Goal: Task Accomplishment & Management: Manage account settings

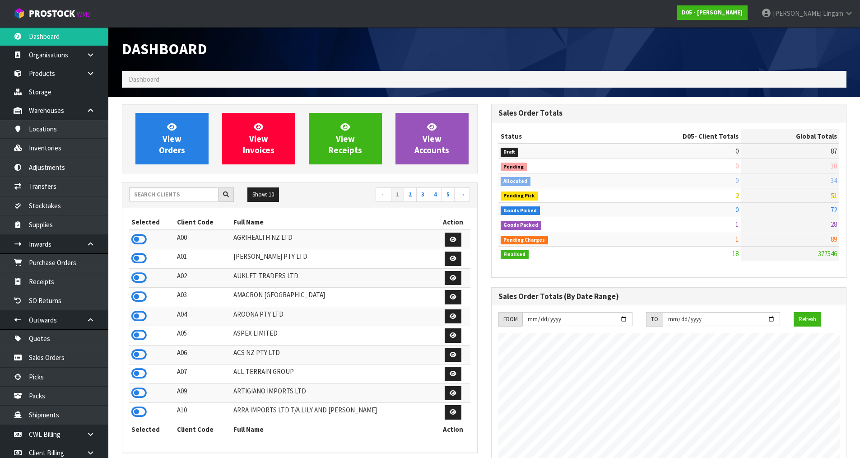
scroll to position [790, 369]
click at [190, 198] on input "text" at bounding box center [173, 194] width 89 height 14
click at [411, 197] on link "2" at bounding box center [409, 194] width 13 height 14
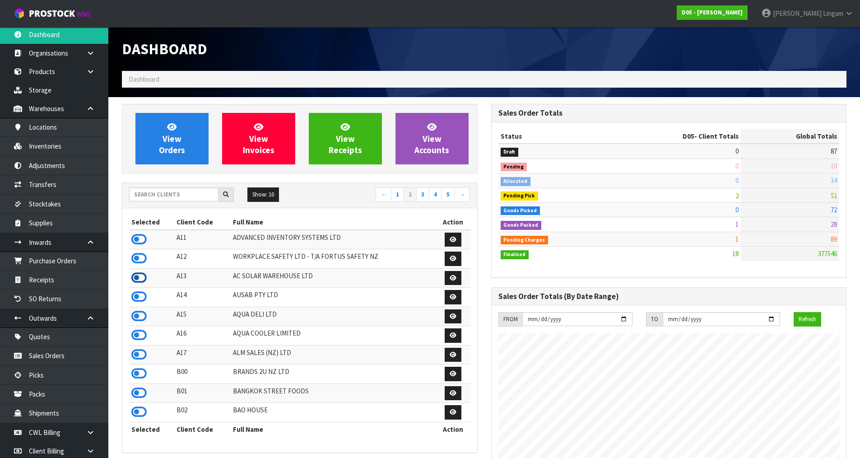
click at [139, 279] on icon at bounding box center [138, 278] width 15 height 14
click at [41, 144] on link "Inventories" at bounding box center [54, 146] width 108 height 19
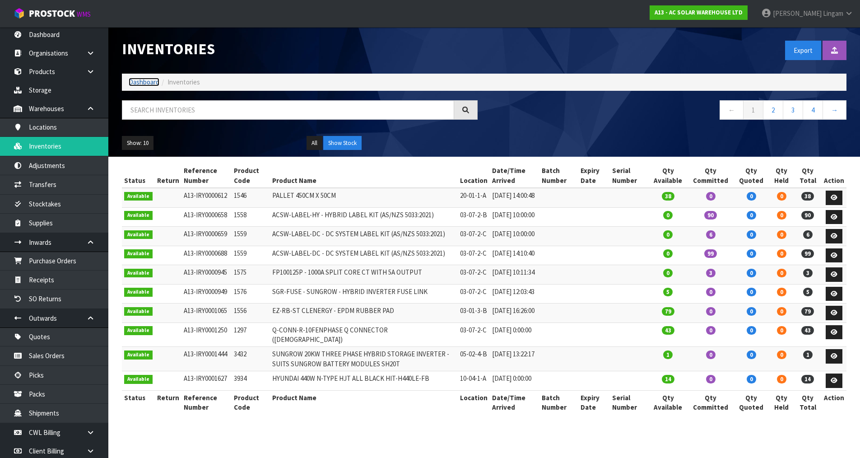
click at [146, 81] on link "Dashboard" at bounding box center [144, 82] width 31 height 9
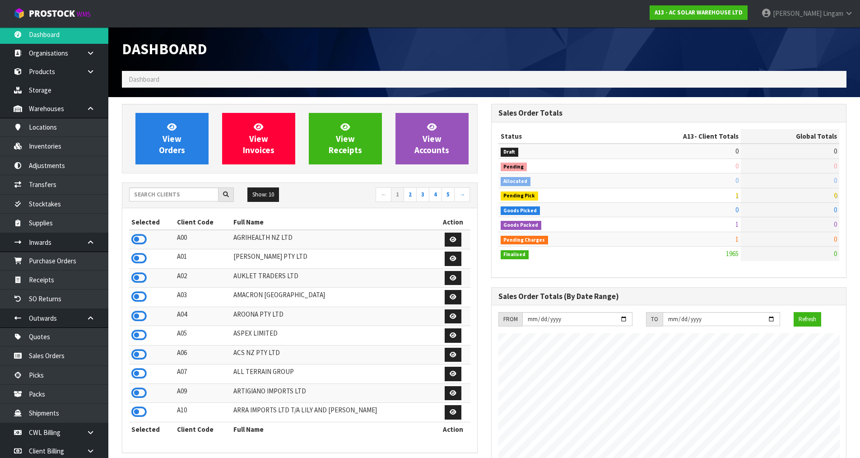
scroll to position [742, 369]
click at [195, 196] on input "text" at bounding box center [173, 194] width 89 height 14
click at [402, 56] on h1 "Dashboard" at bounding box center [300, 49] width 356 height 17
click at [195, 196] on input "text" at bounding box center [173, 194] width 89 height 14
click at [44, 71] on link "Products" at bounding box center [54, 71] width 108 height 19
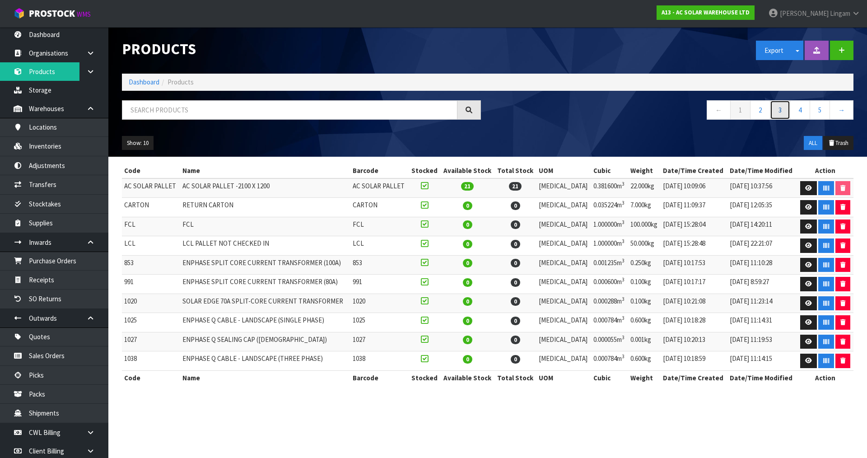
click at [784, 113] on link "3" at bounding box center [780, 109] width 20 height 19
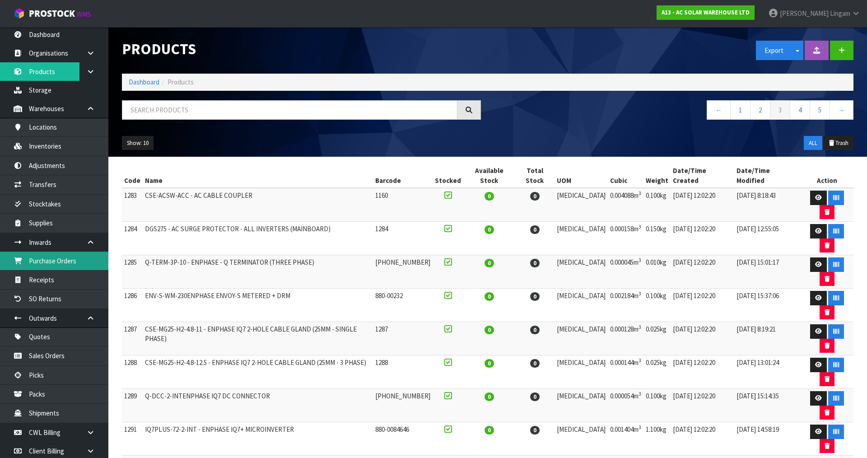
click at [76, 260] on link "Purchase Orders" at bounding box center [54, 260] width 108 height 19
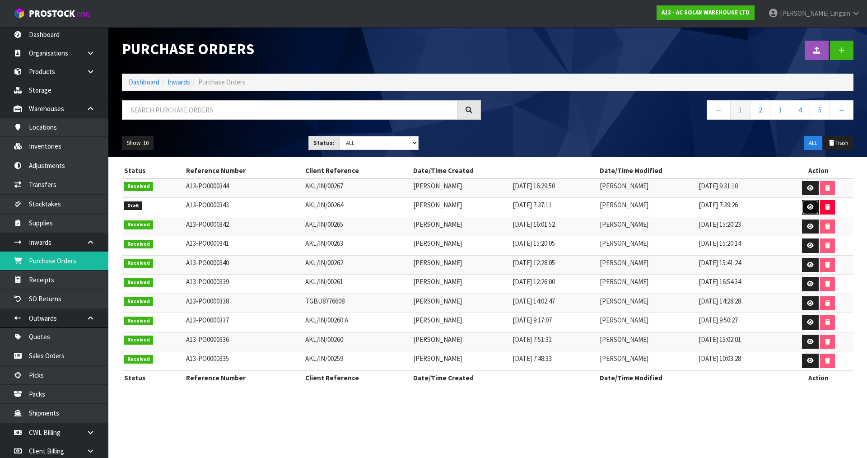
click at [811, 206] on icon at bounding box center [810, 207] width 7 height 6
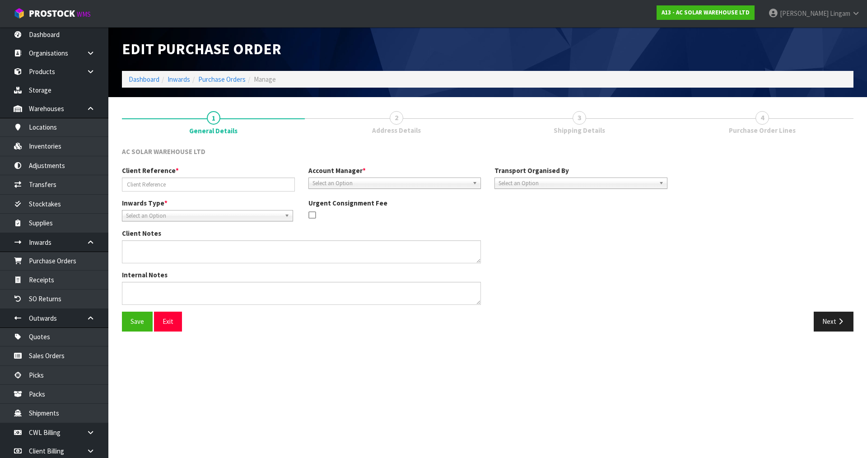
type input "AKL/IN/00264"
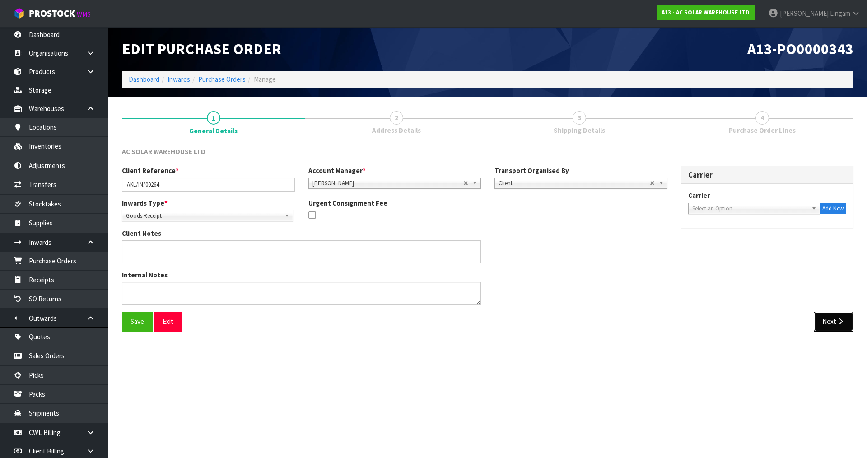
click at [830, 316] on button "Next" at bounding box center [833, 320] width 40 height 19
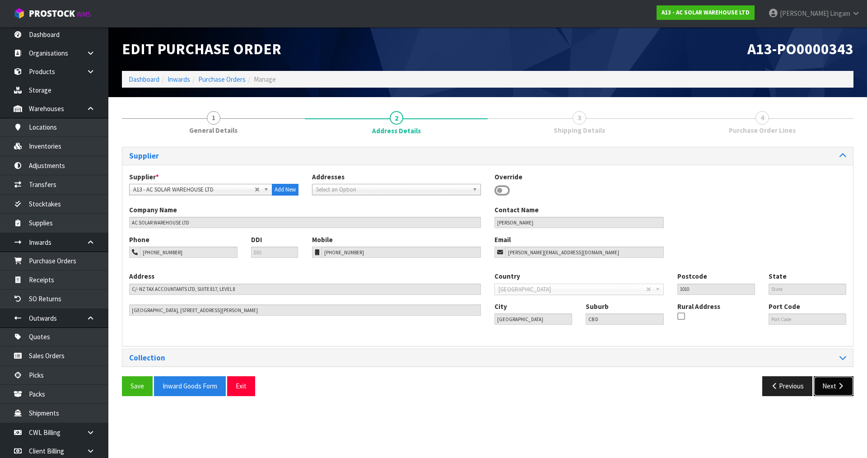
click at [829, 383] on button "Next" at bounding box center [833, 385] width 40 height 19
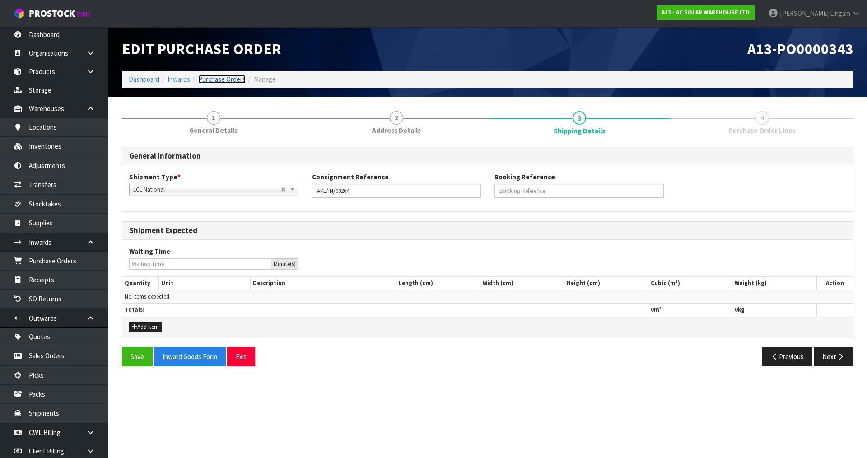
click at [231, 78] on link "Purchase Orders" at bounding box center [221, 79] width 47 height 9
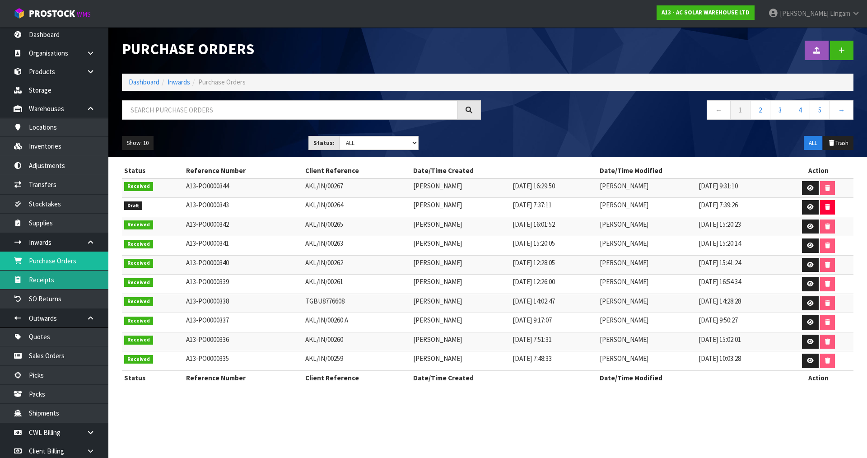
click at [61, 280] on link "Receipts" at bounding box center [54, 279] width 108 height 19
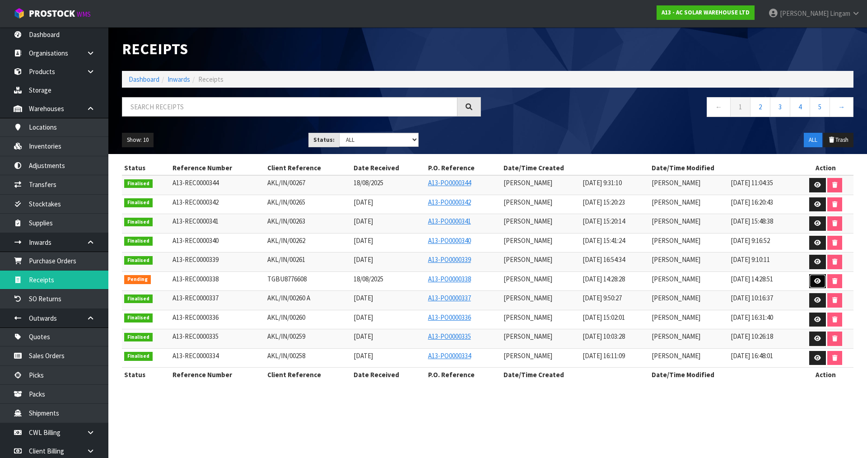
click at [818, 279] on icon at bounding box center [817, 281] width 7 height 6
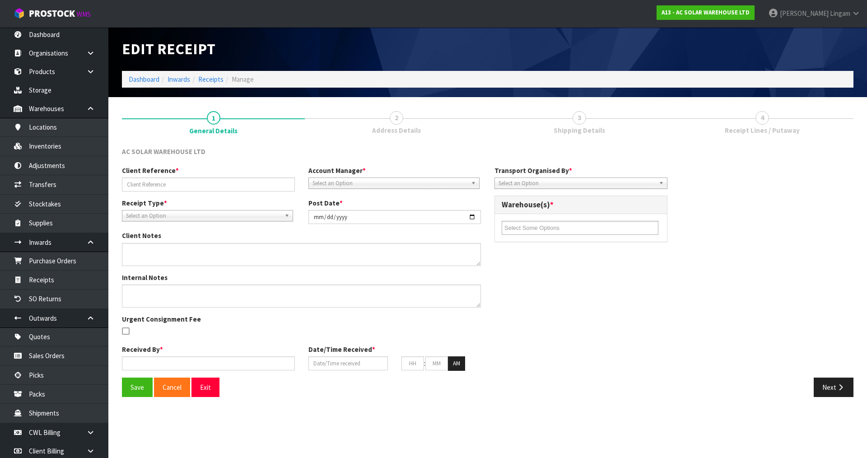
type input "TGBU8776608"
type input "2025-08-19"
type input "Michael Drugan"
type input "18/08/2025"
type input "12"
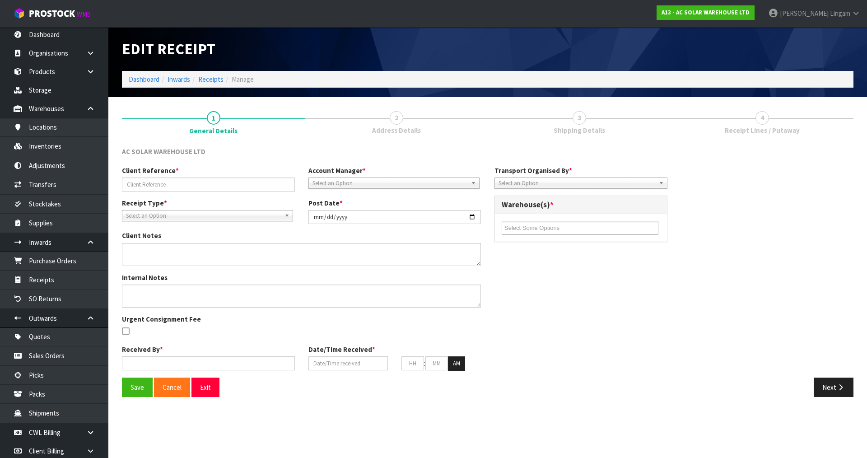
type input "00"
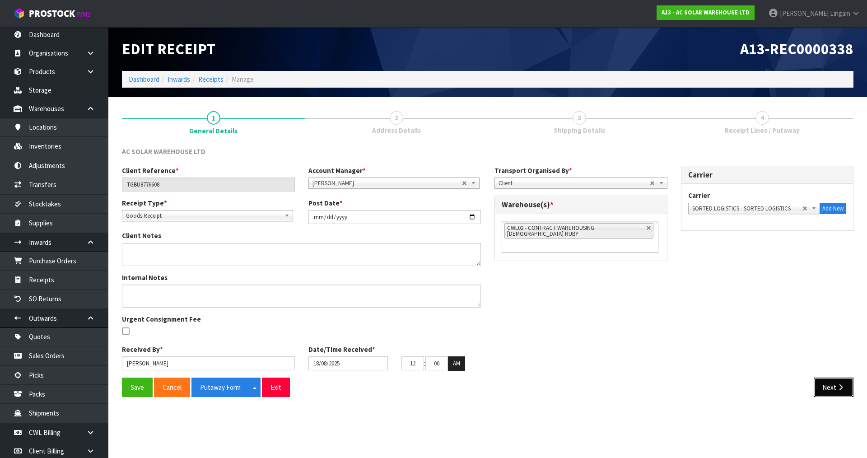
click at [820, 385] on button "Next" at bounding box center [833, 386] width 40 height 19
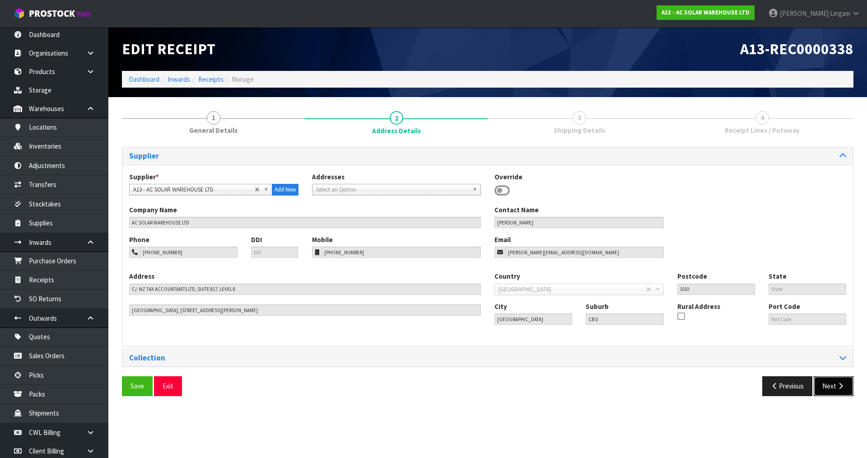
click at [830, 387] on button "Next" at bounding box center [833, 385] width 40 height 19
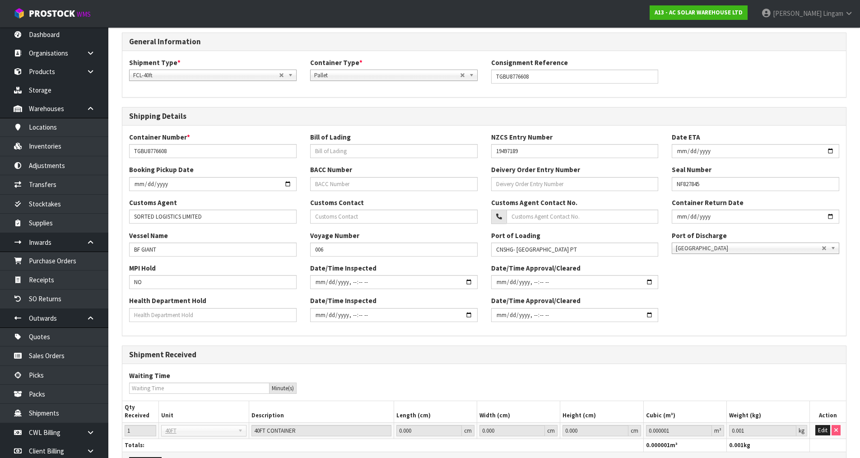
scroll to position [172, 0]
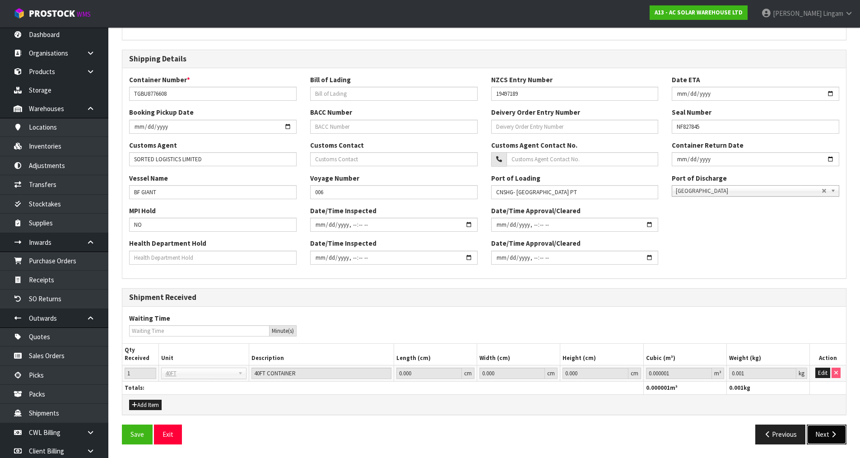
click at [825, 435] on button "Next" at bounding box center [827, 433] width 40 height 19
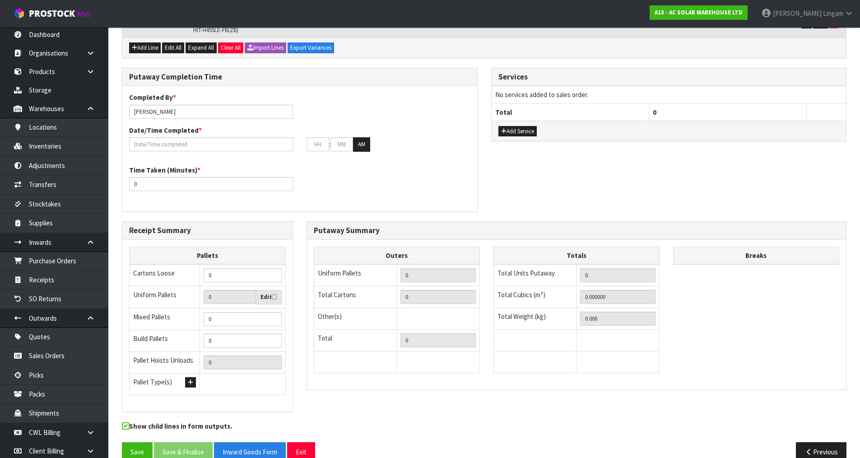
scroll to position [0, 0]
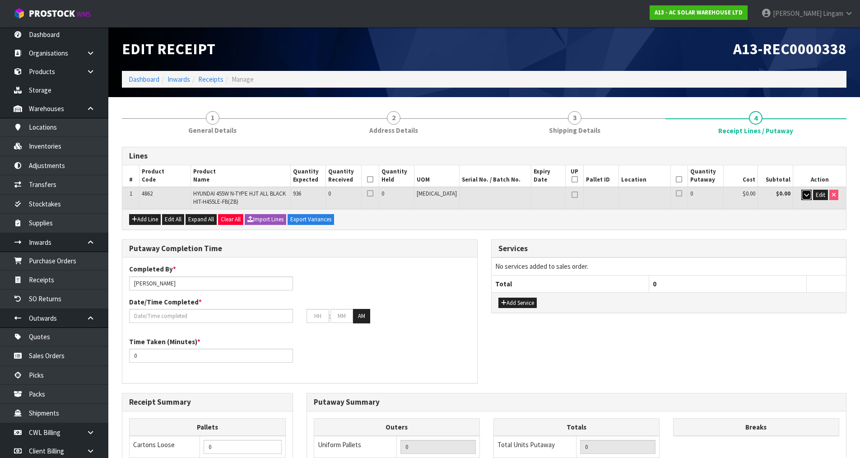
click at [805, 194] on icon "button" at bounding box center [806, 195] width 5 height 6
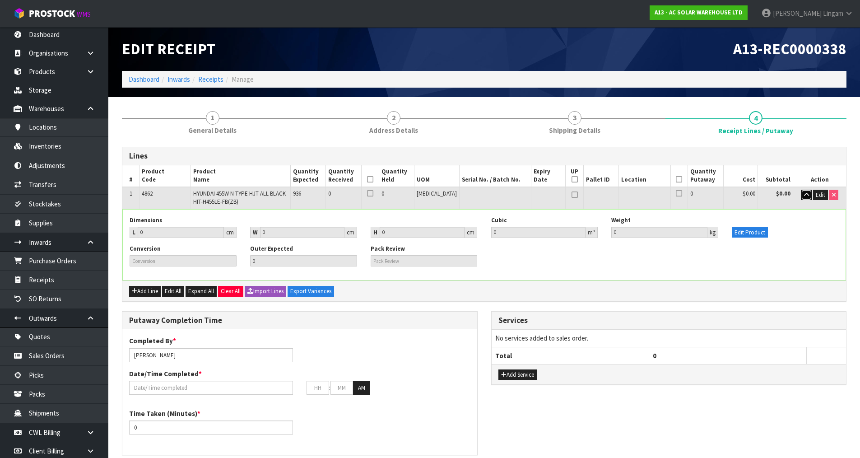
click at [805, 194] on icon "button" at bounding box center [806, 195] width 5 height 6
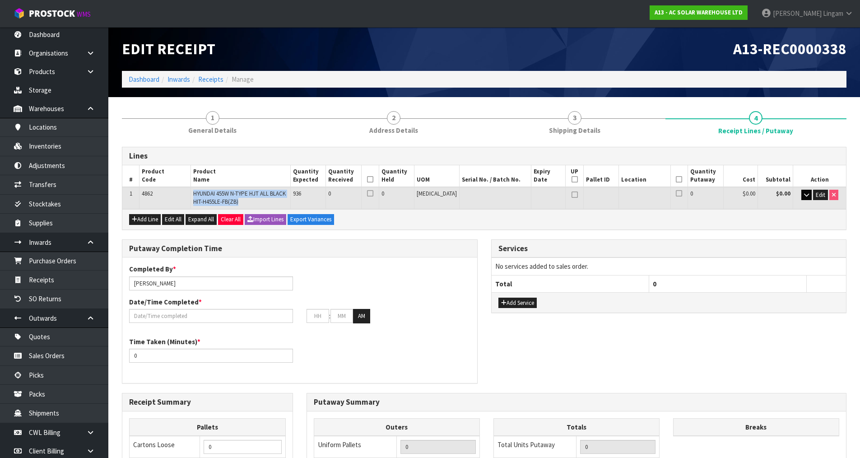
drag, startPoint x: 196, startPoint y: 193, endPoint x: 274, endPoint y: 200, distance: 77.6
click at [274, 200] on td "HYUNDAI 455W N-TYPE HJT ALL BLACK HIT-H455LE-FB(ZB)" at bounding box center [240, 198] width 100 height 22
click at [149, 190] on span "4862" at bounding box center [147, 194] width 11 height 8
copy span "4862"
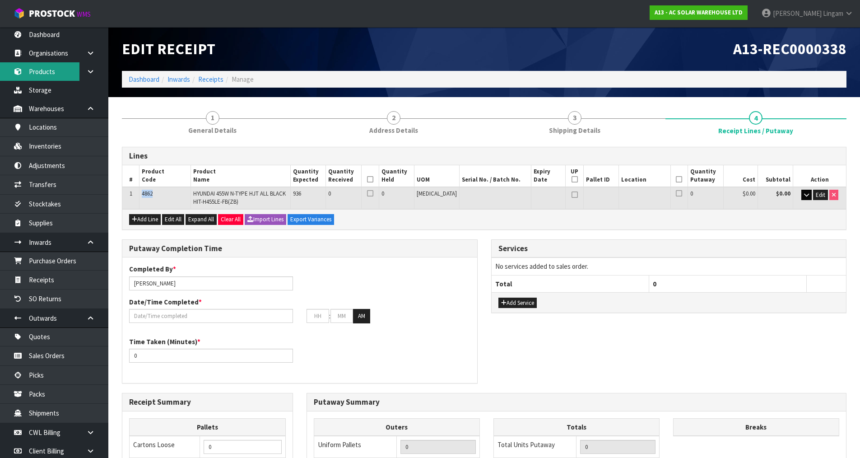
click at [55, 70] on link "Products" at bounding box center [54, 71] width 108 height 19
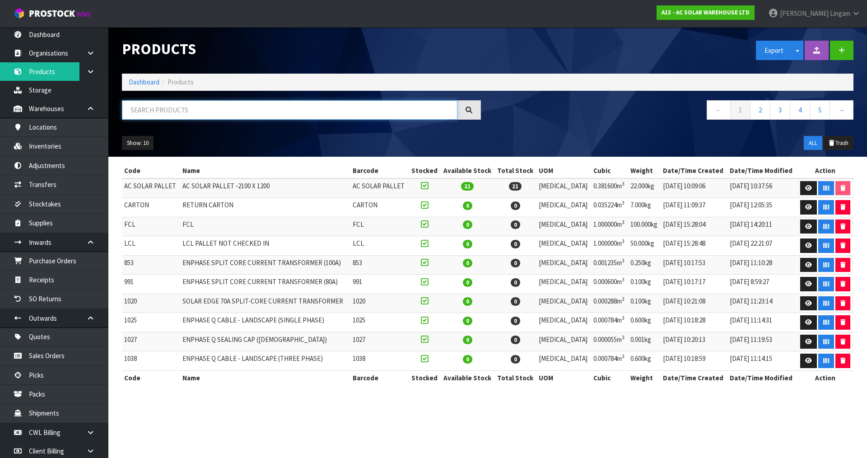
click at [279, 107] on input "text" at bounding box center [289, 109] width 335 height 19
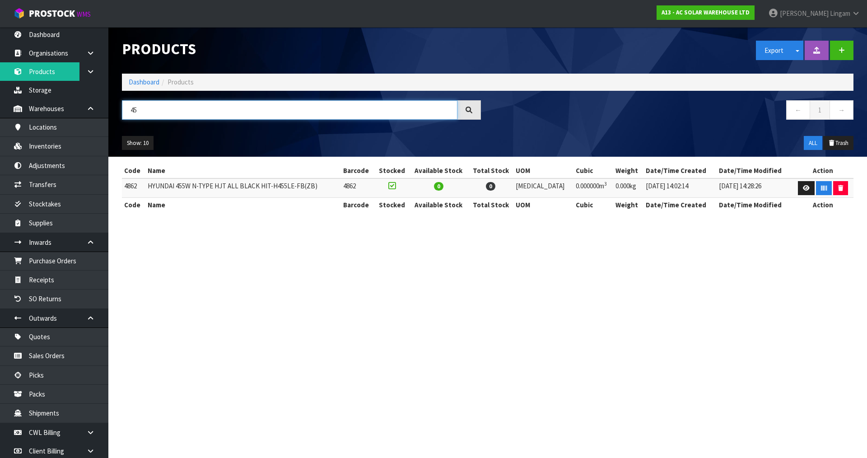
type input "4"
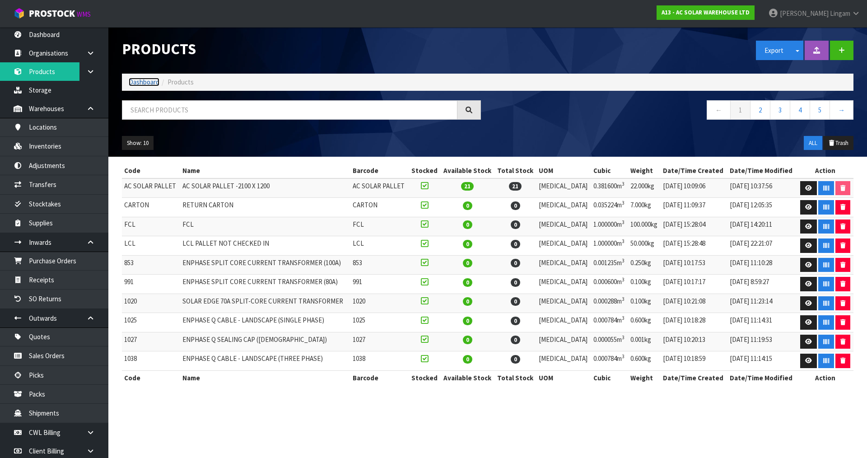
click at [144, 82] on link "Dashboard" at bounding box center [144, 82] width 31 height 9
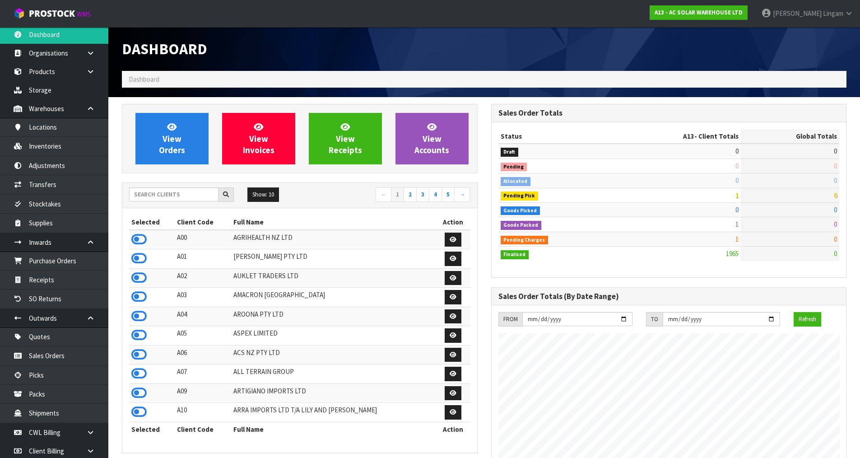
scroll to position [732, 369]
click at [167, 192] on input "text" at bounding box center [173, 194] width 89 height 14
click at [167, 128] on link "View Orders" at bounding box center [171, 138] width 73 height 51
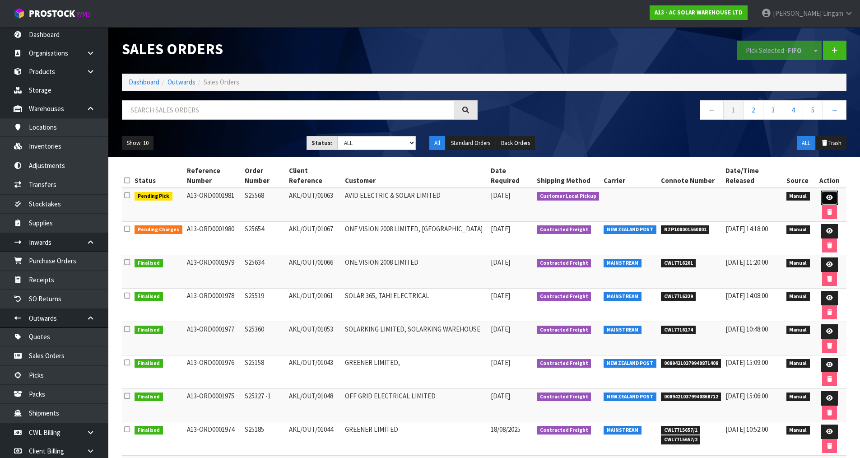
click at [831, 195] on icon at bounding box center [829, 198] width 7 height 6
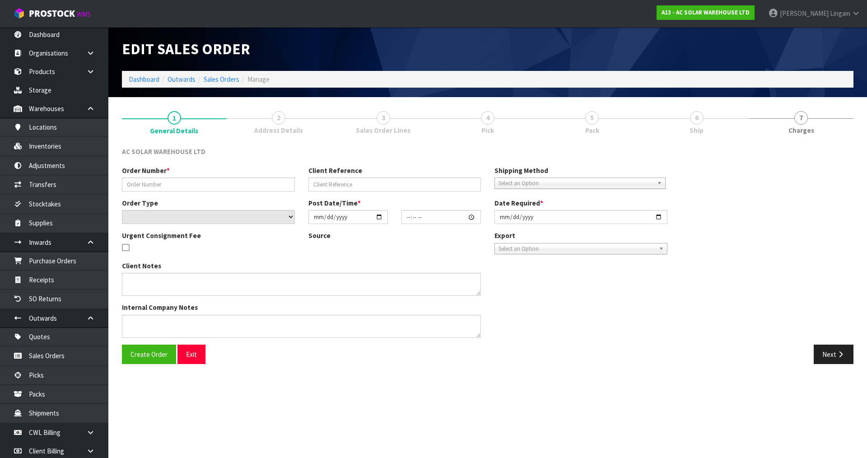
type input "S25568"
type input "AKL/OUT/01063"
select select "number:0"
type input "[DATE]"
type input "11:31:00.000"
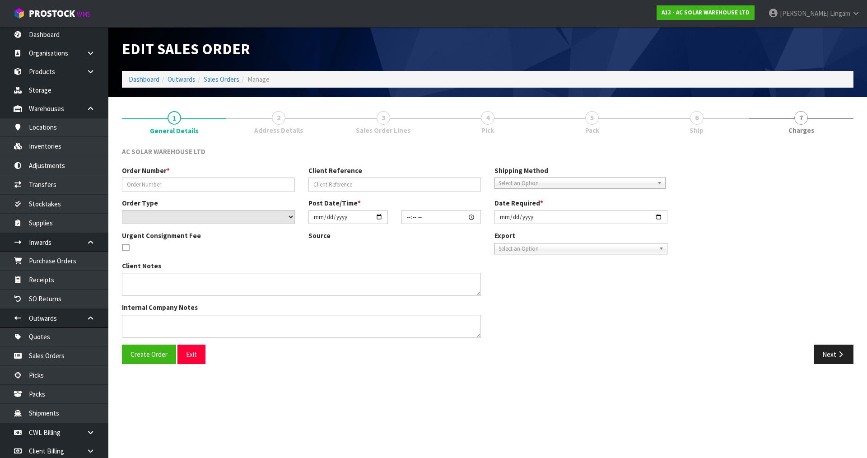
type input "[DATE]"
type textarea "CUSTOMER TO COLLECT THURSDAY 21ST AUGUST @ 7:30AM DOES NOT NEED TO BE PACKED/ST…"
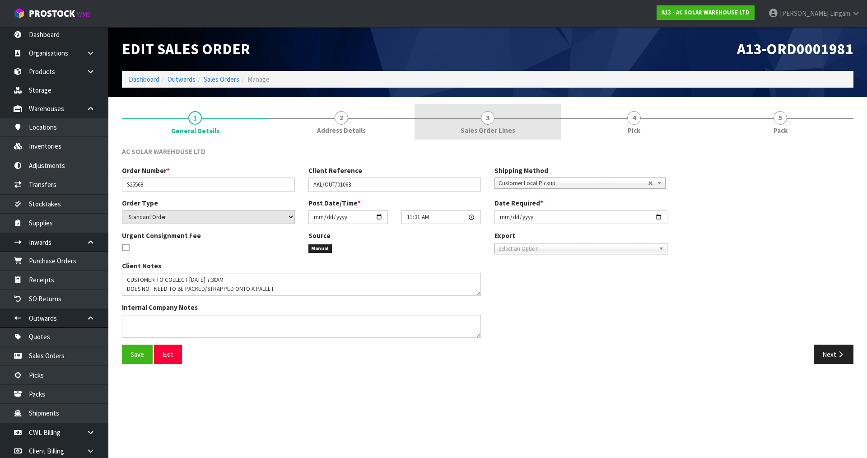
click at [472, 128] on span "Sales Order Lines" at bounding box center [487, 129] width 55 height 9
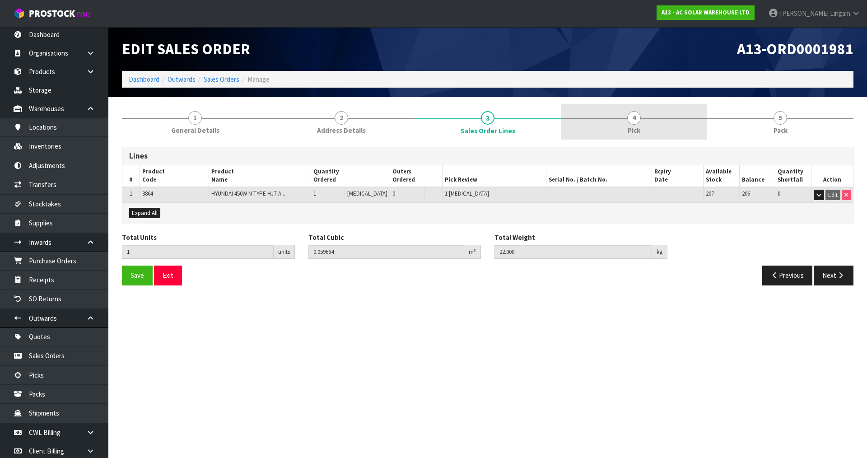
click at [640, 127] on span "Pick" at bounding box center [633, 129] width 13 height 9
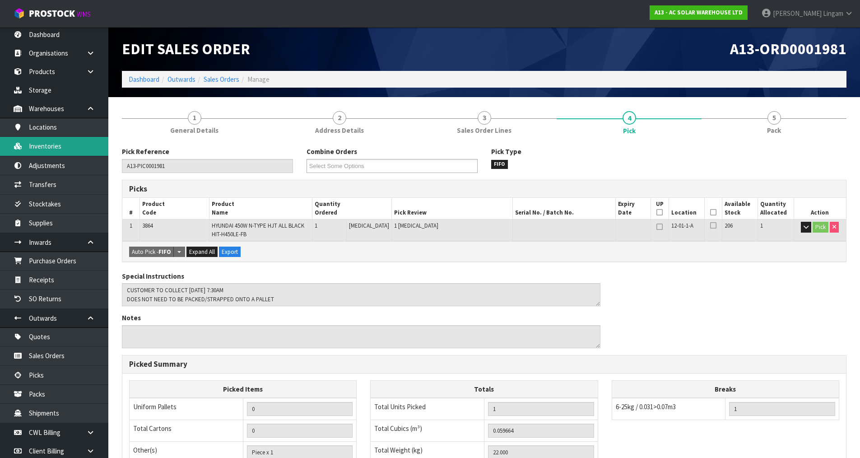
click at [61, 149] on link "Inventories" at bounding box center [54, 146] width 108 height 19
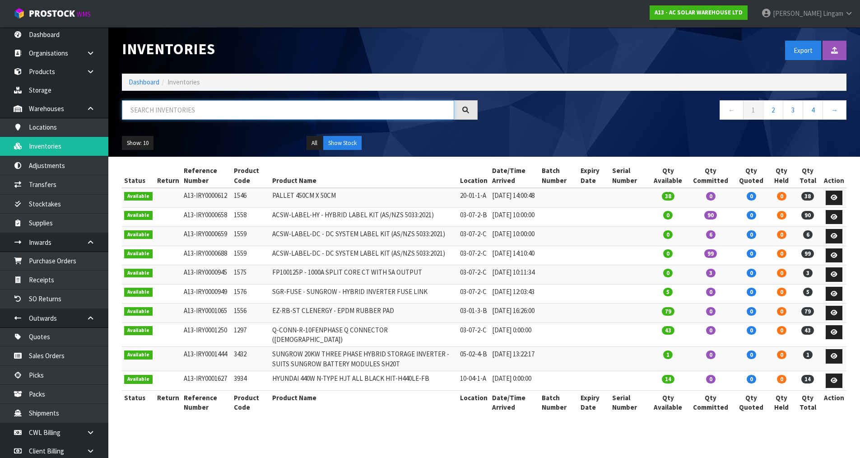
click at [269, 112] on input "text" at bounding box center [288, 109] width 332 height 19
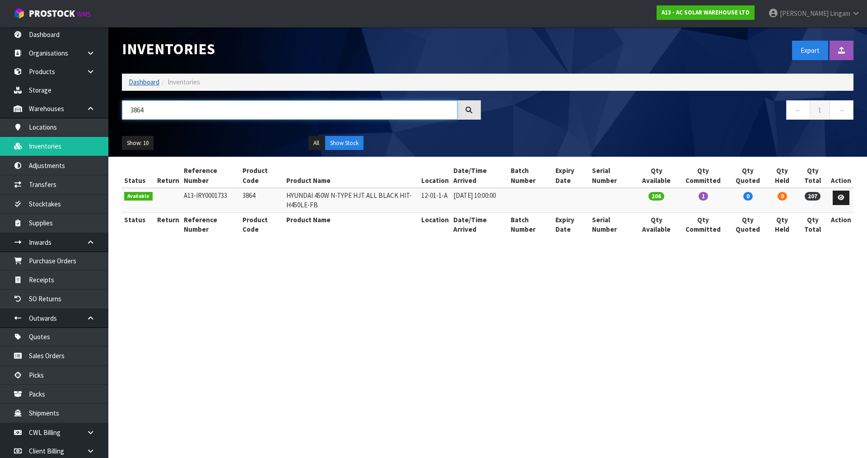
type input "3864"
click at [144, 80] on link "Dashboard" at bounding box center [144, 82] width 31 height 9
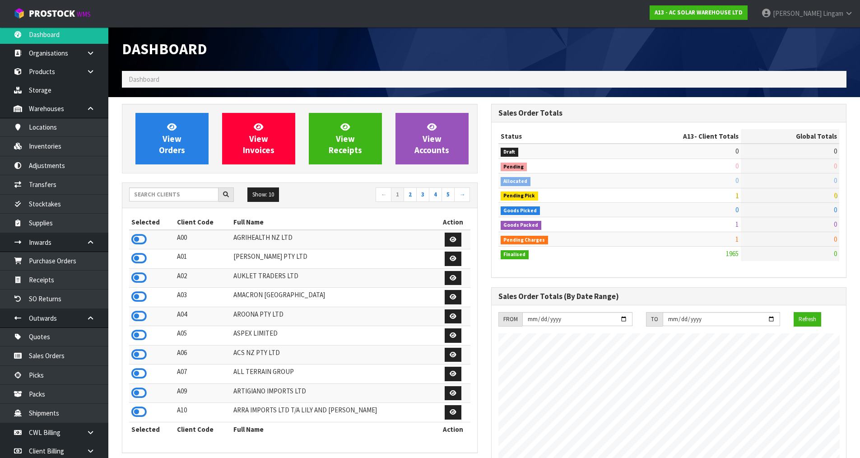
scroll to position [742, 369]
click at [179, 154] on span "View Orders" at bounding box center [172, 138] width 26 height 34
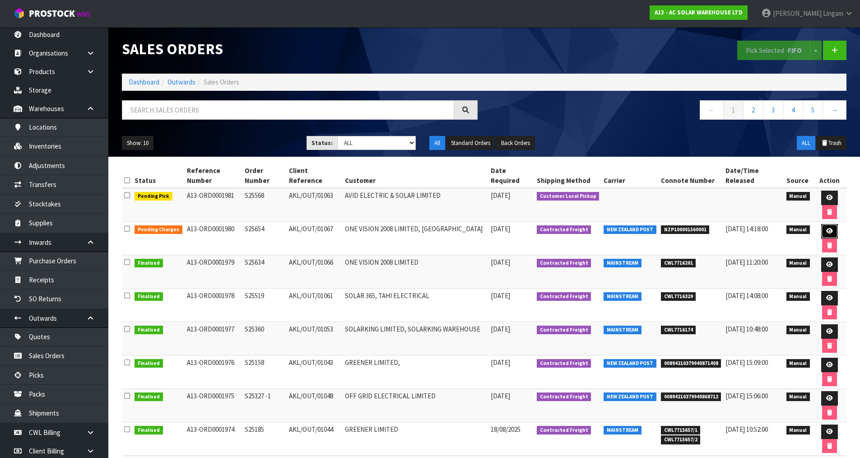
click at [829, 230] on icon at bounding box center [829, 231] width 7 height 6
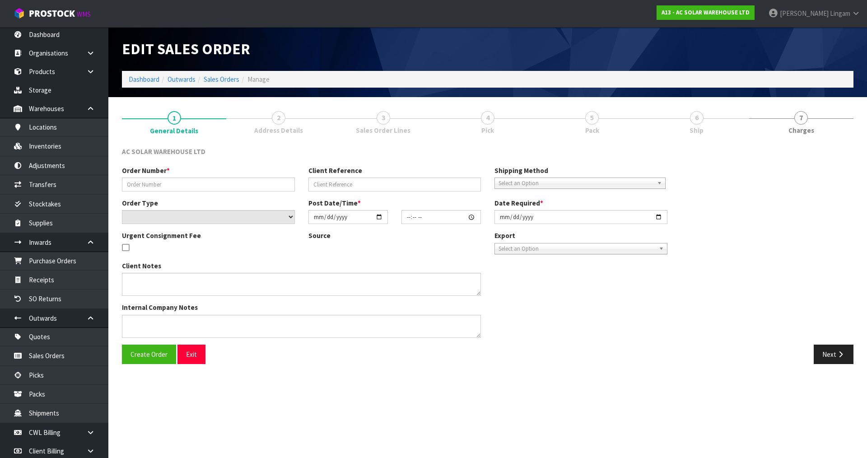
type input "S25654"
type input "AKL/OUT/01067"
select select "number:0"
type input "[DATE]"
type input "11:12:00.000"
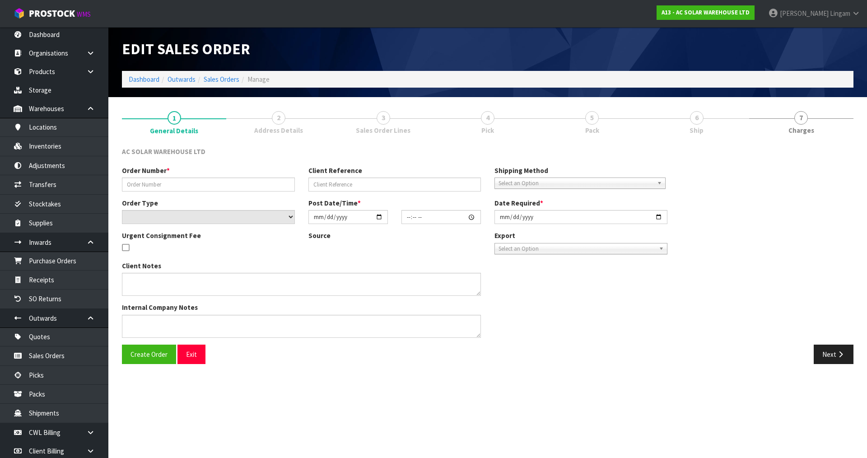
type input "[DATE]"
type textarea "PACK ITEMS TOGETHER AND SEND WITH FLIWAYS OVERSIZE POST"
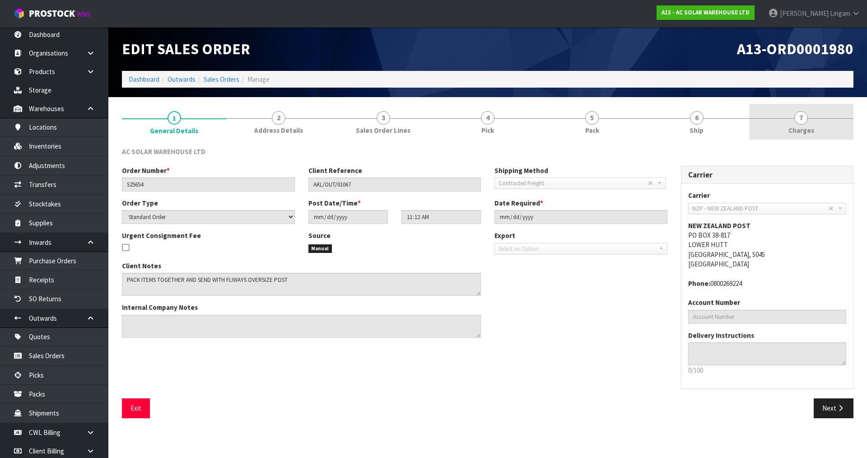
click at [792, 129] on span "Charges" at bounding box center [801, 129] width 26 height 9
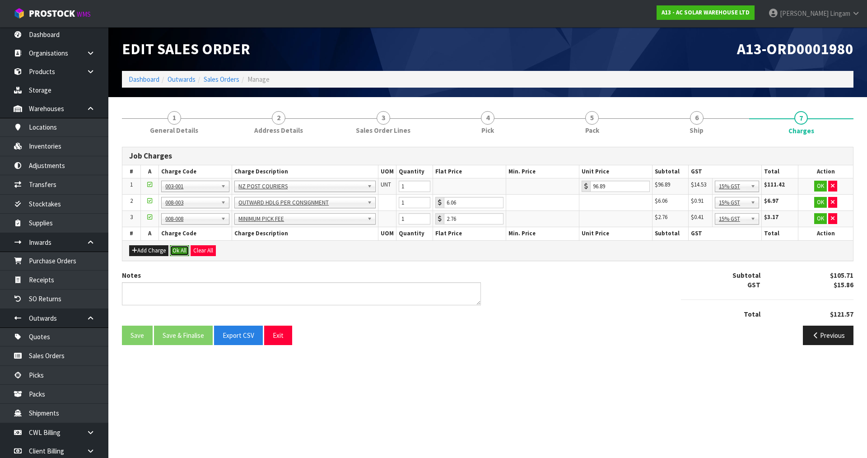
click at [182, 250] on button "Ok All" at bounding box center [179, 250] width 19 height 11
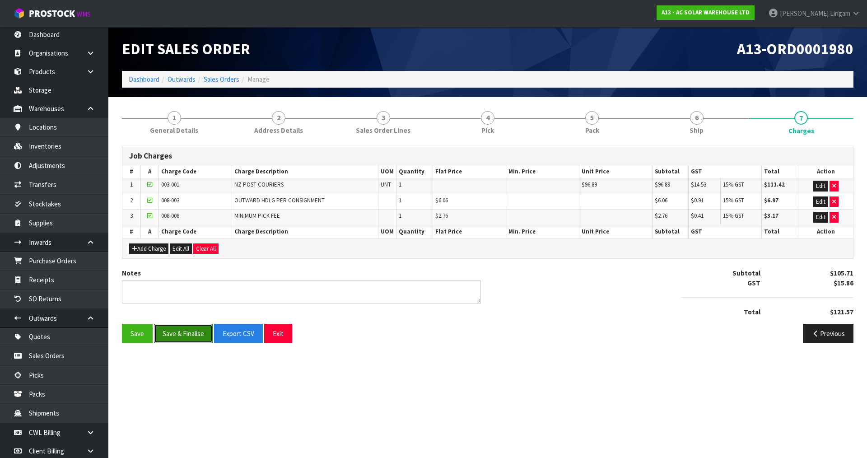
click at [189, 331] on button "Save & Finalise" at bounding box center [183, 333] width 59 height 19
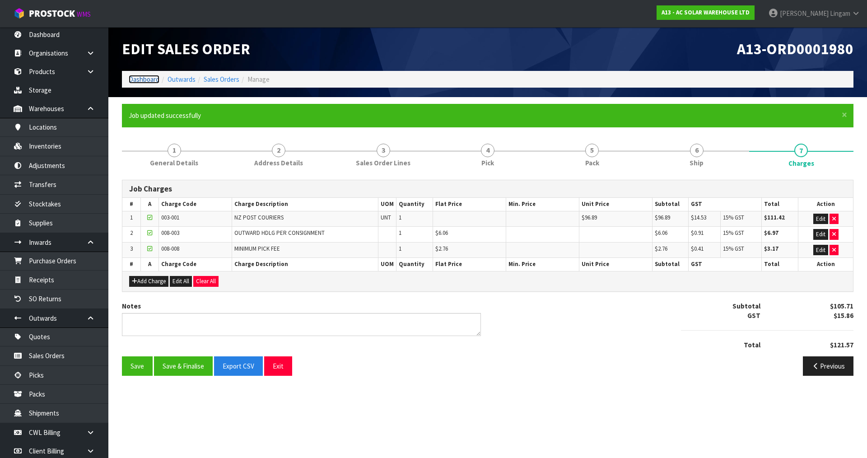
click at [143, 78] on link "Dashboard" at bounding box center [144, 79] width 31 height 9
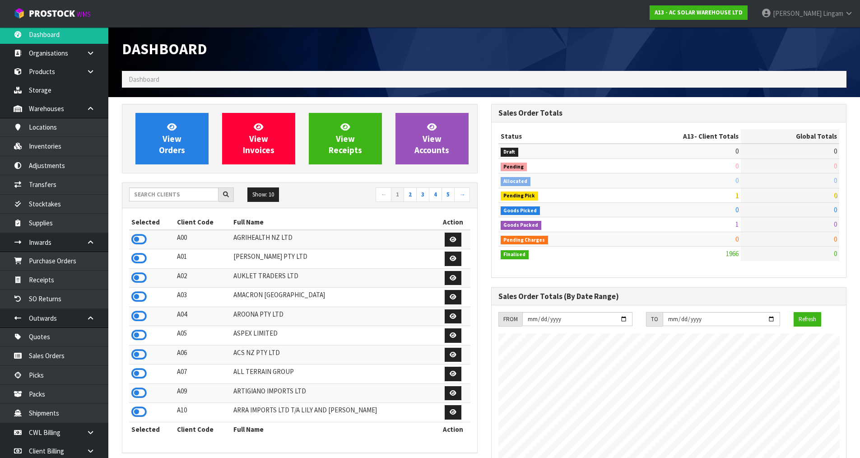
scroll to position [742, 369]
click at [183, 195] on input "text" at bounding box center [173, 194] width 89 height 14
click at [177, 146] on span "View Orders" at bounding box center [172, 138] width 26 height 34
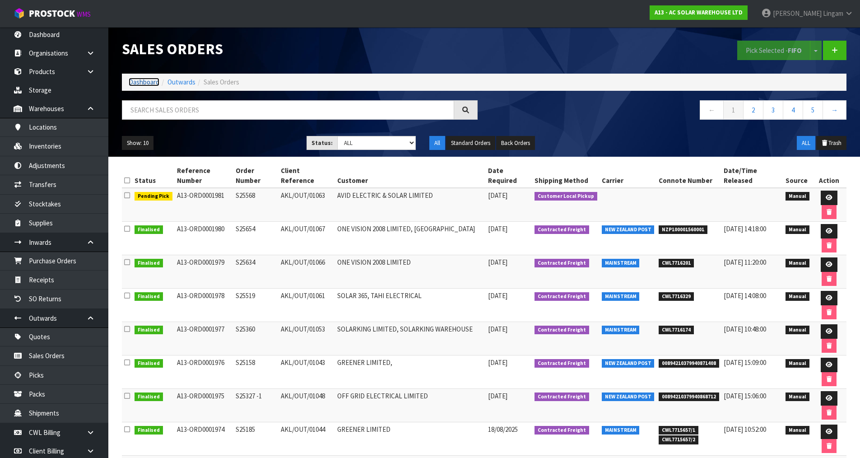
click at [140, 81] on link "Dashboard" at bounding box center [144, 82] width 31 height 9
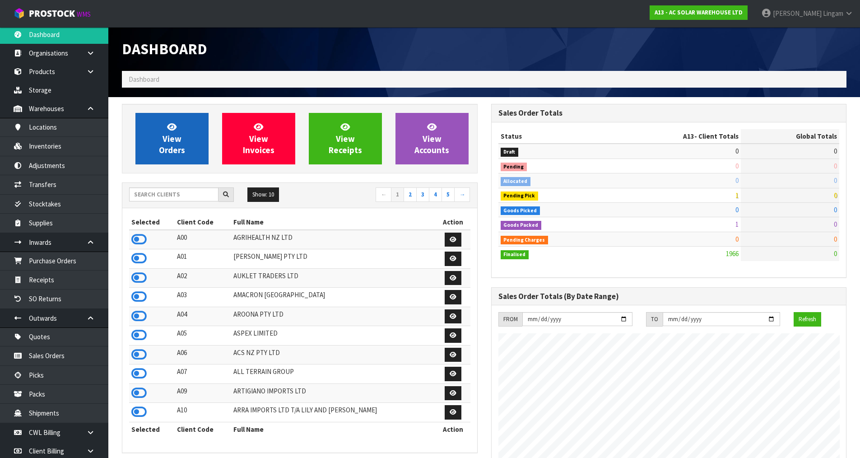
scroll to position [742, 369]
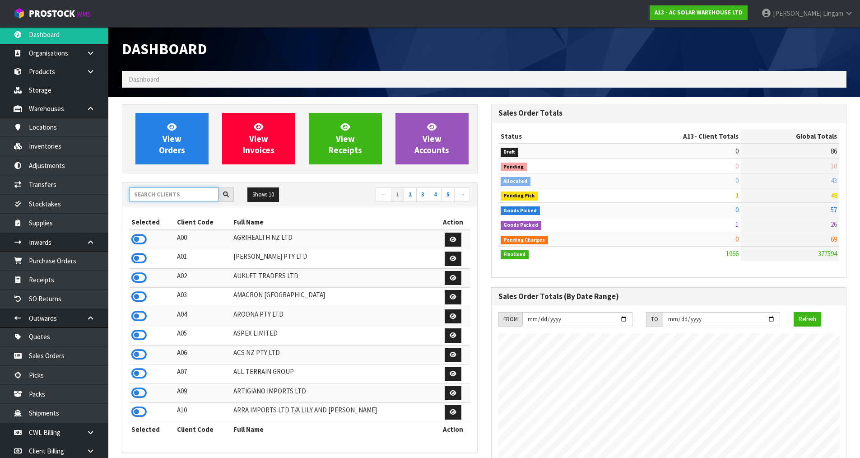
click at [175, 195] on input "text" at bounding box center [173, 194] width 89 height 14
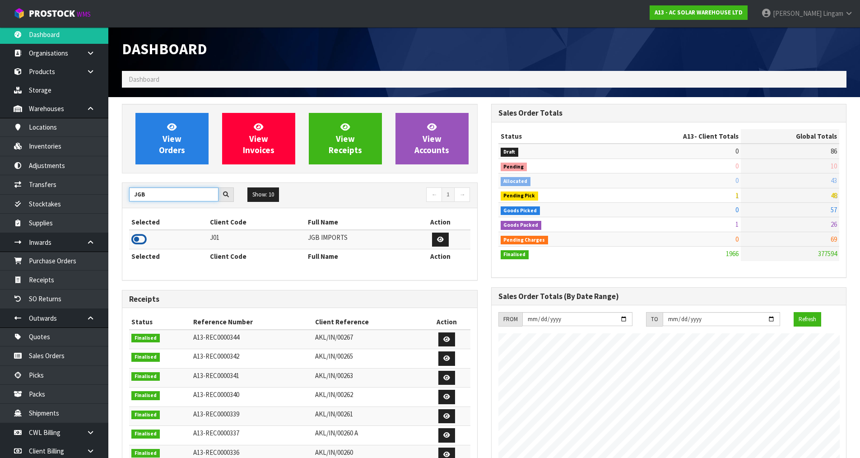
type input "JGB"
click at [139, 236] on icon at bounding box center [138, 239] width 15 height 14
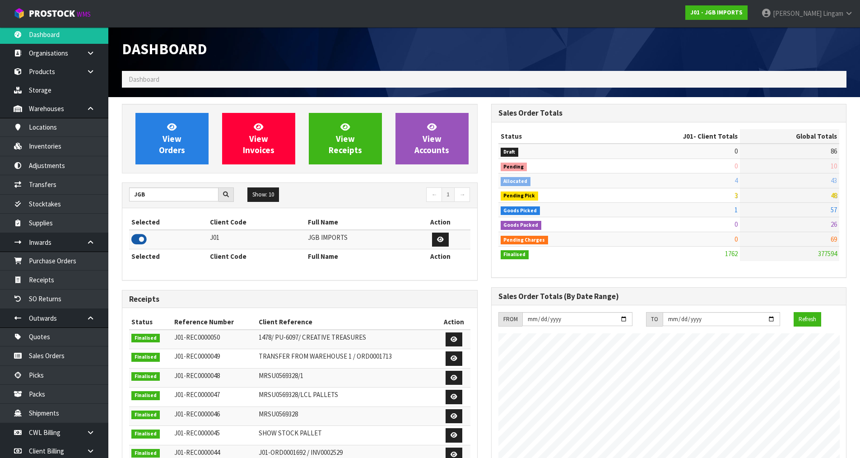
scroll to position [684, 369]
click at [173, 154] on span "View Orders" at bounding box center [172, 138] width 26 height 34
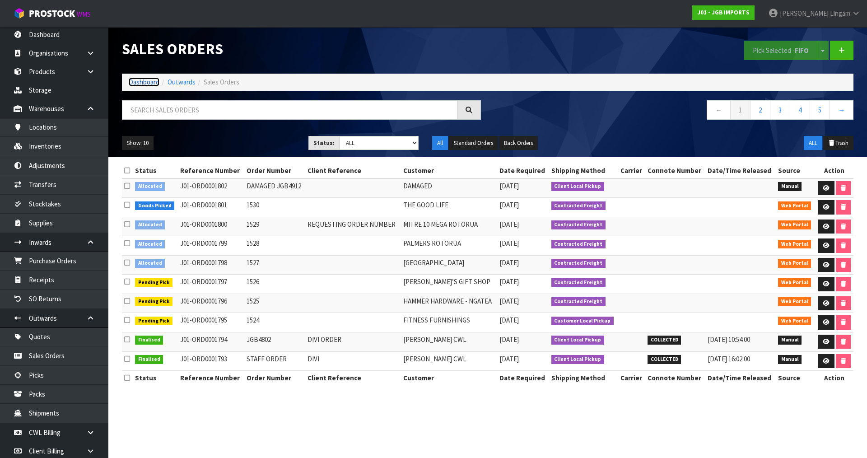
click at [150, 82] on link "Dashboard" at bounding box center [144, 82] width 31 height 9
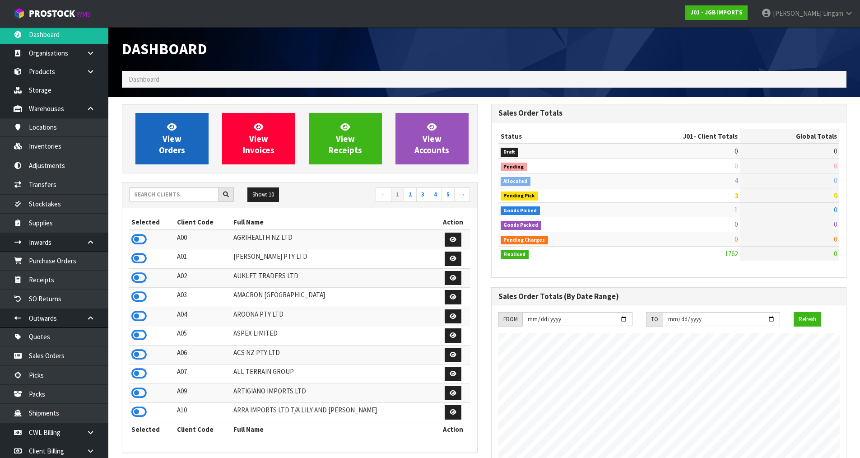
scroll to position [684, 369]
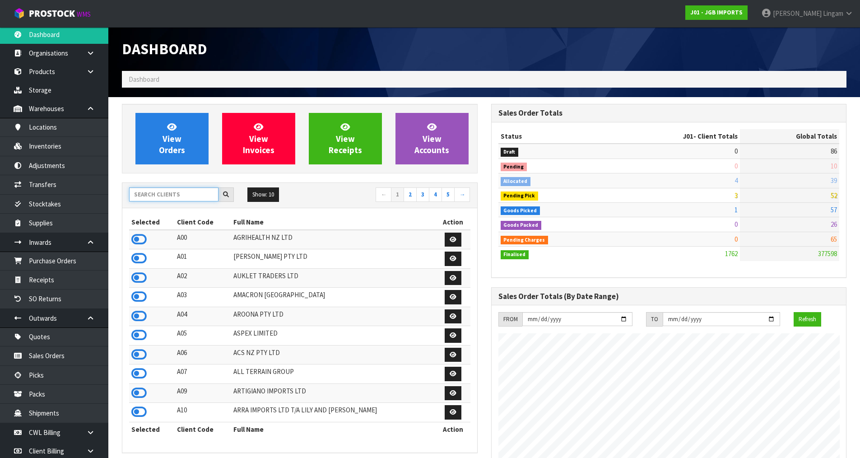
click at [190, 196] on input "text" at bounding box center [173, 194] width 89 height 14
click at [200, 198] on input "text" at bounding box center [173, 194] width 89 height 14
click at [180, 195] on input "text" at bounding box center [173, 194] width 89 height 14
click at [138, 356] on icon at bounding box center [138, 355] width 15 height 14
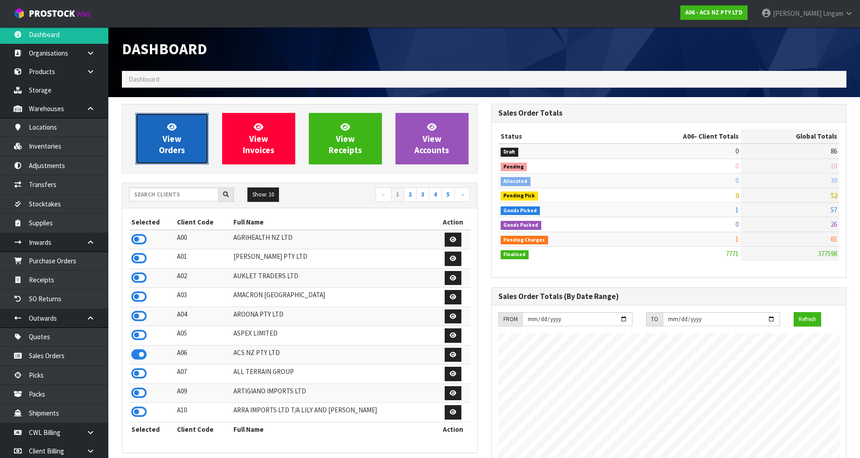
click at [186, 153] on link "View Orders" at bounding box center [171, 138] width 73 height 51
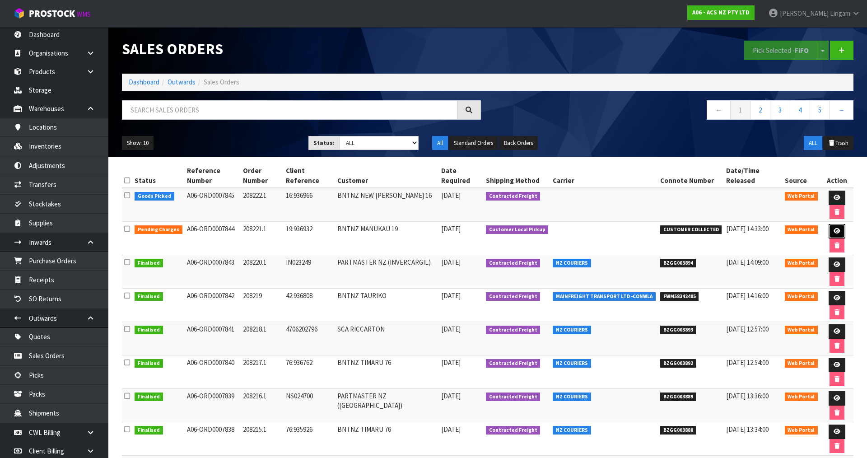
click at [833, 228] on icon at bounding box center [836, 231] width 7 height 6
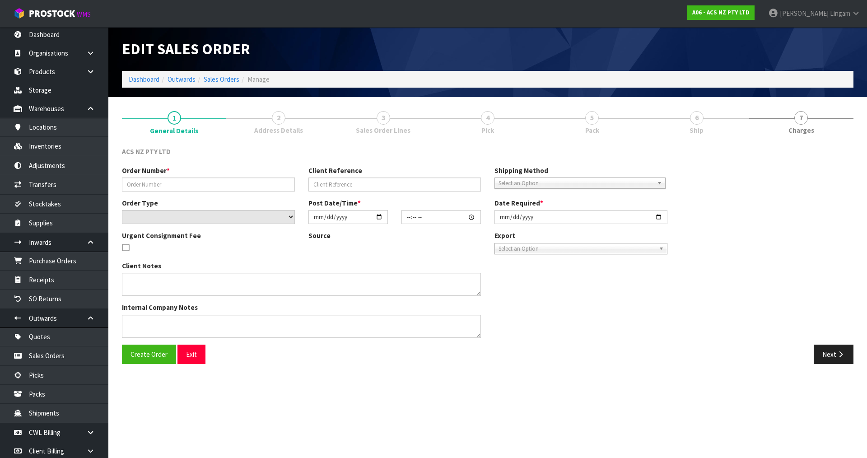
type input "208221.1"
type input "19:936932"
select select "number:0"
type input "[DATE]"
type input "13:15:00.000"
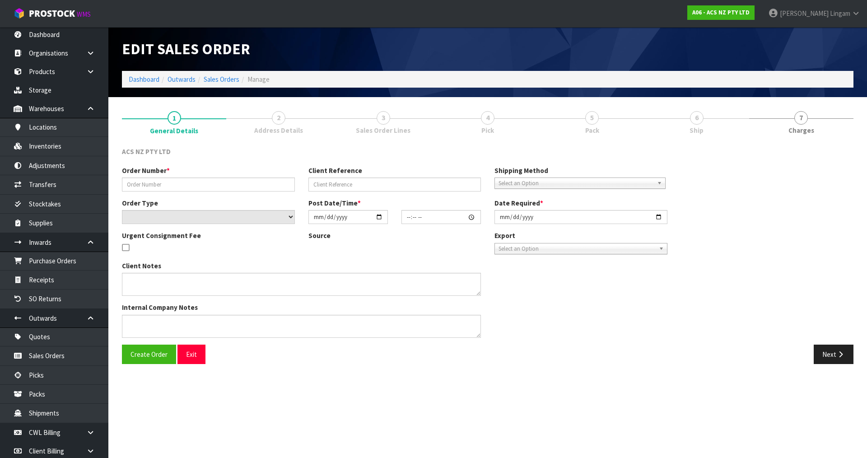
type input "[DATE]"
type textarea "DEADLINE TO COLLECT"
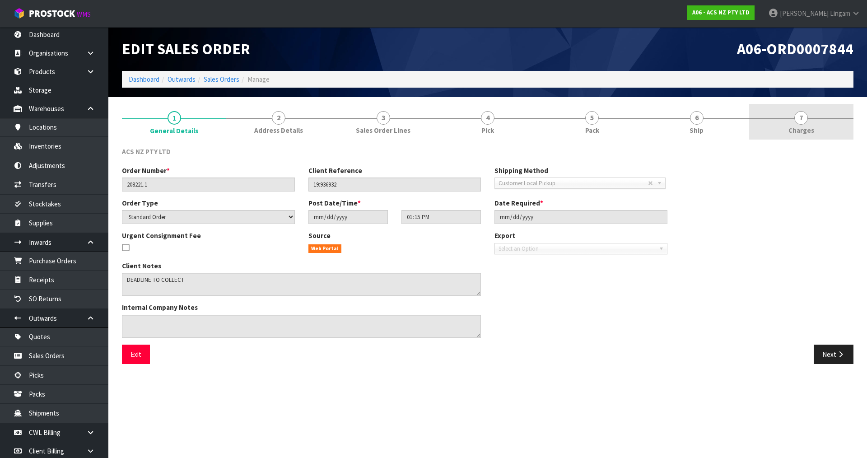
click at [815, 119] on link "7 [GEOGRAPHIC_DATA]" at bounding box center [801, 122] width 104 height 36
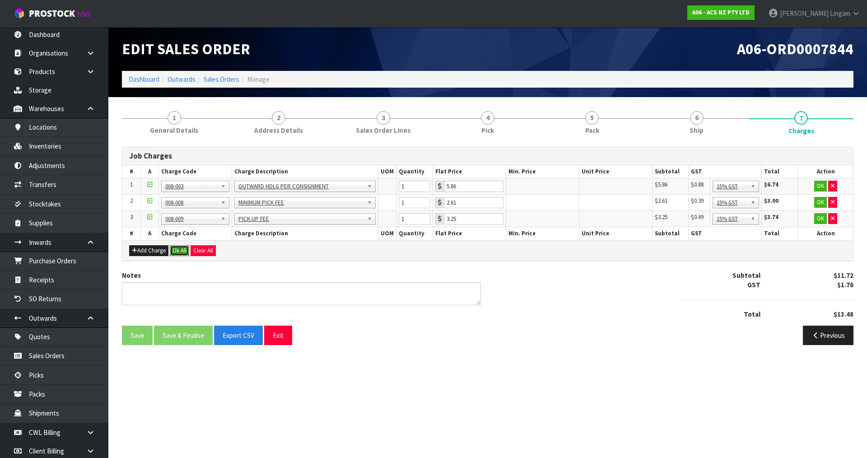
click at [185, 252] on button "Ok All" at bounding box center [179, 250] width 19 height 11
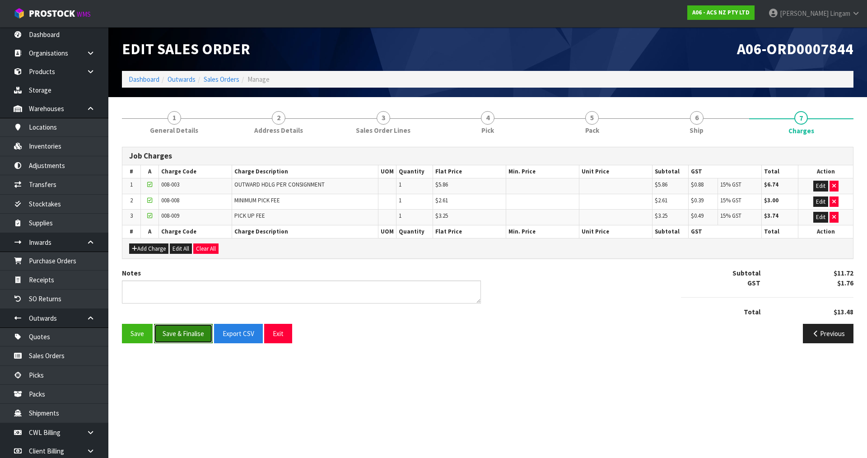
click at [197, 332] on button "Save & Finalise" at bounding box center [183, 333] width 59 height 19
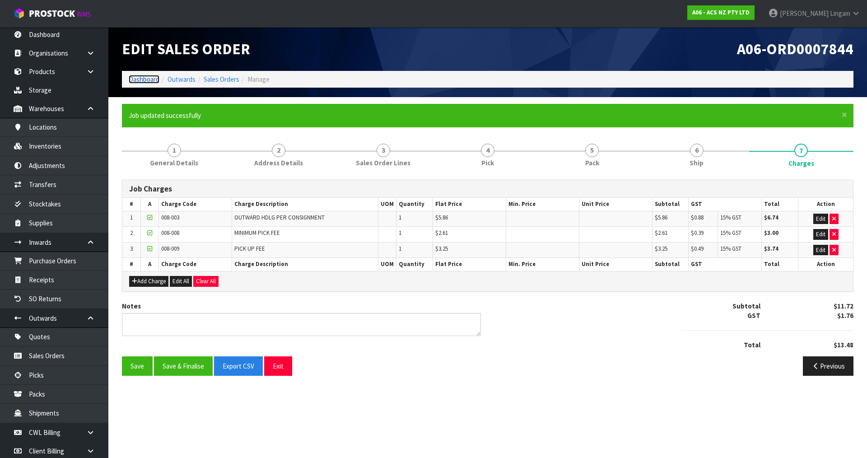
click at [146, 79] on link "Dashboard" at bounding box center [144, 79] width 31 height 9
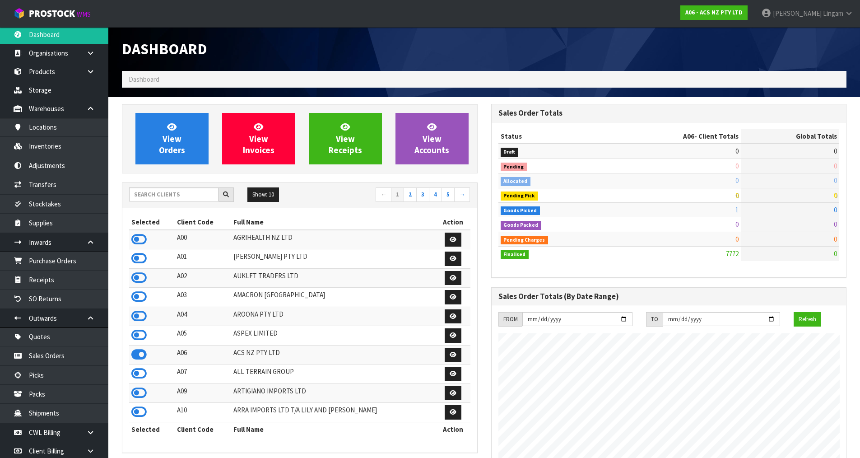
scroll to position [684, 369]
click at [139, 297] on icon at bounding box center [138, 297] width 15 height 14
click at [139, 241] on icon at bounding box center [138, 239] width 15 height 14
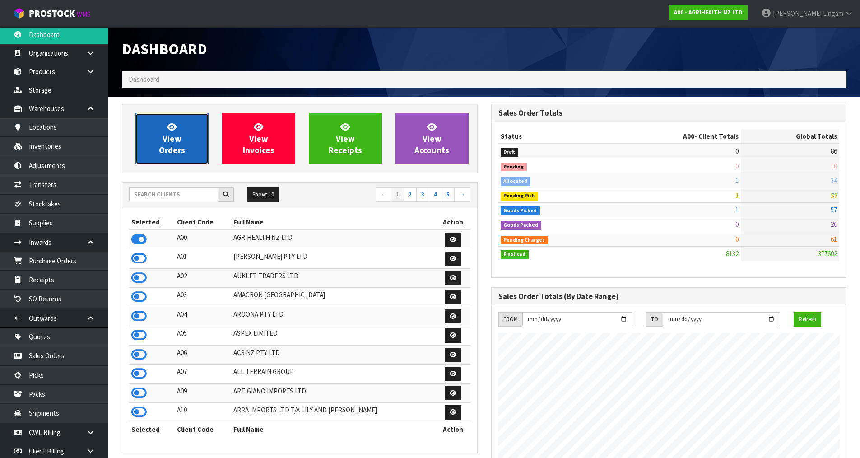
click at [160, 139] on link "View Orders" at bounding box center [171, 138] width 73 height 51
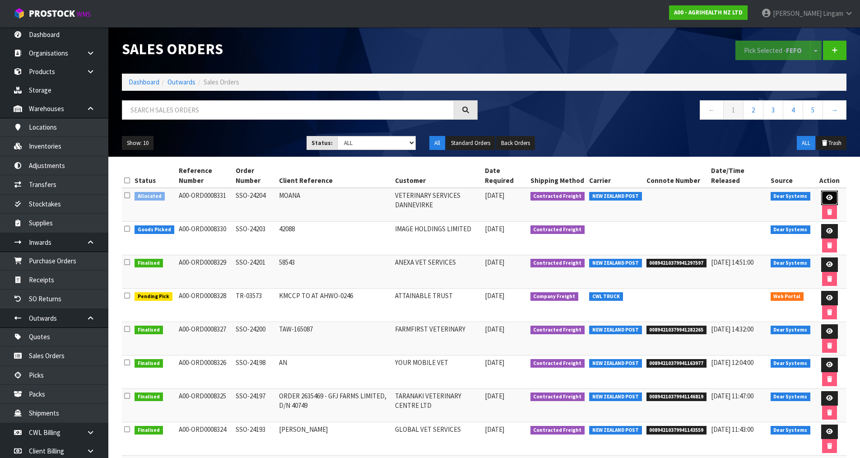
click at [833, 198] on link at bounding box center [829, 197] width 17 height 14
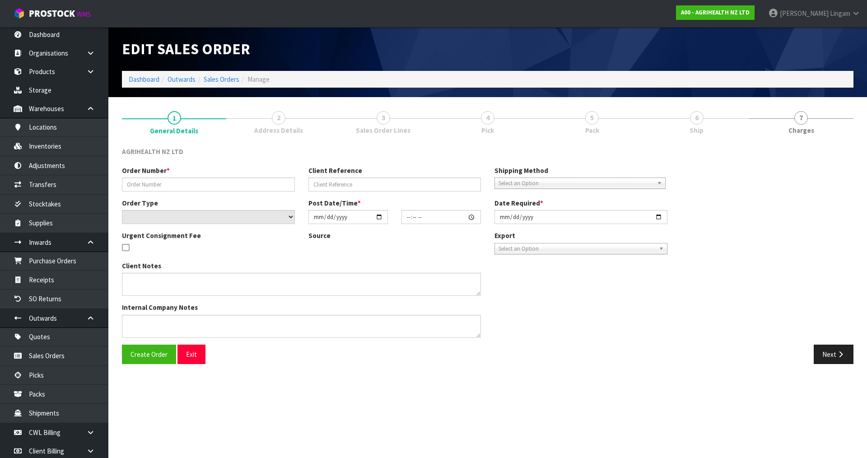
type input "SSO-24204"
type input "MOANA"
select select "number:0"
type input "[DATE]"
type input "14:51:53.000"
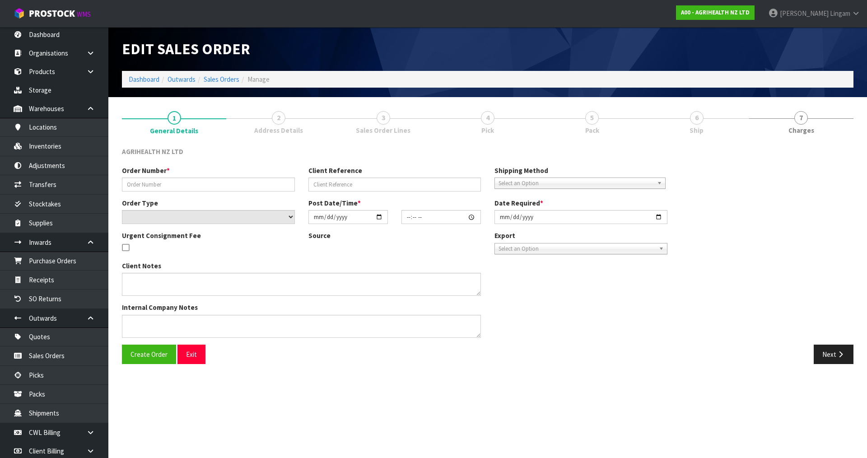
type input "[DATE]"
type textarea "SHIP BY: Overnight Courier"
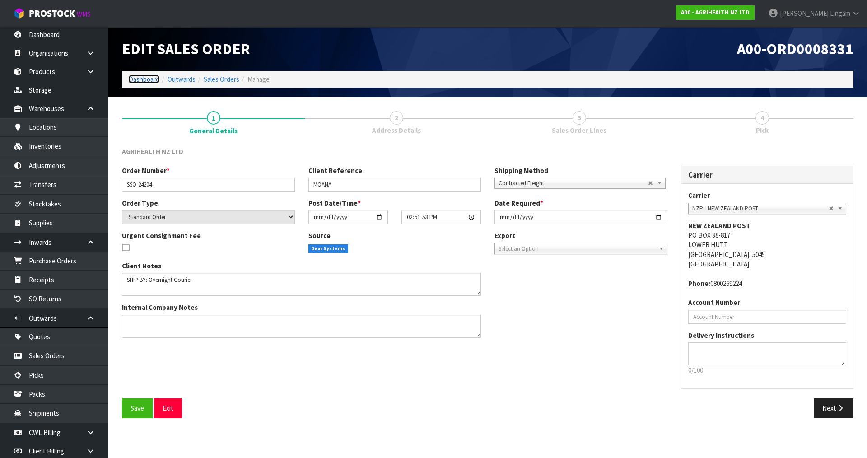
click at [150, 76] on link "Dashboard" at bounding box center [144, 79] width 31 height 9
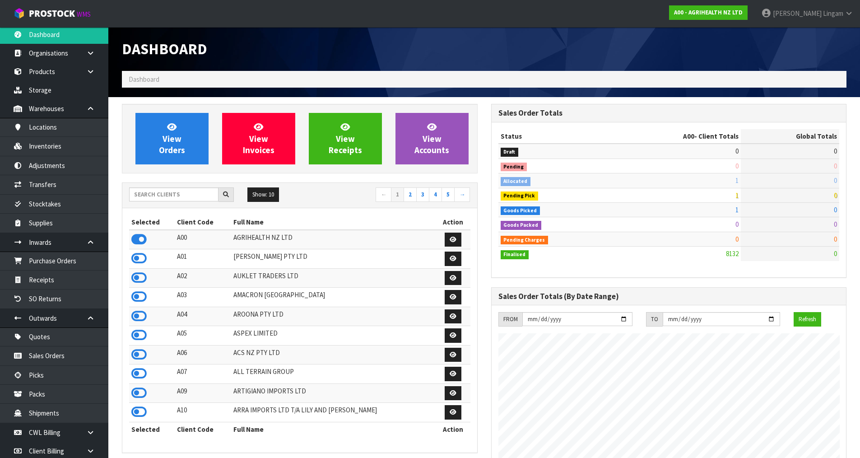
scroll to position [684, 369]
click at [167, 161] on link "View Orders" at bounding box center [171, 138] width 73 height 51
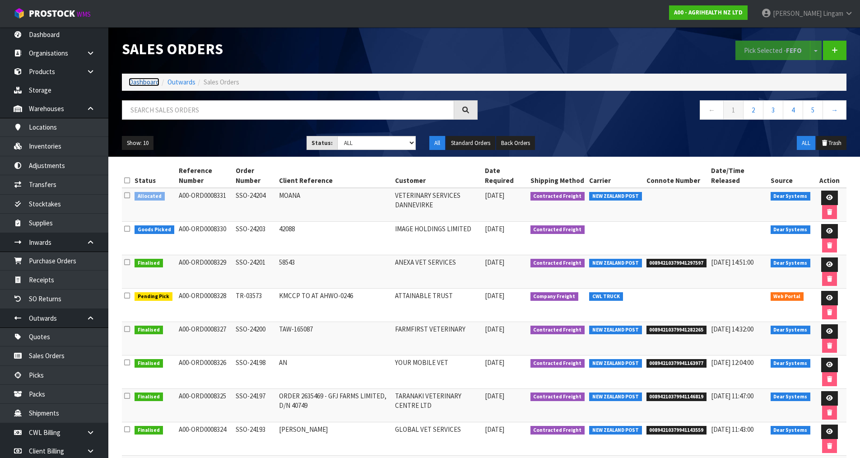
click at [144, 82] on link "Dashboard" at bounding box center [144, 82] width 31 height 9
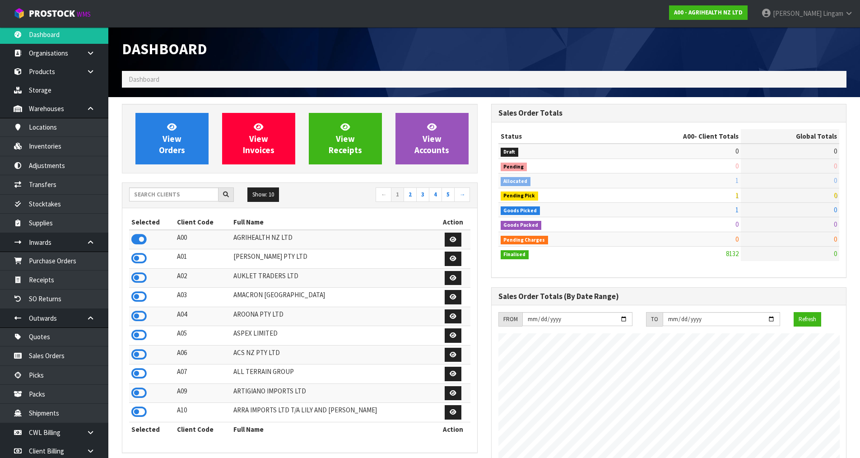
scroll to position [684, 369]
click at [177, 194] on input "text" at bounding box center [173, 194] width 89 height 14
click at [166, 194] on input "text" at bounding box center [173, 194] width 89 height 14
click at [194, 195] on input "text" at bounding box center [173, 194] width 89 height 14
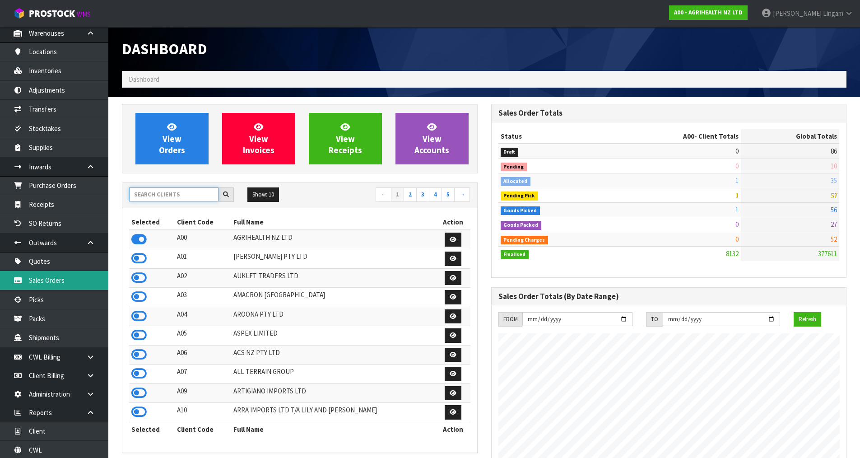
scroll to position [97, 0]
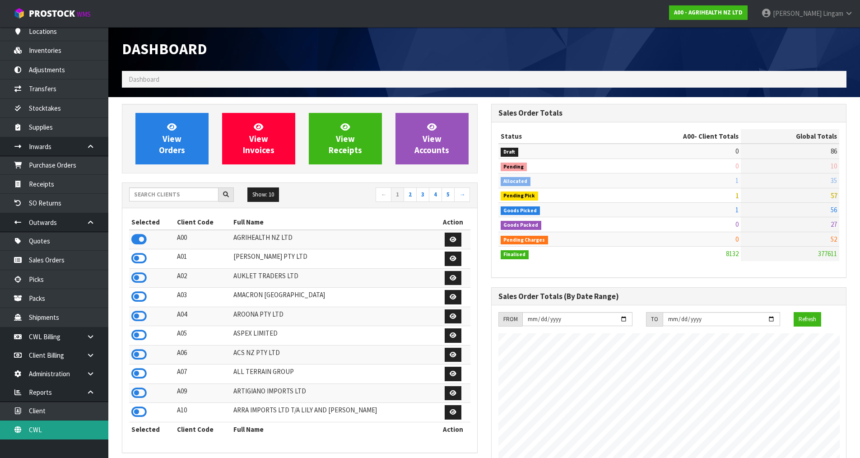
click at [48, 431] on link "CWL" at bounding box center [54, 429] width 108 height 19
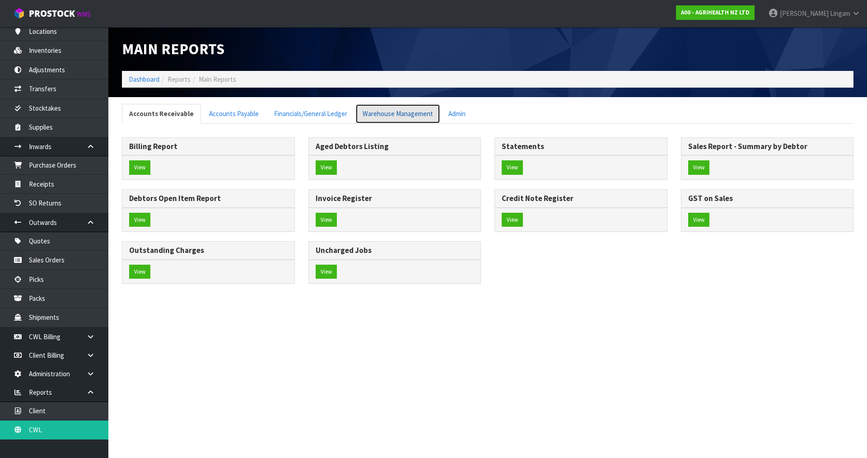
click at [399, 119] on link "Warehouse Management" at bounding box center [397, 113] width 85 height 19
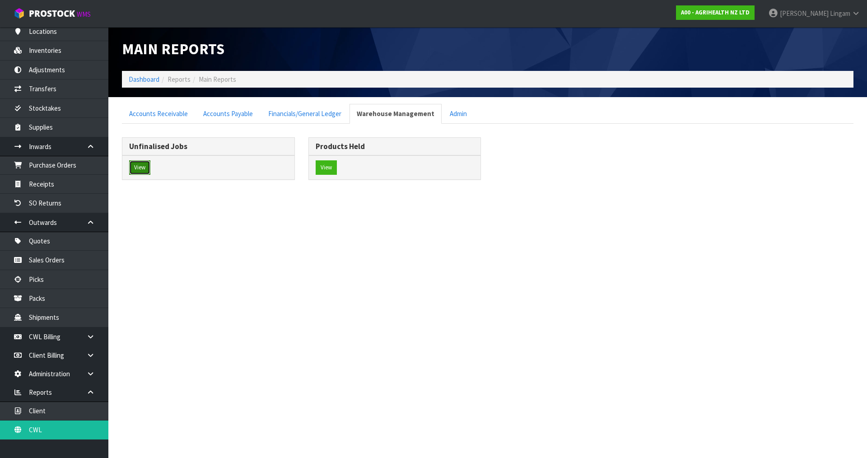
click at [143, 168] on button "View" at bounding box center [139, 167] width 21 height 14
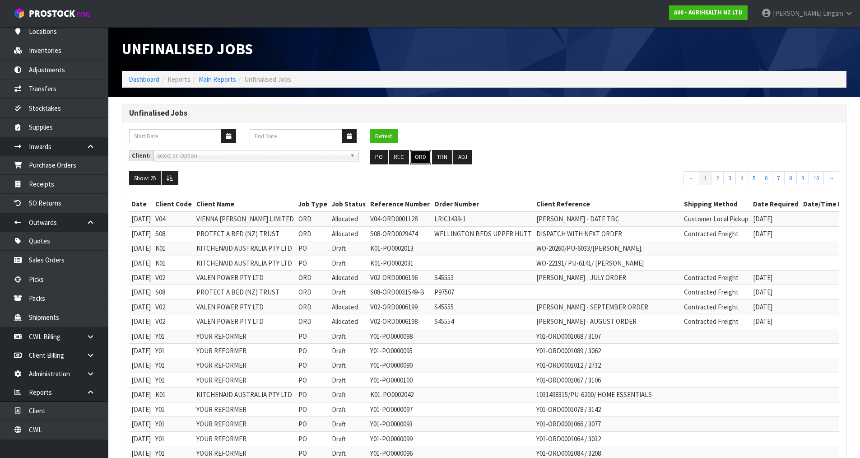
click at [415, 158] on button "ORD" at bounding box center [420, 157] width 21 height 14
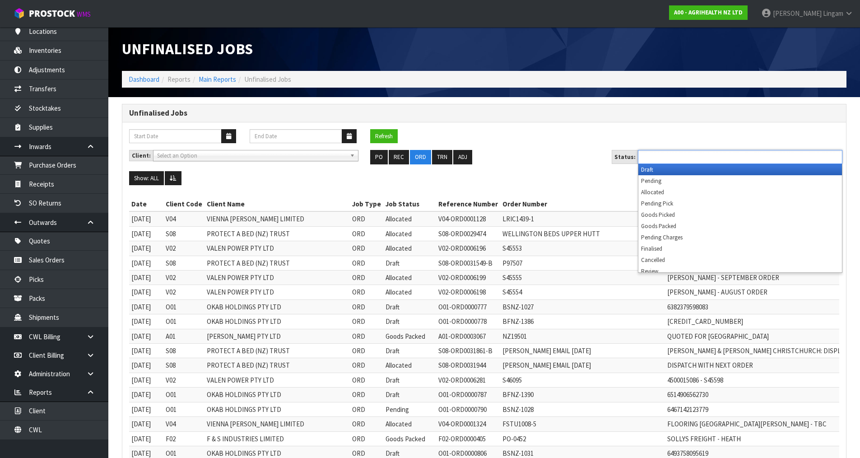
click at [733, 162] on ul at bounding box center [740, 157] width 204 height 14
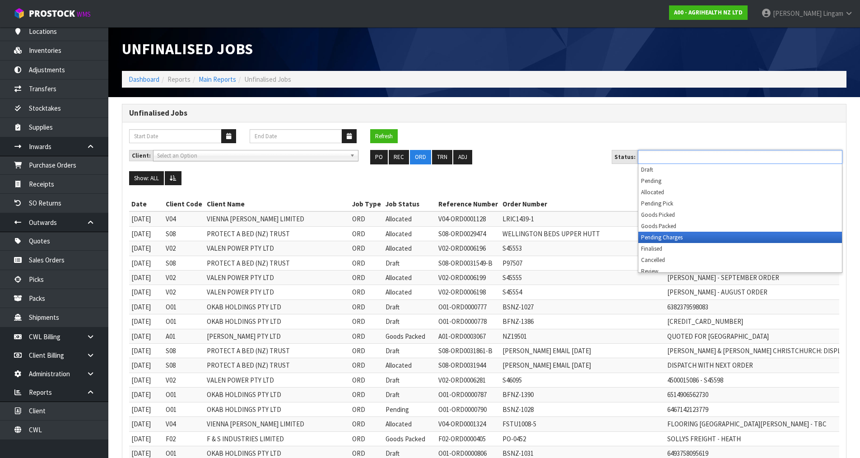
click at [728, 234] on li "Pending Charges" at bounding box center [740, 237] width 204 height 11
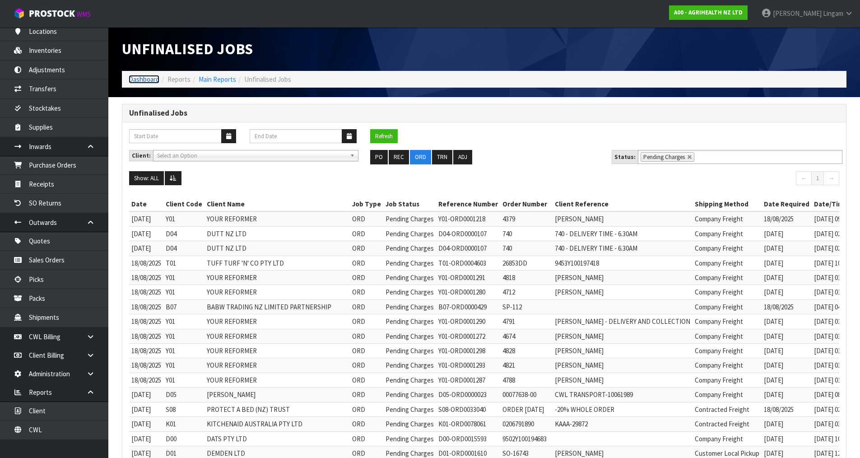
click at [144, 75] on link "Dashboard" at bounding box center [144, 79] width 31 height 9
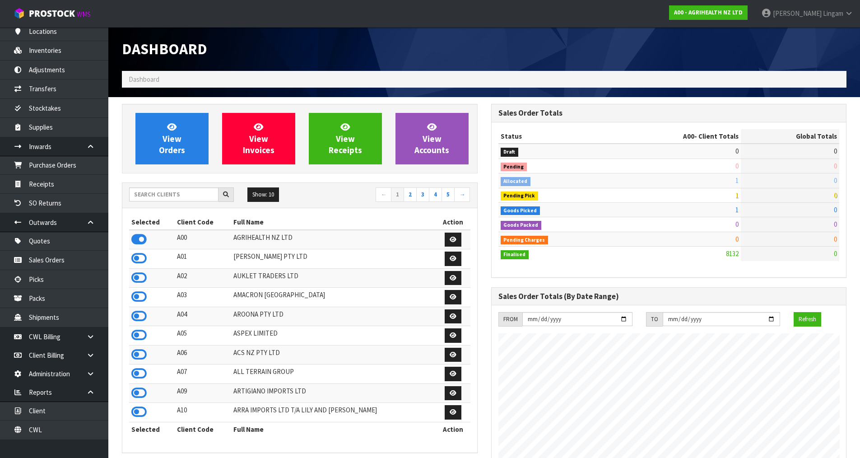
scroll to position [684, 369]
click at [171, 195] on input "text" at bounding box center [173, 194] width 89 height 14
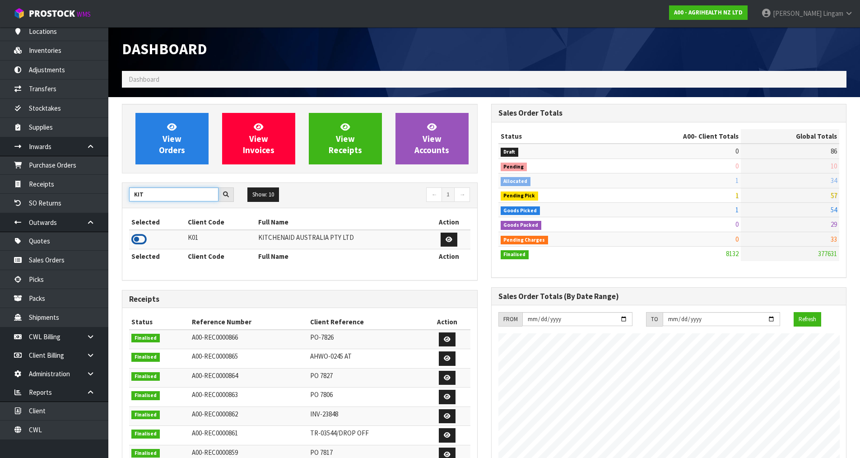
type input "KIT"
click at [139, 241] on icon at bounding box center [138, 239] width 15 height 14
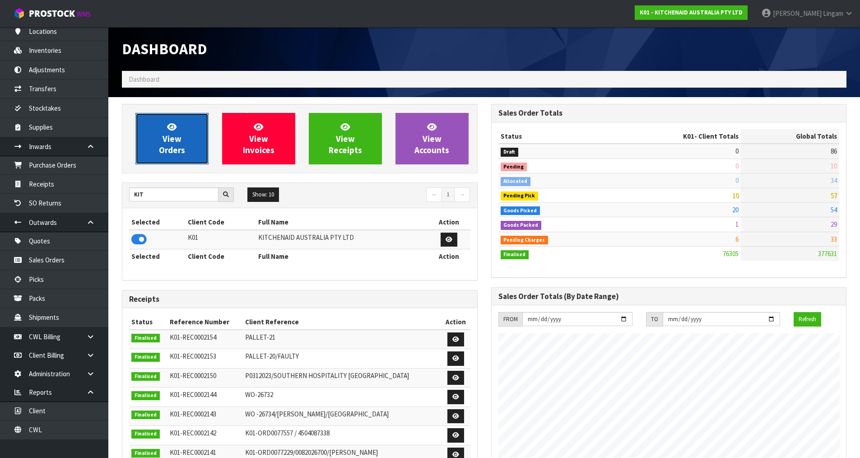
click at [181, 139] on link "View Orders" at bounding box center [171, 138] width 73 height 51
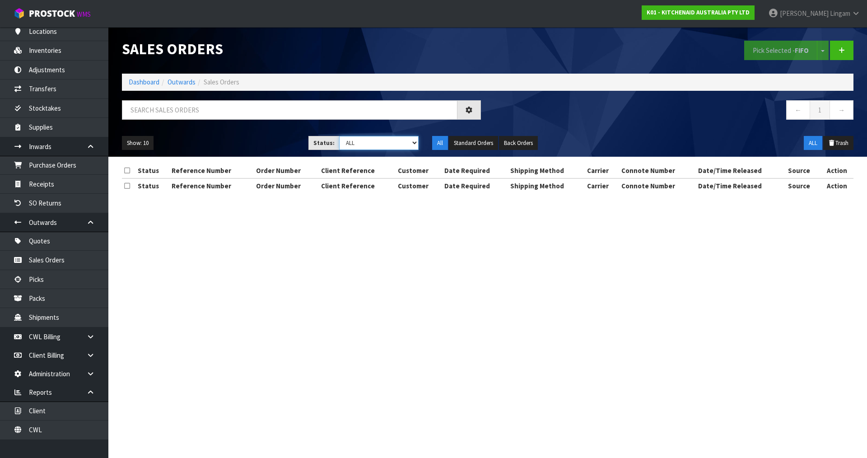
click at [398, 142] on select "Draft Pending Allocated Pending Pick Goods Picked Goods Packed Pending Charges …" at bounding box center [379, 143] width 80 height 14
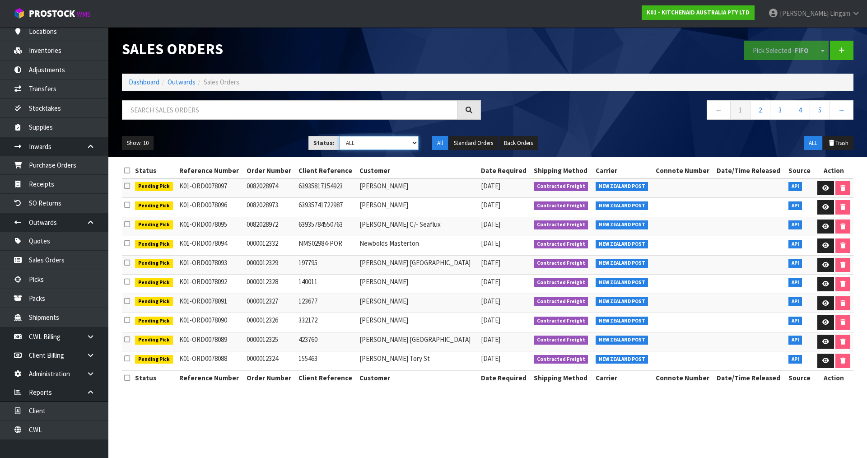
select select "string:6"
click at [339, 136] on select "Draft Pending Allocated Pending Pick Goods Picked Goods Packed Pending Charges …" at bounding box center [379, 143] width 80 height 14
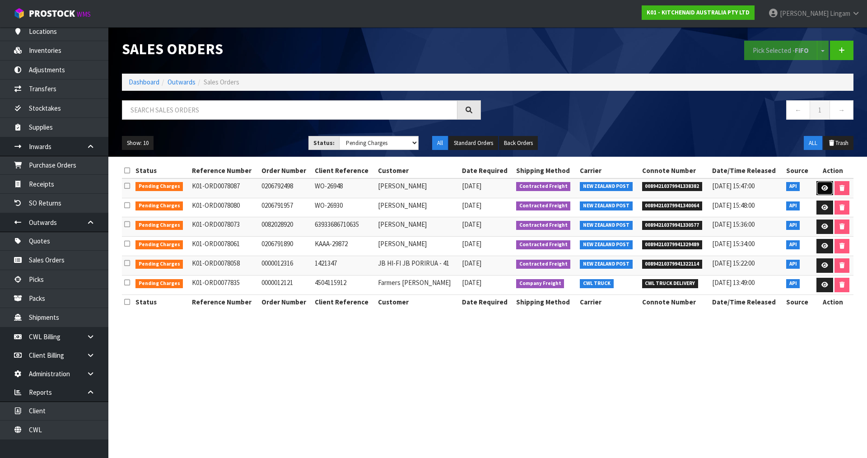
click at [821, 188] on icon at bounding box center [824, 188] width 7 height 6
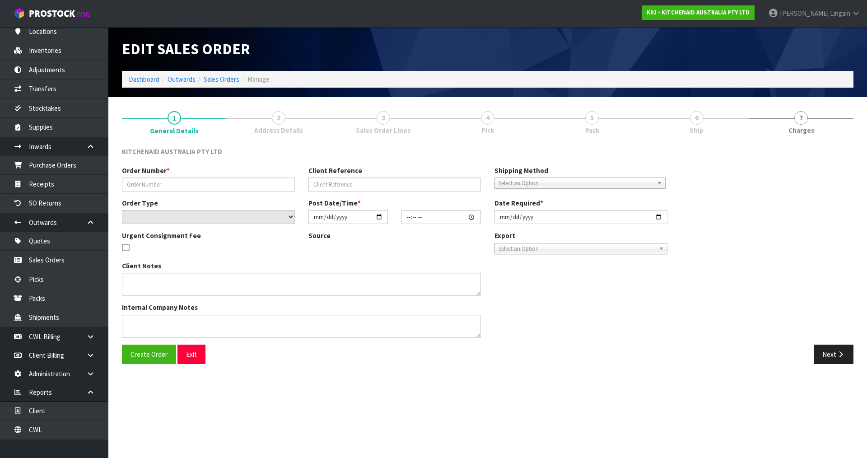
type input "0206792498"
type input "WO-26948"
select select "number:0"
type input "[DATE]"
type input "13:36:33.000"
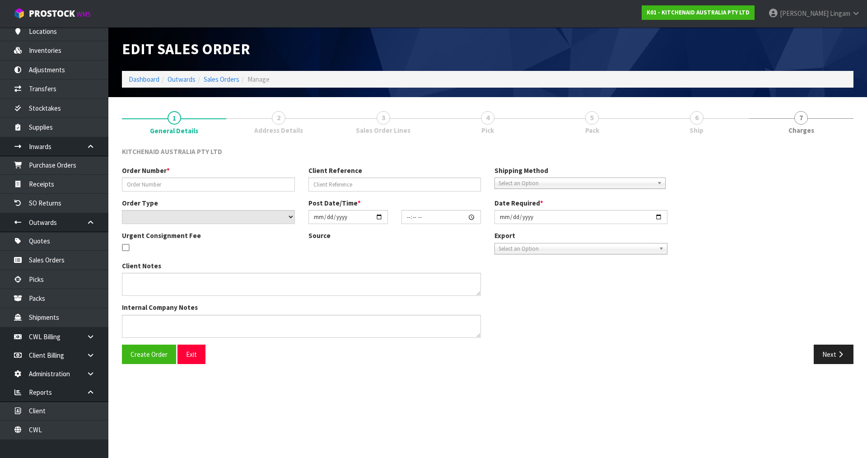
type input "[DATE]"
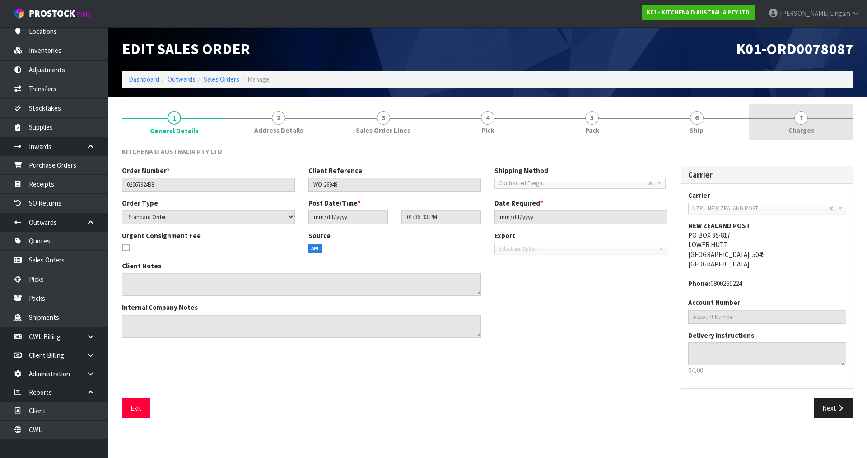
click at [822, 136] on link "7 [GEOGRAPHIC_DATA]" at bounding box center [801, 122] width 104 height 36
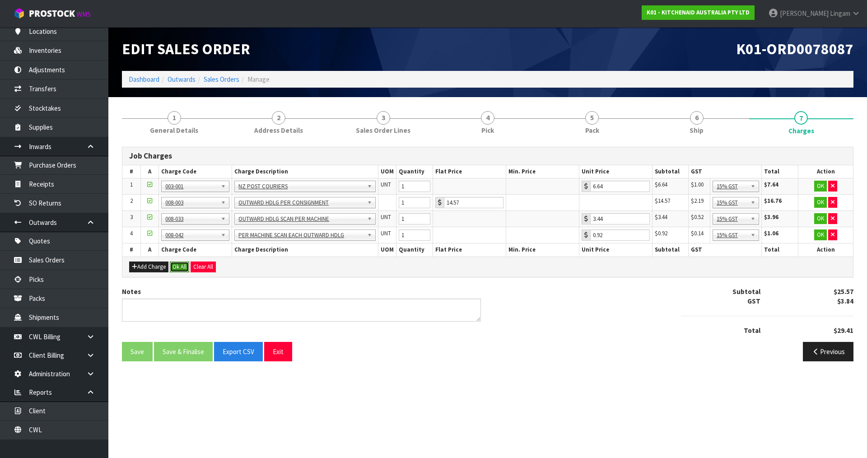
click at [175, 268] on button "Ok All" at bounding box center [179, 266] width 19 height 11
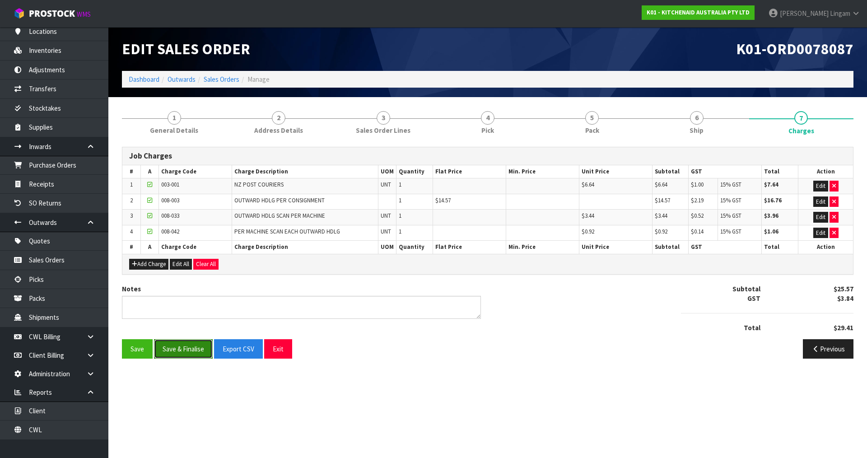
click at [200, 348] on button "Save & Finalise" at bounding box center [183, 348] width 59 height 19
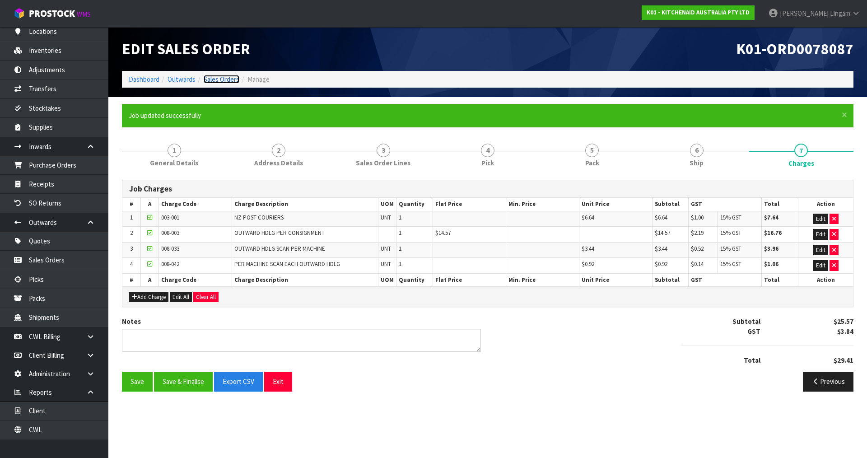
click at [228, 80] on link "Sales Orders" at bounding box center [222, 79] width 36 height 9
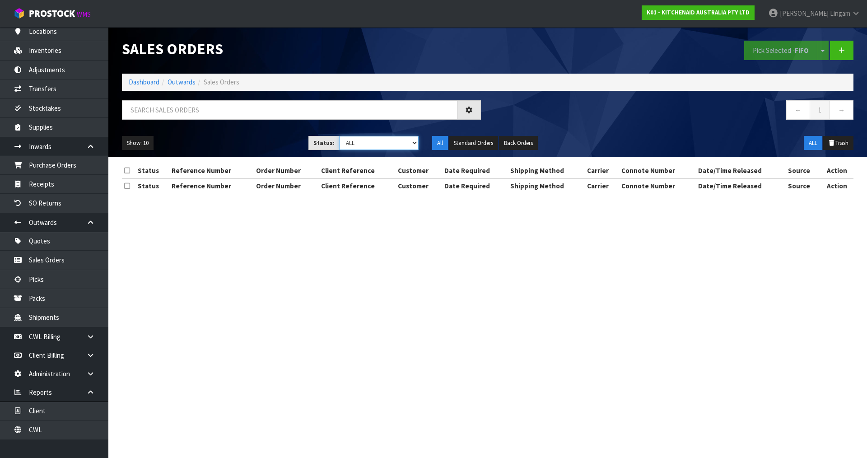
click at [403, 145] on select "Draft Pending Allocated Pending Pick Goods Picked Goods Packed Pending Charges …" at bounding box center [379, 143] width 80 height 14
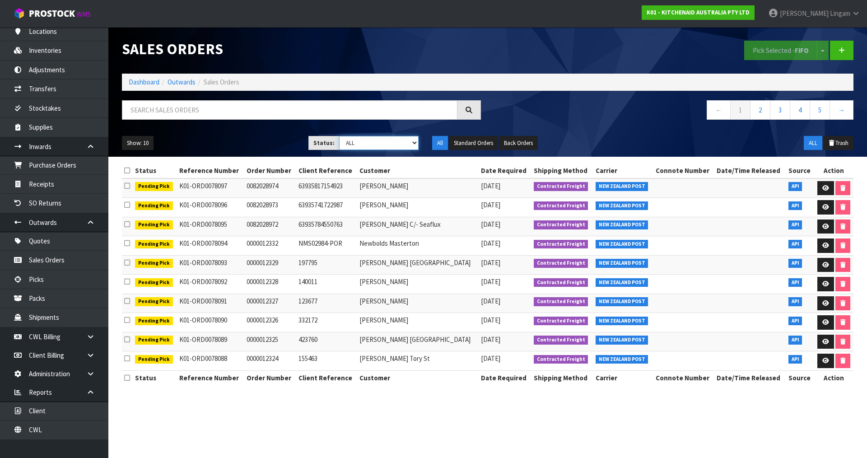
select select "string:6"
click at [339, 136] on select "Draft Pending Allocated Pending Pick Goods Picked Goods Packed Pending Charges …" at bounding box center [379, 143] width 80 height 14
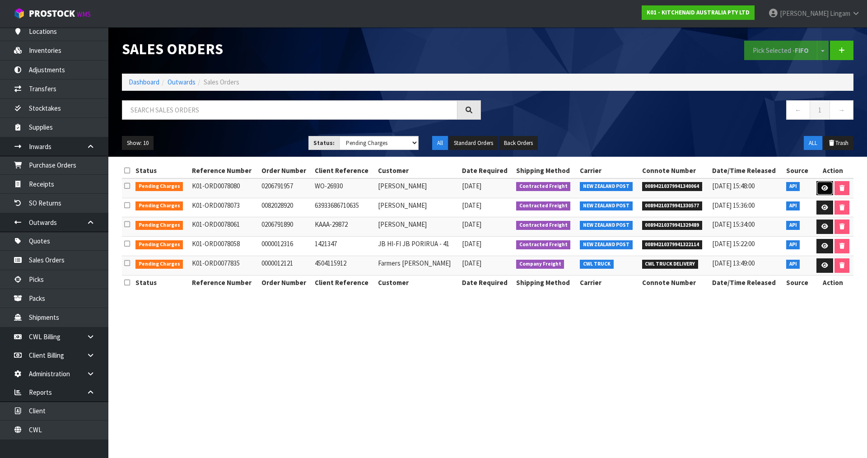
click at [822, 187] on icon at bounding box center [824, 188] width 7 height 6
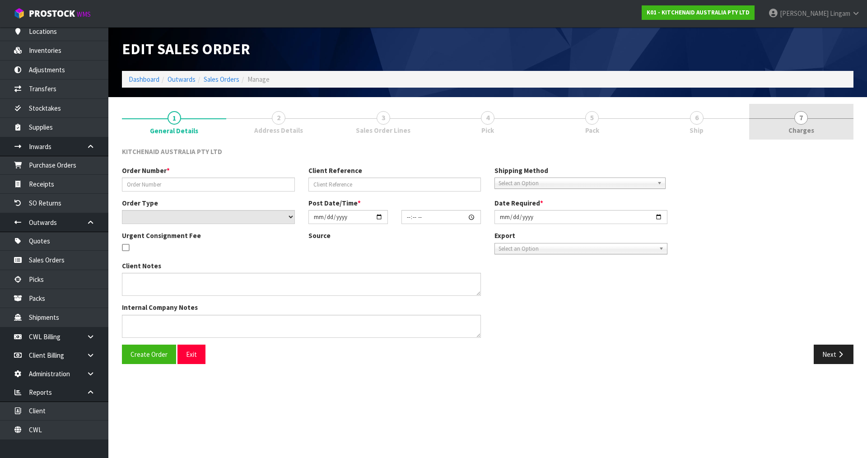
type input "0206791957"
type input "WO-26930"
select select "number:0"
type input "[DATE]"
type input "19:37:11.000"
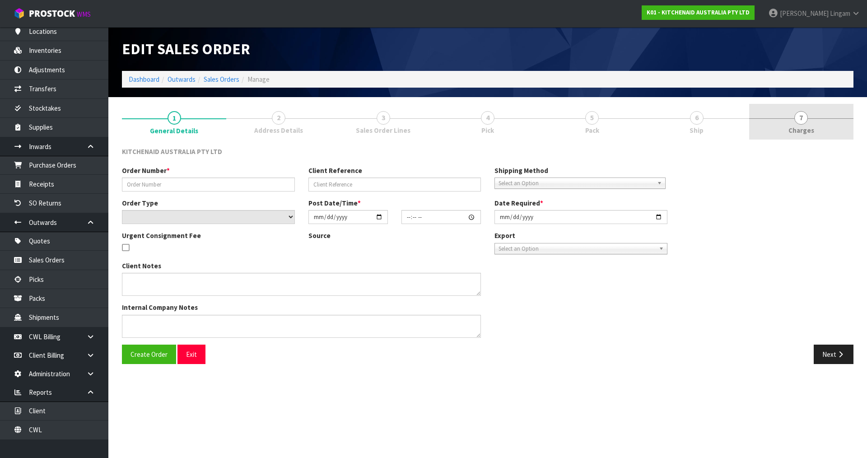
type input "[DATE]"
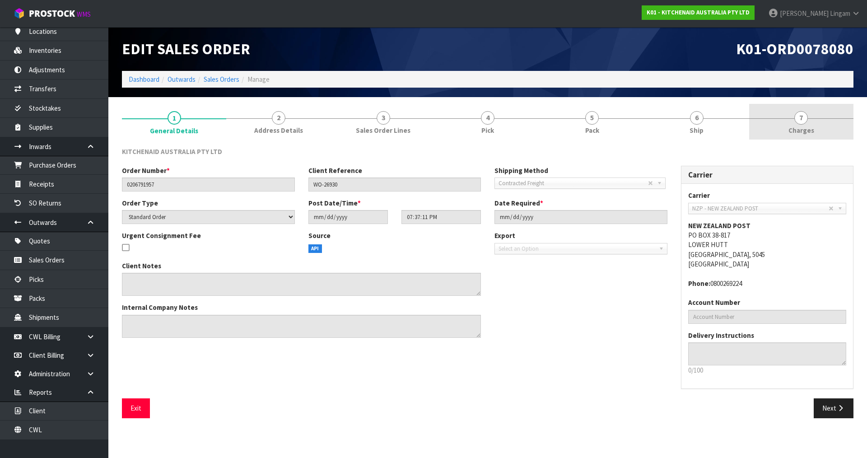
click at [821, 123] on link "7 [GEOGRAPHIC_DATA]" at bounding box center [801, 122] width 104 height 36
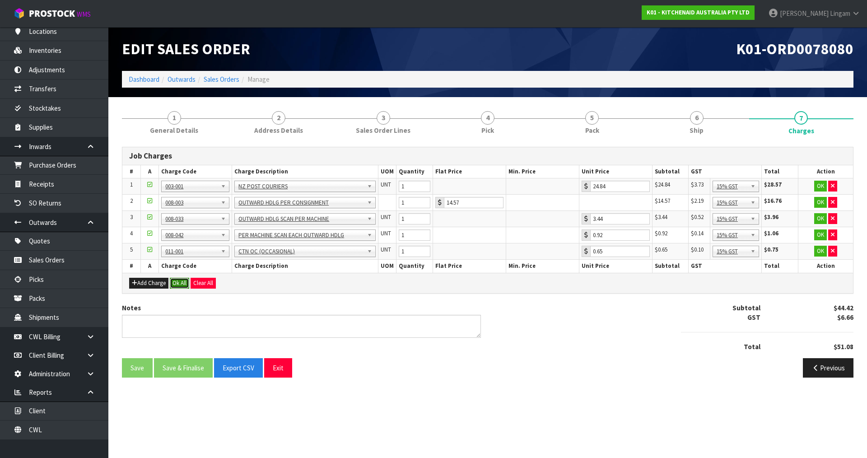
click at [182, 284] on button "Ok All" at bounding box center [179, 283] width 19 height 11
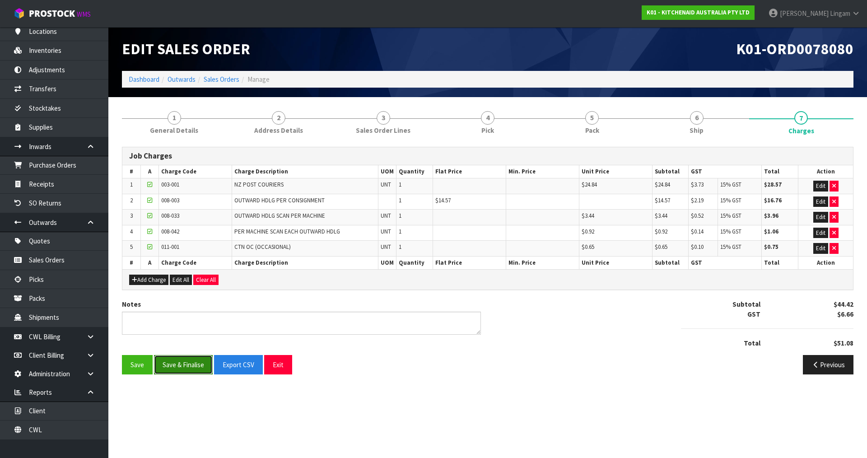
click at [194, 363] on button "Save & Finalise" at bounding box center [183, 364] width 59 height 19
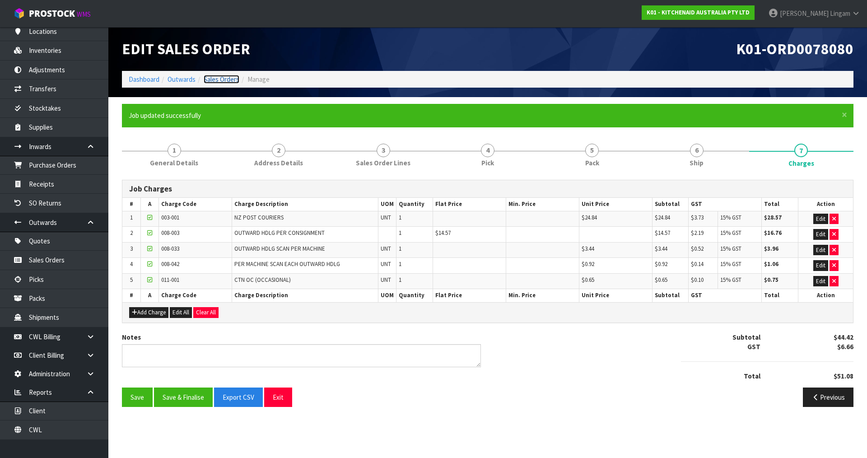
click at [233, 81] on link "Sales Orders" at bounding box center [222, 79] width 36 height 9
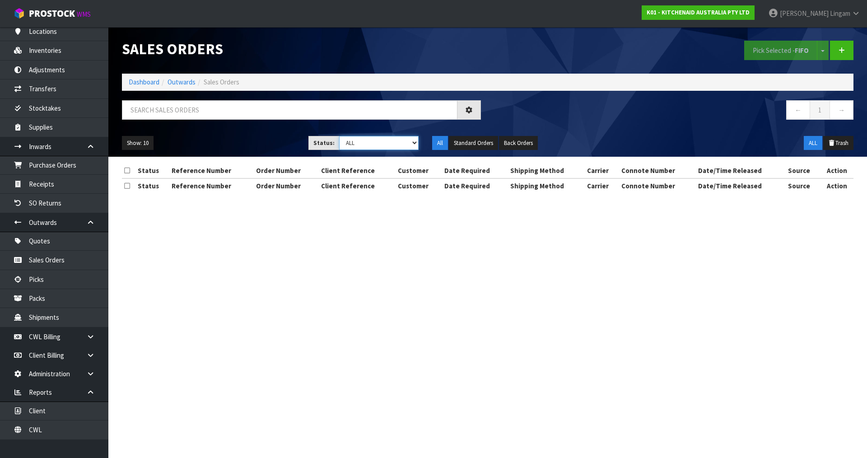
click at [399, 140] on select "Draft Pending Allocated Pending Pick Goods Picked Goods Packed Pending Charges …" at bounding box center [379, 143] width 80 height 14
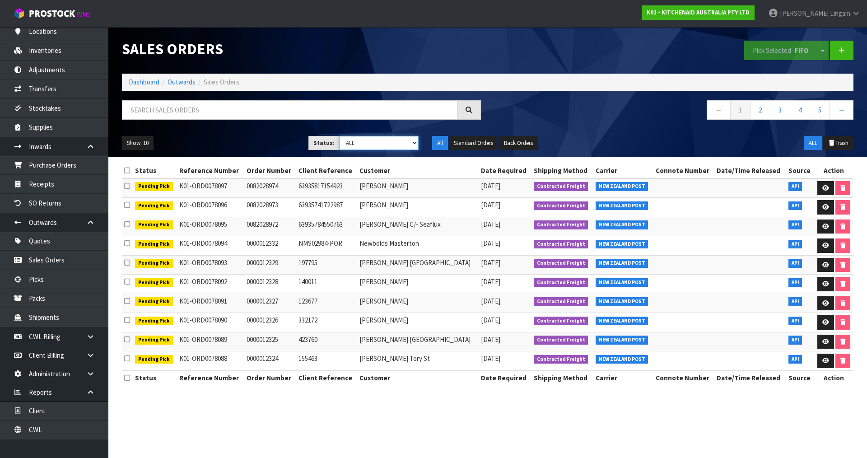
select select "string:6"
click at [339, 136] on select "Draft Pending Allocated Pending Pick Goods Picked Goods Packed Pending Charges …" at bounding box center [379, 143] width 80 height 14
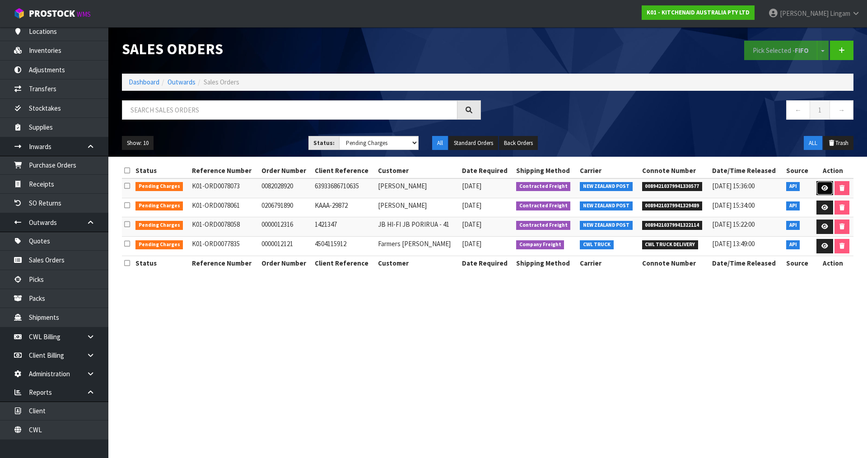
click at [822, 190] on icon at bounding box center [824, 188] width 7 height 6
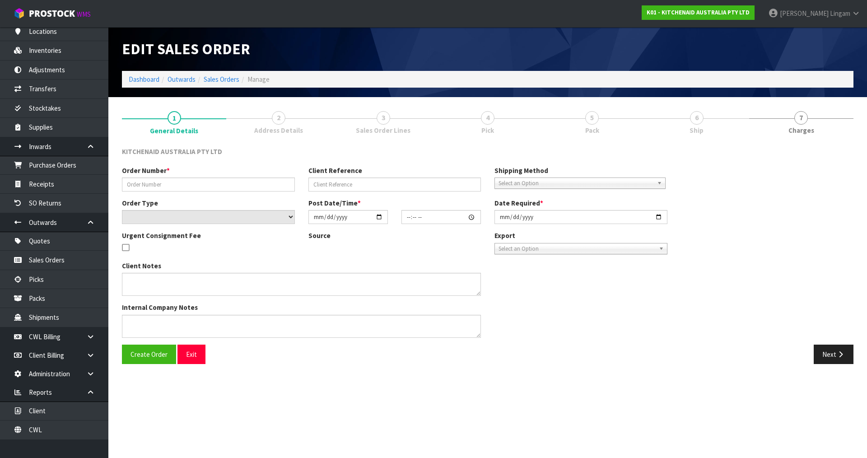
type input "0082028920"
type input "63933686710635"
select select "number:0"
type input "[DATE]"
type input "17:36:31.000"
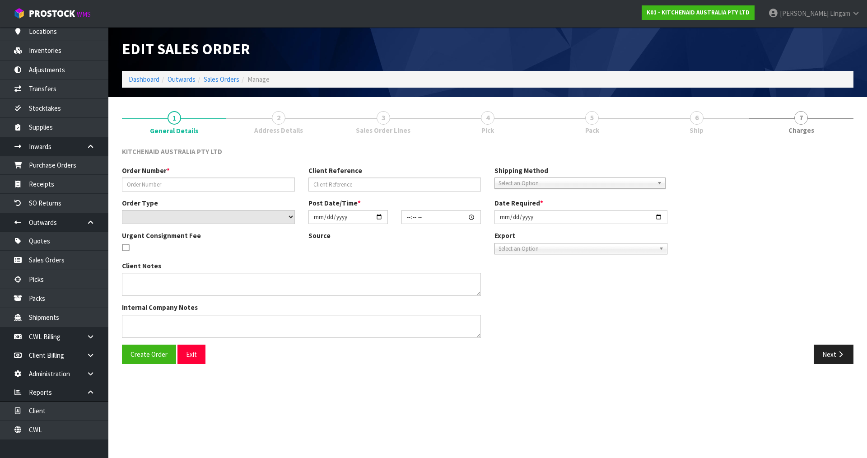
type input "[DATE]"
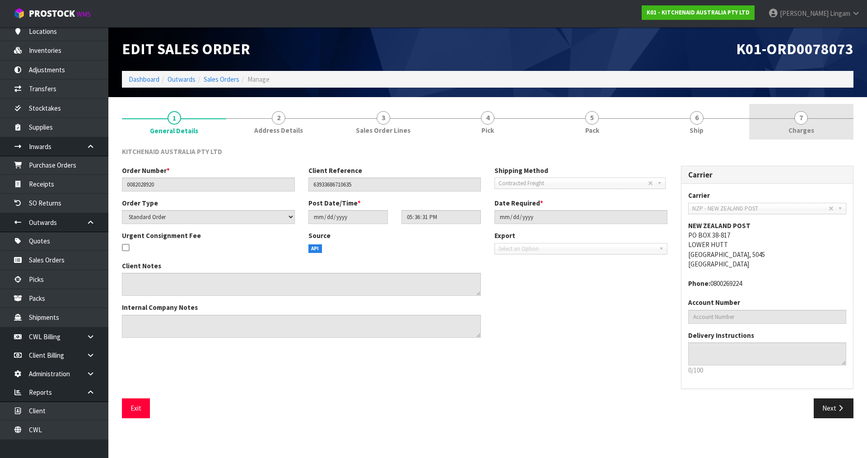
click at [818, 134] on link "7 [GEOGRAPHIC_DATA]" at bounding box center [801, 122] width 104 height 36
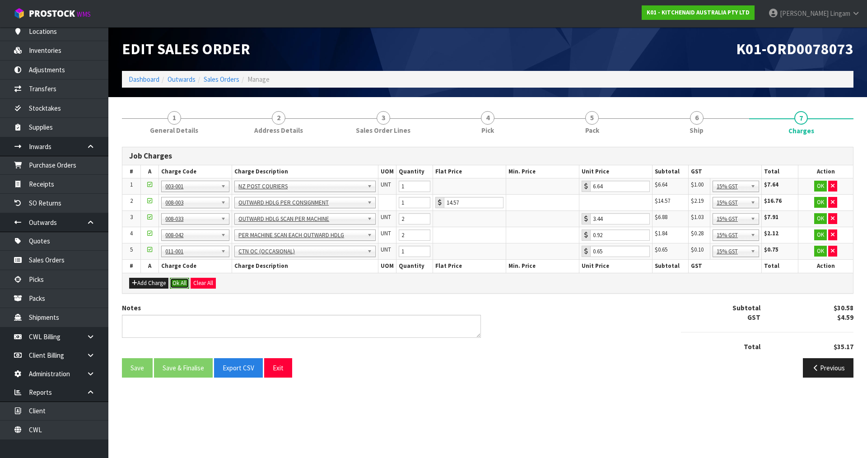
click at [182, 281] on button "Ok All" at bounding box center [179, 283] width 19 height 11
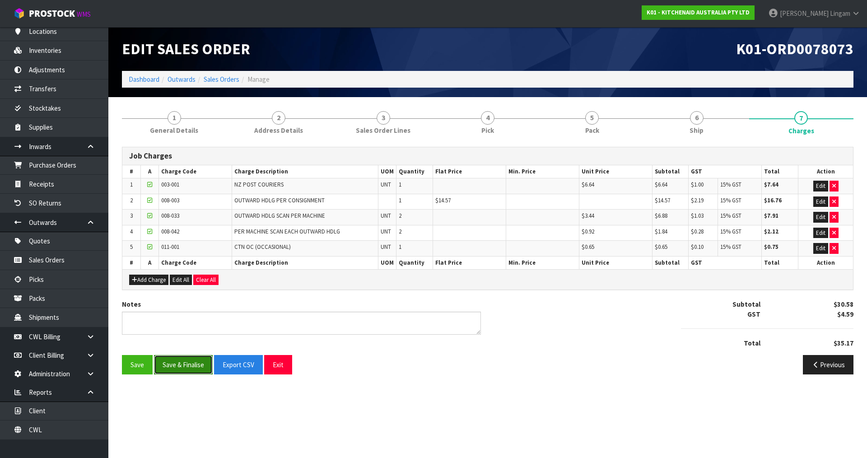
click at [194, 368] on button "Save & Finalise" at bounding box center [183, 364] width 59 height 19
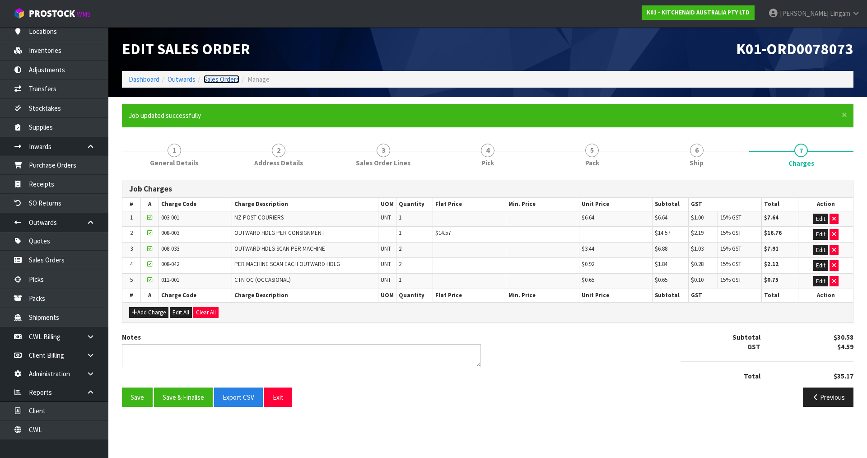
click at [225, 77] on link "Sales Orders" at bounding box center [222, 79] width 36 height 9
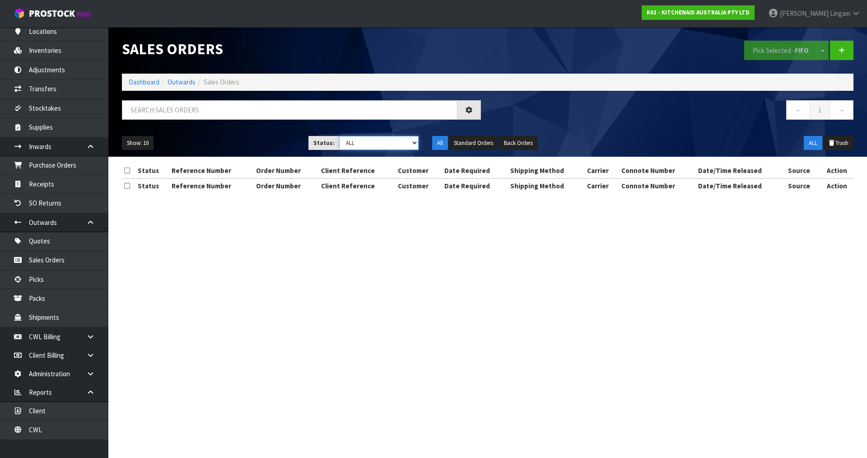
click at [398, 144] on select "Draft Pending Allocated Pending Pick Goods Picked Goods Packed Pending Charges …" at bounding box center [379, 143] width 80 height 14
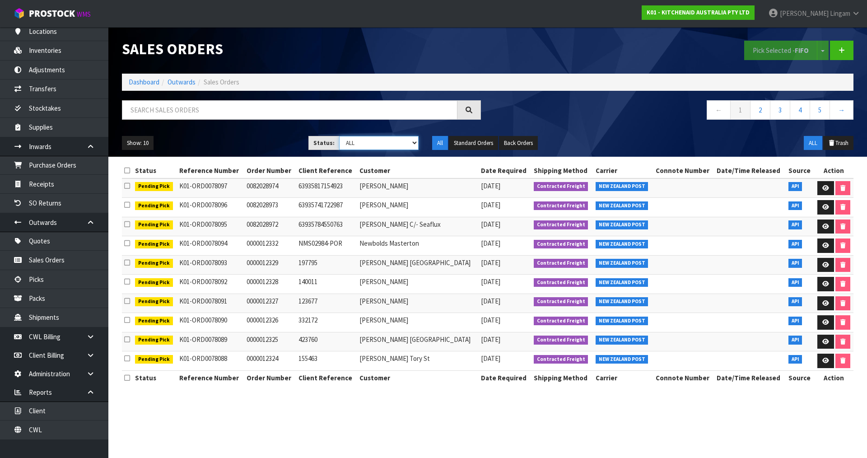
select select "string:6"
click at [339, 136] on select "Draft Pending Allocated Pending Pick Goods Picked Goods Packed Pending Charges …" at bounding box center [379, 143] width 80 height 14
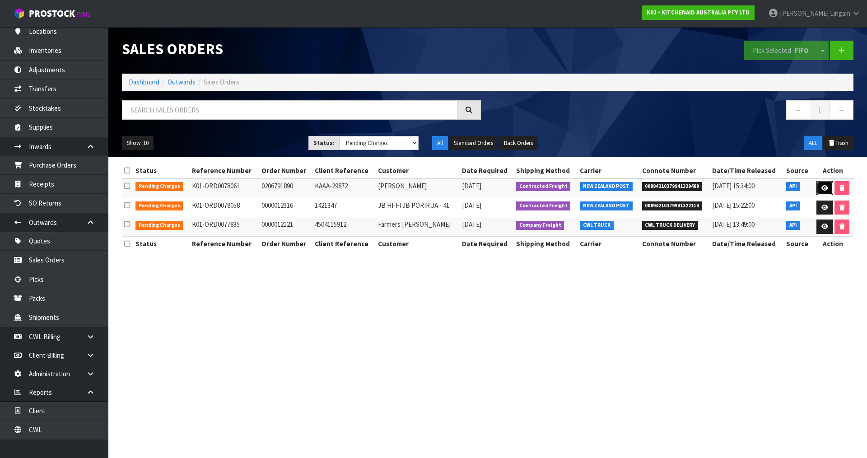
click at [819, 188] on link at bounding box center [824, 188] width 17 height 14
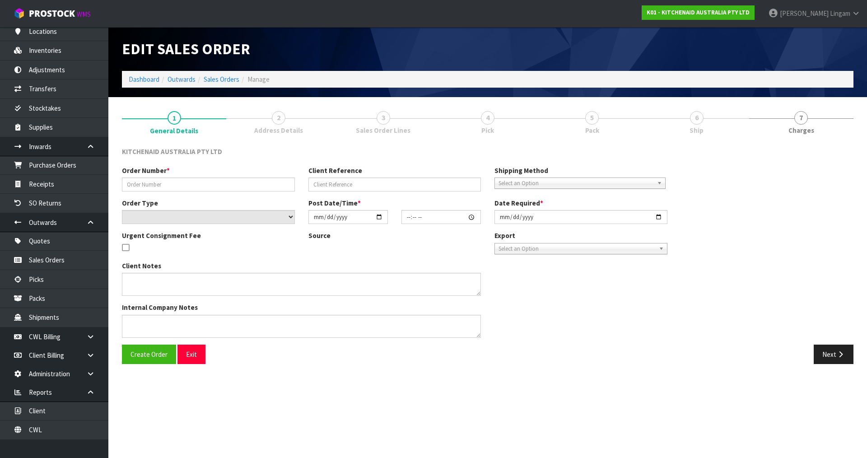
type input "0206791890"
type input "KAAA-29872"
select select "number:0"
type input "[DATE]"
type input "13:36:23.000"
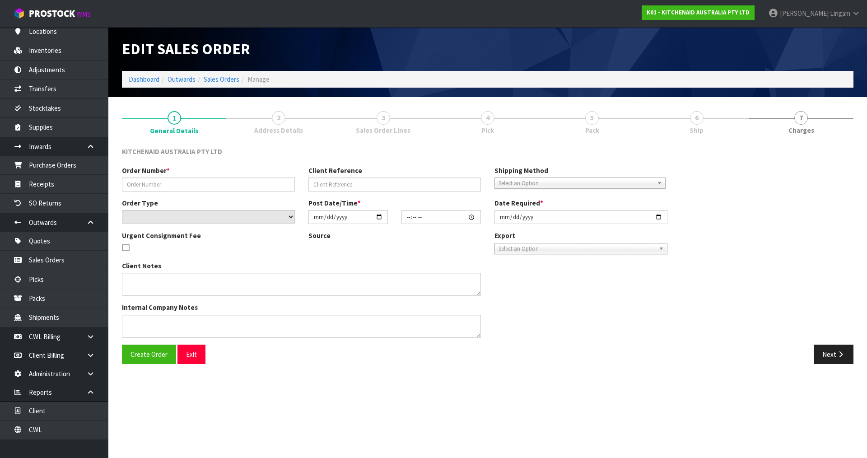
type input "[DATE]"
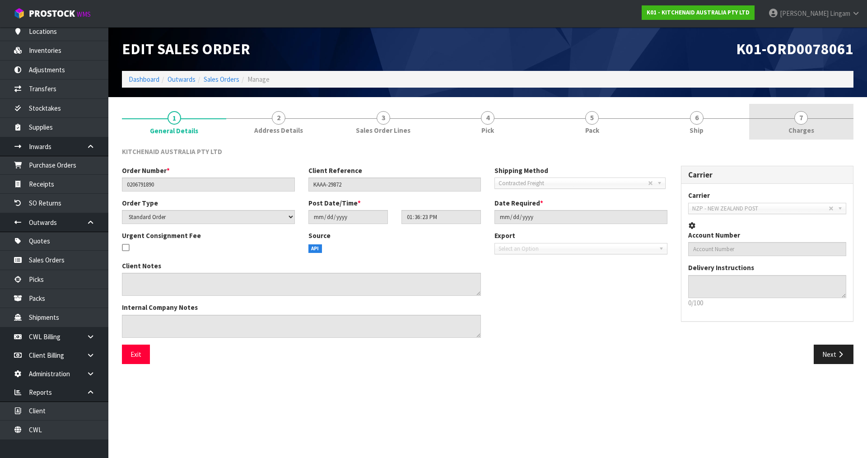
click at [825, 133] on link "7 [GEOGRAPHIC_DATA]" at bounding box center [801, 122] width 104 height 36
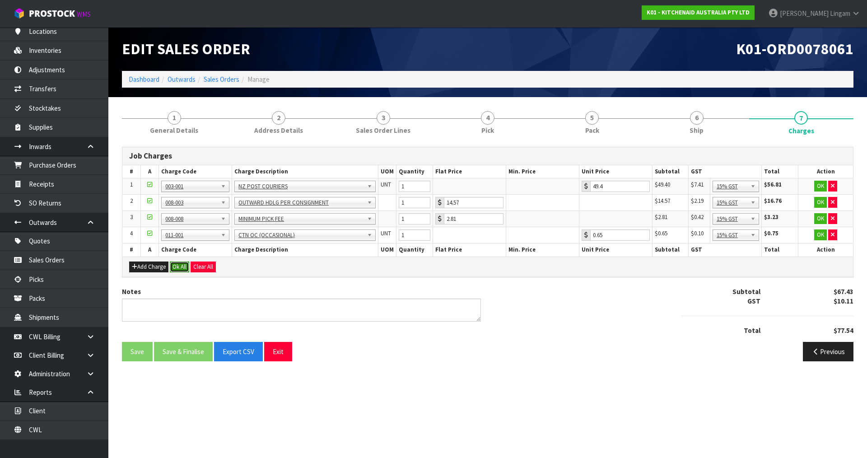
click at [179, 266] on button "Ok All" at bounding box center [179, 266] width 19 height 11
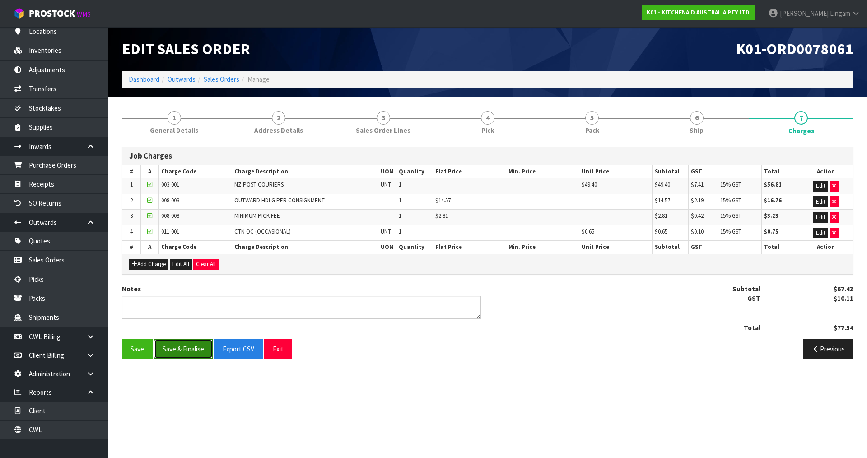
click at [193, 352] on button "Save & Finalise" at bounding box center [183, 348] width 59 height 19
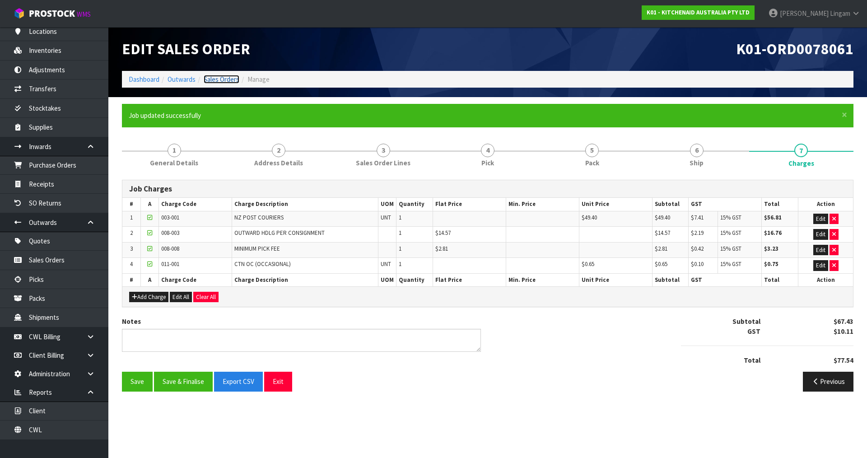
click at [228, 78] on link "Sales Orders" at bounding box center [222, 79] width 36 height 9
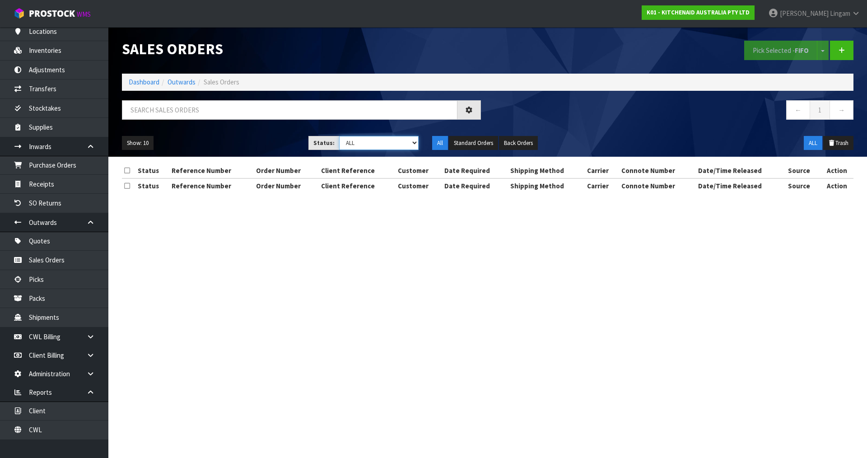
click at [402, 143] on select "Draft Pending Allocated Pending Pick Goods Picked Goods Packed Pending Charges …" at bounding box center [379, 143] width 80 height 14
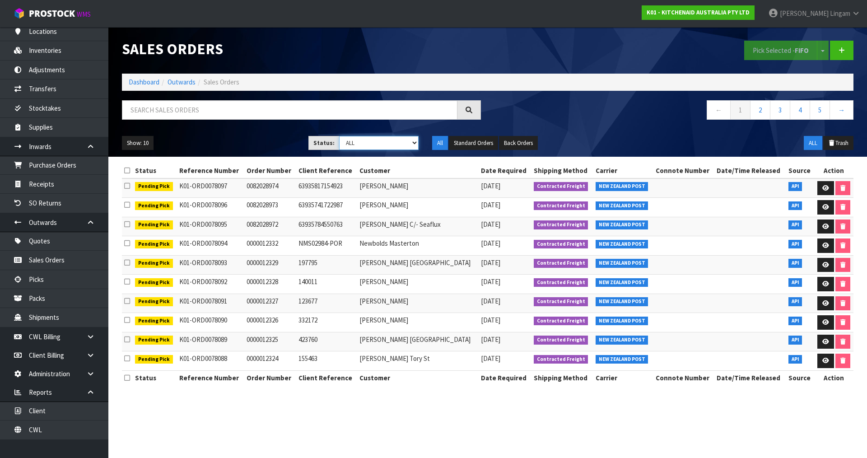
select select "string:6"
click at [339, 136] on select "Draft Pending Allocated Pending Pick Goods Picked Goods Packed Pending Charges …" at bounding box center [379, 143] width 80 height 14
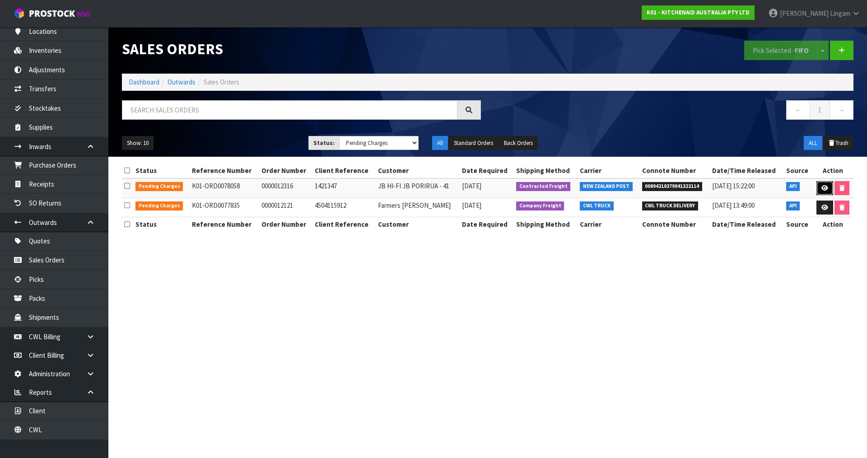
click at [822, 190] on icon at bounding box center [824, 188] width 7 height 6
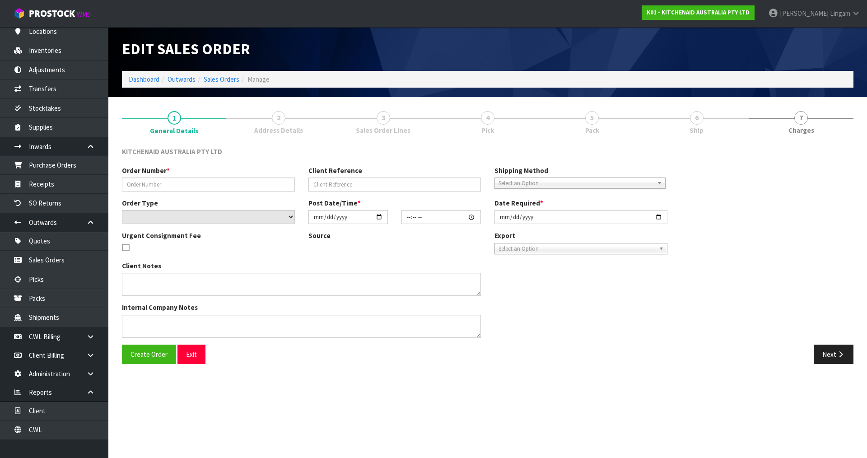
type input "0000012316"
type input "1421347"
select select "number:0"
type input "[DATE]"
type input "13:31:26.000"
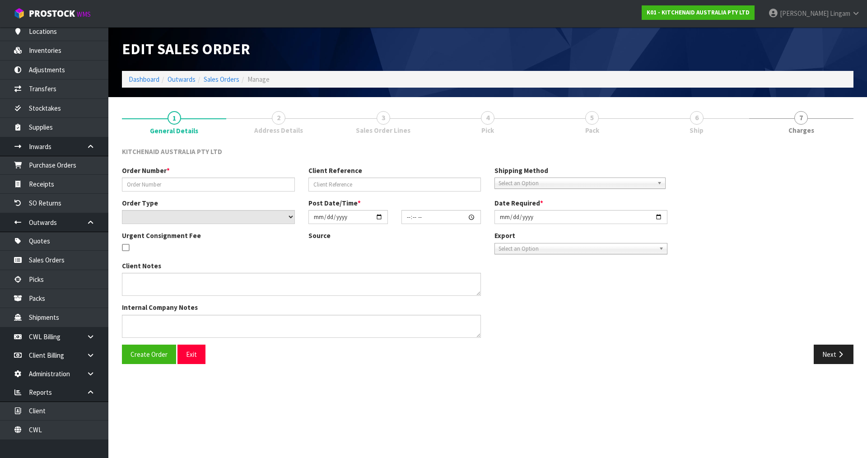
type input "[DATE]"
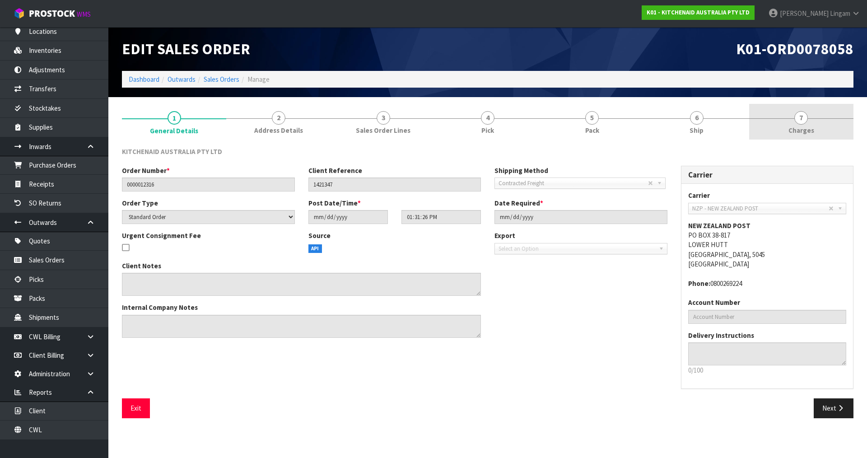
click at [826, 131] on link "7 [GEOGRAPHIC_DATA]" at bounding box center [801, 122] width 104 height 36
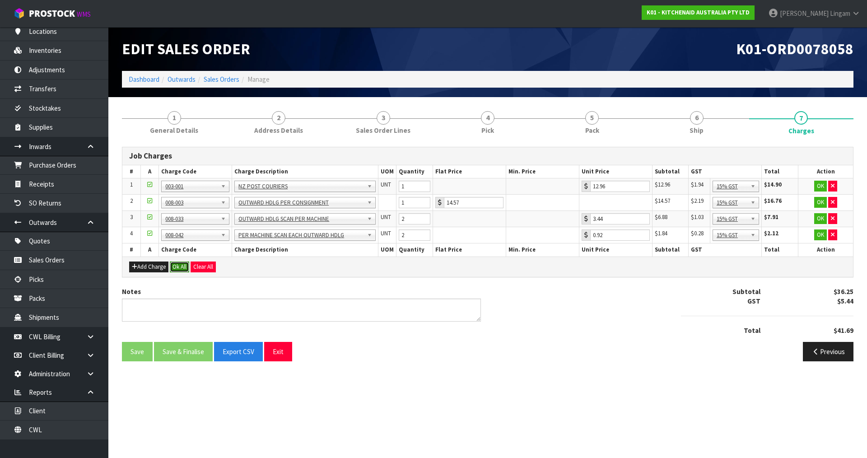
click at [182, 263] on button "Ok All" at bounding box center [179, 266] width 19 height 11
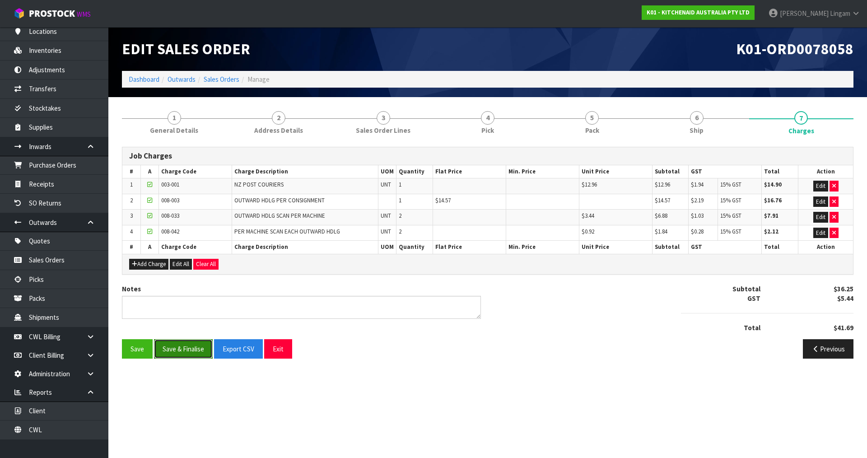
click at [190, 339] on button "Save & Finalise" at bounding box center [183, 348] width 59 height 19
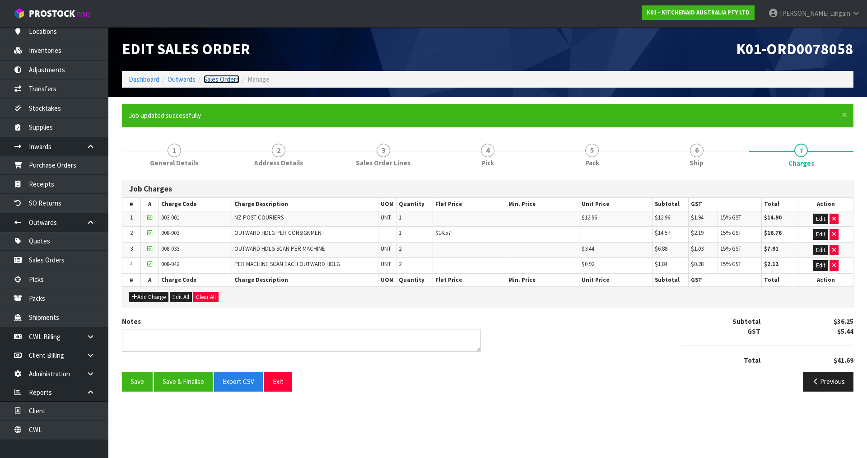
click at [230, 76] on link "Sales Orders" at bounding box center [222, 79] width 36 height 9
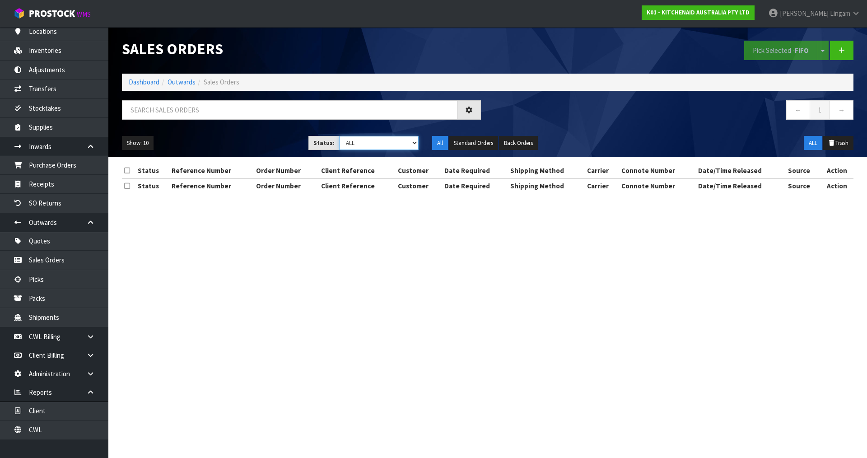
click at [404, 144] on select "Draft Pending Allocated Pending Pick Goods Picked Goods Packed Pending Charges …" at bounding box center [379, 143] width 80 height 14
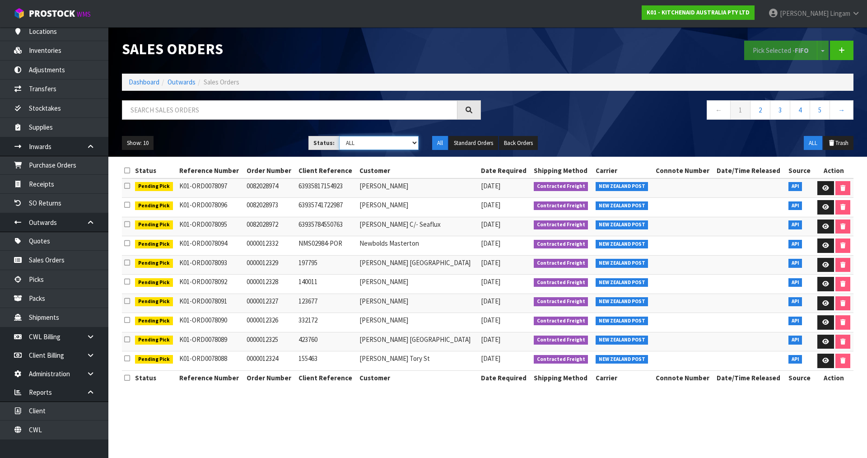
select select "string:6"
click at [339, 136] on select "Draft Pending Allocated Pending Pick Goods Picked Goods Packed Pending Charges …" at bounding box center [379, 143] width 80 height 14
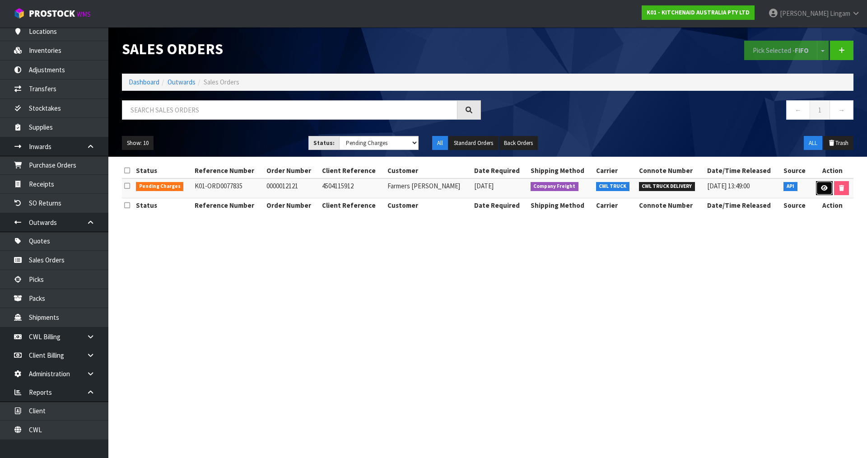
click at [825, 188] on icon at bounding box center [824, 188] width 7 height 6
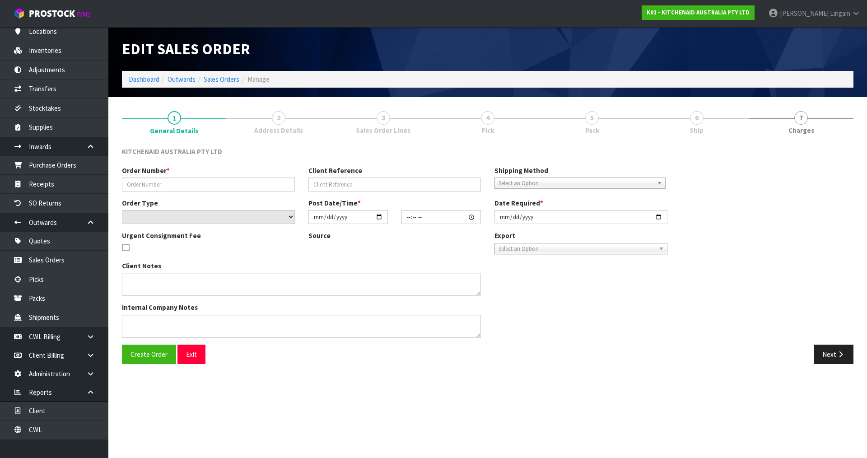
type input "0000012121"
type input "4504115912"
select select "number:0"
type input "2025-08-15"
type input "13:30:41.000"
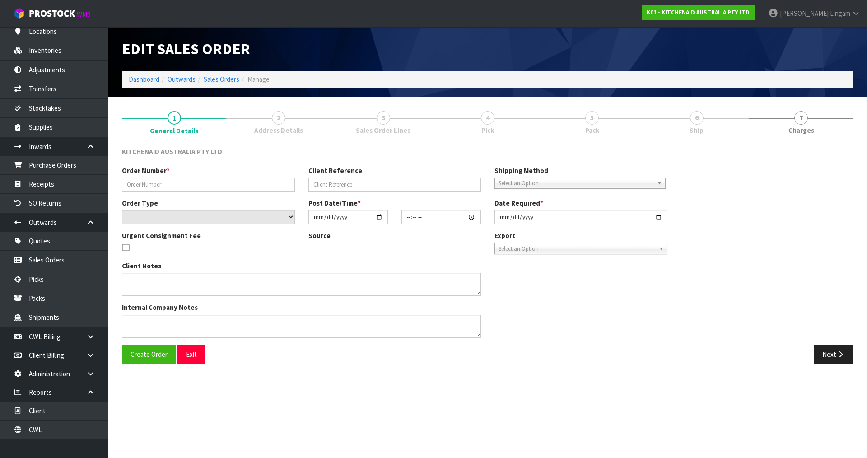
type input "2025-08-15"
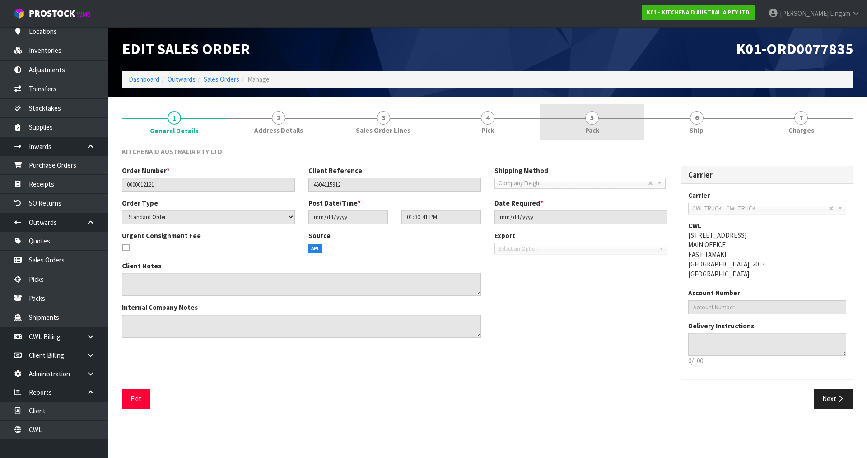
click at [592, 132] on span "Pack" at bounding box center [592, 129] width 14 height 9
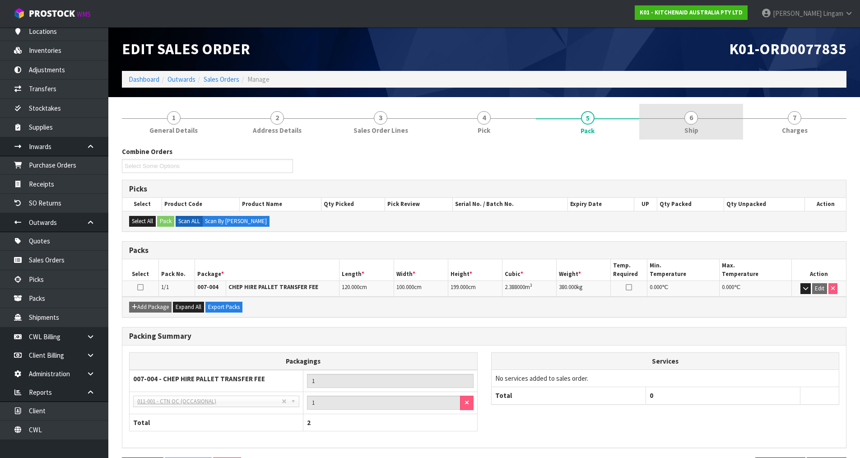
click at [702, 135] on link "6 Ship" at bounding box center [690, 122] width 103 height 36
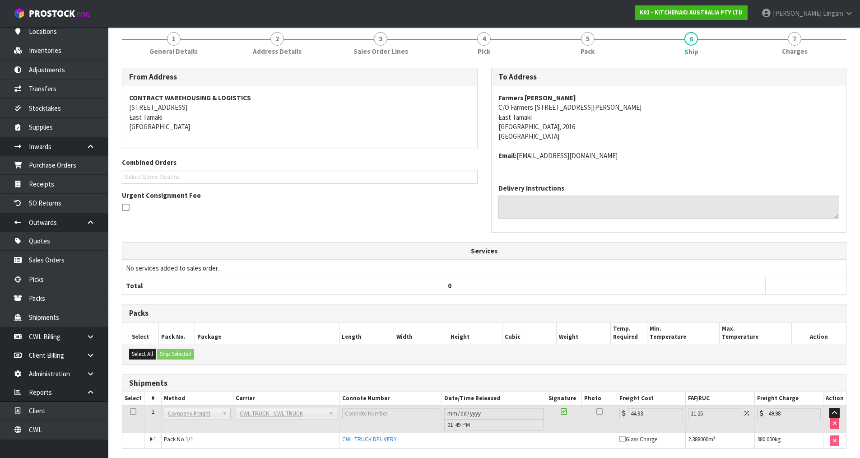
scroll to position [112, 0]
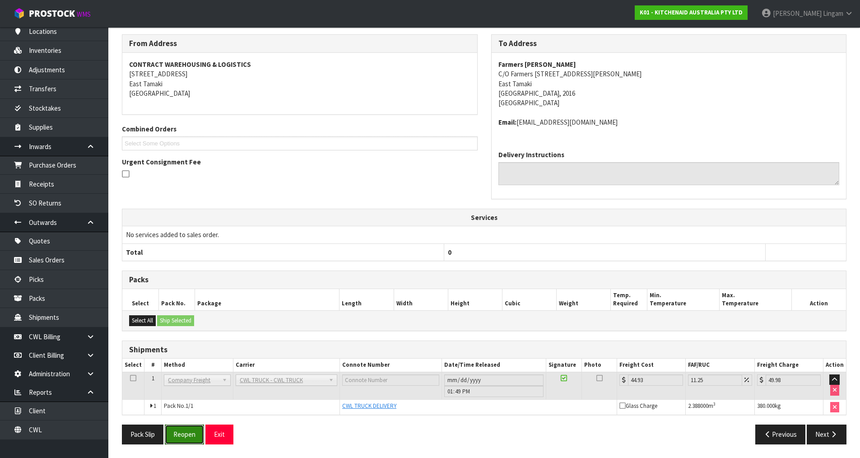
click at [188, 436] on button "Reopen" at bounding box center [184, 433] width 39 height 19
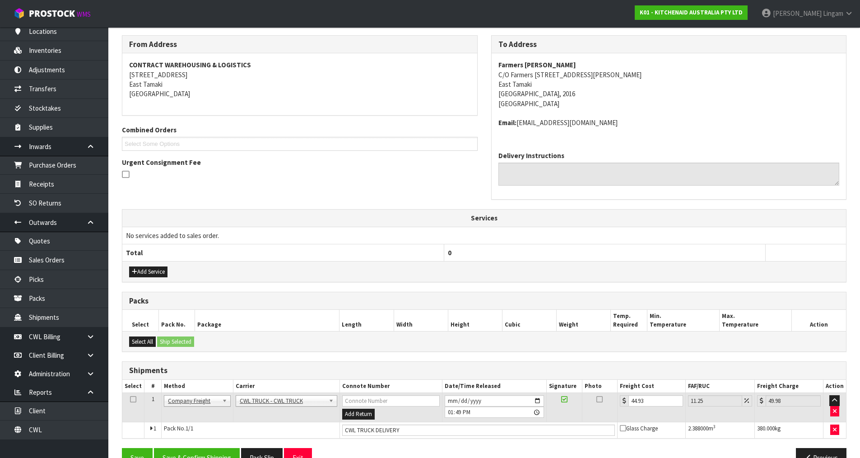
scroll to position [167, 0]
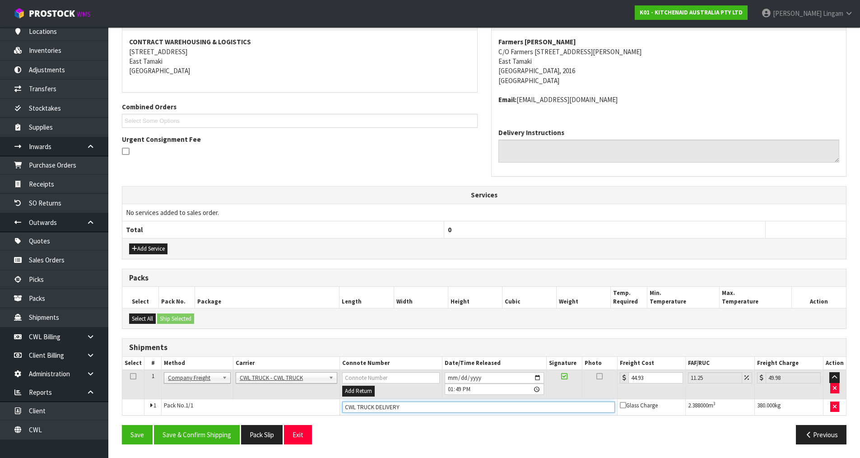
click at [403, 408] on input "CWL TRUCK DELIVERY" at bounding box center [478, 406] width 273 height 11
type input "CWL TRUCK DELIVERED"
click at [193, 429] on button "Save & Confirm Shipping" at bounding box center [197, 434] width 86 height 19
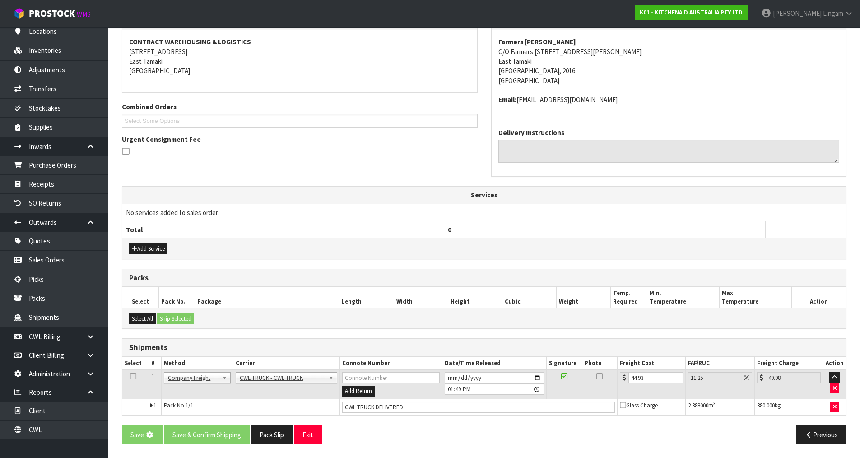
scroll to position [0, 0]
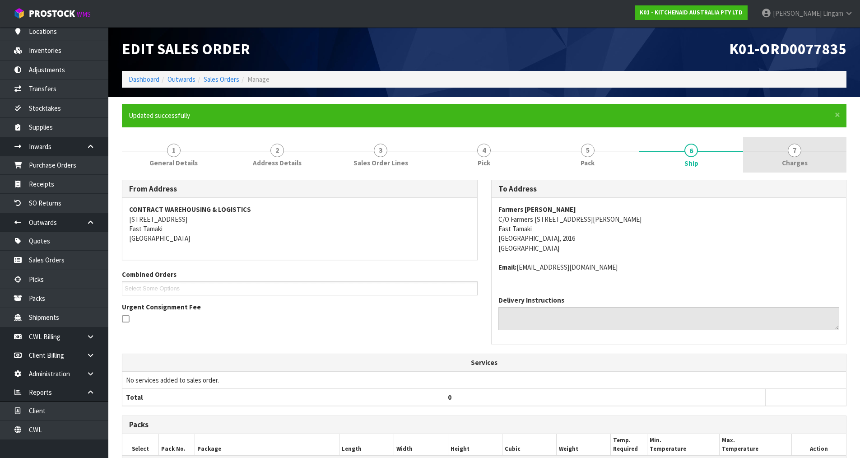
click at [812, 162] on link "7 [GEOGRAPHIC_DATA]" at bounding box center [794, 155] width 103 height 36
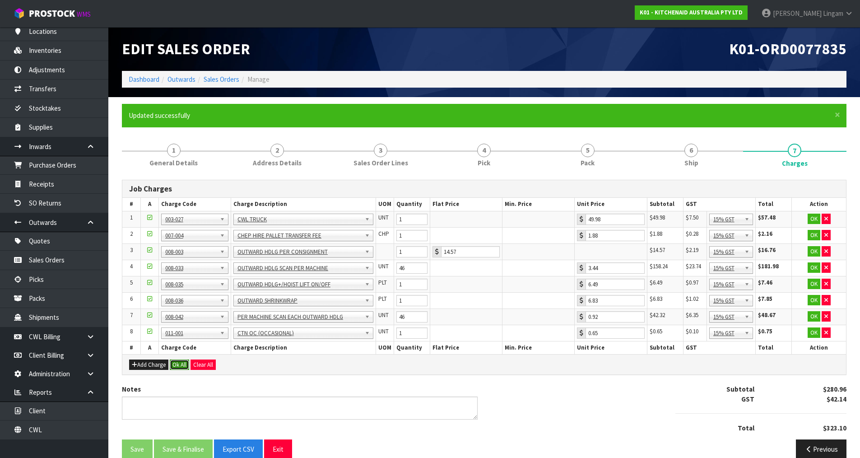
click at [182, 366] on button "Ok All" at bounding box center [179, 364] width 19 height 11
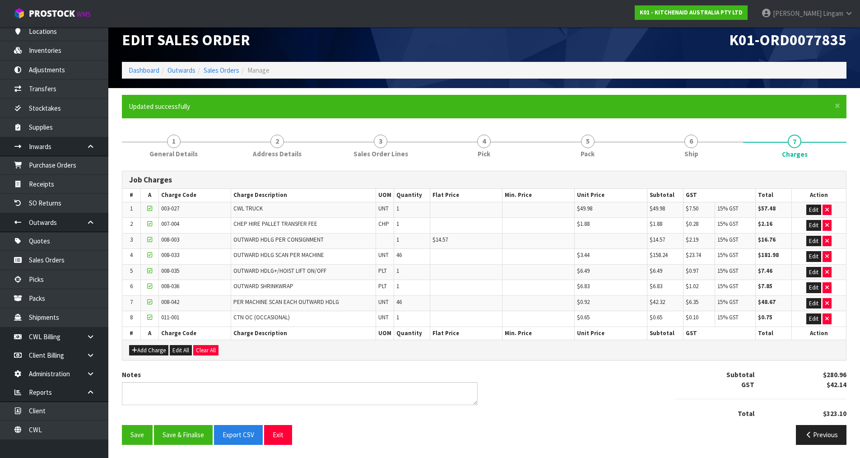
scroll to position [9, 0]
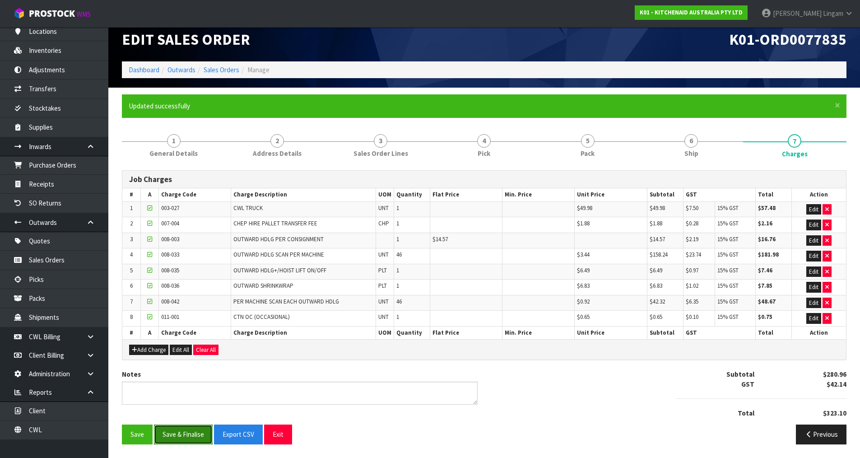
click at [188, 441] on button "Save & Finalise" at bounding box center [183, 433] width 59 height 19
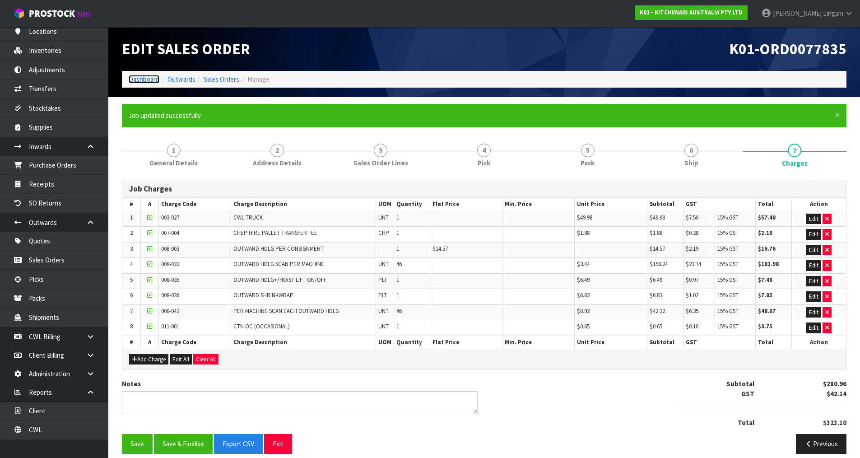
click at [149, 81] on link "Dashboard" at bounding box center [144, 79] width 31 height 9
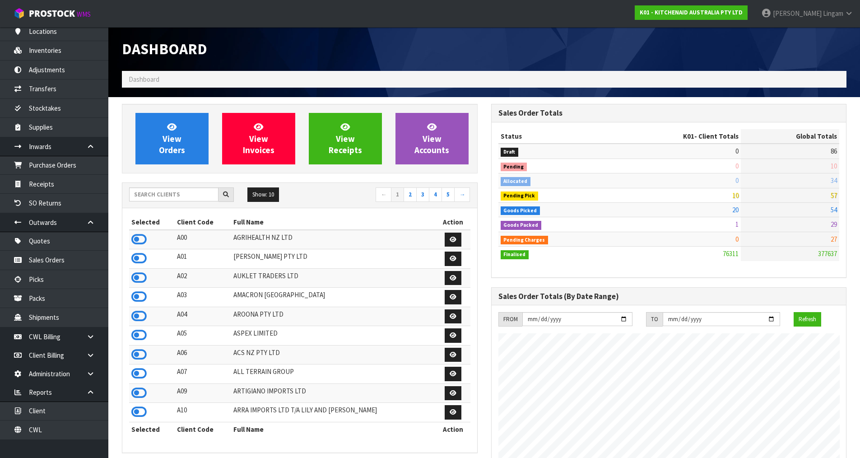
scroll to position [684, 369]
click at [186, 195] on input "text" at bounding box center [173, 194] width 89 height 14
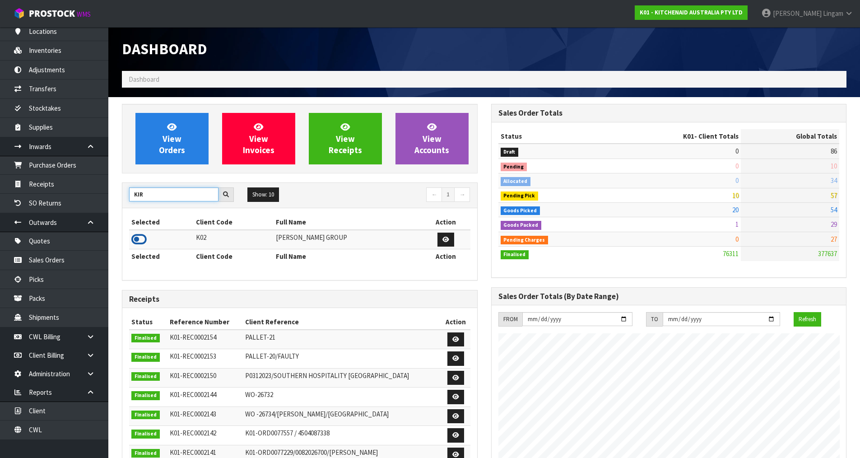
type input "KIR"
click at [139, 238] on icon at bounding box center [138, 239] width 15 height 14
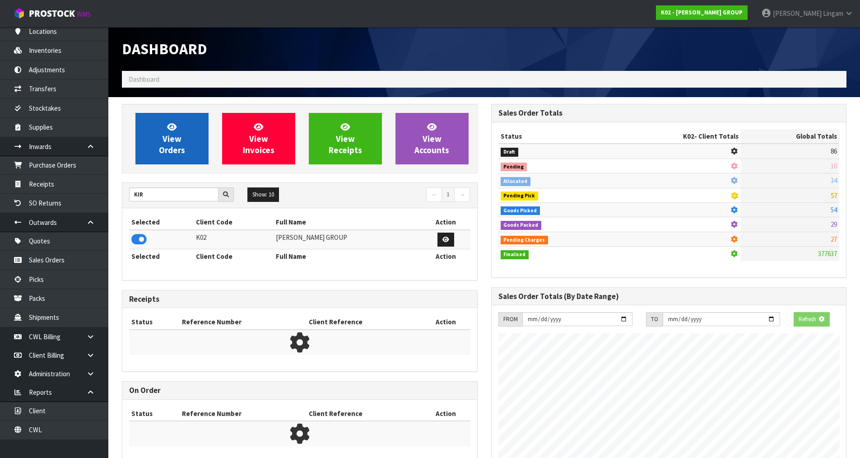
scroll to position [563, 369]
click at [165, 151] on span "View Orders" at bounding box center [172, 138] width 26 height 34
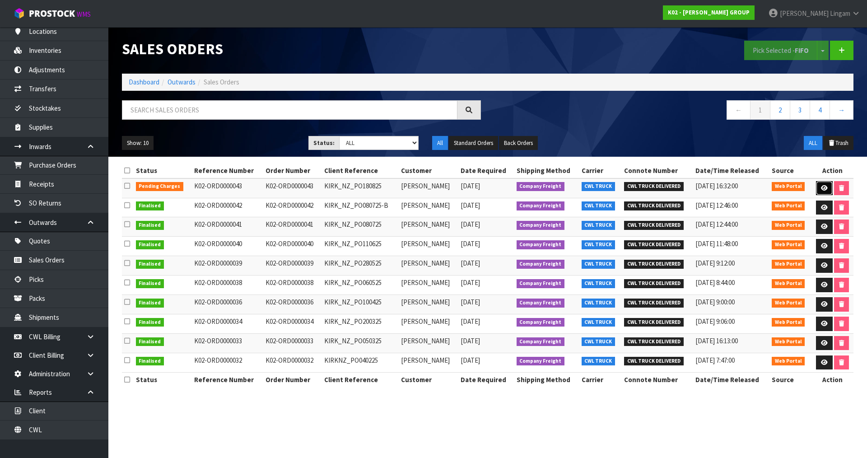
click at [821, 183] on link at bounding box center [824, 188] width 17 height 14
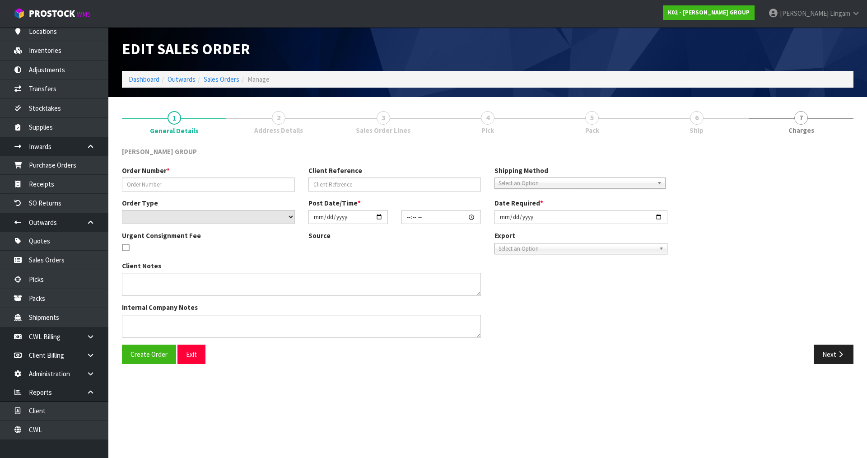
type input "K02-ORD0000043"
type input "KIRK_NZ_PO180825"
select select "number:0"
type input "2025-08-18"
type input "14:00:00.000"
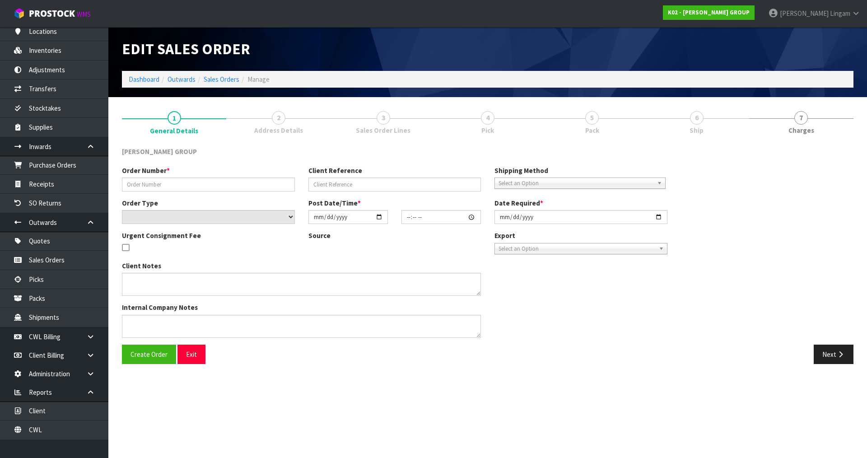
type input "[DATE]"
type textarea "NOTE THE PLATE MATERIAL IS FRAGILE. DO NOT STACK MULTIPLE SMALL CARTONS ON LARG…"
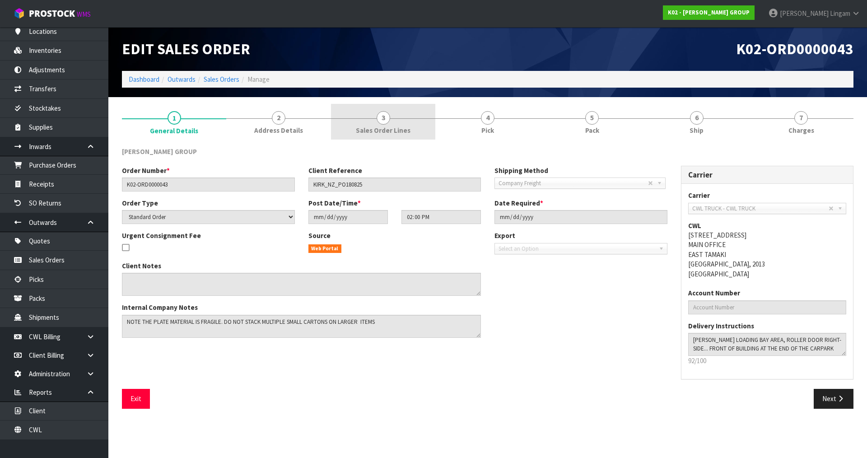
click at [408, 125] on span "Sales Order Lines" at bounding box center [383, 129] width 55 height 9
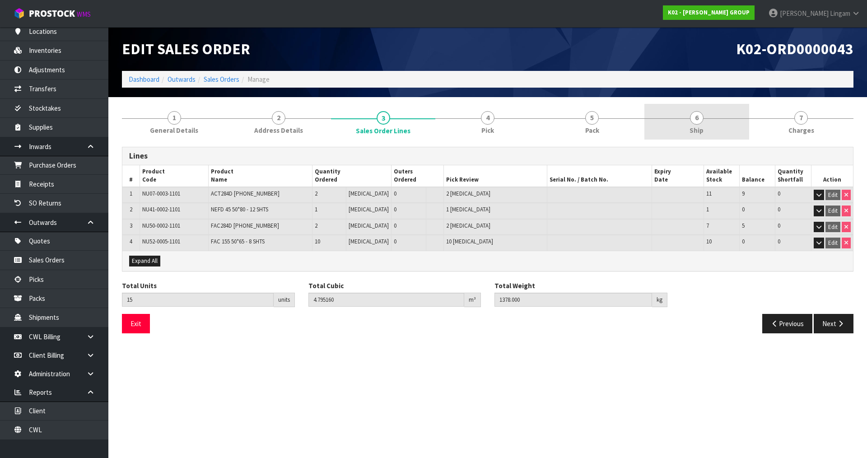
click at [712, 118] on div at bounding box center [696, 118] width 104 height 0
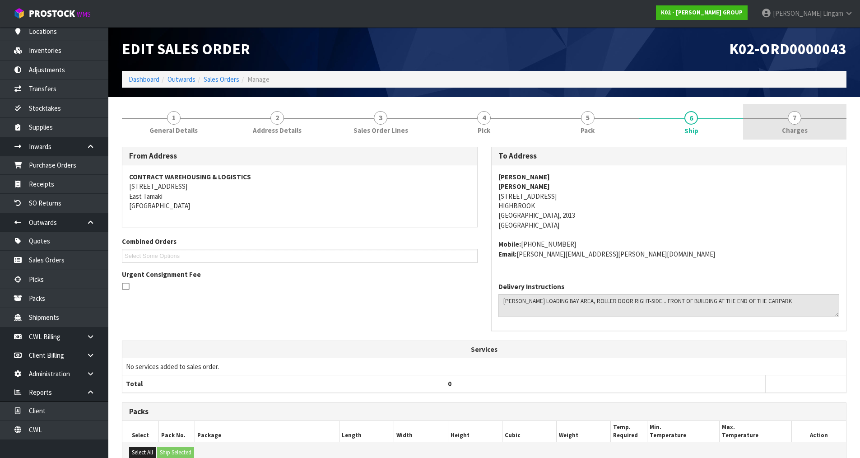
click at [795, 126] on span "Charges" at bounding box center [795, 129] width 26 height 9
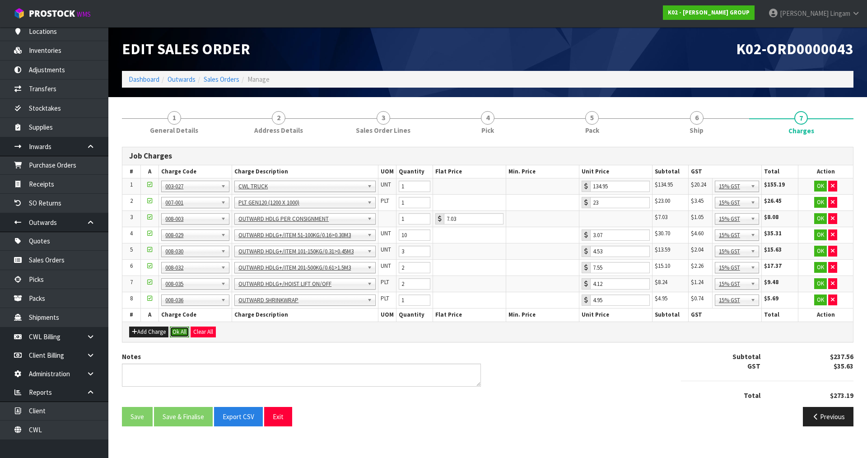
click at [181, 330] on button "Ok All" at bounding box center [179, 331] width 19 height 11
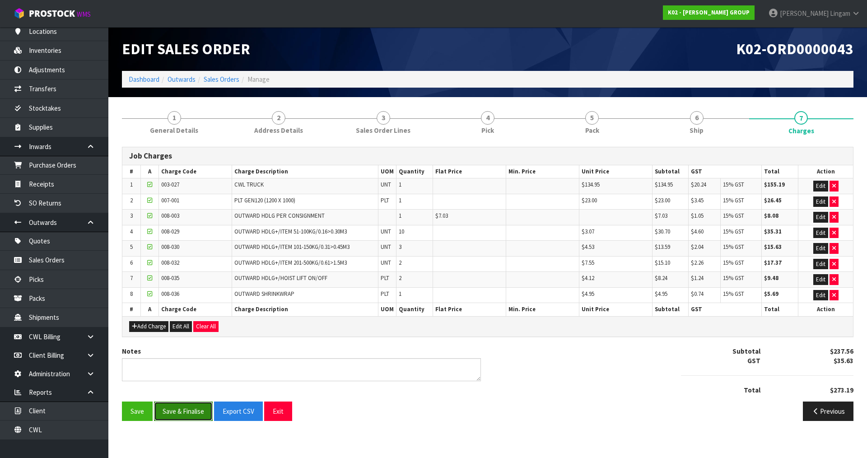
drag, startPoint x: 190, startPoint y: 413, endPoint x: 191, endPoint y: 406, distance: 7.7
click at [190, 413] on button "Save & Finalise" at bounding box center [183, 410] width 59 height 19
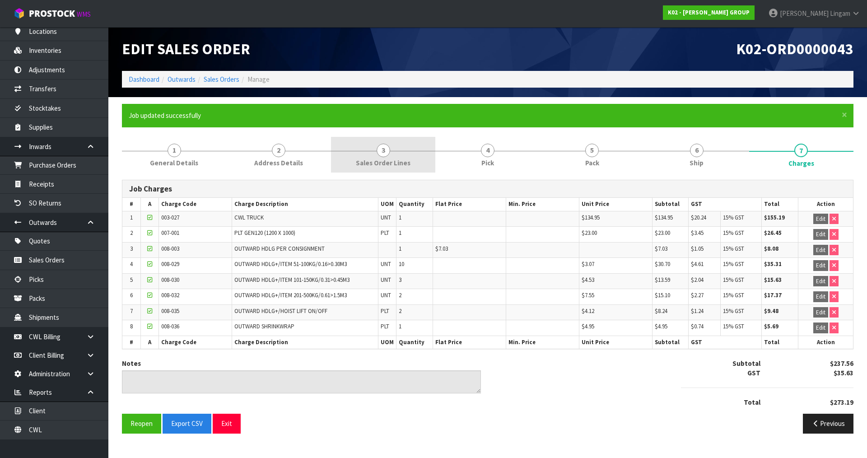
click at [378, 160] on span "Sales Order Lines" at bounding box center [383, 162] width 55 height 9
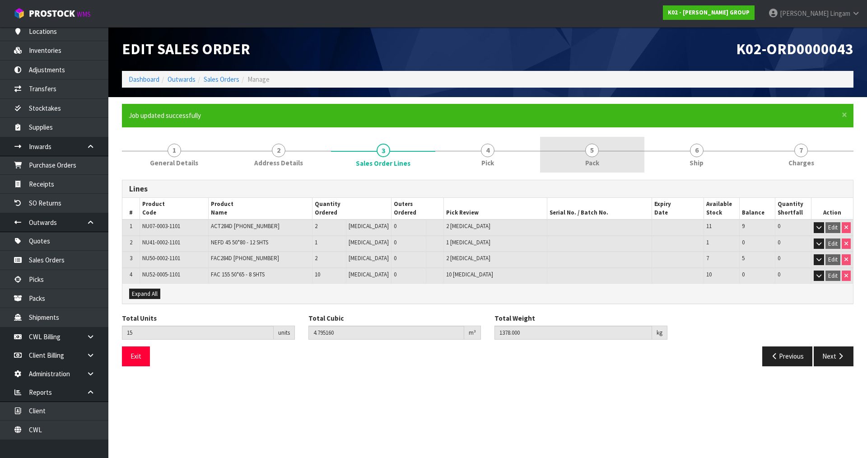
click at [598, 158] on span "Pack" at bounding box center [592, 162] width 14 height 9
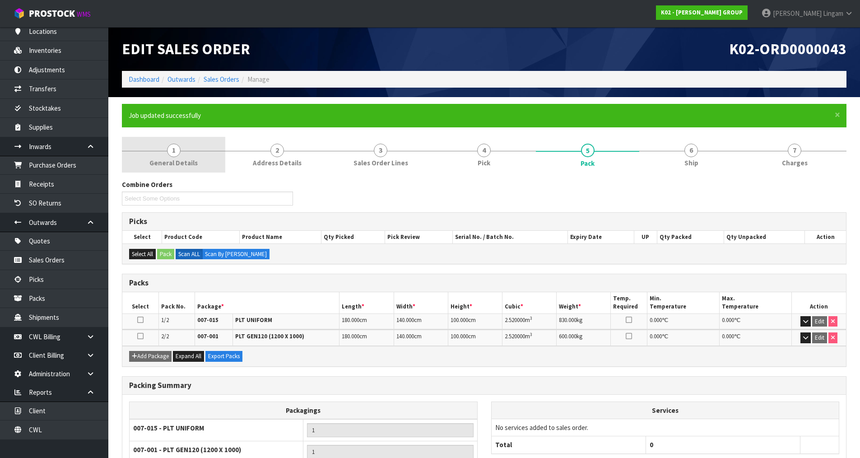
click at [179, 163] on span "General Details" at bounding box center [173, 162] width 48 height 9
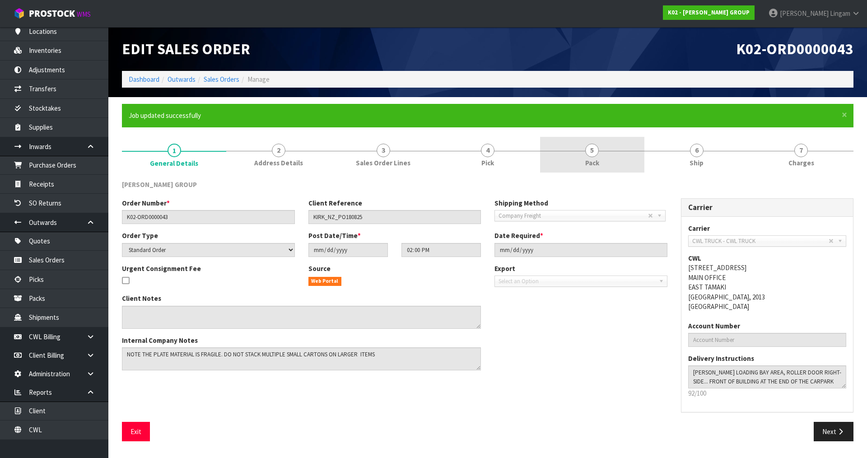
click at [612, 153] on link "5 Pack" at bounding box center [592, 155] width 104 height 36
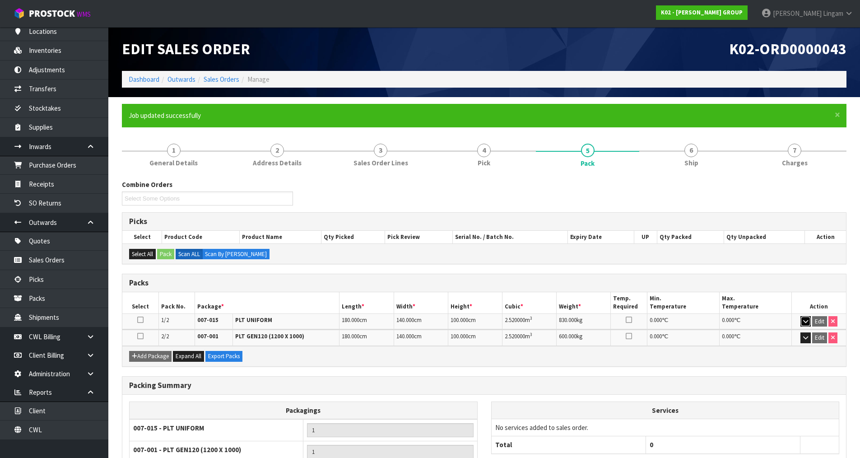
click at [807, 321] on icon "button" at bounding box center [805, 321] width 5 height 6
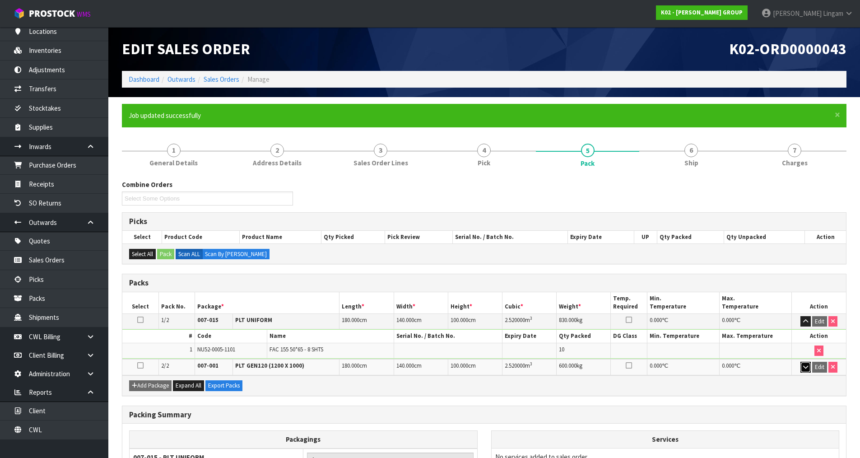
click at [805, 365] on icon "button" at bounding box center [805, 367] width 5 height 6
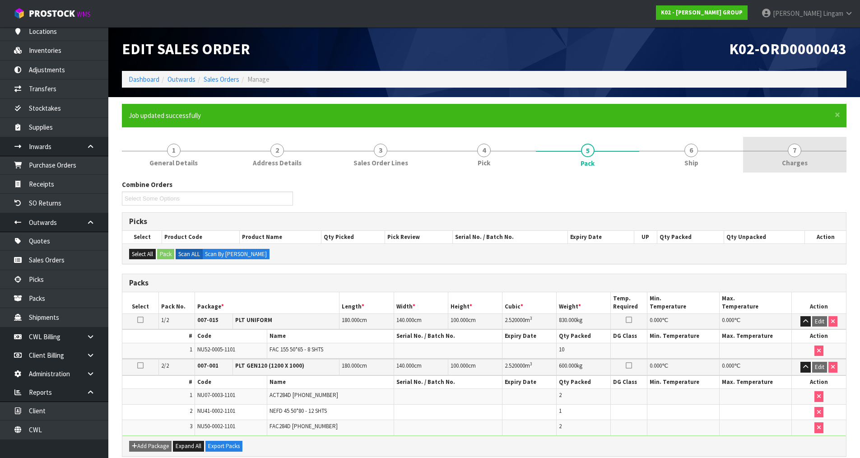
click at [804, 163] on span "Charges" at bounding box center [795, 162] width 26 height 9
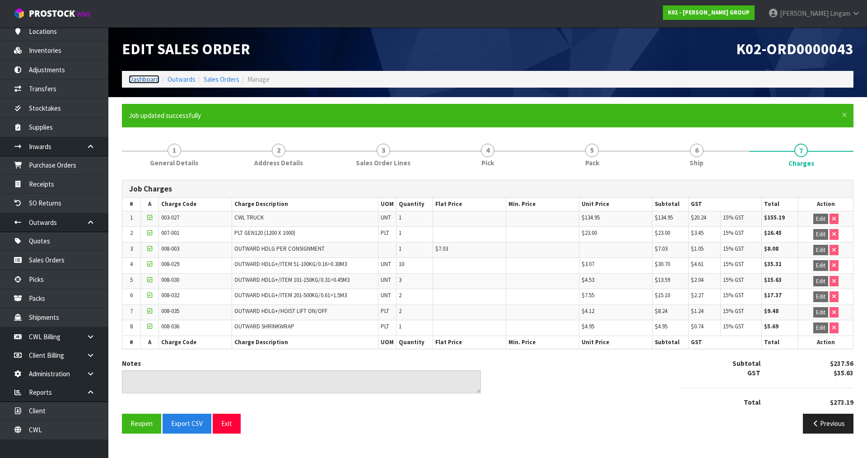
click at [134, 81] on link "Dashboard" at bounding box center [144, 79] width 31 height 9
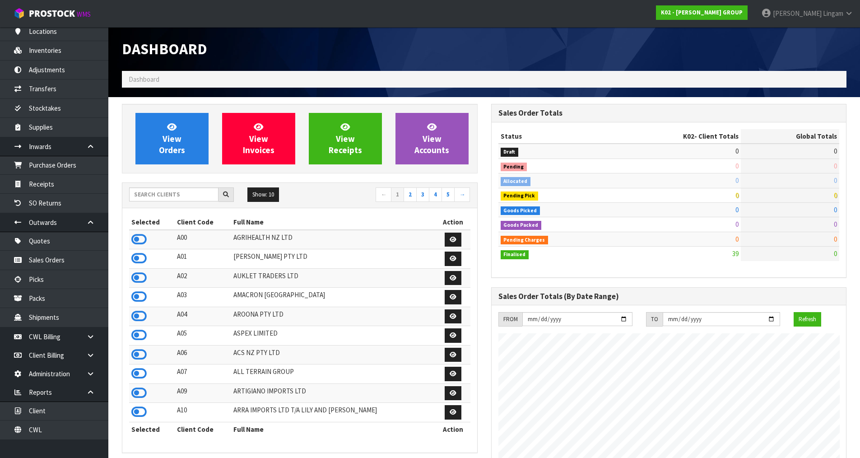
scroll to position [596, 369]
click at [195, 194] on input "text" at bounding box center [173, 194] width 89 height 14
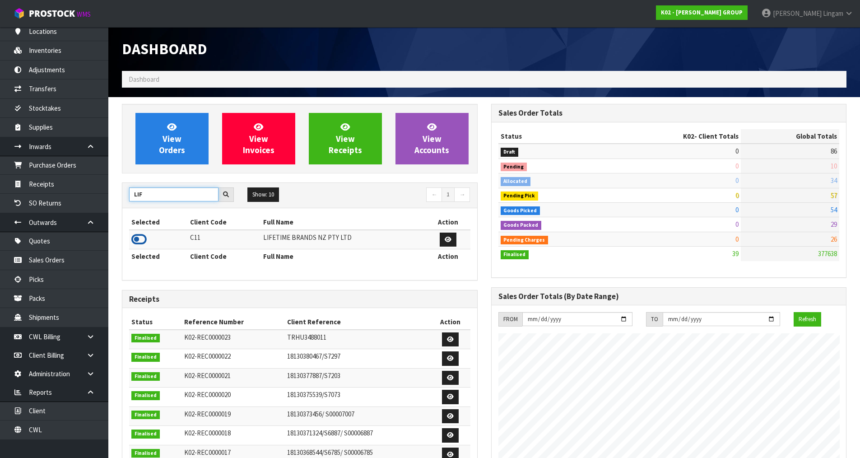
type input "LIF"
click at [132, 236] on icon at bounding box center [138, 239] width 15 height 14
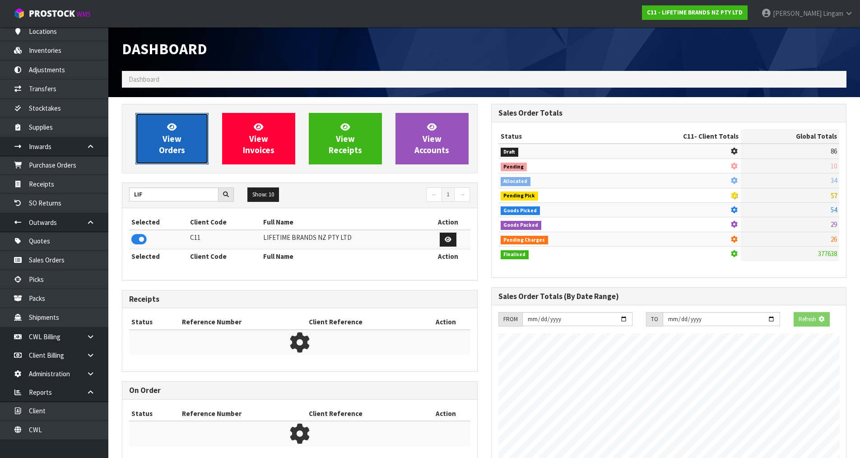
scroll to position [684, 369]
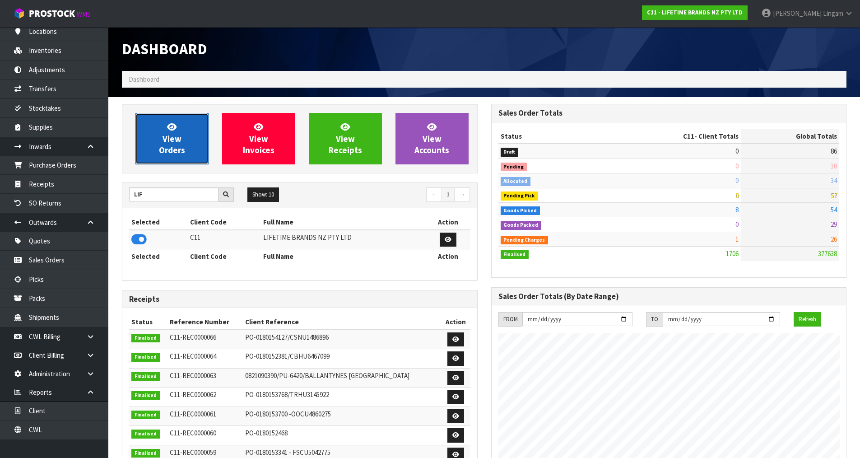
click at [167, 149] on span "View Orders" at bounding box center [172, 138] width 26 height 34
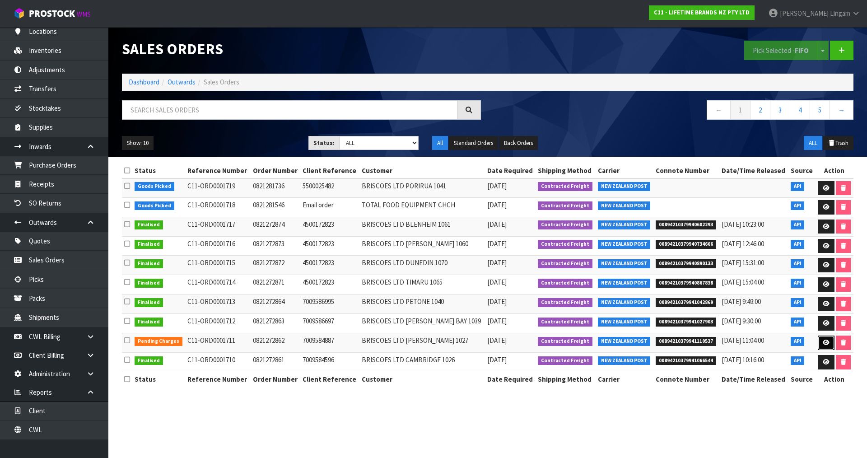
click at [822, 339] on link at bounding box center [825, 342] width 17 height 14
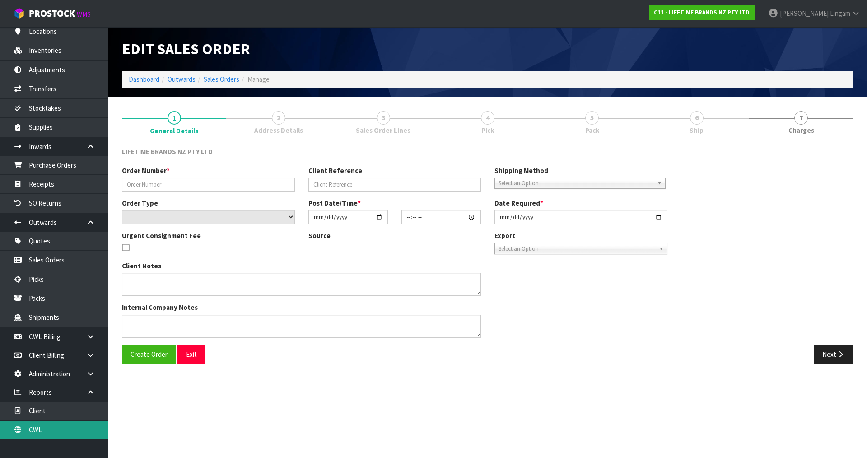
type input "0821272862"
type input "7009584887"
select select "number:0"
type input "2025-08-18"
type input "13:13:23.000"
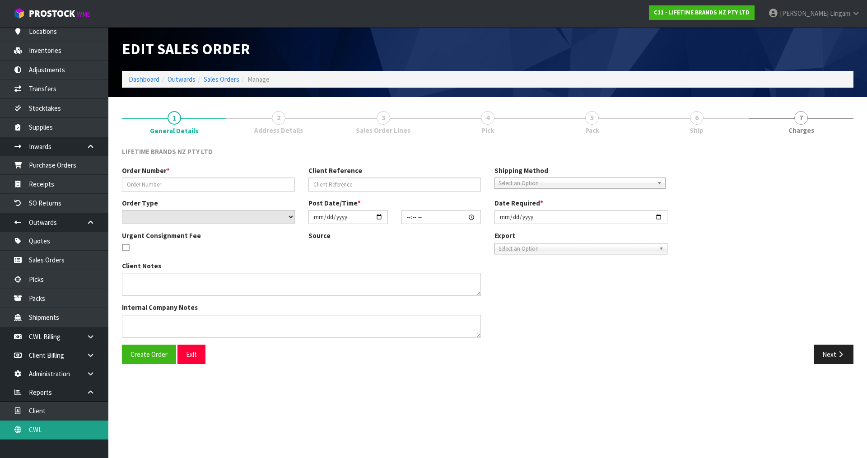
type input "2025-08-19"
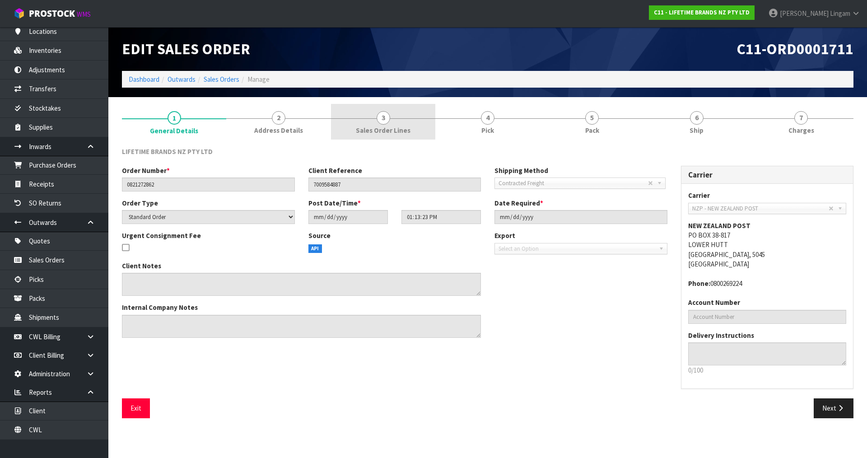
click at [407, 108] on link "3 Sales Order Lines" at bounding box center [383, 122] width 104 height 36
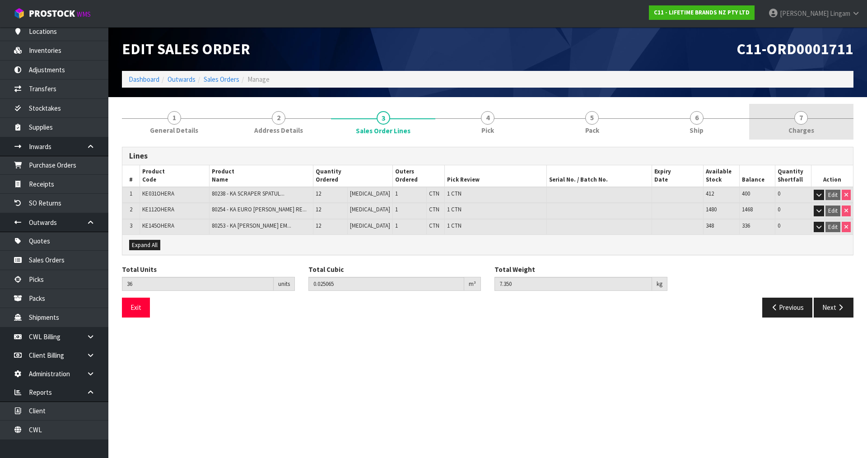
click at [823, 124] on link "7 Charges" at bounding box center [801, 122] width 104 height 36
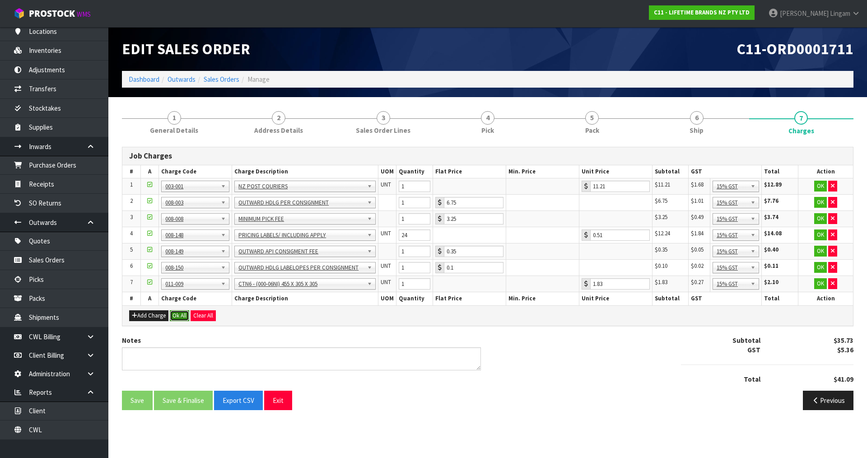
click at [179, 317] on button "Ok All" at bounding box center [179, 315] width 19 height 11
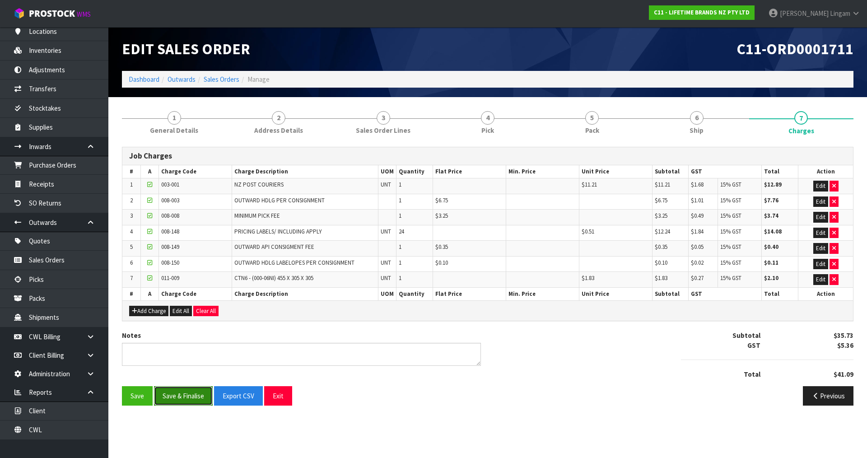
click at [190, 393] on button "Save & Finalise" at bounding box center [183, 395] width 59 height 19
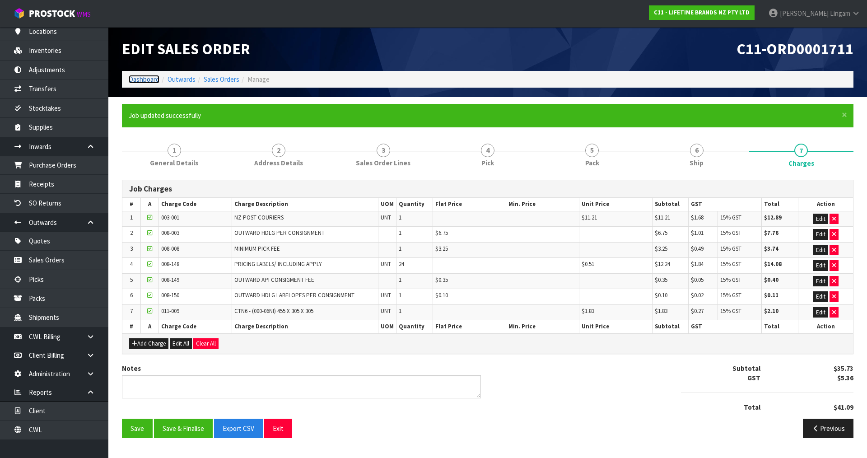
click at [142, 80] on link "Dashboard" at bounding box center [144, 79] width 31 height 9
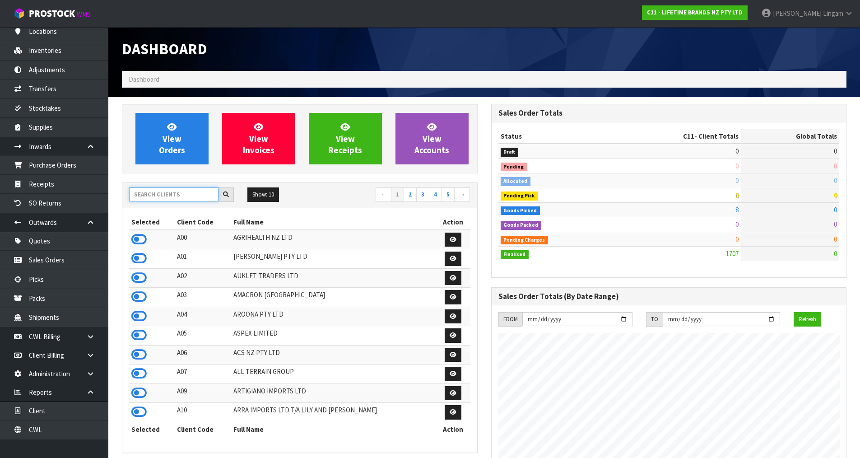
scroll to position [684, 369]
click at [179, 195] on input "text" at bounding box center [173, 194] width 89 height 14
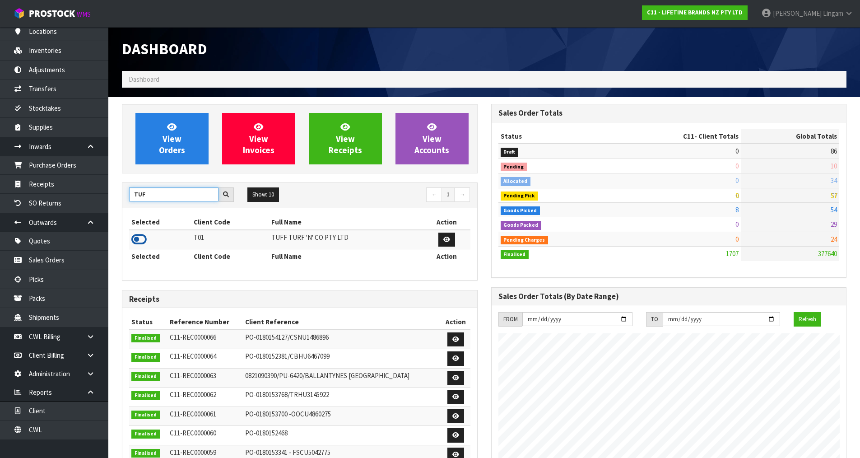
type input "TUF"
click at [139, 239] on icon at bounding box center [138, 239] width 15 height 14
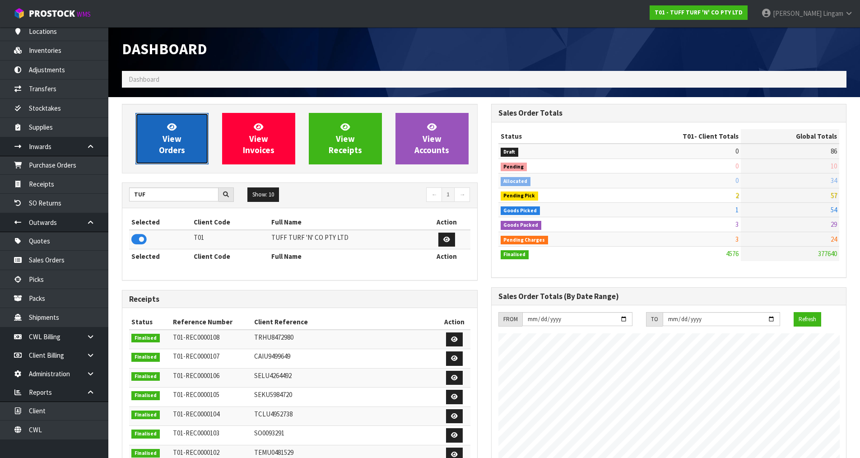
click at [183, 148] on span "View Orders" at bounding box center [172, 138] width 26 height 34
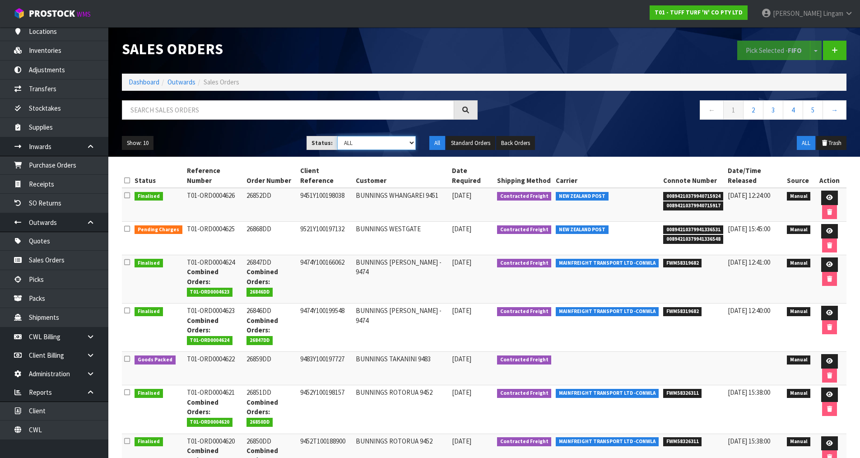
click at [404, 143] on select "Draft Pending Allocated Pending Pick Goods Picked Goods Packed Pending Charges …" at bounding box center [376, 143] width 79 height 14
select select "string:6"
click at [337, 136] on select "Draft Pending Allocated Pending Pick Goods Picked Goods Packed Pending Charges …" at bounding box center [376, 143] width 79 height 14
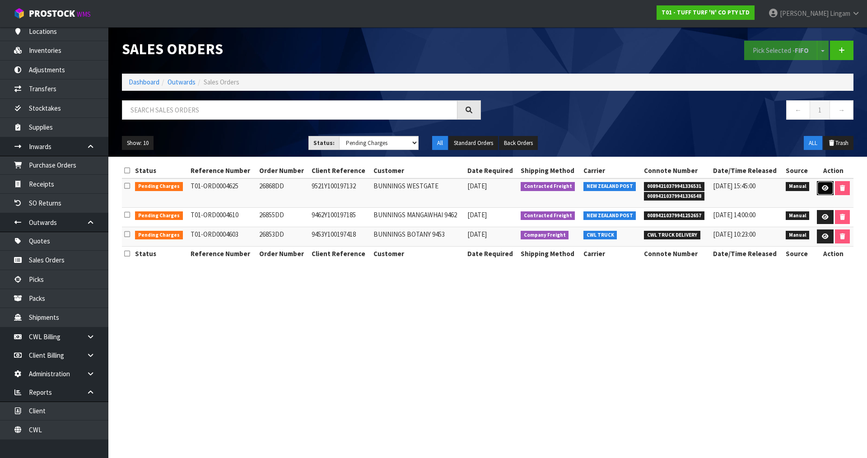
click at [823, 188] on icon at bounding box center [824, 188] width 7 height 6
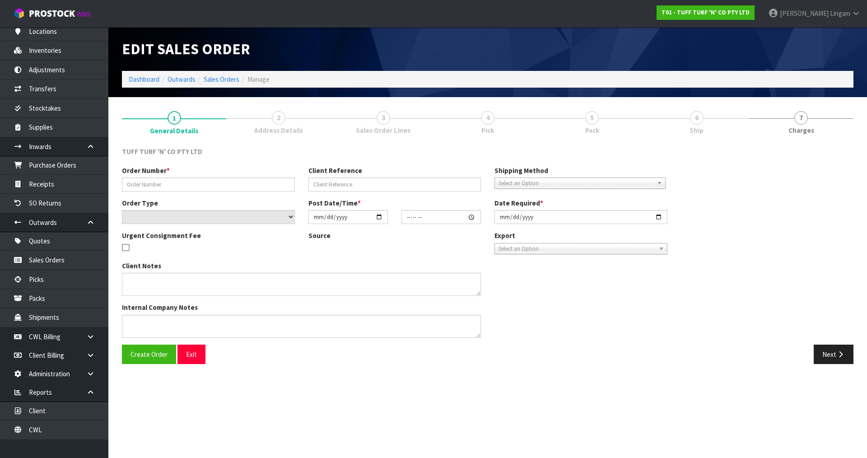
type input "26868DD"
type input "9521Y100197132"
select select "number:0"
type input "2025-08-18"
type input "13:48:00.000"
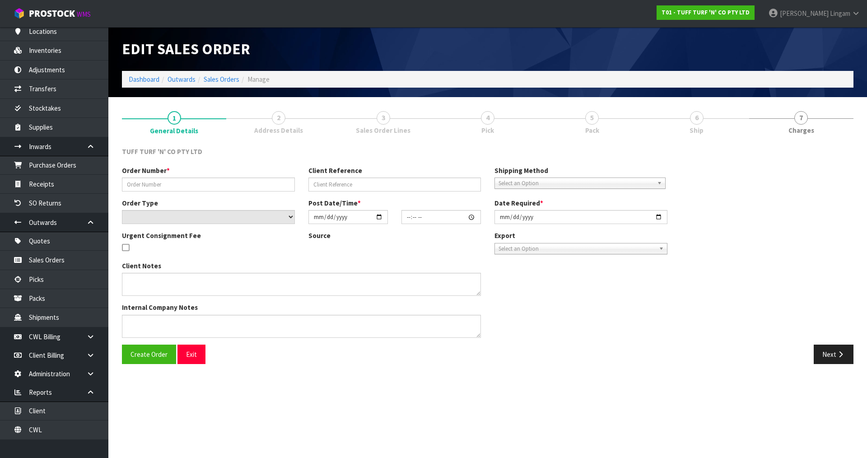
type input "[DATE]"
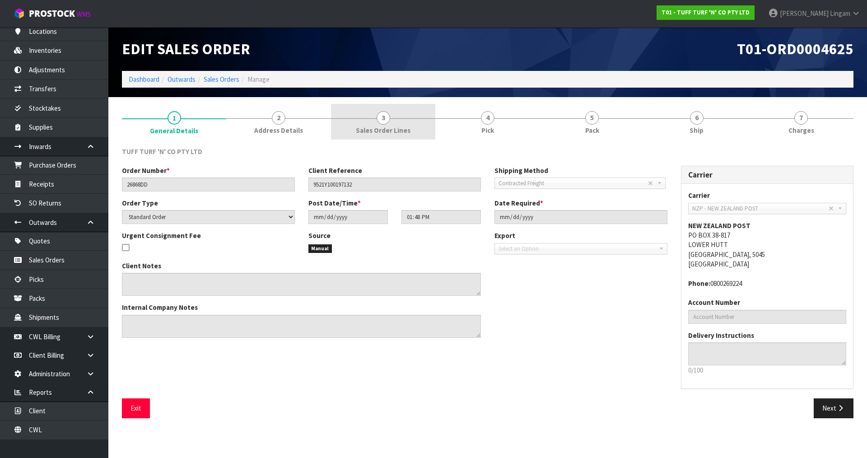
click at [399, 132] on span "Sales Order Lines" at bounding box center [383, 129] width 55 height 9
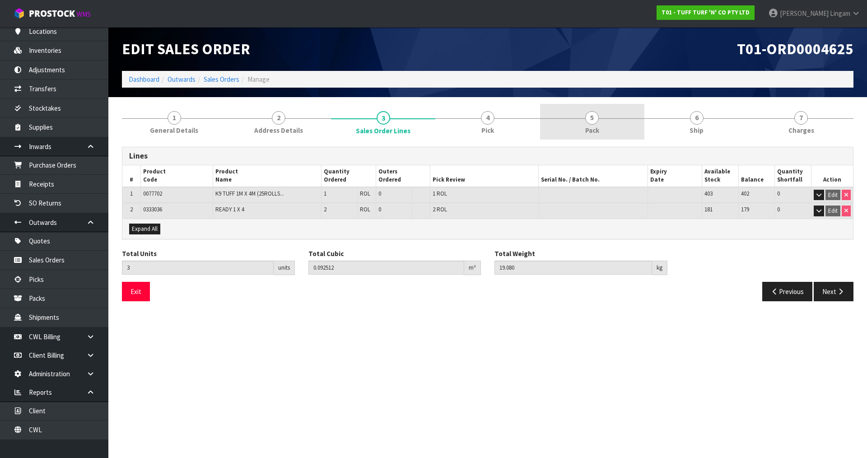
click at [608, 130] on link "5 Pack" at bounding box center [592, 122] width 104 height 36
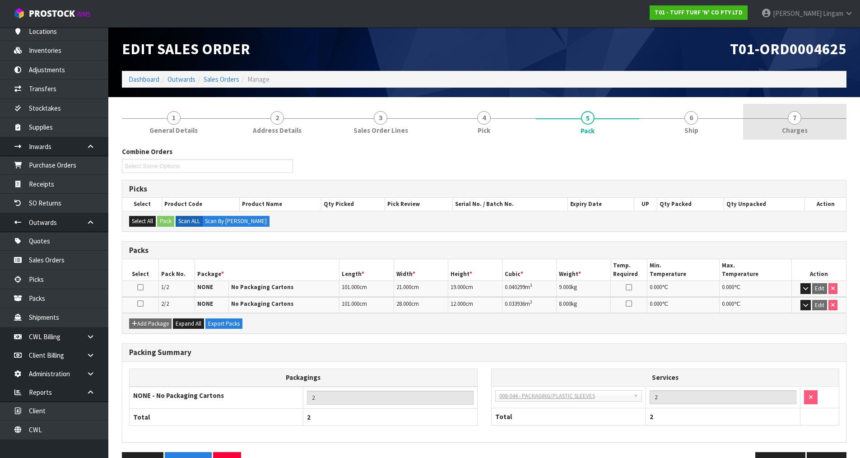
click at [806, 130] on span "Charges" at bounding box center [795, 129] width 26 height 9
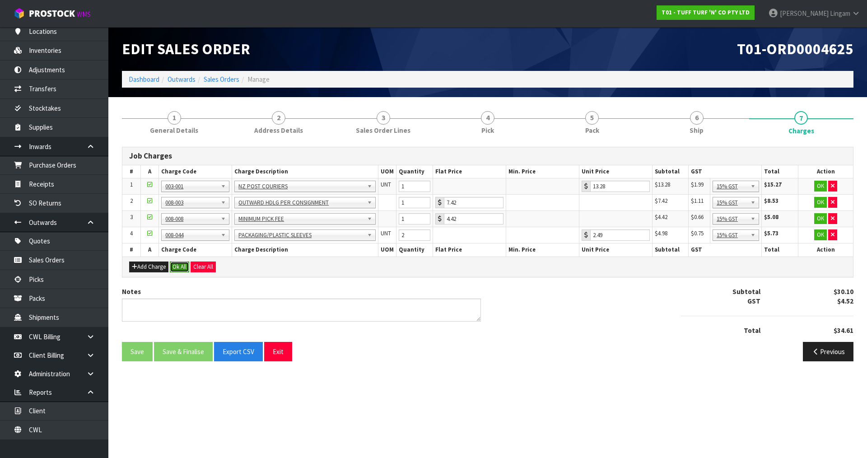
click at [179, 269] on button "Ok All" at bounding box center [179, 266] width 19 height 11
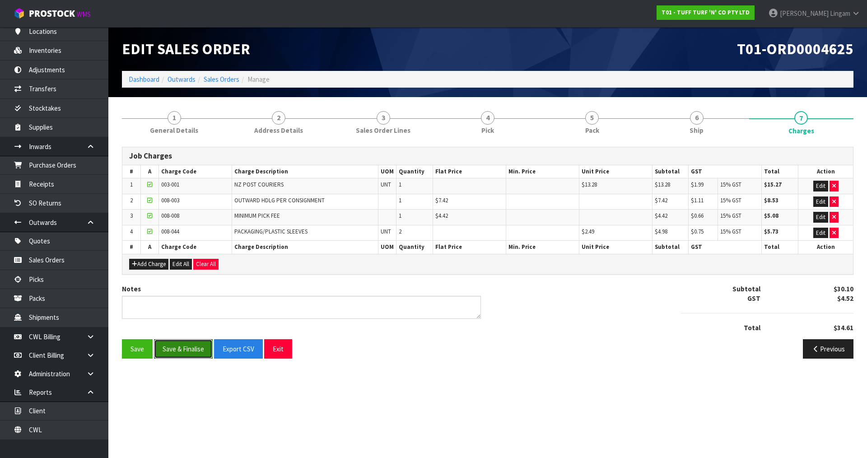
click at [188, 347] on button "Save & Finalise" at bounding box center [183, 348] width 59 height 19
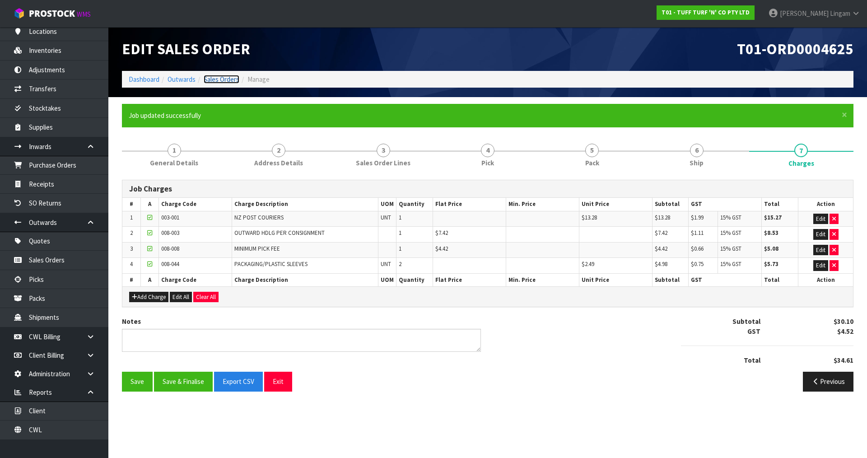
click at [230, 79] on link "Sales Orders" at bounding box center [222, 79] width 36 height 9
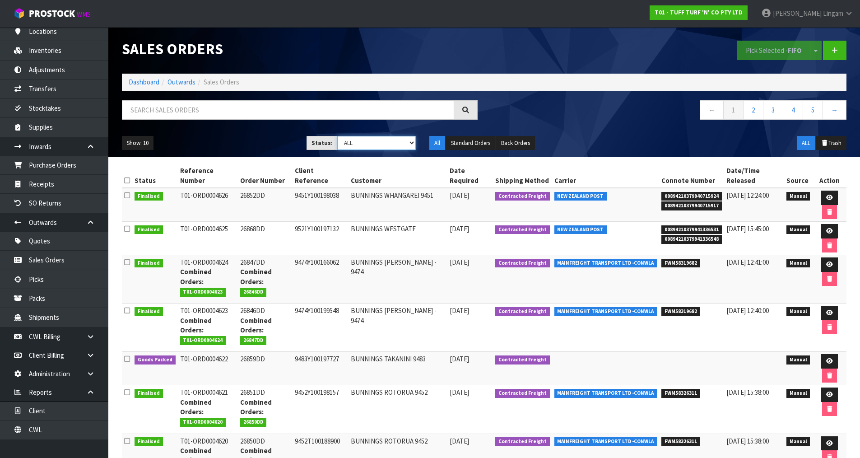
click at [401, 144] on select "Draft Pending Allocated Pending Pick Goods Picked Goods Packed Pending Charges …" at bounding box center [376, 143] width 79 height 14
select select "string:6"
click at [337, 136] on select "Draft Pending Allocated Pending Pick Goods Picked Goods Packed Pending Charges …" at bounding box center [376, 143] width 79 height 14
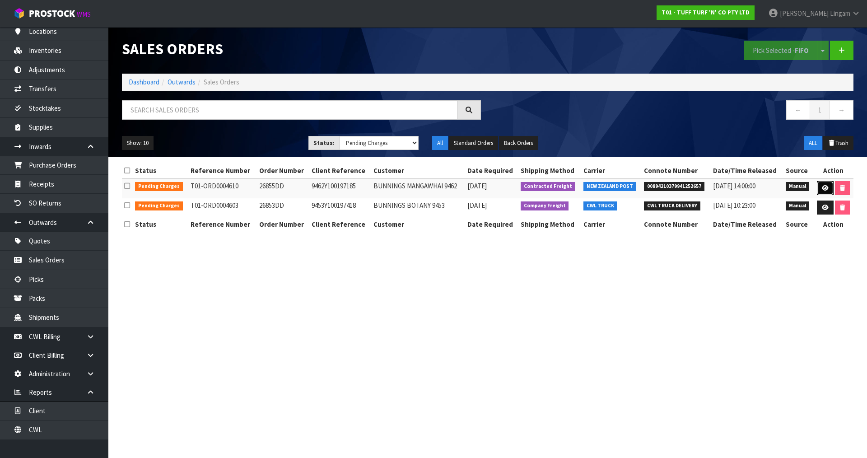
click at [825, 187] on icon at bounding box center [824, 188] width 7 height 6
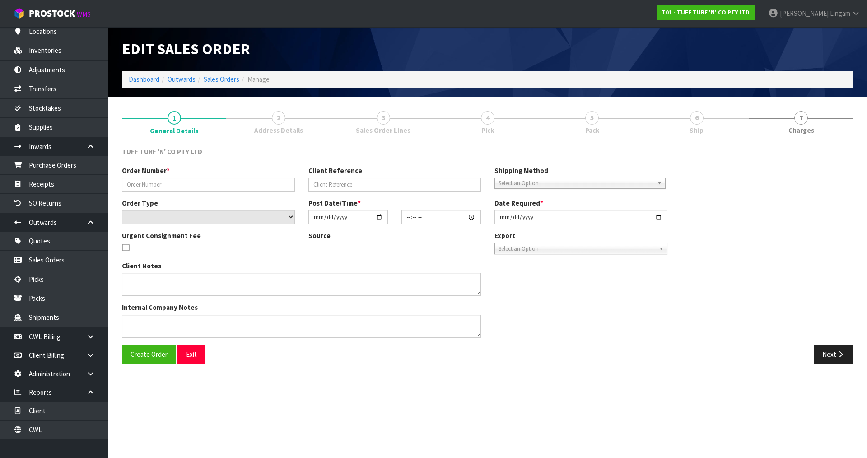
type input "26855DD"
type input "9462Y100197185"
select select "number:0"
type input "2025-08-18"
type input "13:10:00.000"
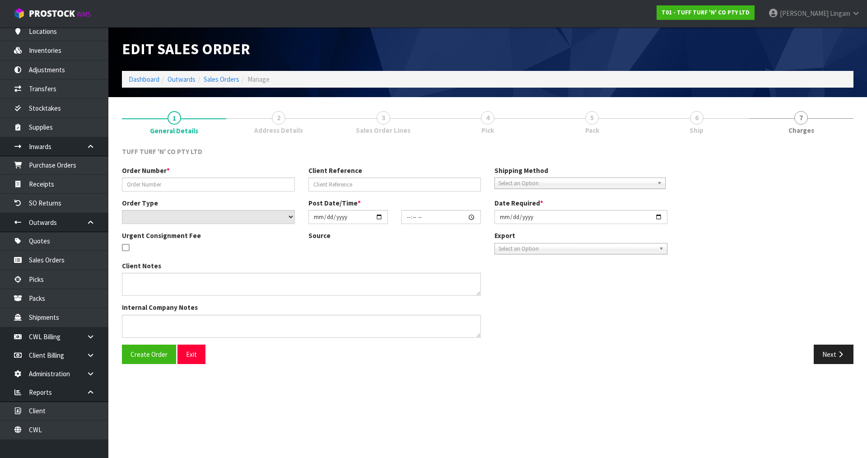
type input "2025-08-19"
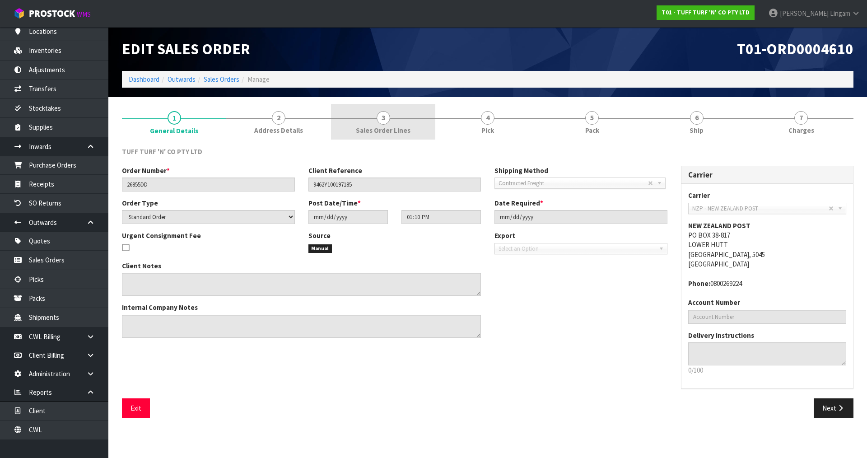
click at [406, 128] on span "Sales Order Lines" at bounding box center [383, 129] width 55 height 9
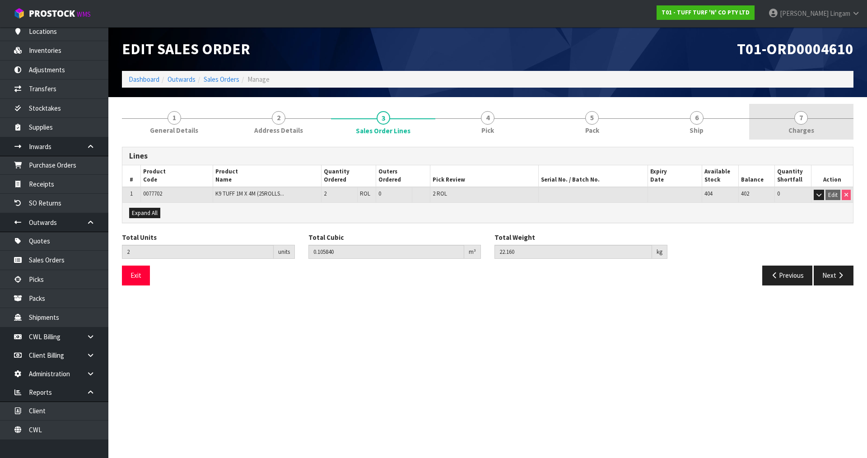
click at [814, 131] on link "7 Charges" at bounding box center [801, 122] width 104 height 36
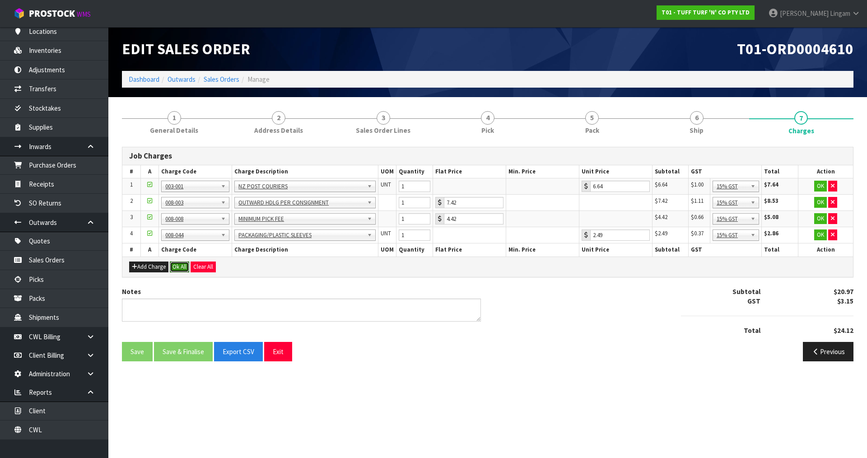
drag, startPoint x: 178, startPoint y: 268, endPoint x: 176, endPoint y: 289, distance: 20.8
click at [178, 269] on button "Ok All" at bounding box center [179, 266] width 19 height 11
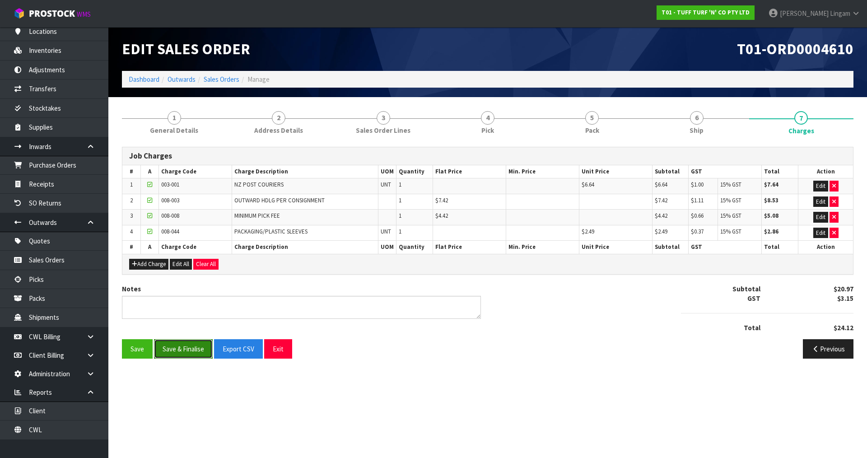
click at [191, 351] on button "Save & Finalise" at bounding box center [183, 348] width 59 height 19
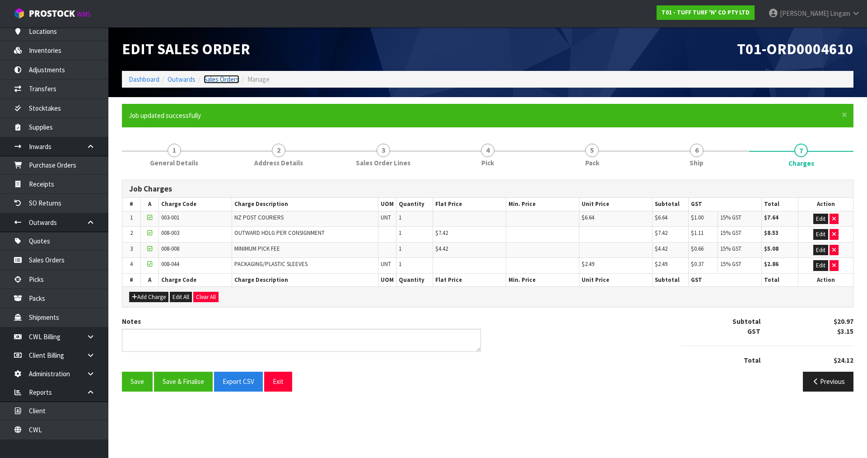
click at [225, 78] on link "Sales Orders" at bounding box center [222, 79] width 36 height 9
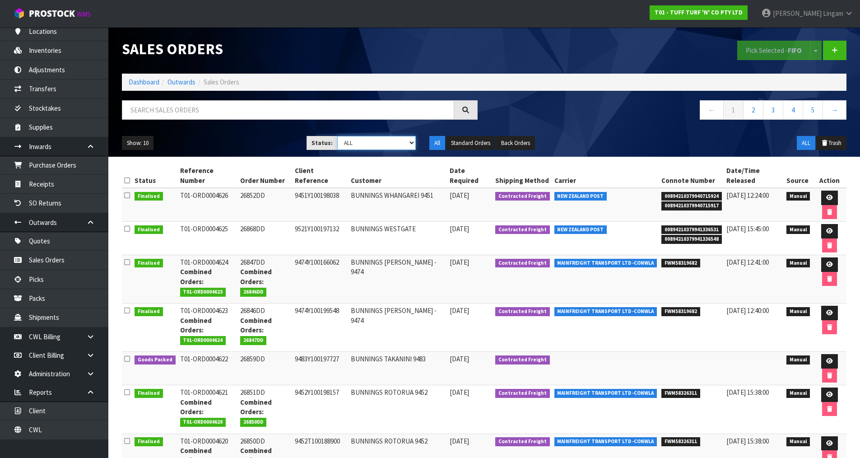
click at [394, 141] on select "Draft Pending Allocated Pending Pick Goods Picked Goods Packed Pending Charges …" at bounding box center [376, 143] width 79 height 14
select select "string:5"
click at [337, 136] on select "Draft Pending Allocated Pending Pick Goods Picked Goods Packed Pending Charges …" at bounding box center [376, 143] width 79 height 14
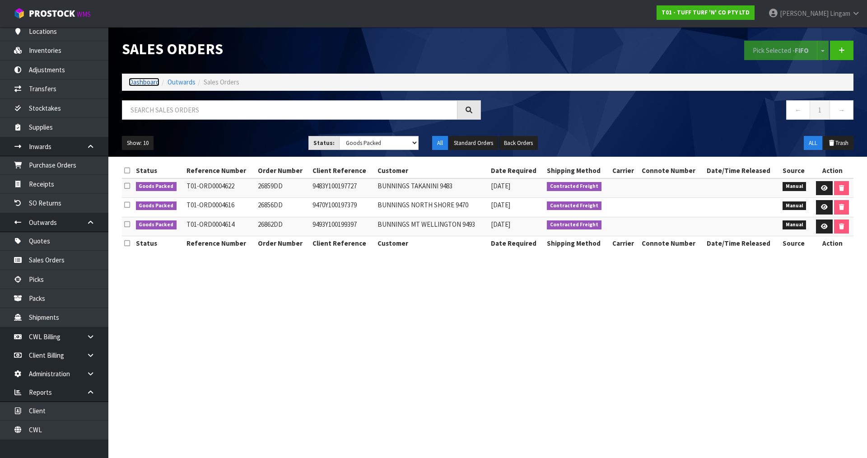
click at [136, 83] on link "Dashboard" at bounding box center [144, 82] width 31 height 9
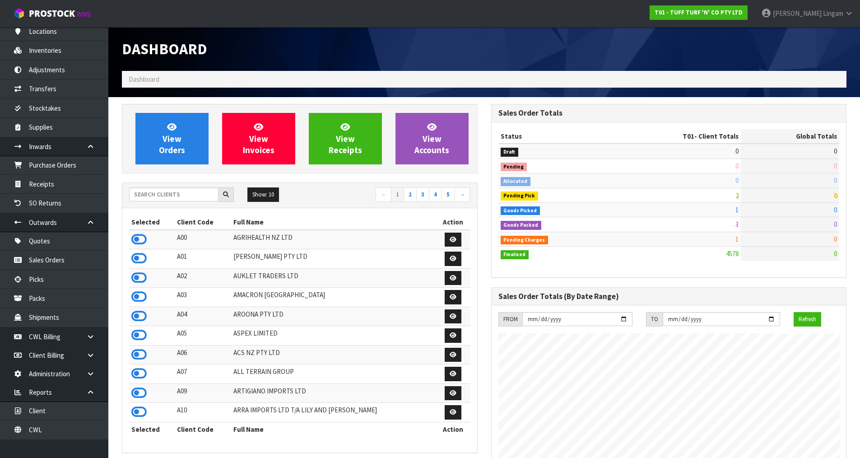
scroll to position [684, 369]
click at [143, 240] on icon at bounding box center [138, 239] width 15 height 14
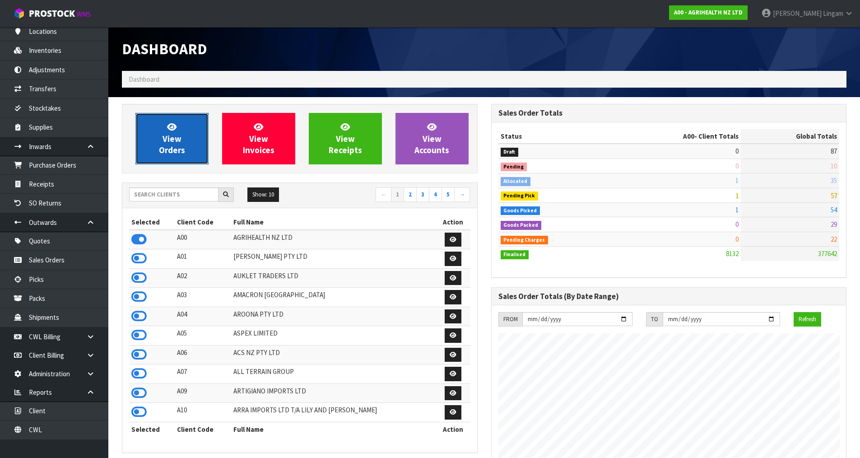
click at [183, 152] on span "View Orders" at bounding box center [172, 138] width 26 height 34
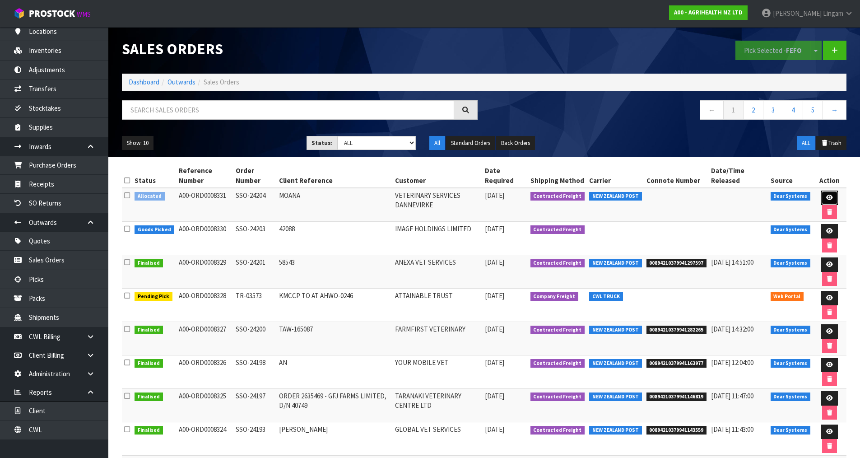
click at [823, 195] on link at bounding box center [829, 197] width 17 height 14
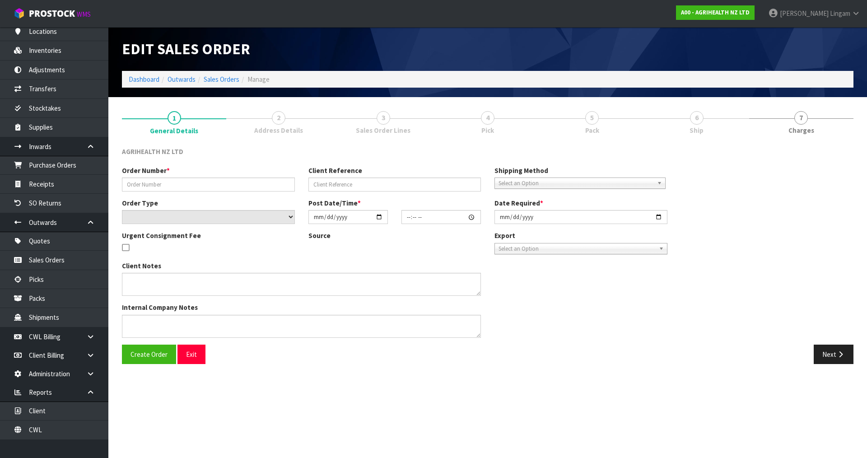
type input "SSO-24204"
type input "MOANA"
select select "number:0"
type input "2025-08-20"
type input "14:51:53.000"
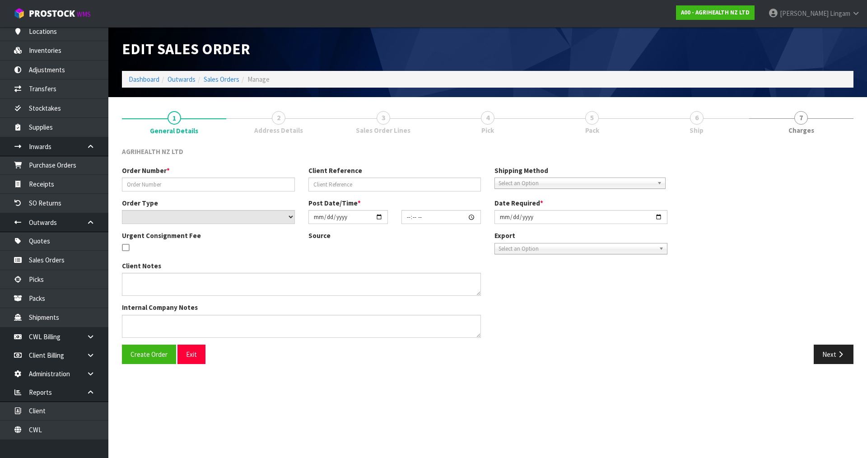
type input "2025-08-20"
type textarea "SHIP BY: Overnight Courier"
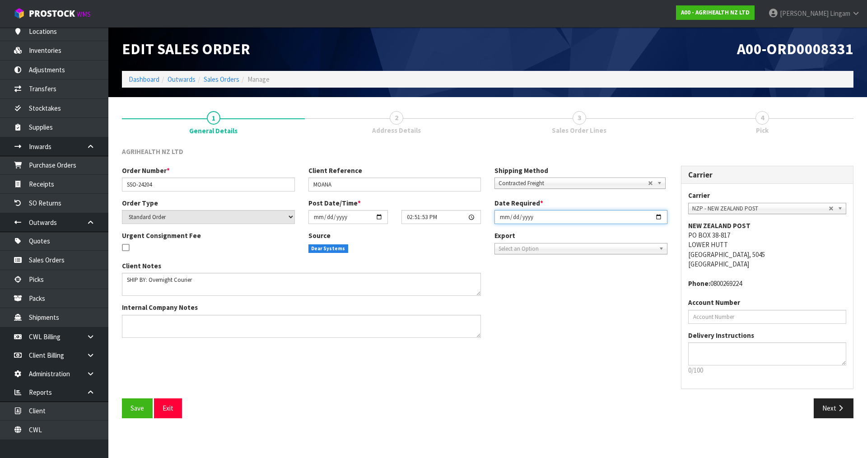
click at [502, 216] on input "2025-08-20" at bounding box center [580, 217] width 173 height 14
type input "[DATE]"
click at [145, 407] on button "Save" at bounding box center [137, 407] width 31 height 19
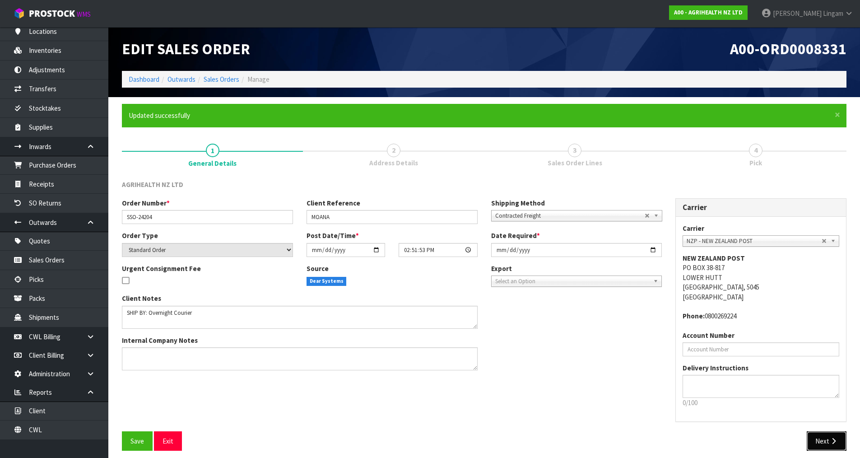
click at [819, 445] on button "Next" at bounding box center [827, 440] width 40 height 19
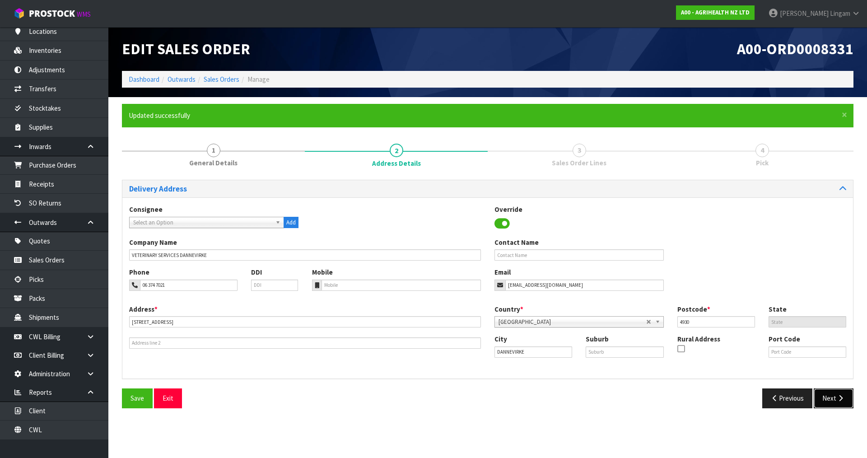
click at [833, 400] on button "Next" at bounding box center [833, 397] width 40 height 19
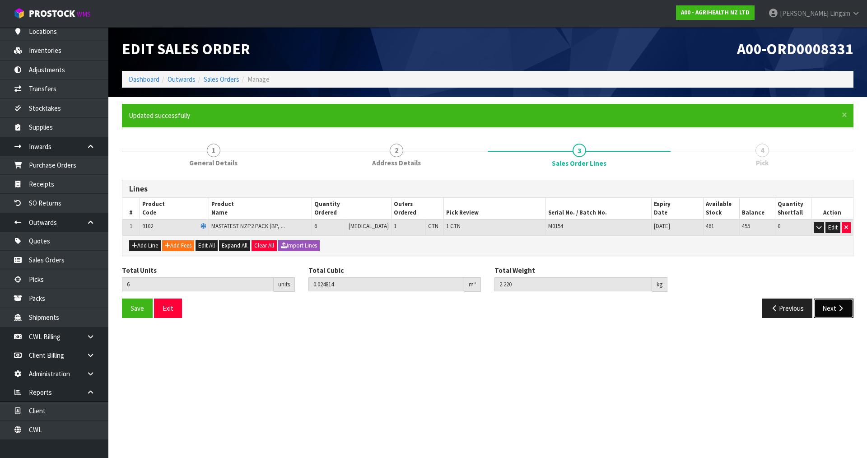
click at [825, 313] on button "Next" at bounding box center [833, 307] width 40 height 19
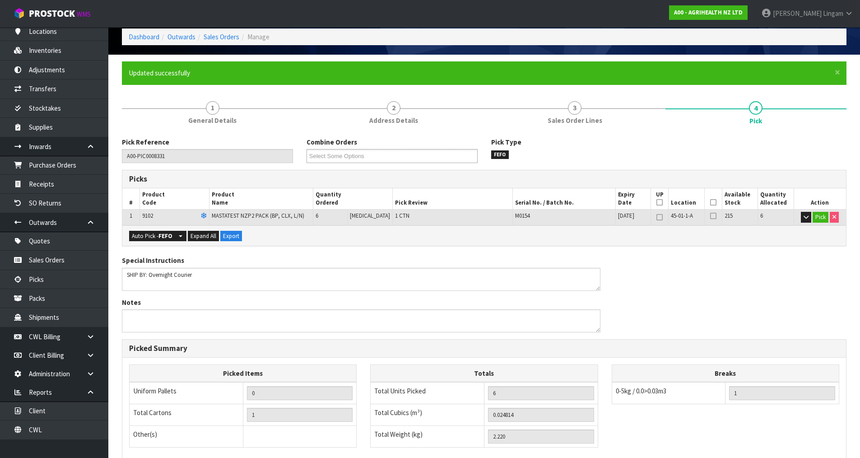
scroll to position [173, 0]
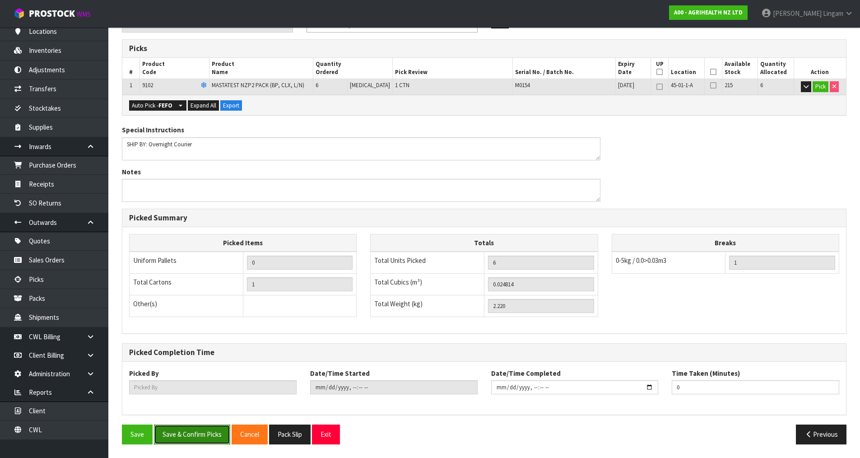
click at [217, 433] on button "Save & Confirm Picks" at bounding box center [192, 433] width 76 height 19
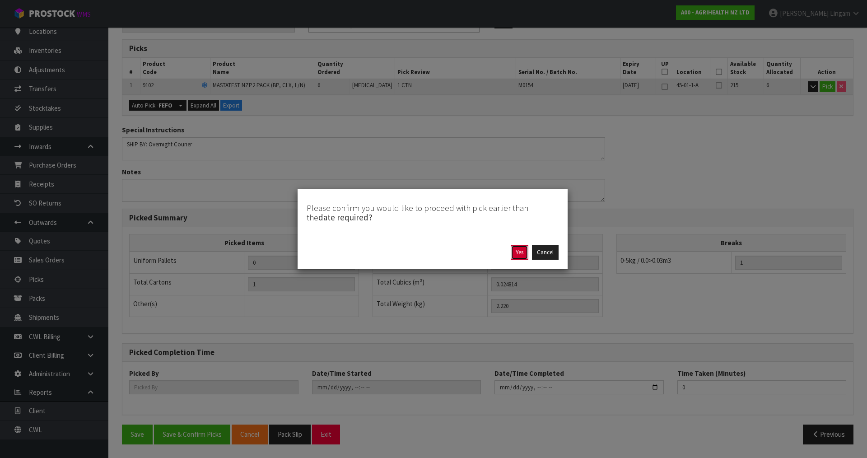
click at [518, 250] on button "Yes" at bounding box center [519, 252] width 18 height 14
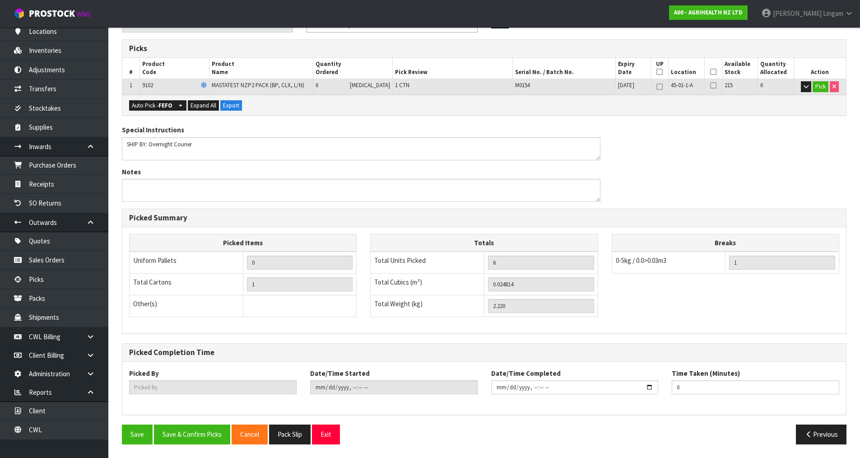
scroll to position [0, 0]
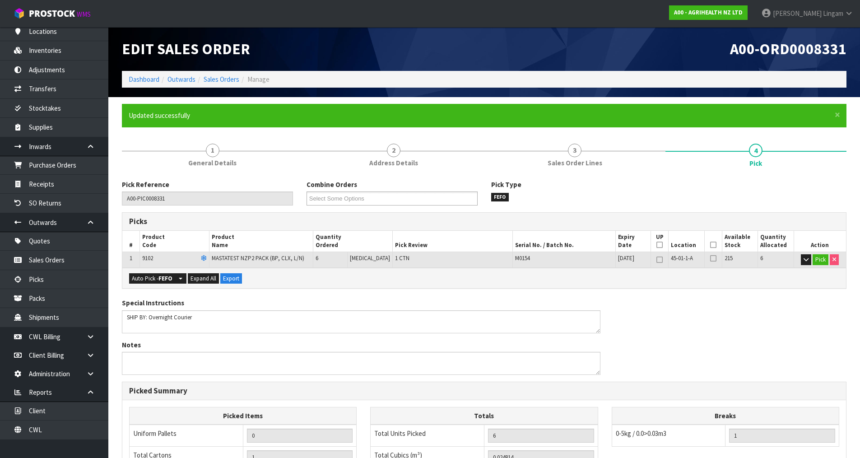
type input "Vineeta Lingam"
type input "2025-08-20T16:30:58"
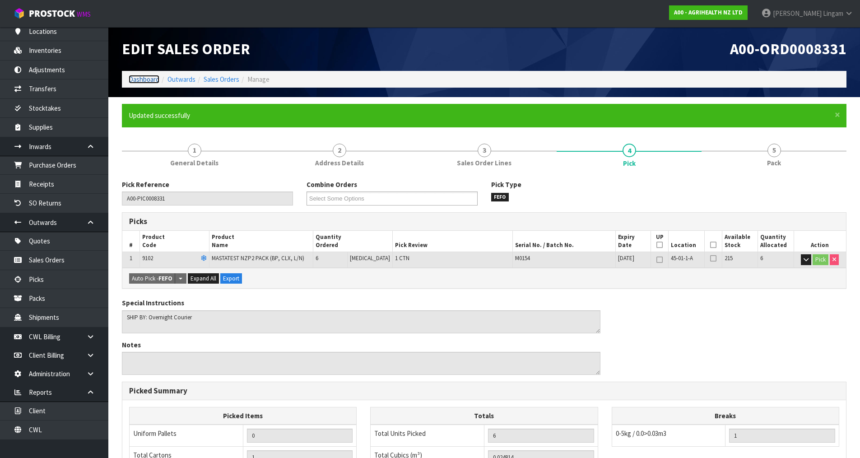
click at [146, 78] on link "Dashboard" at bounding box center [144, 79] width 31 height 9
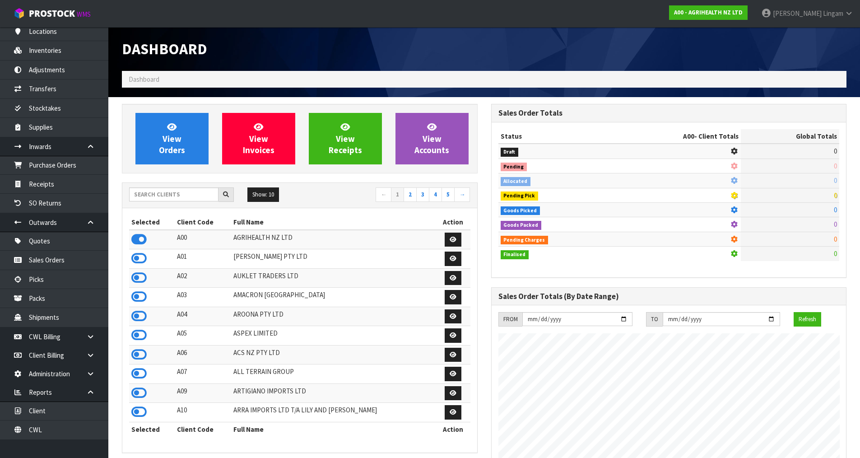
scroll to position [684, 369]
click at [138, 356] on icon at bounding box center [138, 355] width 15 height 14
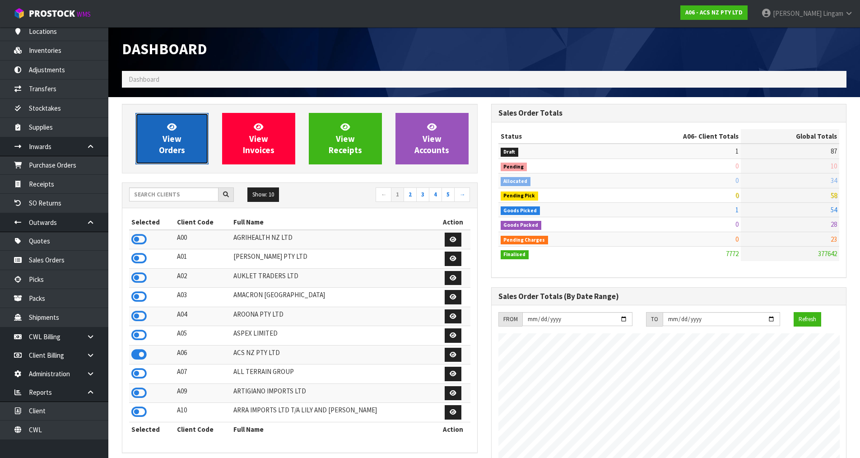
click at [182, 146] on span "View Orders" at bounding box center [172, 138] width 26 height 34
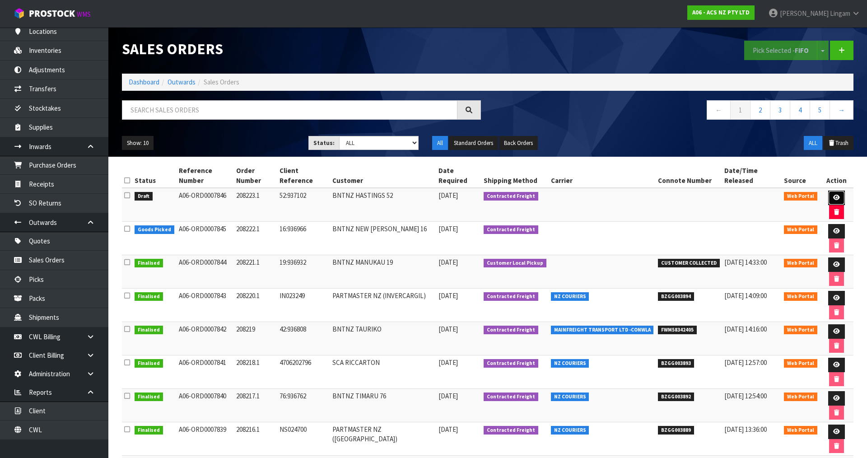
click at [833, 195] on icon at bounding box center [836, 198] width 7 height 6
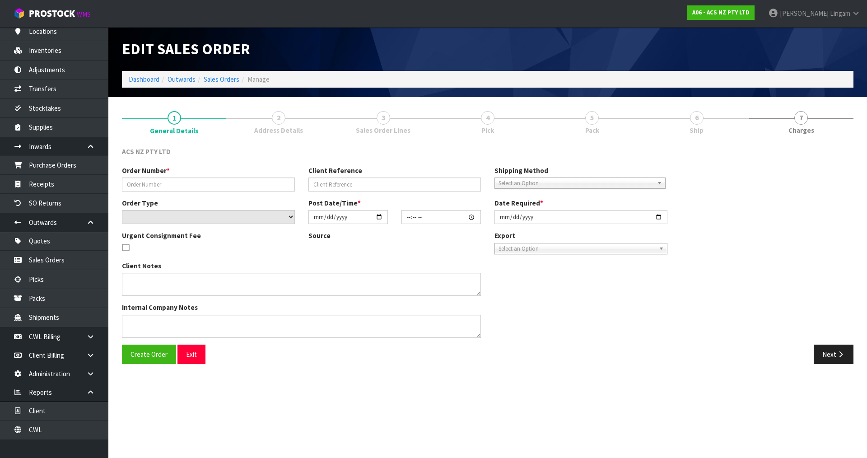
type input "208223.1"
type input "52:937102"
select select "number:0"
type input "2025-08-20"
type input "16:29:00.000"
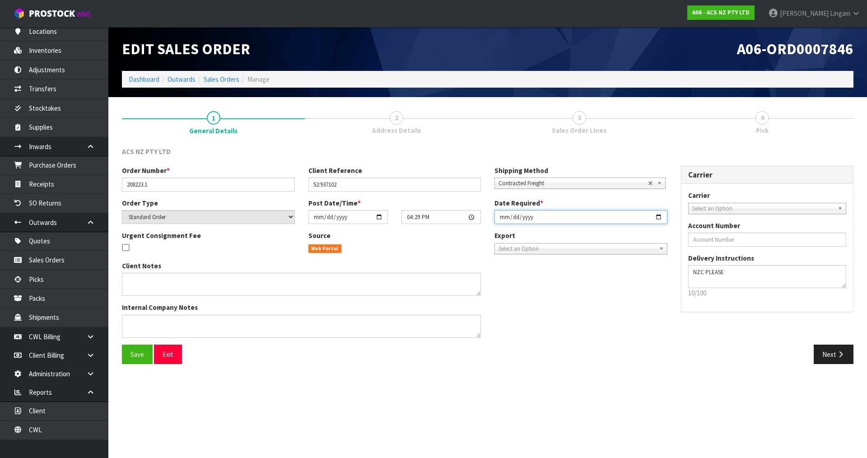
click at [501, 217] on input "2025-08-20" at bounding box center [580, 217] width 173 height 14
type input "[DATE]"
click at [775, 206] on span "Select an Option" at bounding box center [763, 208] width 142 height 11
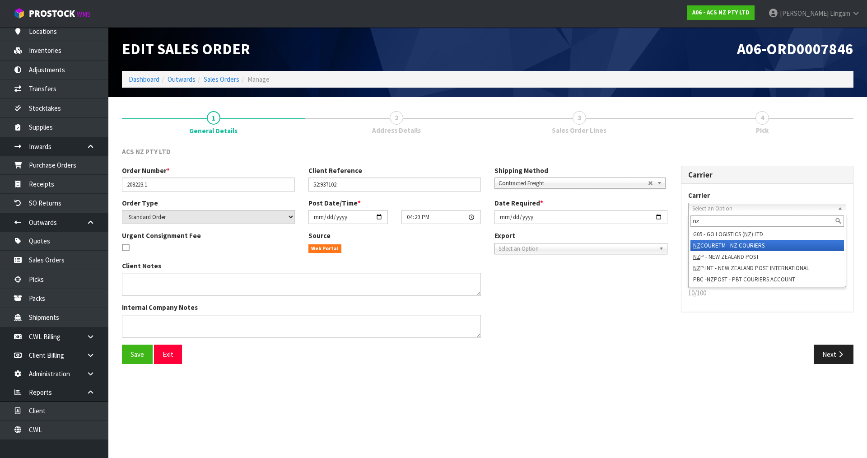
type input "nz"
click at [741, 245] on li "NZ COURETM - NZ COURIERS" at bounding box center [767, 245] width 154 height 11
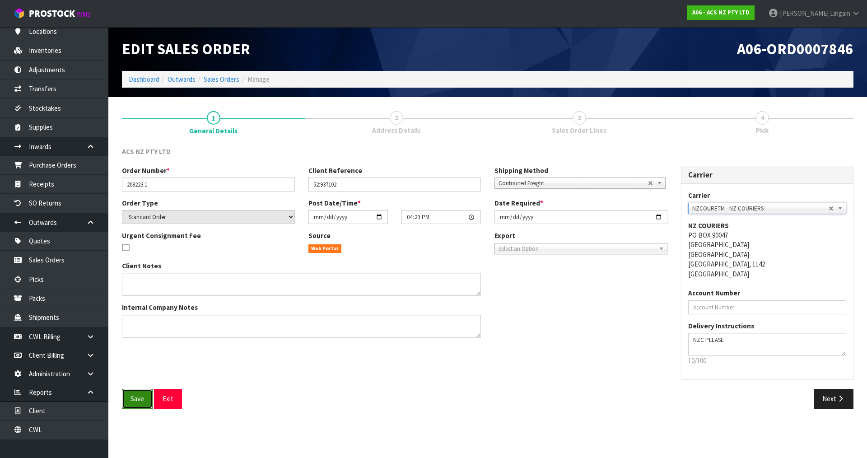
click at [133, 406] on button "Save" at bounding box center [137, 398] width 31 height 19
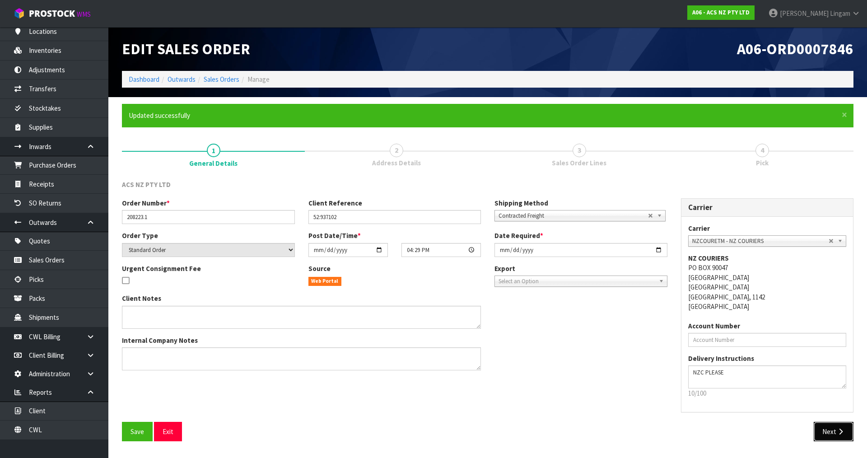
click at [833, 435] on button "Next" at bounding box center [833, 431] width 40 height 19
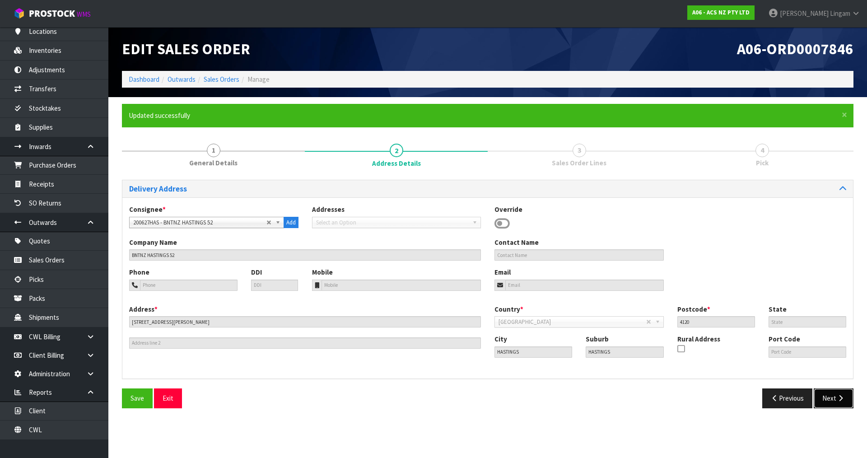
click at [833, 400] on button "Next" at bounding box center [833, 397] width 40 height 19
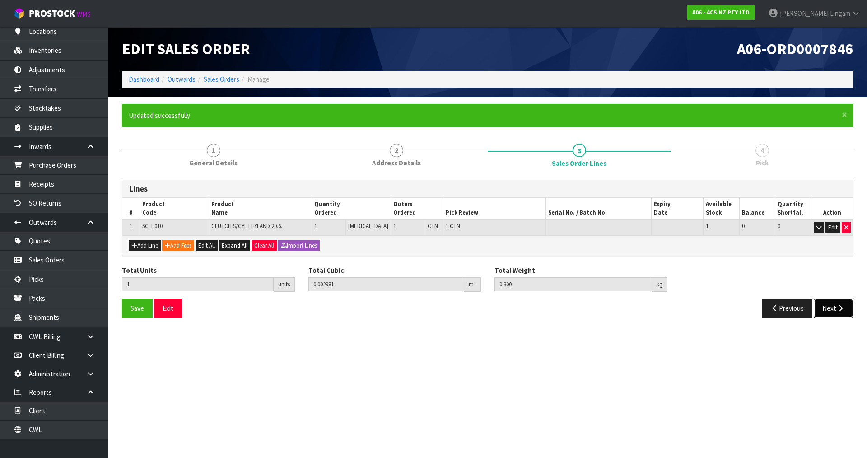
click at [828, 314] on button "Next" at bounding box center [833, 307] width 40 height 19
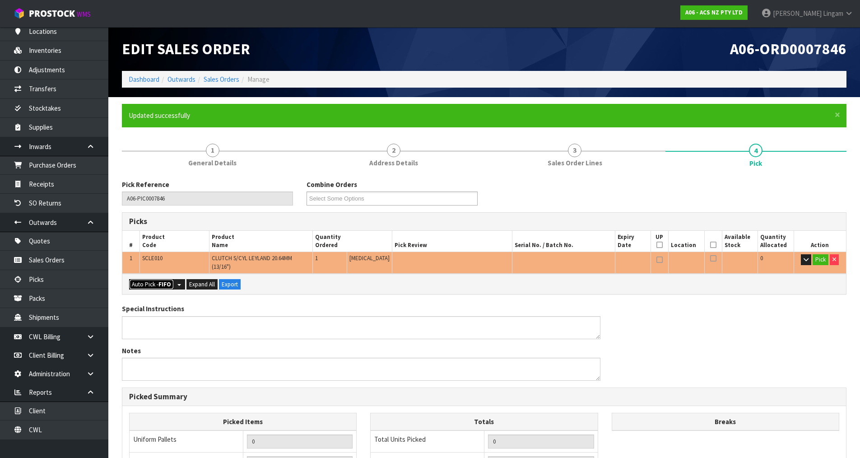
click at [158, 279] on button "Auto Pick - FIFO" at bounding box center [151, 284] width 45 height 11
type input "1"
type input "0.002981"
type input "0.300"
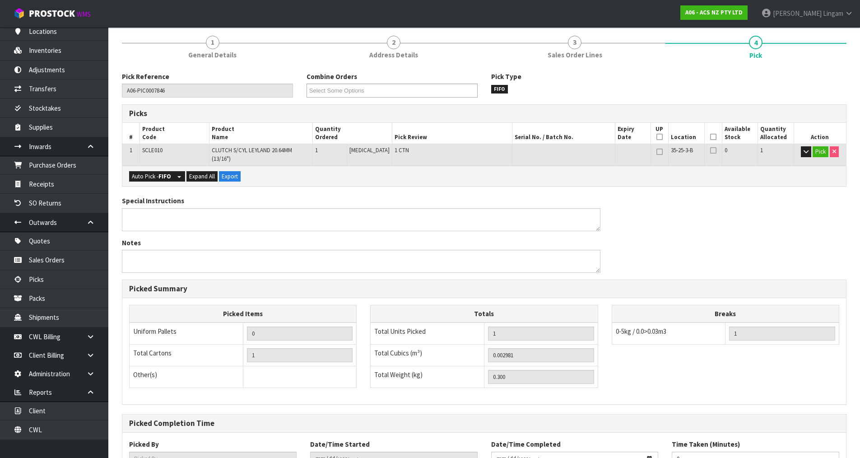
scroll to position [173, 0]
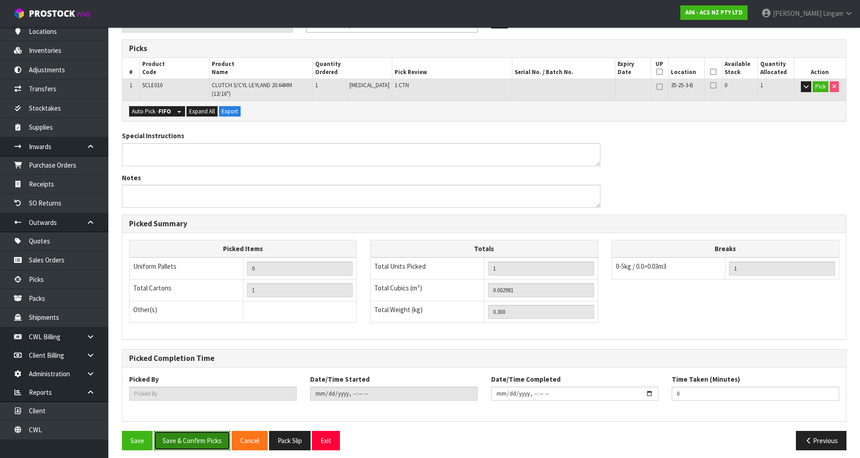
click at [202, 435] on button "Save & Confirm Picks" at bounding box center [192, 440] width 76 height 19
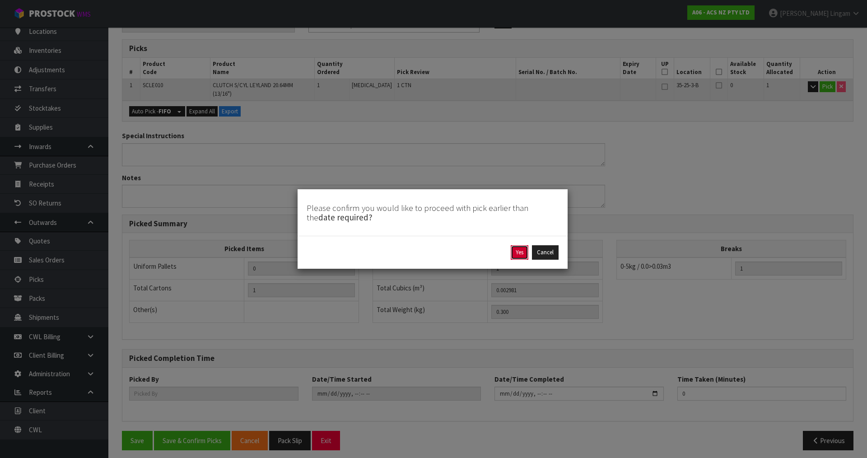
click at [519, 255] on button "Yes" at bounding box center [519, 252] width 18 height 14
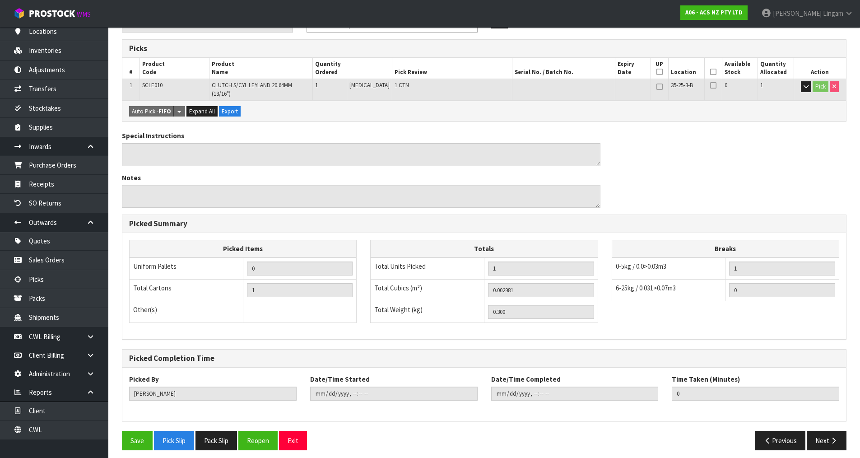
type input "Vineeta Lingam"
type input "2025-08-20T16:32:50"
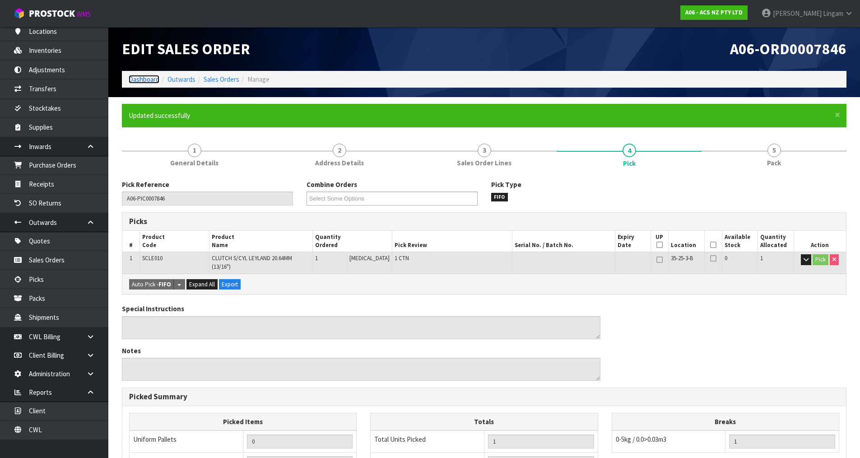
click at [148, 78] on link "Dashboard" at bounding box center [144, 79] width 31 height 9
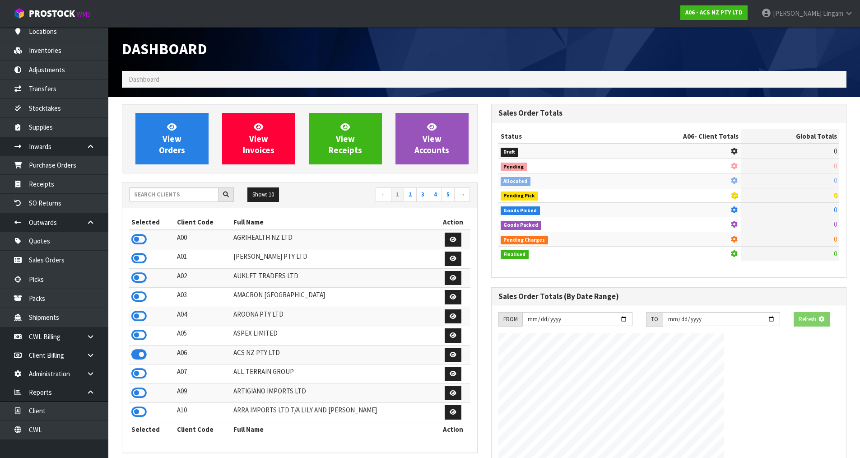
click at [148, 78] on span "Dashboard" at bounding box center [144, 79] width 31 height 9
click at [201, 197] on input "text" at bounding box center [173, 194] width 89 height 14
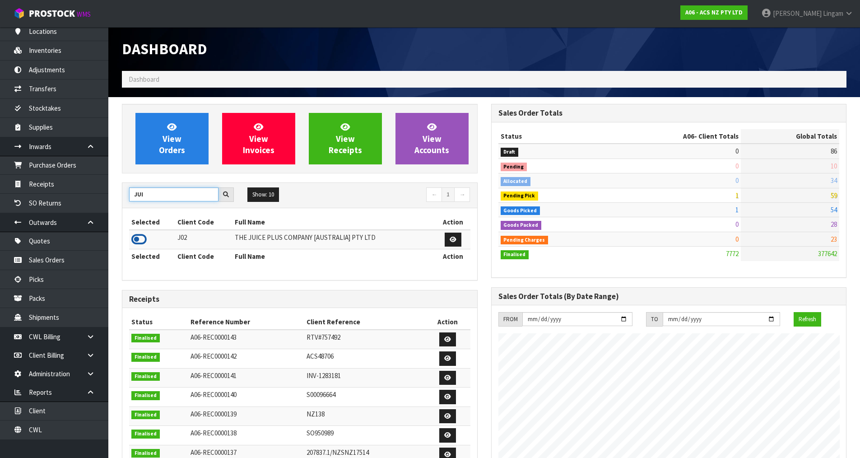
type input "JUI"
click at [143, 240] on icon at bounding box center [138, 239] width 15 height 14
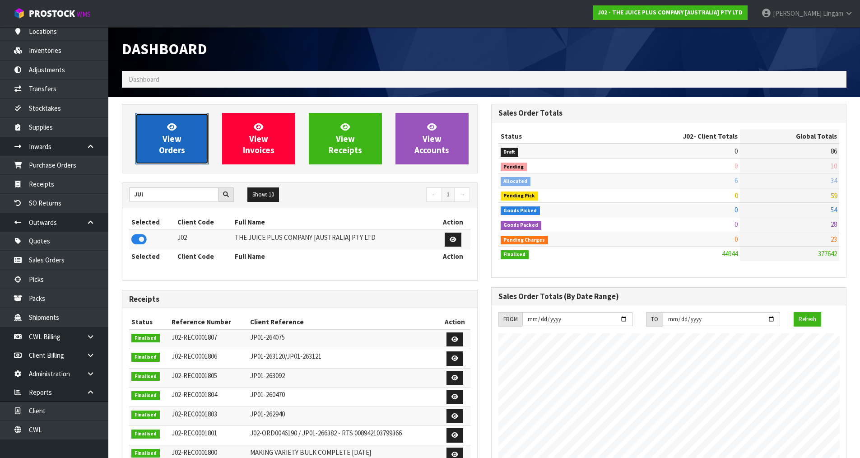
click at [171, 139] on span "View Orders" at bounding box center [172, 138] width 26 height 34
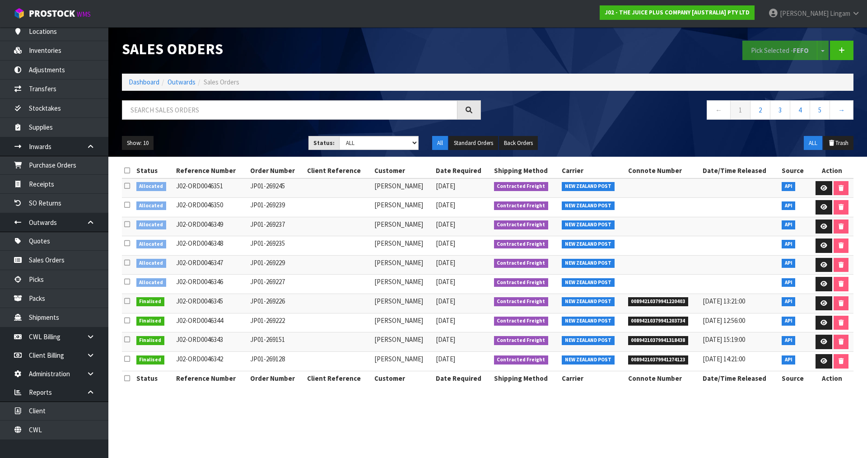
click at [127, 168] on icon at bounding box center [127, 170] width 6 height 7
click at [758, 51] on button "Pick Selected - FEFO" at bounding box center [779, 50] width 75 height 19
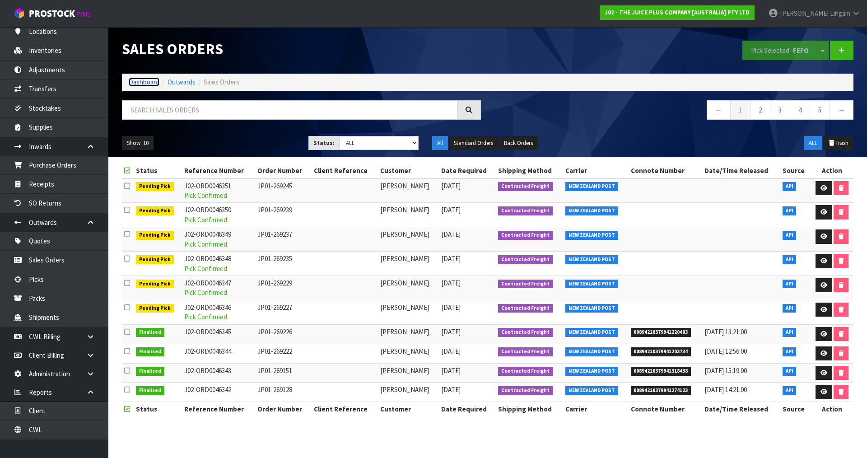
click at [144, 81] on link "Dashboard" at bounding box center [144, 82] width 31 height 9
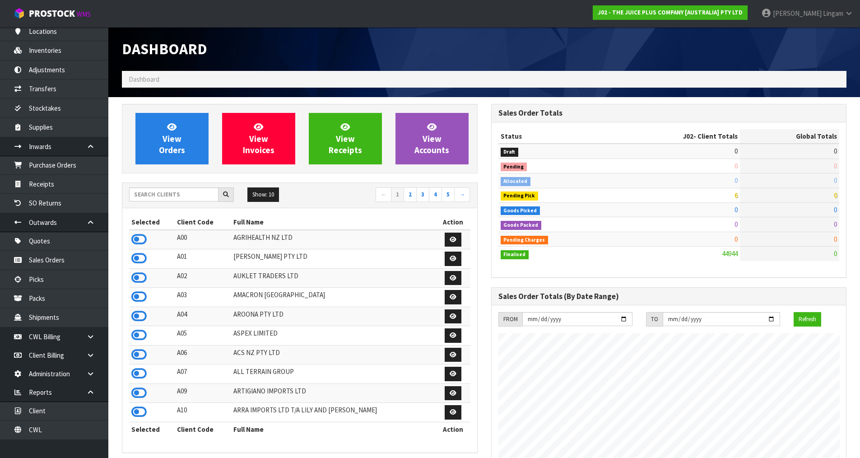
scroll to position [684, 369]
click at [178, 196] on input "text" at bounding box center [173, 194] width 89 height 14
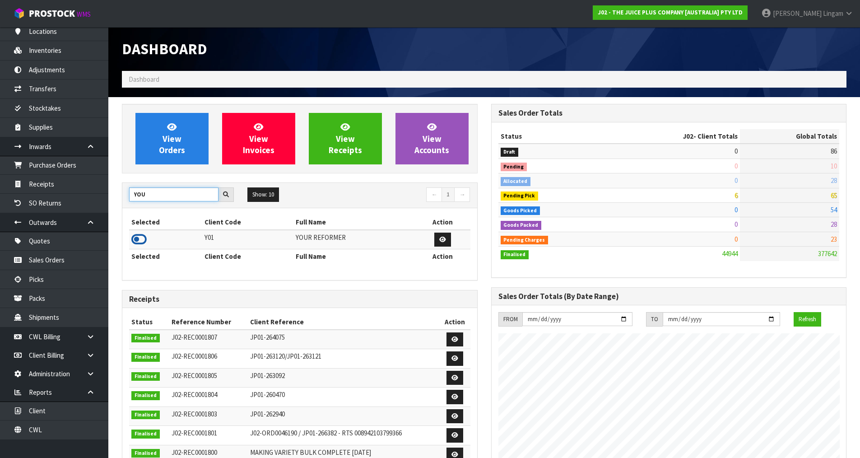
type input "YOU"
click at [138, 241] on icon at bounding box center [138, 239] width 15 height 14
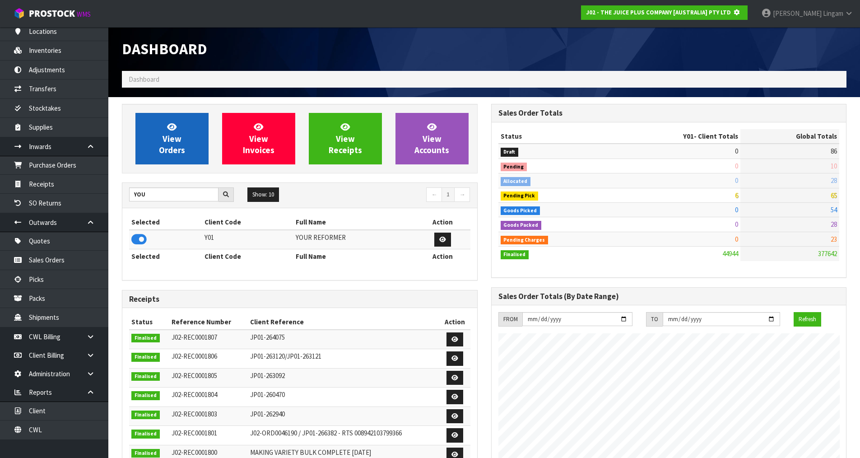
scroll to position [563, 369]
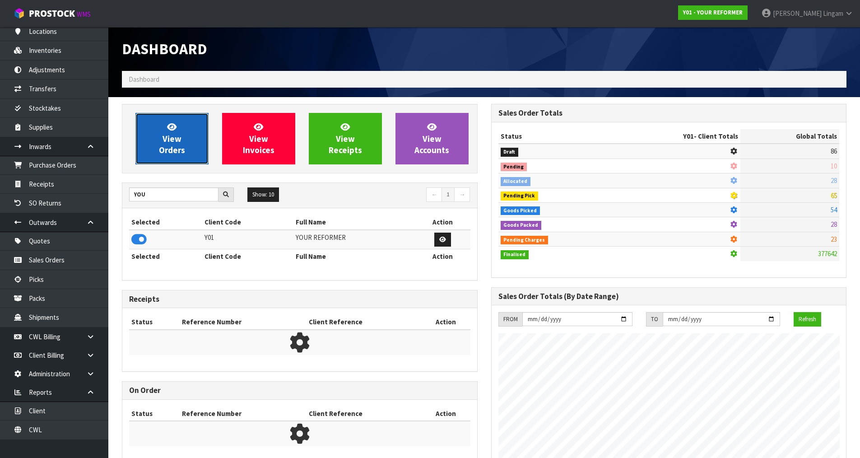
click at [188, 140] on link "View Orders" at bounding box center [171, 138] width 73 height 51
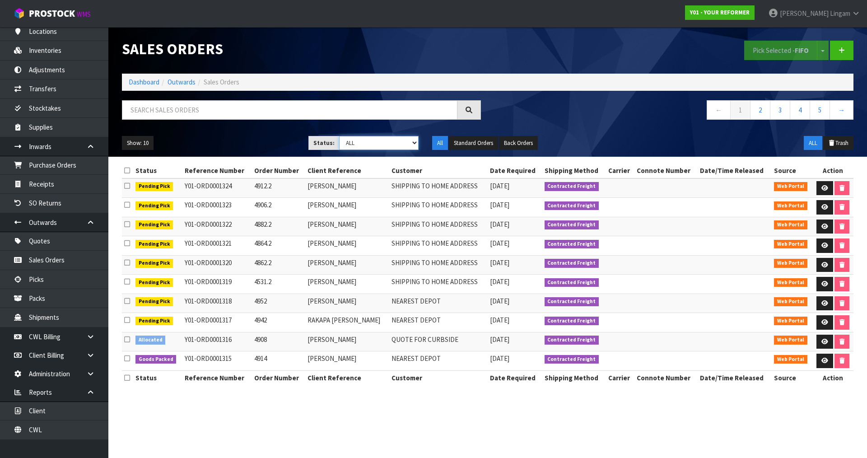
click at [403, 140] on select "Draft Pending Allocated Pending Pick Goods Picked Goods Packed Pending Charges …" at bounding box center [379, 143] width 80 height 14
select select "string:6"
click at [339, 136] on select "Draft Pending Allocated Pending Pick Goods Picked Goods Packed Pending Charges …" at bounding box center [379, 143] width 80 height 14
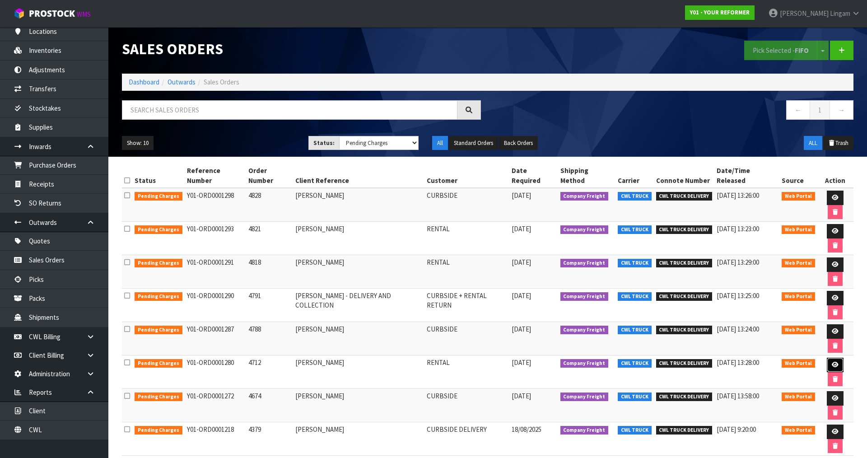
click at [831, 362] on icon at bounding box center [834, 365] width 7 height 6
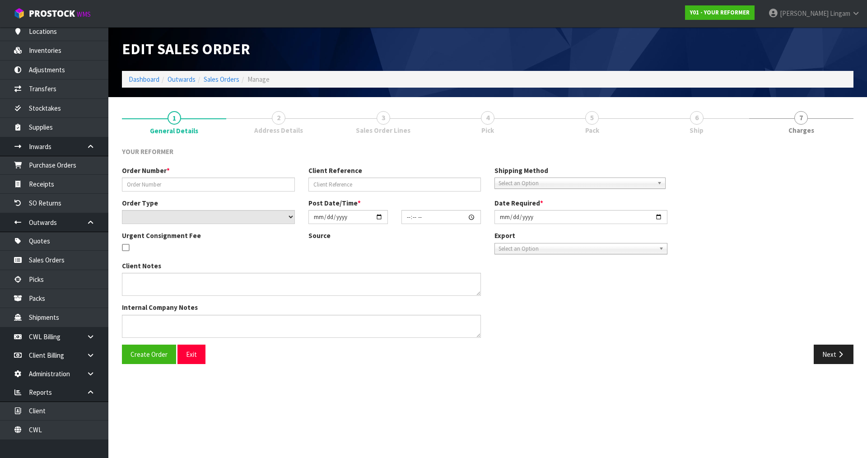
type input "4712"
type input "[PERSON_NAME]"
select select "number:0"
type input "2025-08-07"
type input "15:22:00.000"
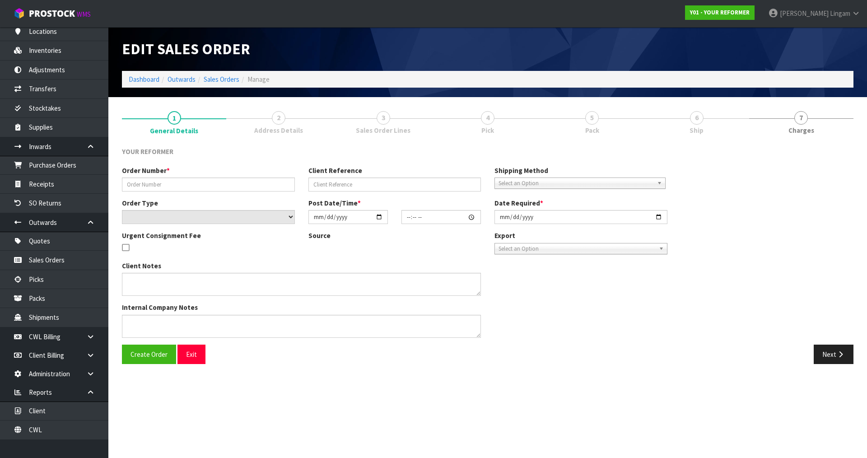
type input "2025-08-08"
type textarea "GURPREET KAUR 25 BROOMFIELDS ROAD AUK WHITFORD 2571 NEW ZEALAND +64 210 251 2429"
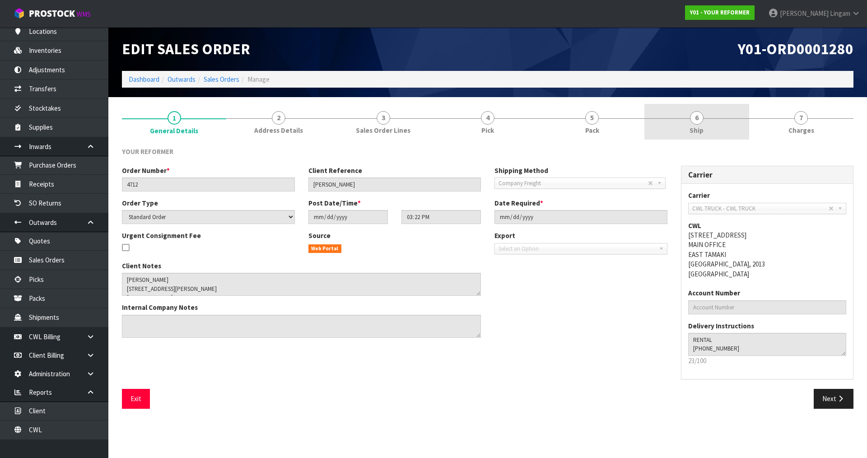
click at [722, 130] on link "6 Ship" at bounding box center [696, 122] width 104 height 36
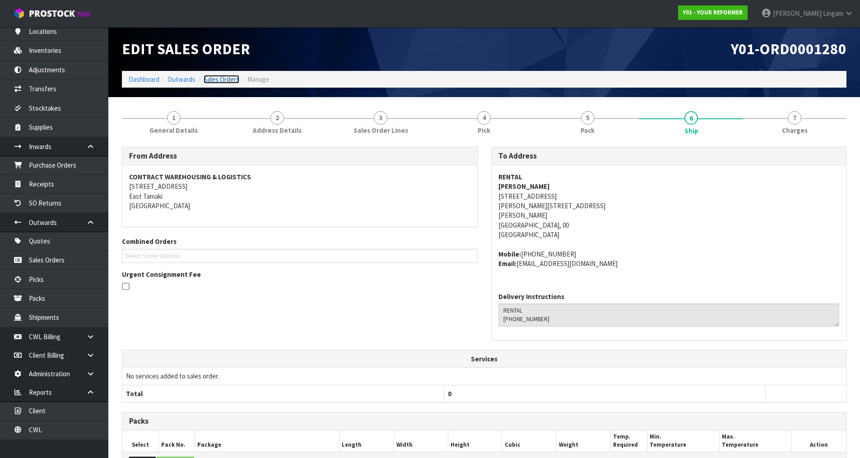
click at [229, 80] on link "Sales Orders" at bounding box center [222, 79] width 36 height 9
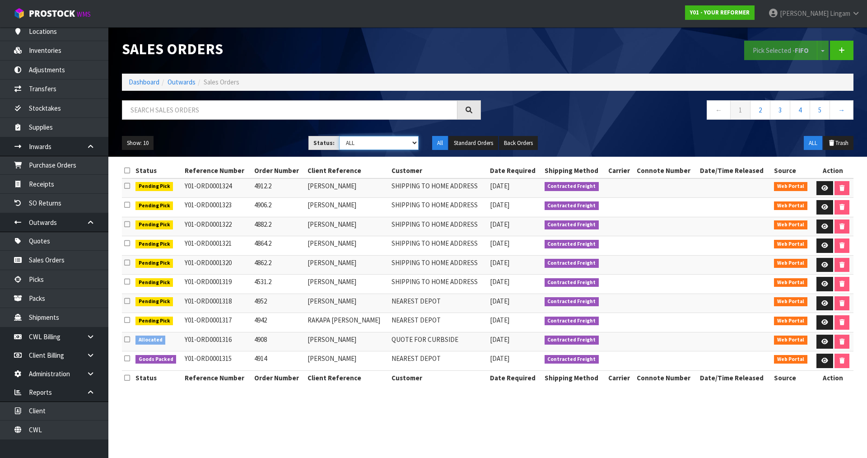
click at [384, 145] on select "Draft Pending Allocated Pending Pick Goods Picked Goods Packed Pending Charges …" at bounding box center [379, 143] width 80 height 14
click at [339, 136] on select "Draft Pending Allocated Pending Pick Goods Picked Goods Packed Pending Charges …" at bounding box center [379, 143] width 80 height 14
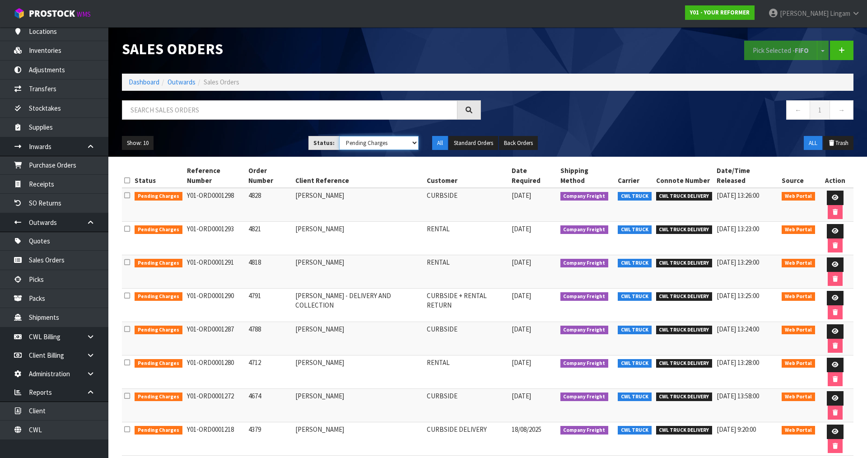
click at [384, 146] on select "Draft Pending Allocated Pending Pick Goods Picked Goods Packed Pending Charges …" at bounding box center [379, 143] width 80 height 14
click at [339, 136] on select "Draft Pending Allocated Pending Pick Goods Picked Goods Packed Pending Charges …" at bounding box center [379, 143] width 80 height 14
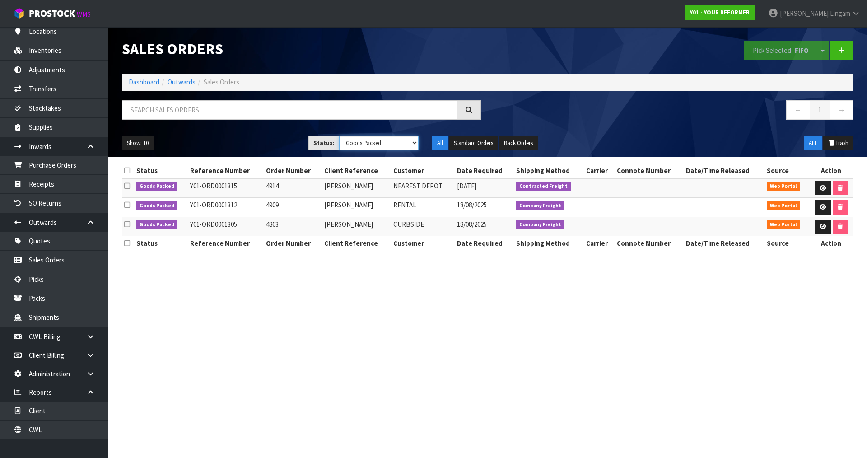
click at [398, 146] on select "Draft Pending Allocated Pending Pick Goods Picked Goods Packed Pending Charges …" at bounding box center [379, 143] width 80 height 14
click at [339, 136] on select "Draft Pending Allocated Pending Pick Goods Picked Goods Packed Pending Charges …" at bounding box center [379, 143] width 80 height 14
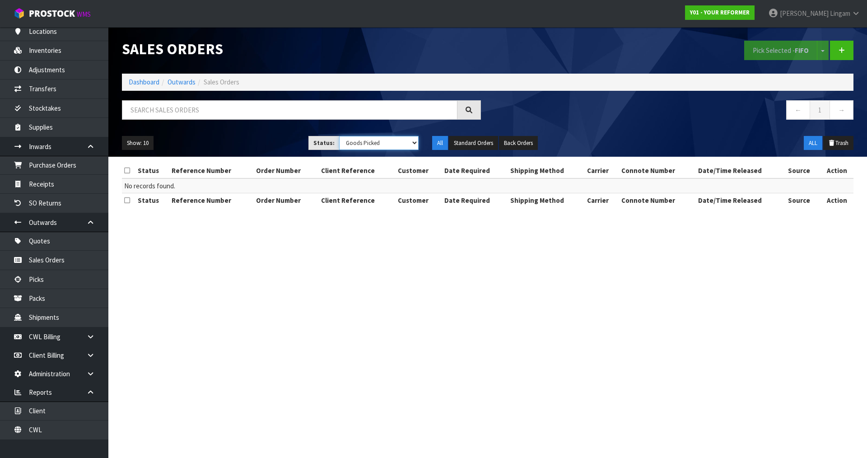
click at [393, 142] on select "Draft Pending Allocated Pending Pick Goods Picked Goods Packed Pending Charges …" at bounding box center [379, 143] width 80 height 14
select select "string:3"
click at [339, 136] on select "Draft Pending Allocated Pending Pick Goods Picked Goods Packed Pending Charges …" at bounding box center [379, 143] width 80 height 14
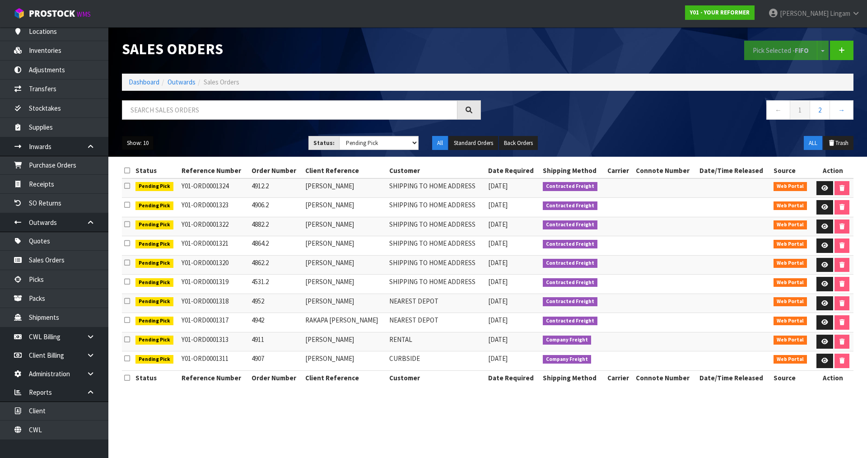
click at [147, 144] on button "Show: 10" at bounding box center [138, 143] width 32 height 14
click at [154, 180] on link "25" at bounding box center [157, 184] width 71 height 12
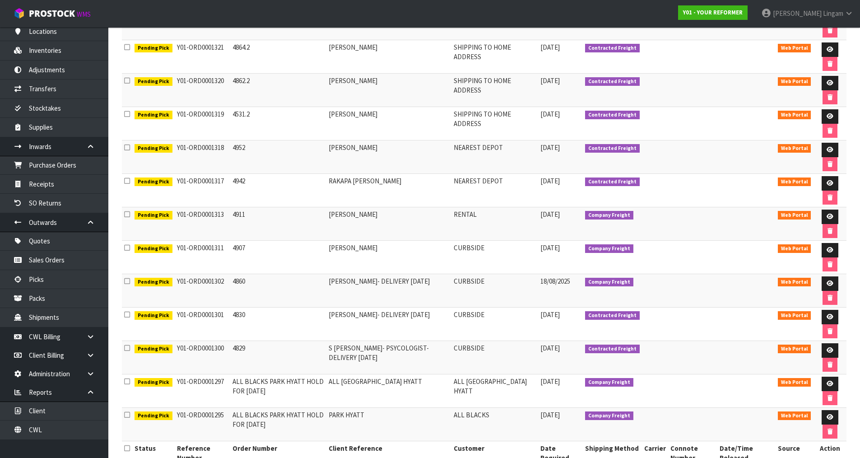
scroll to position [271, 0]
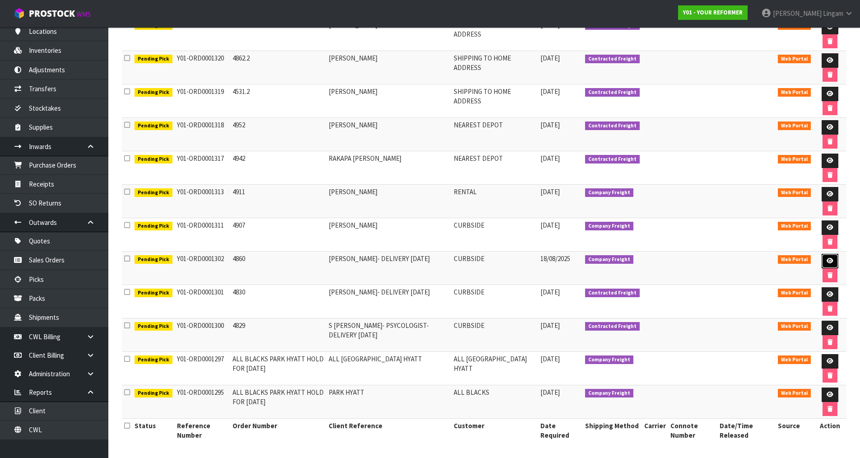
click at [828, 261] on icon at bounding box center [829, 261] width 7 height 6
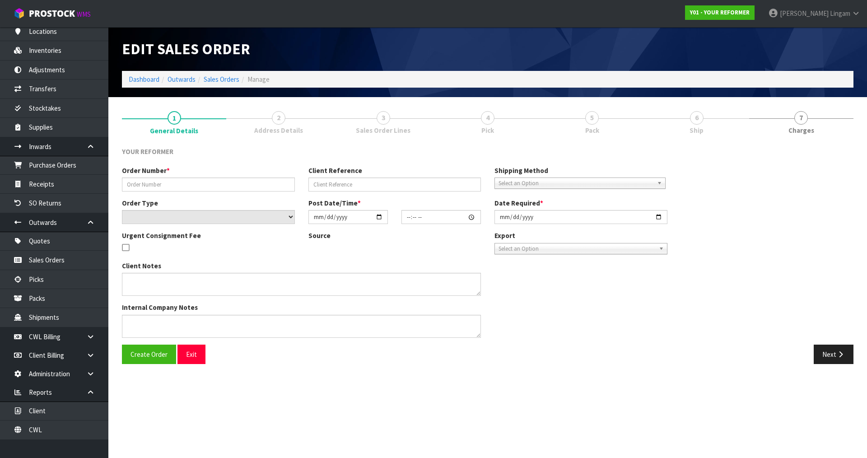
type input "4860"
type input "[PERSON_NAME]- DELIVERY [DATE]"
select select "number:0"
type input "2025-08-15"
type input "15:44:00.000"
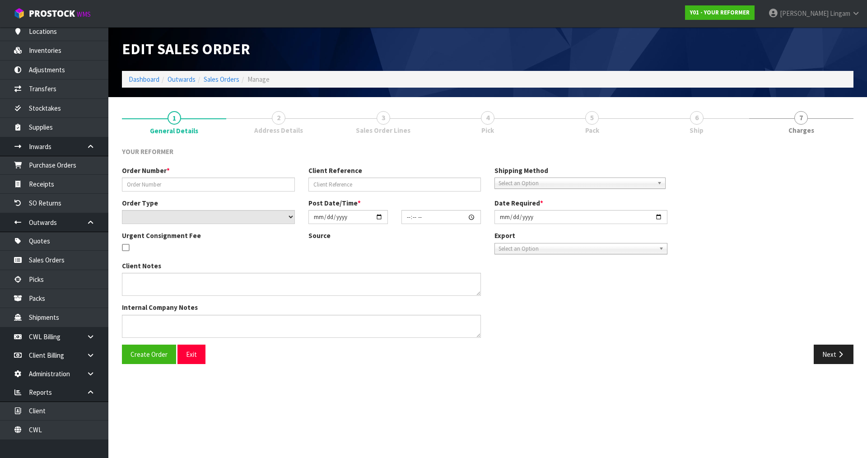
type input "2025-08-18"
type textarea "REBECCA CAIRD 27 EWINGTON AVE AUK AUCKLAND 1024 NEW ZEALAND +64 21 255 0679"
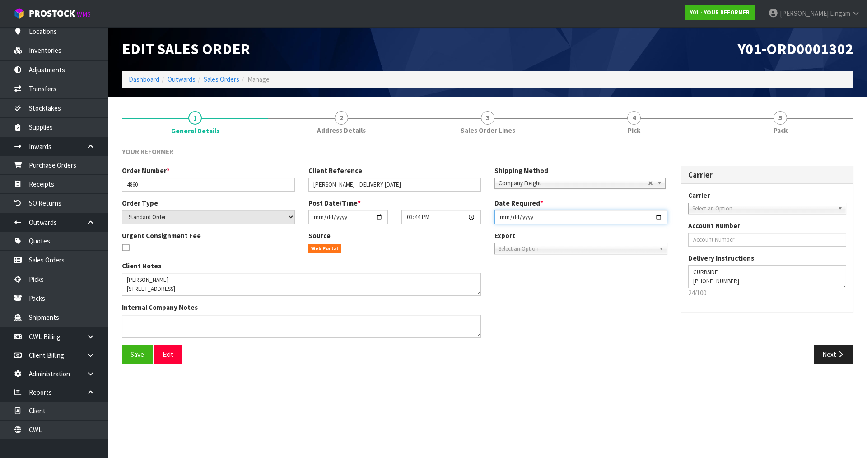
click at [501, 215] on input "2025-08-18" at bounding box center [580, 217] width 173 height 14
type input "2025-08-27"
click at [133, 356] on span "Save" at bounding box center [137, 354] width 14 height 9
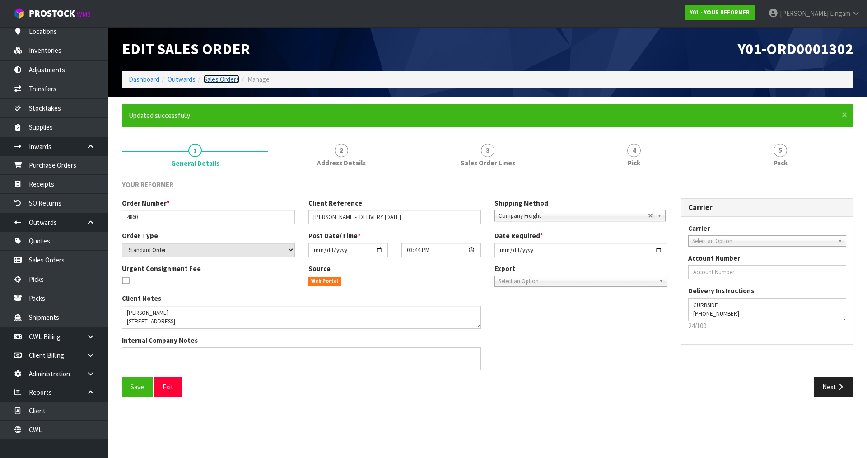
click at [227, 80] on link "Sales Orders" at bounding box center [222, 79] width 36 height 9
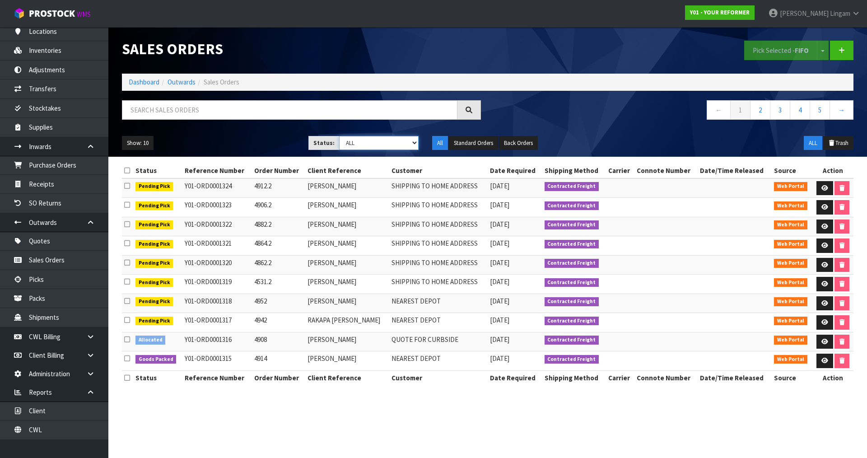
click at [396, 140] on select "Draft Pending Allocated Pending Pick Goods Picked Goods Packed Pending Charges …" at bounding box center [379, 143] width 80 height 14
select select "string:3"
click at [339, 136] on select "Draft Pending Allocated Pending Pick Goods Picked Goods Packed Pending Charges …" at bounding box center [379, 143] width 80 height 14
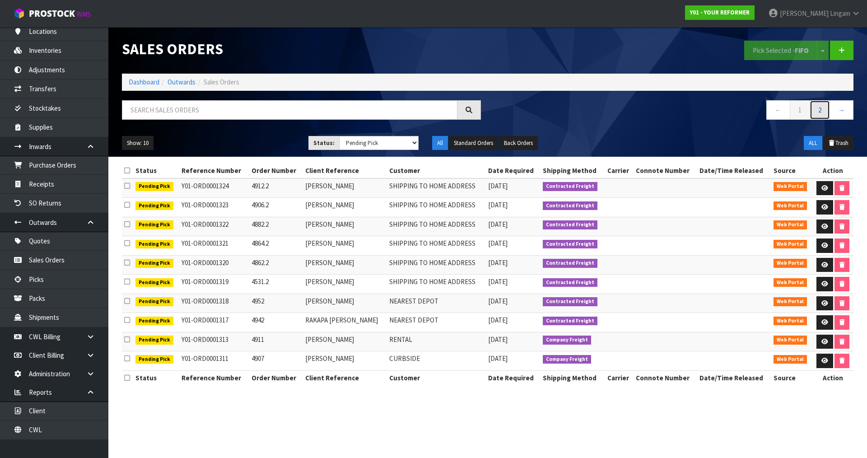
click at [822, 111] on link "2" at bounding box center [819, 109] width 20 height 19
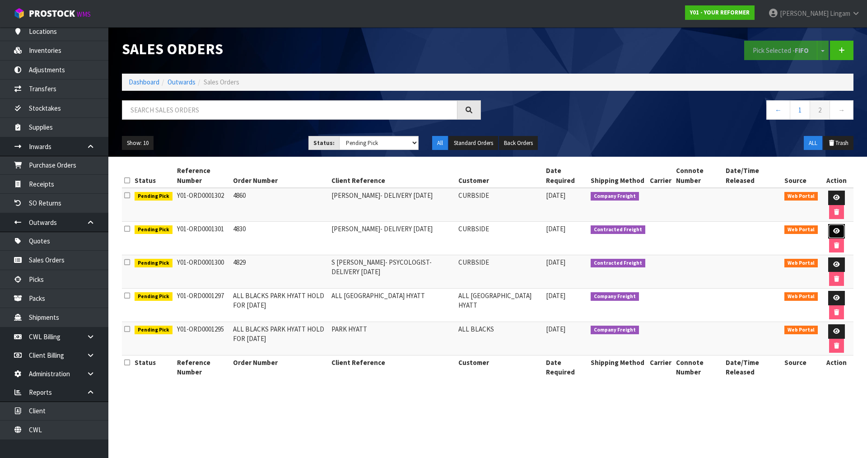
click at [830, 230] on link at bounding box center [836, 231] width 17 height 14
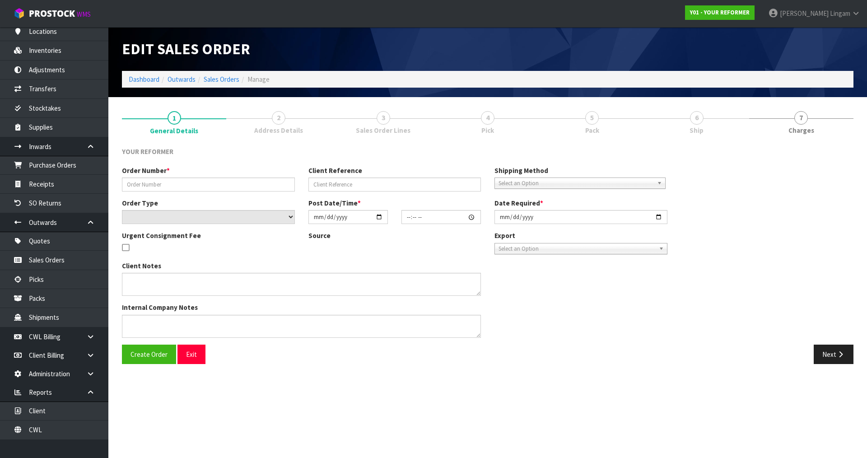
type input "4830"
type input "[PERSON_NAME]- DELIVERY [DATE]"
select select "number:0"
type input "2025-08-14"
type input "11:19:00.000"
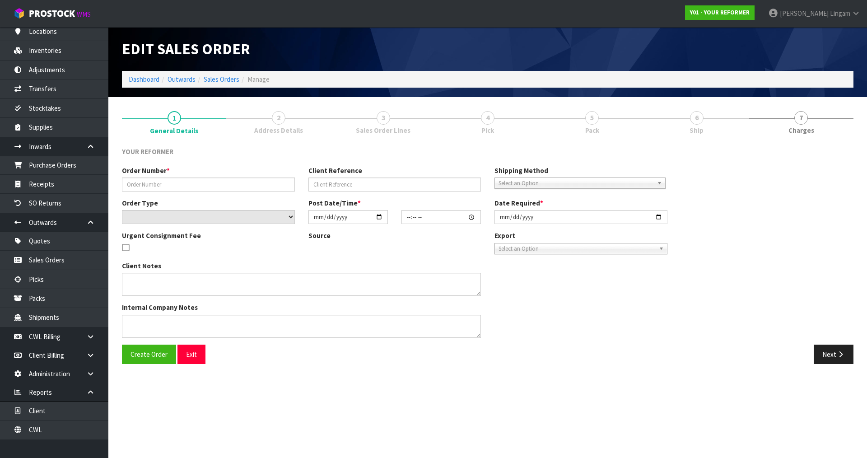
type input "2025-08-14"
type textarea "TASMIN PARTIS 44 MAKAMAKA LANE ALBANY HEIGHTS AUK AUCKLAND 0632 NEW ZEALAND +64…"
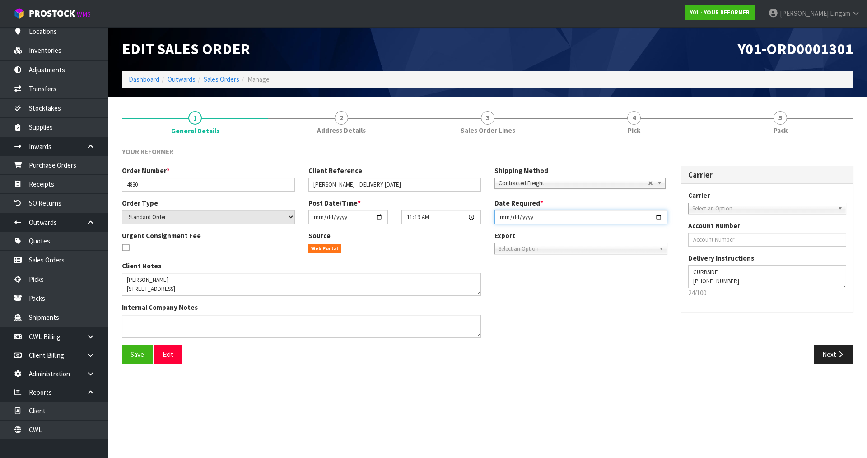
click at [501, 217] on input "2025-08-14" at bounding box center [580, 217] width 173 height 14
type input "2025-08-27"
click at [136, 360] on button "Save" at bounding box center [137, 353] width 31 height 19
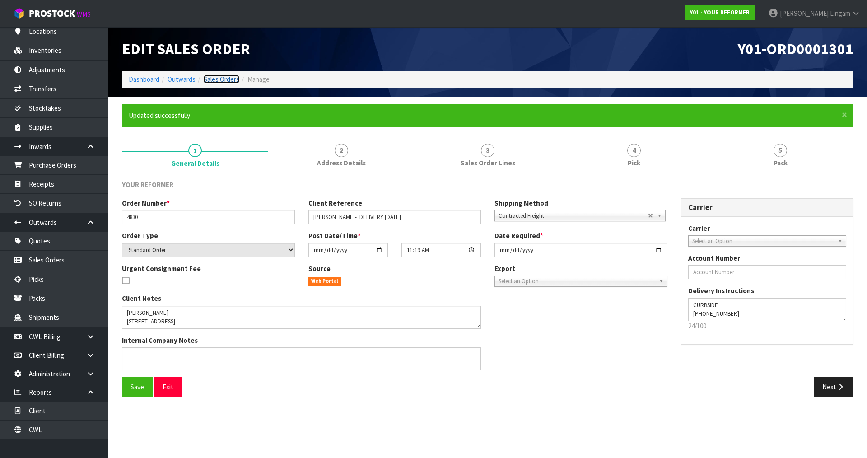
click at [224, 79] on link "Sales Orders" at bounding box center [222, 79] width 36 height 9
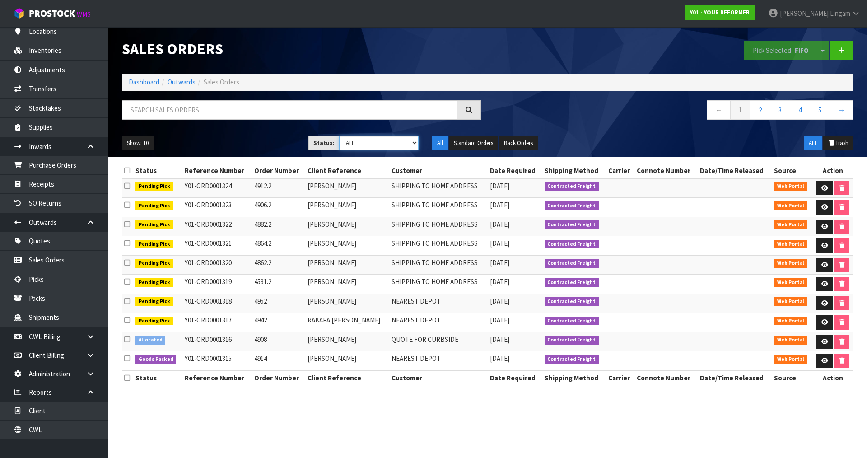
click at [401, 140] on select "Draft Pending Allocated Pending Pick Goods Picked Goods Packed Pending Charges …" at bounding box center [379, 143] width 80 height 14
select select "string:3"
click at [339, 136] on select "Draft Pending Allocated Pending Pick Goods Picked Goods Packed Pending Charges …" at bounding box center [379, 143] width 80 height 14
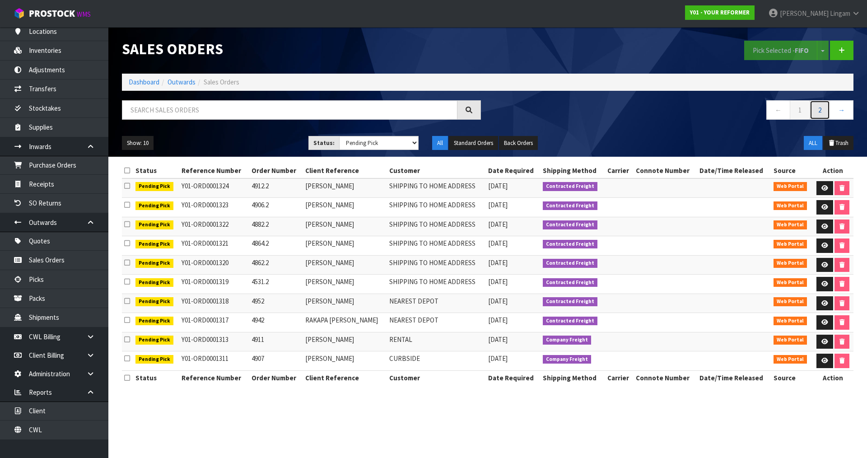
click at [812, 112] on link "2" at bounding box center [819, 109] width 20 height 19
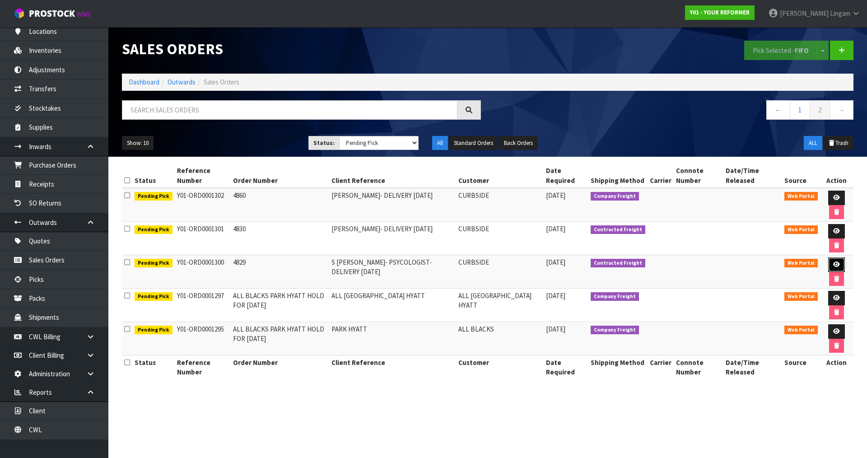
click at [833, 265] on icon at bounding box center [836, 264] width 7 height 6
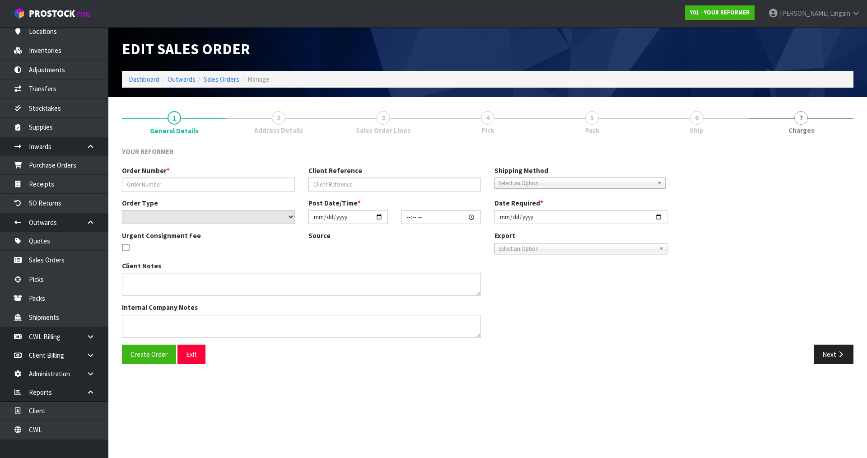
type input "4829"
type input "S MUIR- PSYCOLOGIST- DELIVERY 27/8/25"
select select "number:0"
type input "2025-08-14"
type input "11:02:00.000"
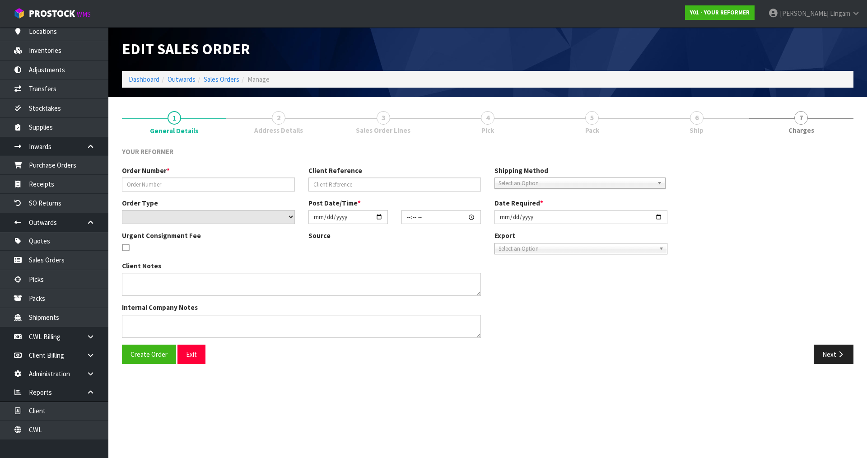
type input "2025-08-14"
type textarea "SOPHIE MUIR DR SOPHIE MUIR CLINICAL PSYCHOLOGIST 2/164 CARLISLE ROAD NORTHCROSS…"
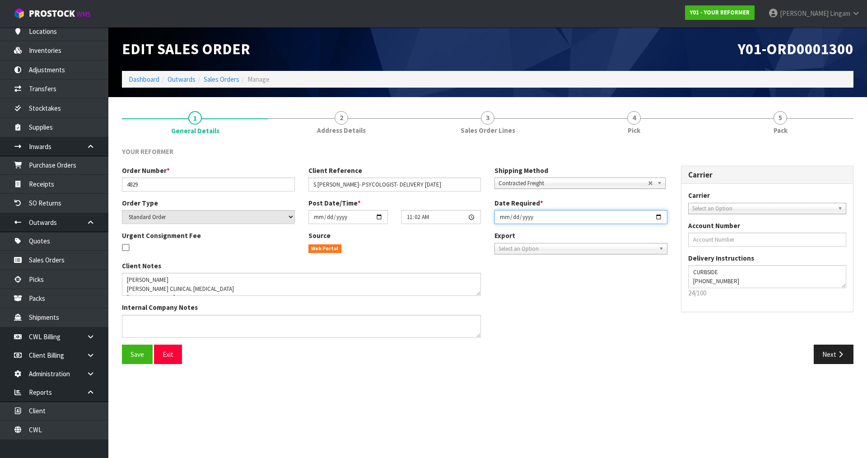
click at [501, 214] on input "2025-08-14" at bounding box center [580, 217] width 173 height 14
type input "2025-08-27"
click at [134, 352] on span "Save" at bounding box center [137, 354] width 14 height 9
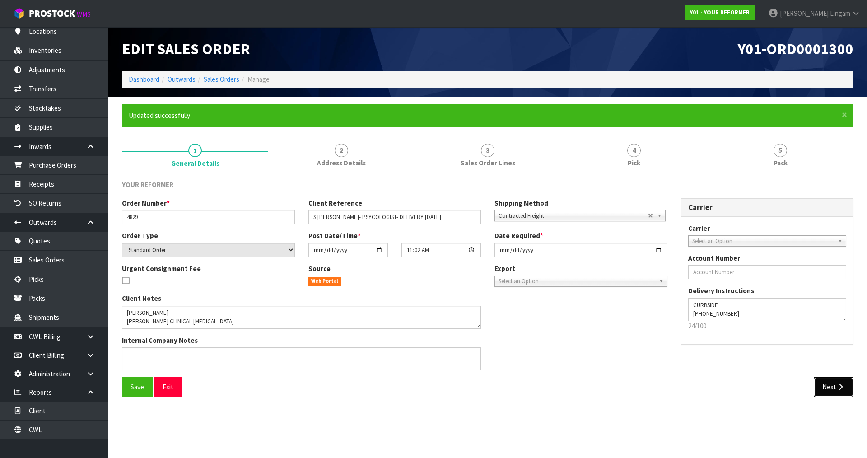
click at [833, 390] on button "Next" at bounding box center [833, 386] width 40 height 19
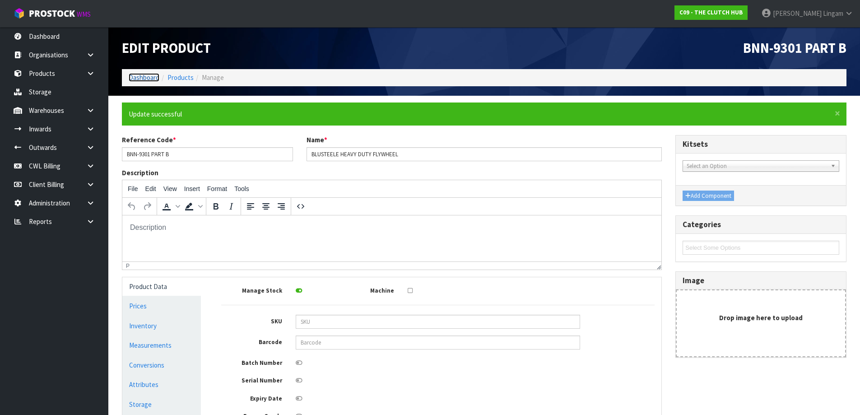
click at [144, 77] on link "Dashboard" at bounding box center [144, 77] width 31 height 9
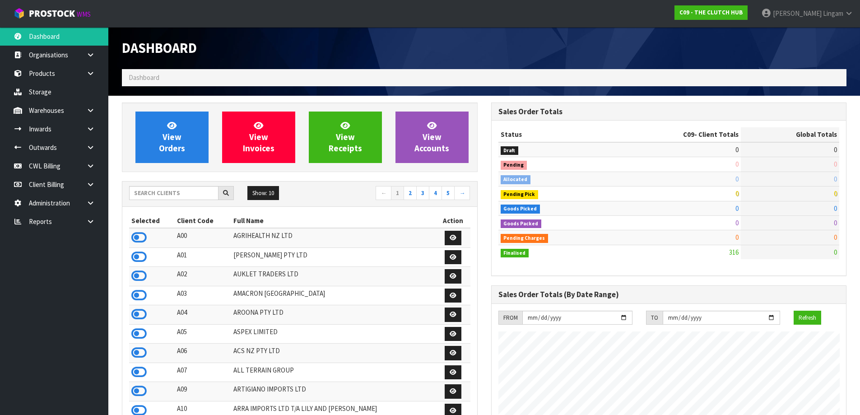
scroll to position [684, 369]
click at [158, 192] on input "text" at bounding box center [173, 193] width 89 height 14
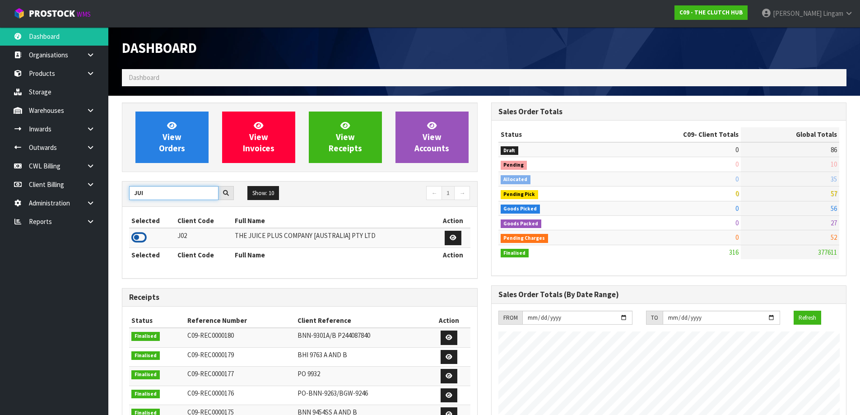
type input "JUI"
click at [142, 239] on icon at bounding box center [138, 238] width 15 height 14
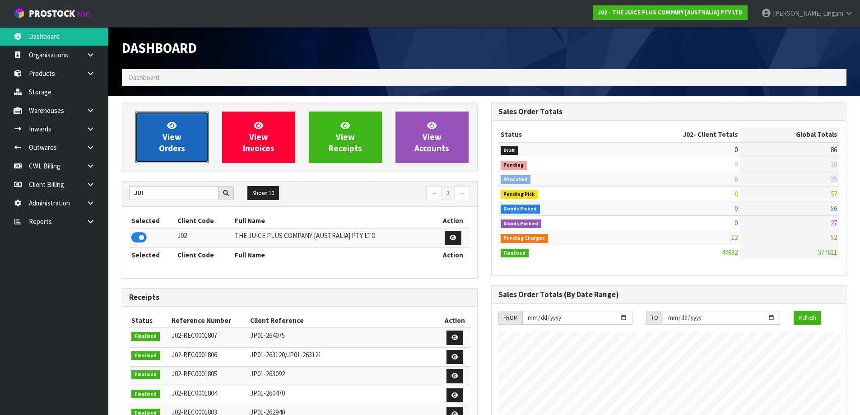
click at [174, 137] on span "View Orders" at bounding box center [172, 137] width 26 height 34
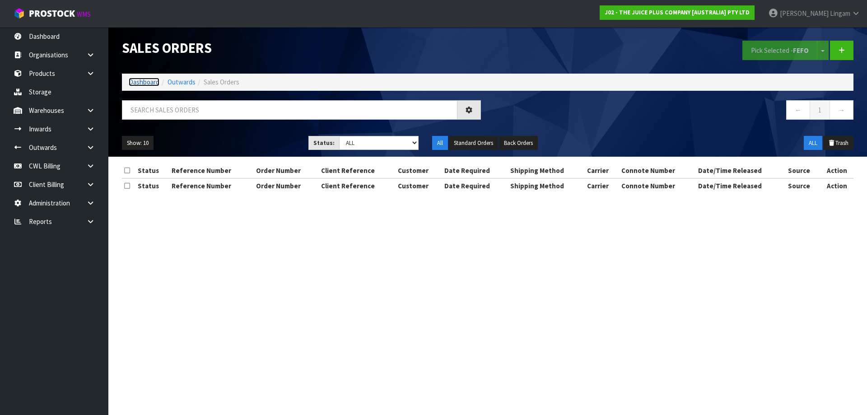
click at [141, 84] on link "Dashboard" at bounding box center [144, 82] width 31 height 9
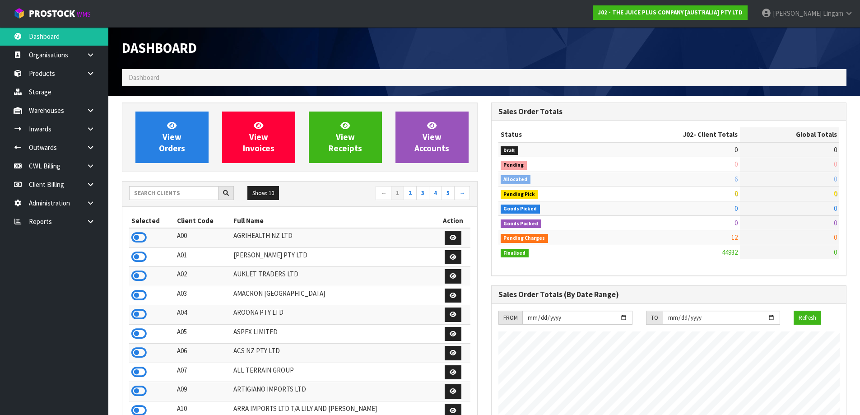
scroll to position [684, 369]
click at [175, 190] on input "text" at bounding box center [173, 193] width 89 height 14
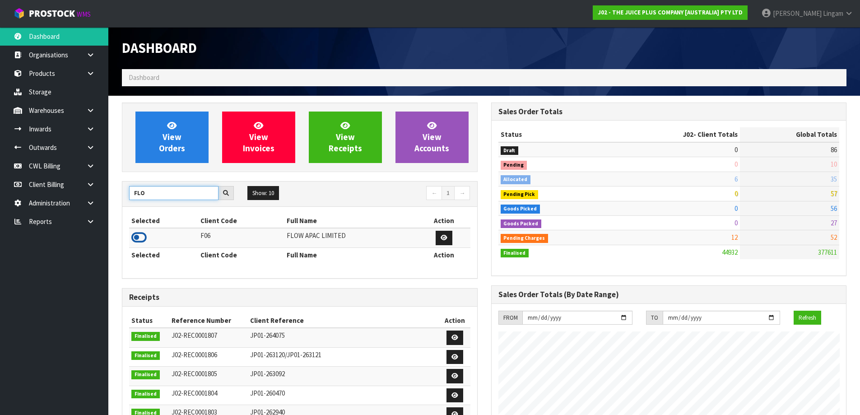
type input "FLO"
click at [137, 238] on icon at bounding box center [138, 238] width 15 height 14
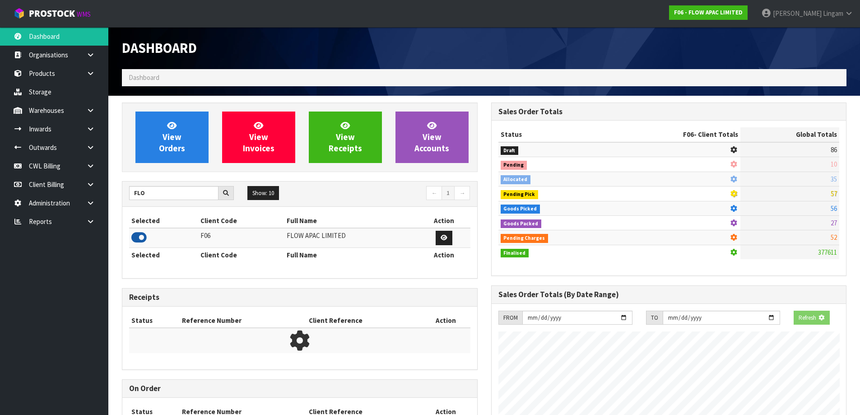
scroll to position [669, 369]
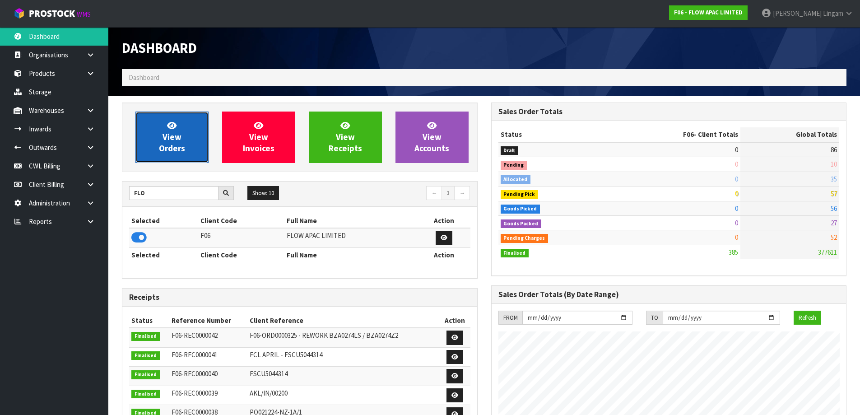
click at [176, 152] on span "View Orders" at bounding box center [172, 137] width 26 height 34
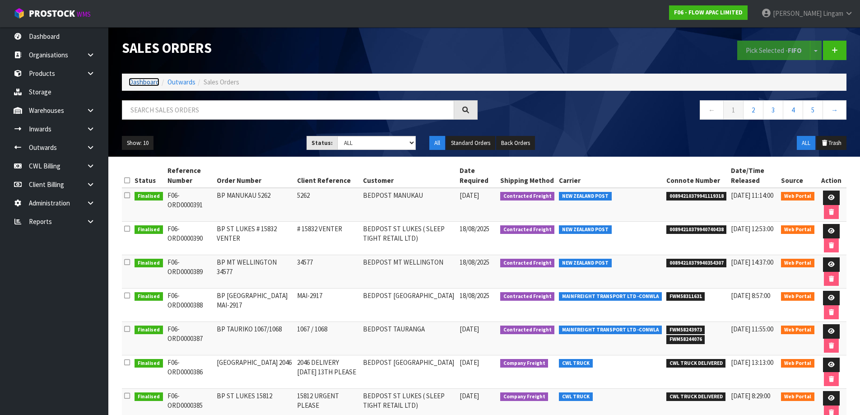
click at [153, 81] on link "Dashboard" at bounding box center [144, 82] width 31 height 9
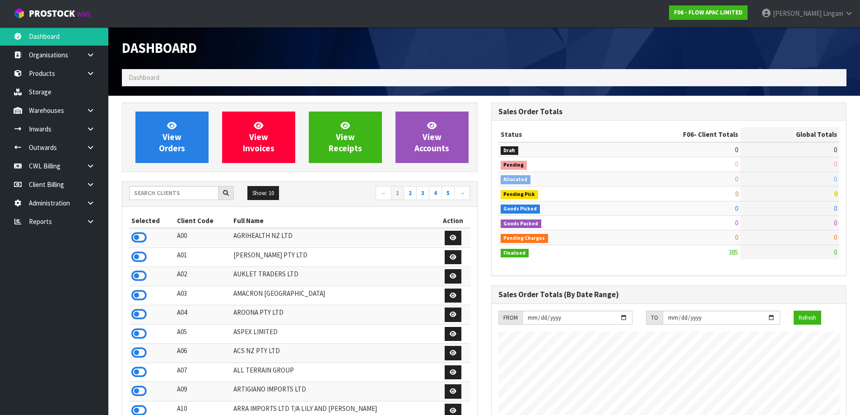
scroll to position [669, 369]
click at [190, 127] on link "View Orders" at bounding box center [171, 136] width 73 height 51
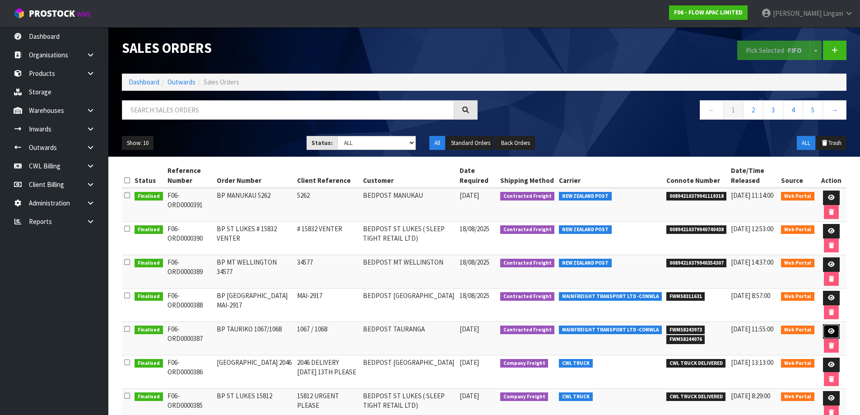
click at [828, 330] on icon at bounding box center [831, 331] width 7 height 6
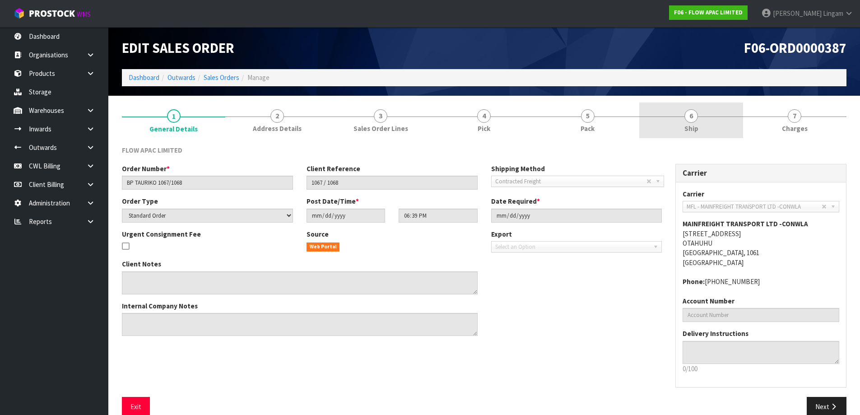
click at [725, 121] on link "6 Ship" at bounding box center [690, 120] width 103 height 36
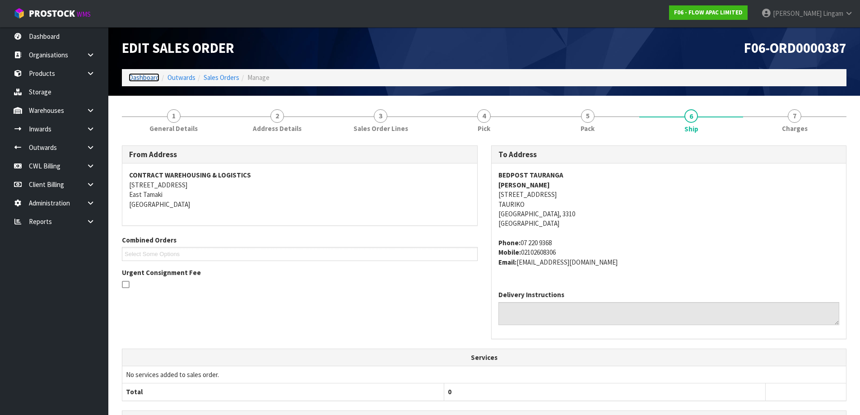
click at [148, 79] on link "Dashboard" at bounding box center [144, 77] width 31 height 9
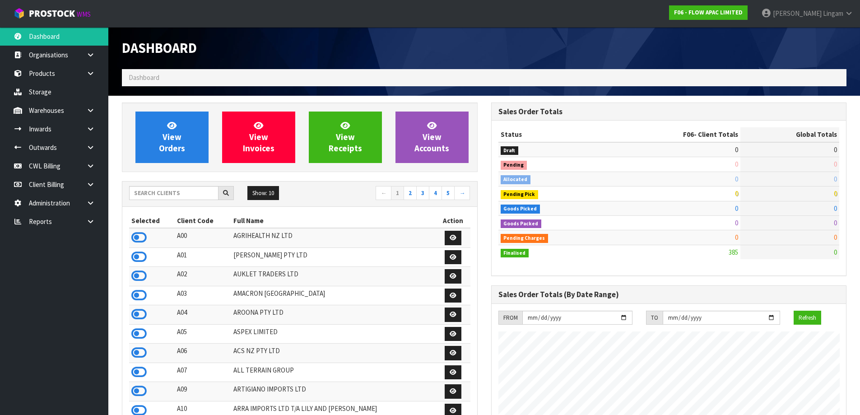
scroll to position [669, 369]
click at [173, 192] on input "text" at bounding box center [173, 193] width 89 height 14
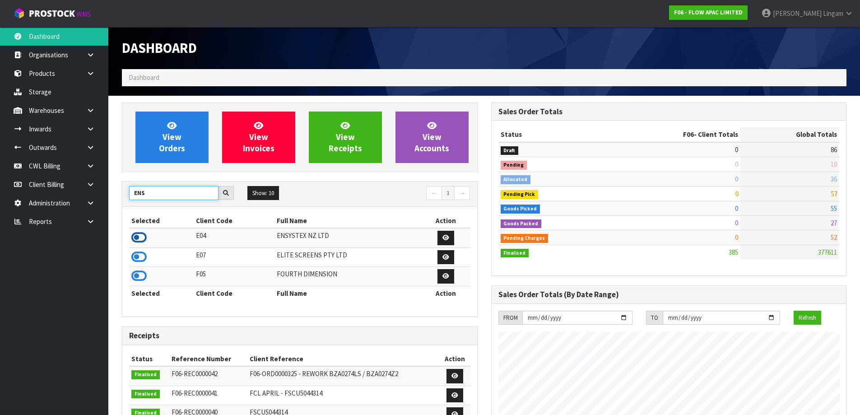
type input "ENS"
click at [140, 233] on icon at bounding box center [138, 238] width 15 height 14
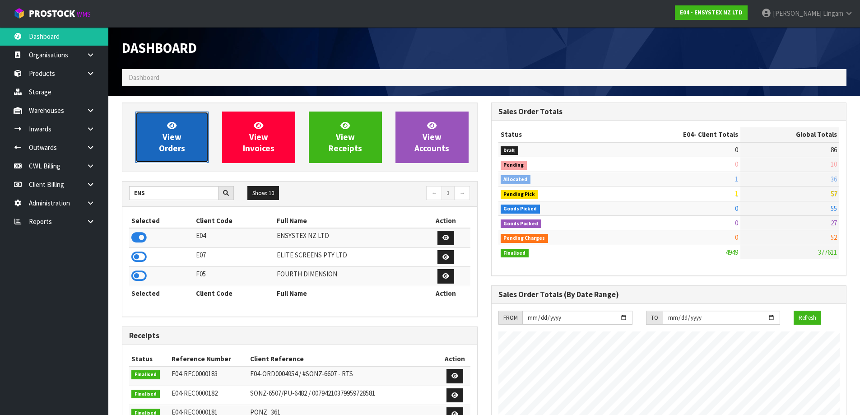
click at [183, 146] on span "View Orders" at bounding box center [172, 137] width 26 height 34
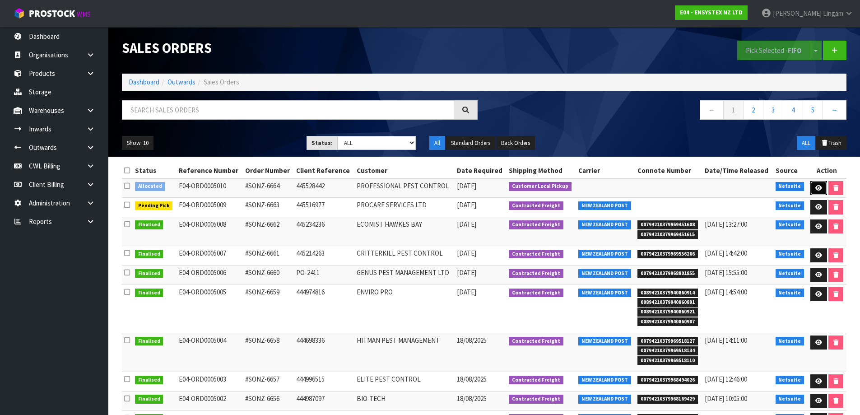
click at [818, 187] on icon at bounding box center [818, 188] width 7 height 6
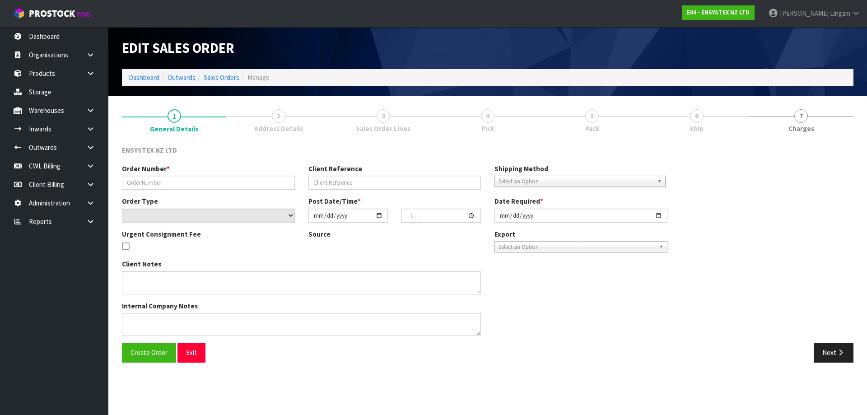
type input "#SONZ-6664"
type input "445528442"
select select "number:0"
type input "2025-08-20"
type input "16:00:11.000"
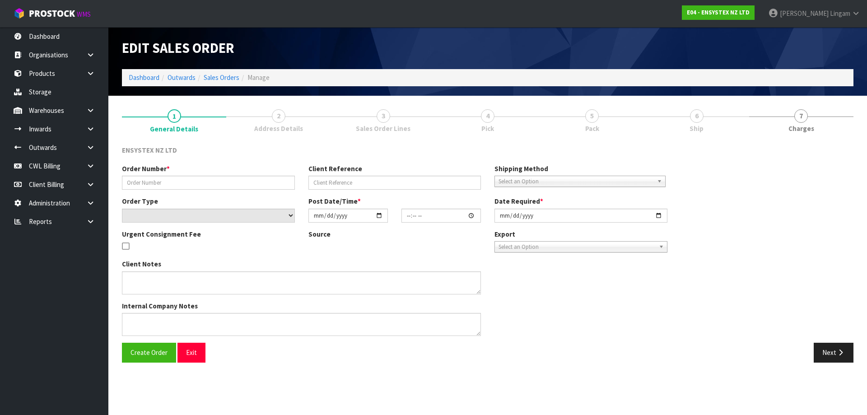
type input "2025-08-20"
type textarea "Customer will collect in the morning. Urgent."
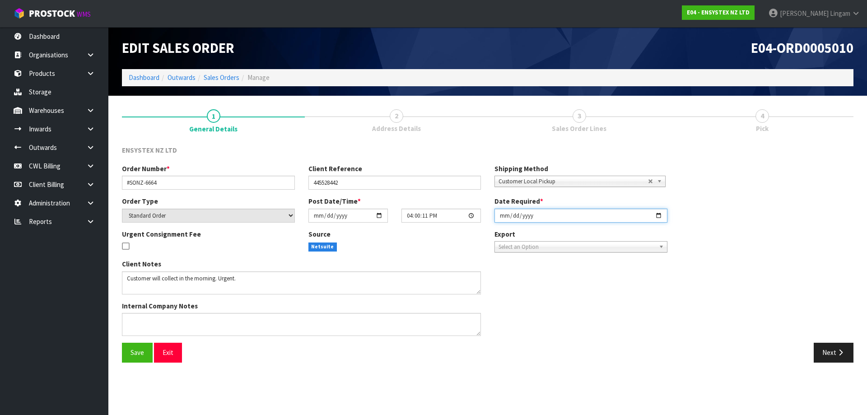
click at [503, 216] on input "2025-08-20" at bounding box center [580, 216] width 173 height 14
type input "2025-08-21"
click at [137, 350] on span "Save" at bounding box center [137, 352] width 14 height 9
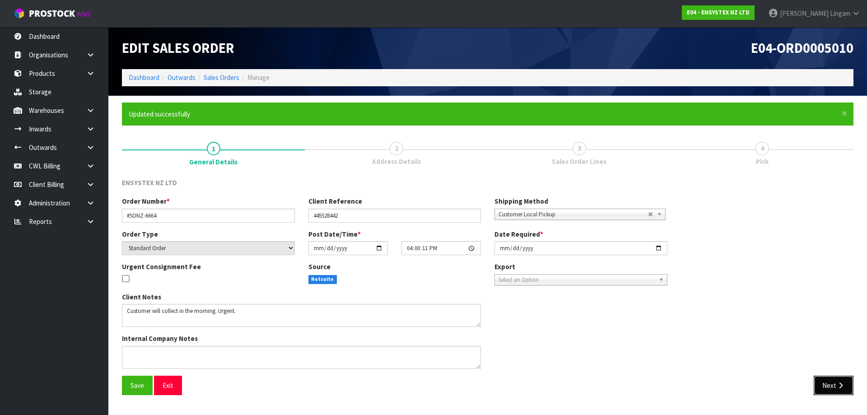
click at [833, 385] on button "Next" at bounding box center [833, 385] width 40 height 19
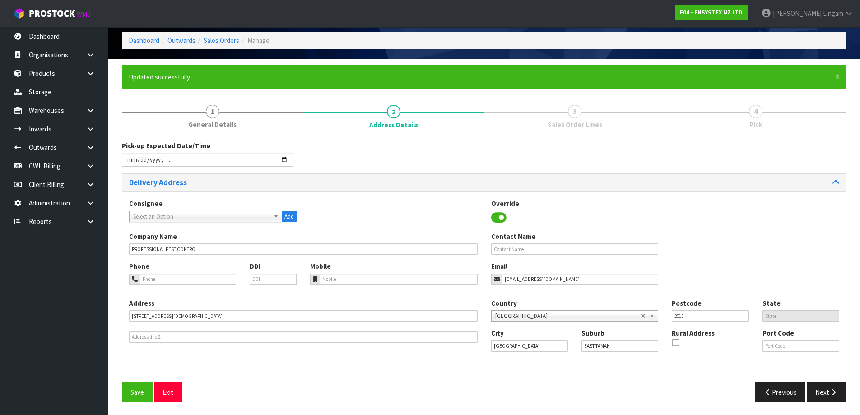
scroll to position [38, 0]
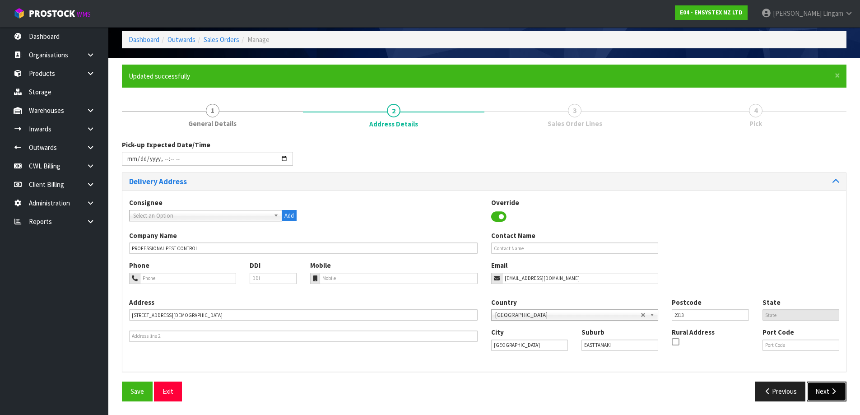
click at [821, 394] on button "Next" at bounding box center [827, 390] width 40 height 19
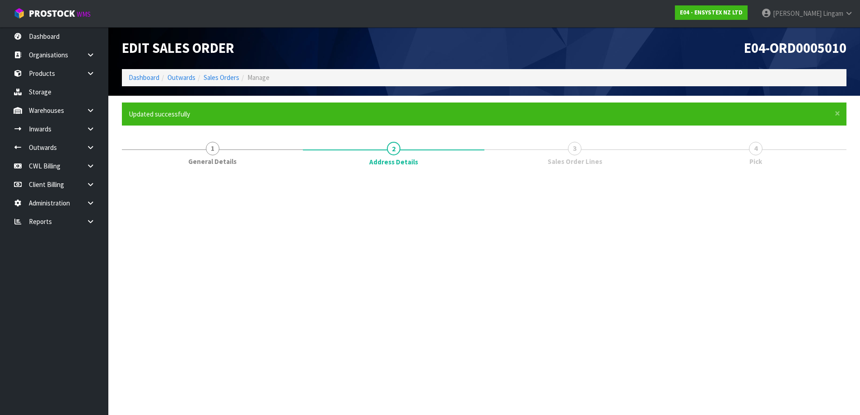
scroll to position [0, 0]
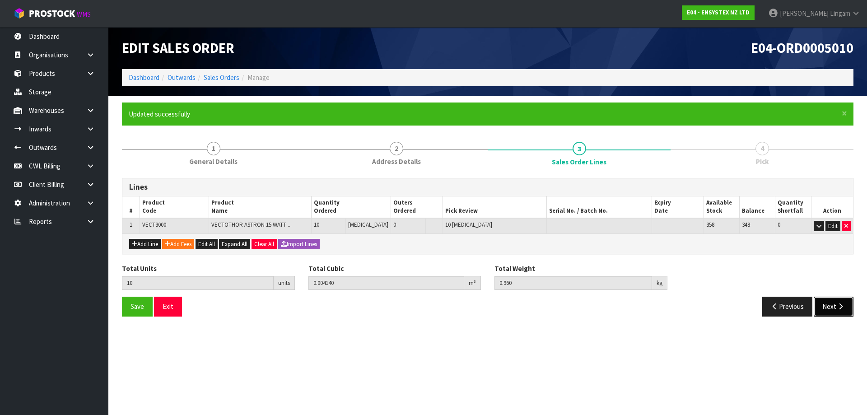
click at [832, 305] on button "Next" at bounding box center [833, 306] width 40 height 19
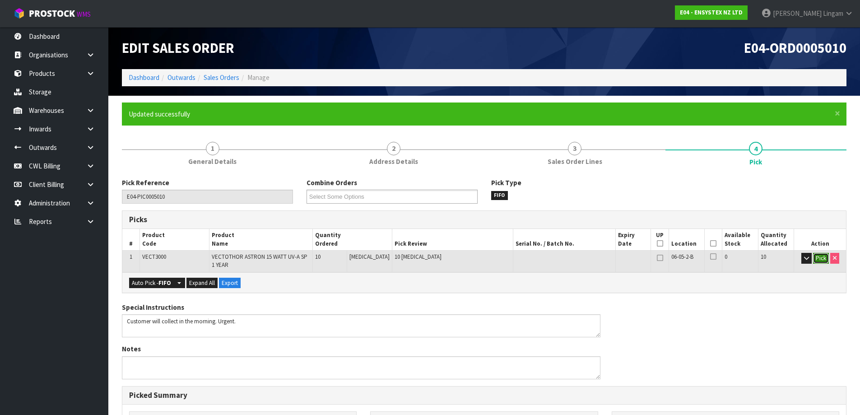
click at [822, 262] on button "Pick" at bounding box center [821, 258] width 16 height 11
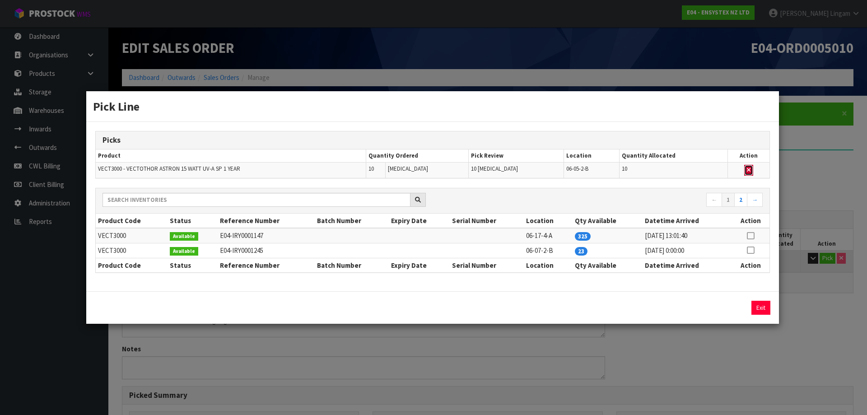
click at [749, 168] on icon "button" at bounding box center [748, 170] width 4 height 6
type input "Piece x 0"
type input "0"
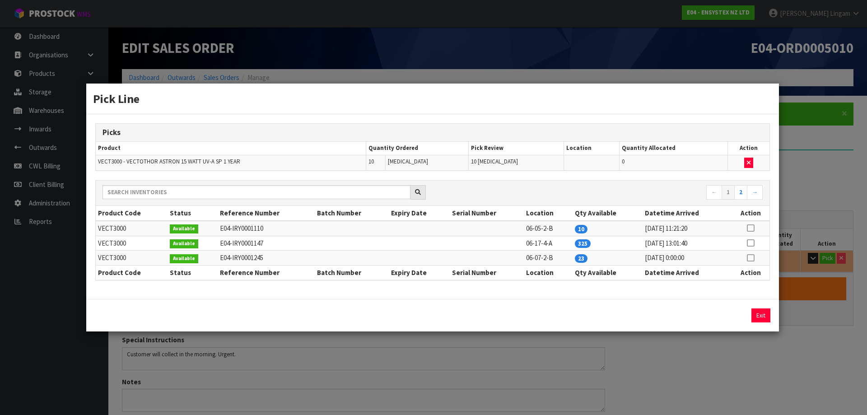
click at [751, 228] on icon at bounding box center [749, 228] width 7 height 0
click at [728, 319] on button "Assign Pick" at bounding box center [729, 315] width 37 height 14
type input "Piece x 10"
type input "10"
type input "0.00414"
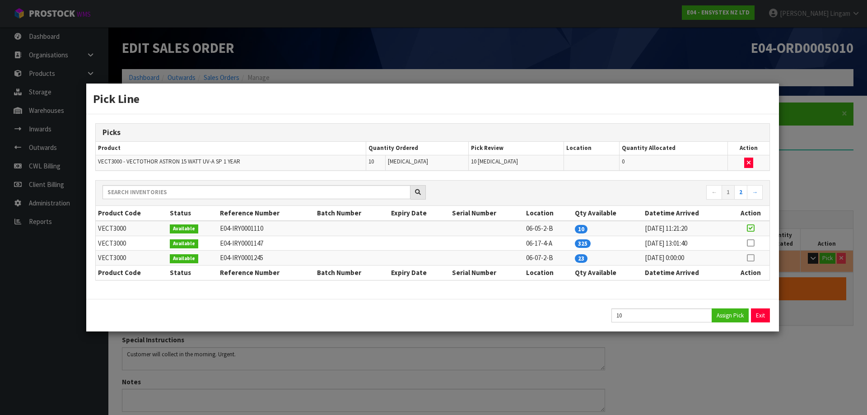
type input "0.96"
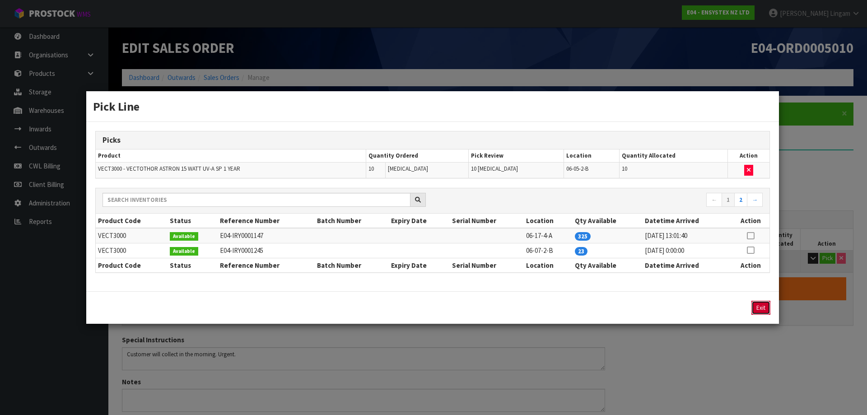
click at [759, 311] on button "Exit" at bounding box center [760, 308] width 19 height 14
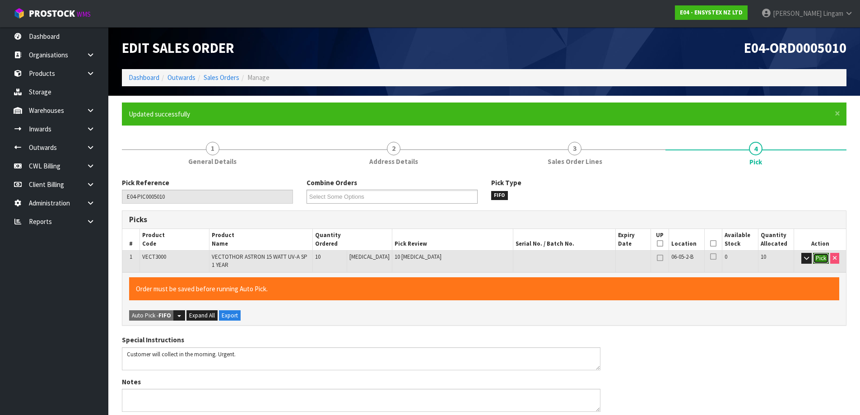
scroll to position [253, 0]
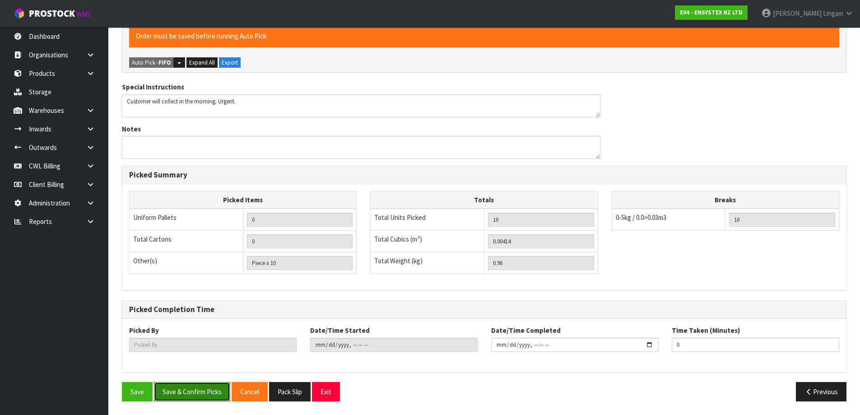
click at [197, 391] on button "Save & Confirm Picks" at bounding box center [192, 391] width 76 height 19
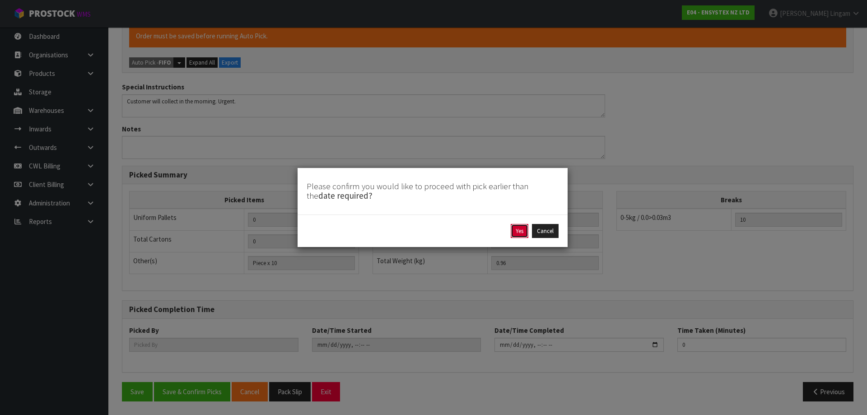
click at [517, 236] on button "Yes" at bounding box center [519, 231] width 18 height 14
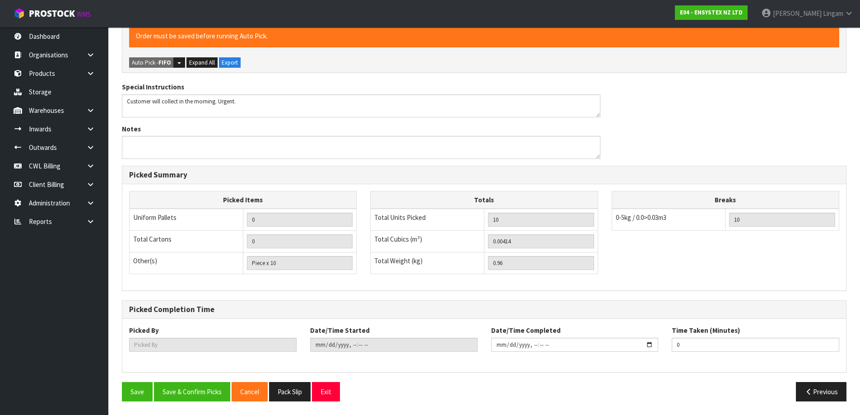
type input "Vineeta Lingam"
type input "2025-08-20T16:06:16"
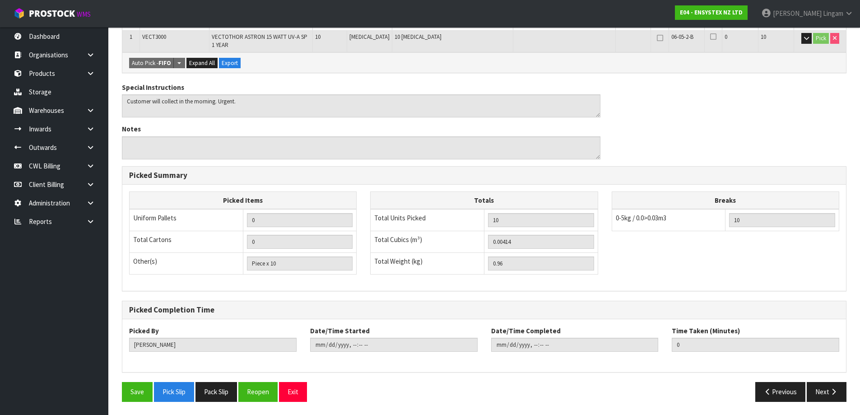
scroll to position [220, 0]
click at [212, 389] on button "Pack Slip" at bounding box center [216, 390] width 42 height 19
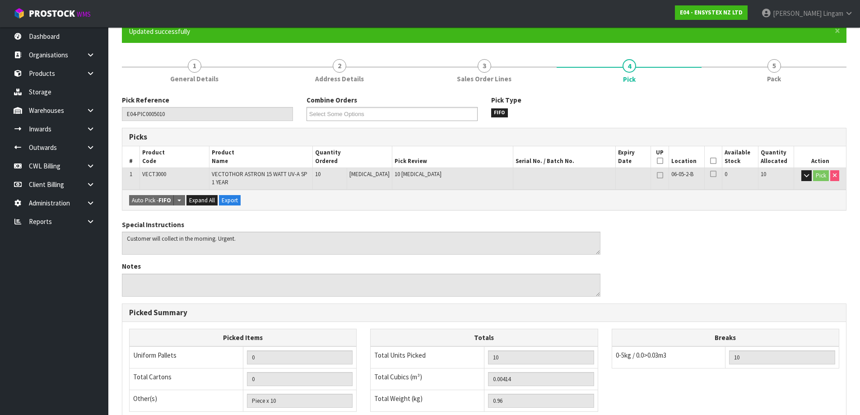
scroll to position [0, 0]
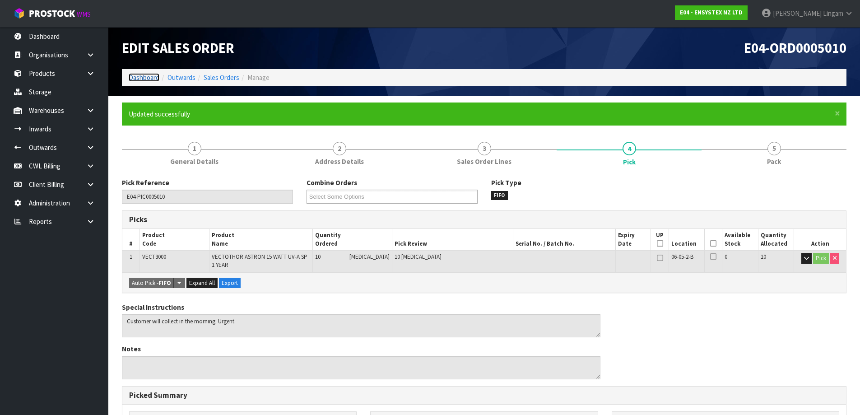
click at [144, 77] on link "Dashboard" at bounding box center [144, 77] width 31 height 9
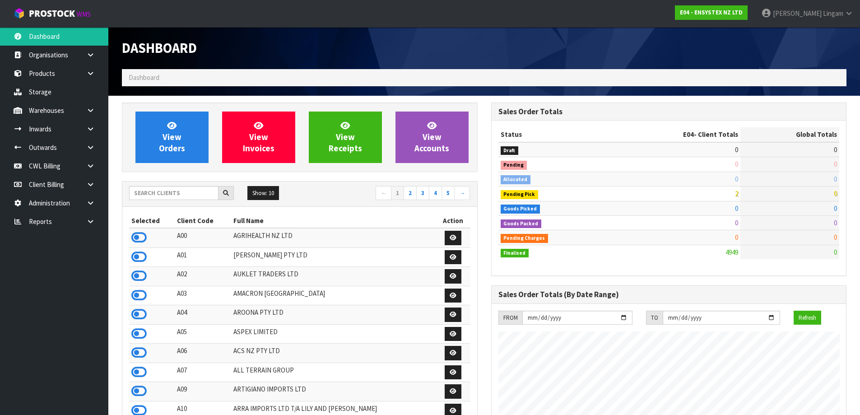
scroll to position [684, 369]
click at [189, 196] on input "text" at bounding box center [173, 193] width 89 height 14
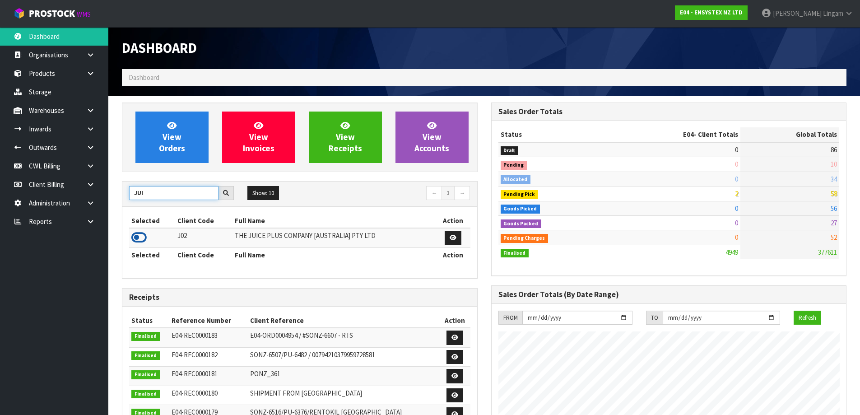
type input "JUI"
click at [141, 237] on icon at bounding box center [138, 238] width 15 height 14
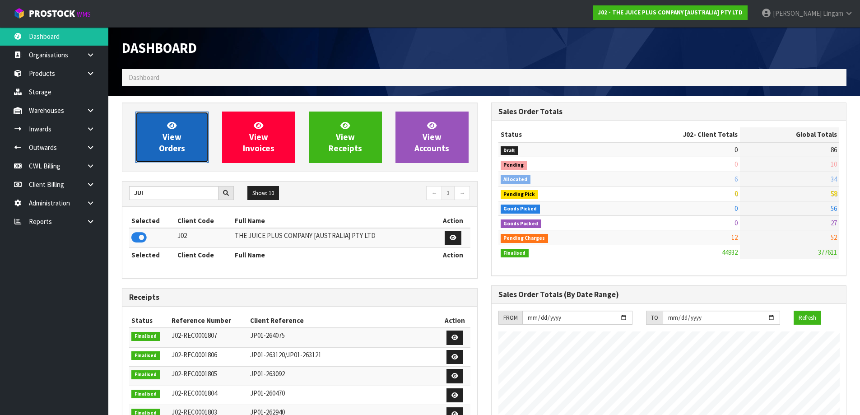
click at [181, 153] on span "View Orders" at bounding box center [172, 137] width 26 height 34
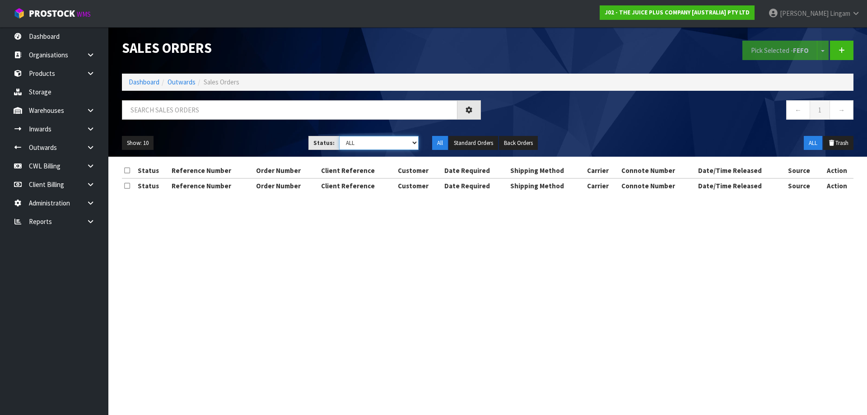
click at [411, 142] on select "Draft Pending Allocated Pending Pick Goods Picked Goods Packed Pending Charges …" at bounding box center [379, 143] width 80 height 14
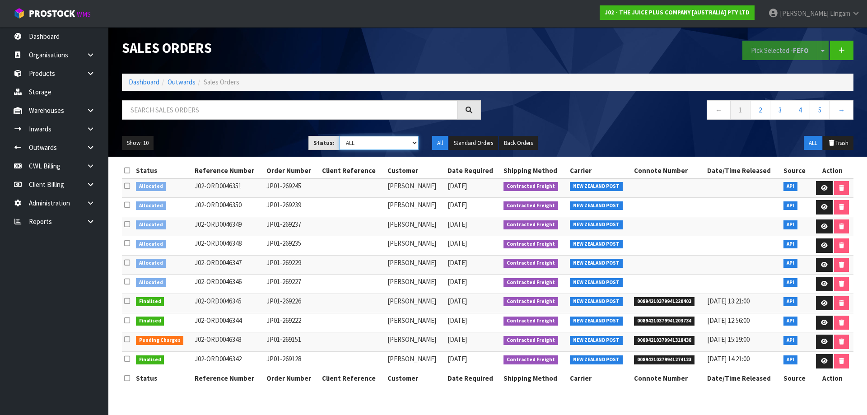
select select "string:6"
click at [339, 136] on select "Draft Pending Allocated Pending Pick Goods Picked Goods Packed Pending Charges …" at bounding box center [379, 143] width 80 height 14
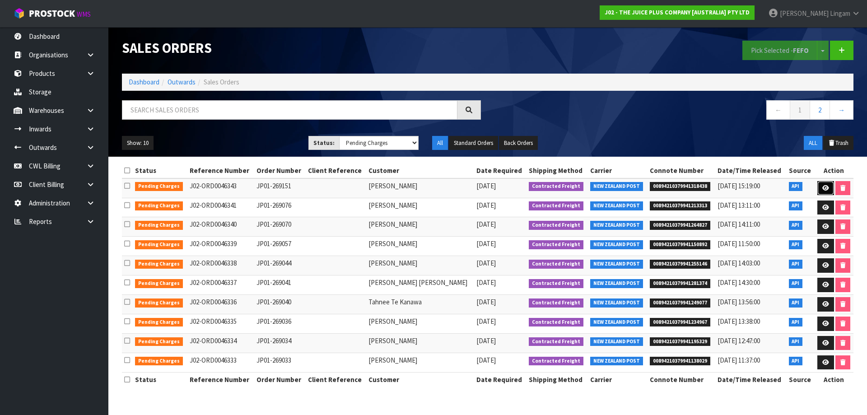
click at [825, 188] on icon at bounding box center [825, 188] width 7 height 6
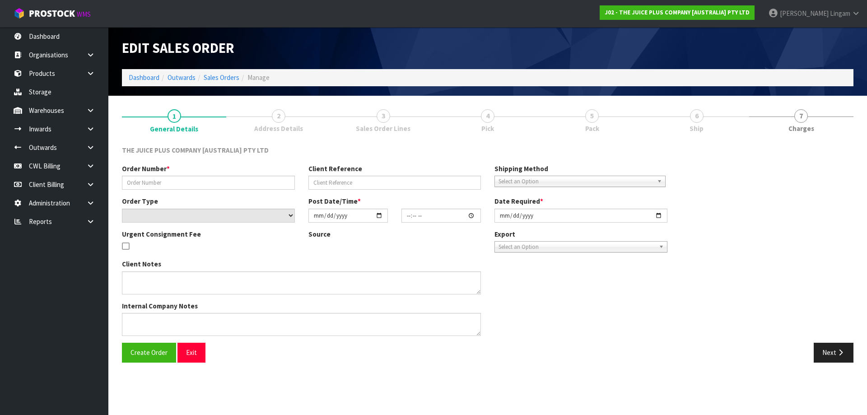
type input "JP01-269151"
select select "number:0"
type input "2025-08-20"
type input "03:03:19.000"
type input "2025-08-20"
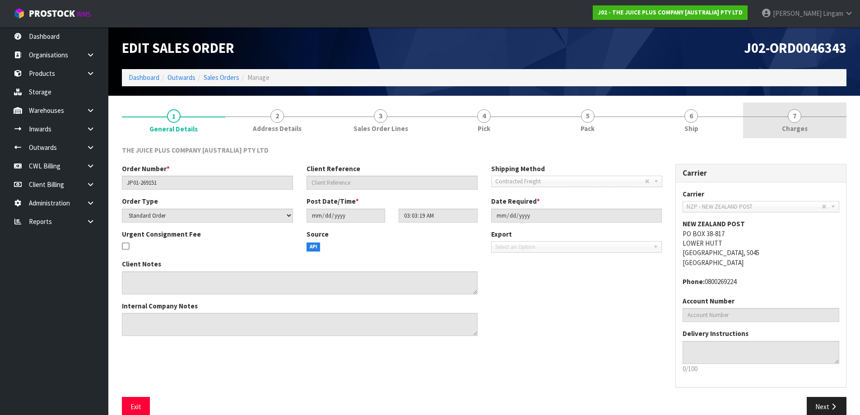
click at [816, 127] on link "7 Charges" at bounding box center [794, 120] width 103 height 36
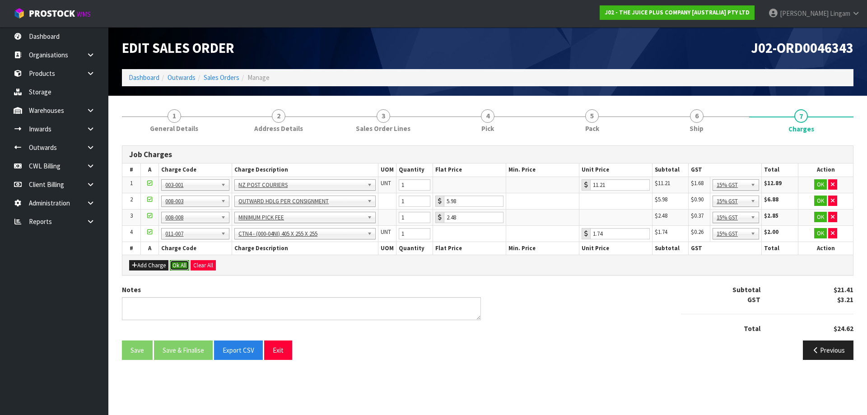
click at [177, 264] on button "Ok All" at bounding box center [179, 265] width 19 height 11
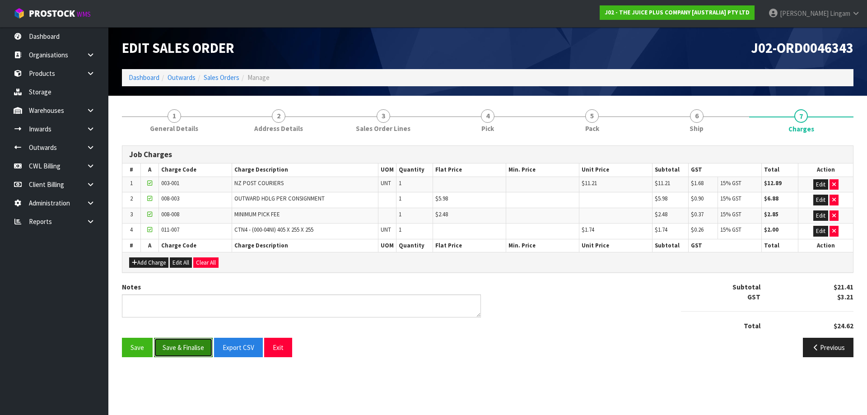
click at [191, 345] on button "Save & Finalise" at bounding box center [183, 347] width 59 height 19
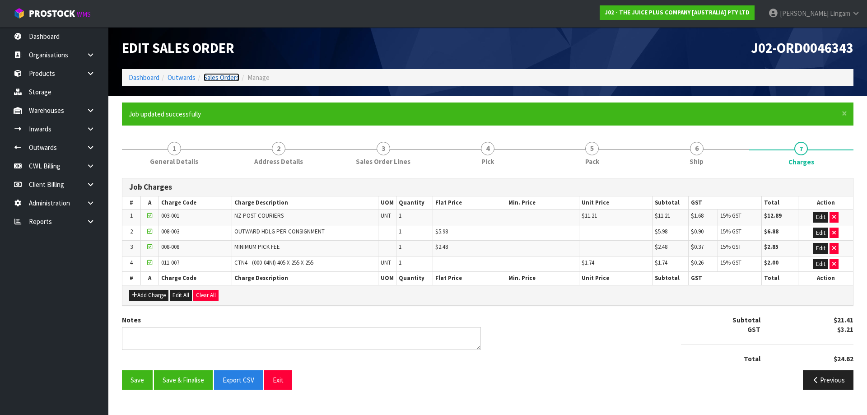
click at [228, 76] on link "Sales Orders" at bounding box center [222, 77] width 36 height 9
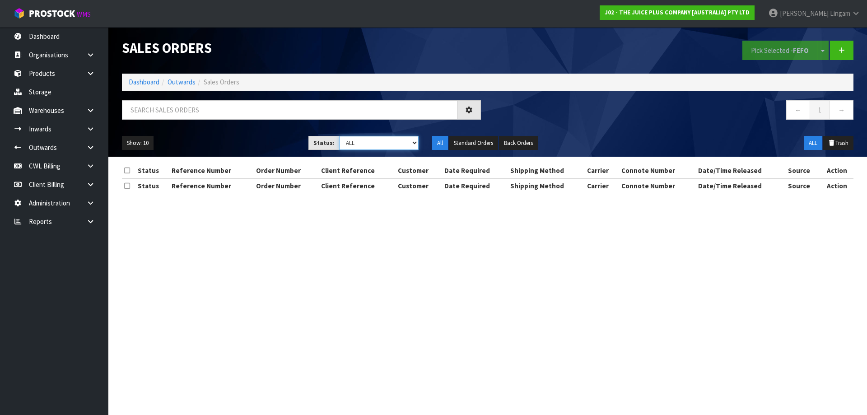
click at [411, 140] on select "Draft Pending Allocated Pending Pick Goods Picked Goods Packed Pending Charges …" at bounding box center [379, 143] width 80 height 14
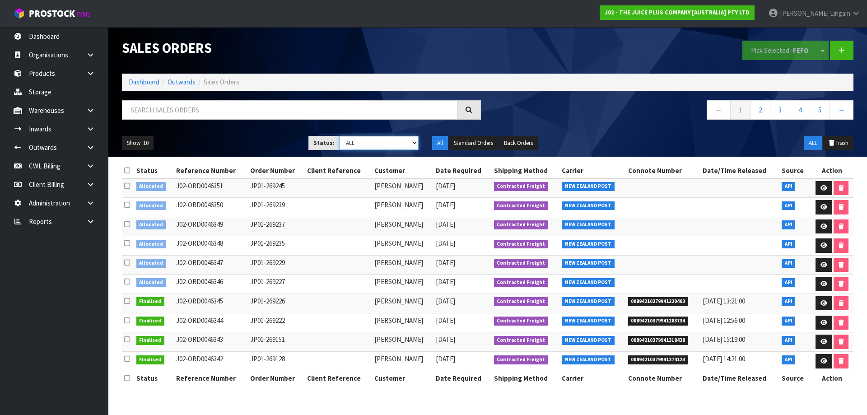
select select "string:6"
click at [339, 136] on select "Draft Pending Allocated Pending Pick Goods Picked Goods Packed Pending Charges …" at bounding box center [379, 143] width 80 height 14
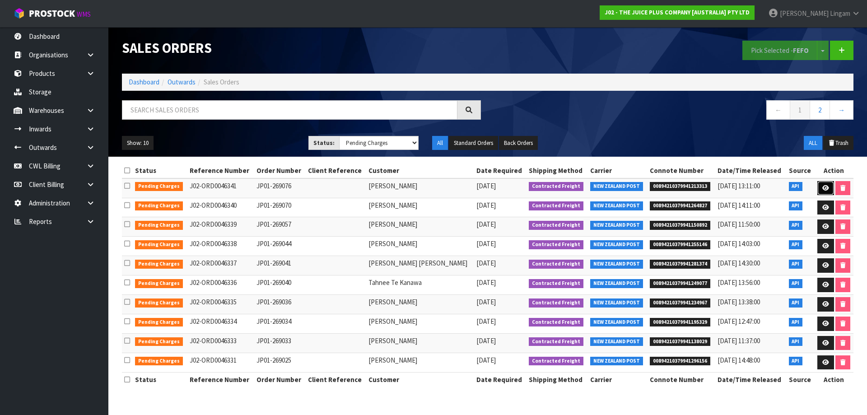
click at [824, 185] on icon at bounding box center [825, 188] width 7 height 6
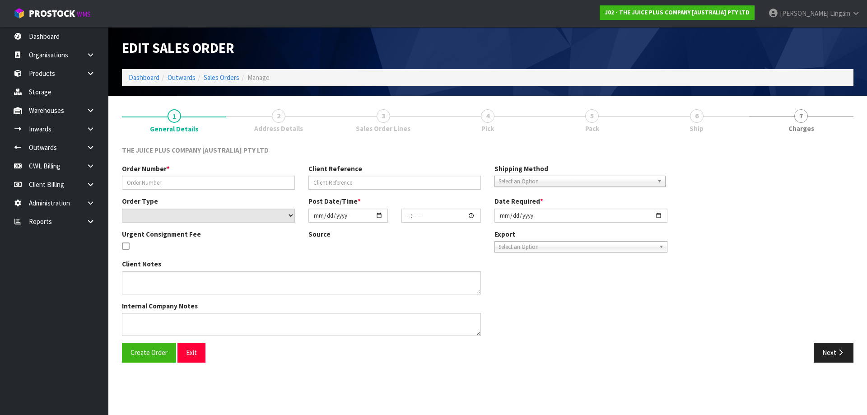
type input "JP01-269076"
select select "number:0"
type input "2025-08-20"
type input "03:01:25.000"
type input "2025-08-20"
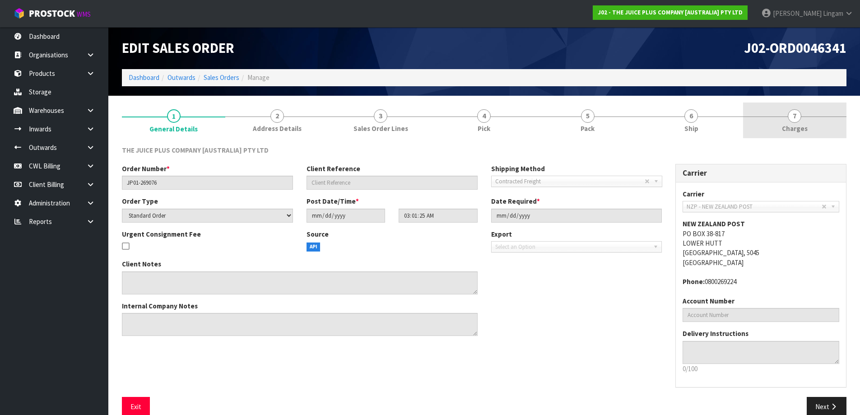
click at [820, 128] on link "7 Charges" at bounding box center [794, 120] width 103 height 36
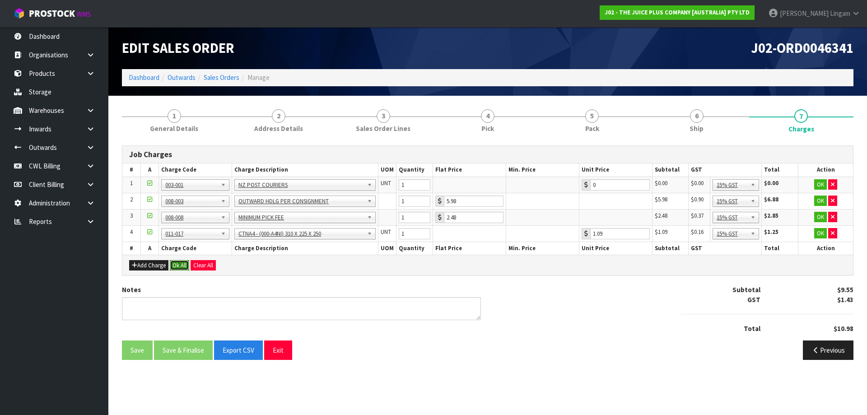
click at [181, 264] on button "Ok All" at bounding box center [179, 265] width 19 height 11
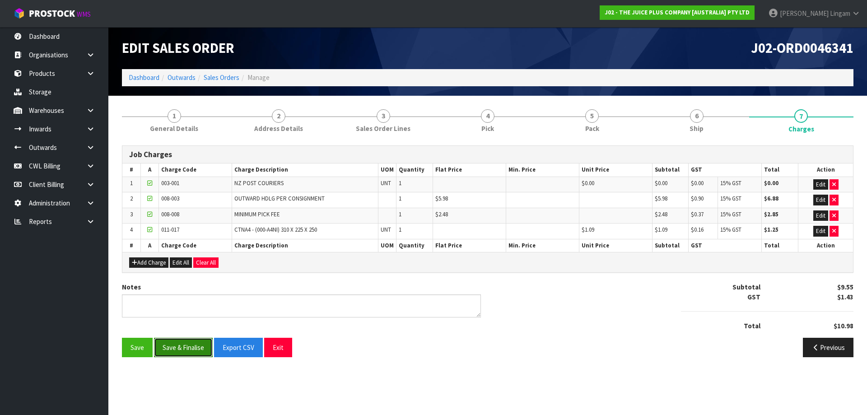
click at [185, 345] on button "Save & Finalise" at bounding box center [183, 347] width 59 height 19
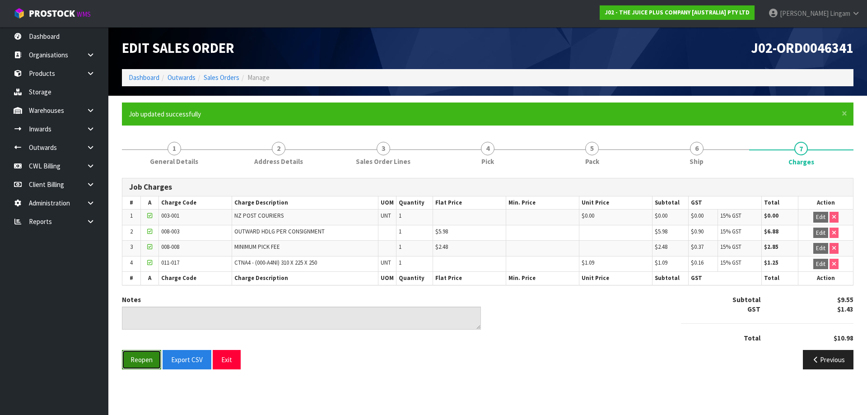
click at [152, 364] on button "Reopen" at bounding box center [141, 359] width 39 height 19
click at [708, 166] on link "6 Ship" at bounding box center [696, 153] width 104 height 36
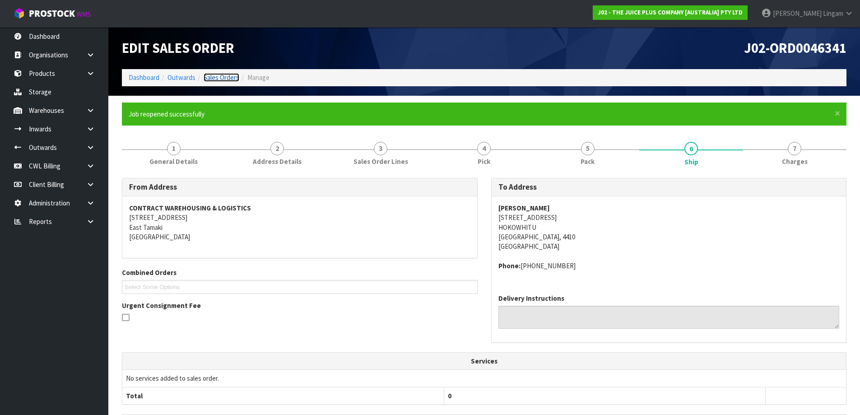
click at [228, 78] on link "Sales Orders" at bounding box center [222, 77] width 36 height 9
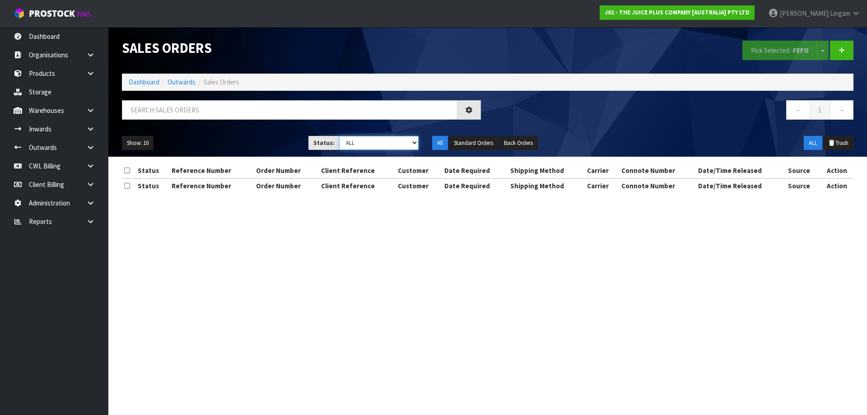
click at [399, 143] on select "Draft Pending Allocated Pending Pick Goods Picked Goods Packed Pending Charges …" at bounding box center [379, 143] width 80 height 14
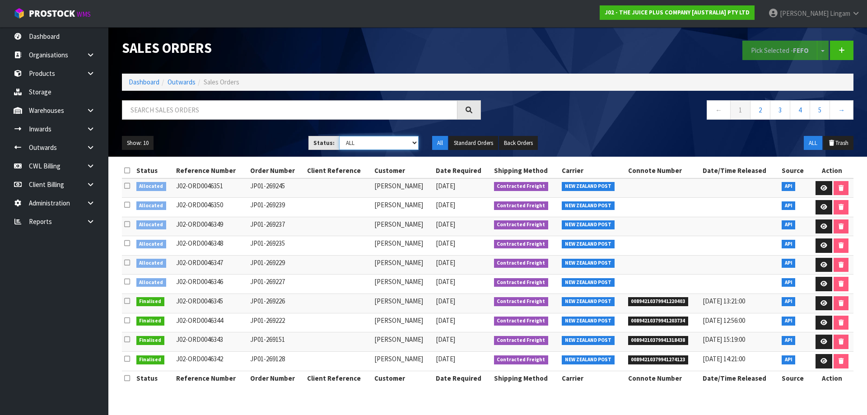
select select "string:6"
click at [339, 136] on select "Draft Pending Allocated Pending Pick Goods Picked Goods Packed Pending Charges …" at bounding box center [379, 143] width 80 height 14
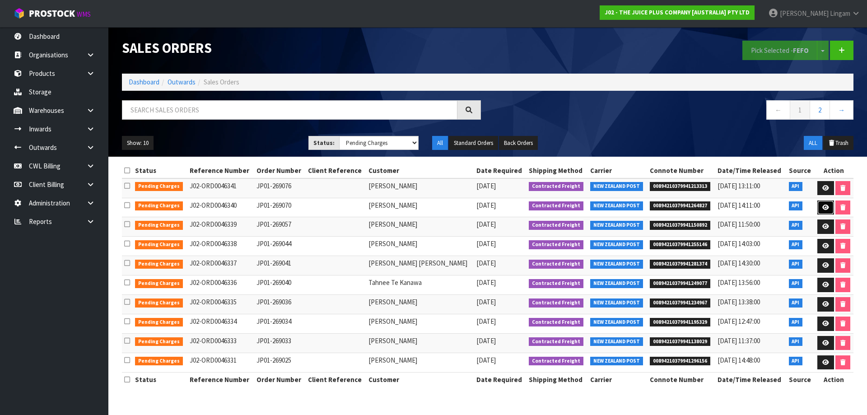
click at [822, 204] on icon at bounding box center [825, 207] width 7 height 6
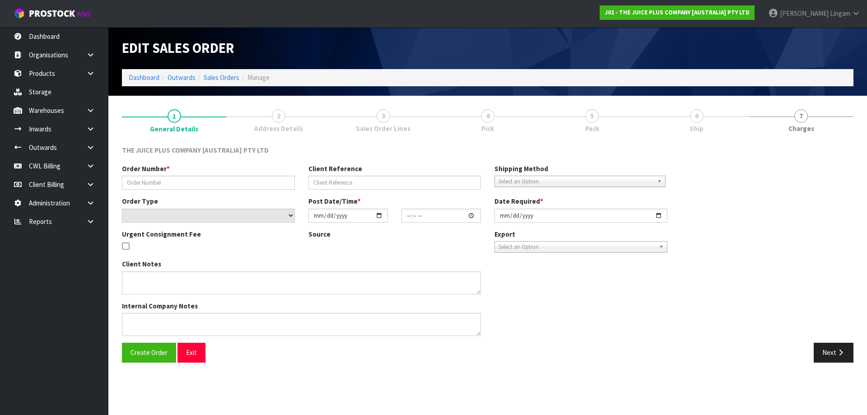
type input "JP01-269070"
select select "number:0"
type input "[DATE]"
type input "03:01:17.000"
type input "[DATE]"
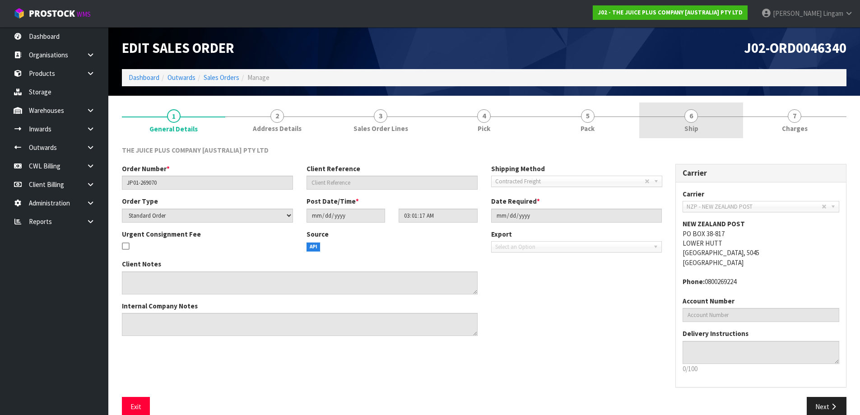
click at [700, 129] on link "6 Ship" at bounding box center [690, 120] width 103 height 36
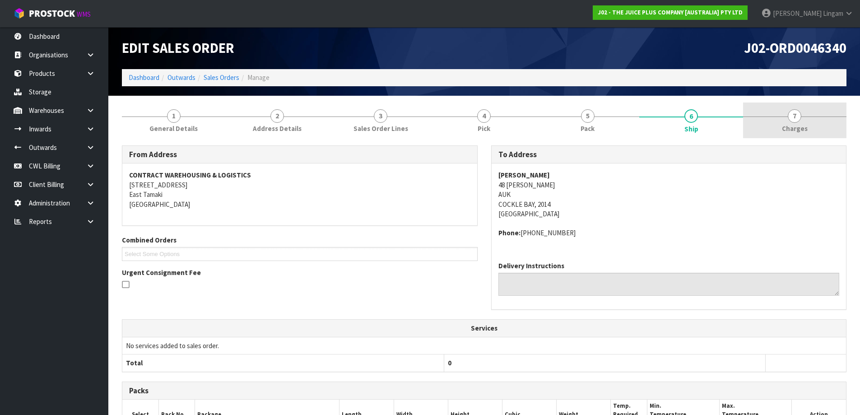
click at [795, 127] on span "Charges" at bounding box center [795, 128] width 26 height 9
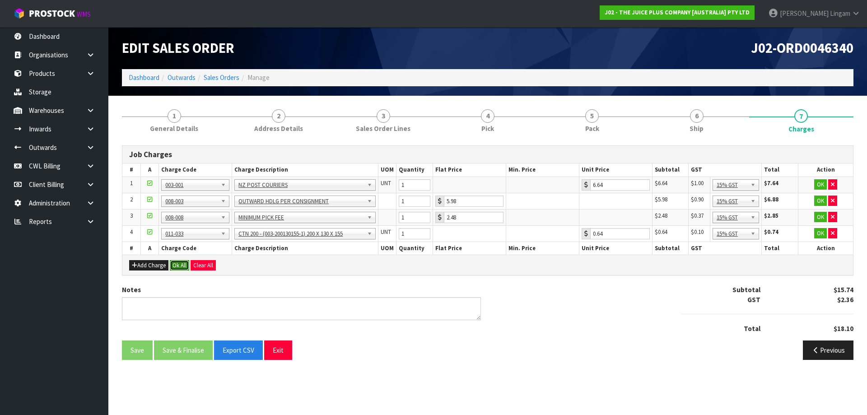
click at [174, 264] on button "Ok All" at bounding box center [179, 265] width 19 height 11
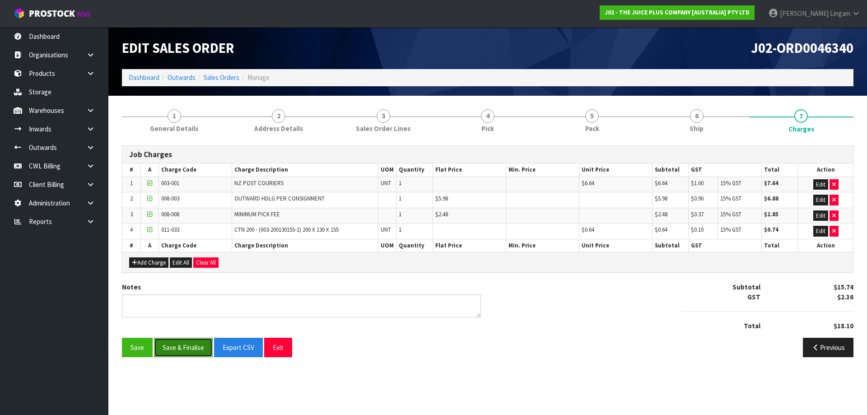
click at [179, 349] on button "Save & Finalise" at bounding box center [183, 347] width 59 height 19
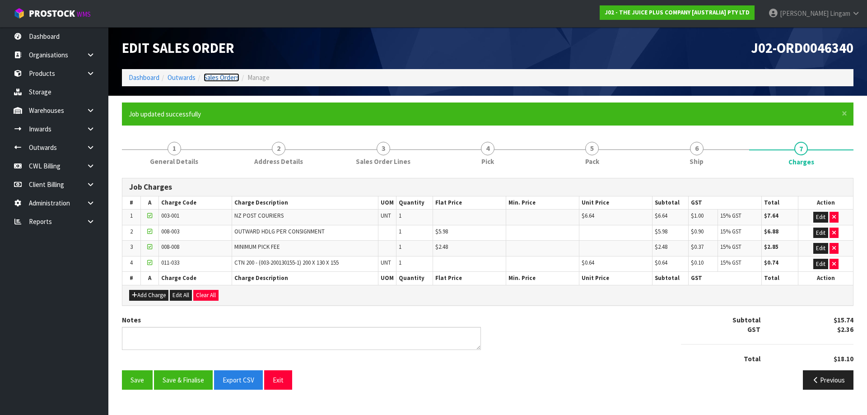
click at [222, 75] on link "Sales Orders" at bounding box center [222, 77] width 36 height 9
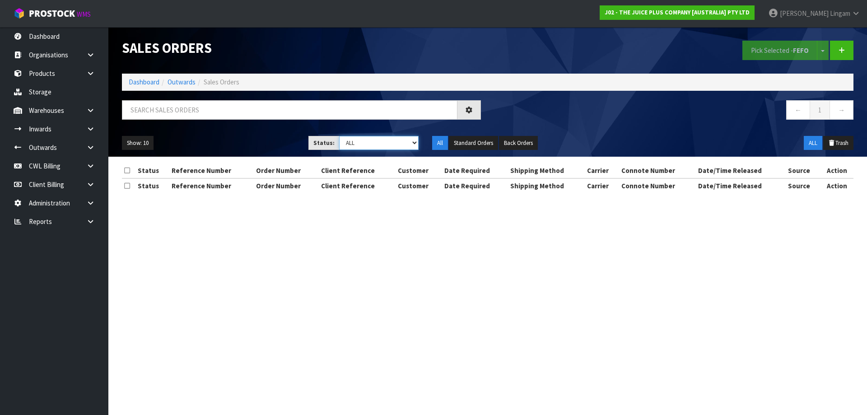
click at [407, 142] on select "Draft Pending Allocated Pending Pick Goods Picked Goods Packed Pending Charges …" at bounding box center [379, 143] width 80 height 14
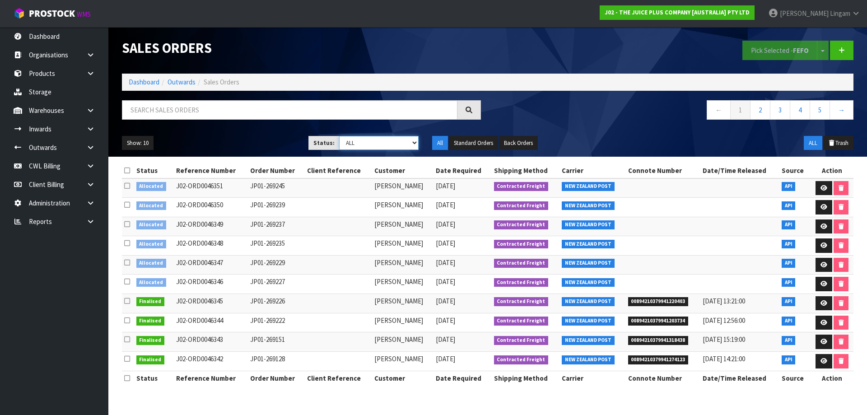
select select "string:6"
click at [339, 136] on select "Draft Pending Allocated Pending Pick Goods Picked Goods Packed Pending Charges …" at bounding box center [379, 143] width 80 height 14
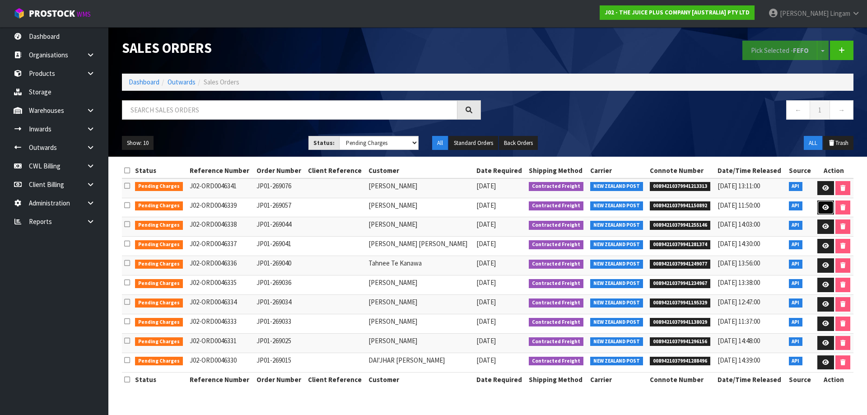
click at [825, 206] on icon at bounding box center [825, 207] width 7 height 6
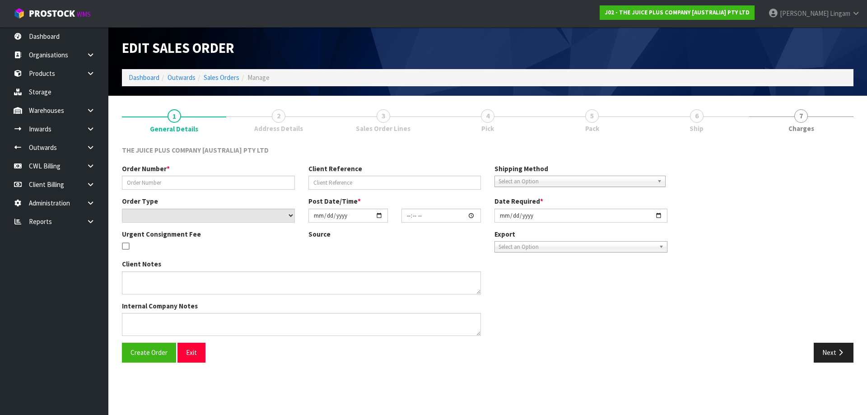
type input "JP01-269057"
select select "number:0"
type input "[DATE]"
type input "03:00:52.000"
type input "[DATE]"
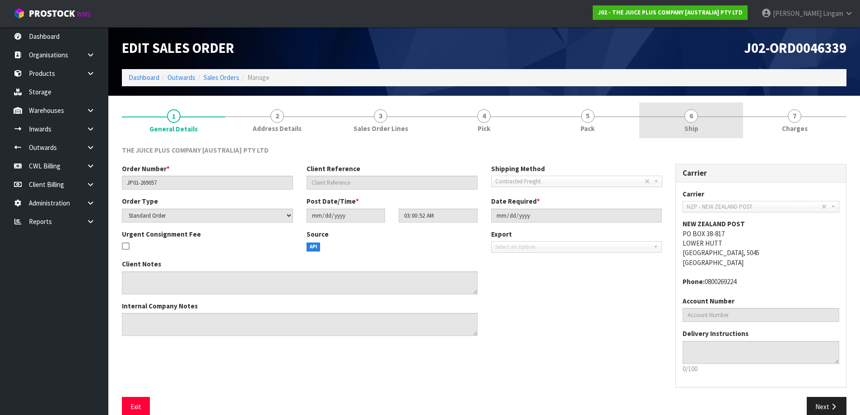
click at [718, 125] on link "6 Ship" at bounding box center [690, 120] width 103 height 36
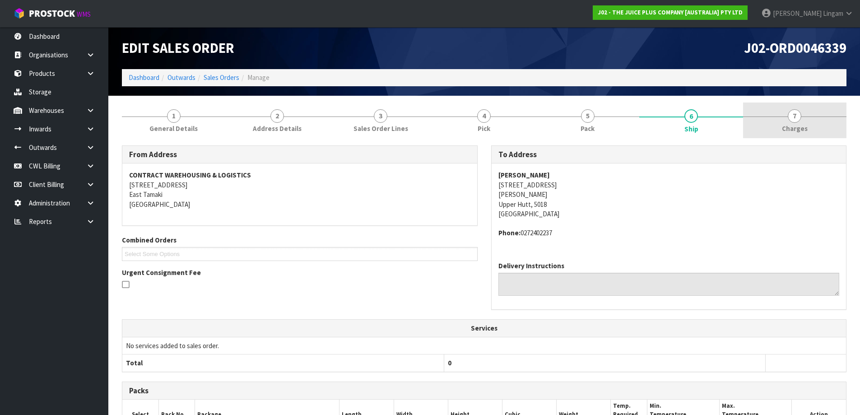
click at [785, 130] on span "Charges" at bounding box center [795, 128] width 26 height 9
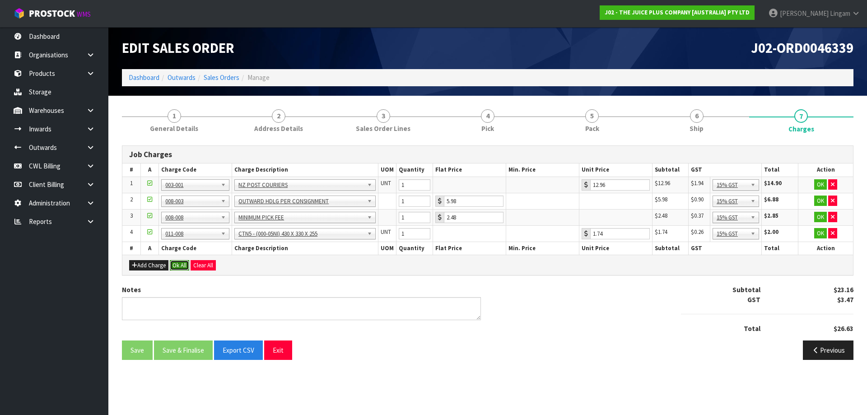
click at [177, 264] on button "Ok All" at bounding box center [179, 265] width 19 height 11
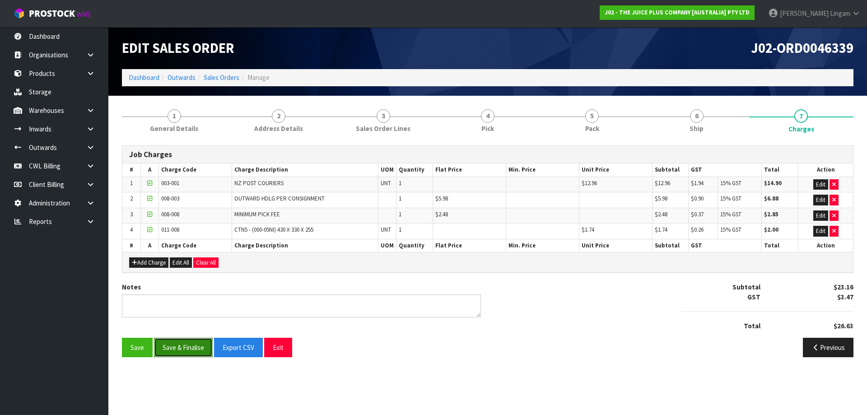
click at [184, 348] on button "Save & Finalise" at bounding box center [183, 347] width 59 height 19
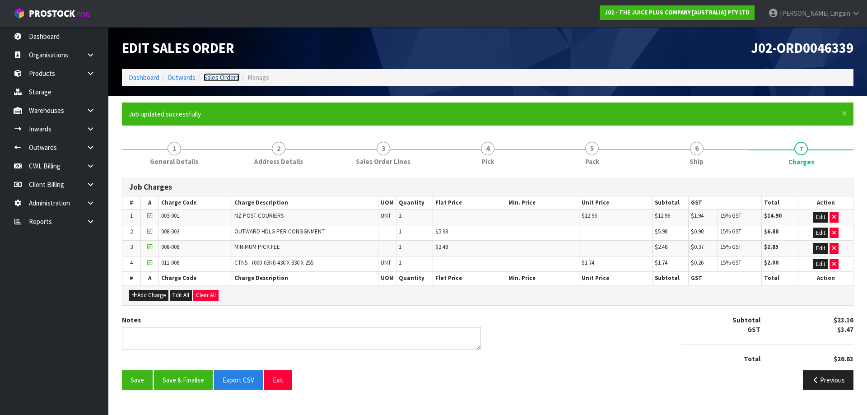
click at [225, 75] on link "Sales Orders" at bounding box center [222, 77] width 36 height 9
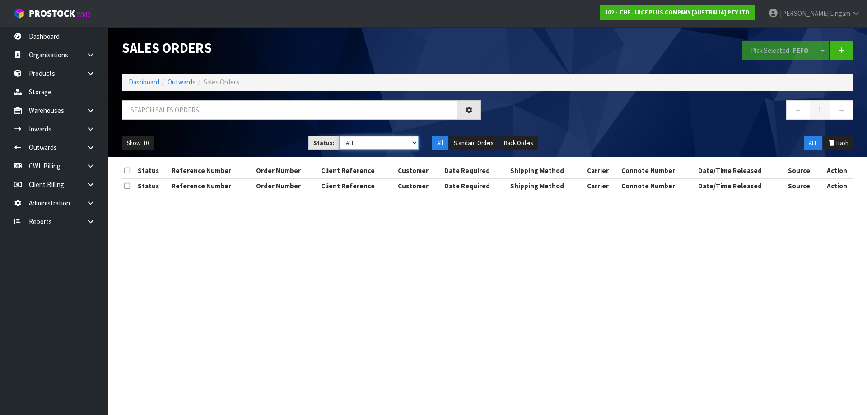
click at [402, 142] on select "Draft Pending Allocated Pending Pick Goods Picked Goods Packed Pending Charges …" at bounding box center [379, 143] width 80 height 14
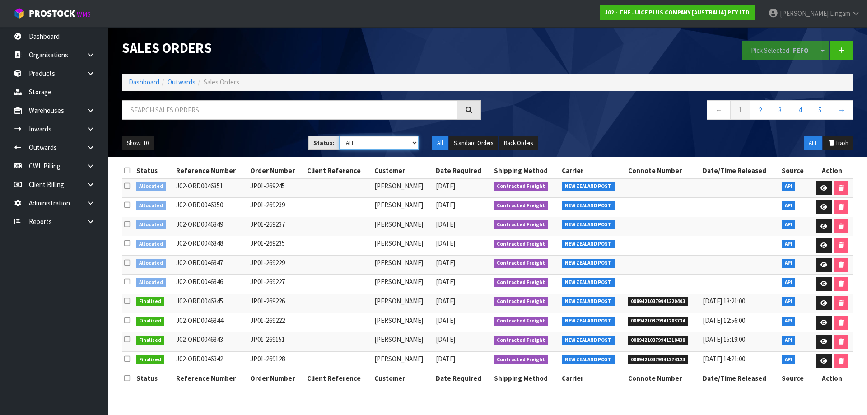
select select "string:6"
click at [339, 136] on select "Draft Pending Allocated Pending Pick Goods Picked Goods Packed Pending Charges …" at bounding box center [379, 143] width 80 height 14
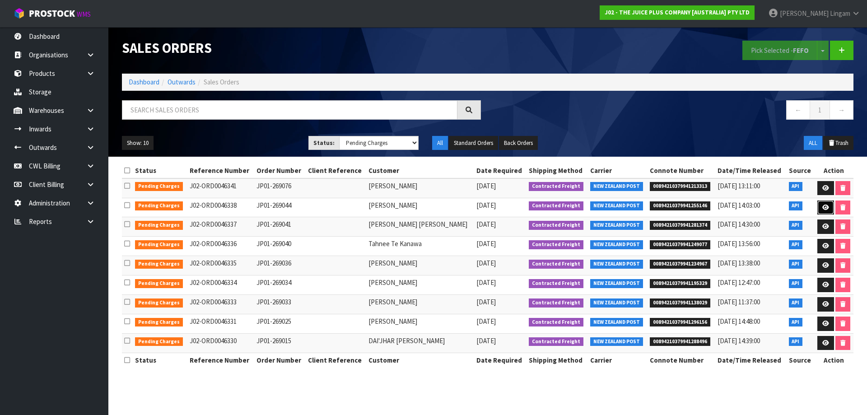
click at [822, 204] on icon at bounding box center [825, 207] width 7 height 6
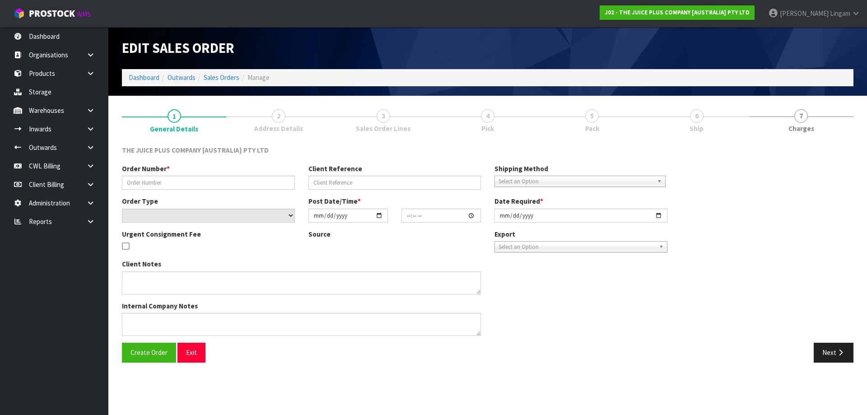
type input "JP01-269044"
select select "number:0"
type input "[DATE]"
type input "23:18:45.000"
type input "[DATE]"
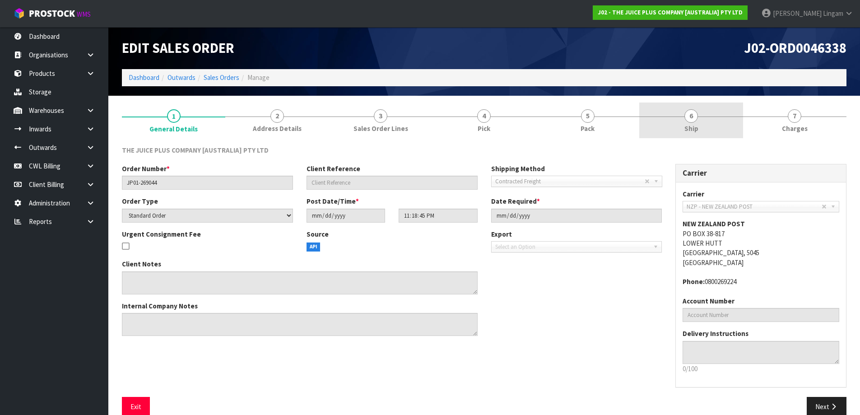
click at [717, 116] on div at bounding box center [690, 116] width 103 height 0
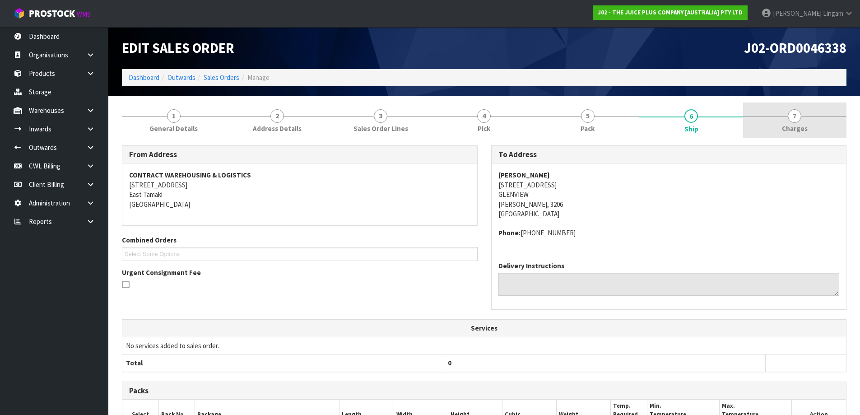
click at [819, 124] on link "7 [GEOGRAPHIC_DATA]" at bounding box center [794, 120] width 103 height 36
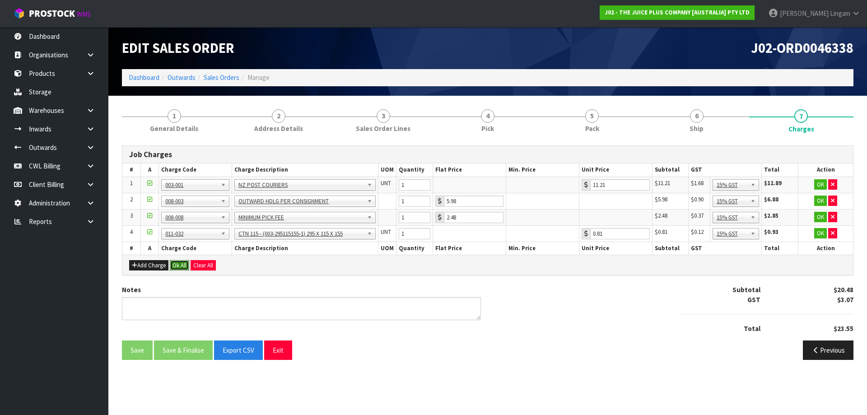
click at [178, 265] on button "Ok All" at bounding box center [179, 265] width 19 height 11
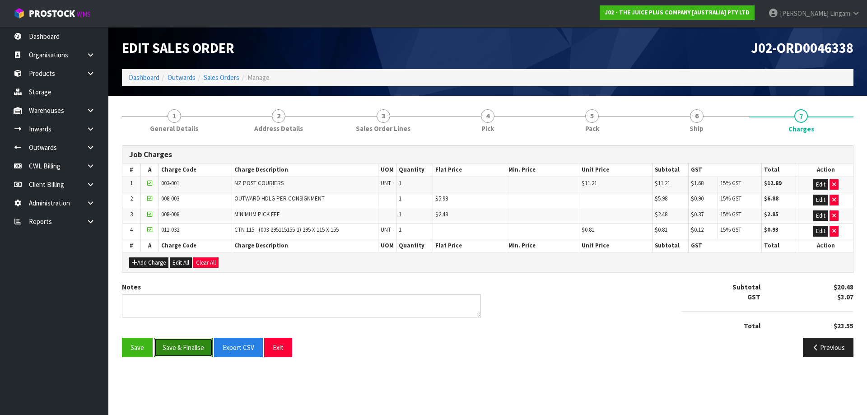
click at [193, 345] on button "Save & Finalise" at bounding box center [183, 347] width 59 height 19
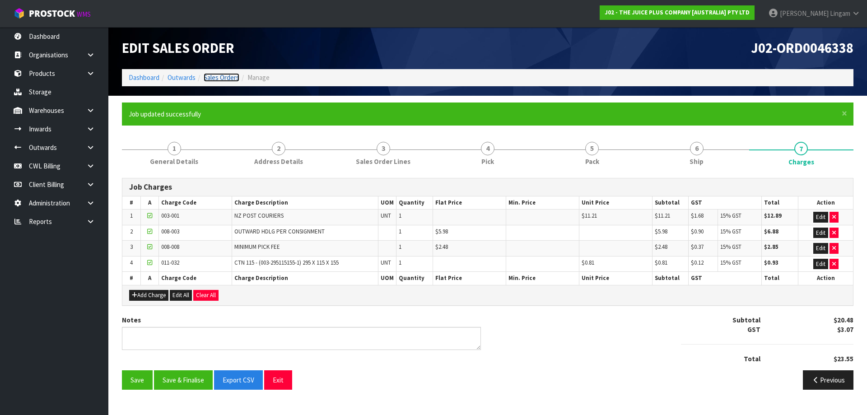
click at [223, 76] on link "Sales Orders" at bounding box center [222, 77] width 36 height 9
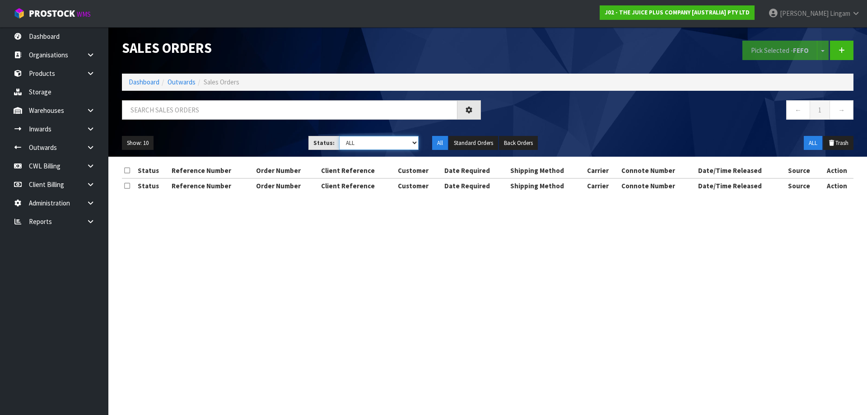
click at [398, 142] on select "Draft Pending Allocated Pending Pick Goods Picked Goods Packed Pending Charges …" at bounding box center [379, 143] width 80 height 14
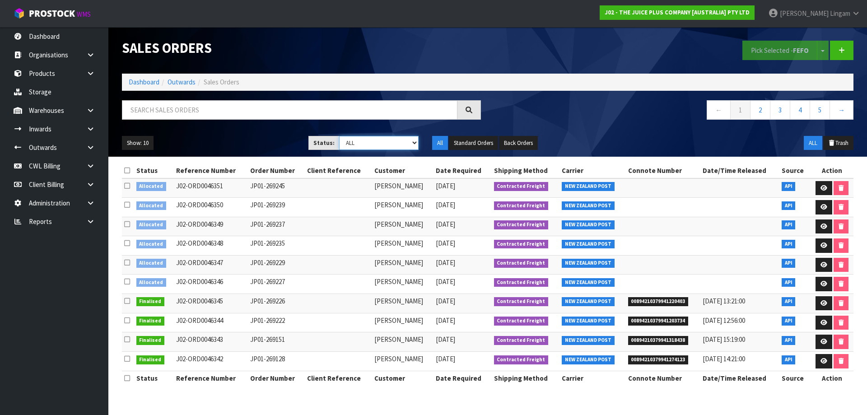
select select "string:6"
click at [339, 136] on select "Draft Pending Allocated Pending Pick Goods Picked Goods Packed Pending Charges …" at bounding box center [379, 143] width 80 height 14
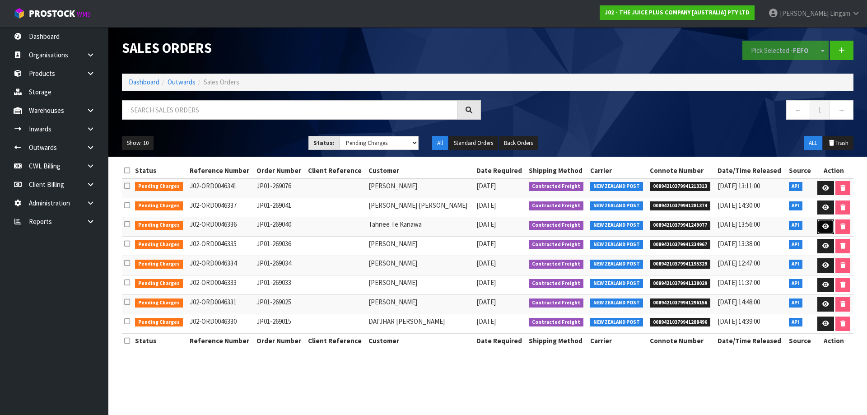
click at [822, 223] on icon at bounding box center [825, 226] width 7 height 6
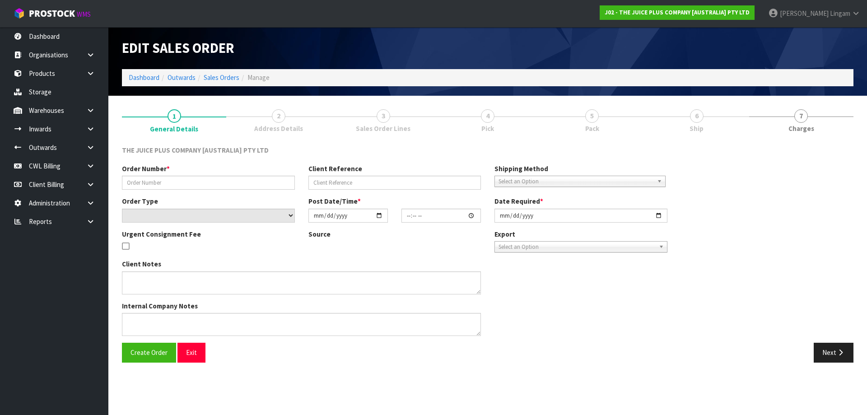
type input "JP01-269040"
select select "number:0"
type input "[DATE]"
type input "21:47:24.000"
type input "[DATE]"
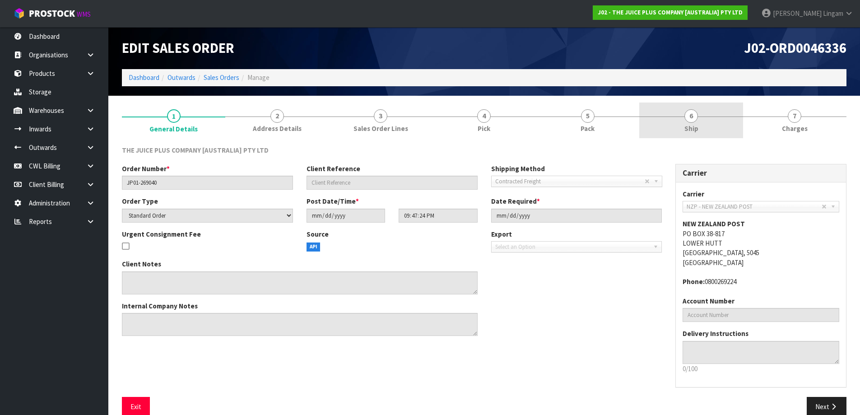
click at [701, 130] on link "6 Ship" at bounding box center [690, 120] width 103 height 36
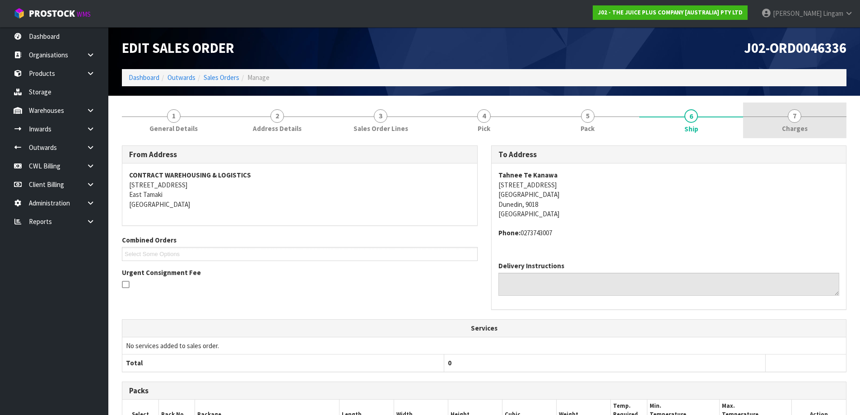
click at [815, 126] on link "7 [GEOGRAPHIC_DATA]" at bounding box center [794, 120] width 103 height 36
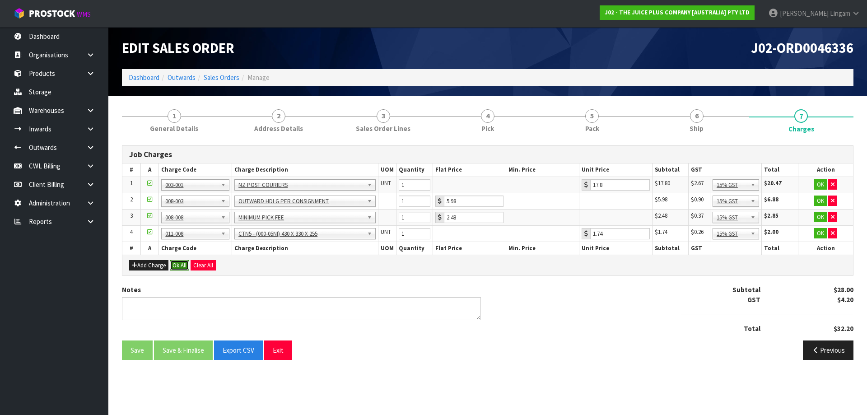
click at [181, 264] on button "Ok All" at bounding box center [179, 265] width 19 height 11
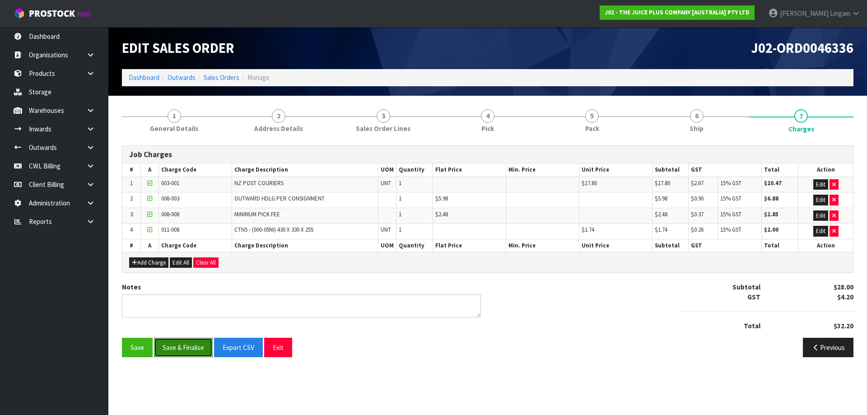
click at [187, 347] on button "Save & Finalise" at bounding box center [183, 347] width 59 height 19
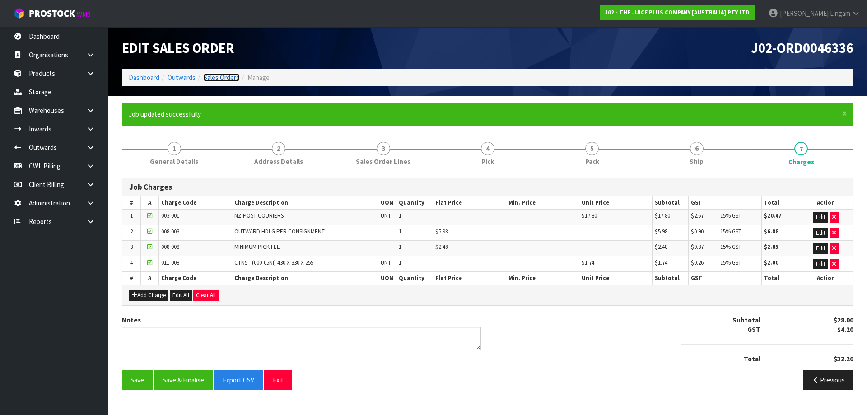
click at [223, 77] on link "Sales Orders" at bounding box center [222, 77] width 36 height 9
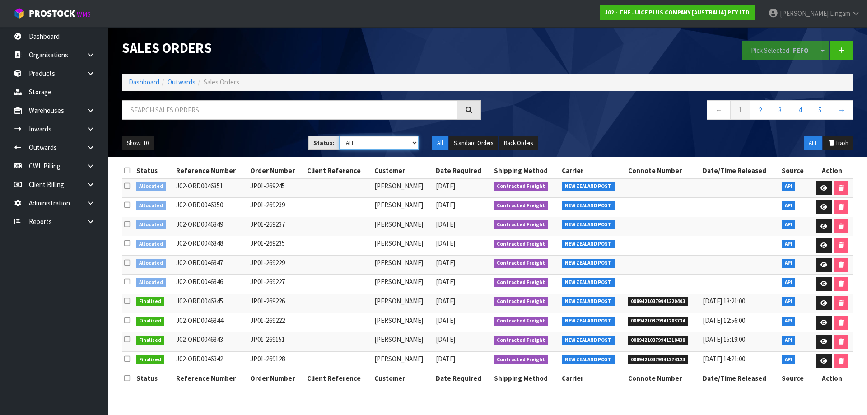
click at [403, 142] on select "Draft Pending Allocated Pending Pick Goods Picked Goods Packed Pending Charges …" at bounding box center [379, 143] width 80 height 14
select select "string:6"
click at [339, 136] on select "Draft Pending Allocated Pending Pick Goods Picked Goods Packed Pending Charges …" at bounding box center [379, 143] width 80 height 14
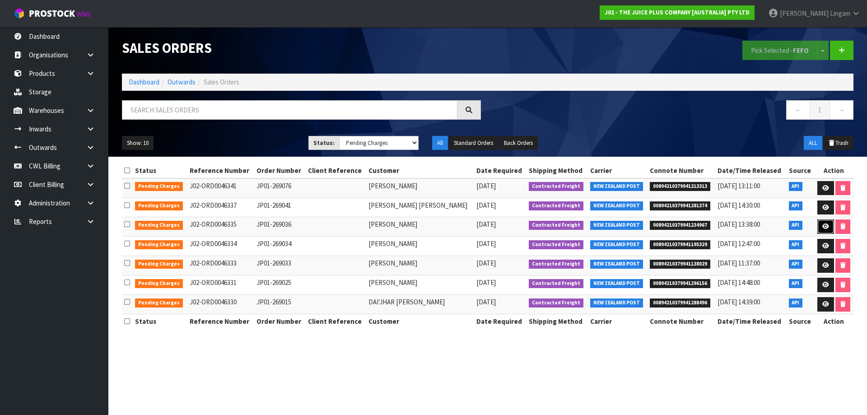
click at [823, 225] on icon at bounding box center [825, 226] width 7 height 6
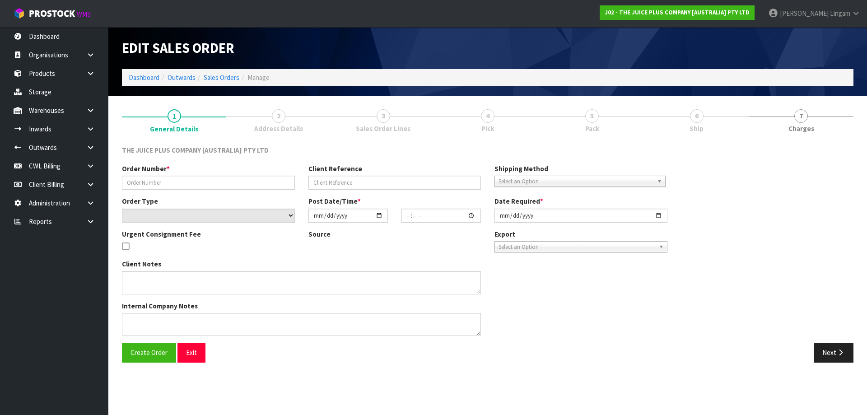
type input "JP01-269036"
select select "number:0"
type input "[DATE]"
type input "21:28:35.000"
type input "[DATE]"
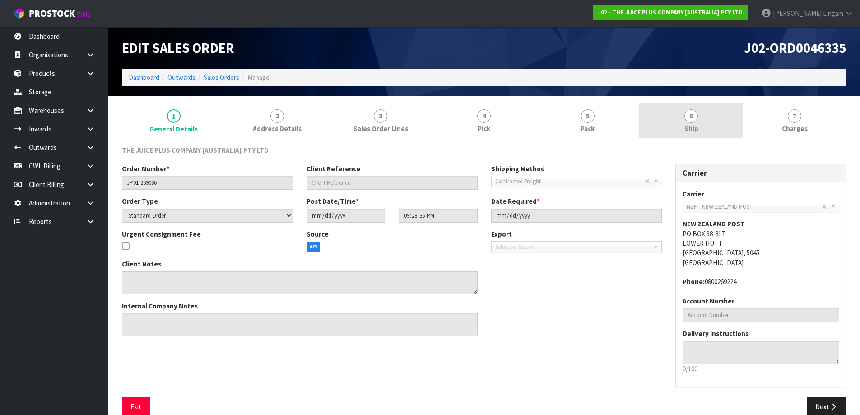
click at [720, 129] on link "6 Ship" at bounding box center [690, 120] width 103 height 36
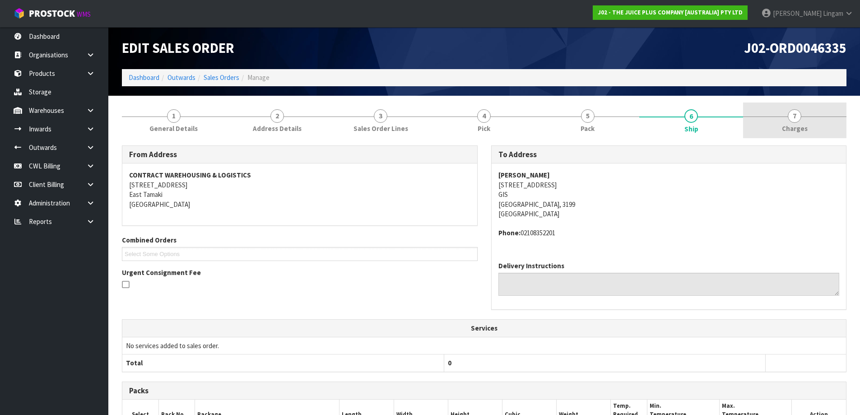
click at [806, 130] on span "Charges" at bounding box center [795, 128] width 26 height 9
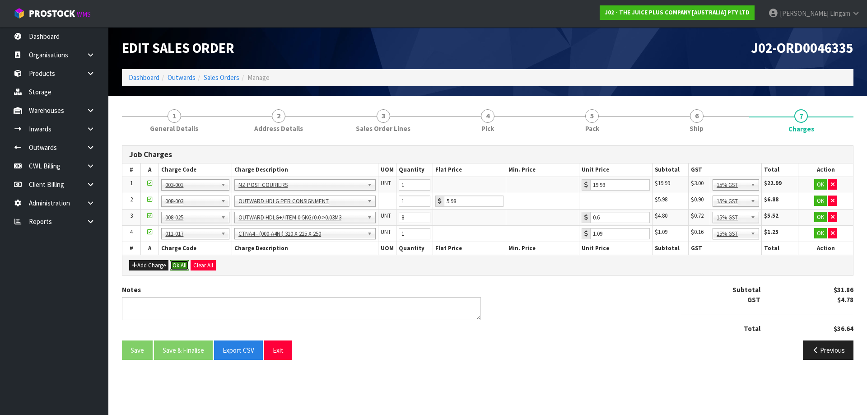
click at [179, 262] on button "Ok All" at bounding box center [179, 265] width 19 height 11
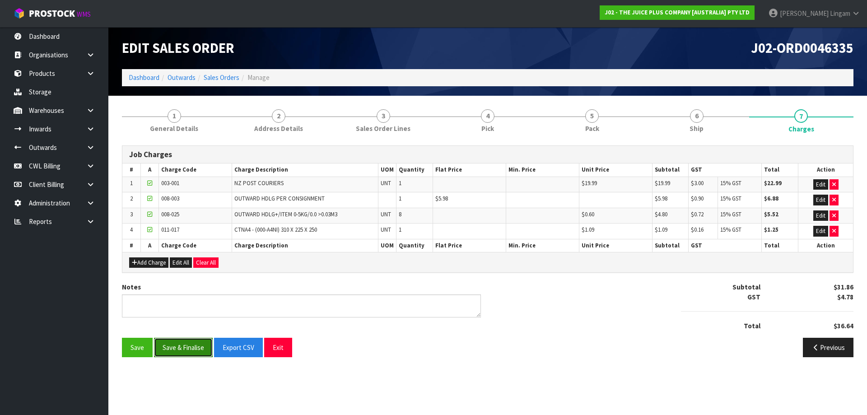
click at [195, 350] on button "Save & Finalise" at bounding box center [183, 347] width 59 height 19
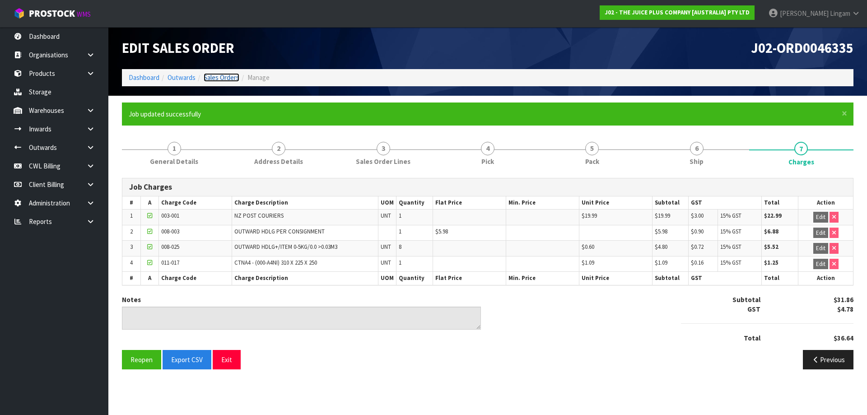
click at [229, 75] on link "Sales Orders" at bounding box center [222, 77] width 36 height 9
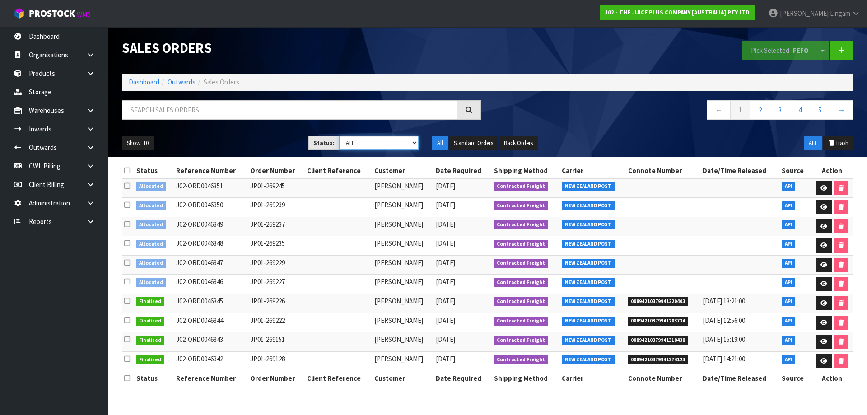
click at [404, 141] on select "Draft Pending Allocated Pending Pick Goods Picked Goods Packed Pending Charges …" at bounding box center [379, 143] width 80 height 14
select select "string:6"
click at [339, 136] on select "Draft Pending Allocated Pending Pick Goods Picked Goods Packed Pending Charges …" at bounding box center [379, 143] width 80 height 14
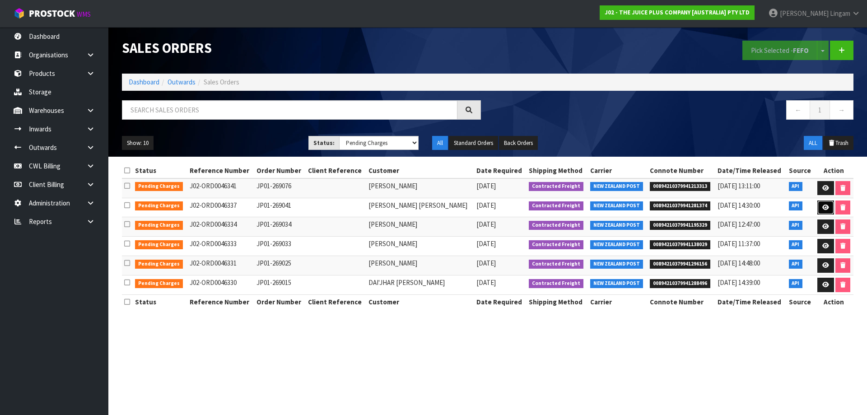
click at [820, 206] on link at bounding box center [825, 207] width 17 height 14
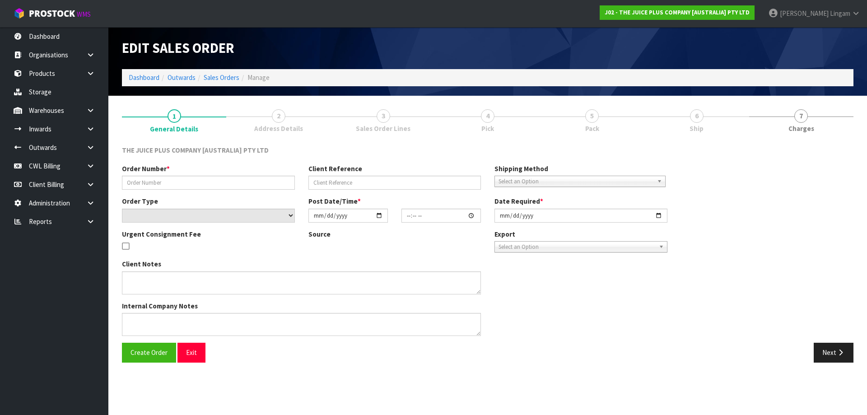
type input "JP01-269041"
select select "number:0"
type input "[DATE]"
type input "22:32:27.000"
type input "[DATE]"
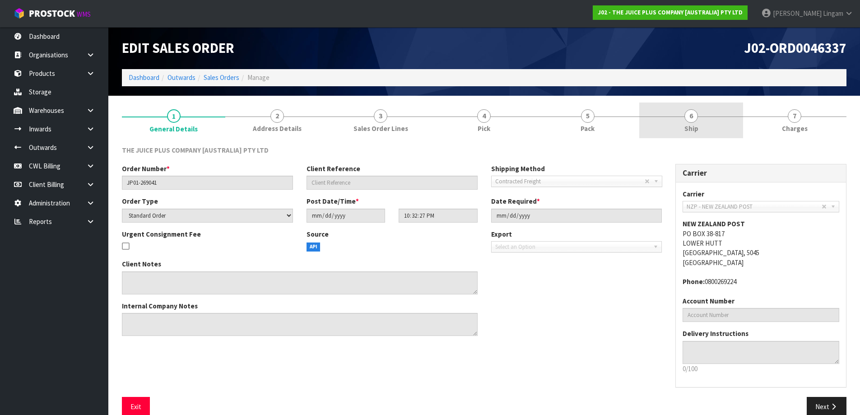
click at [711, 131] on link "6 Ship" at bounding box center [690, 120] width 103 height 36
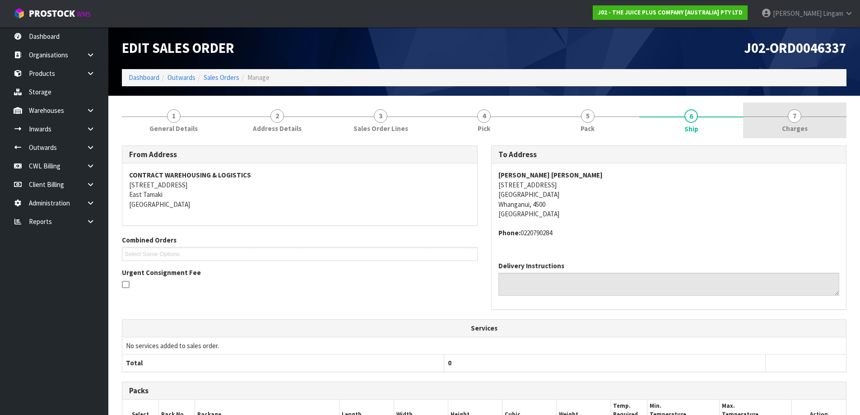
click at [803, 125] on span "Charges" at bounding box center [795, 128] width 26 height 9
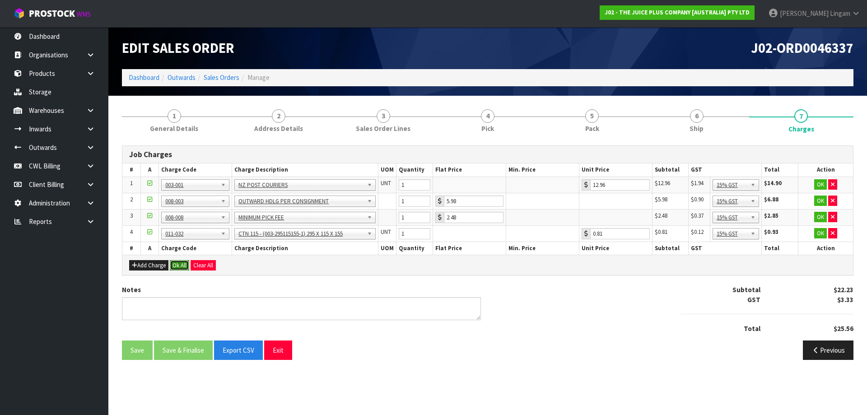
click at [176, 262] on button "Ok All" at bounding box center [179, 265] width 19 height 11
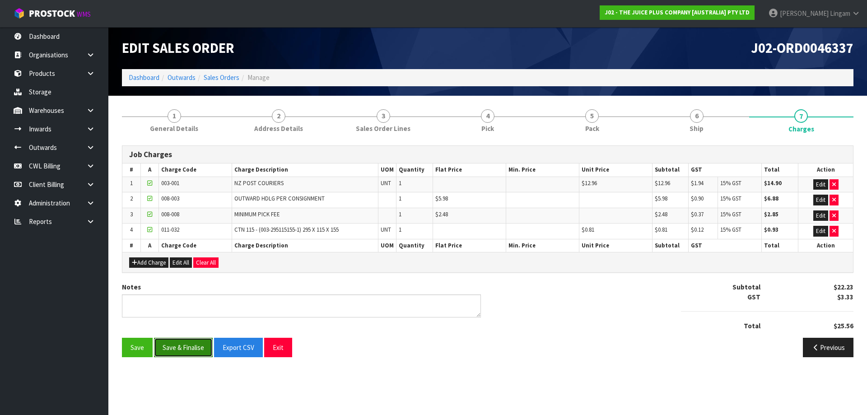
click at [192, 341] on button "Save & Finalise" at bounding box center [183, 347] width 59 height 19
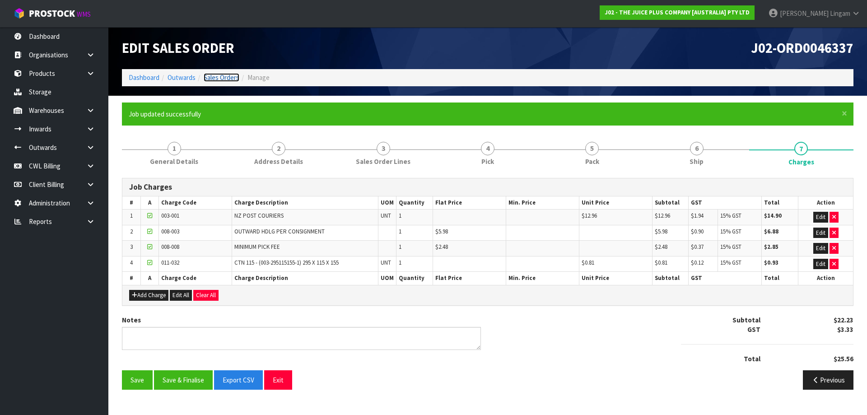
click at [225, 74] on link "Sales Orders" at bounding box center [222, 77] width 36 height 9
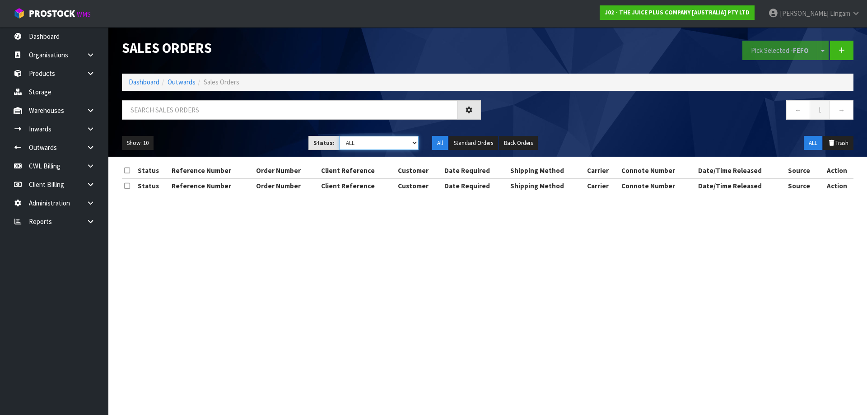
click at [403, 145] on select "Draft Pending Allocated Pending Pick Goods Picked Goods Packed Pending Charges …" at bounding box center [379, 143] width 80 height 14
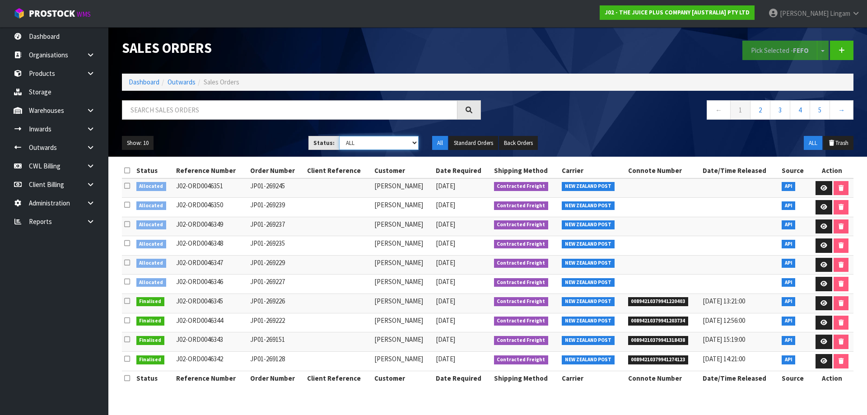
select select "string:6"
click at [339, 136] on select "Draft Pending Allocated Pending Pick Goods Picked Goods Packed Pending Charges …" at bounding box center [379, 143] width 80 height 14
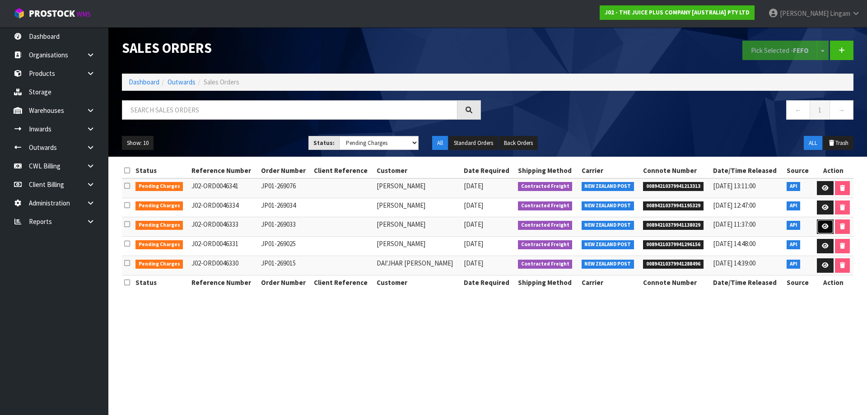
click at [821, 227] on icon at bounding box center [824, 226] width 7 height 6
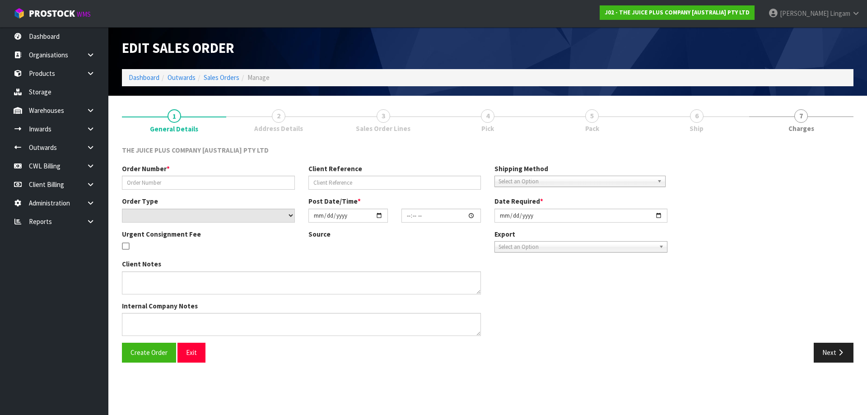
type input "JP01-269033"
select select "number:0"
type input "[DATE]"
type input "20:58:31.000"
type input "[DATE]"
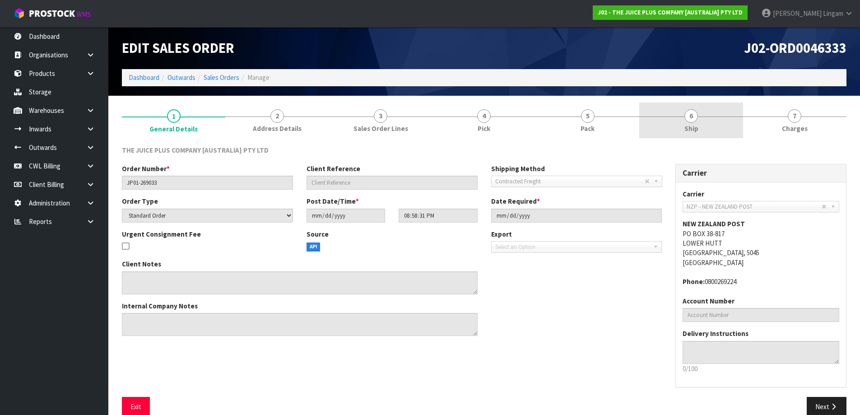
click at [724, 119] on link "6 Ship" at bounding box center [690, 120] width 103 height 36
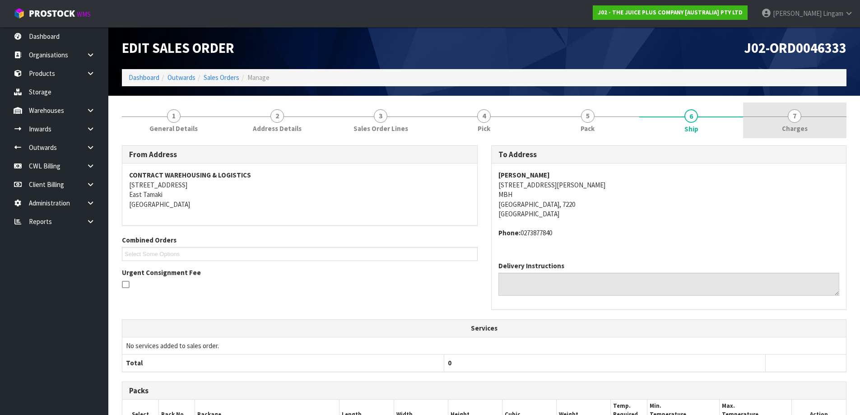
click at [798, 128] on span "Charges" at bounding box center [795, 128] width 26 height 9
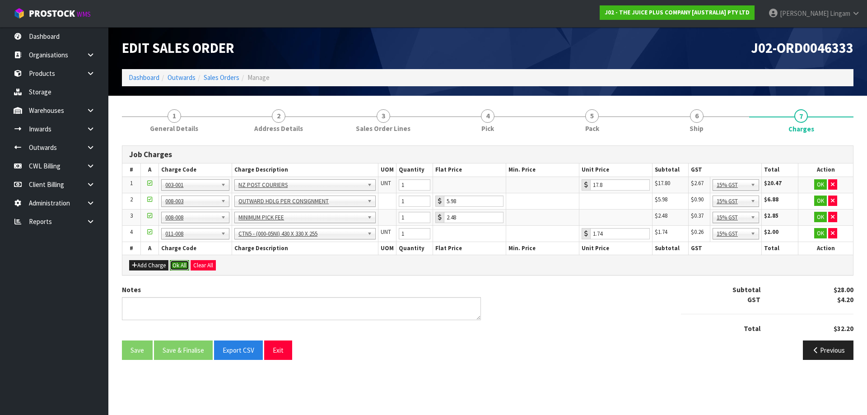
click at [178, 264] on button "Ok All" at bounding box center [179, 265] width 19 height 11
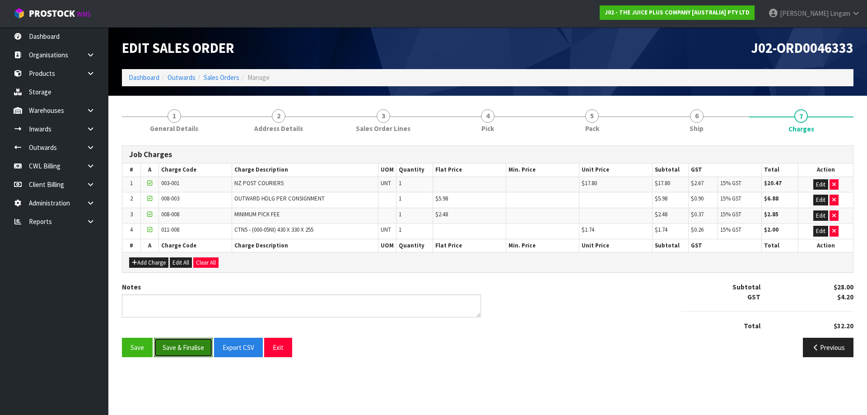
click at [183, 344] on button "Save & Finalise" at bounding box center [183, 347] width 59 height 19
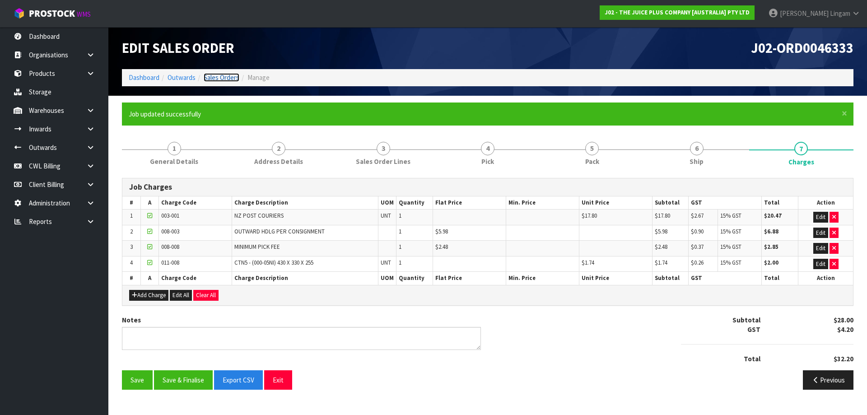
click at [222, 75] on link "Sales Orders" at bounding box center [222, 77] width 36 height 9
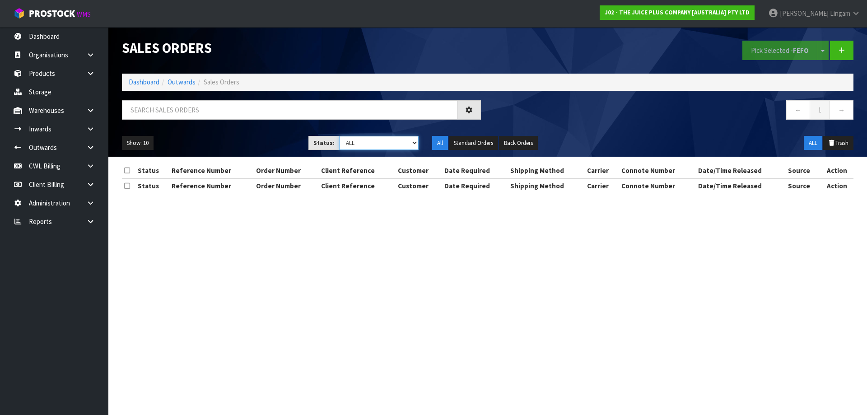
click at [401, 146] on select "Draft Pending Allocated Pending Pick Goods Picked Goods Packed Pending Charges …" at bounding box center [379, 143] width 80 height 14
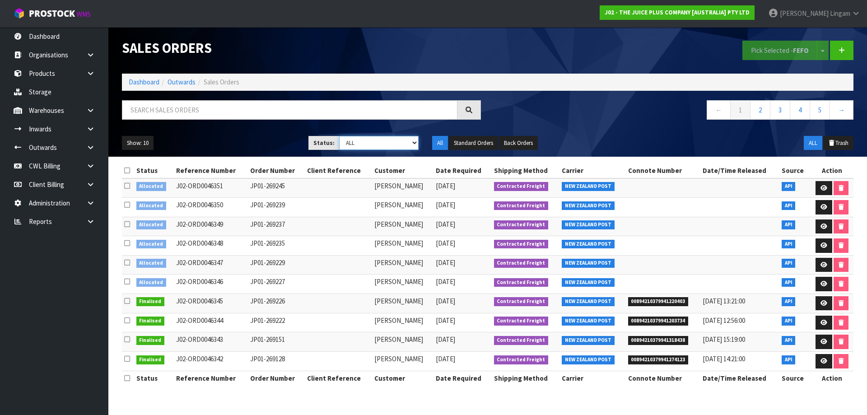
select select "string:6"
click at [339, 136] on select "Draft Pending Allocated Pending Pick Goods Picked Goods Packed Pending Charges …" at bounding box center [379, 143] width 80 height 14
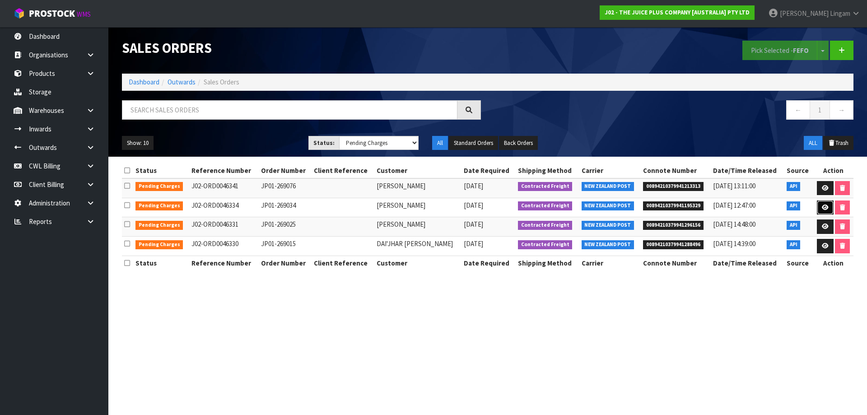
click at [821, 208] on icon at bounding box center [824, 207] width 7 height 6
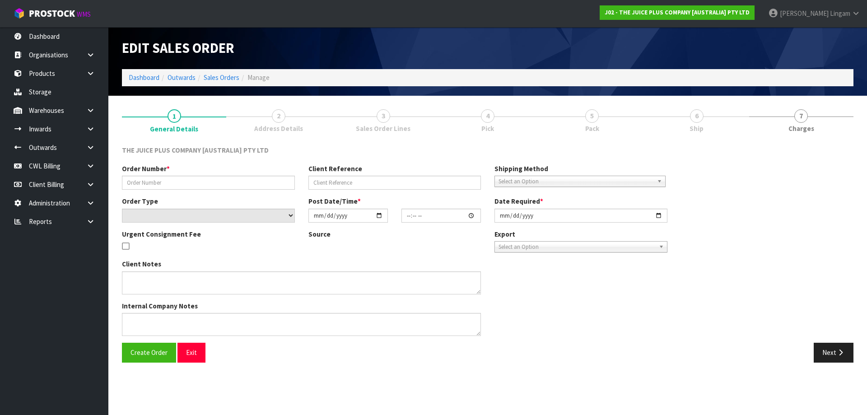
type input "JP01-269034"
select select "number:0"
type input "[DATE]"
type input "21:18:49.000"
type input "[DATE]"
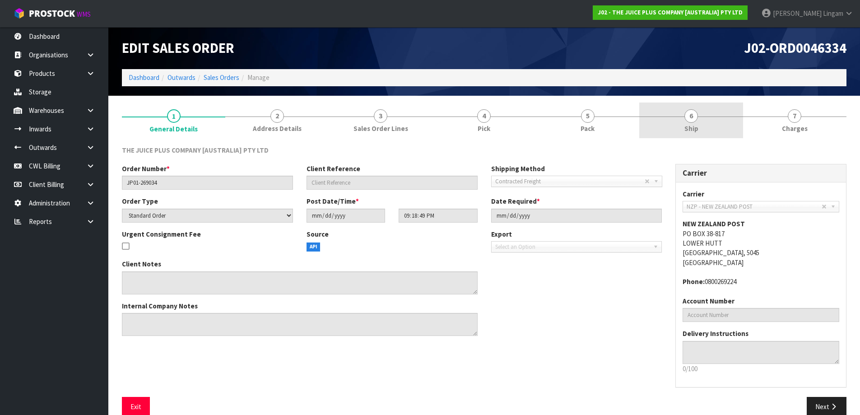
click at [718, 124] on link "6 Ship" at bounding box center [690, 120] width 103 height 36
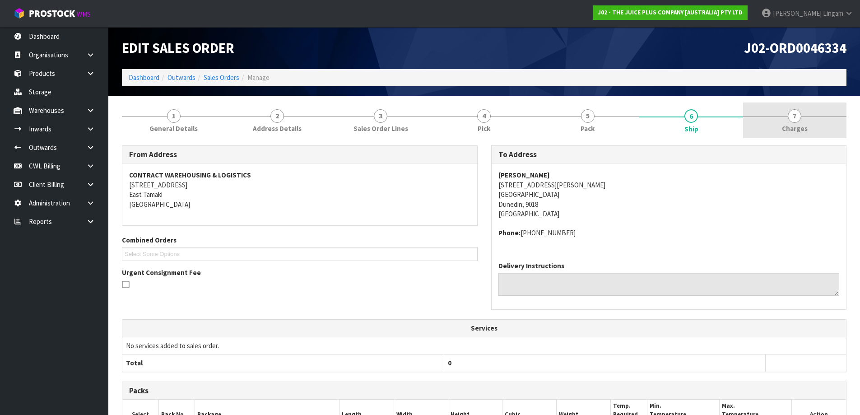
click at [796, 127] on span "Charges" at bounding box center [795, 128] width 26 height 9
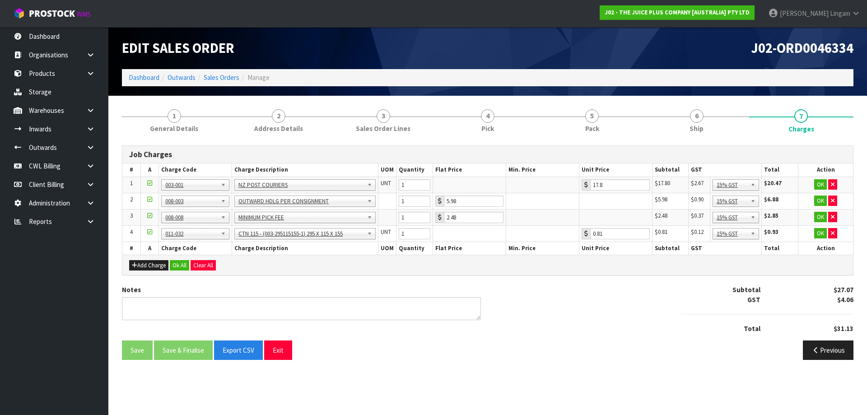
click at [170, 263] on div "Add Charge Ok All Clear All" at bounding box center [487, 265] width 730 height 20
click at [176, 264] on button "Ok All" at bounding box center [179, 265] width 19 height 11
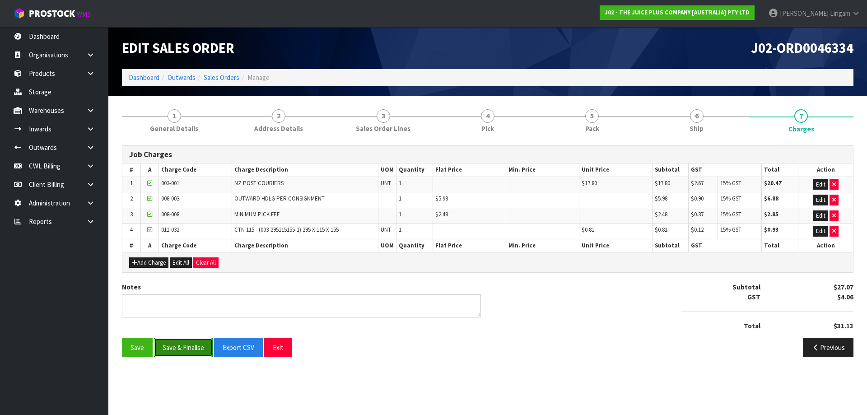
click at [195, 348] on button "Save & Finalise" at bounding box center [183, 347] width 59 height 19
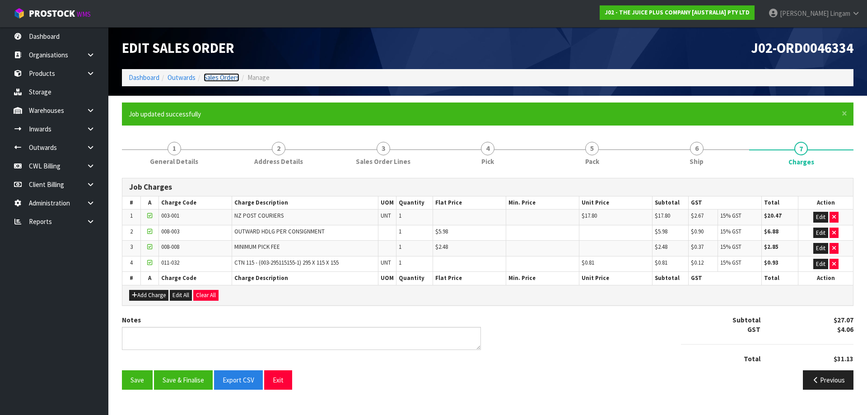
click at [230, 78] on link "Sales Orders" at bounding box center [222, 77] width 36 height 9
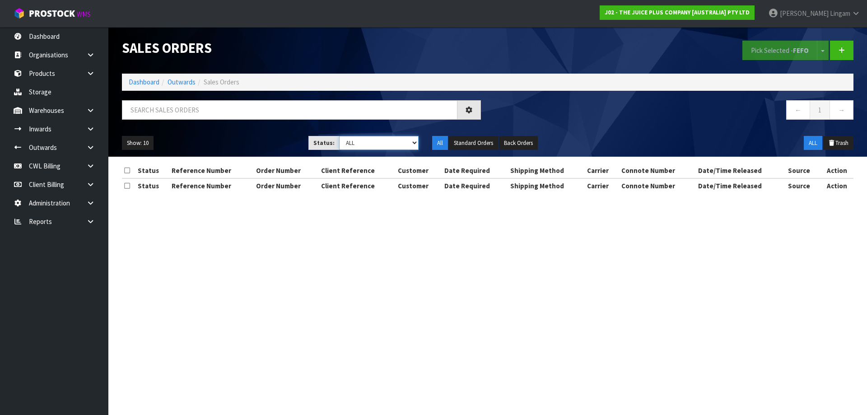
click at [406, 137] on select "Draft Pending Allocated Pending Pick Goods Picked Goods Packed Pending Charges …" at bounding box center [379, 143] width 80 height 14
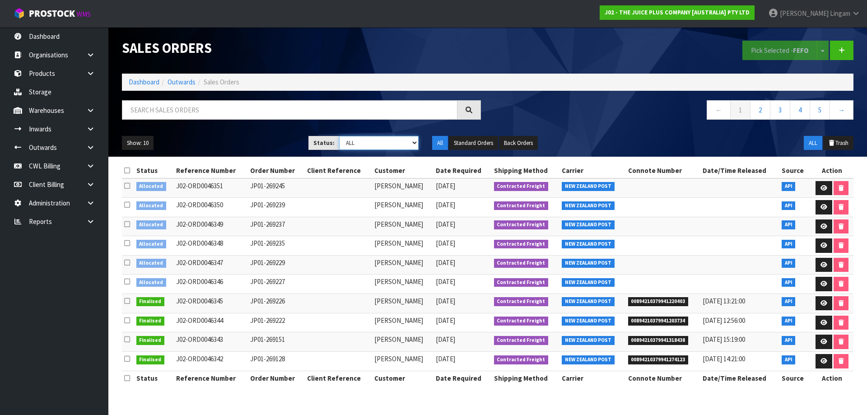
select select "string:6"
click at [339, 136] on select "Draft Pending Allocated Pending Pick Goods Picked Goods Packed Pending Charges …" at bounding box center [379, 143] width 80 height 14
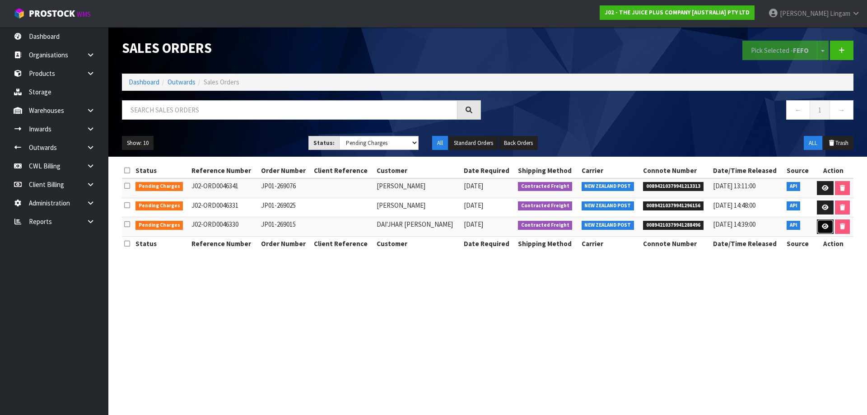
click at [821, 230] on link at bounding box center [824, 226] width 17 height 14
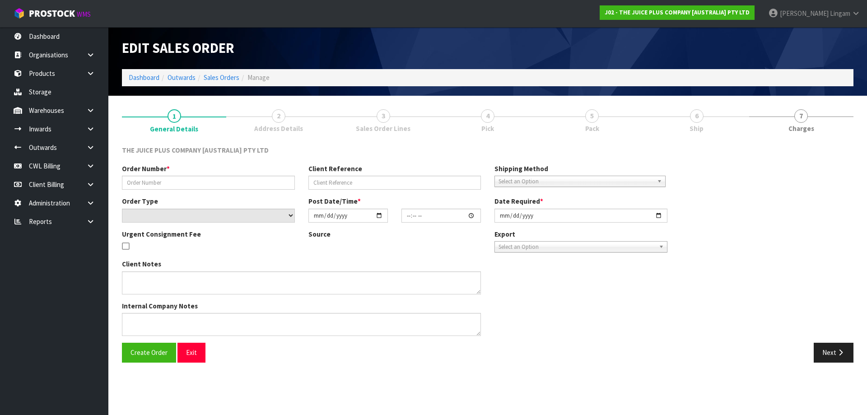
type input "JP01-269015"
select select "number:0"
type input "[DATE]"
type input "14:36:38.000"
type input "[DATE]"
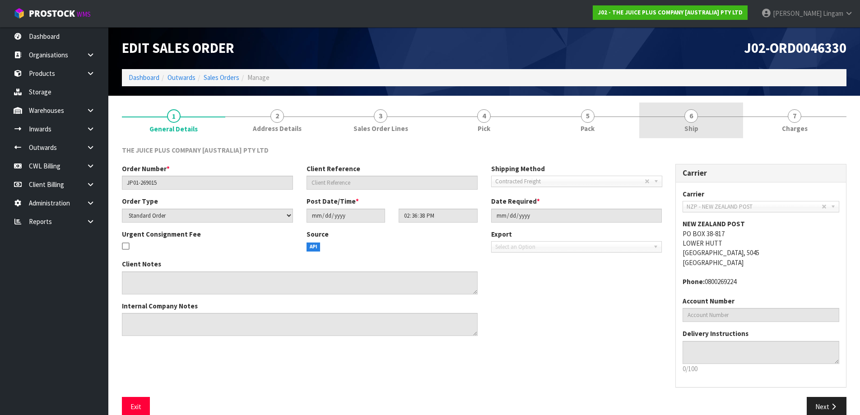
click at [710, 126] on link "6 Ship" at bounding box center [690, 120] width 103 height 36
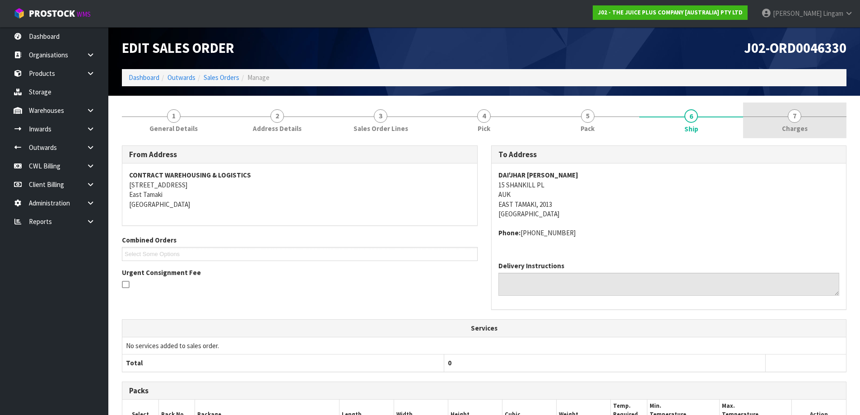
click at [807, 126] on link "7 [GEOGRAPHIC_DATA]" at bounding box center [794, 120] width 103 height 36
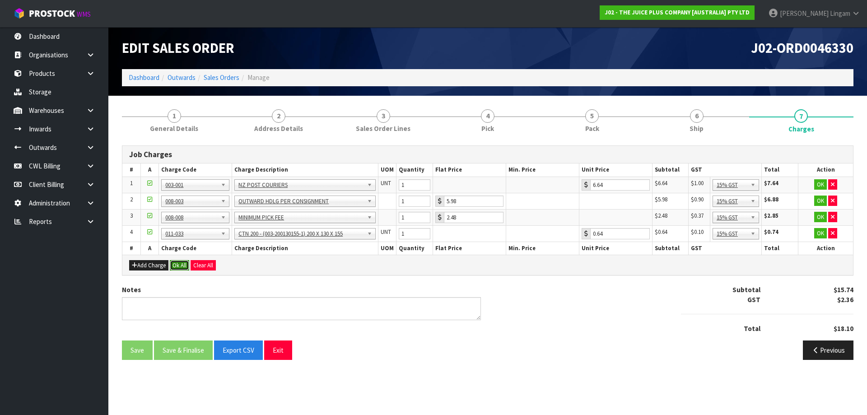
click at [178, 264] on button "Ok All" at bounding box center [179, 265] width 19 height 11
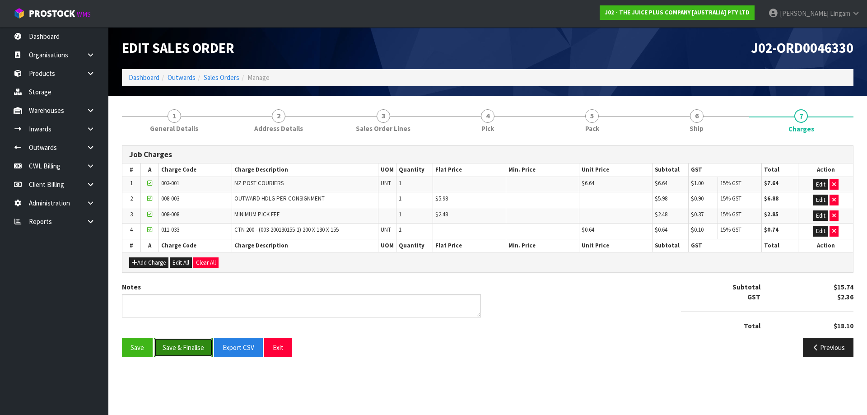
click at [192, 351] on button "Save & Finalise" at bounding box center [183, 347] width 59 height 19
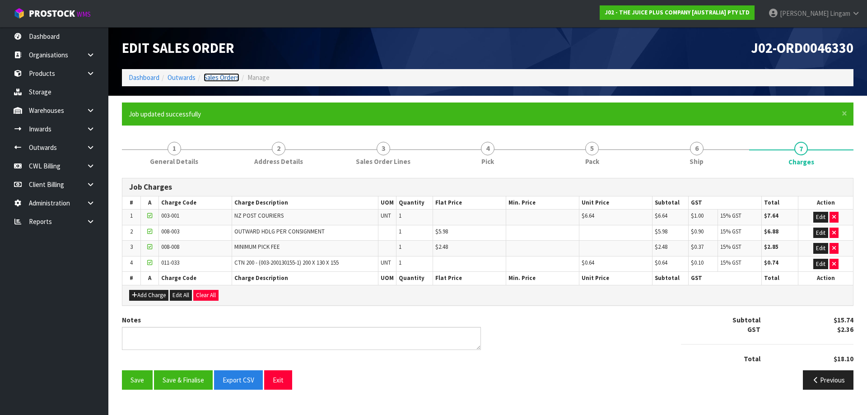
click at [227, 75] on link "Sales Orders" at bounding box center [222, 77] width 36 height 9
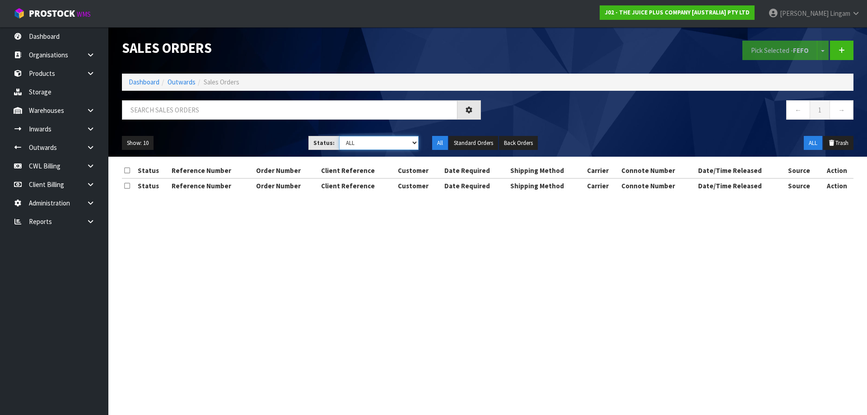
click at [401, 144] on select "Draft Pending Allocated Pending Pick Goods Picked Goods Packed Pending Charges …" at bounding box center [379, 143] width 80 height 14
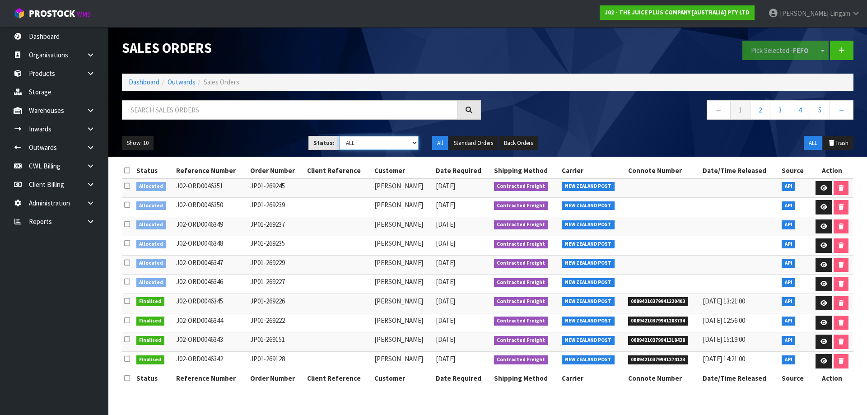
select select "string:6"
click at [339, 136] on select "Draft Pending Allocated Pending Pick Goods Picked Goods Packed Pending Charges …" at bounding box center [379, 143] width 80 height 14
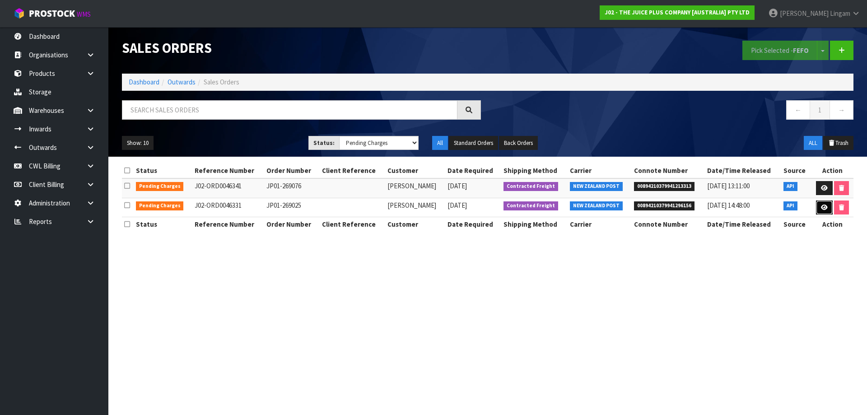
click at [820, 207] on link at bounding box center [824, 207] width 17 height 14
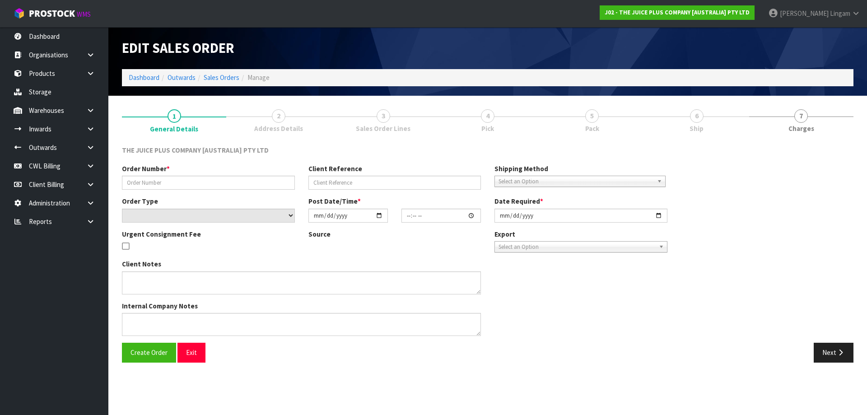
type input "JP01-269025"
select select "number:0"
type input "[DATE]"
type input "17:13:56.000"
type input "[DATE]"
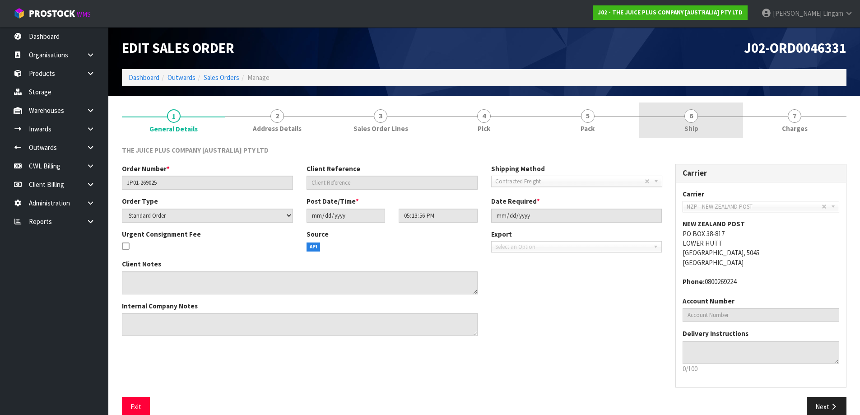
click at [719, 130] on link "6 Ship" at bounding box center [690, 120] width 103 height 36
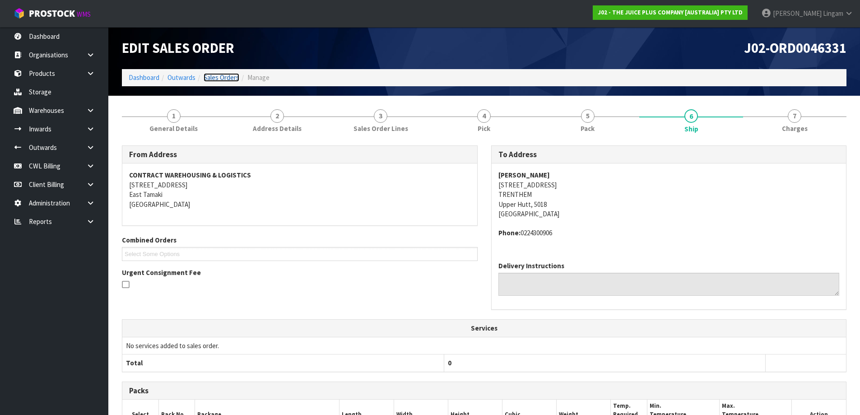
click at [227, 75] on link "Sales Orders" at bounding box center [222, 77] width 36 height 9
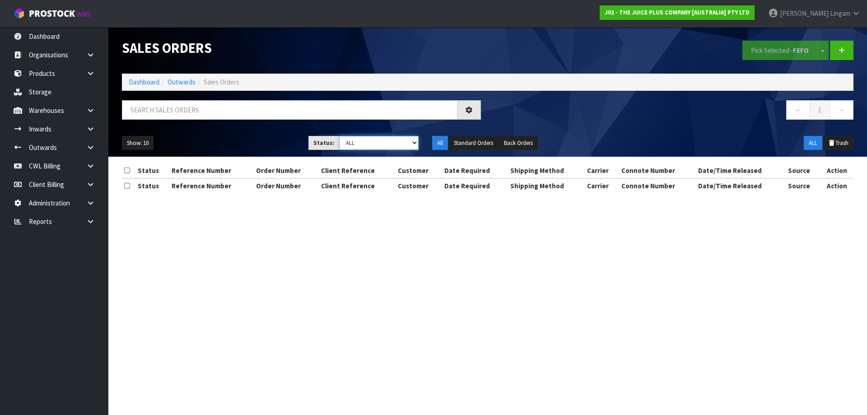
click at [404, 142] on select "Draft Pending Allocated Pending Pick Goods Picked Goods Packed Pending Charges …" at bounding box center [379, 143] width 80 height 14
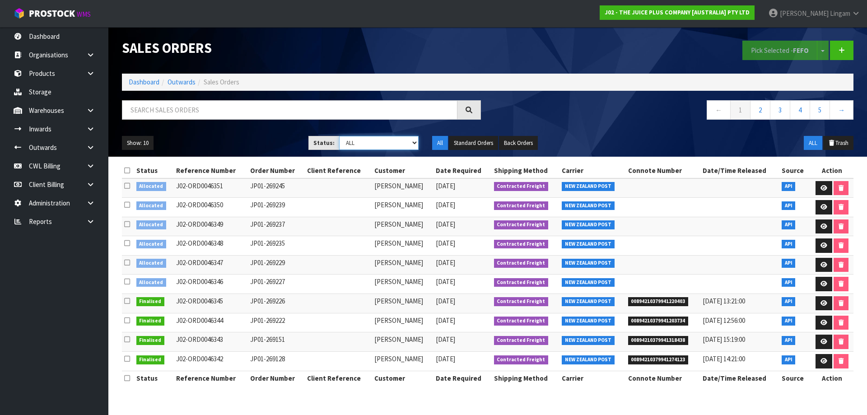
select select "string:6"
click at [339, 136] on select "Draft Pending Allocated Pending Pick Goods Picked Goods Packed Pending Charges …" at bounding box center [379, 143] width 80 height 14
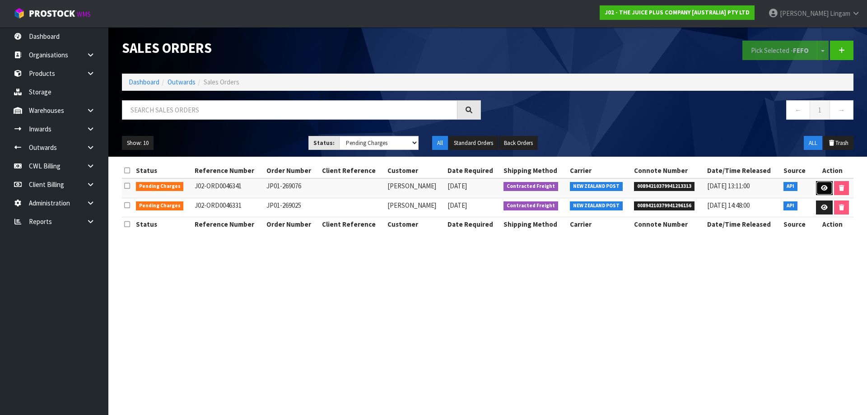
click at [820, 188] on link at bounding box center [824, 188] width 17 height 14
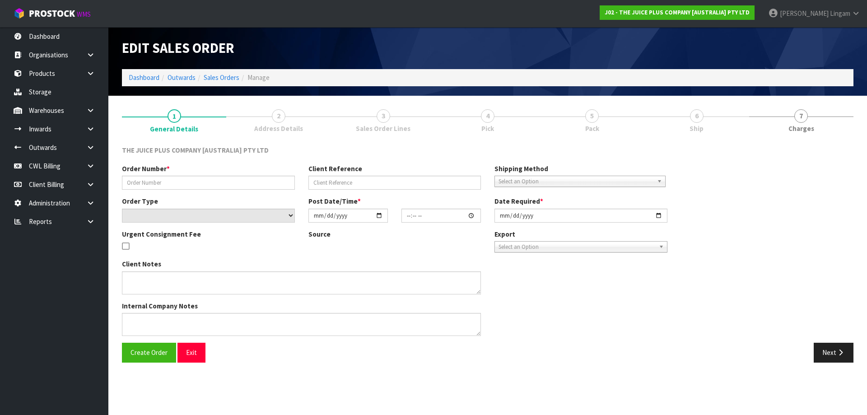
type input "JP01-269076"
select select "number:0"
type input "[DATE]"
type input "03:01:25.000"
type input "[DATE]"
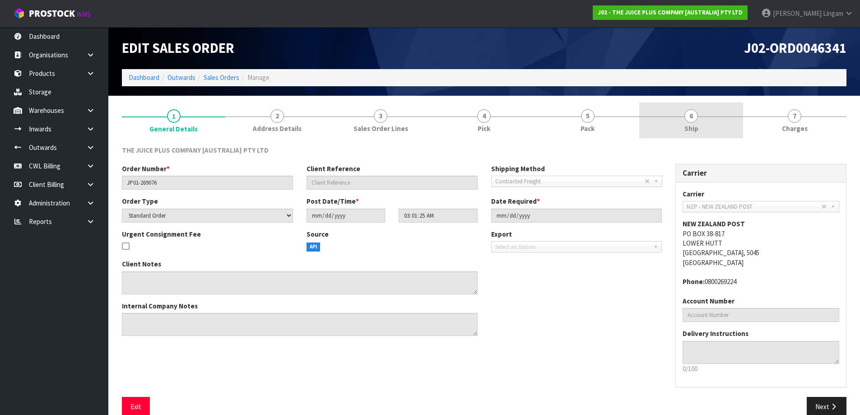
click at [711, 125] on link "6 Ship" at bounding box center [690, 120] width 103 height 36
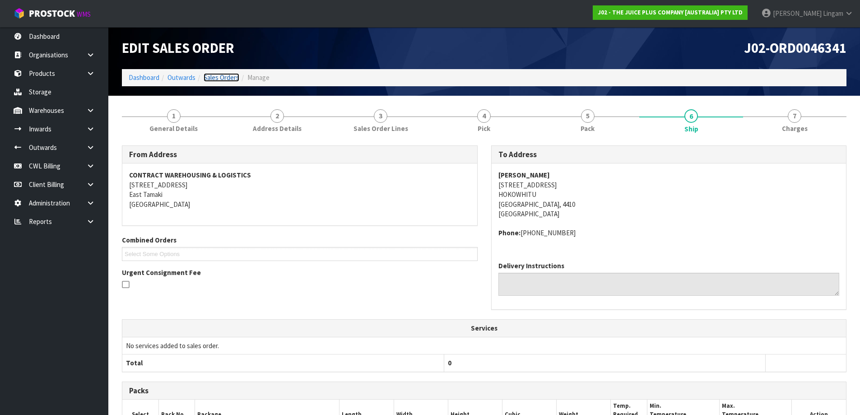
click at [224, 76] on link "Sales Orders" at bounding box center [222, 77] width 36 height 9
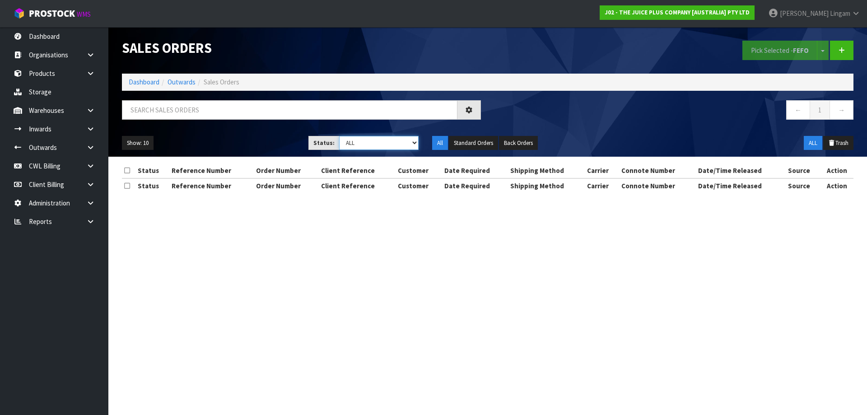
click at [399, 144] on select "Draft Pending Allocated Pending Pick Goods Picked Goods Packed Pending Charges …" at bounding box center [379, 143] width 80 height 14
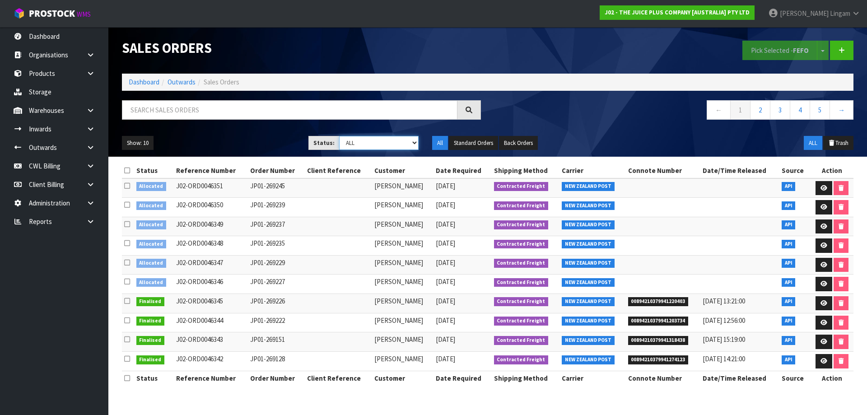
select select "string:6"
click at [339, 136] on select "Draft Pending Allocated Pending Pick Goods Picked Goods Packed Pending Charges …" at bounding box center [379, 143] width 80 height 14
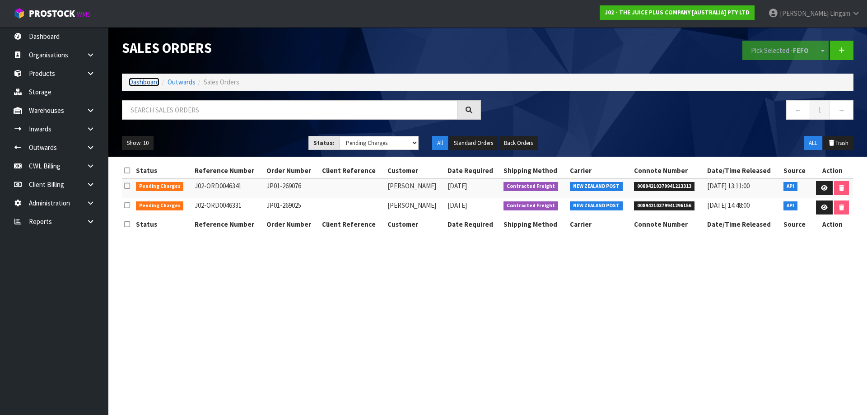
click at [139, 82] on link "Dashboard" at bounding box center [144, 82] width 31 height 9
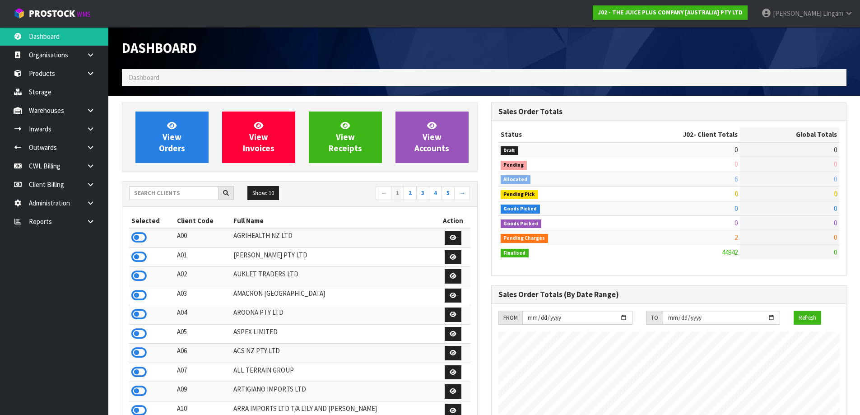
scroll to position [684, 369]
click at [157, 196] on input "text" at bounding box center [173, 193] width 89 height 14
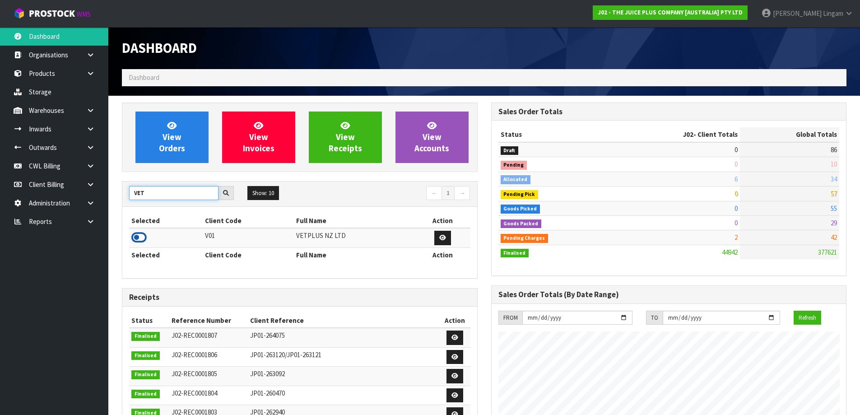
type input "VET"
click at [146, 234] on icon at bounding box center [138, 238] width 15 height 14
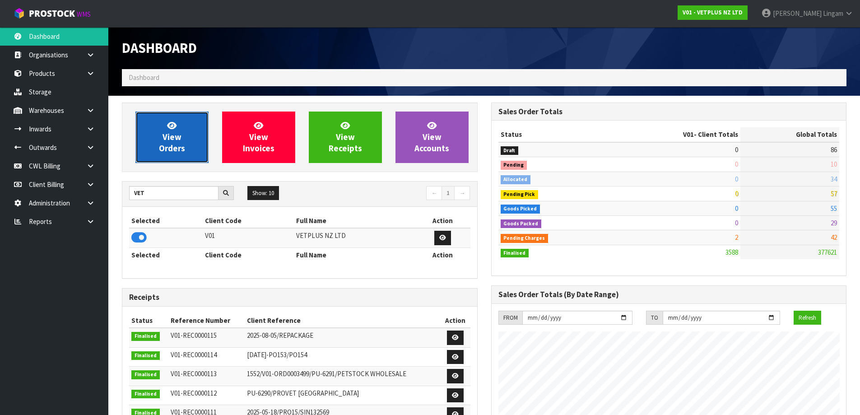
click at [190, 148] on link "View Orders" at bounding box center [171, 136] width 73 height 51
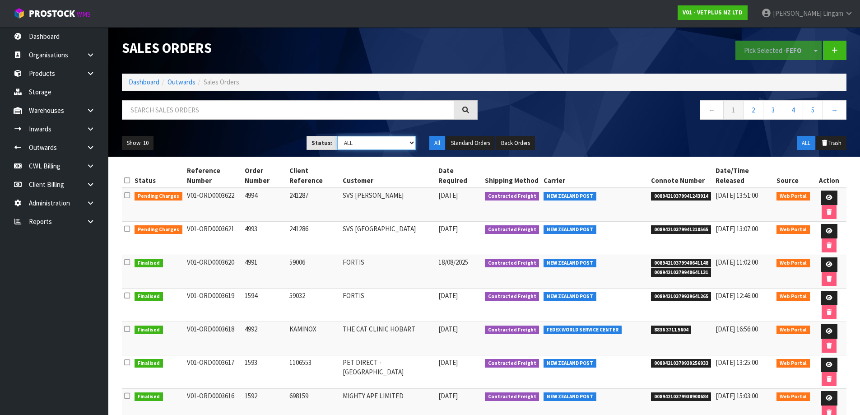
click at [406, 144] on select "Draft Pending Allocated Pending Pick Goods Picked Goods Packed Pending Charges …" at bounding box center [376, 143] width 79 height 14
select select "string:6"
click at [337, 136] on select "Draft Pending Allocated Pending Pick Goods Picked Goods Packed Pending Charges …" at bounding box center [376, 143] width 79 height 14
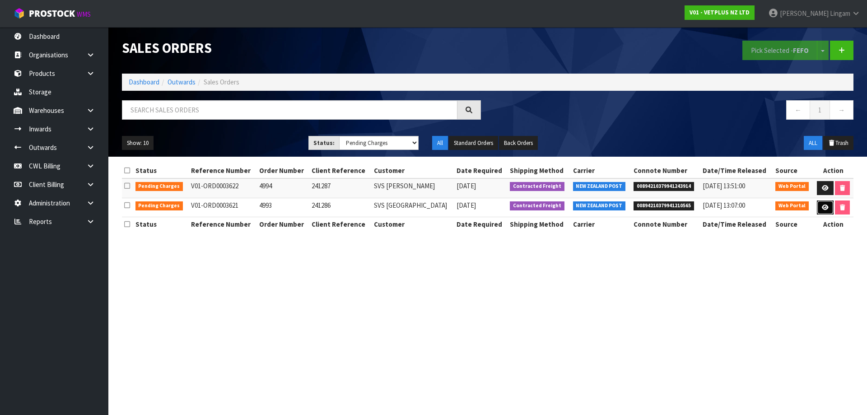
click at [822, 206] on icon at bounding box center [824, 207] width 7 height 6
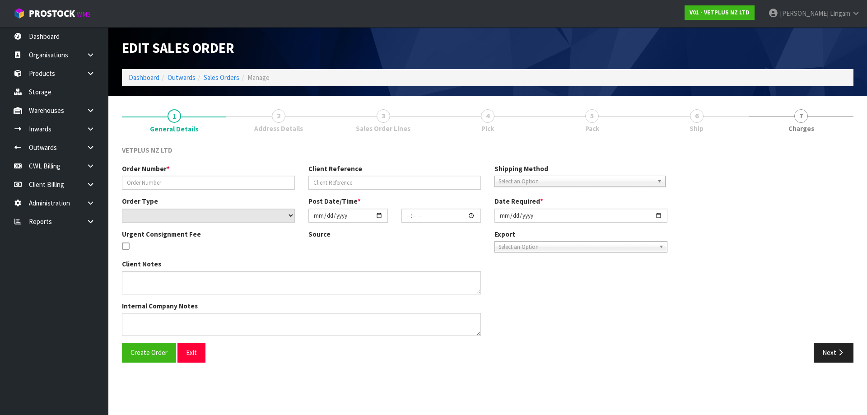
type input "4993"
type input "241286"
select select "number:0"
type input "[DATE]"
type input "15:08:00.000"
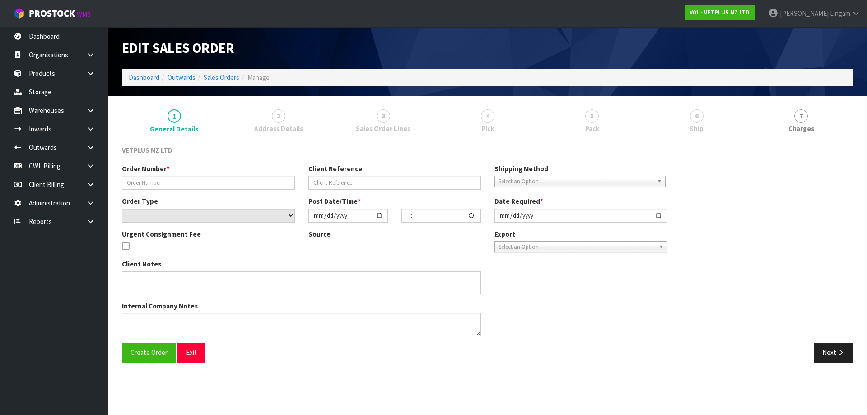
type input "[DATE]"
type textarea "BACK ORDER: 50304 SYNOQUIN CAT CAPS 90 (3X30 CAPS) X 1"
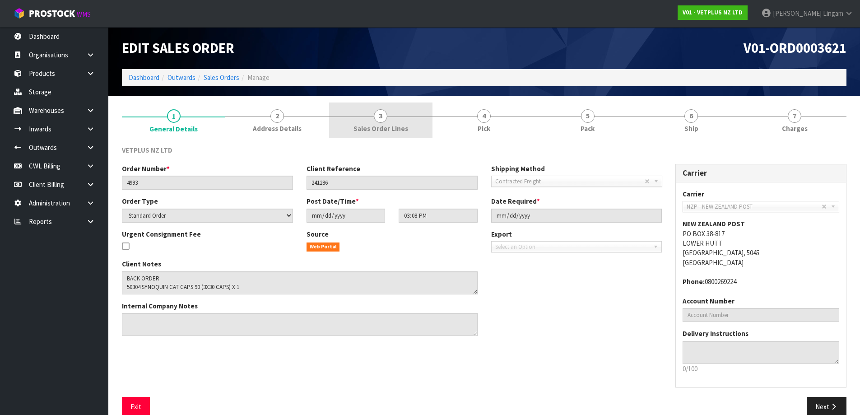
click at [402, 133] on span "Sales Order Lines" at bounding box center [380, 128] width 55 height 9
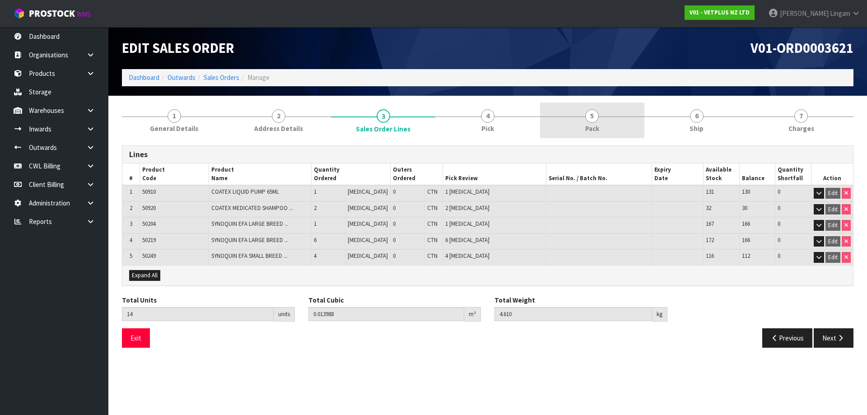
click at [606, 131] on link "5 Pack" at bounding box center [592, 120] width 104 height 36
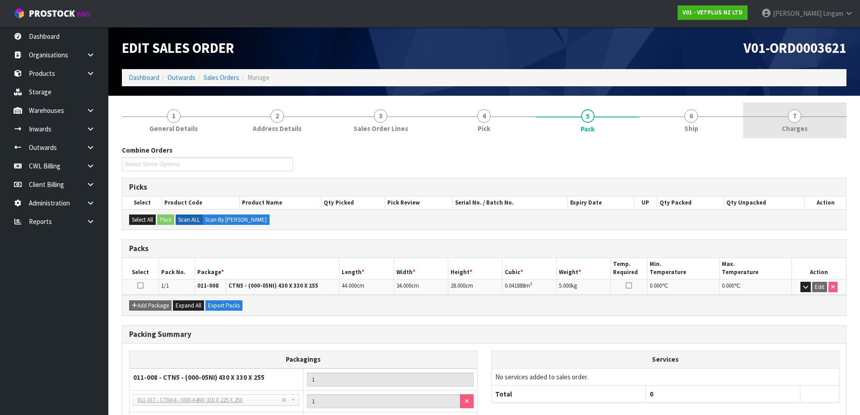
click at [813, 116] on link "7 [GEOGRAPHIC_DATA]" at bounding box center [794, 120] width 103 height 36
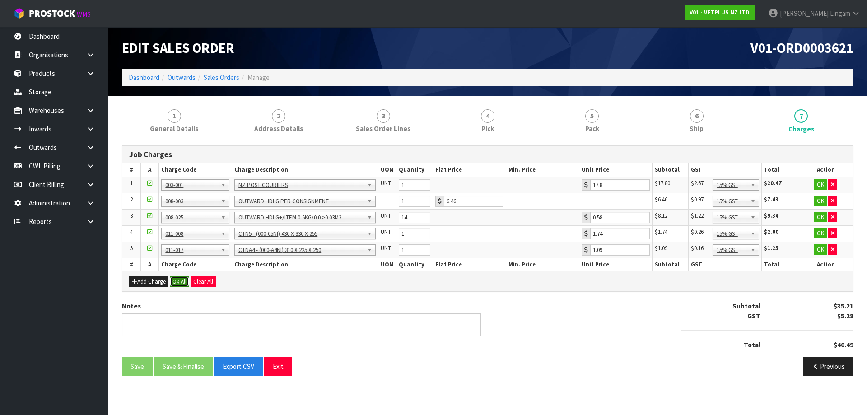
click at [179, 280] on button "Ok All" at bounding box center [179, 281] width 19 height 11
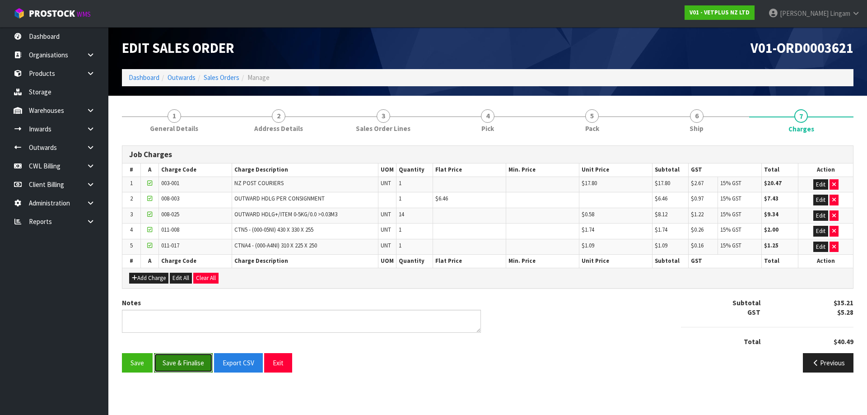
click at [188, 358] on button "Save & Finalise" at bounding box center [183, 362] width 59 height 19
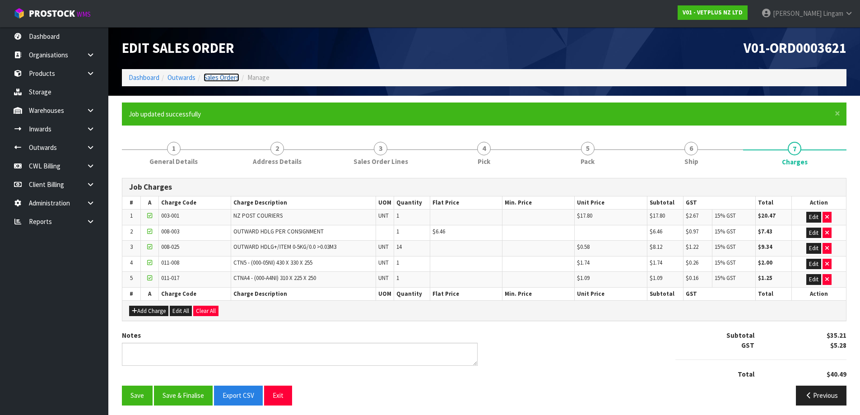
click at [225, 75] on link "Sales Orders" at bounding box center [222, 77] width 36 height 9
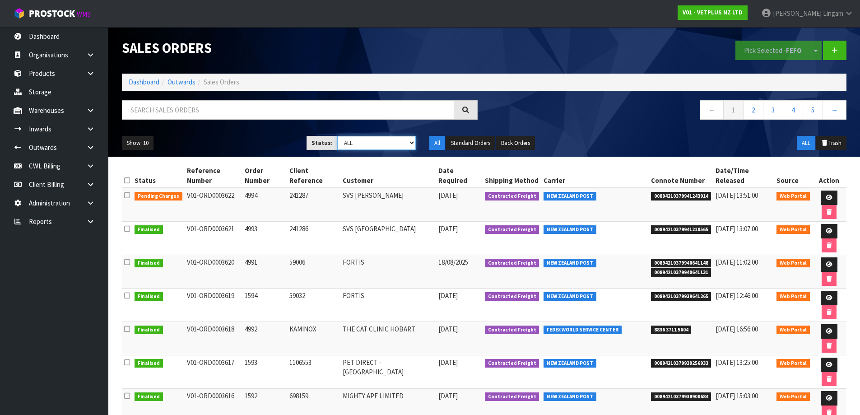
click at [403, 141] on select "Draft Pending Allocated Pending Pick Goods Picked Goods Packed Pending Charges …" at bounding box center [376, 143] width 79 height 14
click at [825, 195] on icon at bounding box center [828, 198] width 7 height 6
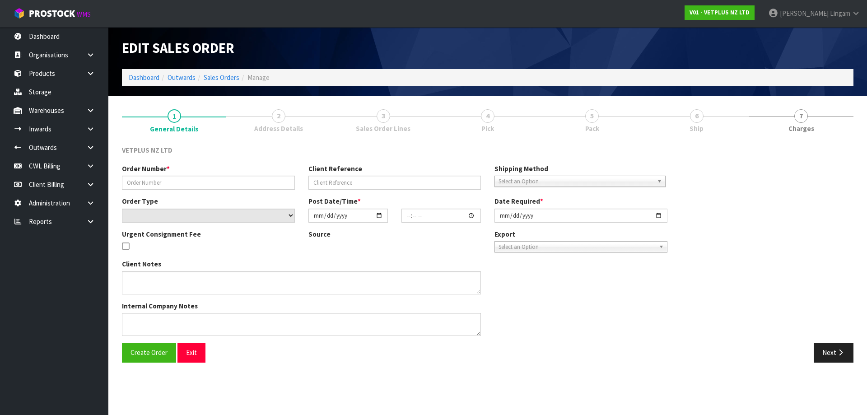
type input "4994"
type input "241287"
select select "number:0"
type input "[DATE]"
type input "15:12:00.000"
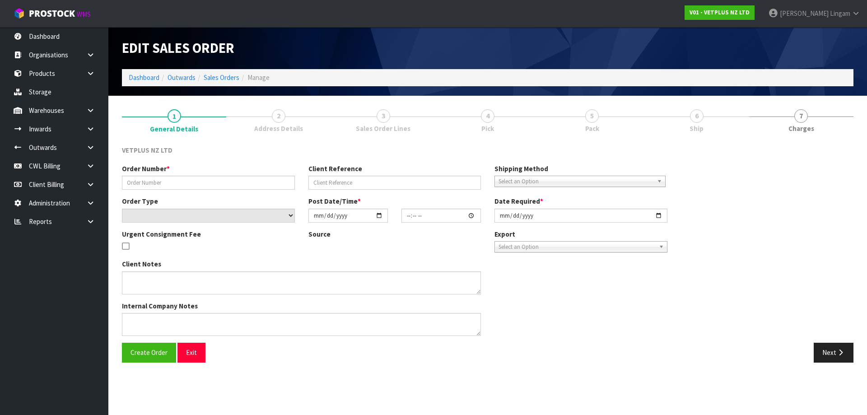
type input "[DATE]"
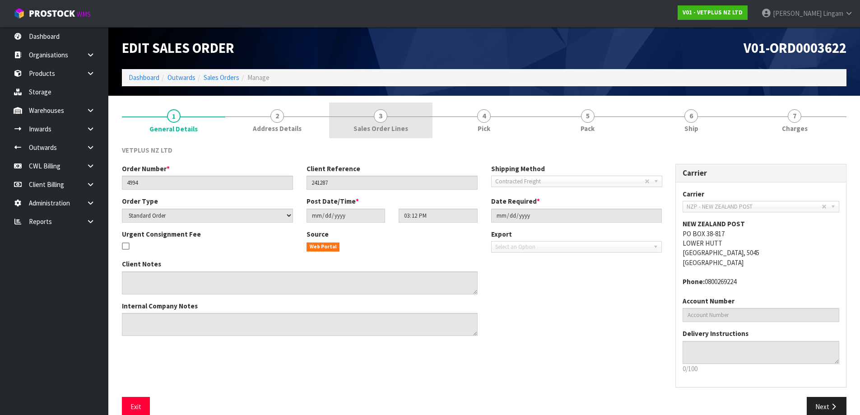
click at [404, 126] on span "Sales Order Lines" at bounding box center [380, 128] width 55 height 9
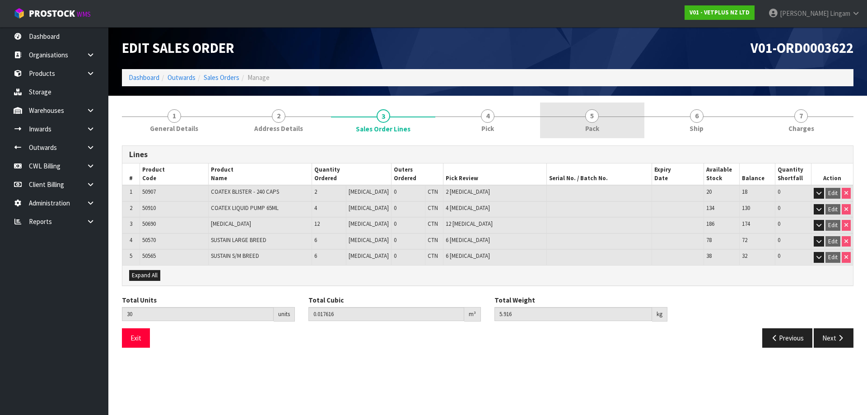
click at [624, 132] on link "5 Pack" at bounding box center [592, 120] width 104 height 36
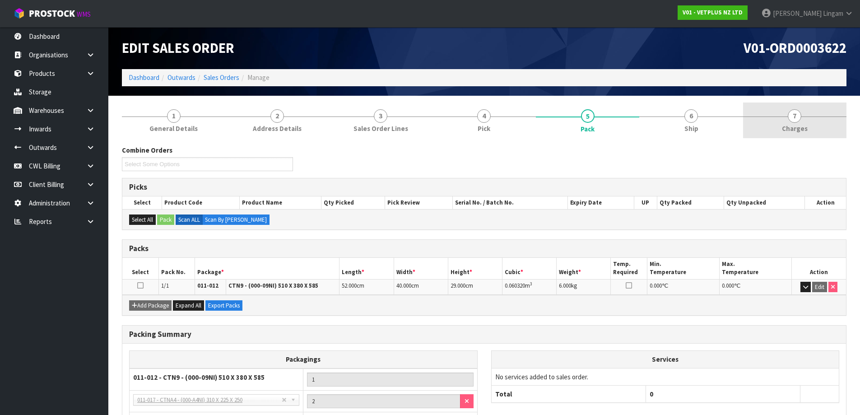
click at [800, 127] on span "Charges" at bounding box center [795, 128] width 26 height 9
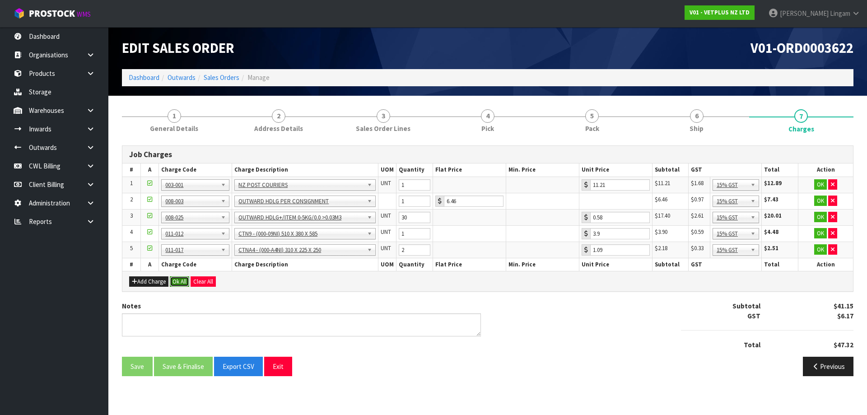
click at [178, 279] on button "Ok All" at bounding box center [179, 281] width 19 height 11
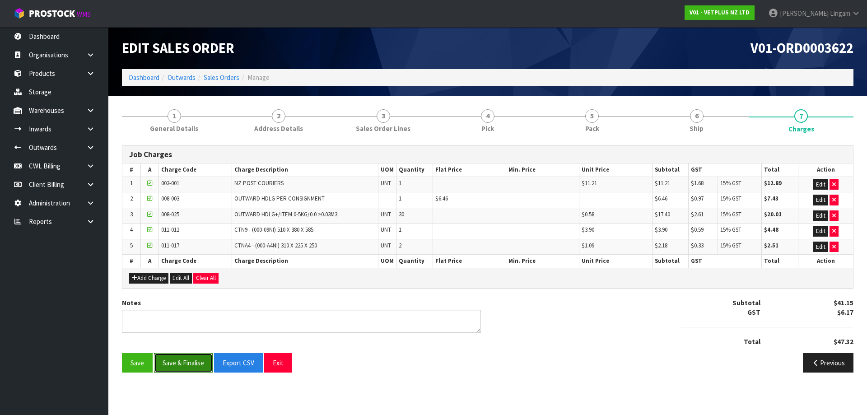
click at [195, 358] on button "Save & Finalise" at bounding box center [183, 362] width 59 height 19
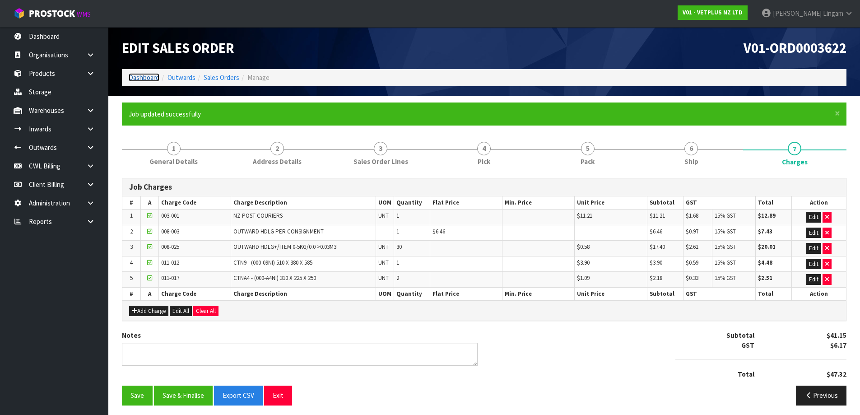
click at [142, 75] on link "Dashboard" at bounding box center [144, 77] width 31 height 9
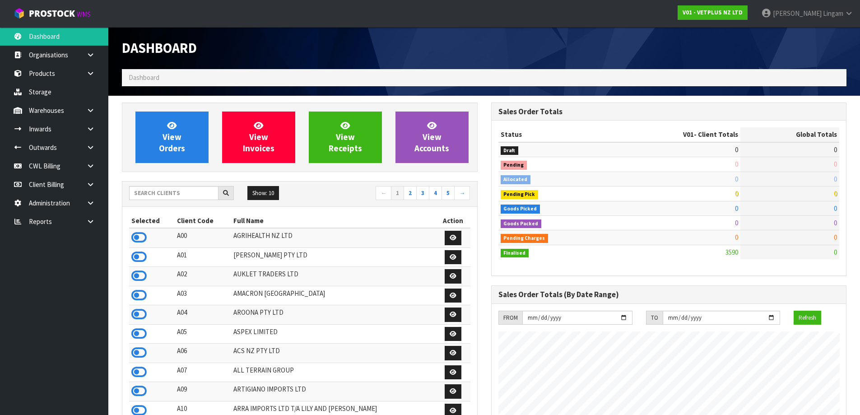
scroll to position [684, 369]
click at [175, 195] on input "text" at bounding box center [173, 193] width 89 height 14
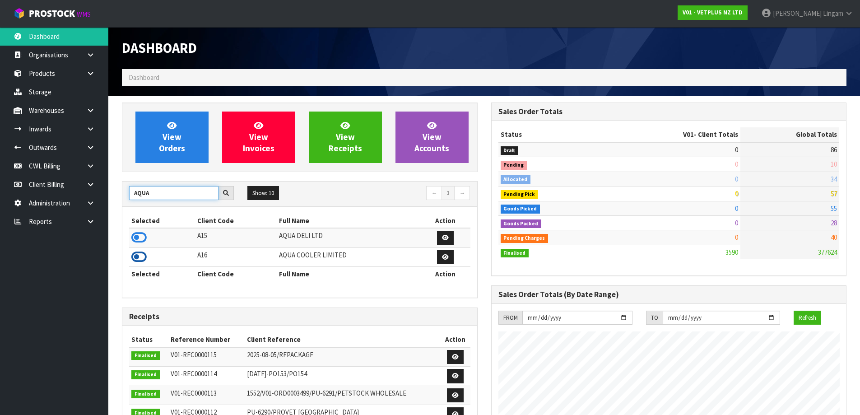
type input "AQUA"
click at [138, 255] on icon at bounding box center [138, 257] width 15 height 14
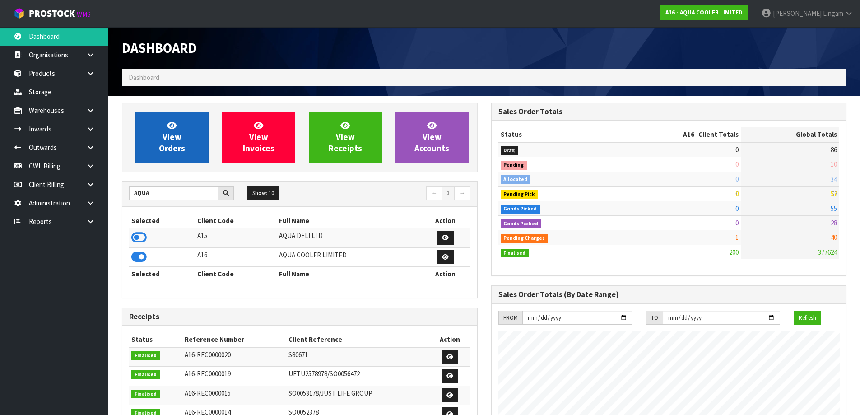
scroll to position [596, 369]
click at [180, 147] on span "View Orders" at bounding box center [172, 137] width 26 height 34
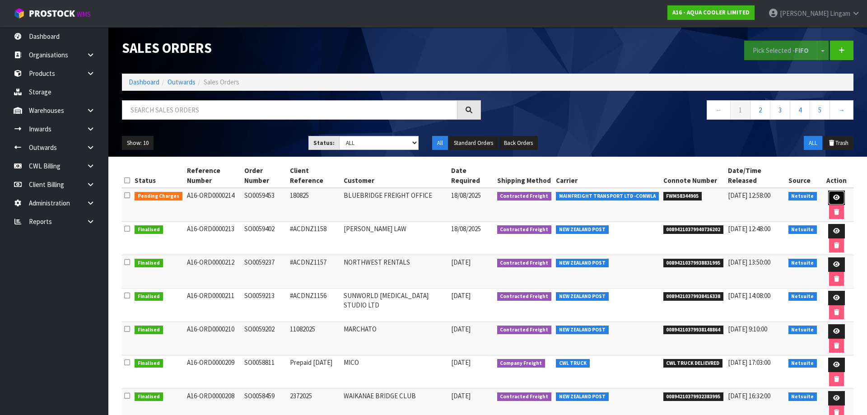
click at [833, 195] on icon at bounding box center [836, 198] width 7 height 6
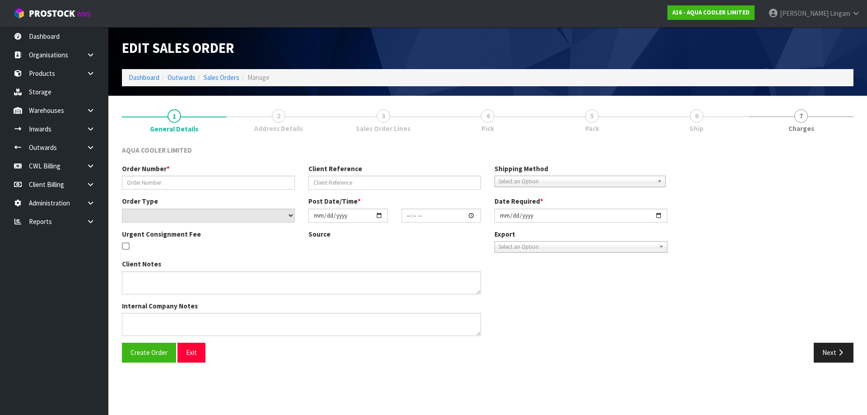
type input "SO0059453"
type input "180825"
select select "number:0"
type input "2025-08-18"
type input "10:45:10.000"
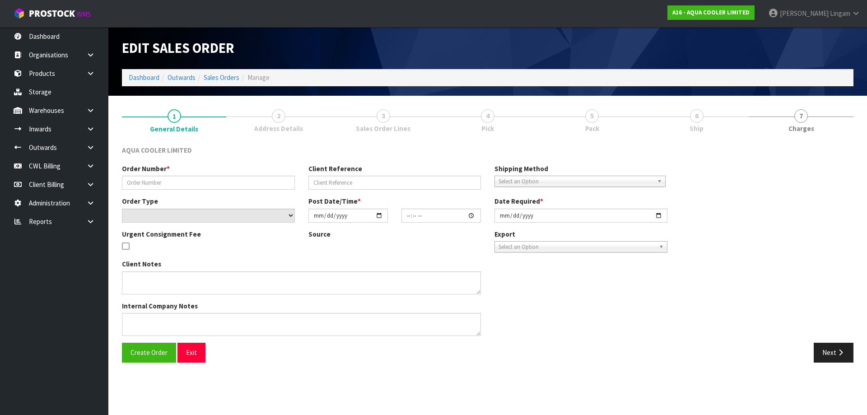
type input "2025-08-18"
type textarea "ENQ0355625"
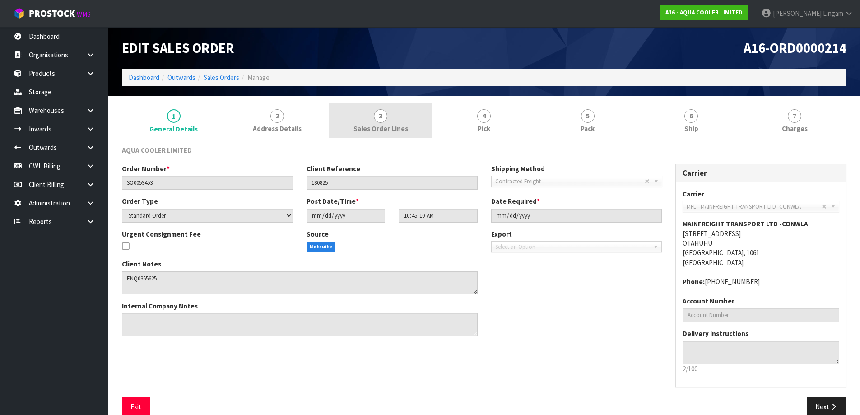
click at [396, 125] on span "Sales Order Lines" at bounding box center [380, 128] width 55 height 9
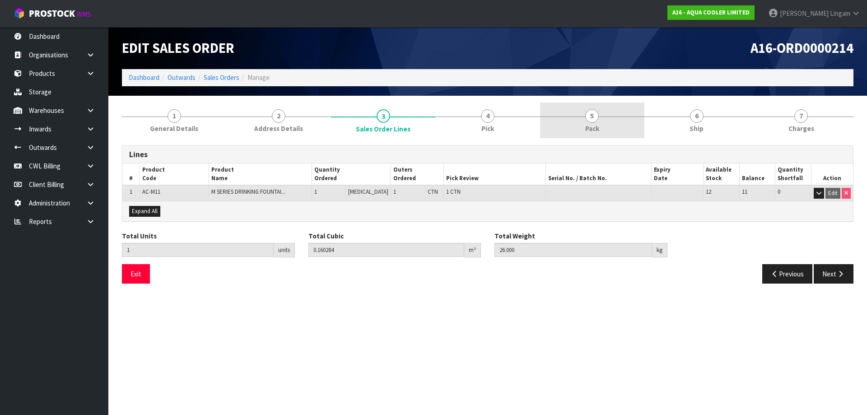
click at [603, 127] on link "5 Pack" at bounding box center [592, 120] width 104 height 36
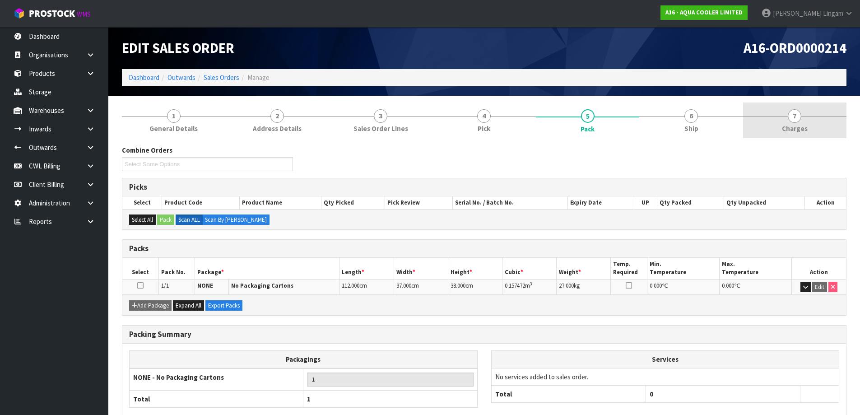
click at [824, 121] on link "7 [GEOGRAPHIC_DATA]" at bounding box center [794, 120] width 103 height 36
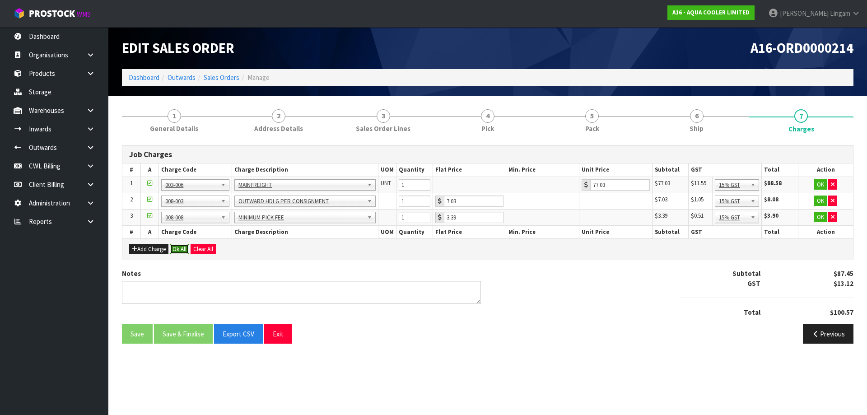
click at [183, 249] on button "Ok All" at bounding box center [179, 249] width 19 height 11
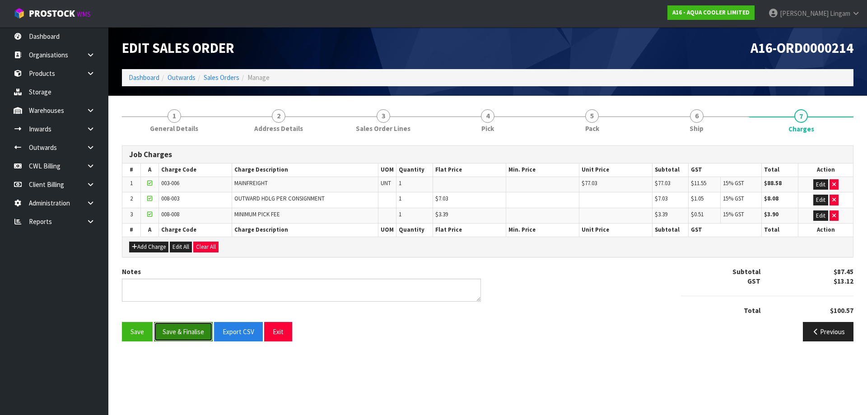
click at [183, 332] on button "Save & Finalise" at bounding box center [183, 331] width 59 height 19
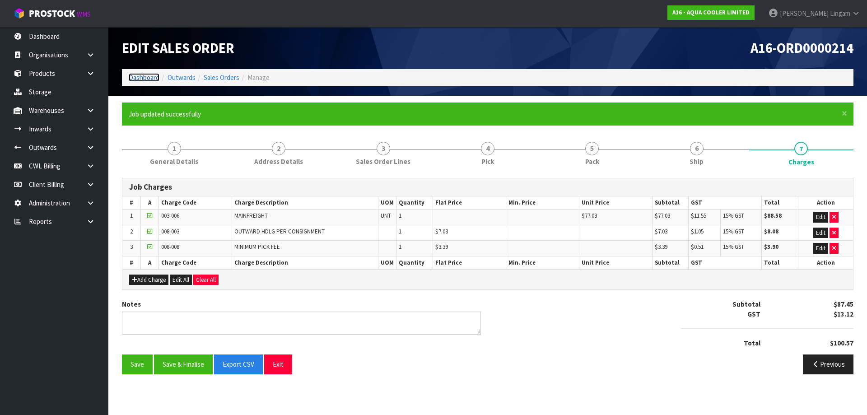
click at [146, 77] on link "Dashboard" at bounding box center [144, 77] width 31 height 9
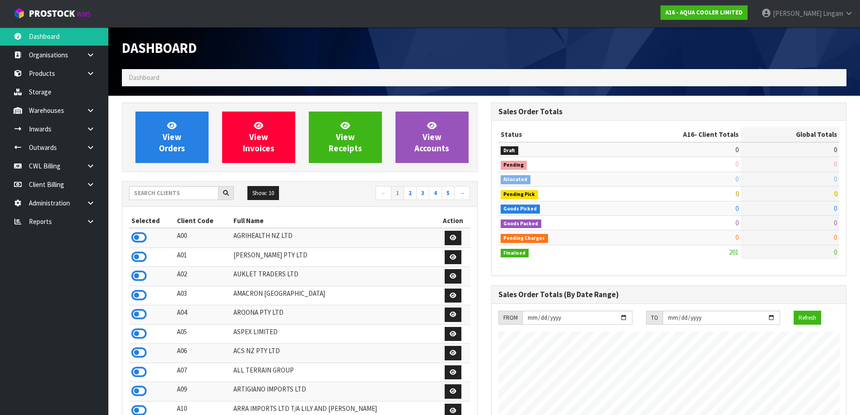
scroll to position [596, 369]
click at [178, 195] on input "text" at bounding box center [173, 193] width 89 height 14
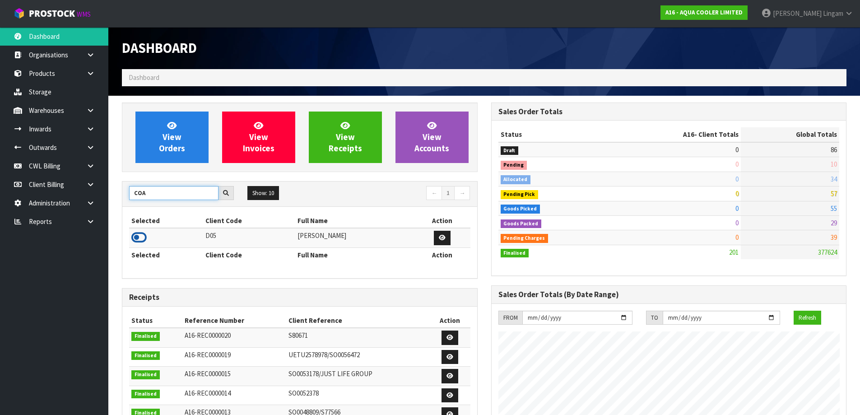
type input "COA"
click at [144, 236] on icon at bounding box center [138, 238] width 15 height 14
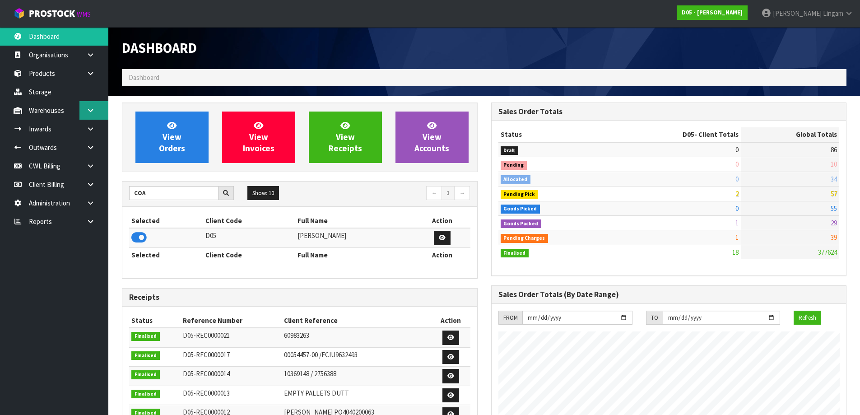
scroll to position [790, 369]
click at [89, 113] on icon at bounding box center [90, 110] width 9 height 7
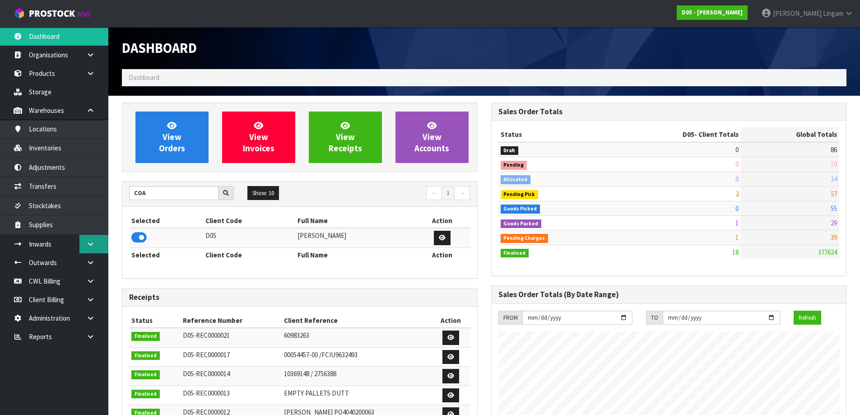
click at [90, 243] on icon at bounding box center [90, 244] width 9 height 7
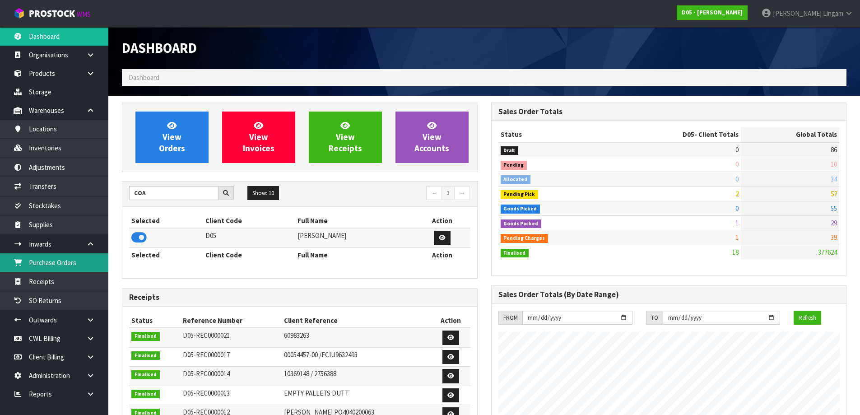
click at [68, 264] on link "Purchase Orders" at bounding box center [54, 262] width 108 height 19
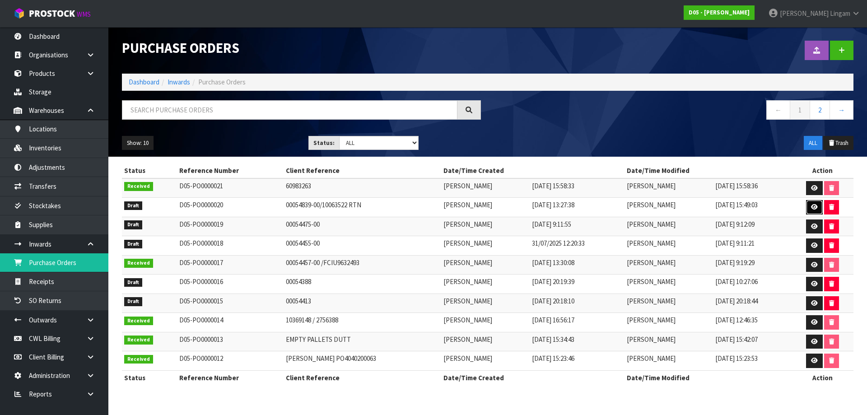
click at [808, 206] on link at bounding box center [814, 207] width 17 height 14
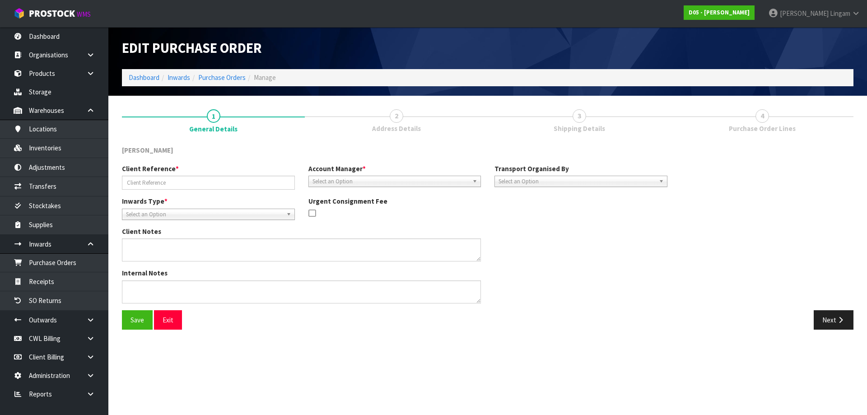
type input "00054839-00/10063522 RTN"
type textarea "IT IS A SWAP FOR THE CORRECT GANTRY LIGHT PANEL THE PICKUP IS FOR A 2020500041-…"
type textarea "THIS RETURN IS FOR 1 X 2020500041-13"
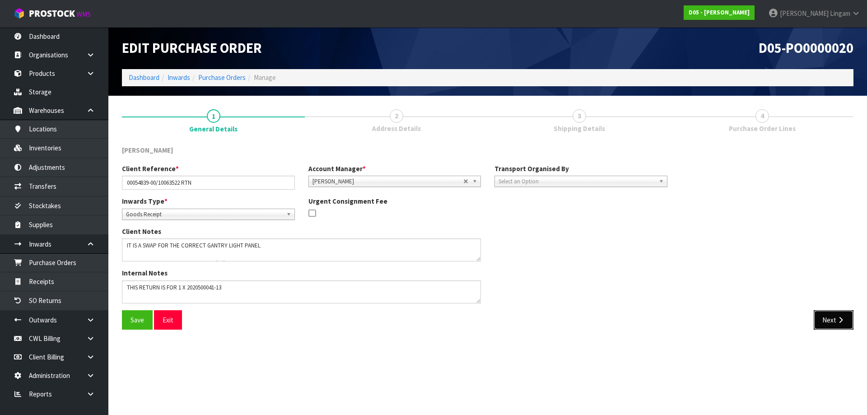
click at [821, 322] on button "Next" at bounding box center [833, 319] width 40 height 19
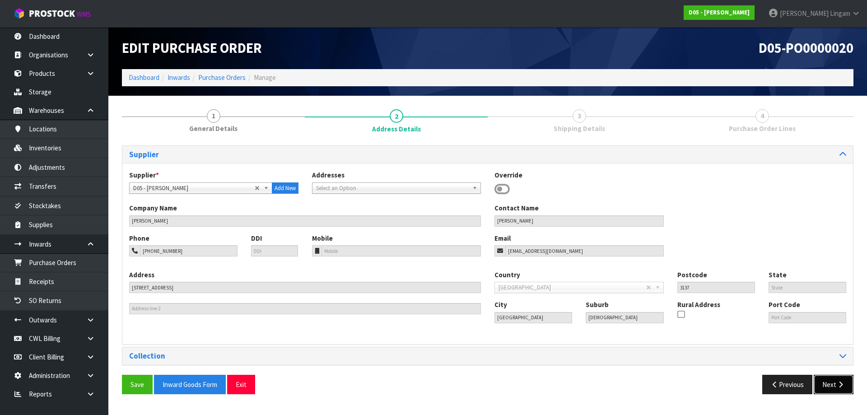
click at [822, 379] on button "Next" at bounding box center [833, 384] width 40 height 19
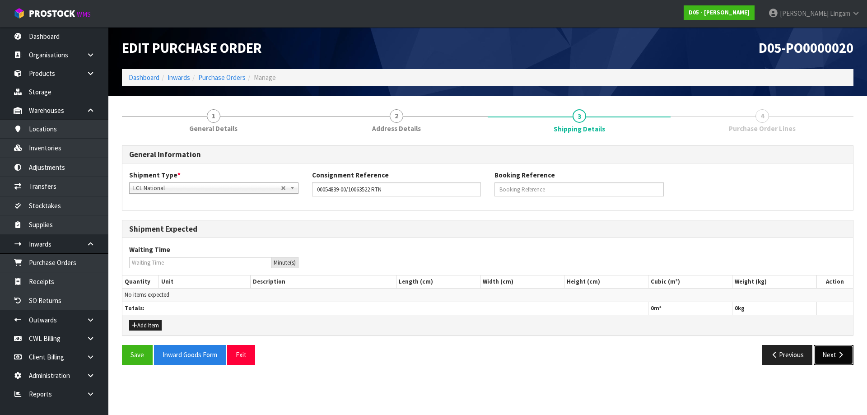
click at [826, 361] on button "Next" at bounding box center [833, 354] width 40 height 19
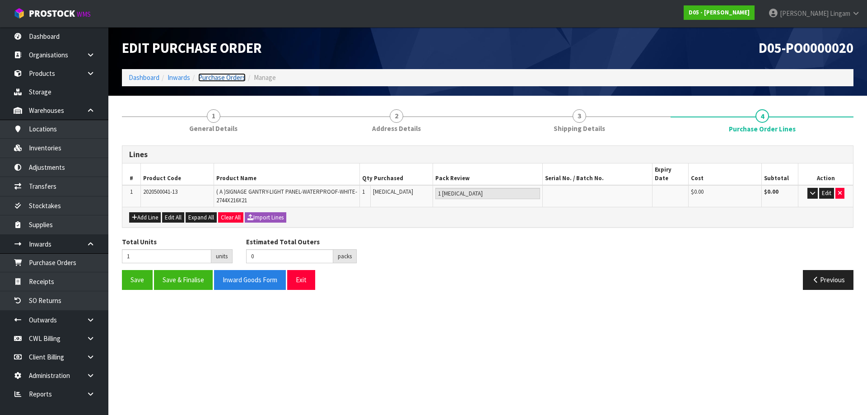
click at [232, 80] on link "Purchase Orders" at bounding box center [221, 77] width 47 height 9
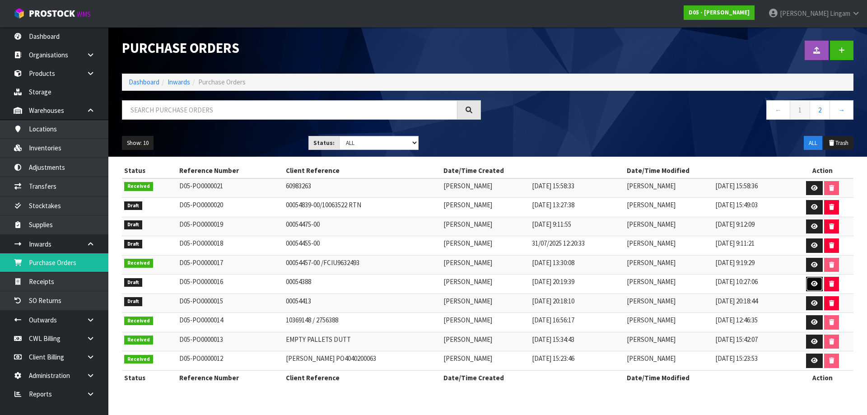
click at [811, 283] on icon at bounding box center [814, 284] width 7 height 6
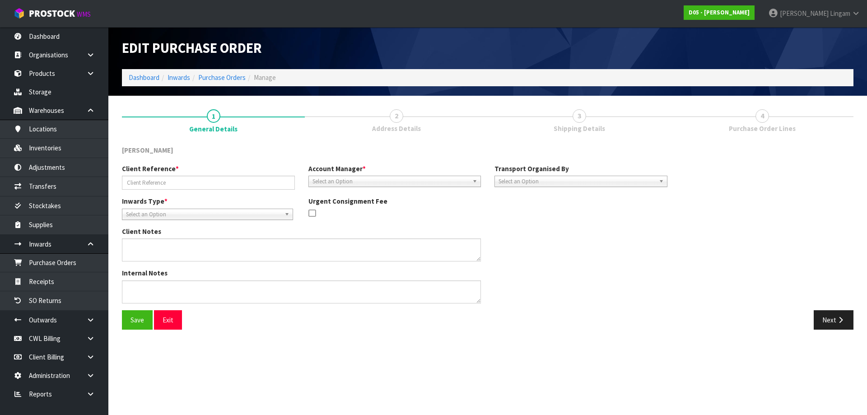
type input "00054388"
type textarea "COULD YOU PLEASE PICK UP AND RETURN TO STOCK ON YOUR STOCK ORDER NUMBER: D05-PO…"
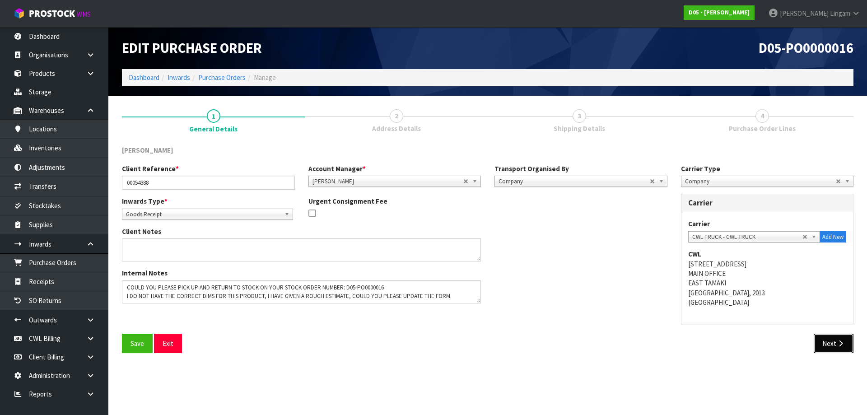
click at [829, 347] on button "Next" at bounding box center [833, 343] width 40 height 19
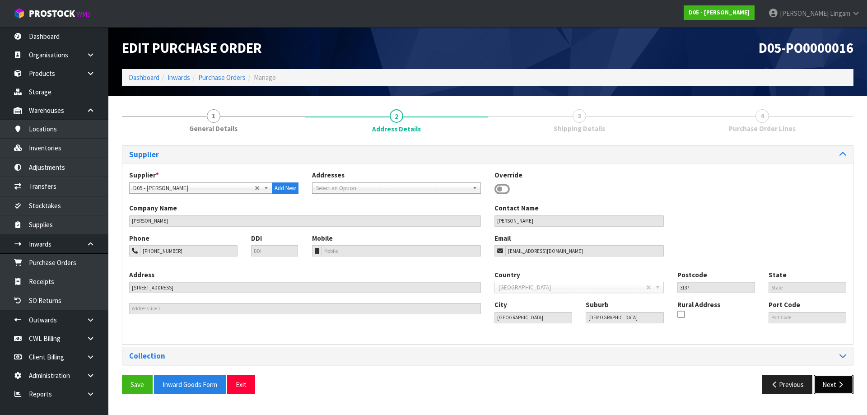
click at [828, 384] on button "Next" at bounding box center [833, 384] width 40 height 19
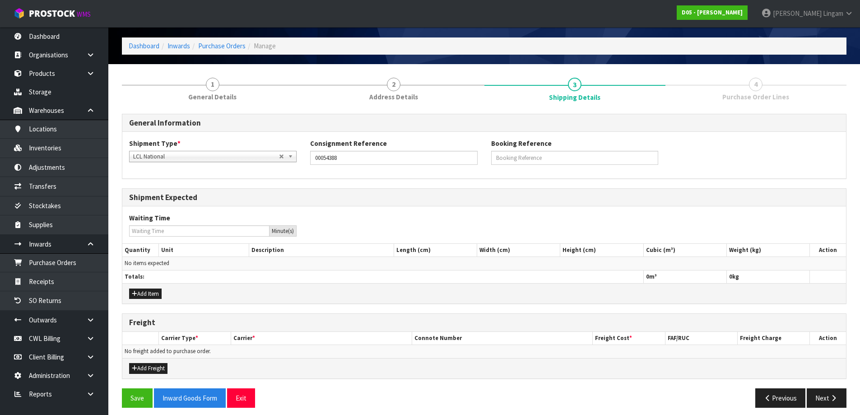
scroll to position [38, 0]
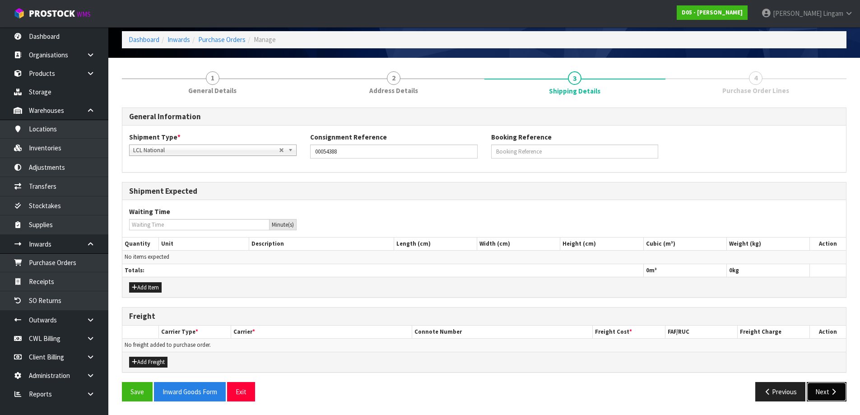
click at [825, 387] on button "Next" at bounding box center [827, 391] width 40 height 19
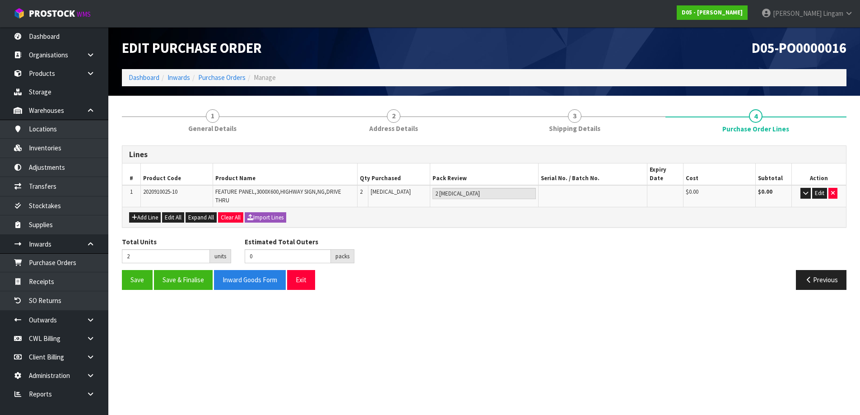
scroll to position [0, 0]
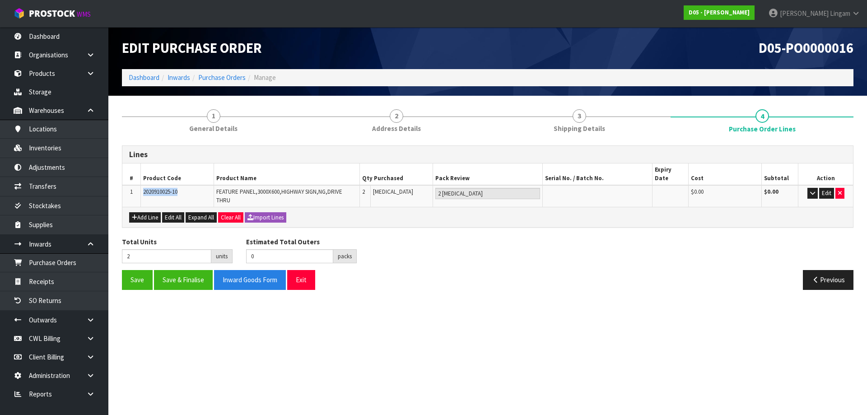
drag, startPoint x: 140, startPoint y: 182, endPoint x: 183, endPoint y: 188, distance: 43.2
click at [183, 188] on td "2020910025-10" at bounding box center [176, 196] width 73 height 22
copy span "2020910025-10"
click at [34, 76] on link "Products" at bounding box center [54, 73] width 108 height 19
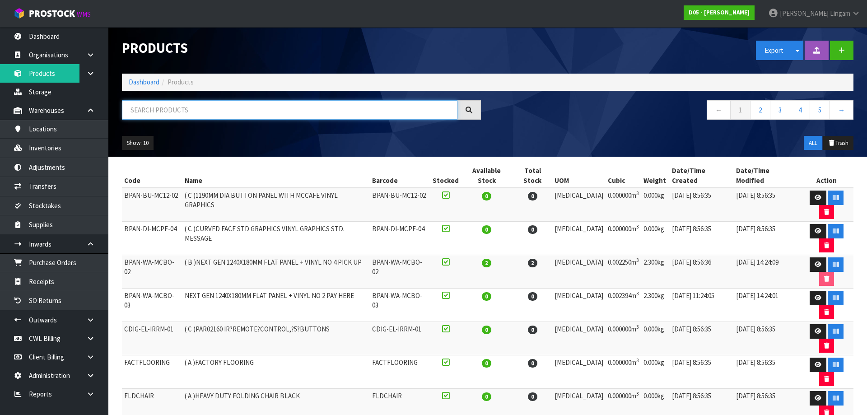
click at [300, 109] on input "text" at bounding box center [289, 109] width 335 height 19
paste input "2020910025-10"
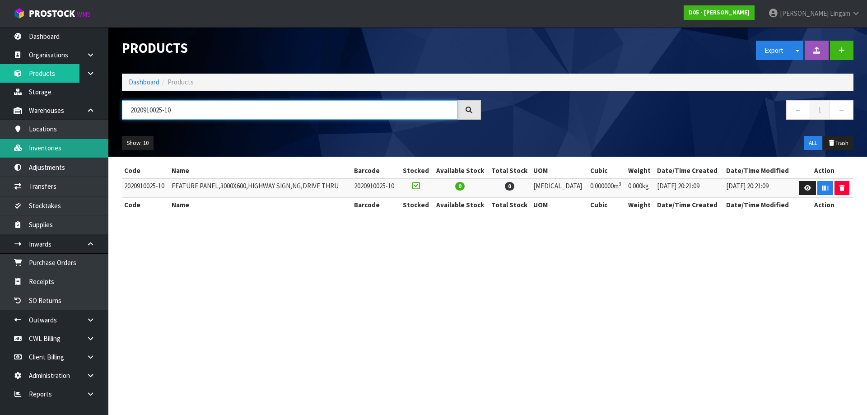
type input "2020910025-10"
click at [47, 152] on link "Inventories" at bounding box center [54, 148] width 108 height 19
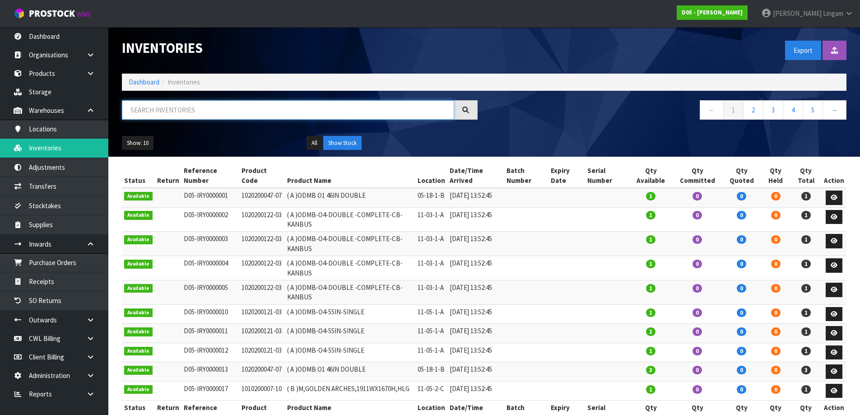
paste input "2020910025-10"
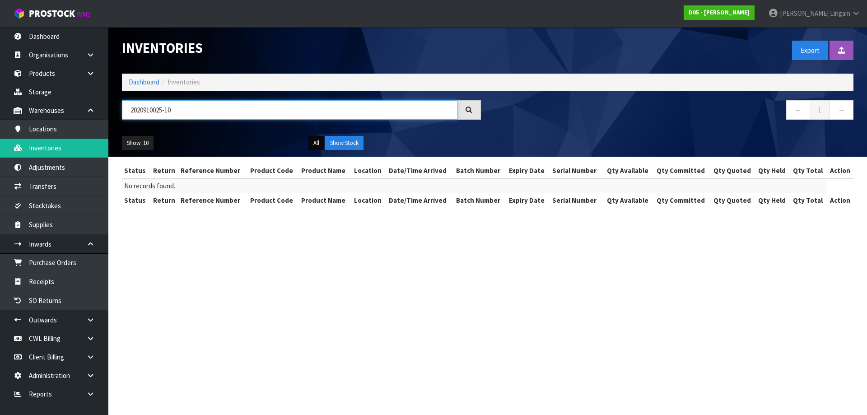
type input "2020910025-10"
click at [312, 143] on button "All" at bounding box center [316, 143] width 16 height 14
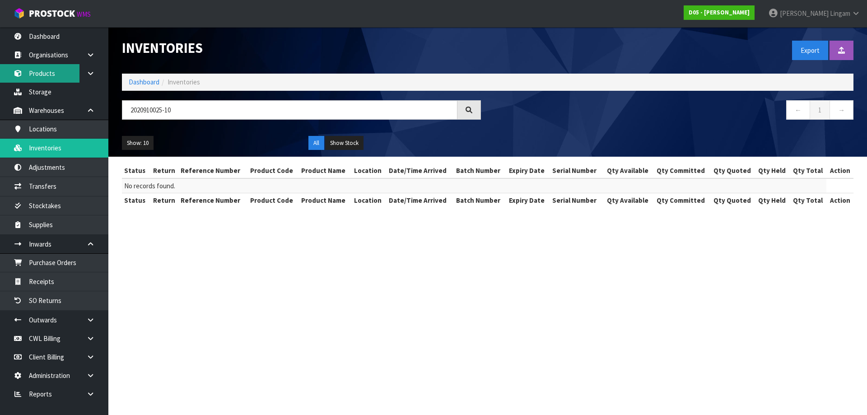
click at [43, 77] on link "Products" at bounding box center [54, 73] width 108 height 19
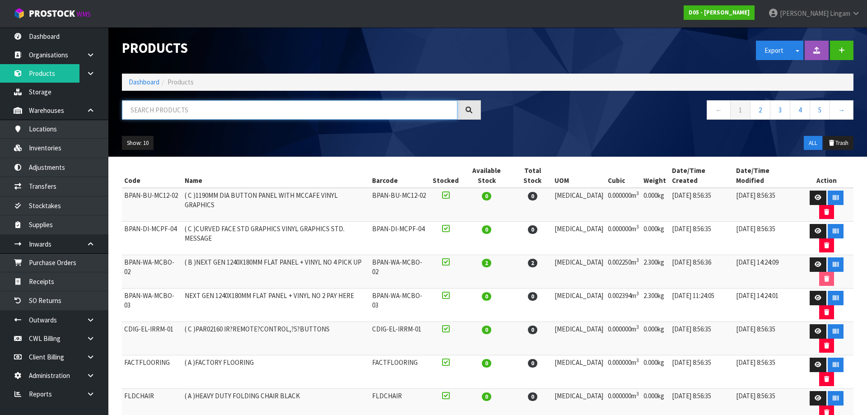
paste input "2020910025-10"
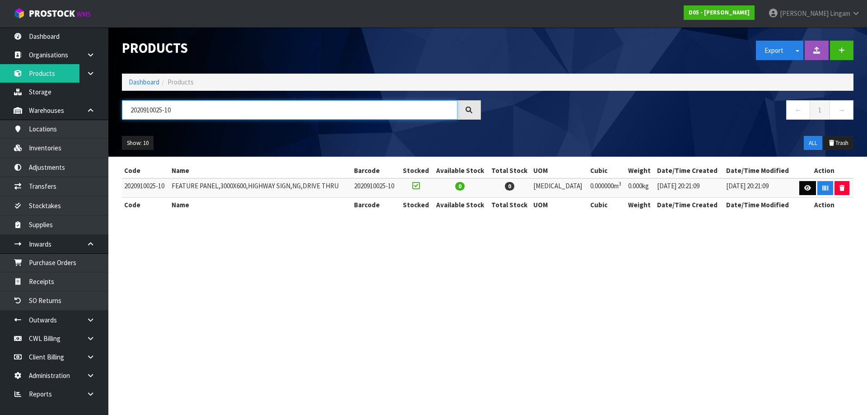
type input "2020910025-10"
click at [806, 186] on icon at bounding box center [807, 188] width 7 height 6
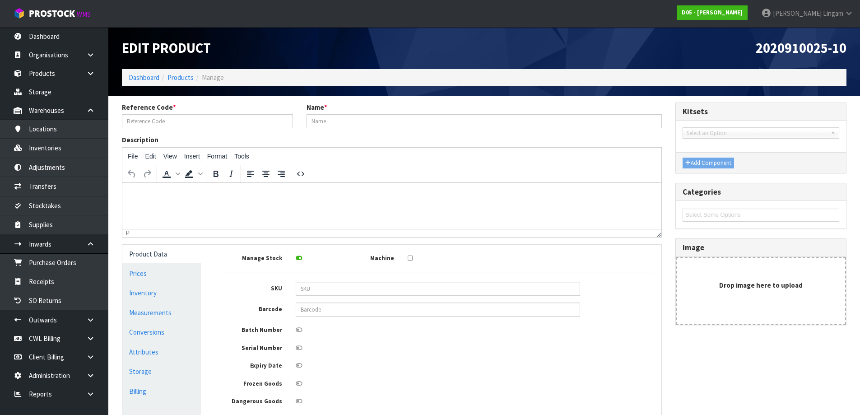
type input "2020910025-10"
type input "FEATURE PANEL,3000X600,HIGHWAY SIGN,NG,DRIVE THRU"
click at [140, 76] on link "Dashboard" at bounding box center [144, 77] width 31 height 9
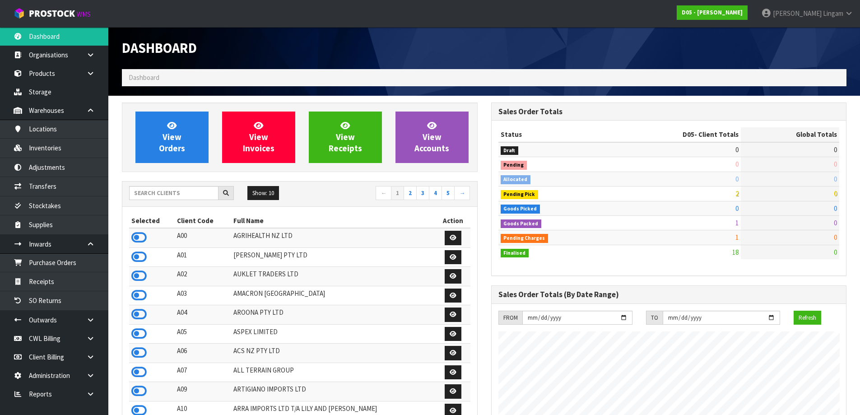
scroll to position [790, 369]
click at [733, 44] on div "Dashboard" at bounding box center [484, 48] width 738 height 42
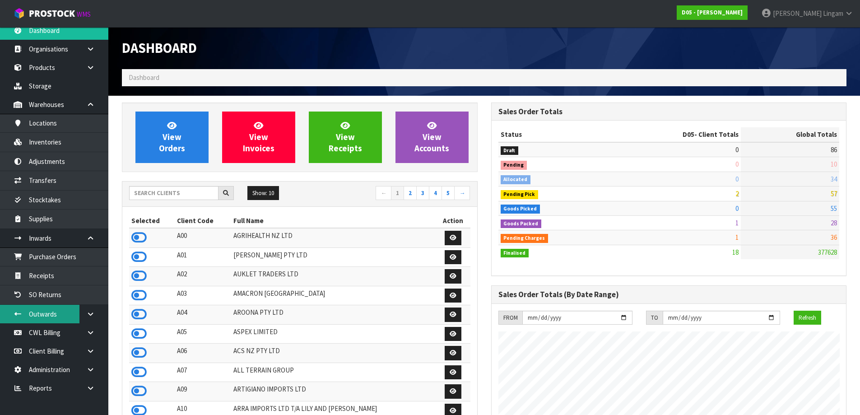
scroll to position [6, 0]
click at [89, 386] on icon at bounding box center [90, 387] width 9 height 7
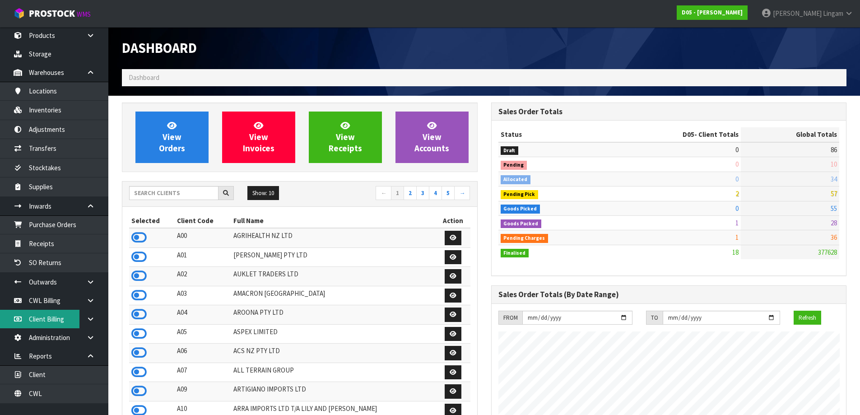
scroll to position [45, 0]
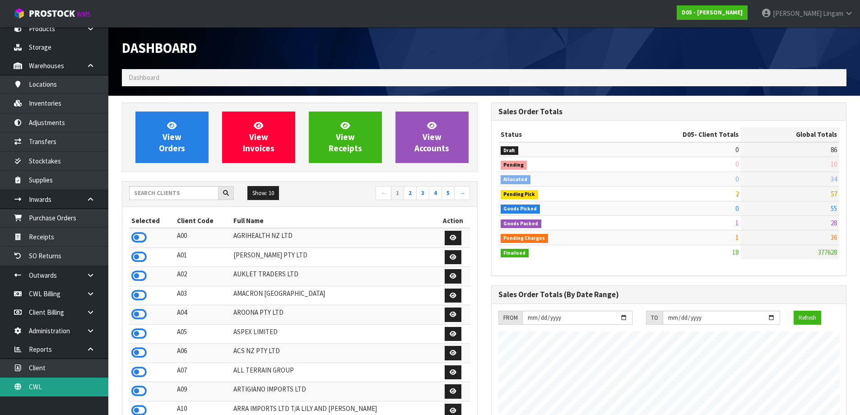
click at [61, 386] on link "CWL" at bounding box center [54, 386] width 108 height 19
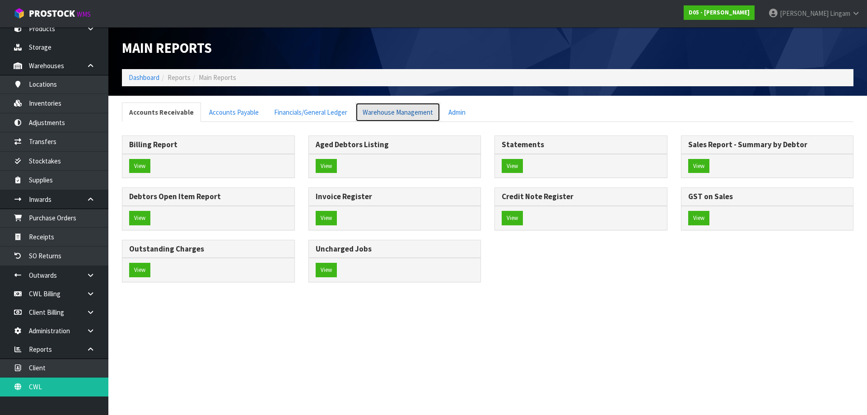
click at [396, 109] on link "Warehouse Management" at bounding box center [397, 111] width 85 height 19
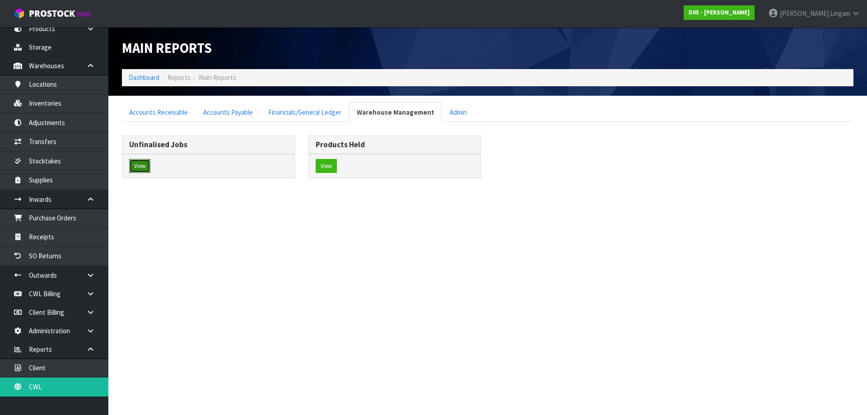
click at [139, 168] on button "View" at bounding box center [139, 166] width 21 height 14
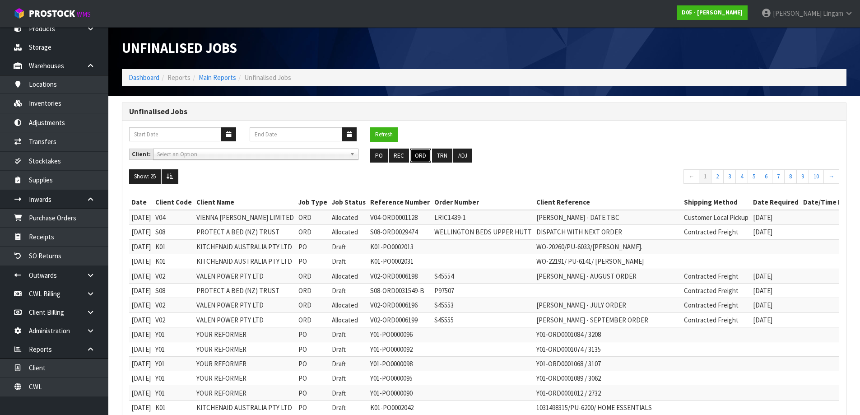
click at [421, 158] on button "ORD" at bounding box center [420, 155] width 21 height 14
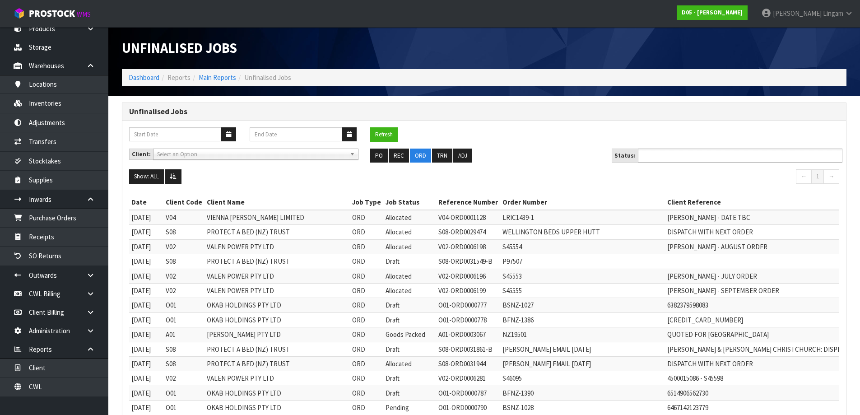
click at [671, 154] on input "text" at bounding box center [673, 155] width 66 height 11
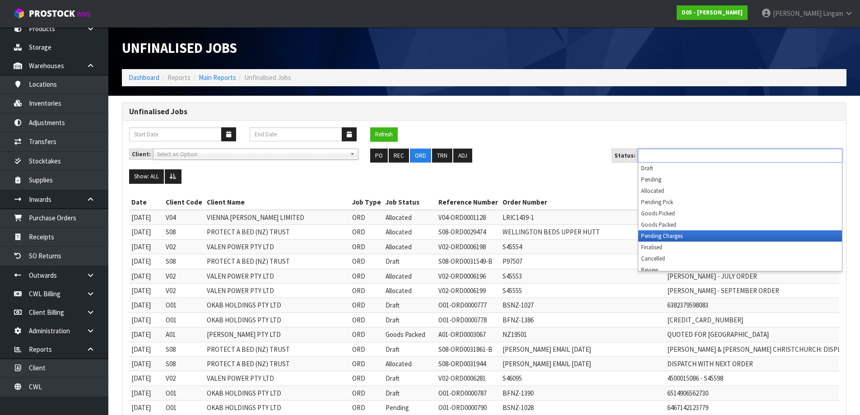
click at [677, 235] on li "Pending Charges" at bounding box center [740, 235] width 204 height 11
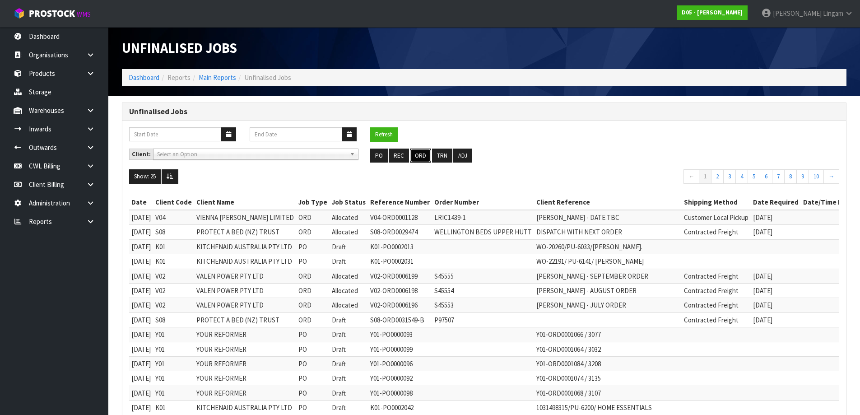
click at [418, 158] on button "ORD" at bounding box center [420, 155] width 21 height 14
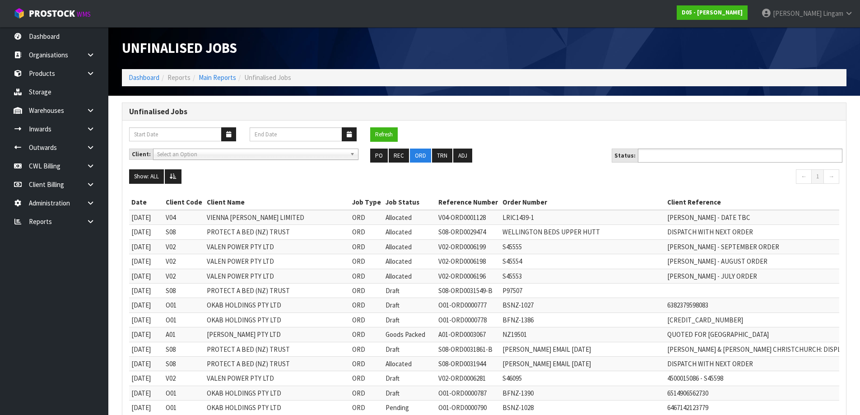
click at [661, 158] on input "text" at bounding box center [673, 155] width 66 height 11
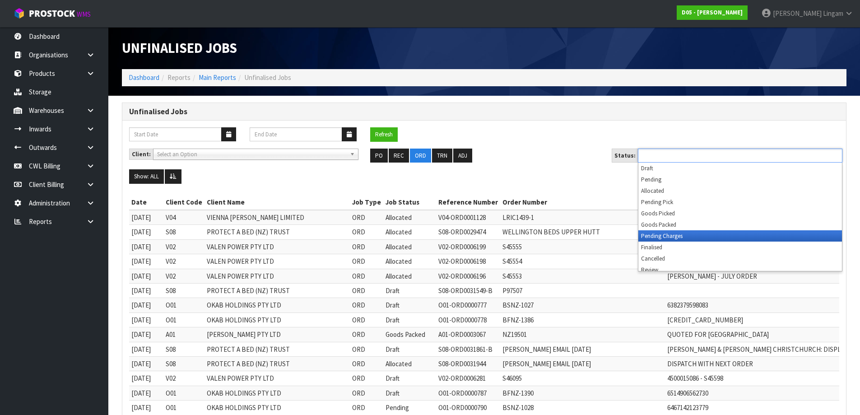
click at [670, 236] on li "Pending Charges" at bounding box center [740, 235] width 204 height 11
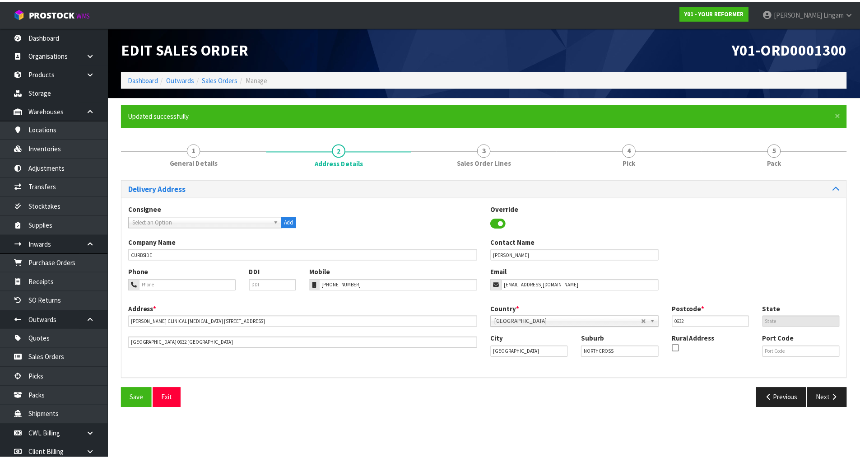
scroll to position [97, 0]
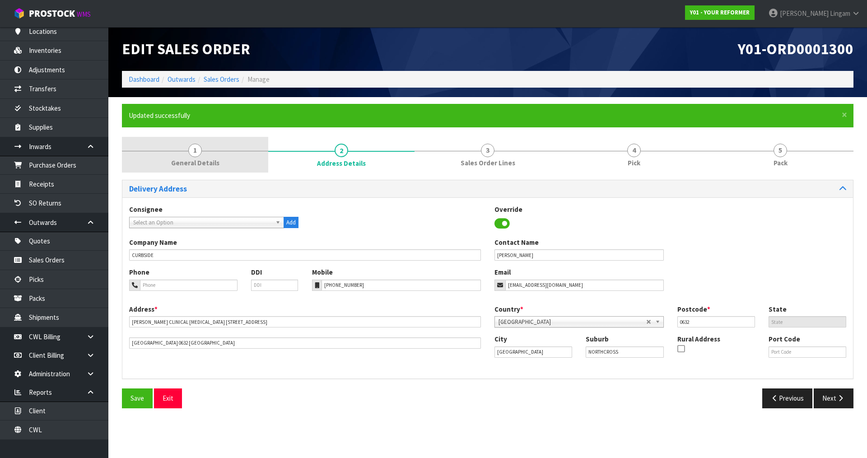
click at [237, 155] on link "1 General Details" at bounding box center [195, 155] width 146 height 36
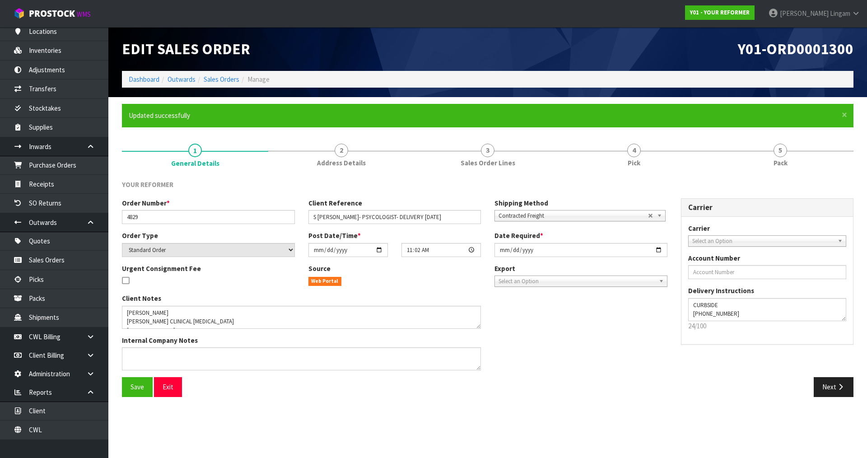
click at [557, 212] on span "Contracted Freight" at bounding box center [572, 215] width 149 height 11
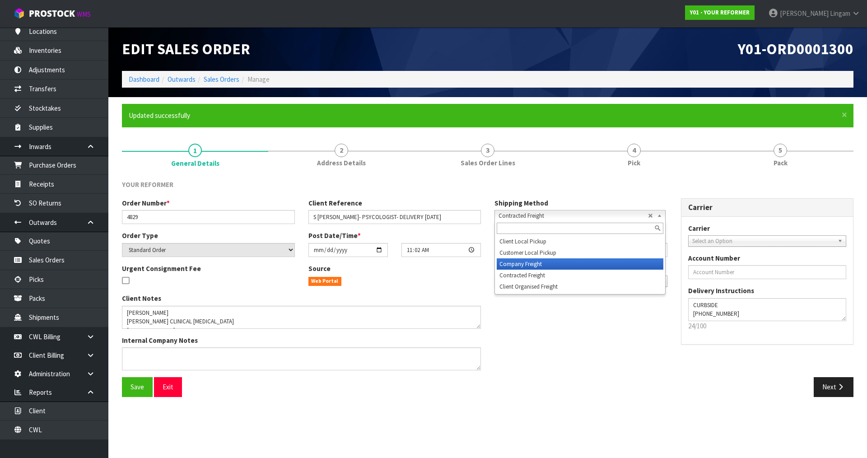
click at [525, 264] on li "Company Freight" at bounding box center [579, 263] width 167 height 11
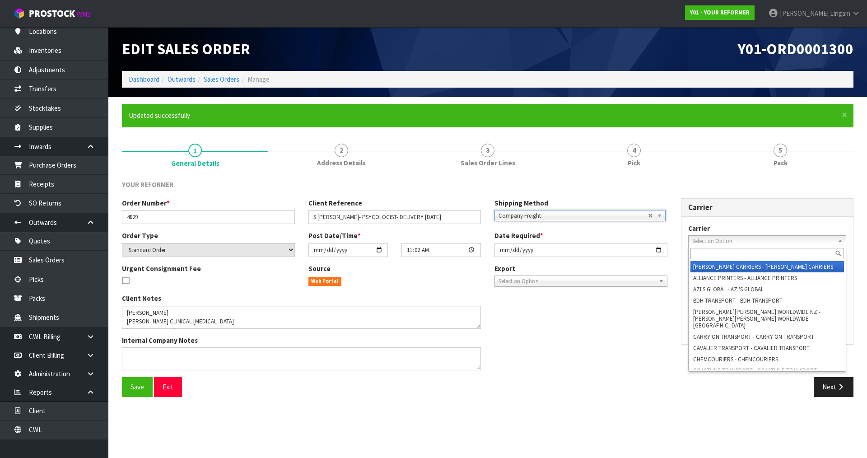
click at [724, 241] on span "Select an Option" at bounding box center [763, 241] width 142 height 11
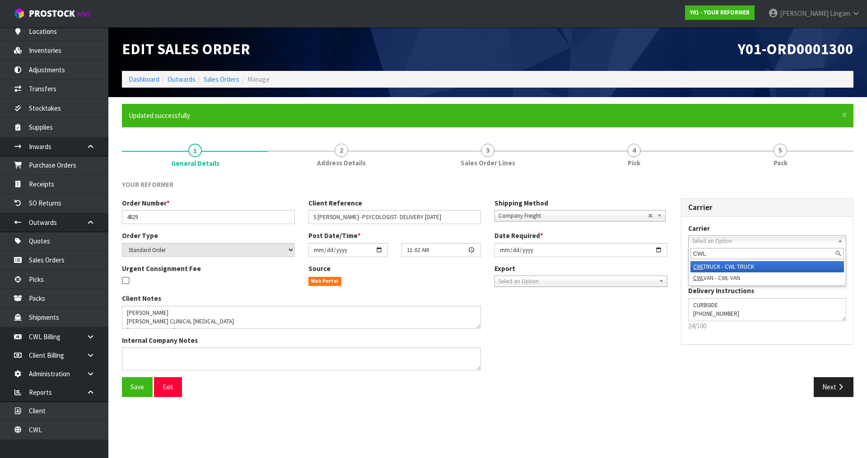
type input "CWL"
click at [734, 269] on li "CWL TRUCK - CWL TRUCK" at bounding box center [767, 266] width 154 height 11
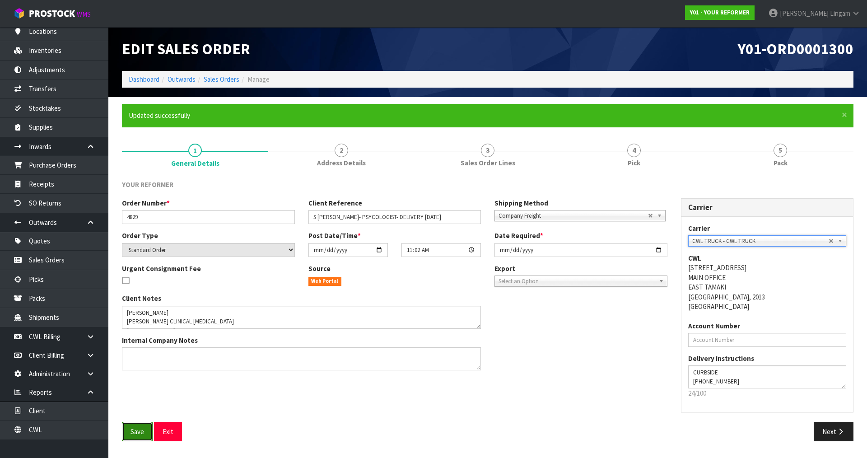
click at [134, 432] on span "Save" at bounding box center [137, 431] width 14 height 9
click at [222, 83] on link "Sales Orders" at bounding box center [222, 79] width 36 height 9
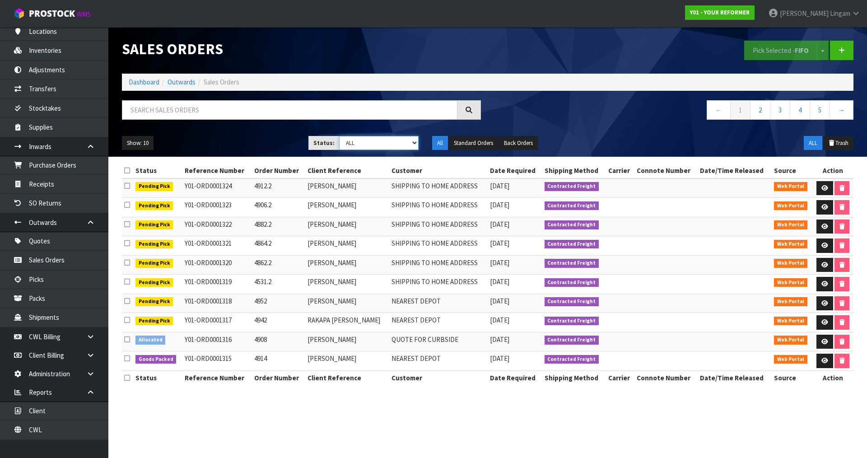
click at [398, 145] on select "Draft Pending Allocated Pending Pick Goods Picked Goods Packed Pending Charges …" at bounding box center [379, 143] width 80 height 14
select select "string:3"
click at [339, 136] on select "Draft Pending Allocated Pending Pick Goods Picked Goods Packed Pending Charges …" at bounding box center [379, 143] width 80 height 14
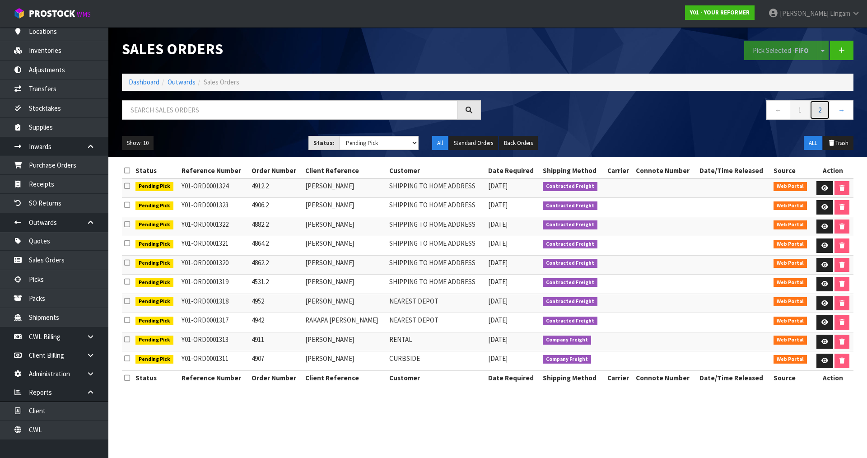
click at [819, 107] on link "2" at bounding box center [819, 109] width 20 height 19
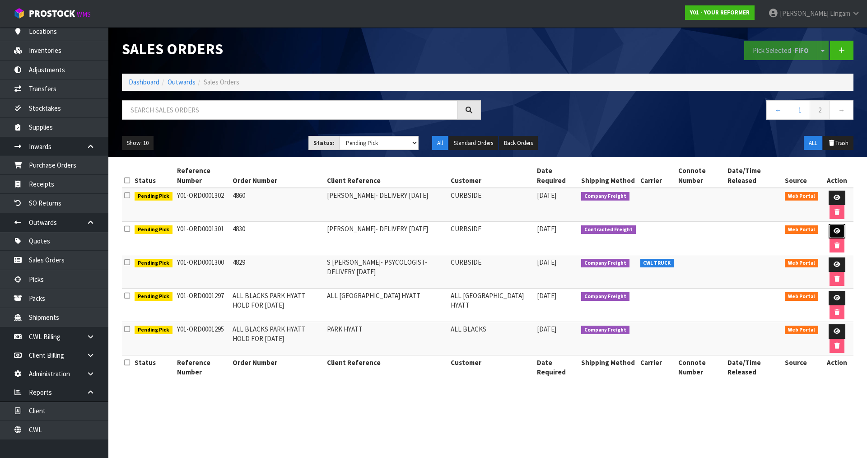
click at [833, 231] on icon at bounding box center [836, 231] width 7 height 6
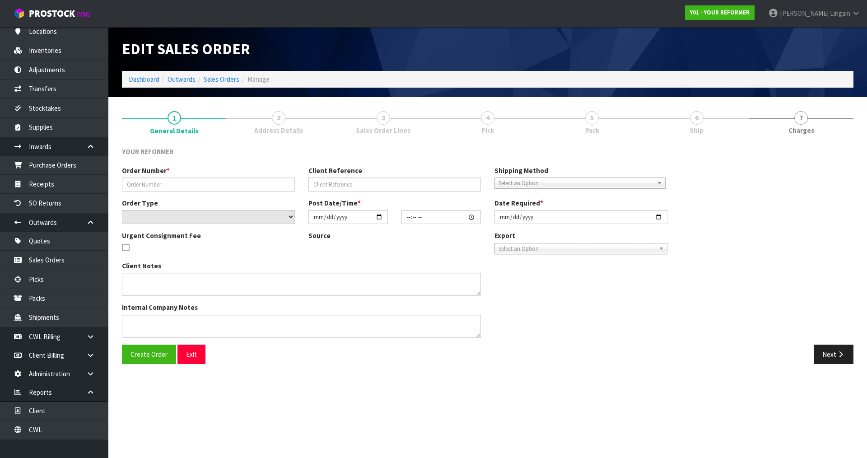
type input "4830"
type input "TASMIN PARTIS- DELIVERY 27/8/25"
select select "number:0"
type input "2025-08-14"
type input "11:19:00.000"
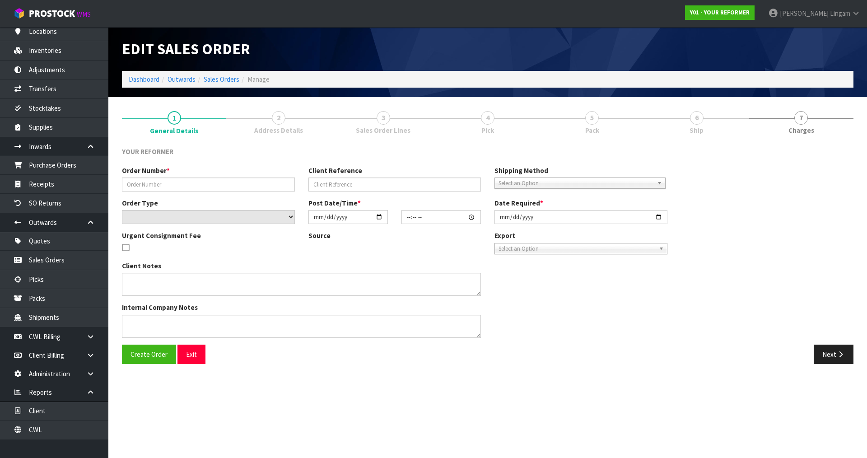
type input "2025-08-27"
type textarea "TASMIN PARTIS 44 MAKAMAKA LANE ALBANY HEIGHTS AUK AUCKLAND 0632 NEW ZEALAND +64…"
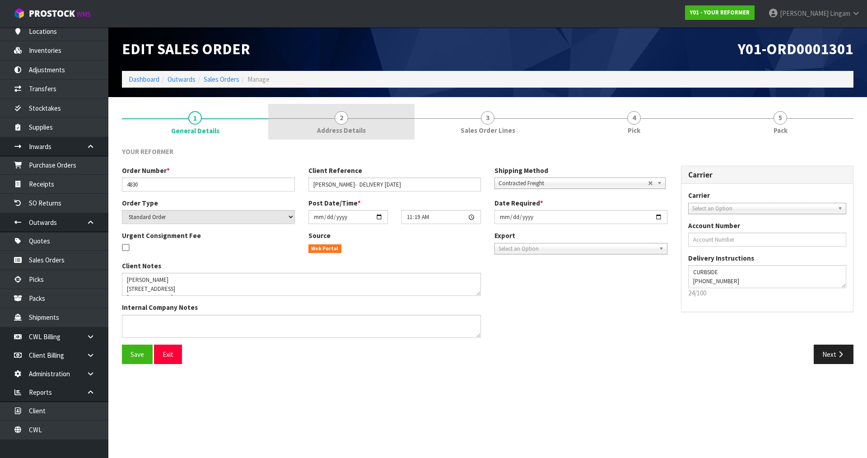
click at [362, 125] on link "2 Address Details" at bounding box center [341, 122] width 146 height 36
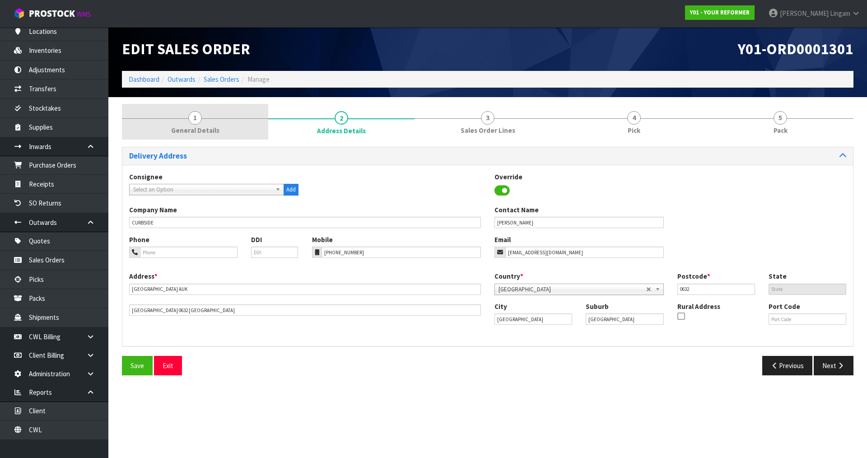
click at [218, 121] on link "1 General Details" at bounding box center [195, 122] width 146 height 36
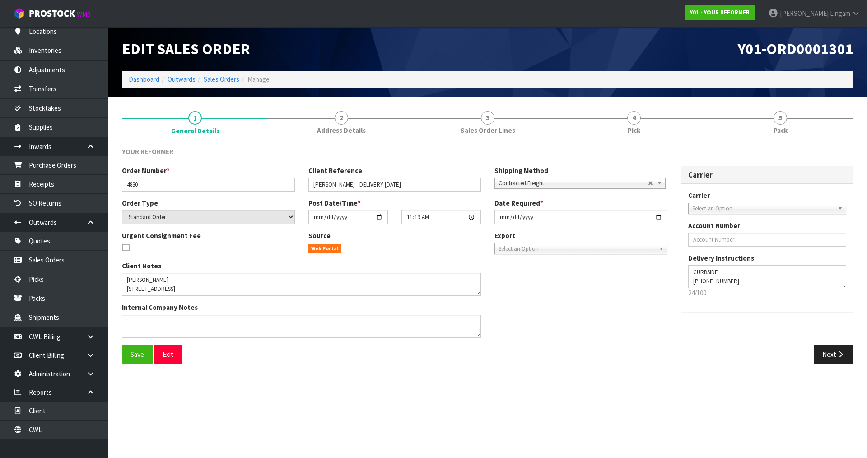
click at [555, 184] on span "Contracted Freight" at bounding box center [572, 183] width 149 height 11
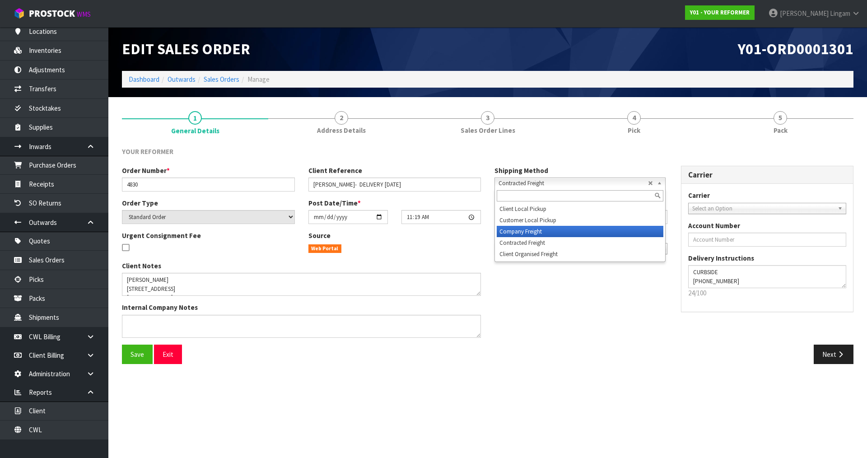
click at [545, 231] on li "Company Freight" at bounding box center [579, 231] width 167 height 11
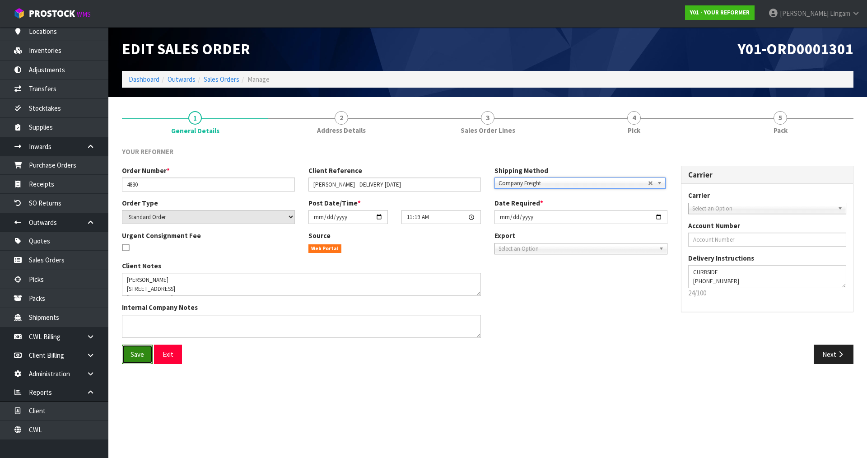
click at [142, 356] on span "Save" at bounding box center [137, 354] width 14 height 9
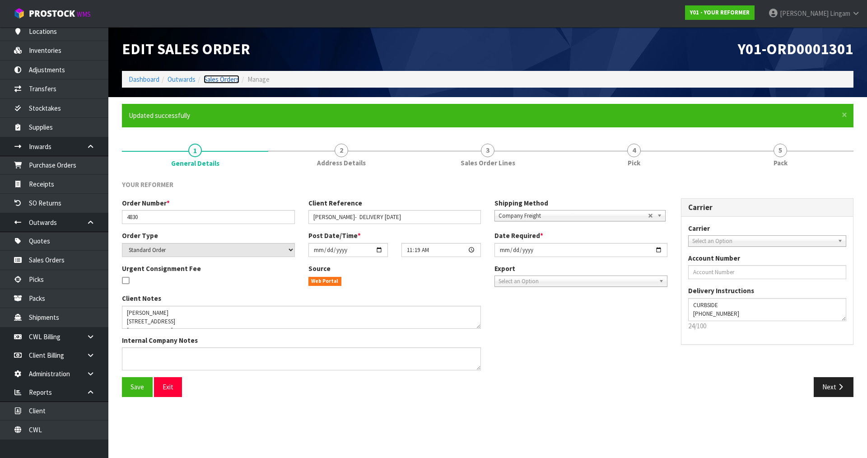
click at [228, 78] on link "Sales Orders" at bounding box center [222, 79] width 36 height 9
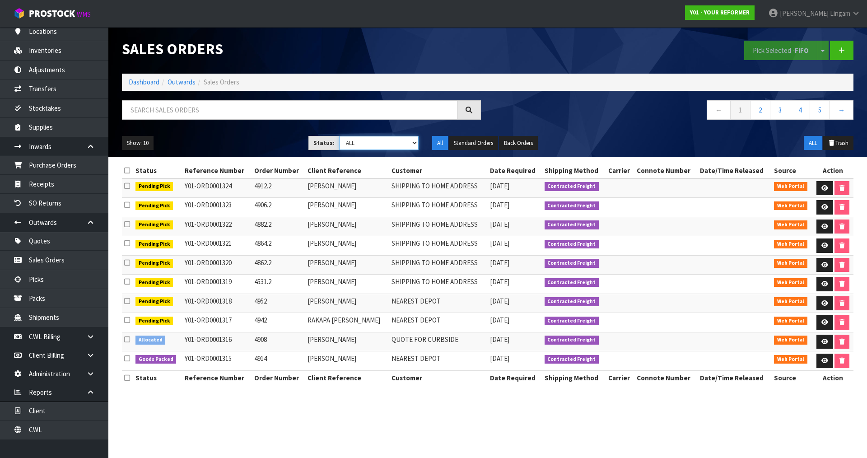
click at [396, 141] on select "Draft Pending Allocated Pending Pick Goods Picked Goods Packed Pending Charges …" at bounding box center [379, 143] width 80 height 14
select select "string:3"
click at [339, 136] on select "Draft Pending Allocated Pending Pick Goods Picked Goods Packed Pending Charges …" at bounding box center [379, 143] width 80 height 14
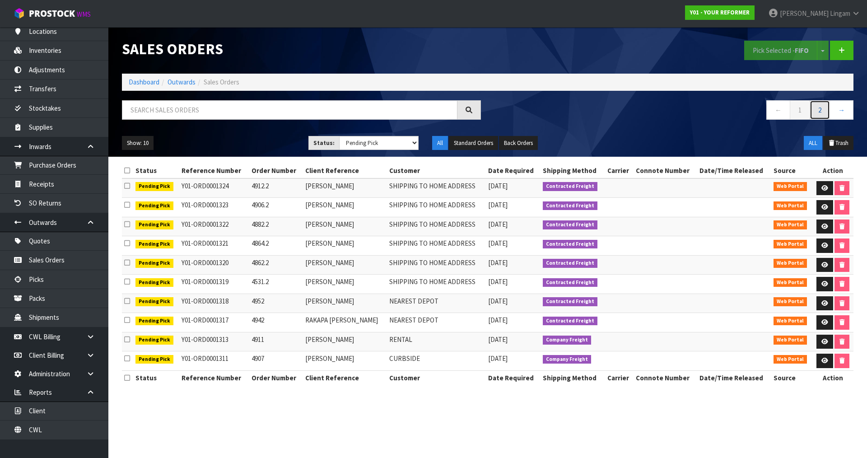
click at [816, 113] on link "2" at bounding box center [819, 109] width 20 height 19
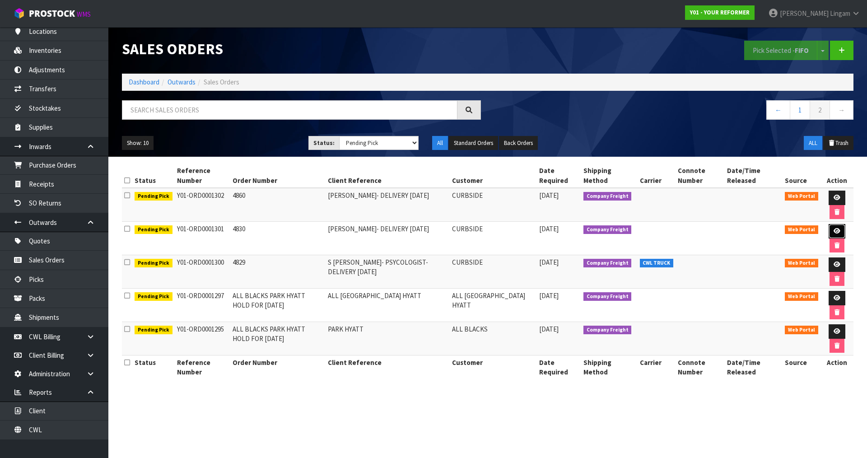
click at [833, 232] on icon at bounding box center [836, 231] width 7 height 6
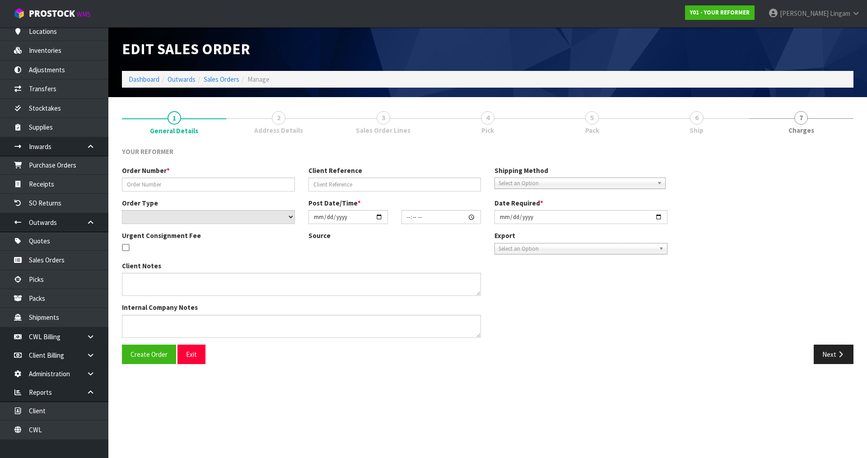
type input "4830"
type input "[PERSON_NAME]- DELIVERY [DATE]"
select select "number:0"
type input "2025-08-14"
type input "11:19:00.000"
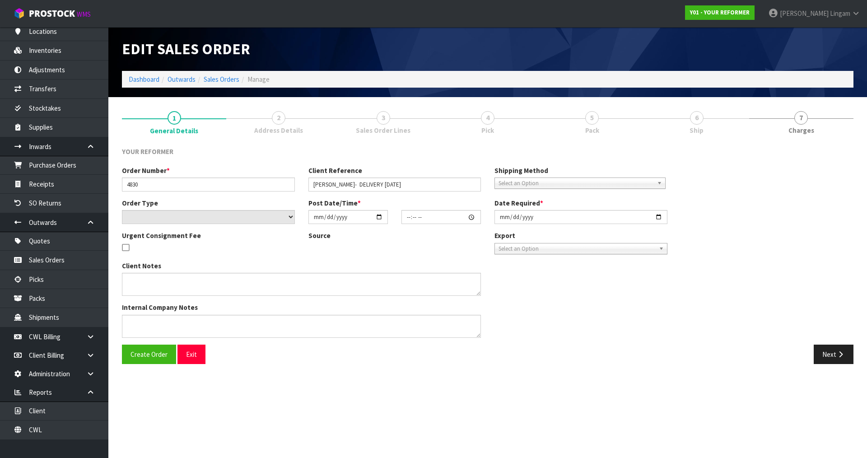
type input "2025-08-27"
type textarea "TASMIN PARTIS 44 MAKAMAKA LANE ALBANY HEIGHTS AUK AUCKLAND 0632 NEW ZEALAND +64…"
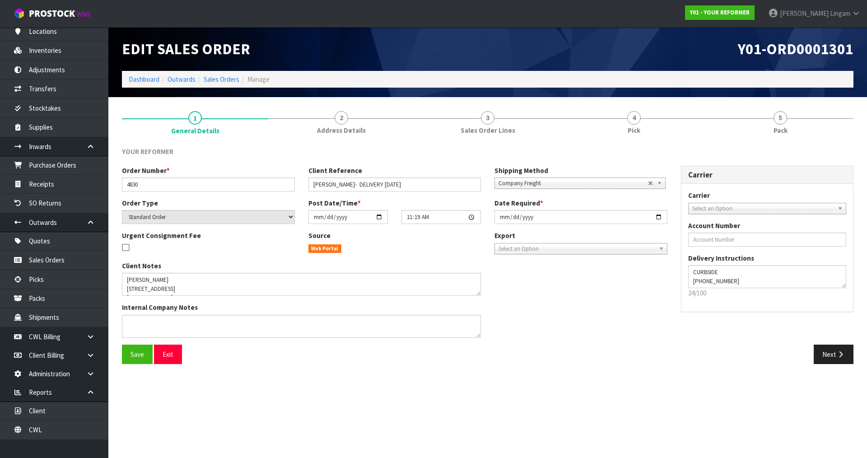
click at [703, 207] on span "Select an Option" at bounding box center [763, 208] width 142 height 11
type input "CWL"
click at [732, 234] on li "CWL TRUCK - CWL TRUCK" at bounding box center [767, 233] width 154 height 11
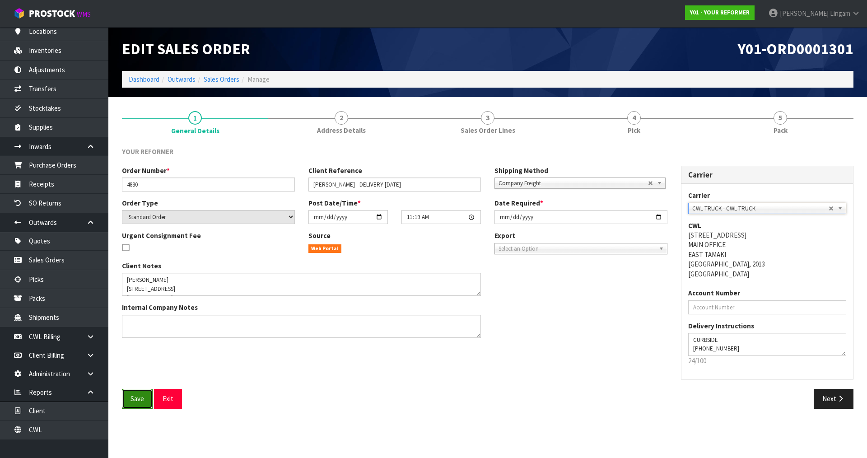
click at [137, 401] on span "Save" at bounding box center [137, 398] width 14 height 9
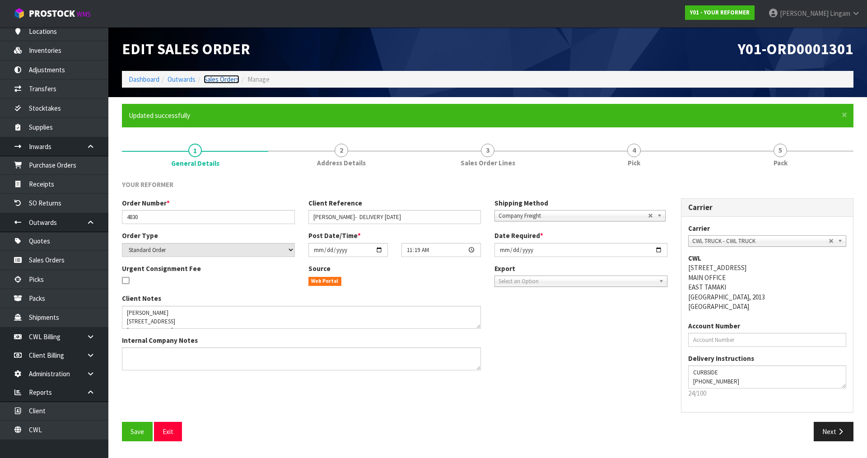
click at [224, 76] on link "Sales Orders" at bounding box center [222, 79] width 36 height 9
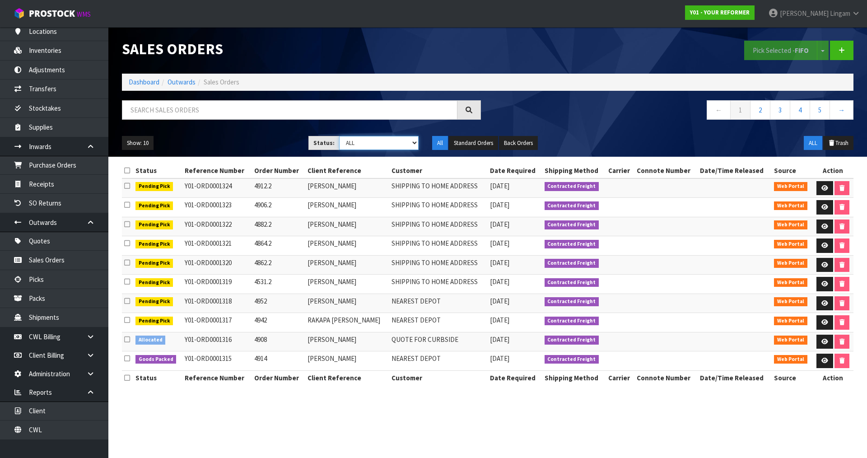
click at [394, 144] on select "Draft Pending Allocated Pending Pick Goods Picked Goods Packed Pending Charges …" at bounding box center [379, 143] width 80 height 14
select select "string:3"
click at [339, 136] on select "Draft Pending Allocated Pending Pick Goods Picked Goods Packed Pending Charges …" at bounding box center [379, 143] width 80 height 14
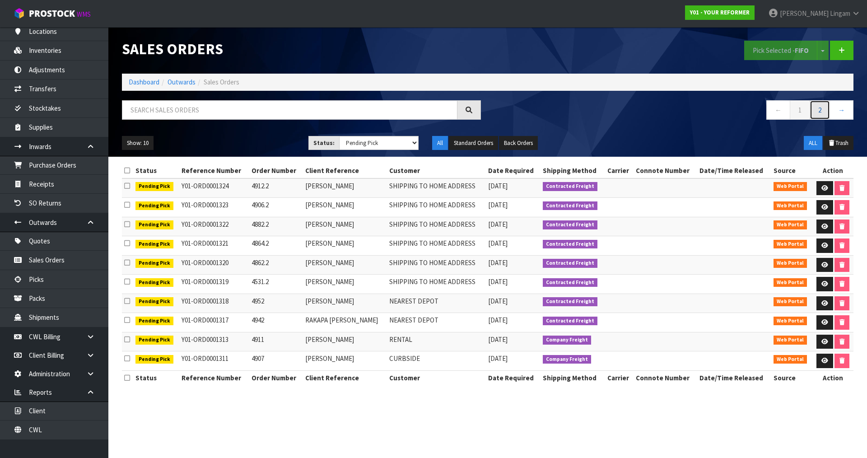
click at [816, 110] on link "2" at bounding box center [819, 109] width 20 height 19
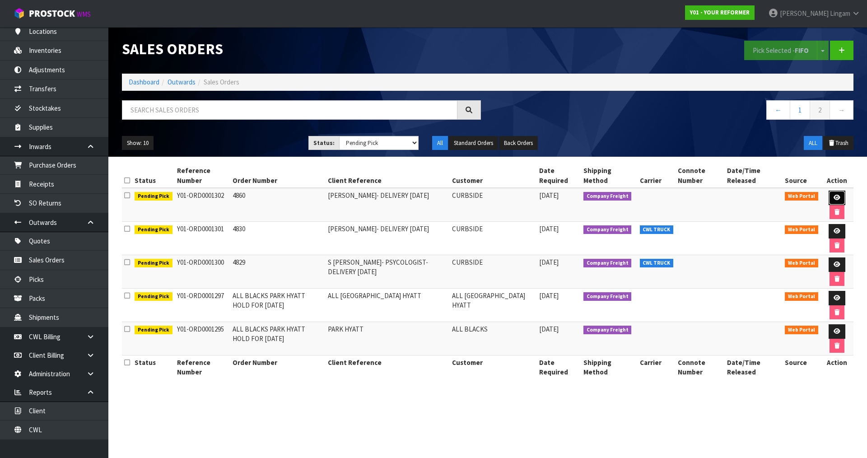
click at [836, 195] on icon at bounding box center [836, 198] width 7 height 6
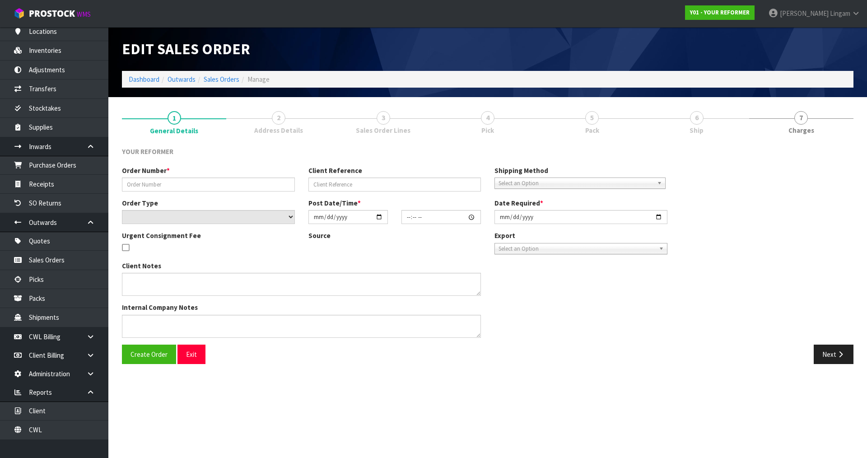
type input "4860"
type input "[PERSON_NAME]- DELIVERY [DATE]"
select select "number:0"
type input "2025-08-15"
type input "15:44:00.000"
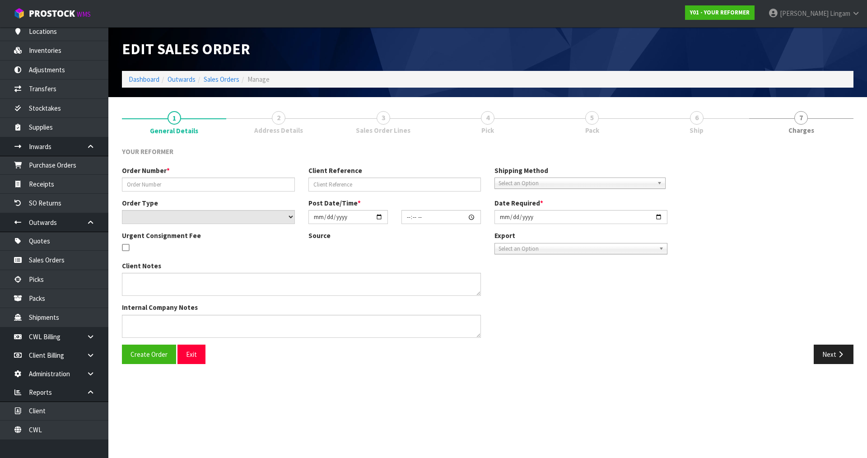
type input "2025-08-27"
type textarea "REBECCA CAIRD 27 EWINGTON AVE AUK AUCKLAND 1024 NEW ZEALAND +64 21 255 0679"
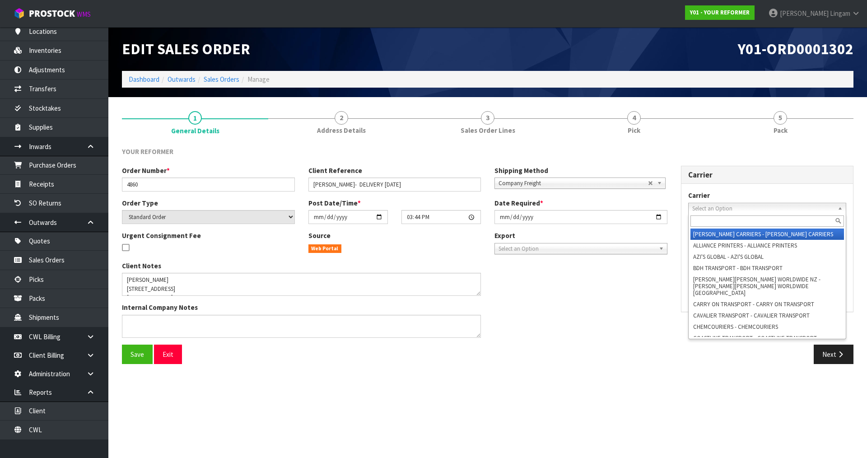
click at [703, 208] on span "Select an Option" at bounding box center [763, 208] width 142 height 11
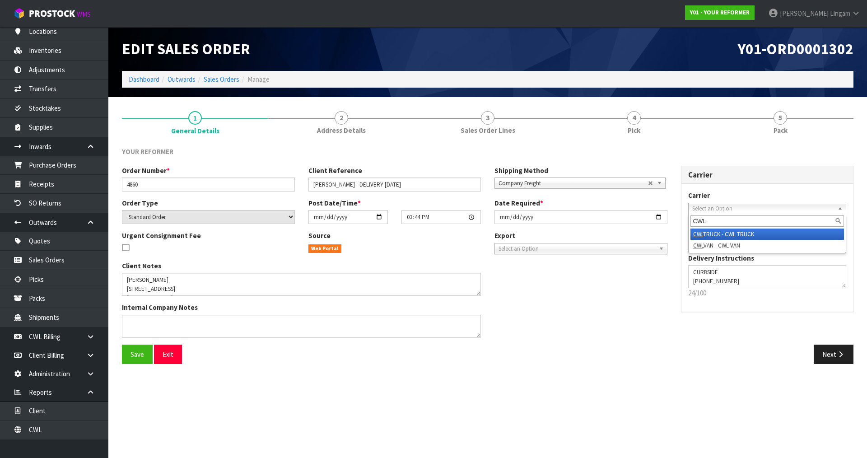
type input "CWL"
click at [736, 232] on li "CWL TRUCK - CWL TRUCK" at bounding box center [767, 233] width 154 height 11
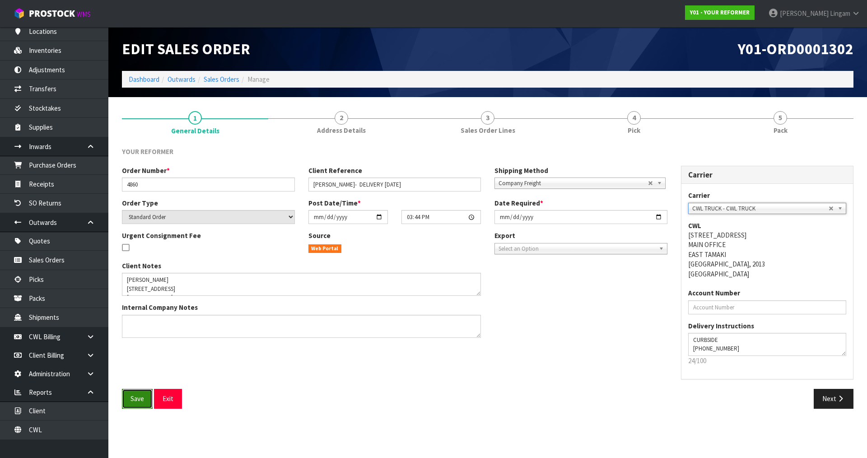
click at [141, 400] on span "Save" at bounding box center [137, 398] width 14 height 9
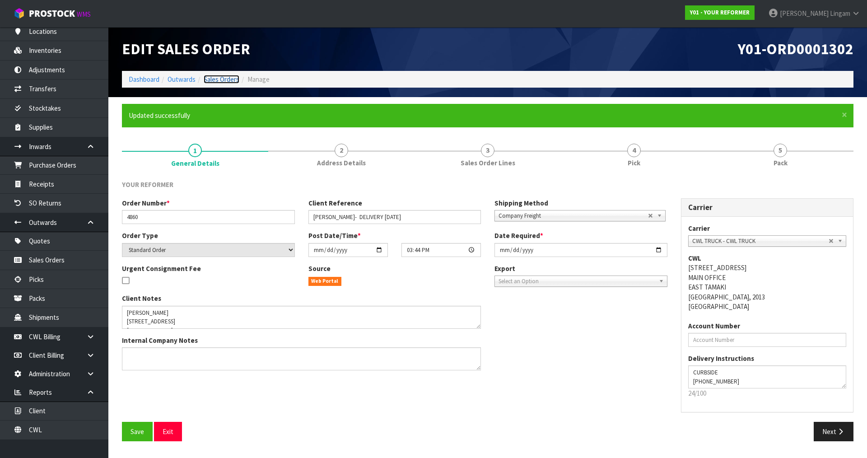
click at [225, 77] on link "Sales Orders" at bounding box center [222, 79] width 36 height 9
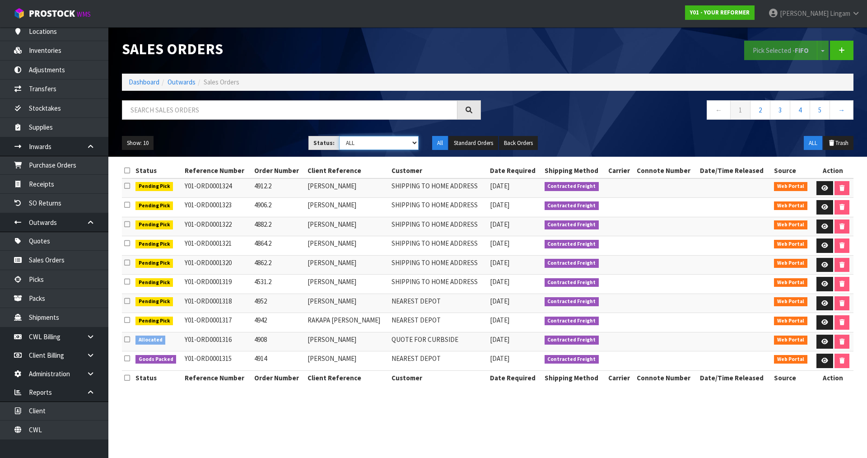
click at [389, 143] on select "Draft Pending Allocated Pending Pick Goods Picked Goods Packed Pending Charges …" at bounding box center [379, 143] width 80 height 14
select select "string:3"
click at [339, 136] on select "Draft Pending Allocated Pending Pick Goods Picked Goods Packed Pending Charges …" at bounding box center [379, 143] width 80 height 14
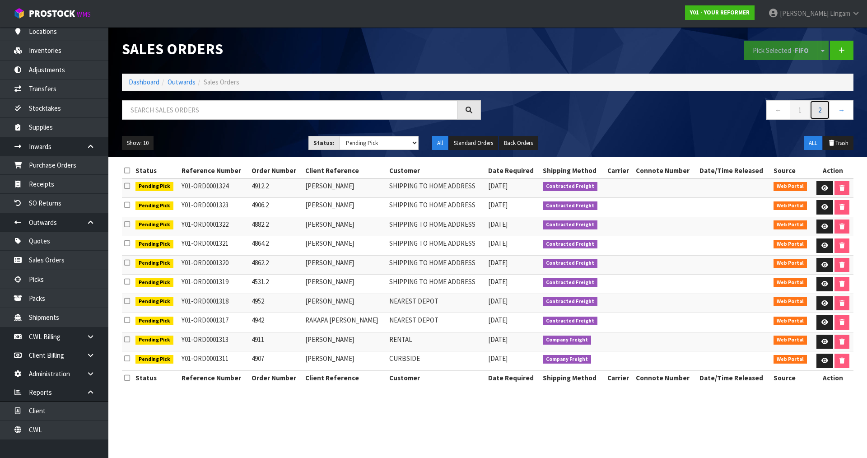
click at [820, 113] on link "2" at bounding box center [819, 109] width 20 height 19
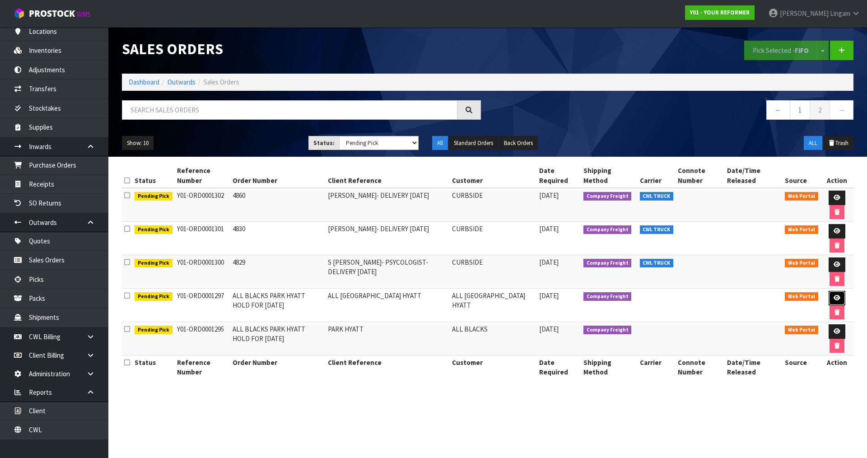
click at [836, 299] on icon at bounding box center [836, 298] width 7 height 6
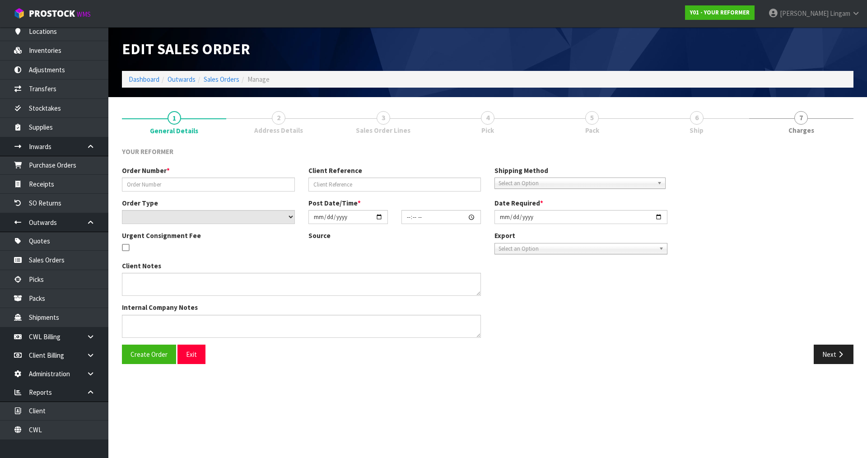
type input "ALL BLACKS PARK HYATT HOLD FOR [DATE]"
type input "ALL [GEOGRAPHIC_DATA] HYATT"
select select "number:0"
type input "2025-08-13"
type input "16:28:00.000"
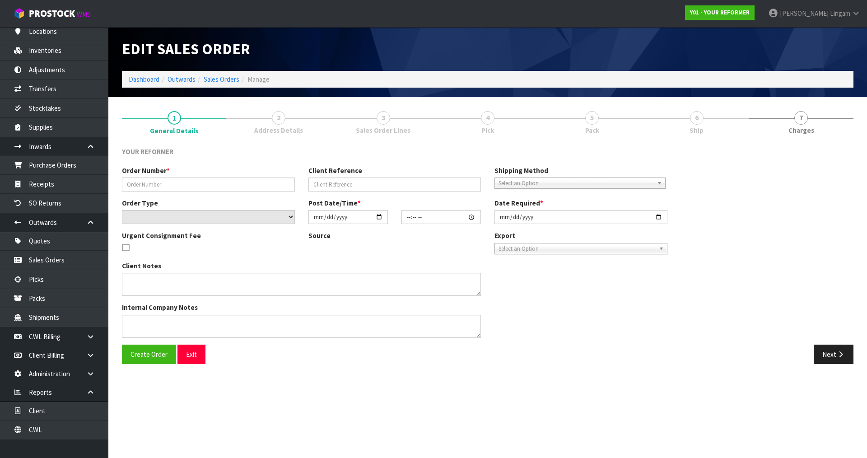
type input "2025-09-20"
type textarea "EVERYTHING SET UP FOR THEM 7 ALMA STREET, HAMILTON CENTRAL, HAMILTON 3244"
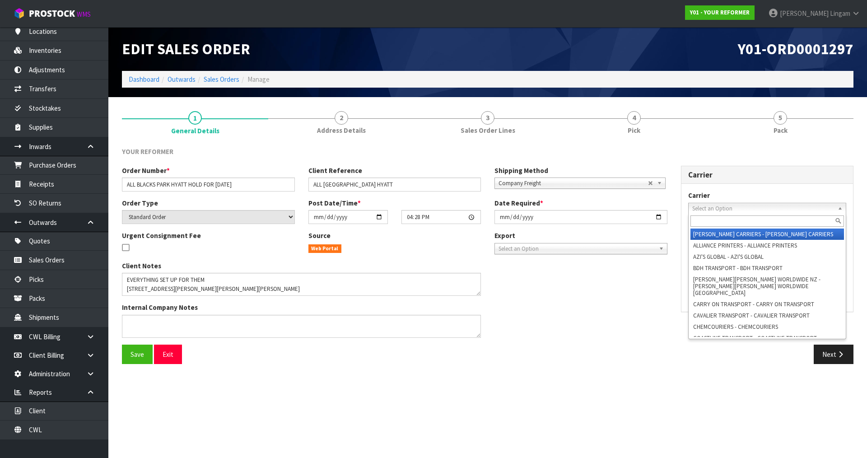
click at [720, 209] on span "Select an Option" at bounding box center [763, 208] width 142 height 11
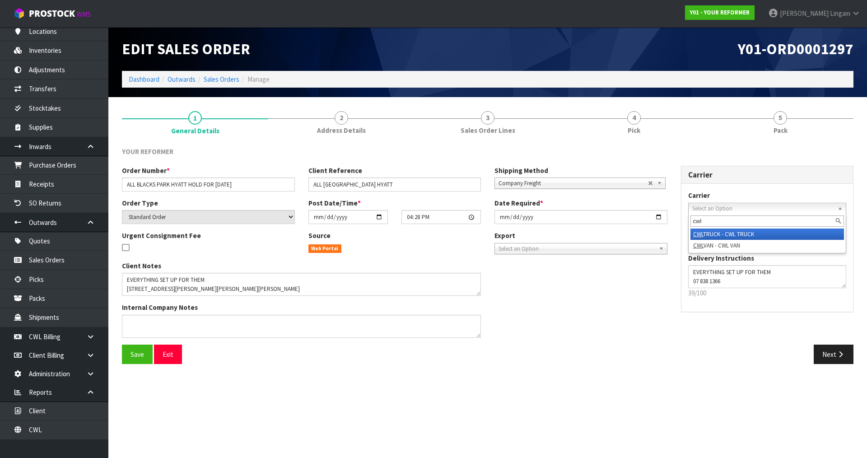
type input "cwl"
click at [716, 236] on li "CWL TRUCK - CWL TRUCK" at bounding box center [767, 233] width 154 height 11
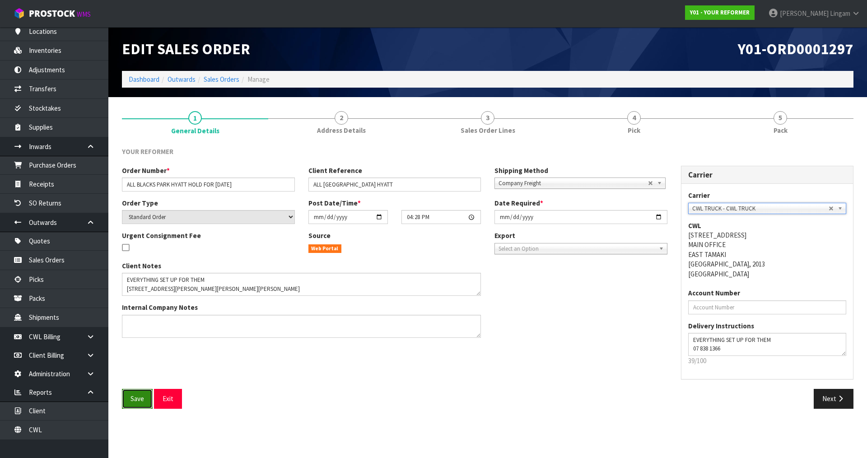
click at [126, 402] on button "Save" at bounding box center [137, 398] width 31 height 19
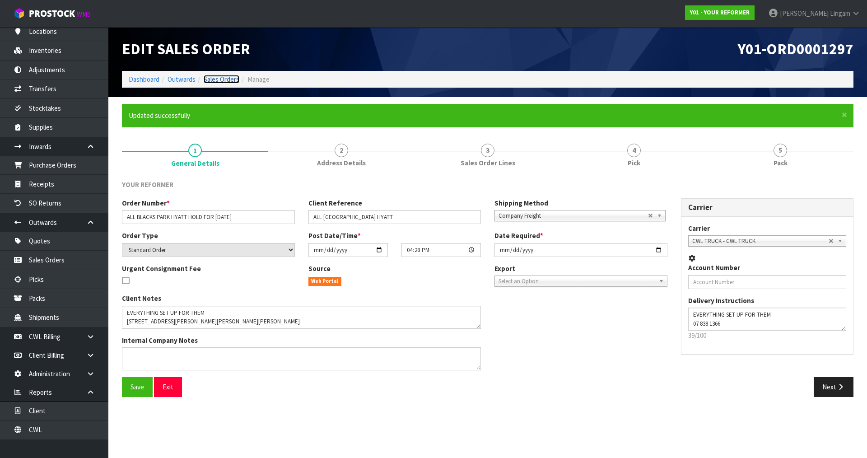
click at [225, 76] on link "Sales Orders" at bounding box center [222, 79] width 36 height 9
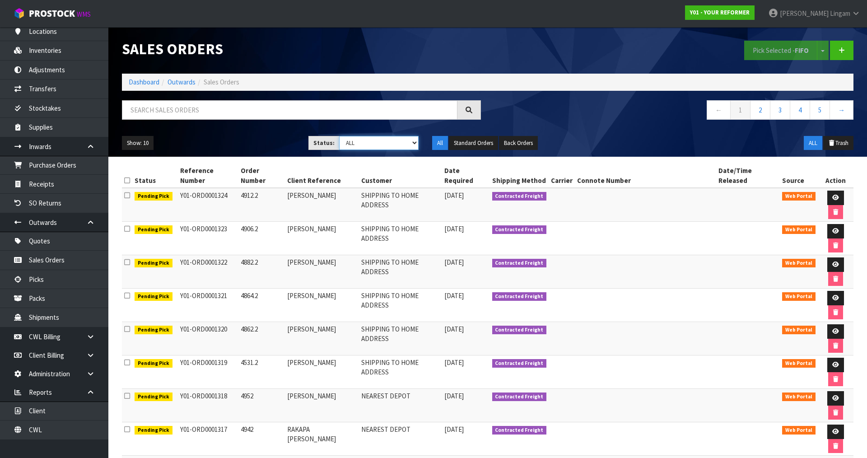
click at [381, 142] on select "Draft Pending Allocated Pending Pick Goods Picked Goods Packed Pending Charges …" at bounding box center [379, 143] width 80 height 14
select select "string:3"
click at [339, 136] on select "Draft Pending Allocated Pending Pick Goods Picked Goods Packed Pending Charges …" at bounding box center [379, 143] width 80 height 14
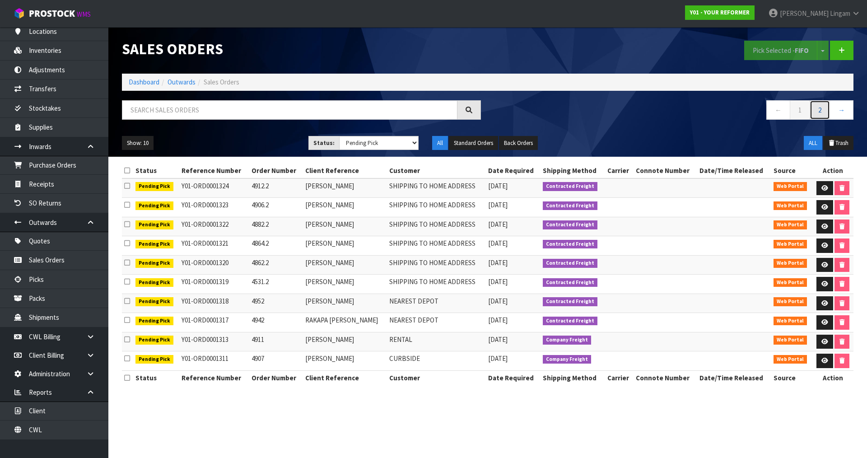
click at [818, 113] on link "2" at bounding box center [819, 109] width 20 height 19
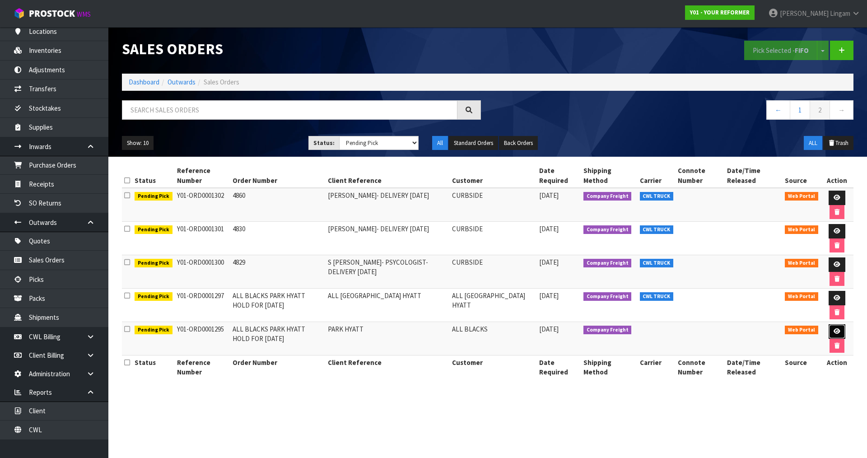
click at [833, 330] on icon at bounding box center [836, 331] width 7 height 6
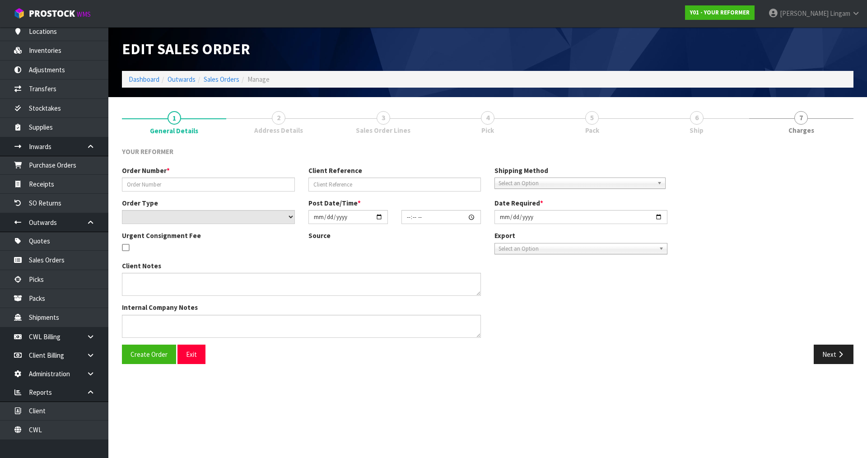
type input "ALL BLACKS PARK HYATT HOLD FOR 30 AUGUST"
type input "PARK HYATT"
select select "number:0"
type input "2025-08-13"
type input "14:22:00.000"
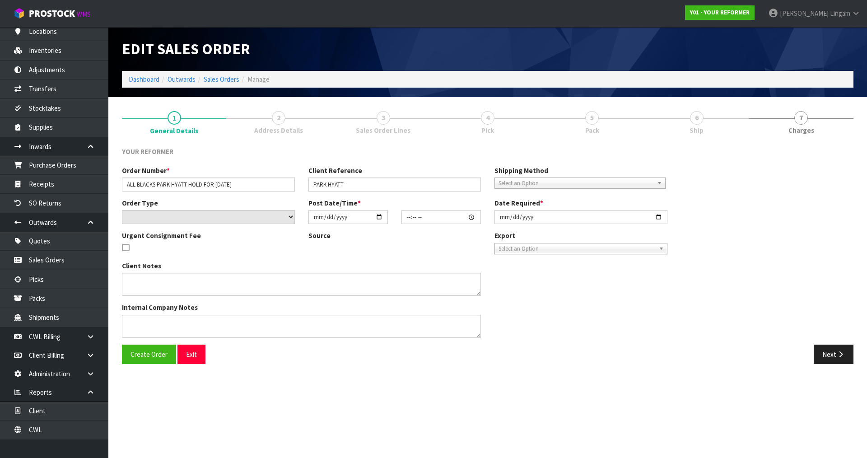
type input "2025-08-30"
type textarea "EVERYTHING SET UP FOR THEM 99 HALSEY ST, AUCKLAND CBD"
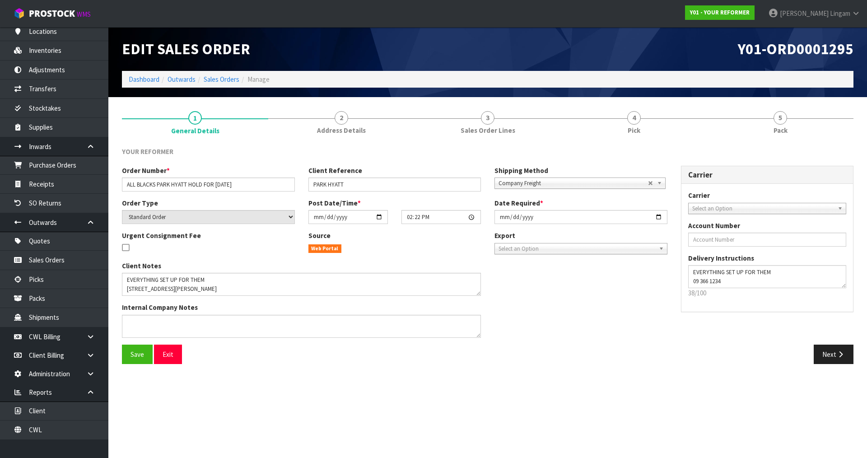
click at [714, 206] on span "Select an Option" at bounding box center [763, 208] width 142 height 11
type input "cw"
click at [757, 233] on li "CW L TRUCK - CWL TRUCK" at bounding box center [767, 233] width 154 height 11
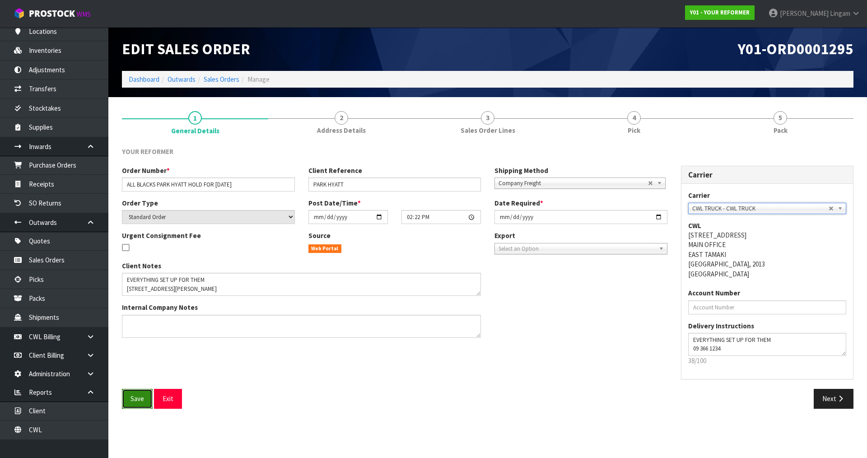
click at [138, 399] on span "Save" at bounding box center [137, 398] width 14 height 9
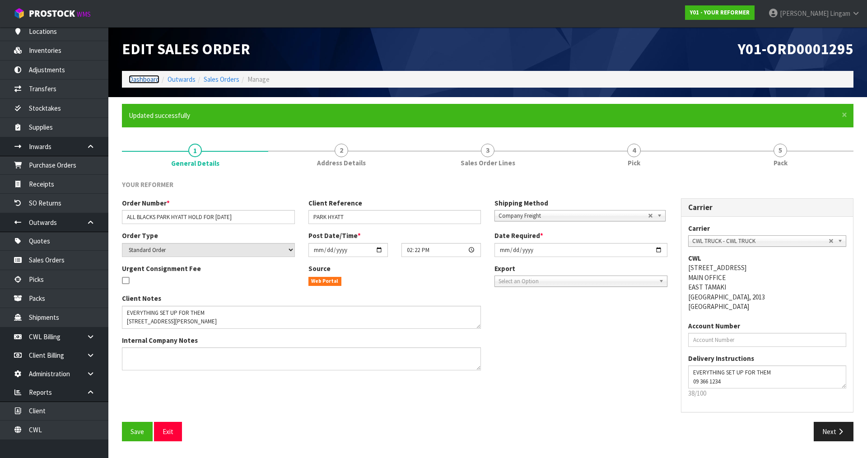
click at [142, 76] on link "Dashboard" at bounding box center [144, 79] width 31 height 9
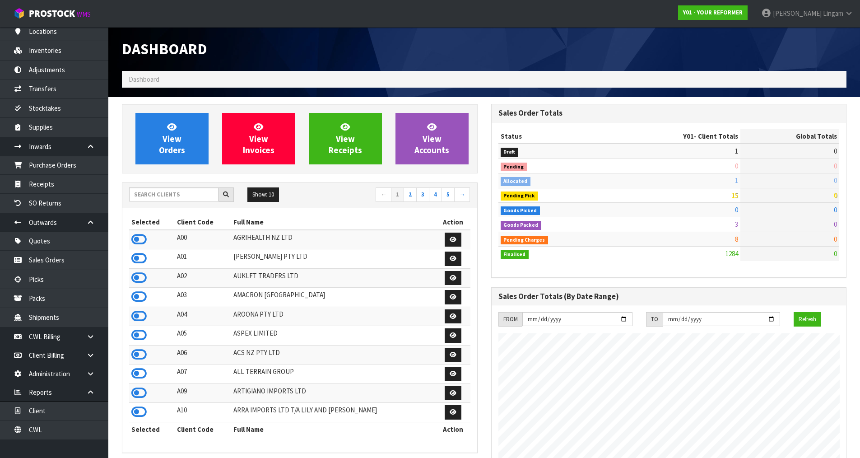
scroll to position [684, 369]
click at [190, 144] on link "View Orders" at bounding box center [171, 138] width 73 height 51
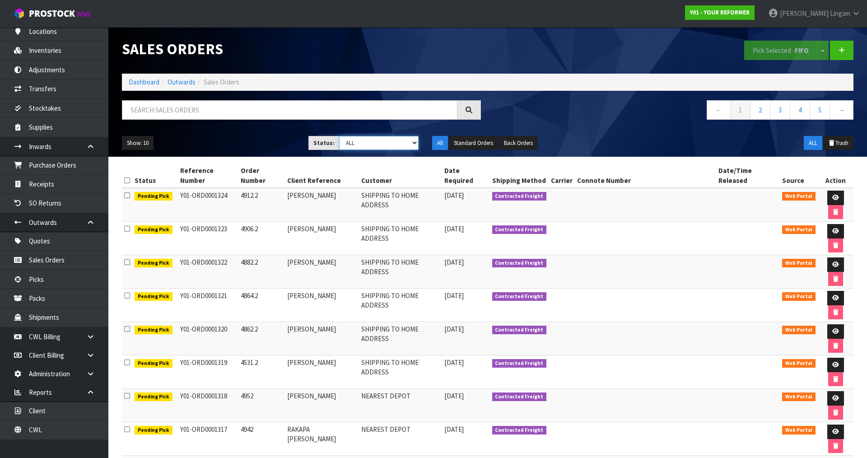
click at [403, 144] on select "Draft Pending Allocated Pending Pick Goods Picked Goods Packed Pending Charges …" at bounding box center [379, 143] width 80 height 14
select select "string:2"
click at [339, 136] on select "Draft Pending Allocated Pending Pick Goods Picked Goods Packed Pending Charges …" at bounding box center [379, 143] width 80 height 14
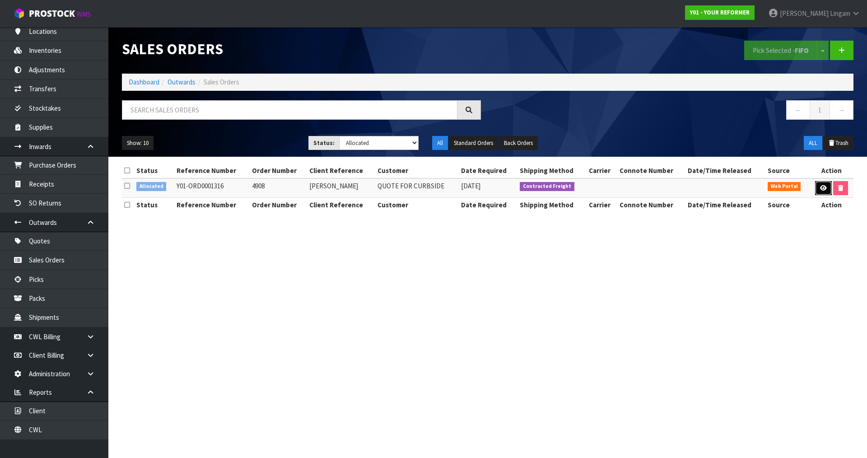
click at [826, 186] on link at bounding box center [823, 188] width 17 height 14
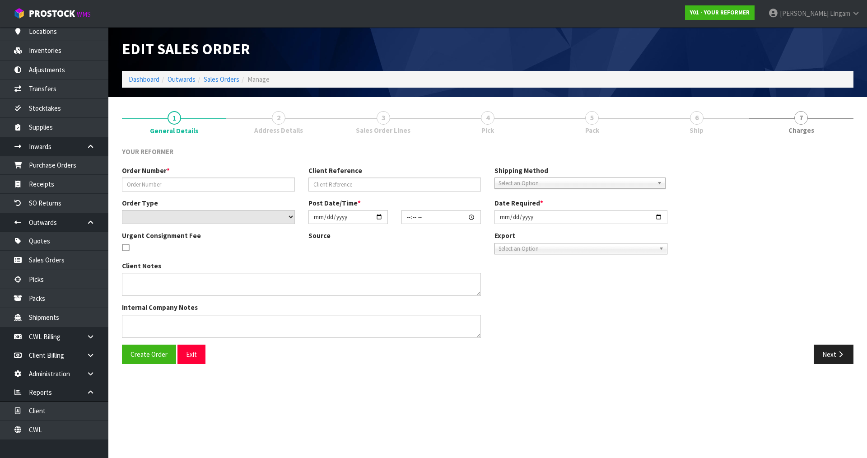
type input "4908"
type input "KEVIN DUCKWORTH"
select select "number:0"
type input "[DATE]"
type input "11:22:00.000"
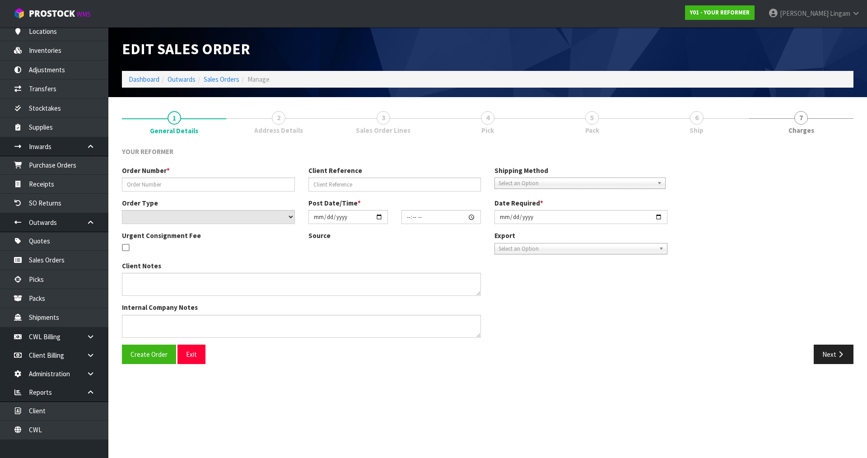
type input "[DATE]"
type textarea "3 LIDDEL GROVE ISLAND BAY WGN WELLINGTON 6023 NEW ZEALAND +64 21 401 259"
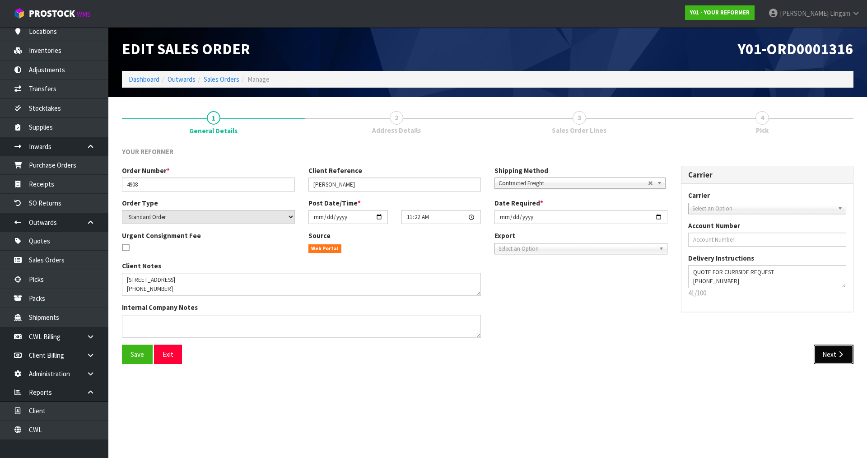
click at [826, 352] on button "Next" at bounding box center [833, 353] width 40 height 19
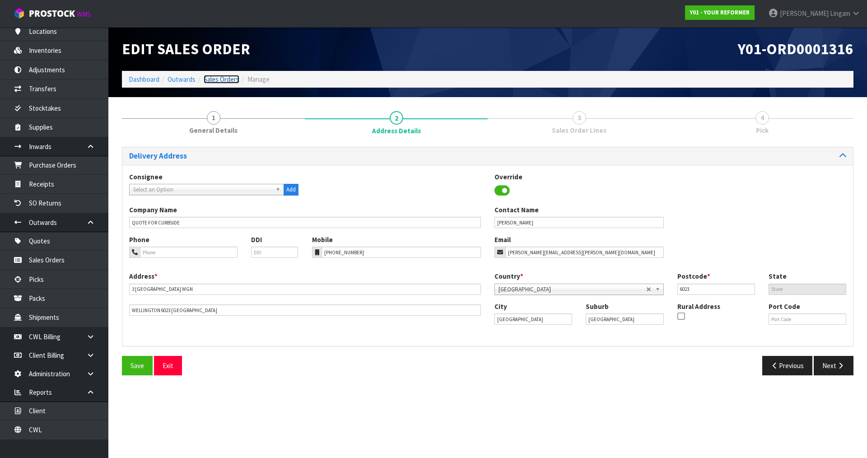
click at [228, 78] on link "Sales Orders" at bounding box center [222, 79] width 36 height 9
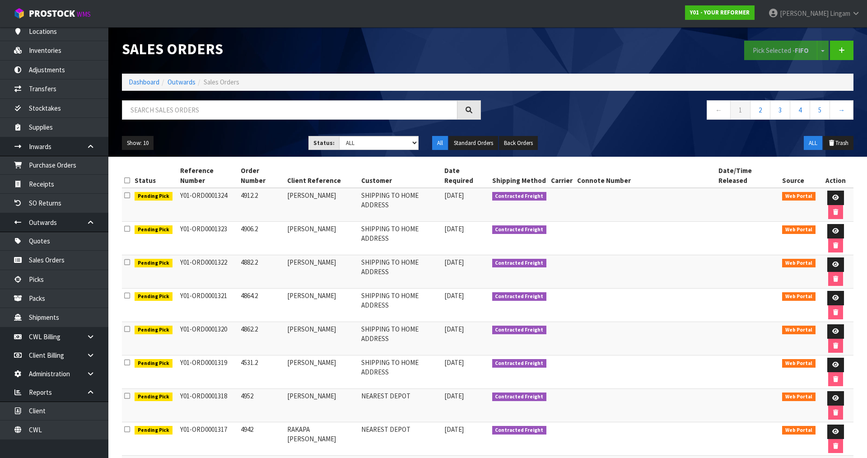
click at [832, 457] on icon at bounding box center [835, 465] width 7 height 6
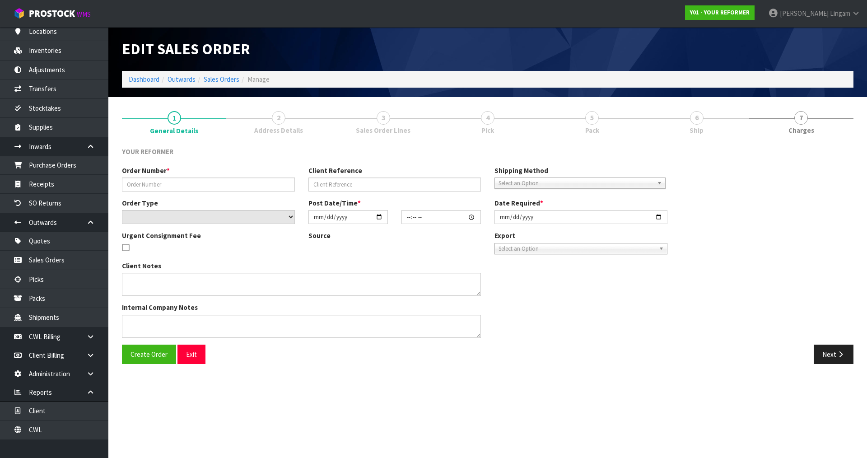
type input "4908"
type input "KEVIN DUCKWORTH"
select select "number:0"
type input "[DATE]"
type input "11:22:00.000"
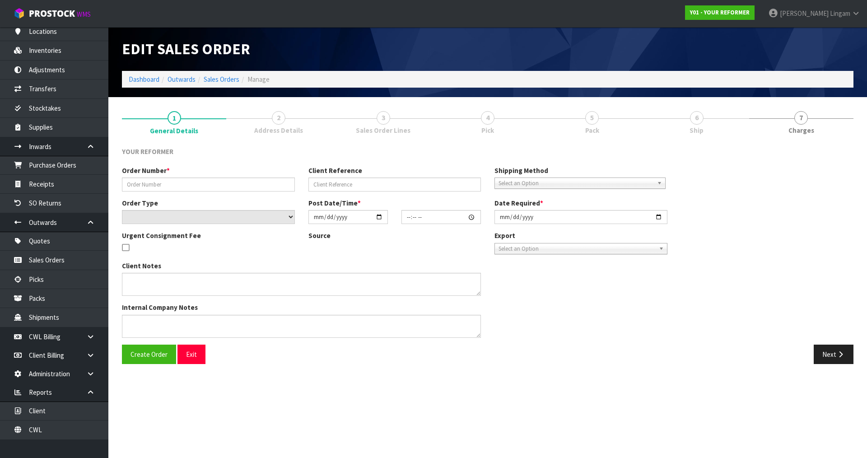
type input "[DATE]"
type textarea "3 LIDDEL GROVE ISLAND BAY WGN WELLINGTON 6023 NEW ZEALAND +64 21 401 259"
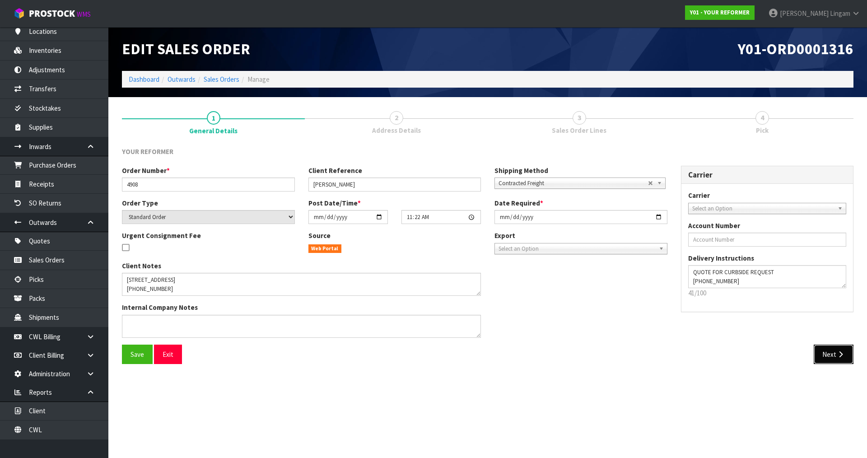
click at [832, 356] on button "Next" at bounding box center [833, 353] width 40 height 19
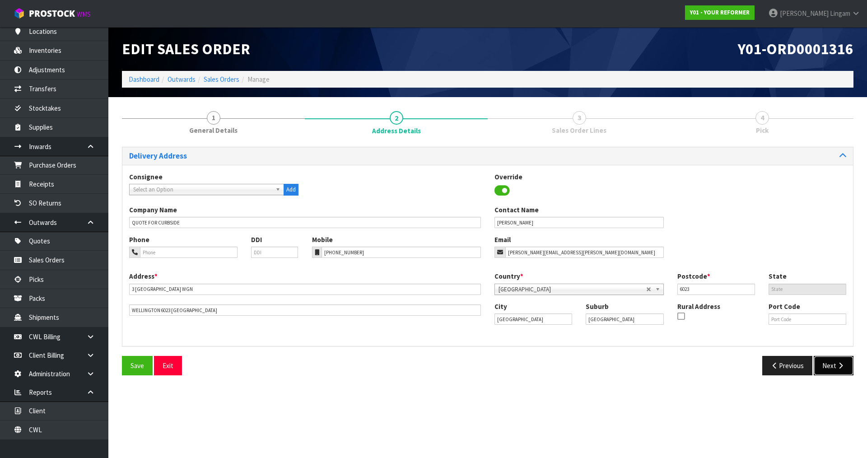
click at [829, 368] on button "Next" at bounding box center [833, 365] width 40 height 19
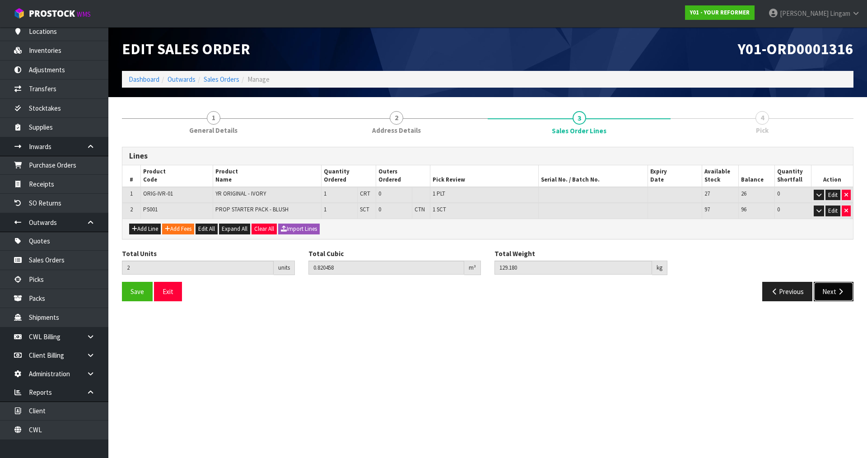
click at [825, 297] on button "Next" at bounding box center [833, 291] width 40 height 19
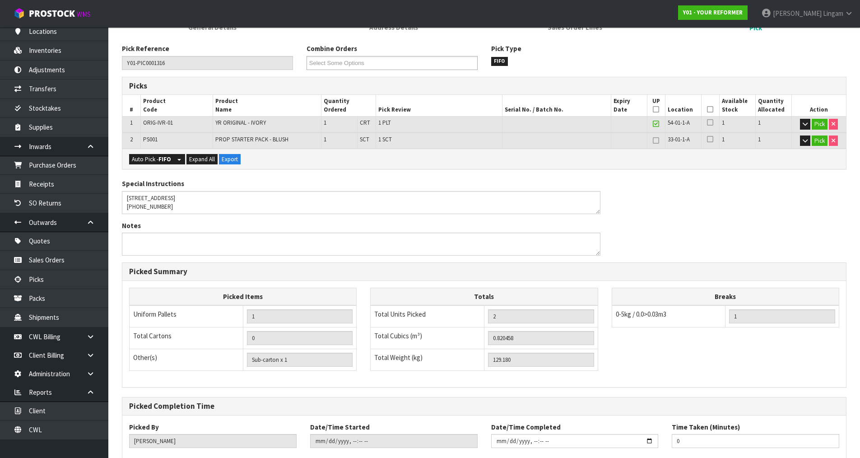
scroll to position [157, 0]
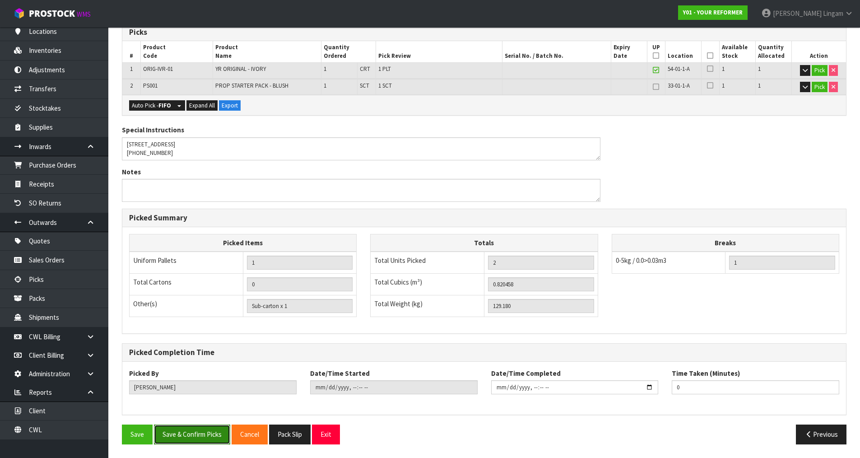
click at [195, 433] on button "Save & Confirm Picks" at bounding box center [192, 433] width 76 height 19
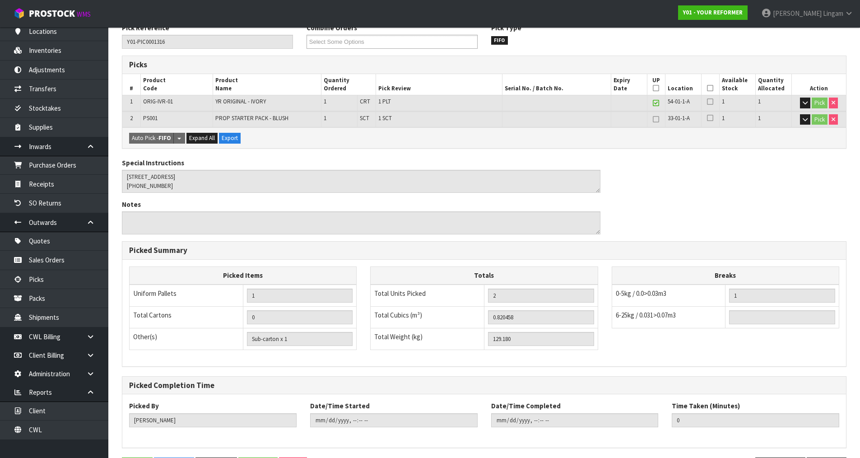
scroll to position [0, 0]
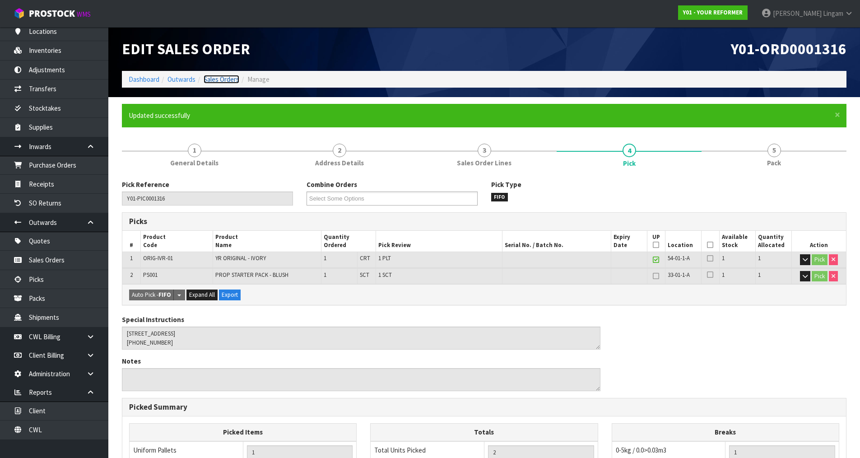
click at [232, 78] on link "Sales Orders" at bounding box center [222, 79] width 36 height 9
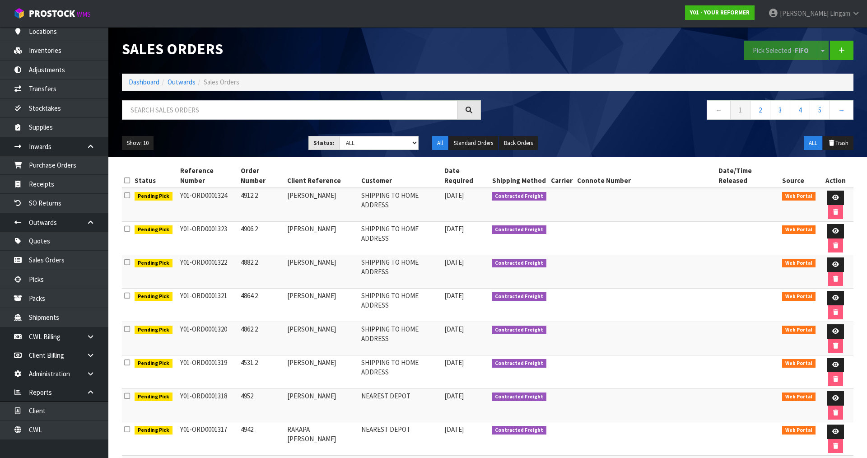
click at [832, 457] on icon at bounding box center [835, 465] width 7 height 6
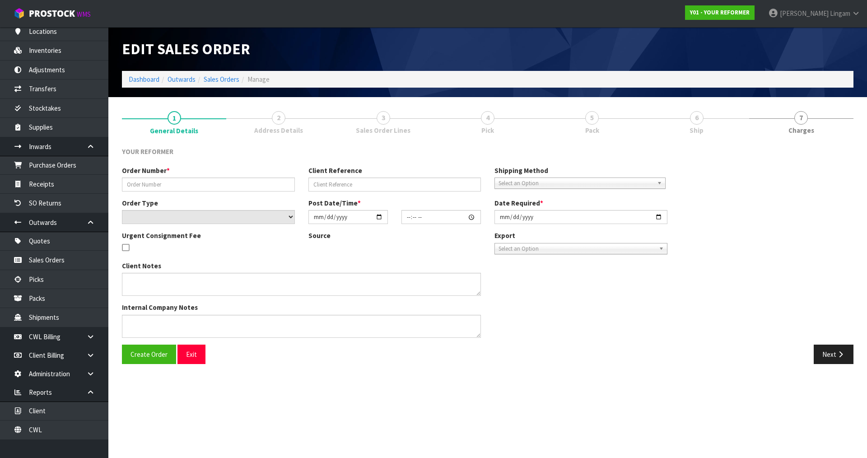
type input "4908"
type input "KEVIN DUCKWORTH"
select select "number:0"
type input "[DATE]"
type input "11:22:00.000"
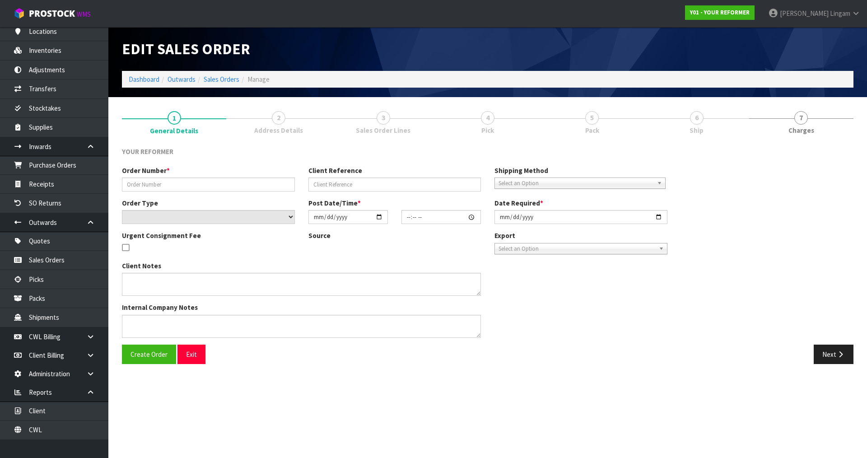
type input "[DATE]"
type textarea "3 LIDDEL GROVE ISLAND BAY WGN WELLINGTON 6023 NEW ZEALAND +64 21 401 259"
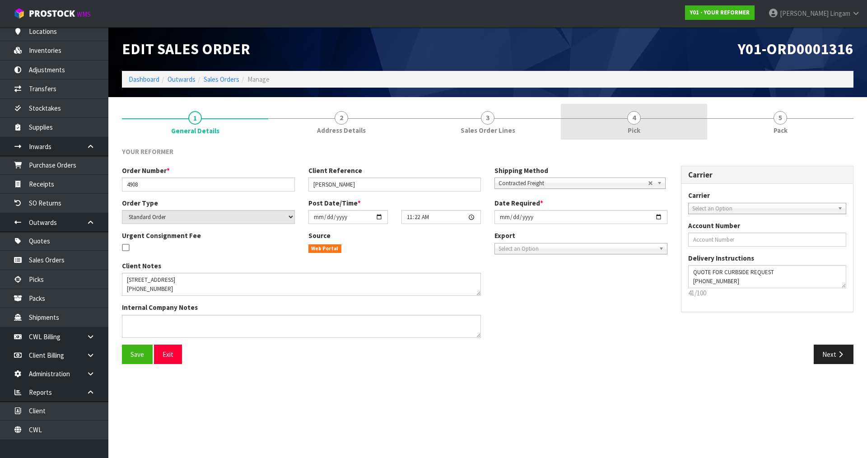
click at [654, 130] on link "4 Pick" at bounding box center [634, 122] width 146 height 36
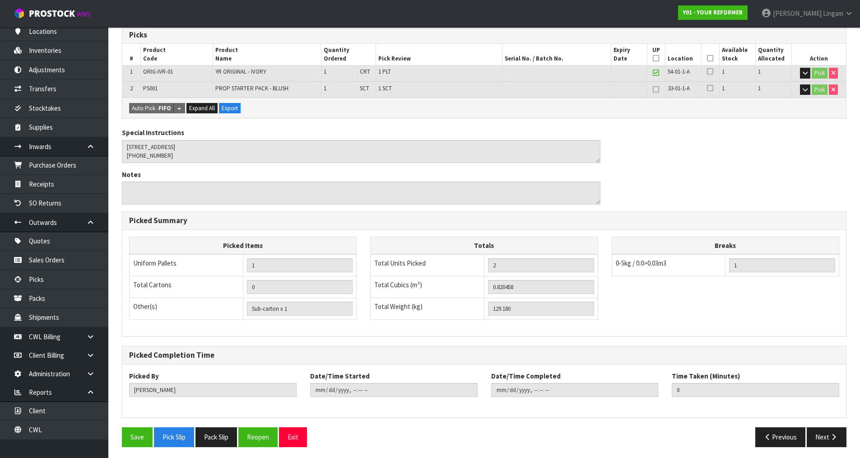
scroll to position [157, 0]
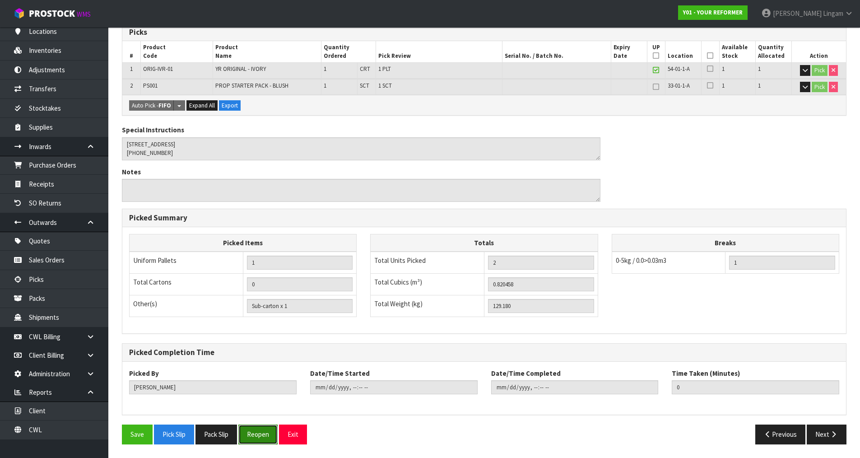
click at [264, 433] on button "Reopen" at bounding box center [257, 433] width 39 height 19
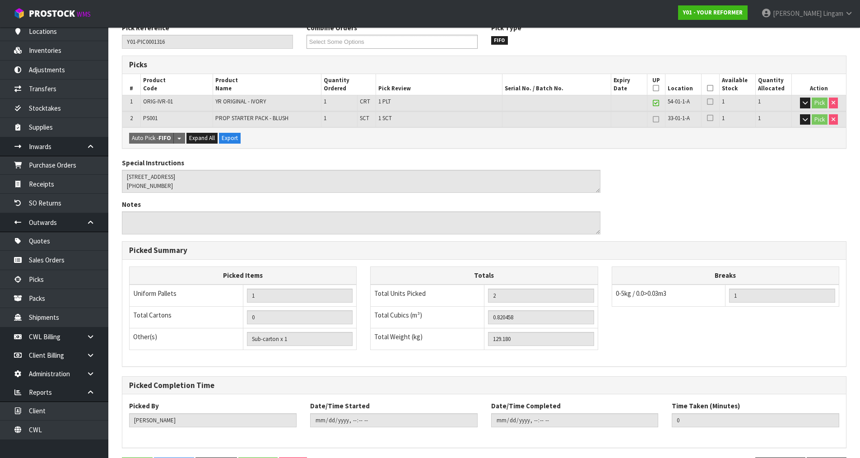
scroll to position [0, 0]
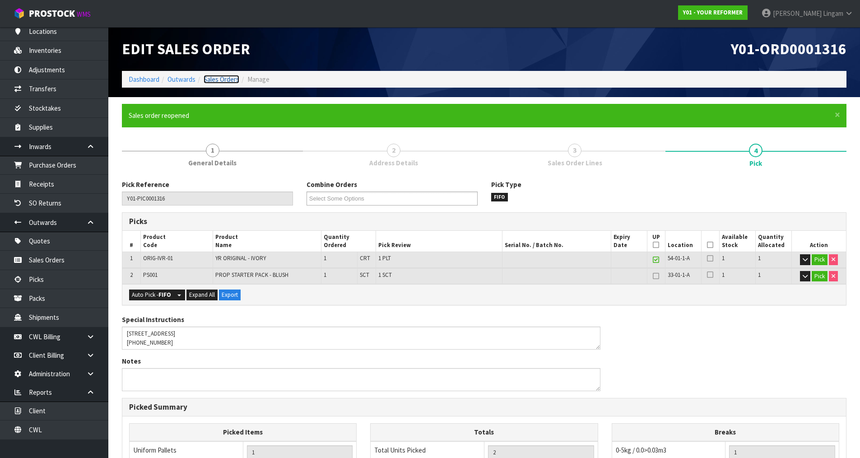
click at [230, 78] on link "Sales Orders" at bounding box center [222, 79] width 36 height 9
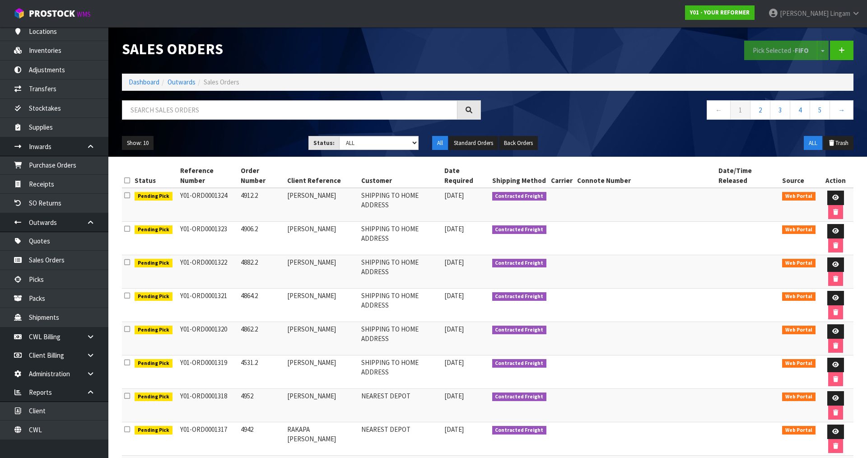
click at [710, 407] on section "Sales Orders Pick Selected - FIFO Split button! FIFO - First In First Out FEFO …" at bounding box center [433, 229] width 867 height 458
click at [141, 81] on link "Dashboard" at bounding box center [144, 82] width 31 height 9
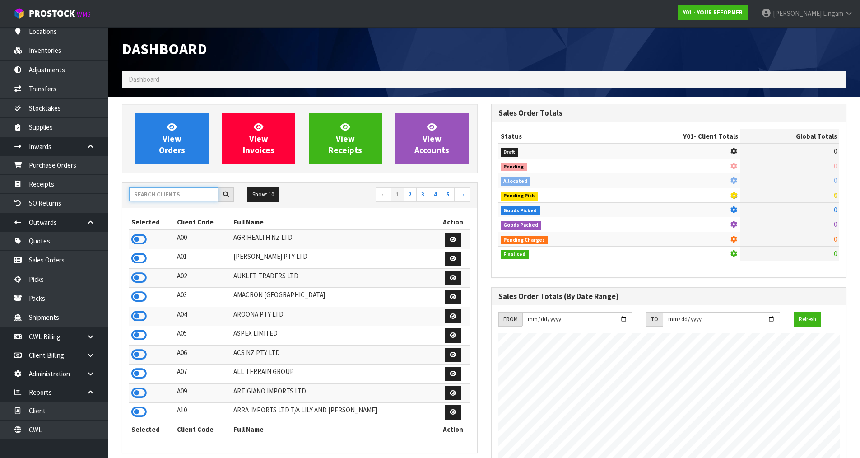
click at [179, 196] on input "text" at bounding box center [173, 194] width 89 height 14
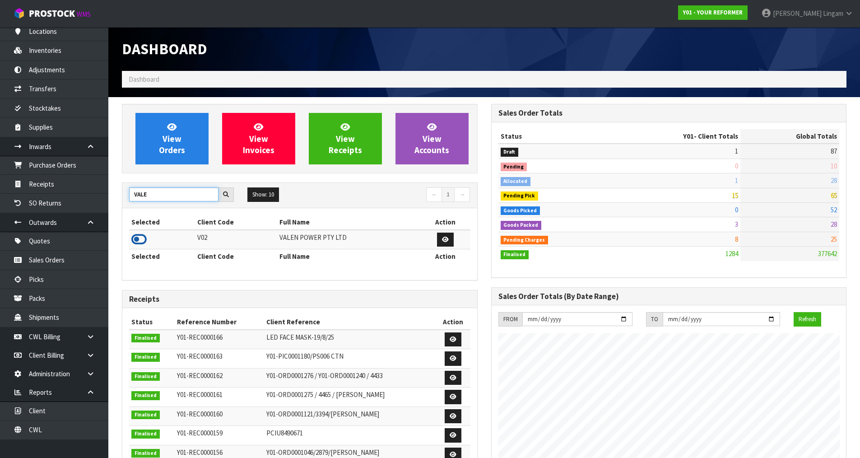
type input "VALE"
drag, startPoint x: 139, startPoint y: 239, endPoint x: 170, endPoint y: 192, distance: 55.8
click at [139, 237] on icon at bounding box center [138, 239] width 15 height 14
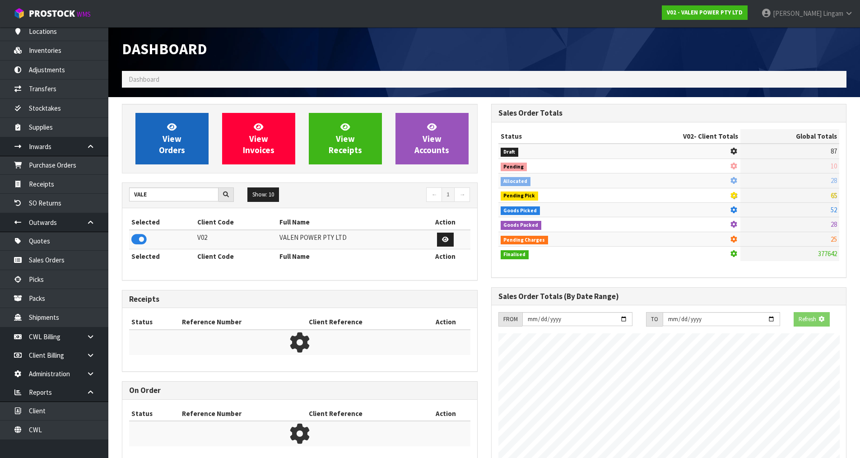
scroll to position [450766, 450959]
click at [187, 148] on link "View Orders" at bounding box center [171, 138] width 73 height 51
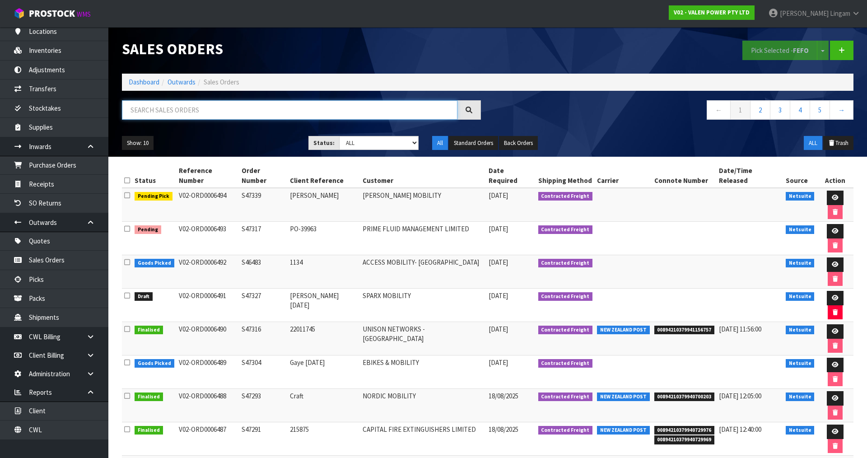
click at [389, 109] on input "text" at bounding box center [289, 109] width 335 height 19
paste input "S47327"
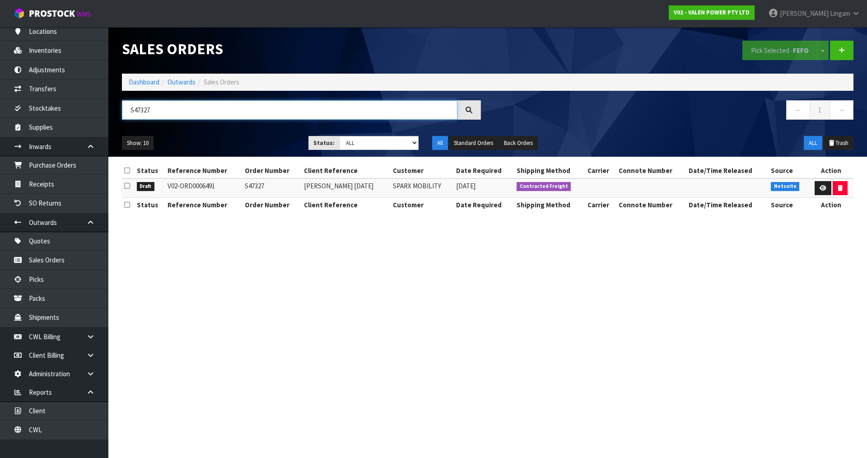
type input "S47327"
click at [823, 188] on icon at bounding box center [822, 188] width 7 height 6
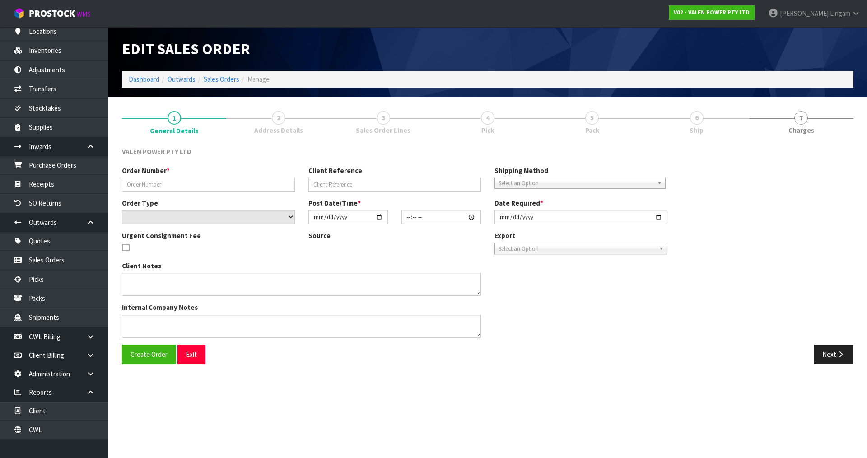
type input "S47327"
type input "Keith 19.08.2025"
select select "number:1"
type input "[DATE]"
type input "18:15:07.000"
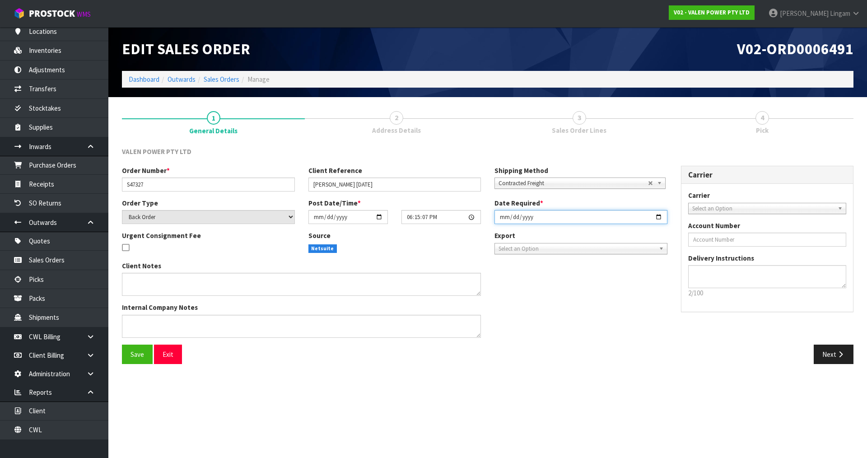
click at [500, 213] on input "[DATE]" at bounding box center [580, 217] width 173 height 14
type input "[DATE]"
click at [144, 352] on span "Save" at bounding box center [137, 354] width 14 height 9
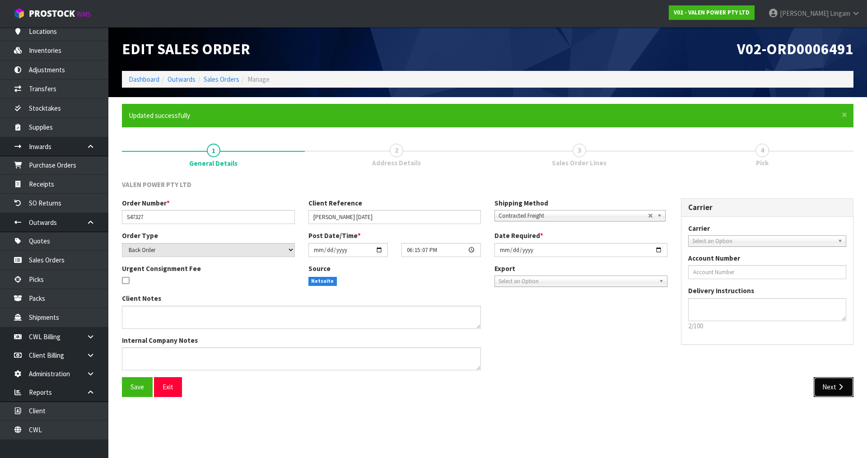
click at [829, 389] on button "Next" at bounding box center [833, 386] width 40 height 19
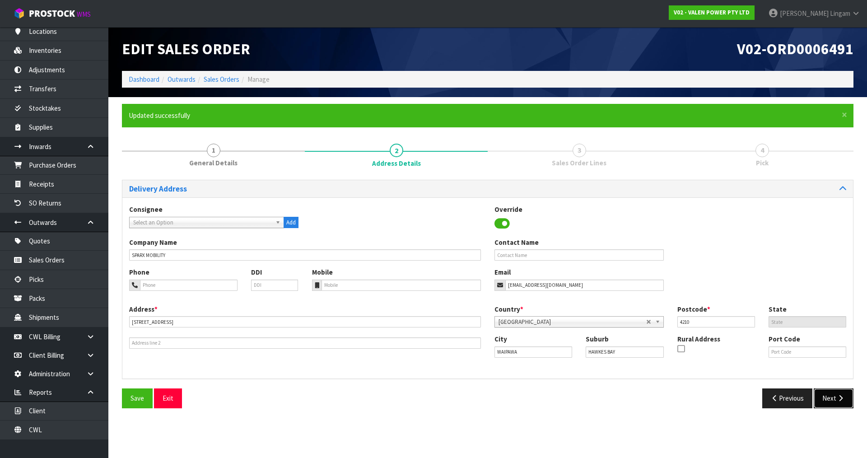
click at [829, 395] on button "Next" at bounding box center [833, 397] width 40 height 19
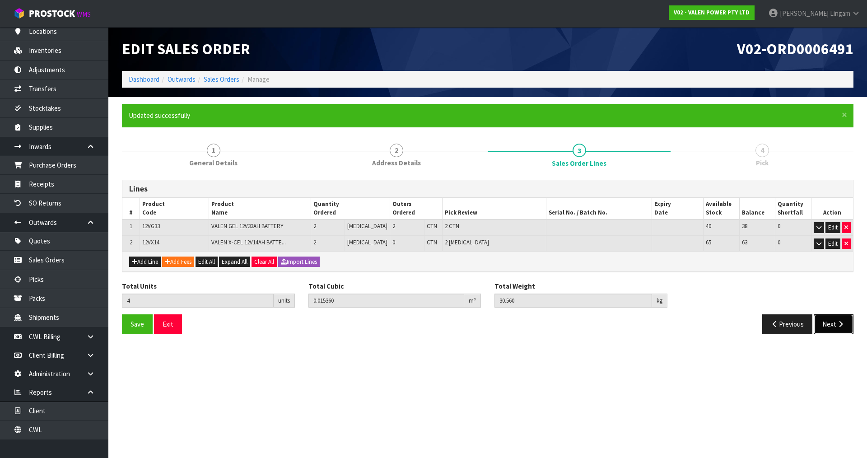
drag, startPoint x: 833, startPoint y: 328, endPoint x: 539, endPoint y: 348, distance: 294.5
click at [802, 369] on section "Edit Sales Order V02-ORD0006491 Dashboard Outwards Sales Orders Manage × Close …" at bounding box center [433, 229] width 867 height 458
click at [139, 261] on button "Add Line" at bounding box center [145, 261] width 32 height 11
type input "0"
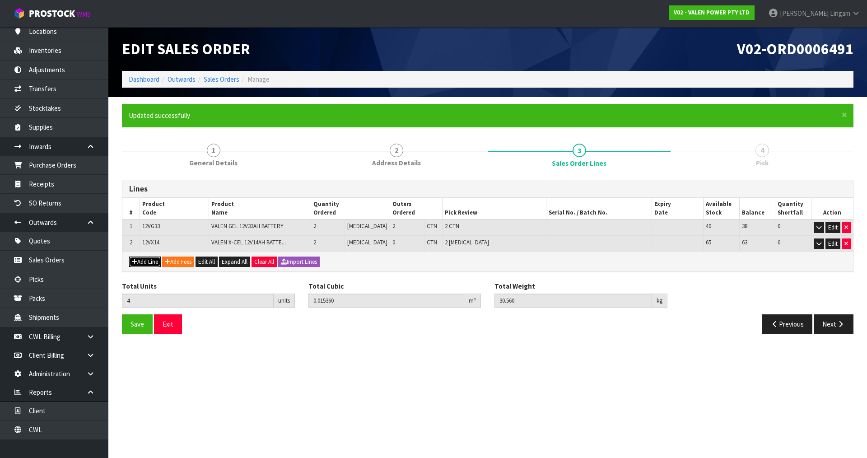
type input "0"
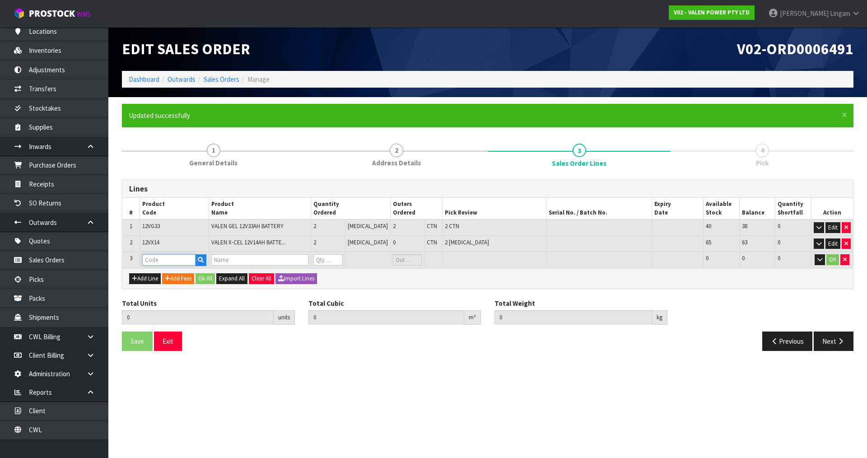
click at [150, 260] on input "text" at bounding box center [168, 259] width 53 height 11
type input "P-L"
drag, startPoint x: 155, startPoint y: 277, endPoint x: 309, endPoint y: 263, distance: 155.0
click at [156, 276] on strong "P-L" at bounding box center [158, 275] width 10 height 9
type input "P-LOLLY"
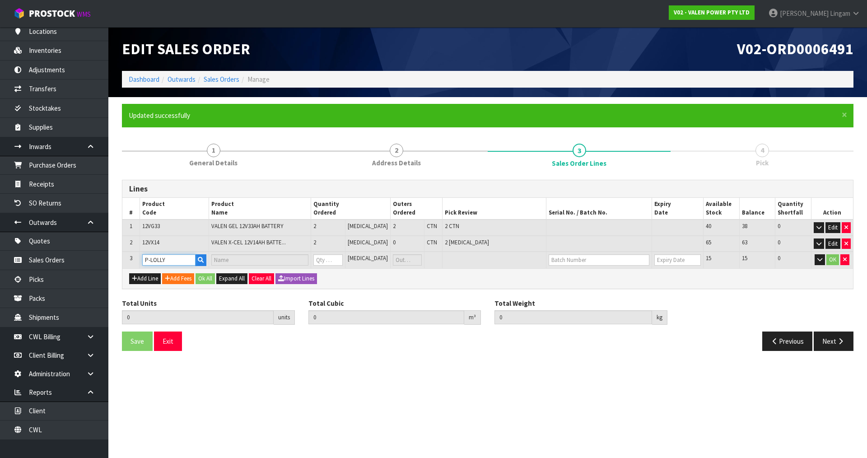
type input "4"
type input "0.01536"
type input "30.56"
type input "PROMO LOLLIES"
type input "0"
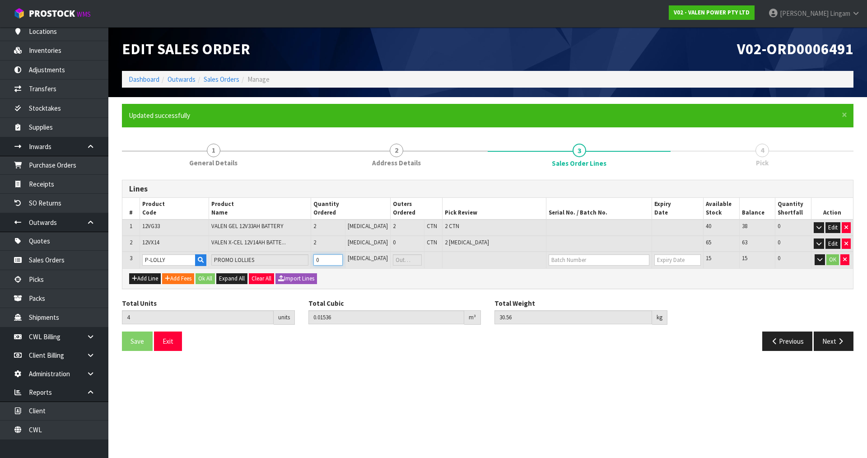
click at [318, 259] on tr "3 P-LOLLY PROMO LOLLIES 0 PCE 15 15 0 OK" at bounding box center [487, 259] width 730 height 17
type input "5"
type input "0.01626"
type input "30.76"
type input "1"
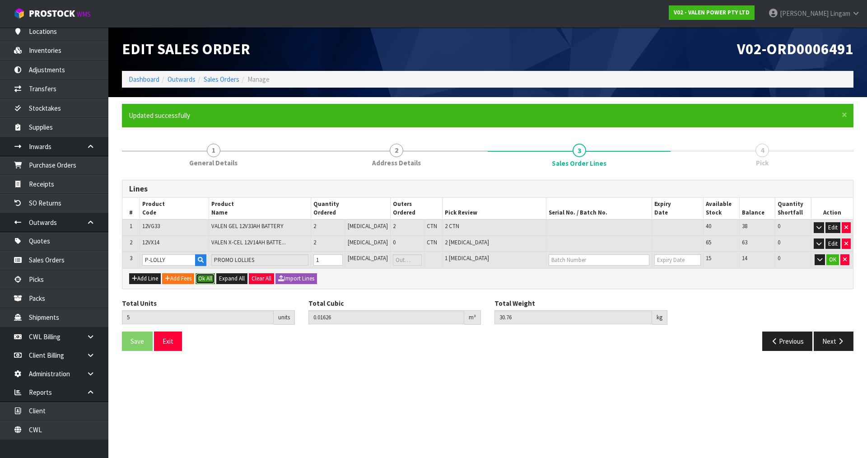
click at [208, 278] on button "Ok All" at bounding box center [204, 278] width 19 height 11
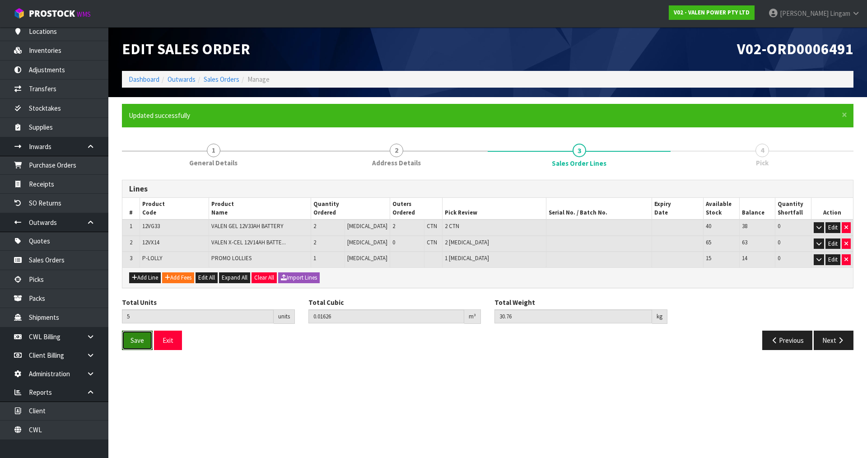
drag, startPoint x: 140, startPoint y: 338, endPoint x: 643, endPoint y: 337, distance: 502.3
click at [141, 338] on span "Save" at bounding box center [137, 340] width 14 height 9
click at [825, 348] on button "Next" at bounding box center [833, 339] width 40 height 19
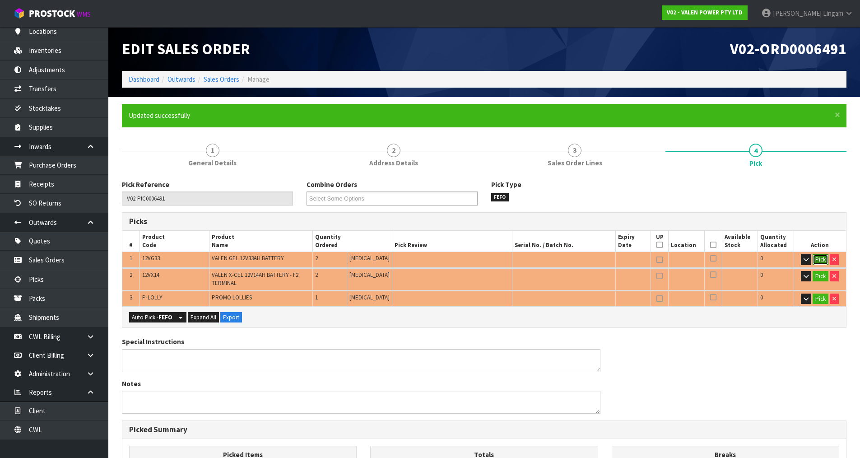
click at [821, 255] on button "Pick" at bounding box center [820, 259] width 16 height 11
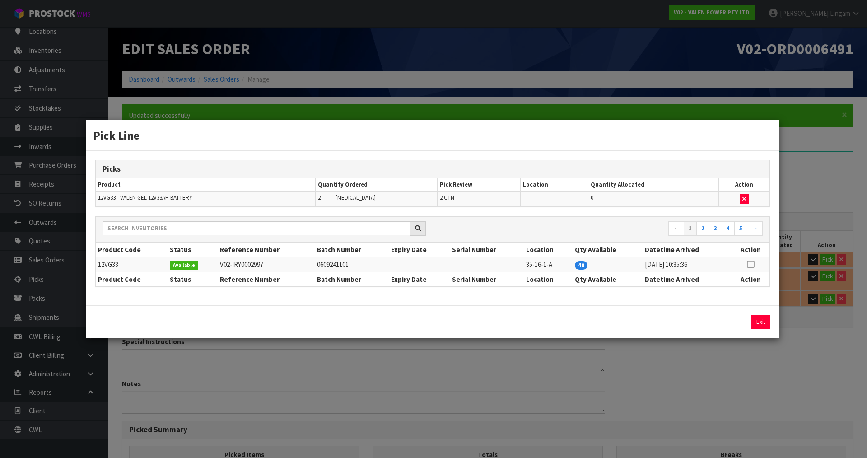
click at [751, 264] on icon at bounding box center [749, 264] width 7 height 0
click at [742, 317] on button "Assign Pick" at bounding box center [729, 322] width 37 height 14
type input "2"
type input "0.01176"
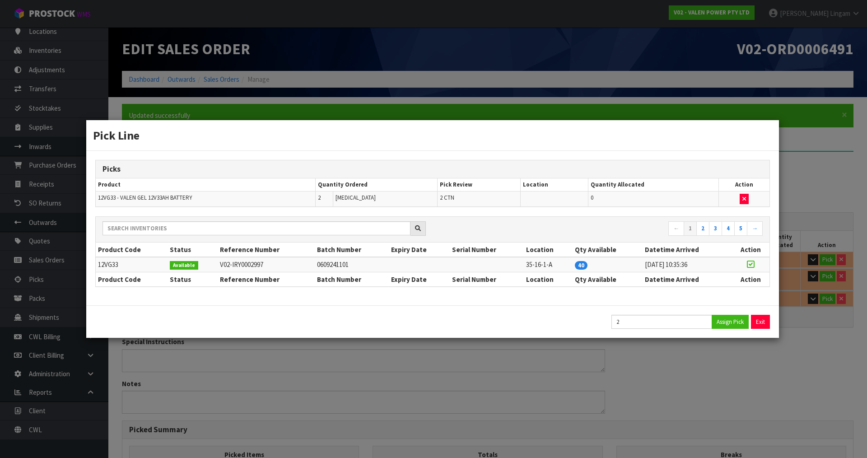
type input "20.96"
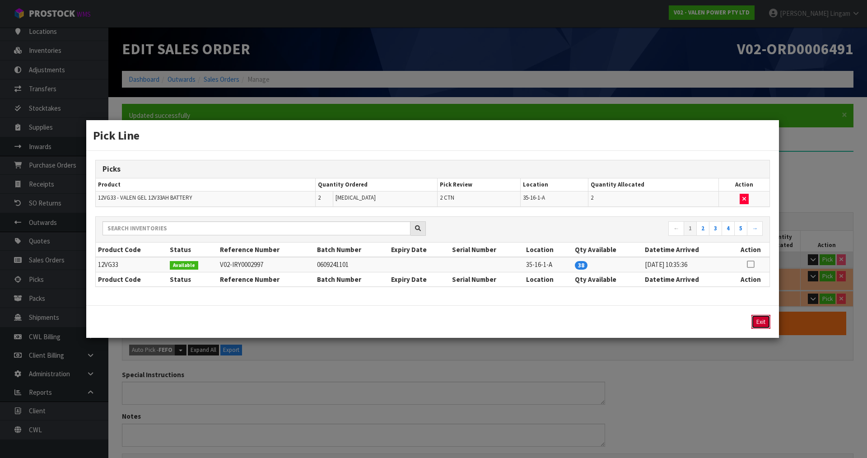
click at [755, 318] on button "Exit" at bounding box center [760, 322] width 19 height 14
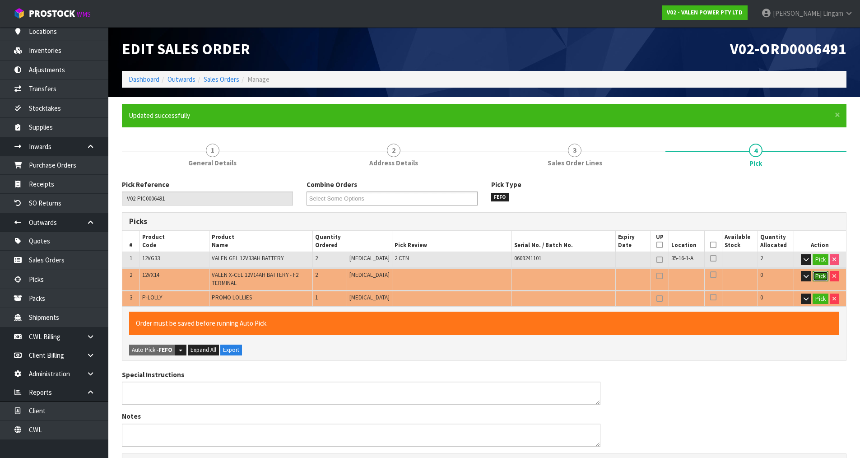
click at [816, 276] on button "Pick" at bounding box center [820, 276] width 16 height 11
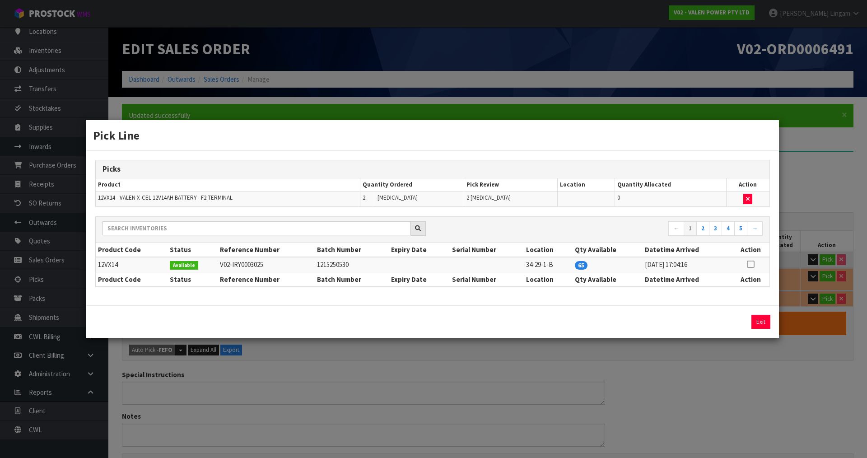
click at [752, 264] on icon at bounding box center [749, 264] width 7 height 0
click at [731, 317] on button "Assign Pick" at bounding box center [729, 322] width 37 height 14
type input "Piece x 2"
type input "4"
type input "0.01536"
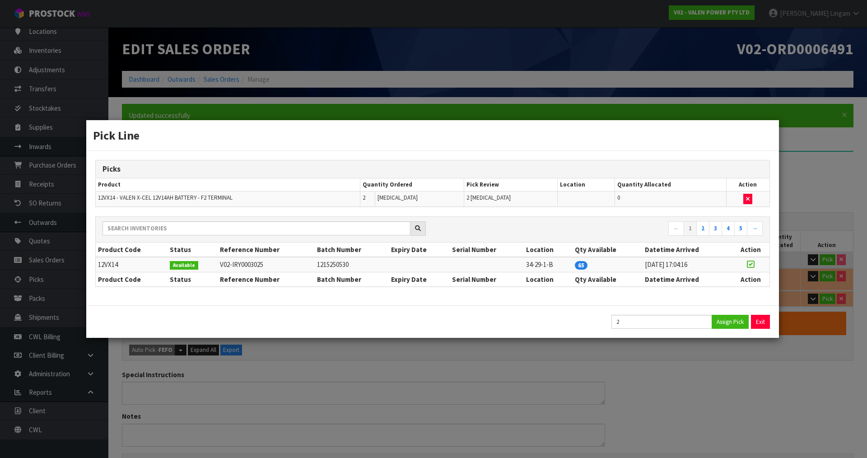
type input "30.56"
click at [758, 321] on button "Exit" at bounding box center [760, 322] width 19 height 14
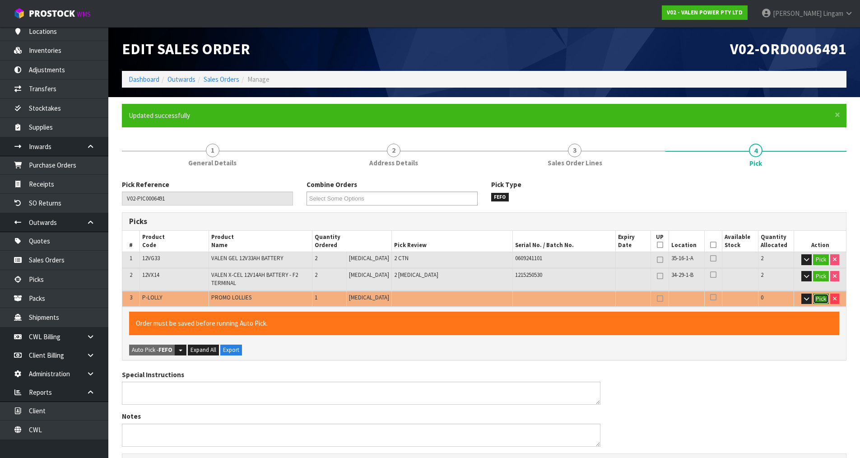
click at [816, 296] on button "Pick" at bounding box center [821, 298] width 16 height 11
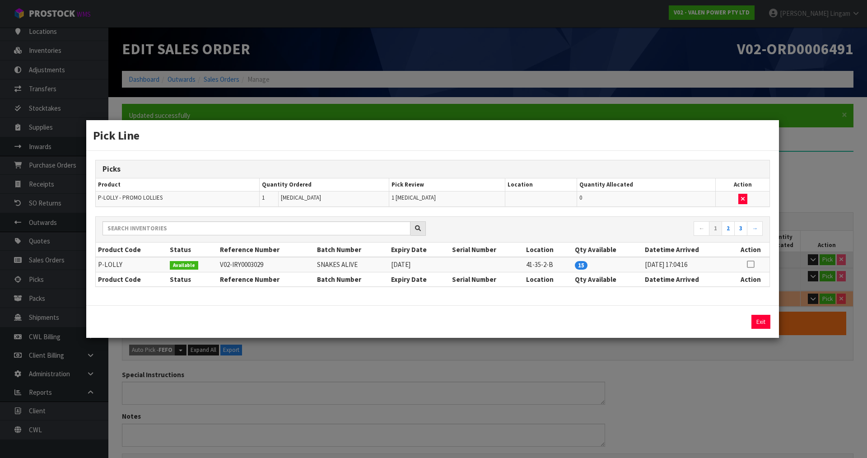
click at [751, 264] on icon at bounding box center [749, 264] width 7 height 0
click at [733, 321] on button "Assign Pick" at bounding box center [729, 322] width 37 height 14
type input "Piece x 3"
type input "5"
type input "0.01626"
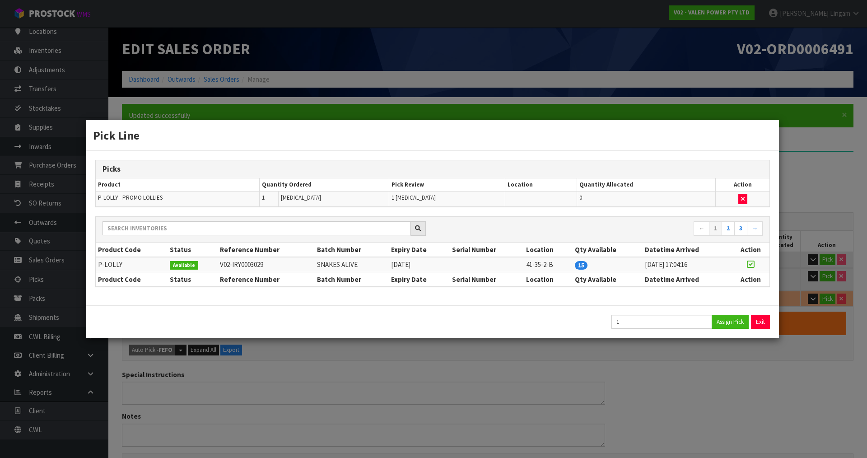
type input "30.76"
click at [768, 326] on button "Exit" at bounding box center [760, 322] width 19 height 14
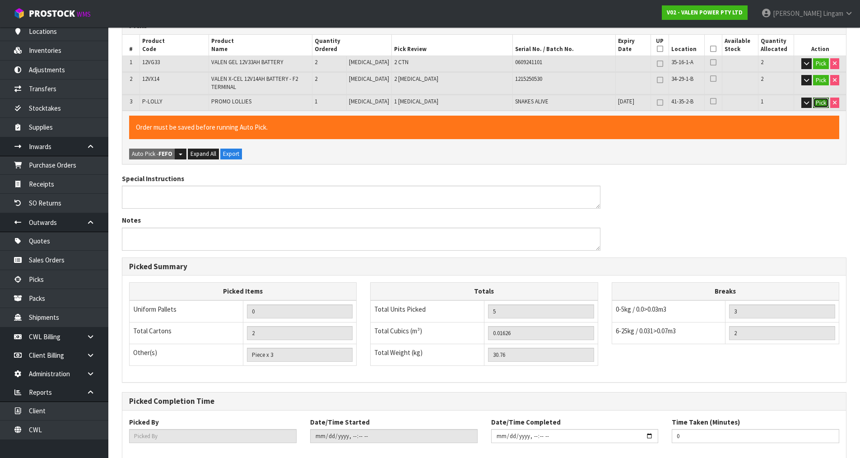
scroll to position [244, 0]
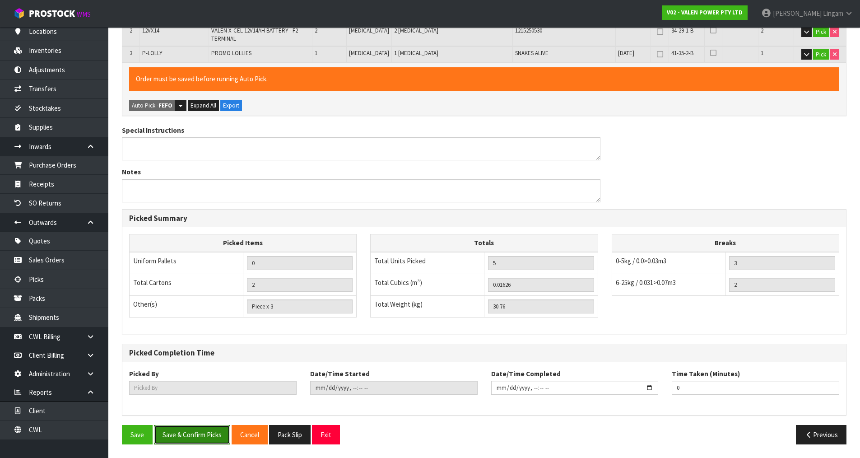
click at [194, 436] on button "Save & Confirm Picks" at bounding box center [192, 434] width 76 height 19
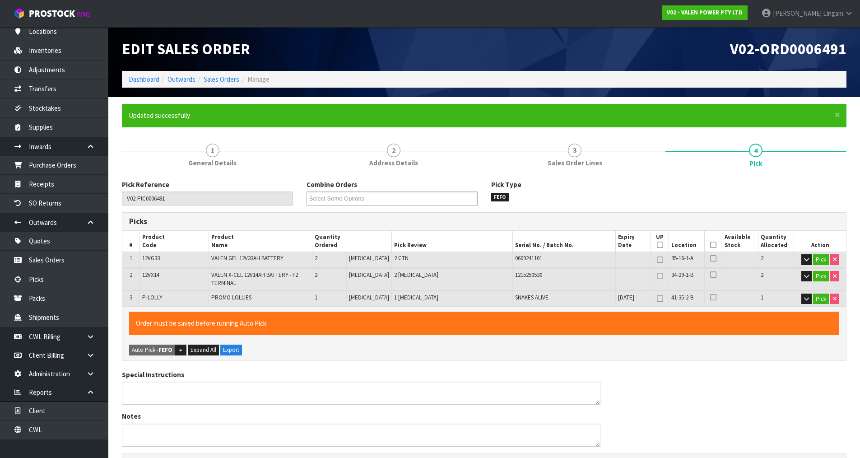
type input "[PERSON_NAME]"
type input "2025-08-20T16:44:44"
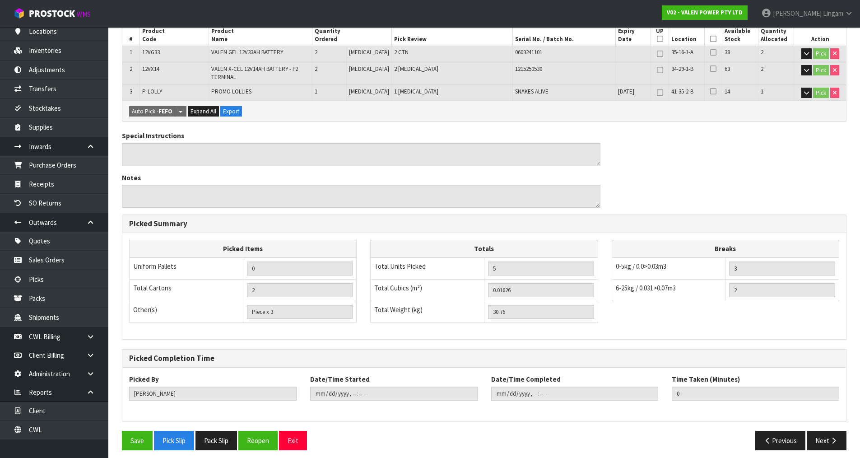
scroll to position [212, 0]
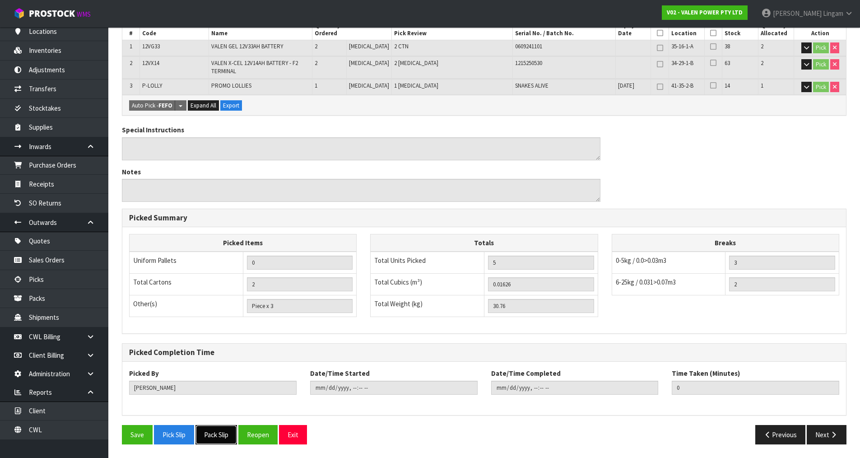
click at [212, 433] on button "Pack Slip" at bounding box center [216, 434] width 42 height 19
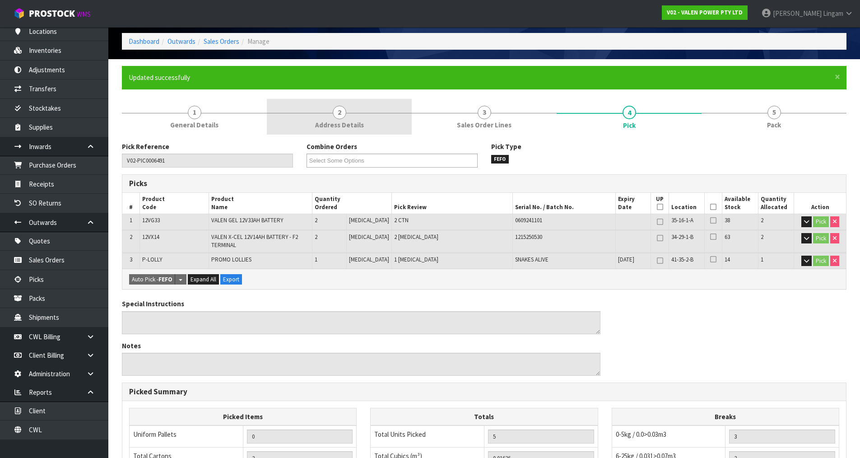
scroll to position [0, 0]
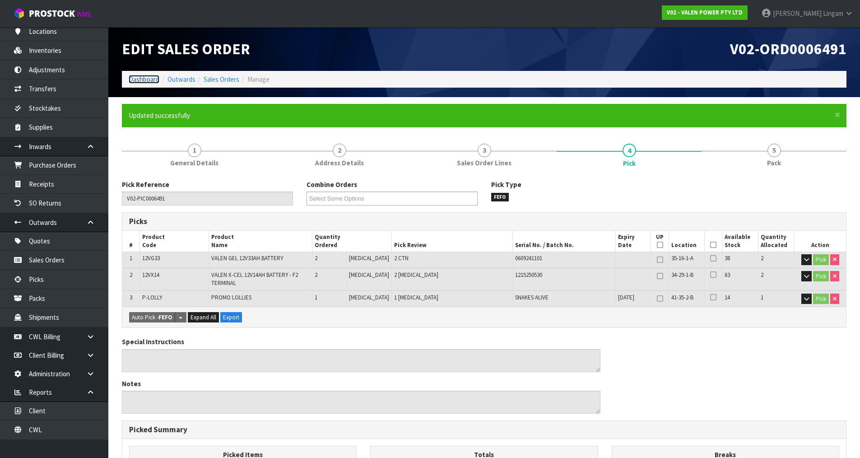
click at [141, 77] on link "Dashboard" at bounding box center [144, 79] width 31 height 9
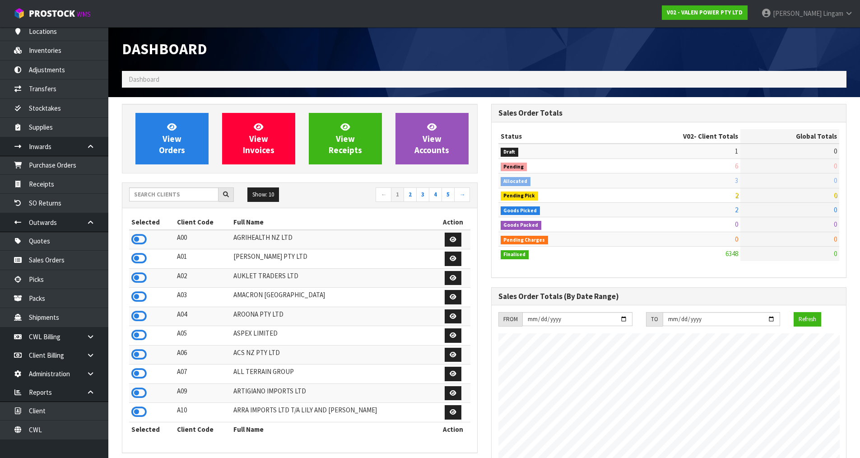
scroll to position [684, 369]
click at [183, 198] on input "text" at bounding box center [173, 194] width 89 height 14
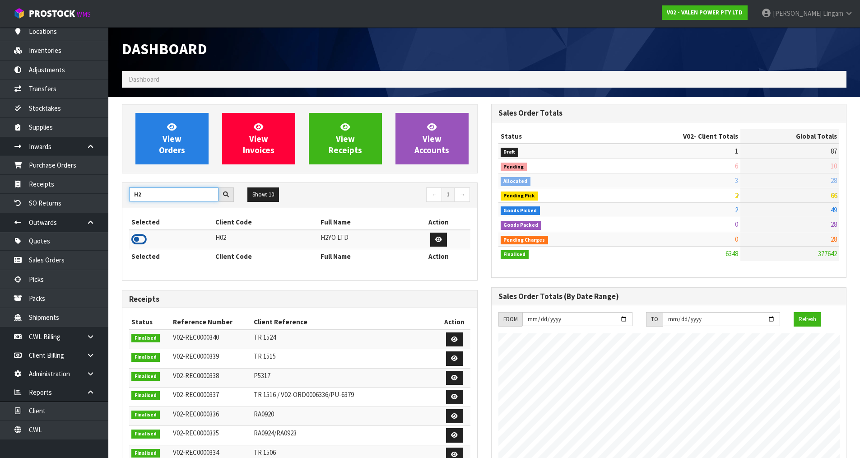
type input "H2"
click at [139, 238] on icon at bounding box center [138, 239] width 15 height 14
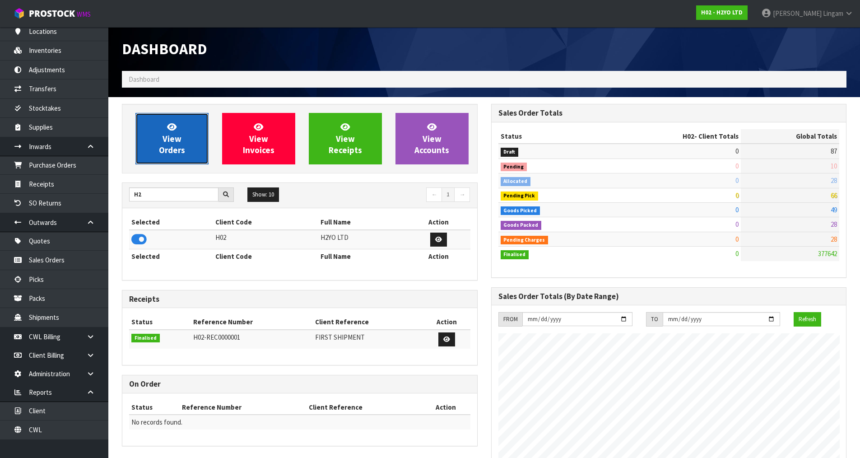
scroll to position [552, 369]
click at [185, 150] on link "View Orders" at bounding box center [171, 138] width 73 height 51
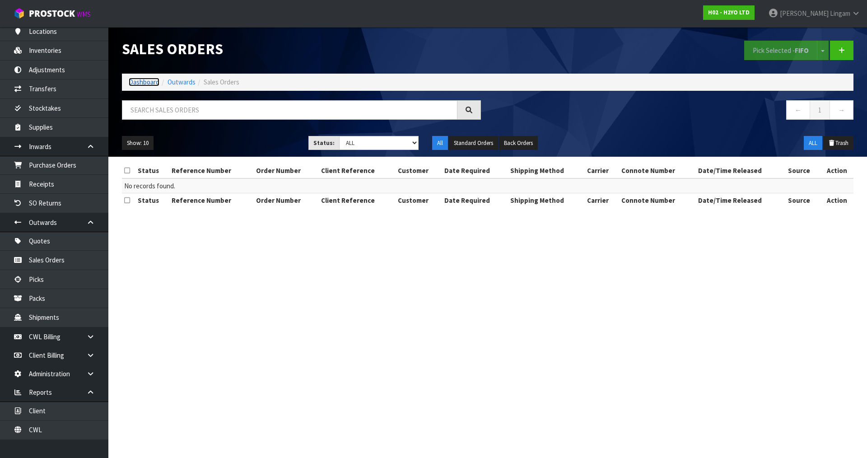
click at [144, 82] on link "Dashboard" at bounding box center [144, 82] width 31 height 9
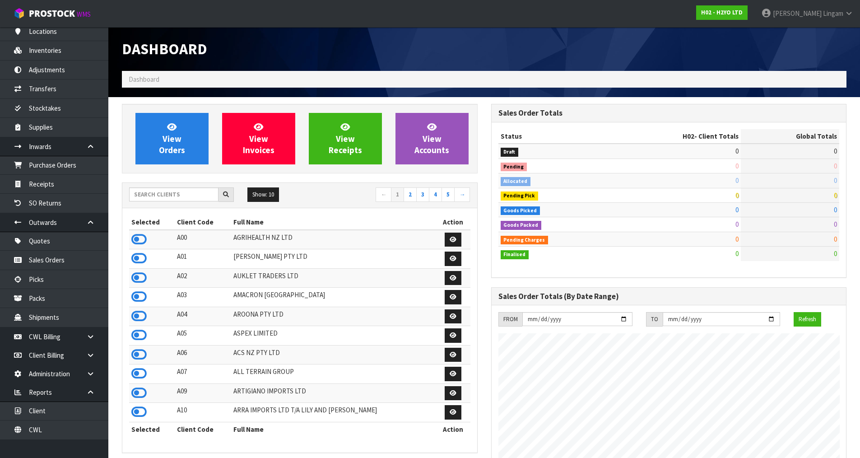
scroll to position [552, 369]
click at [59, 52] on link "Inventories" at bounding box center [54, 50] width 108 height 19
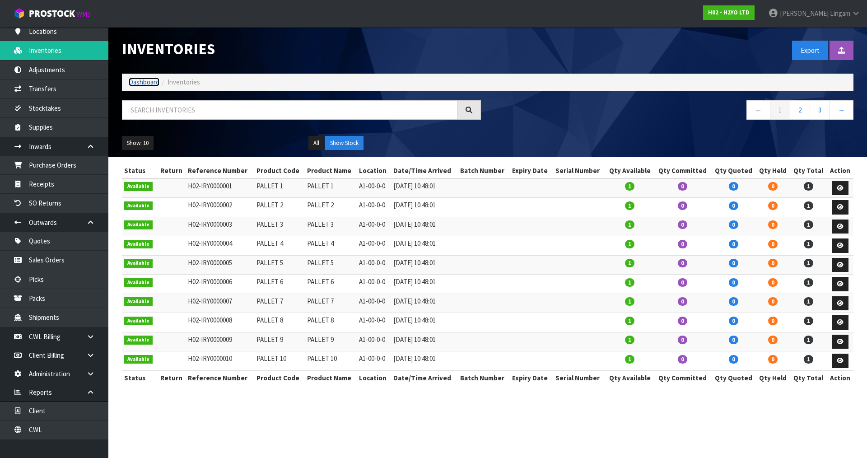
click at [144, 82] on link "Dashboard" at bounding box center [144, 82] width 31 height 9
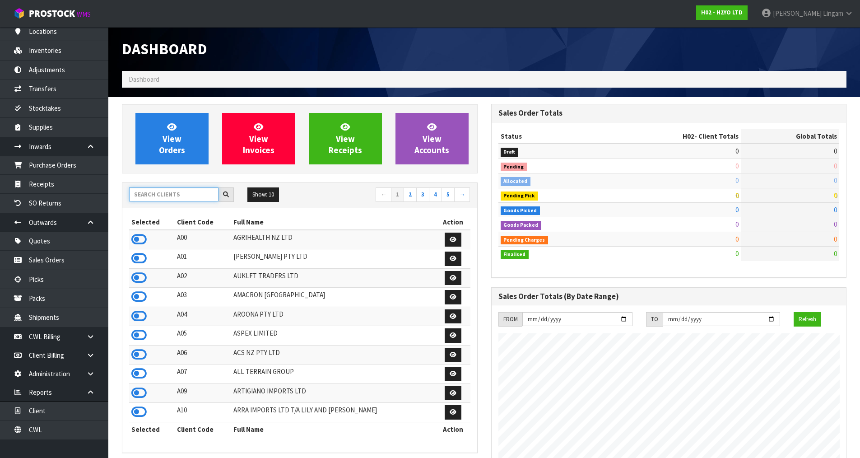
click at [183, 190] on input "text" at bounding box center [173, 194] width 89 height 14
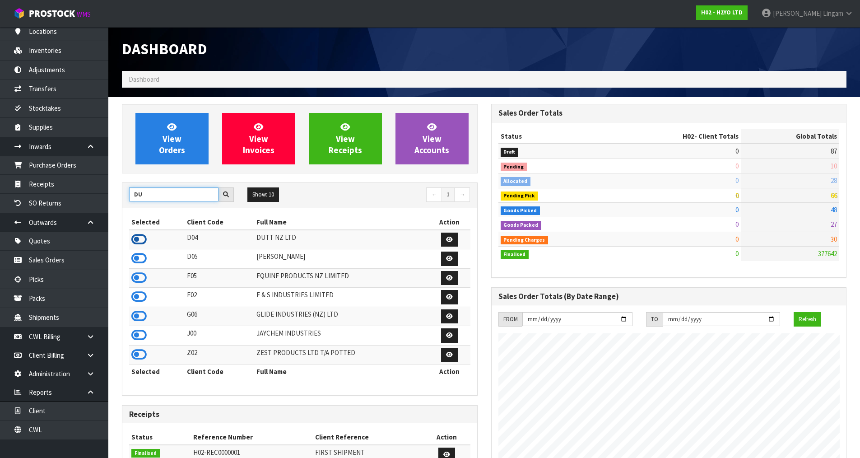
type input "DU"
click at [141, 237] on icon at bounding box center [138, 239] width 15 height 14
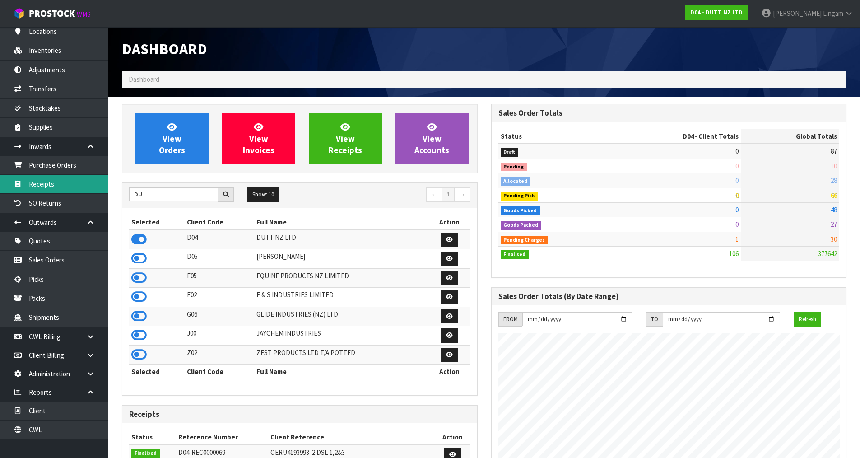
scroll to position [703, 369]
click at [70, 165] on link "Purchase Orders" at bounding box center [54, 165] width 108 height 19
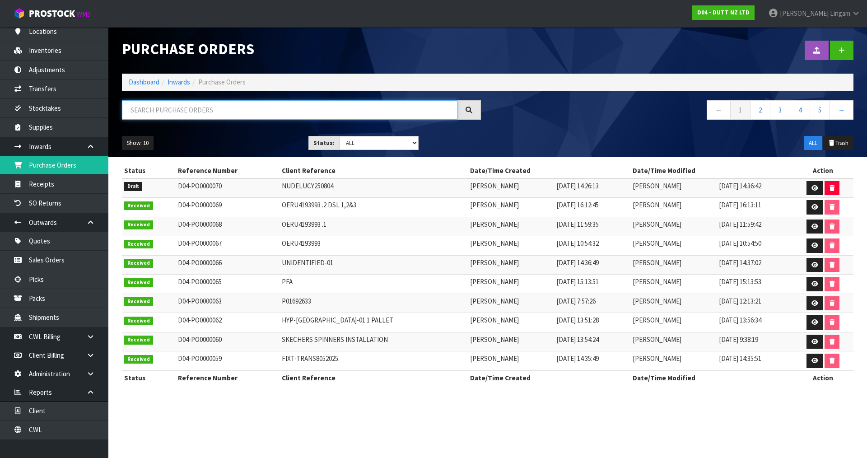
click at [306, 111] on input "text" at bounding box center [289, 109] width 335 height 19
paste input "TRANS22072025"
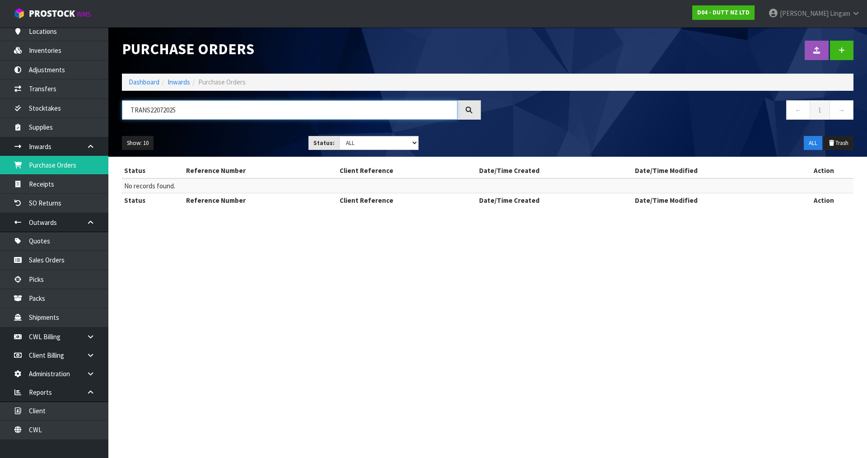
type input "TRANS22072025"
click at [147, 83] on link "Dashboard" at bounding box center [144, 82] width 31 height 9
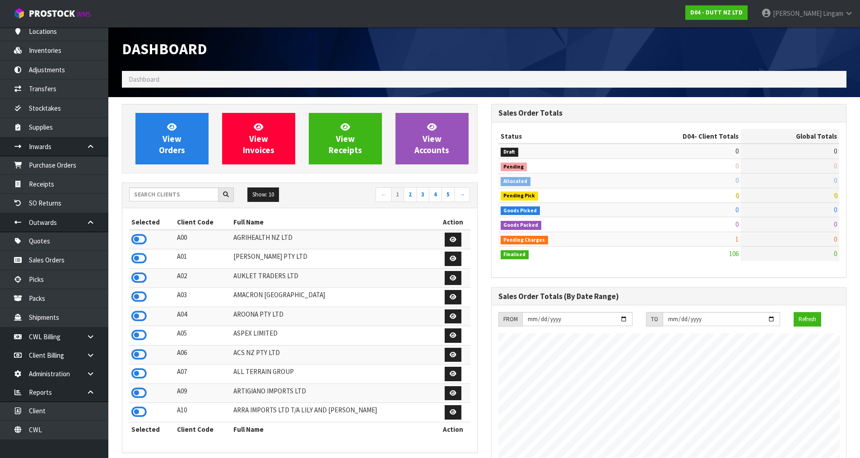
scroll to position [703, 369]
click at [199, 195] on input "text" at bounding box center [173, 194] width 89 height 14
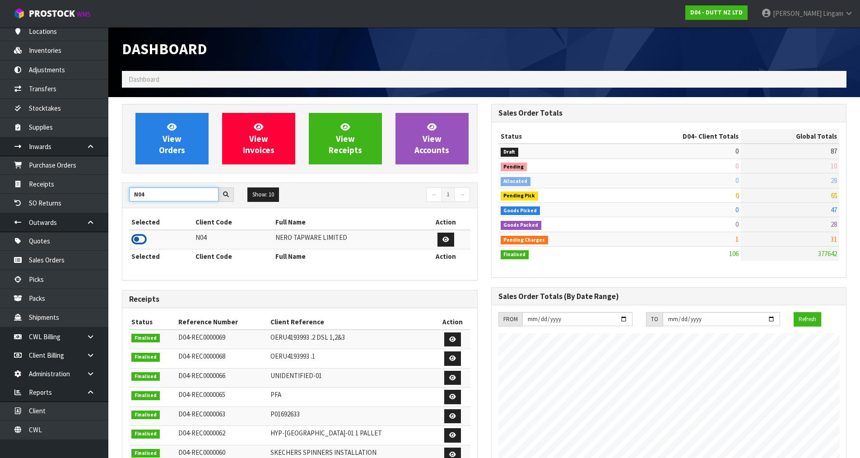
type input "N04"
click at [141, 239] on icon at bounding box center [138, 239] width 15 height 14
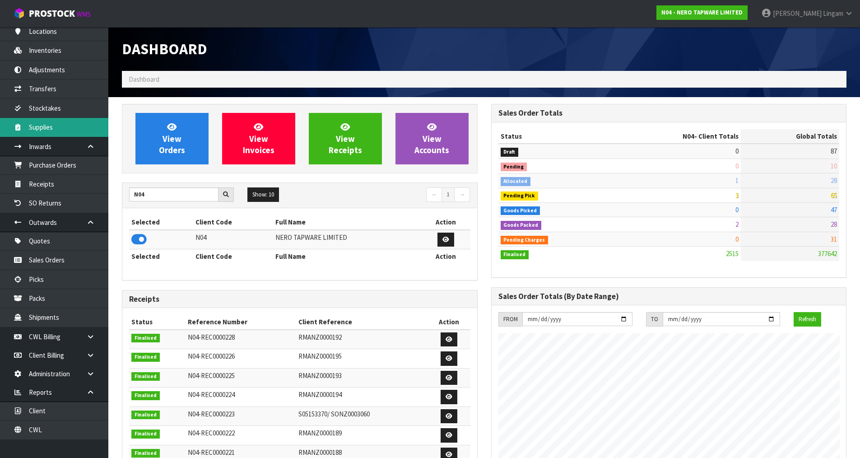
scroll to position [713, 369]
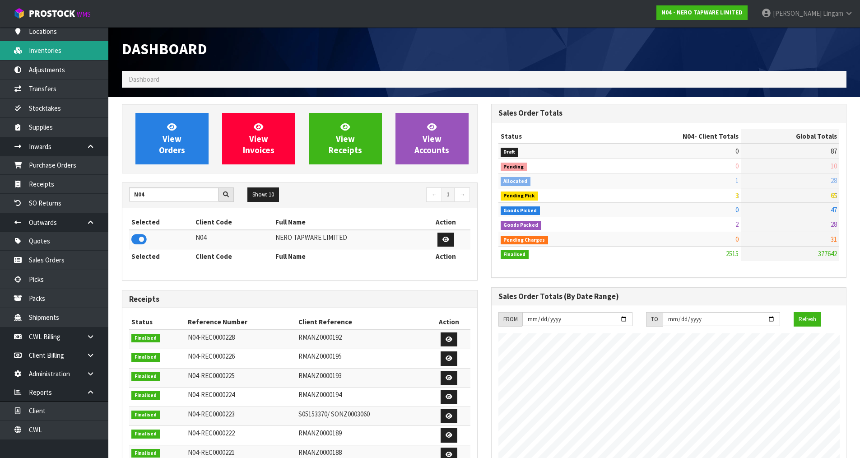
click at [64, 47] on link "Inventories" at bounding box center [54, 50] width 108 height 19
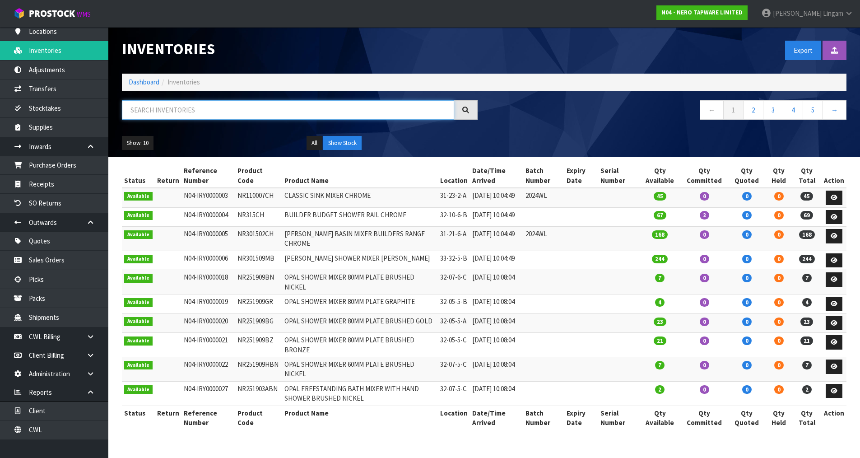
click at [296, 106] on input "text" at bounding box center [288, 109] width 332 height 19
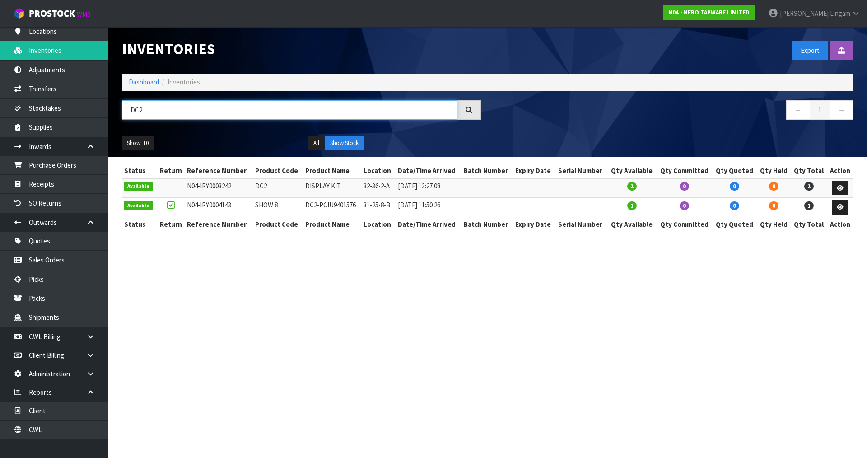
type input "DC2"
click at [140, 81] on link "Dashboard" at bounding box center [144, 82] width 31 height 9
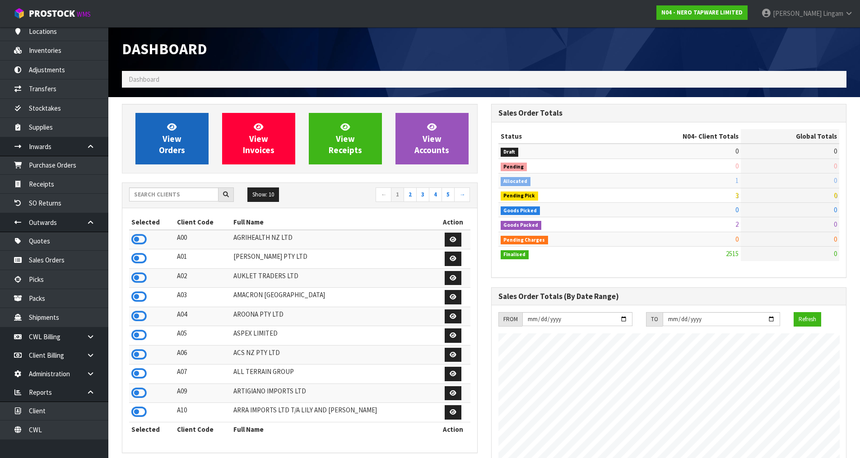
scroll to position [684, 369]
click at [138, 259] on icon at bounding box center [138, 258] width 15 height 14
click at [175, 140] on span "View Orders" at bounding box center [172, 138] width 26 height 34
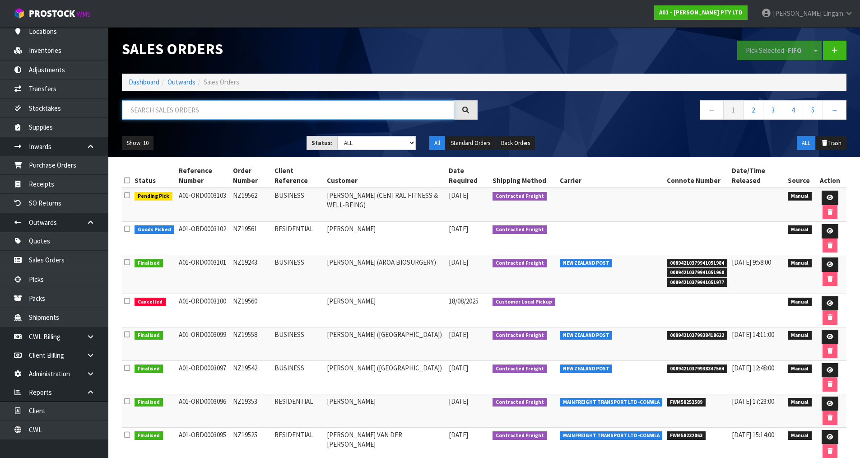
click at [429, 113] on input "text" at bounding box center [288, 109] width 332 height 19
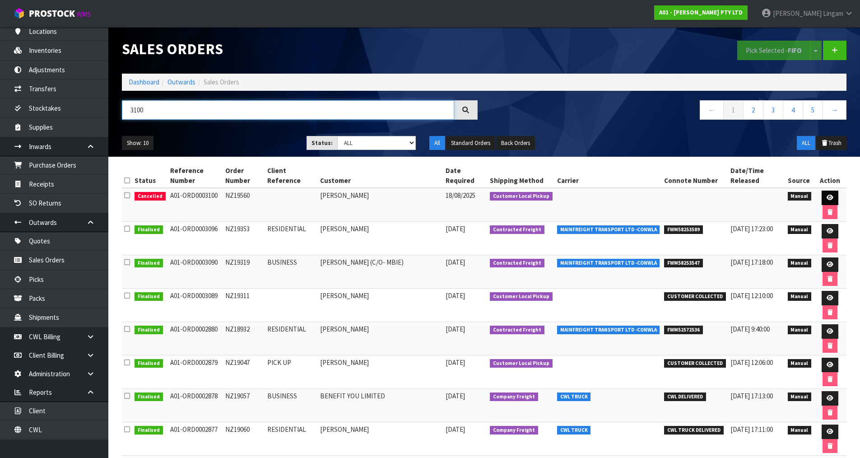
type input "3100"
click at [833, 199] on link at bounding box center [829, 197] width 17 height 14
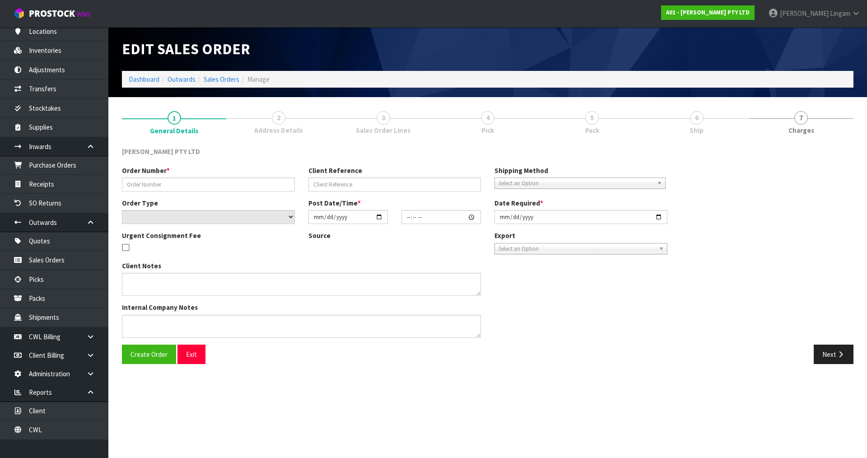
type input "NZ19560"
select select "number:0"
type input "2025-08-15"
type input "13:05:00.000"
type input "2025-08-18"
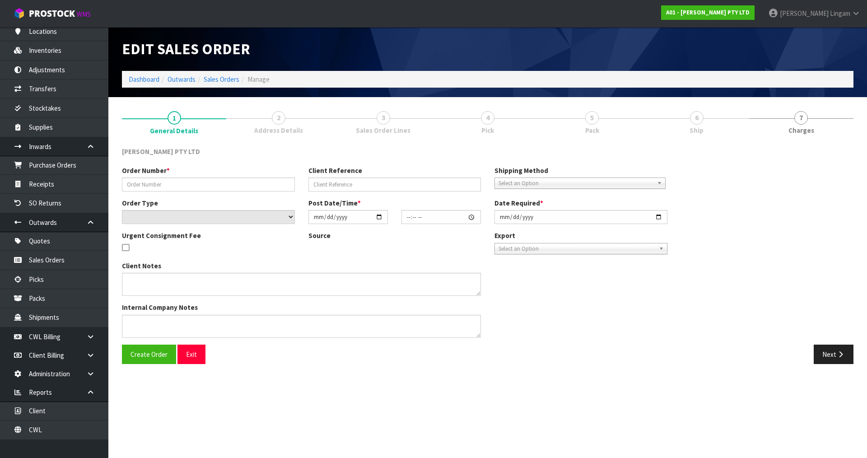
type textarea "CANCELLATION REASON: PLEASE CANCEL THIS ORDER NZ19560 AND PUT BACK TO STOCK THE…"
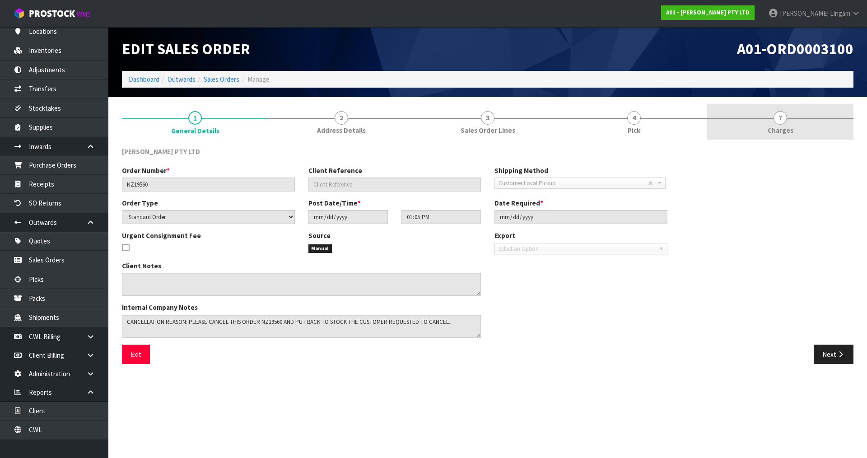
click at [796, 136] on link "7 [GEOGRAPHIC_DATA]" at bounding box center [780, 122] width 146 height 36
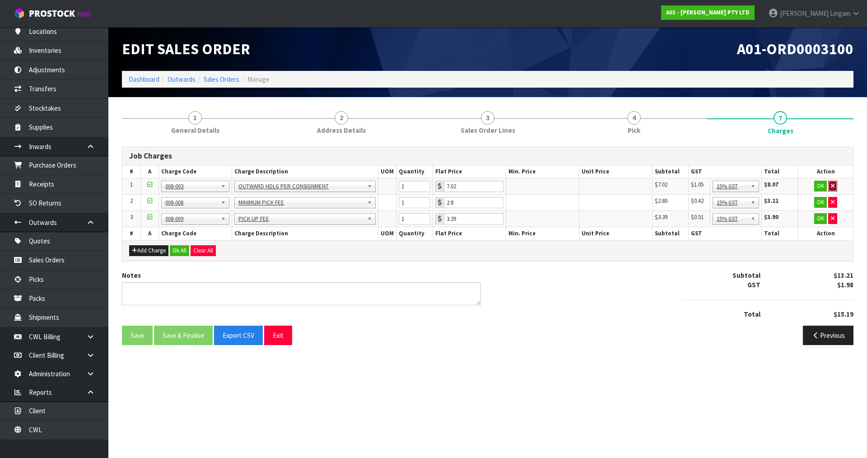
click at [831, 183] on icon "button" at bounding box center [832, 186] width 4 height 6
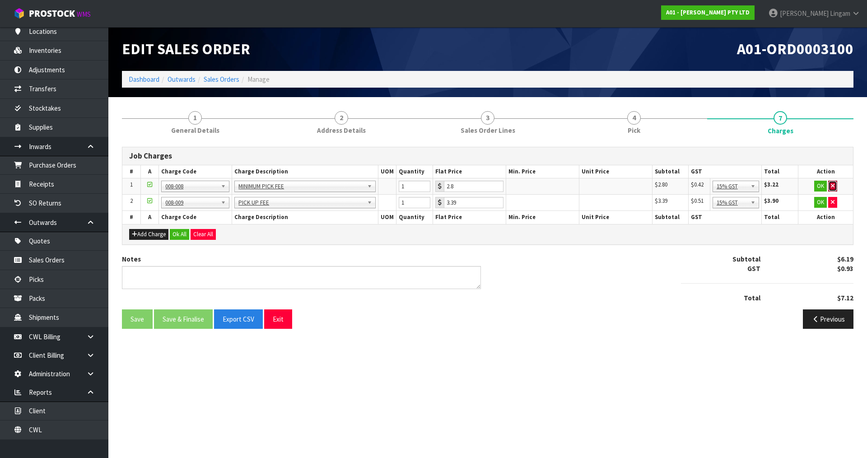
click at [831, 183] on icon "button" at bounding box center [832, 186] width 4 height 6
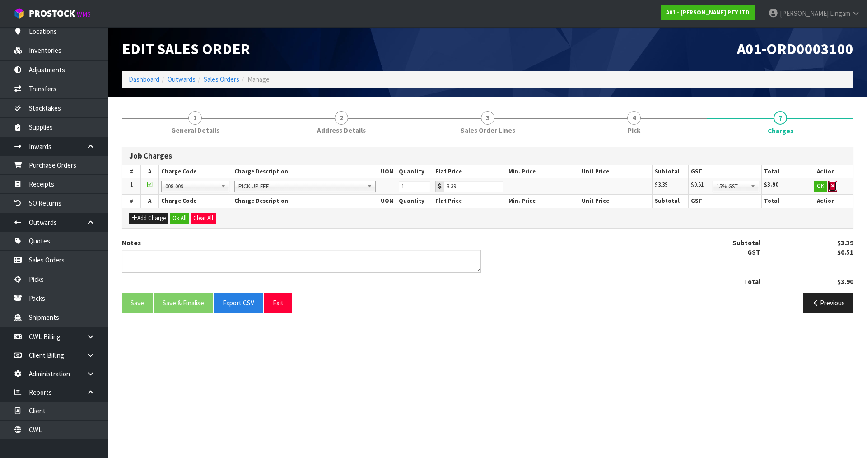
click at [831, 183] on icon "button" at bounding box center [832, 186] width 4 height 6
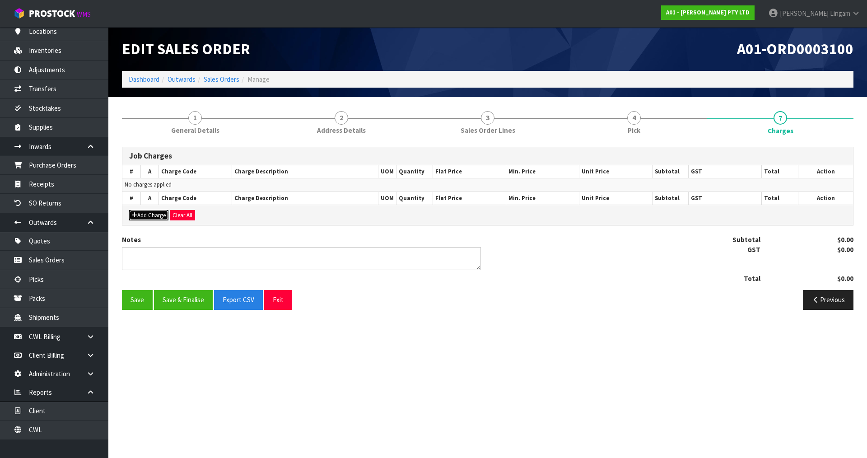
click at [161, 218] on button "Add Charge" at bounding box center [148, 215] width 39 height 11
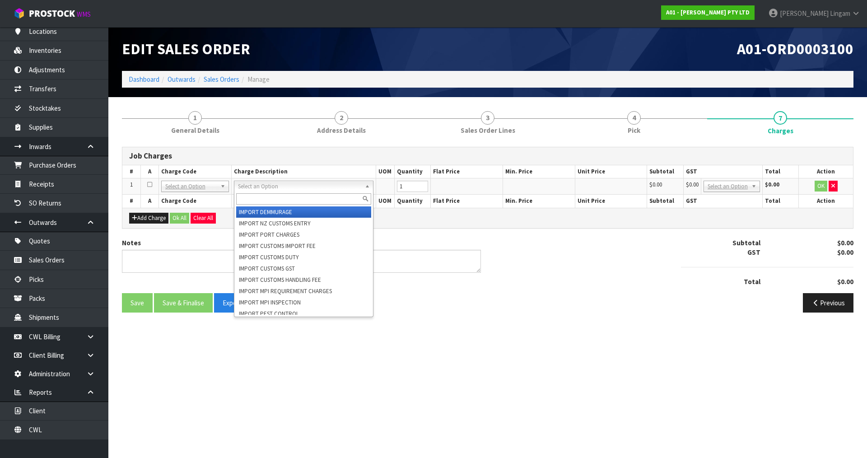
click at [284, 196] on input "text" at bounding box center [303, 198] width 135 height 11
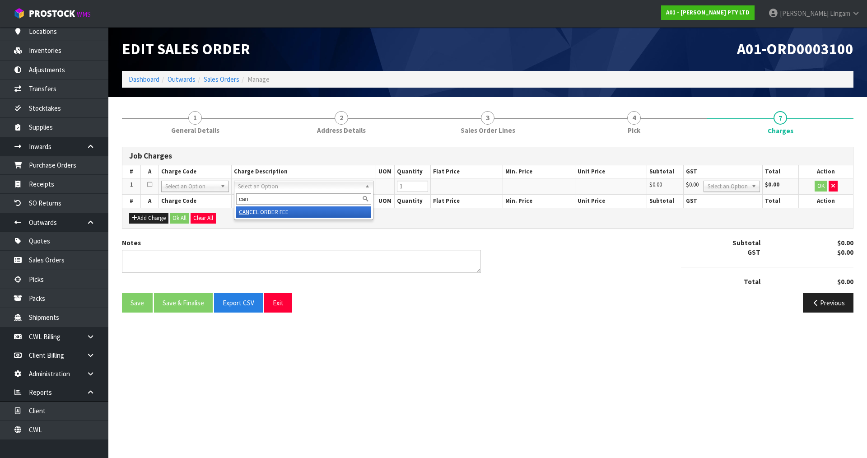
type input "can"
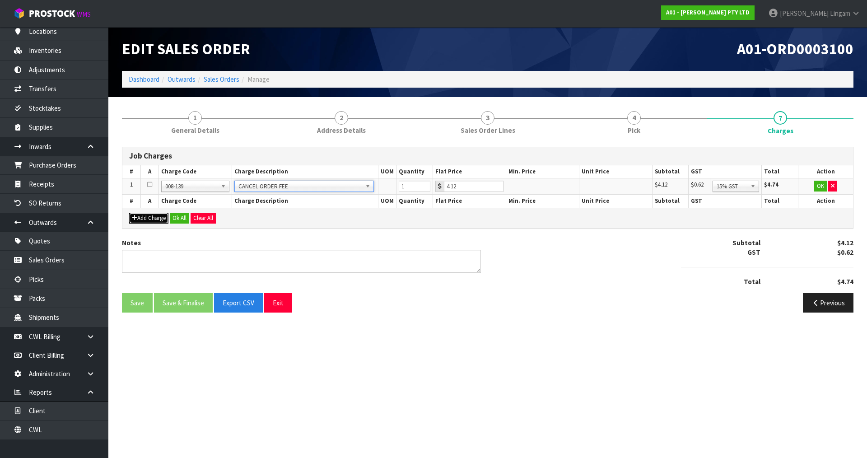
click at [161, 217] on button "Add Charge" at bounding box center [148, 218] width 39 height 11
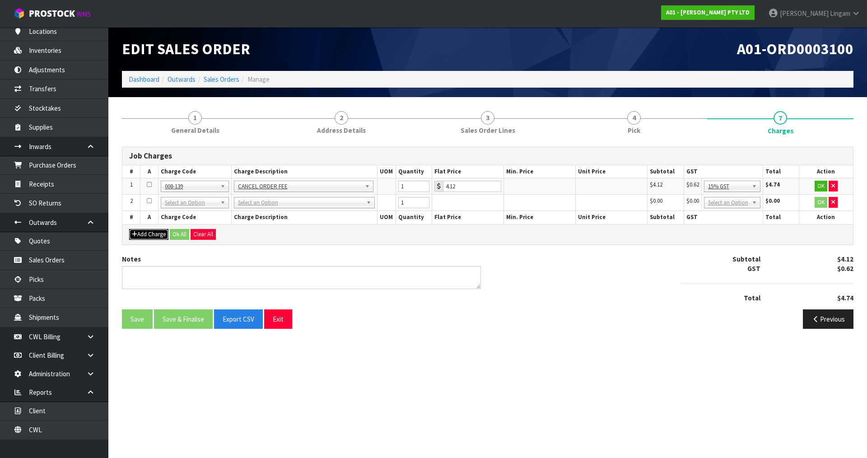
drag, startPoint x: 264, startPoint y: 201, endPoint x: 255, endPoint y: 207, distance: 10.1
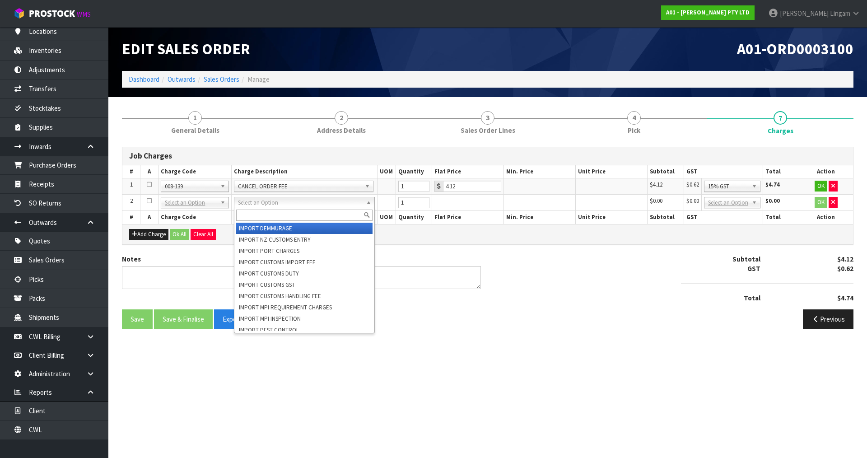
click at [249, 214] on input "text" at bounding box center [304, 214] width 137 height 11
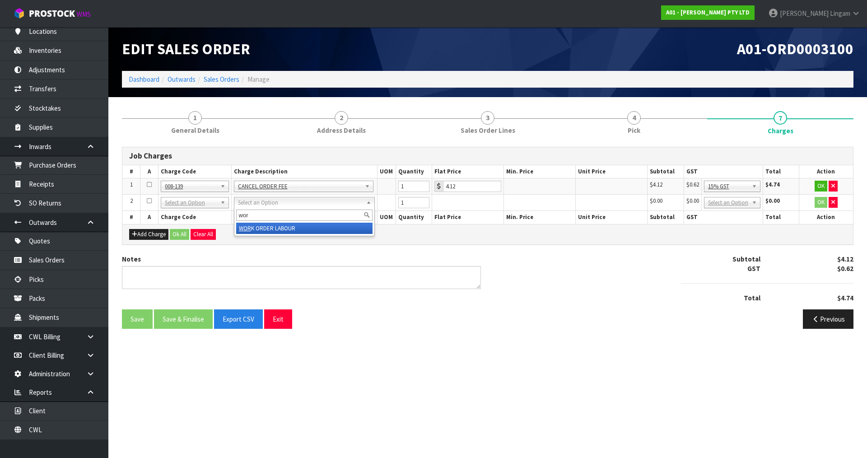
type input "wor"
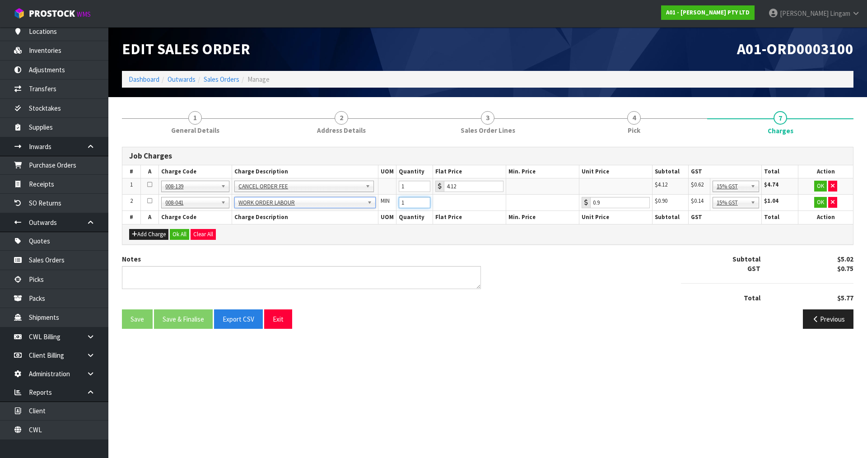
click at [409, 204] on input "1" at bounding box center [415, 202] width 32 height 11
type input "10"
drag, startPoint x: 472, startPoint y: 186, endPoint x: 438, endPoint y: 190, distance: 34.1
click at [438, 191] on div "4.12" at bounding box center [469, 186] width 68 height 11
type input "9"
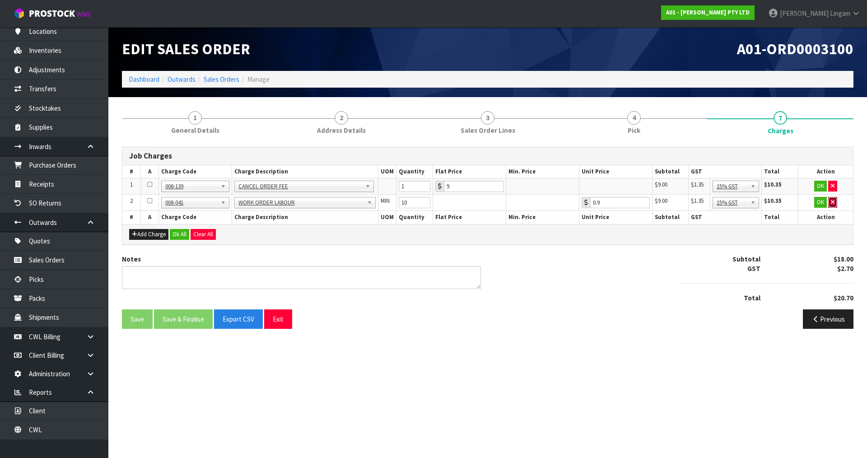
click at [835, 203] on button "button" at bounding box center [832, 202] width 9 height 11
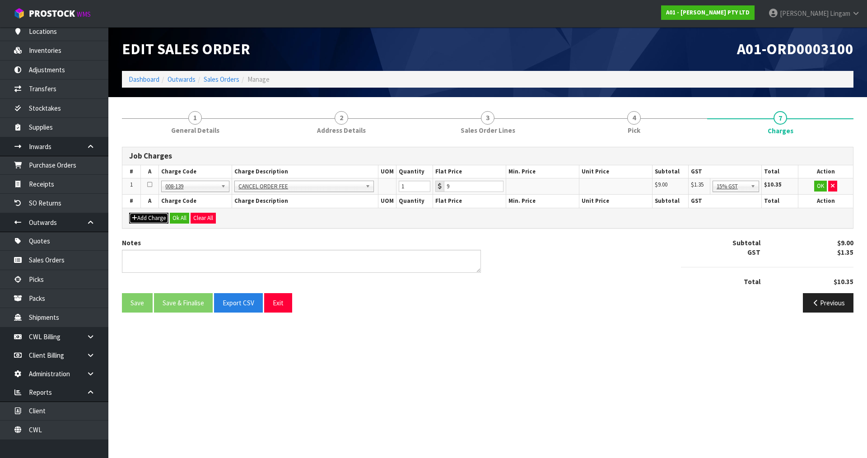
drag, startPoint x: 162, startPoint y: 213, endPoint x: 177, endPoint y: 213, distance: 15.8
click at [161, 213] on button "Add Charge" at bounding box center [148, 218] width 39 height 11
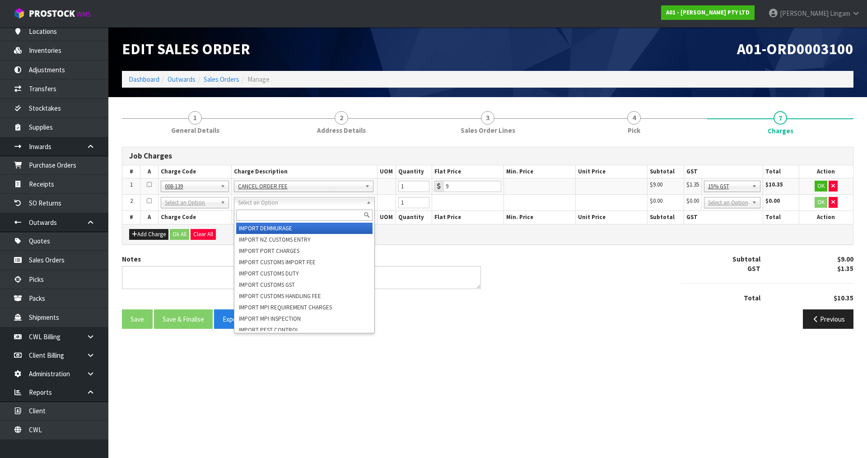
click at [243, 214] on input "text" at bounding box center [304, 214] width 137 height 11
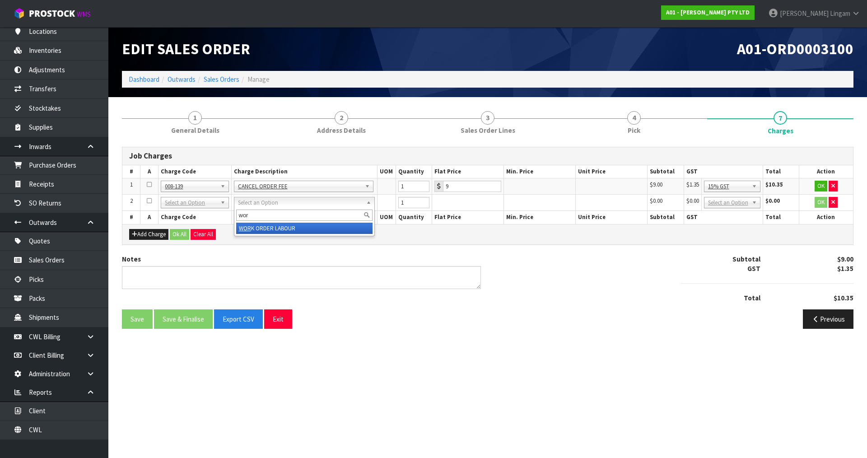
type input "wor"
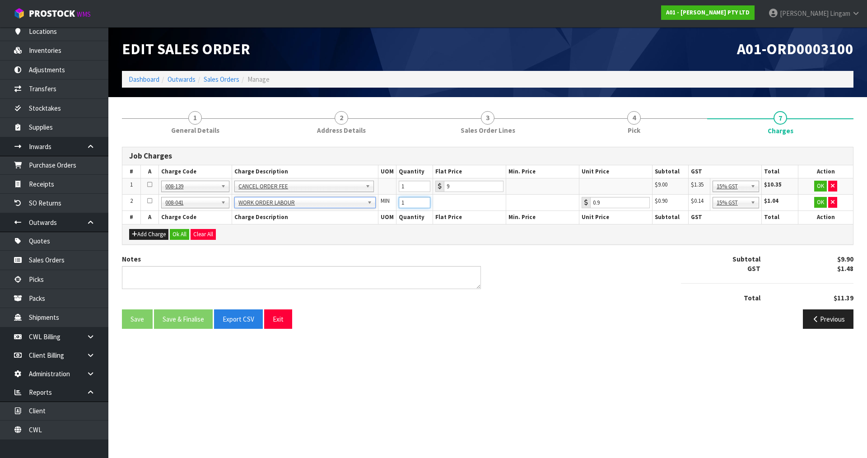
click at [408, 205] on input "1" at bounding box center [415, 202] width 32 height 11
type input "15"
click at [816, 184] on button "OK" at bounding box center [820, 186] width 13 height 11
click at [819, 185] on button "Edit" at bounding box center [820, 186] width 15 height 11
drag, startPoint x: 449, startPoint y: 186, endPoint x: 434, endPoint y: 190, distance: 15.3
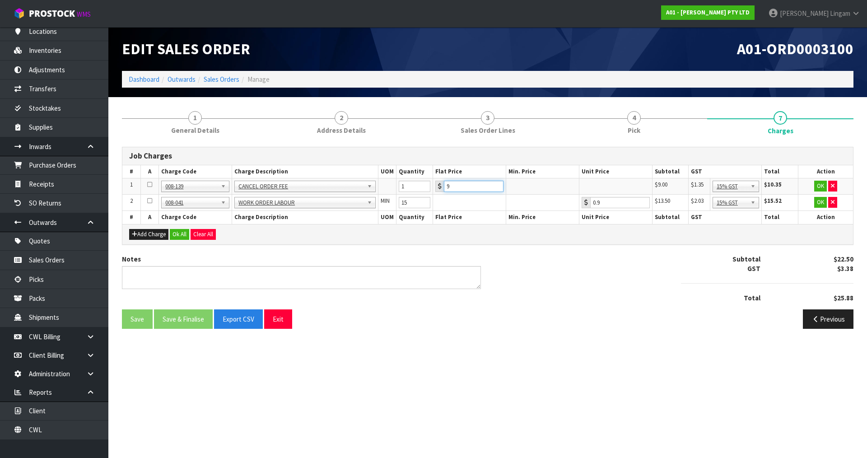
click at [434, 190] on td "9" at bounding box center [469, 186] width 73 height 16
type input "13.50"
click at [833, 202] on icon "button" at bounding box center [832, 202] width 4 height 6
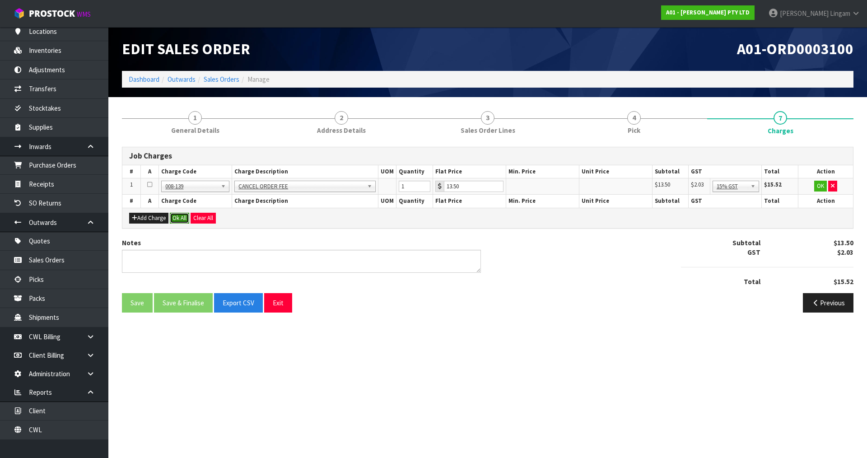
click at [178, 218] on button "Ok All" at bounding box center [179, 218] width 19 height 11
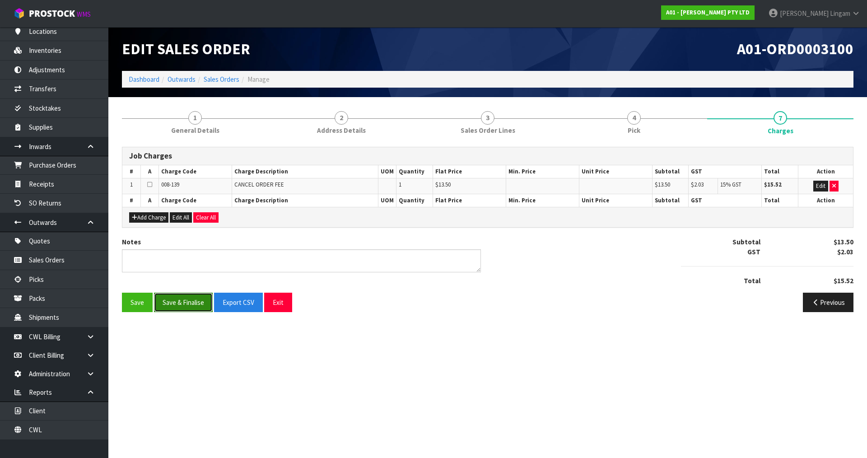
click at [191, 302] on button "Save & Finalise" at bounding box center [183, 301] width 59 height 19
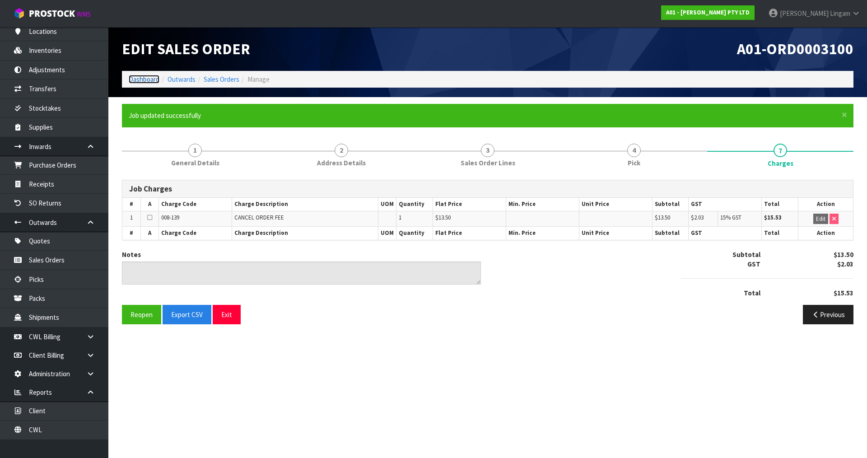
click at [149, 78] on link "Dashboard" at bounding box center [144, 79] width 31 height 9
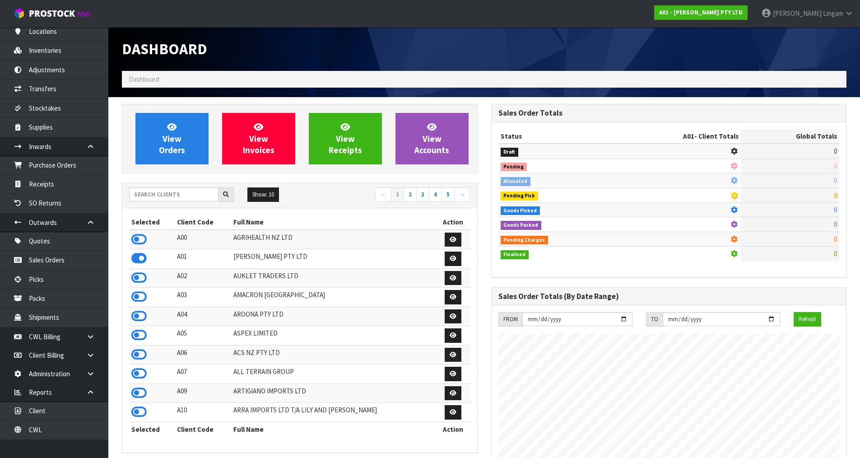
scroll to position [640, 369]
click at [173, 190] on input "text" at bounding box center [173, 194] width 89 height 14
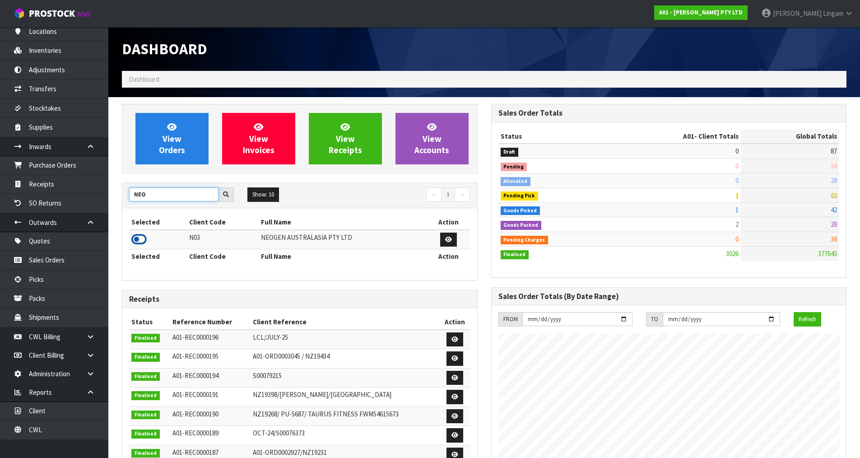
type input "NEO"
click at [140, 241] on icon at bounding box center [138, 239] width 15 height 14
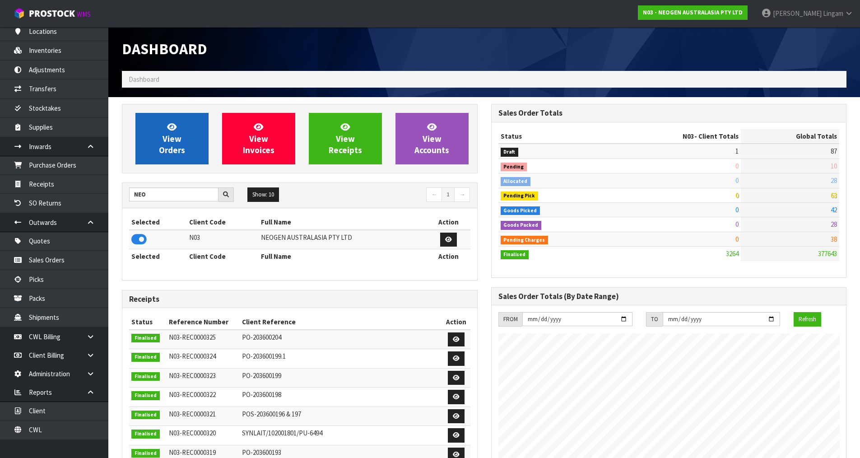
scroll to position [703, 369]
click at [167, 150] on span "View Orders" at bounding box center [172, 138] width 26 height 34
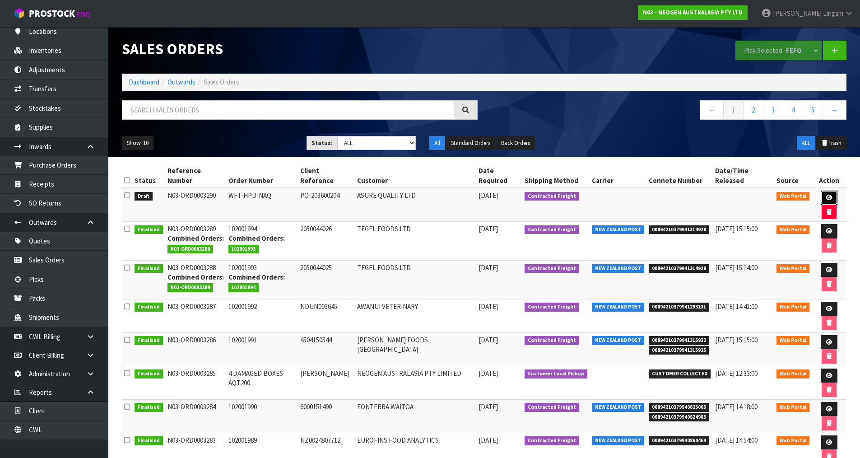
click at [821, 190] on link at bounding box center [829, 197] width 17 height 14
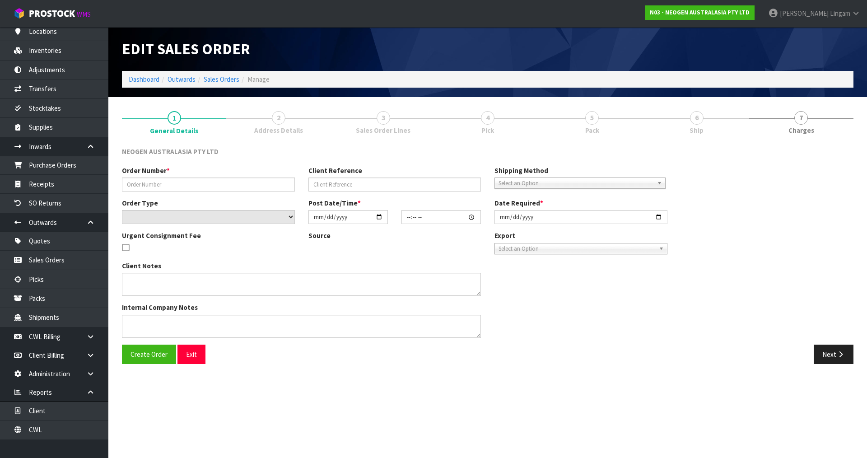
type input "WFT-HPU-NAQ"
type input "PO-203600204"
select select "number:0"
type input "2025-08-20"
type input "16:36:00.000"
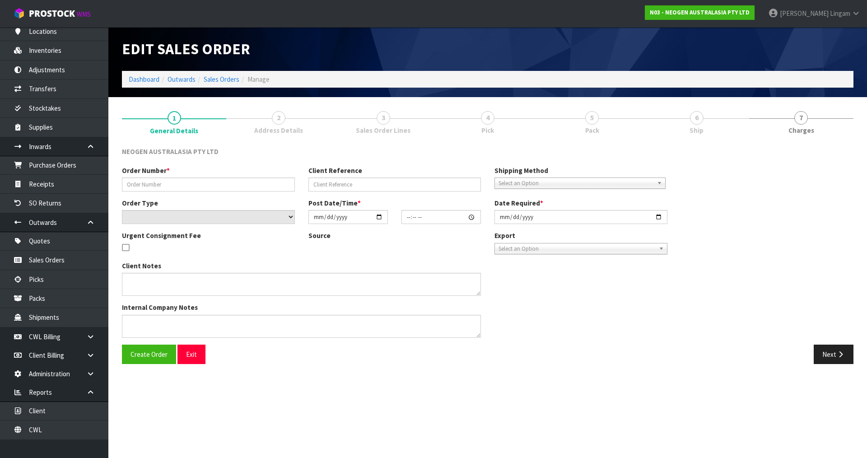
type input "2025-08-21"
type textarea "PLEASE NOTE - THIS BOX MUST COME FROM HELD WAREHOUSE – BATCH # 418325133C A BAR…"
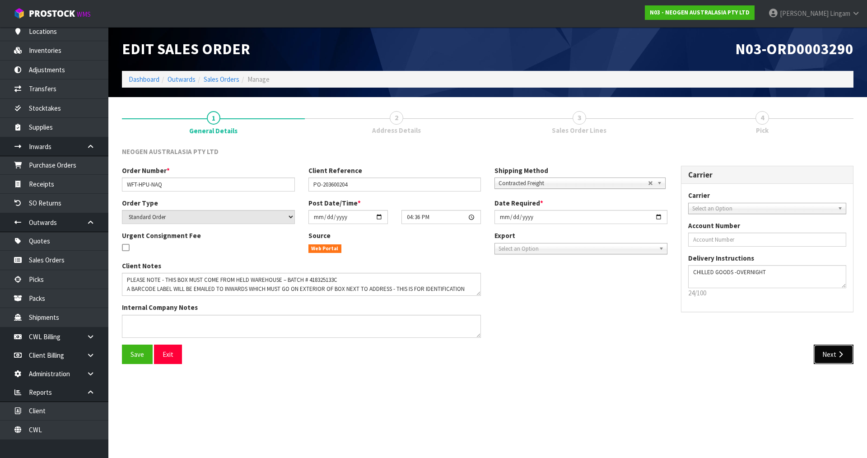
click at [833, 354] on button "Next" at bounding box center [833, 353] width 40 height 19
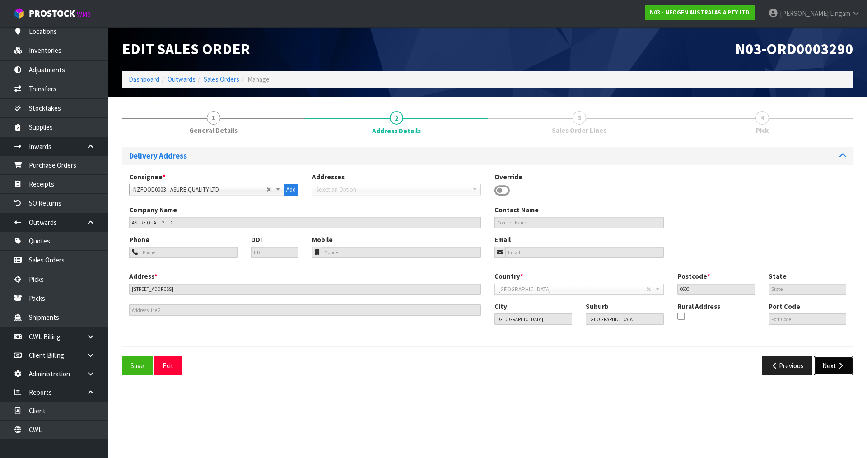
click at [829, 368] on button "Next" at bounding box center [833, 365] width 40 height 19
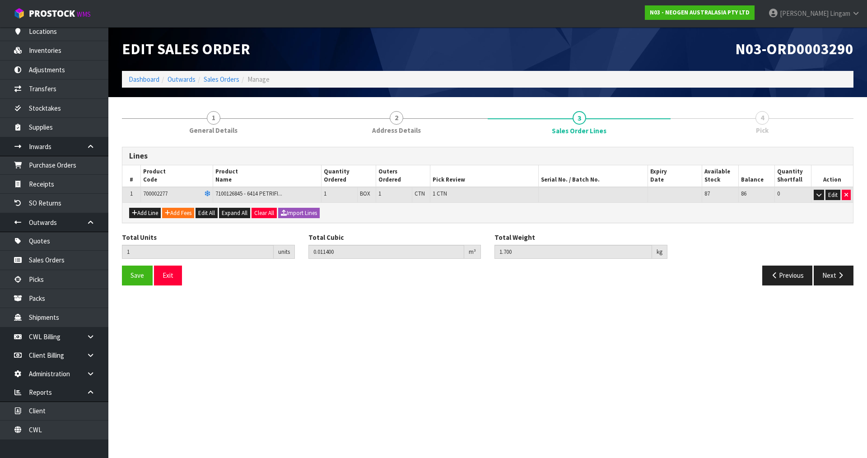
click at [158, 191] on span "700002277" at bounding box center [155, 194] width 24 height 8
copy span "2"
click at [836, 196] on button "Edit" at bounding box center [832, 195] width 15 height 11
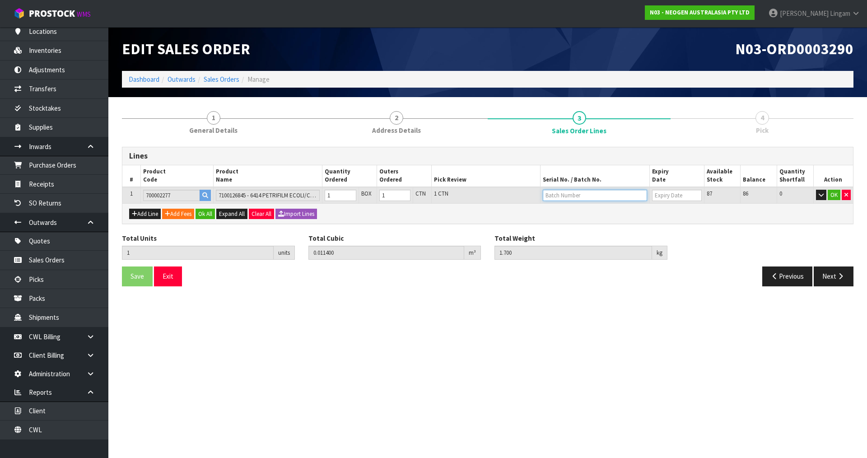
click at [591, 196] on input "text" at bounding box center [594, 195] width 104 height 11
paste input "418325133C"
type input "418325133C"
type input "11/11/2026"
type input "418325133C"
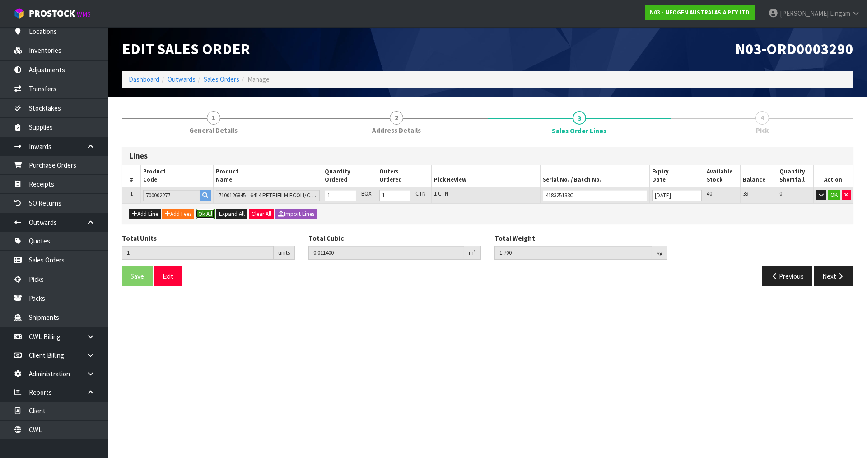
click at [208, 213] on button "Ok All" at bounding box center [204, 214] width 19 height 11
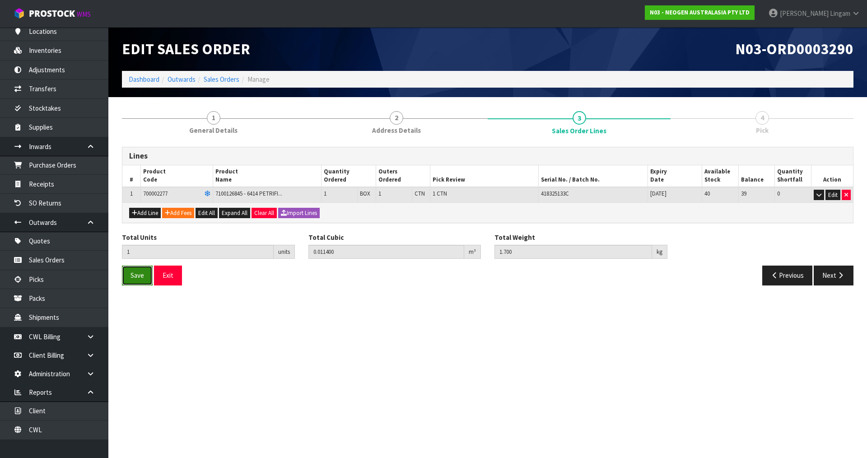
drag, startPoint x: 138, startPoint y: 273, endPoint x: 157, endPoint y: 268, distance: 20.0
click at [140, 272] on span "Save" at bounding box center [137, 275] width 14 height 9
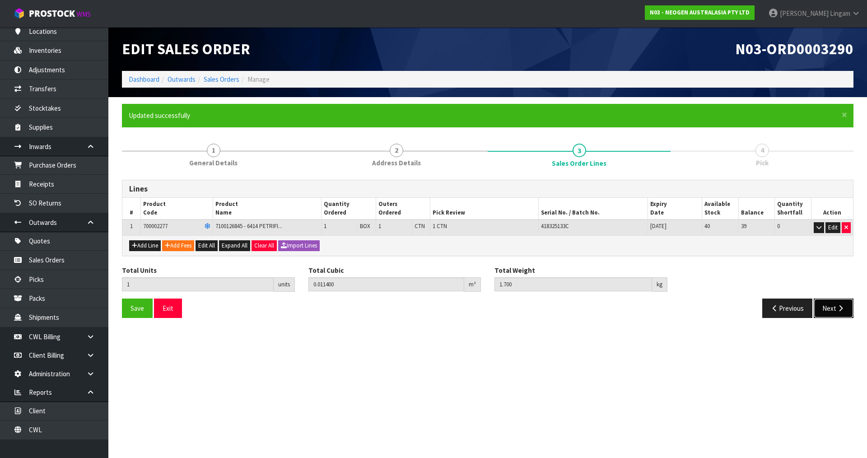
click at [829, 301] on button "Next" at bounding box center [833, 307] width 40 height 19
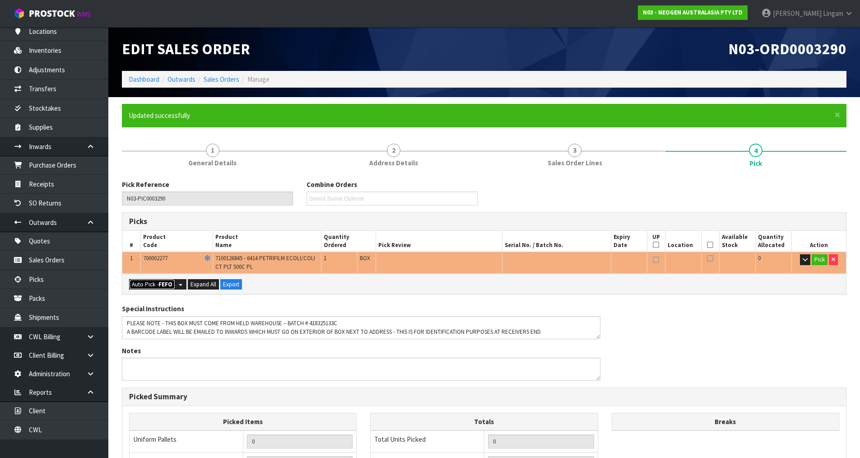
click at [153, 286] on button "Auto Pick - FEFO" at bounding box center [152, 284] width 46 height 11
type input "1"
type input "0.011400"
type input "1.700"
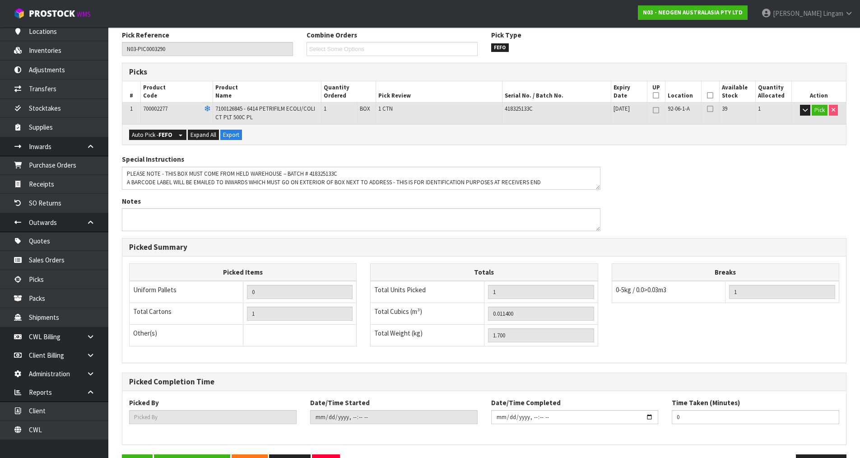
scroll to position [179, 0]
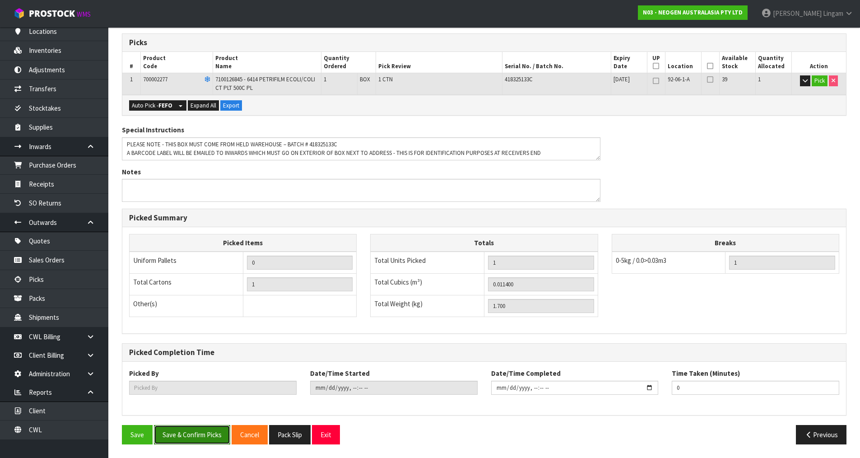
click at [183, 434] on button "Save & Confirm Picks" at bounding box center [192, 434] width 76 height 19
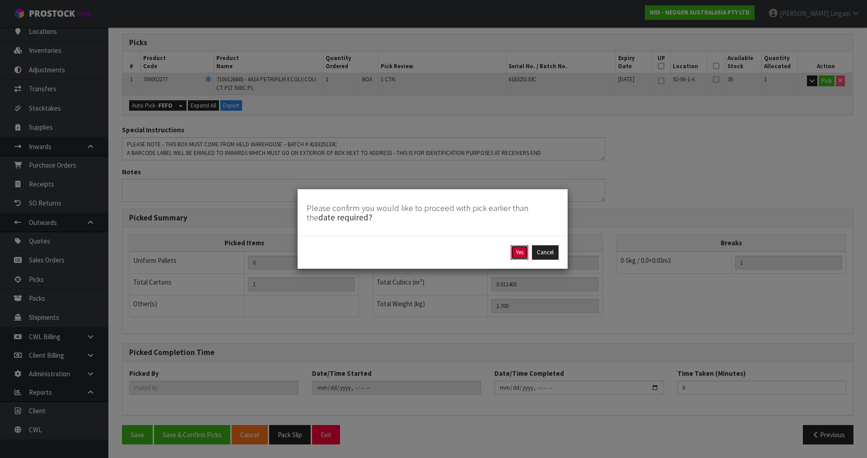
click at [519, 251] on button "Yes" at bounding box center [519, 252] width 18 height 14
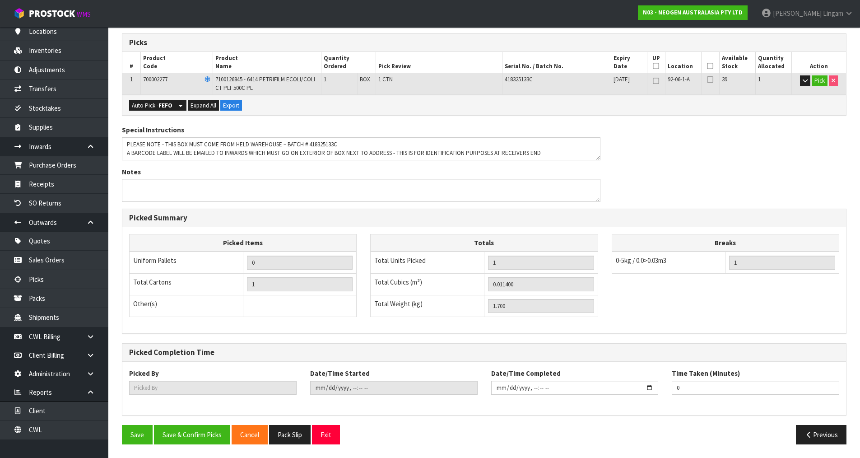
type input "Vineeta Lingam"
type input "2025-08-20T17:07:23"
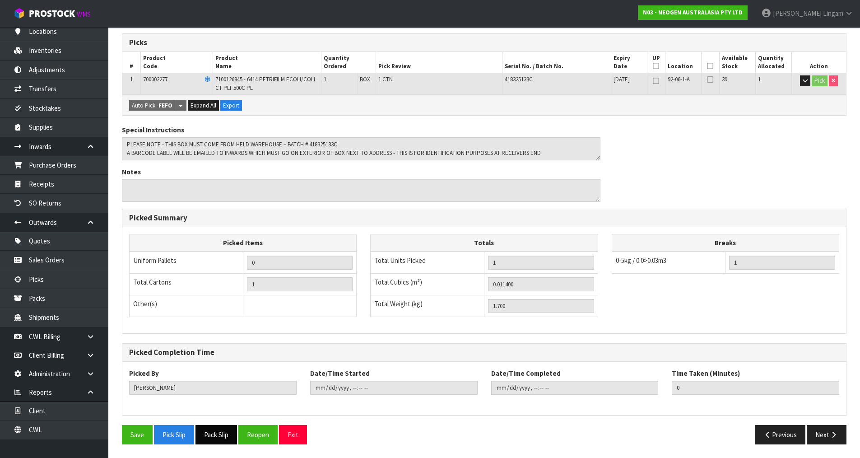
click at [222, 427] on button "Pack Slip" at bounding box center [216, 434] width 42 height 19
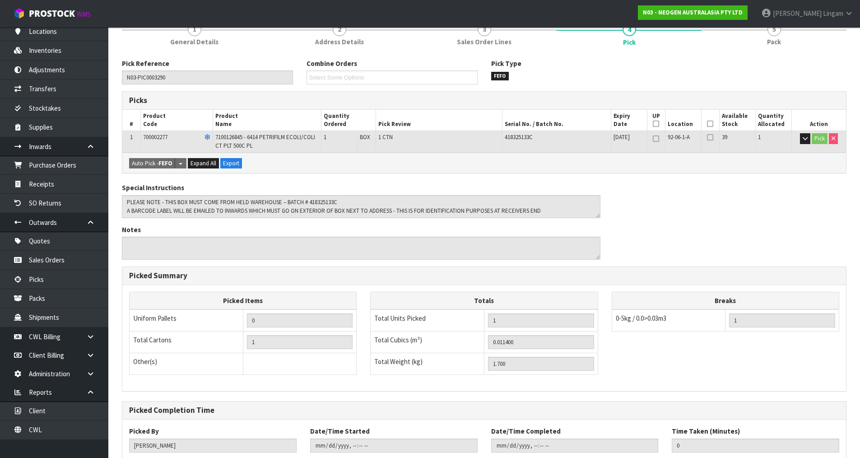
scroll to position [0, 0]
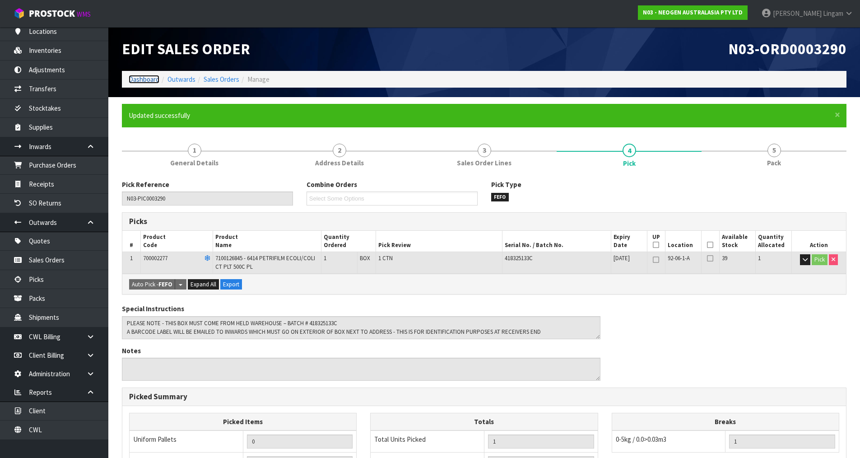
click at [138, 80] on link "Dashboard" at bounding box center [144, 79] width 31 height 9
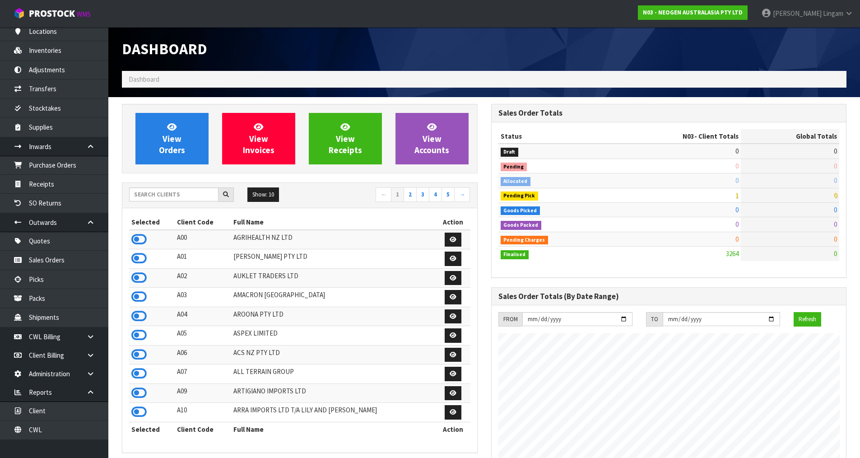
scroll to position [684, 369]
click at [409, 194] on link "2" at bounding box center [409, 194] width 13 height 14
click at [134, 278] on icon at bounding box center [138, 278] width 15 height 14
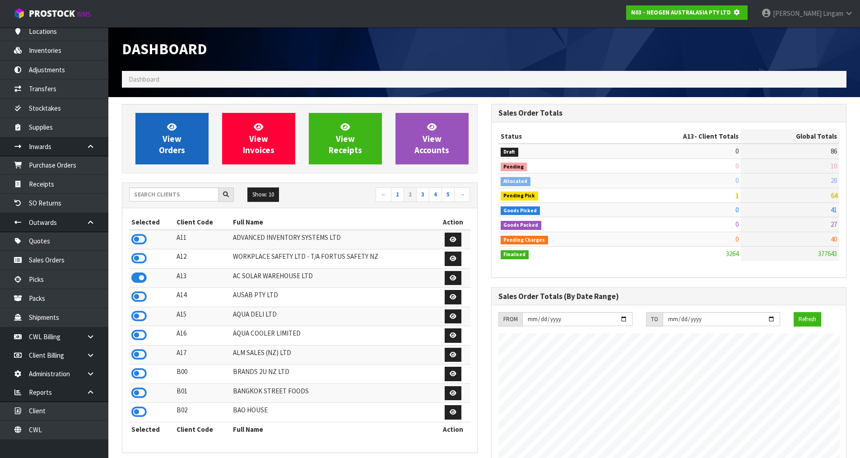
scroll to position [563, 369]
click at [163, 145] on span "View Orders" at bounding box center [172, 138] width 26 height 34
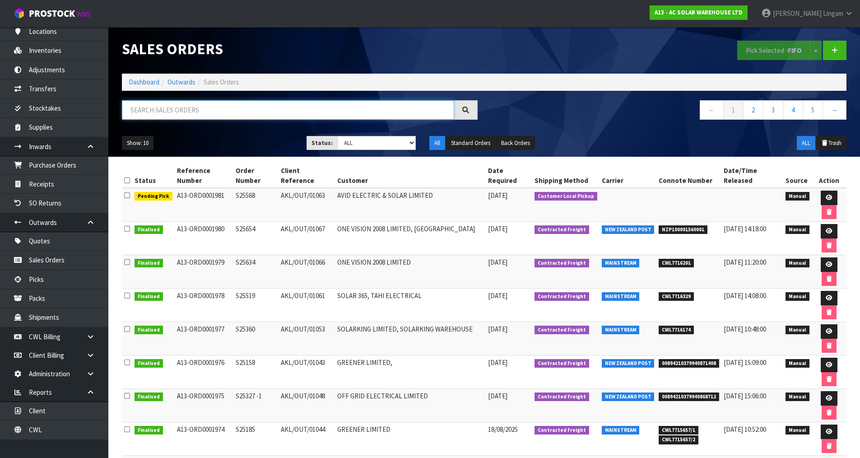
click at [318, 110] on input "text" at bounding box center [288, 109] width 332 height 19
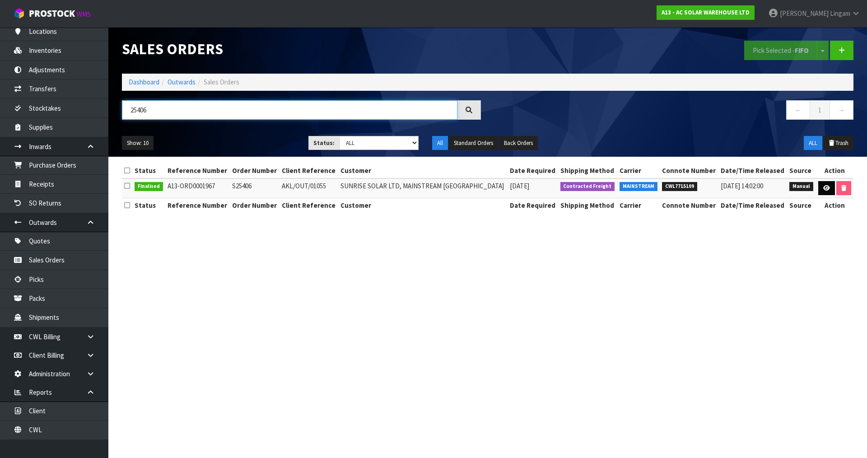
type input "25406"
click at [819, 185] on link at bounding box center [826, 188] width 17 height 14
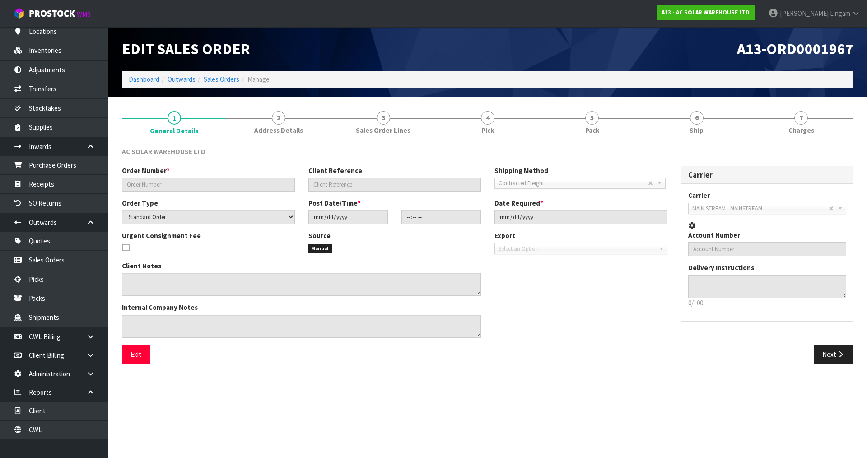
type input "S25406"
type input "AKL/OUT/01055"
select select "number:0"
type input "2025-08-15"
type input "10:30:00.000"
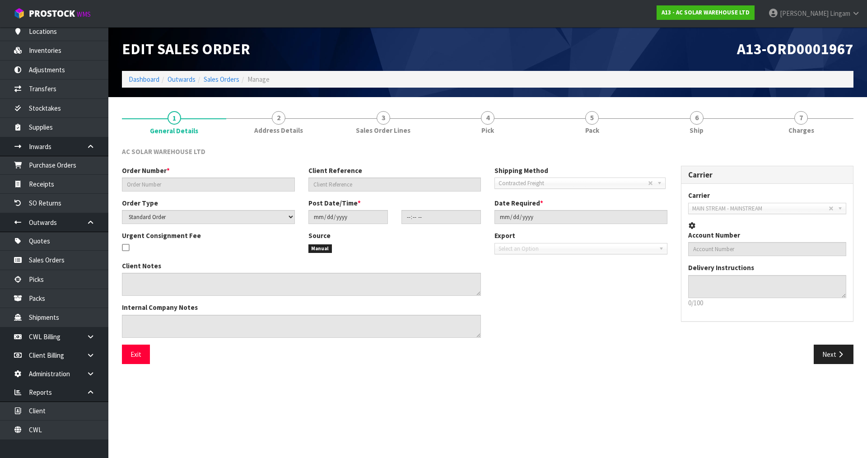
type input "2025-08-15"
type textarea "SEND WITH MAINSTREAM"
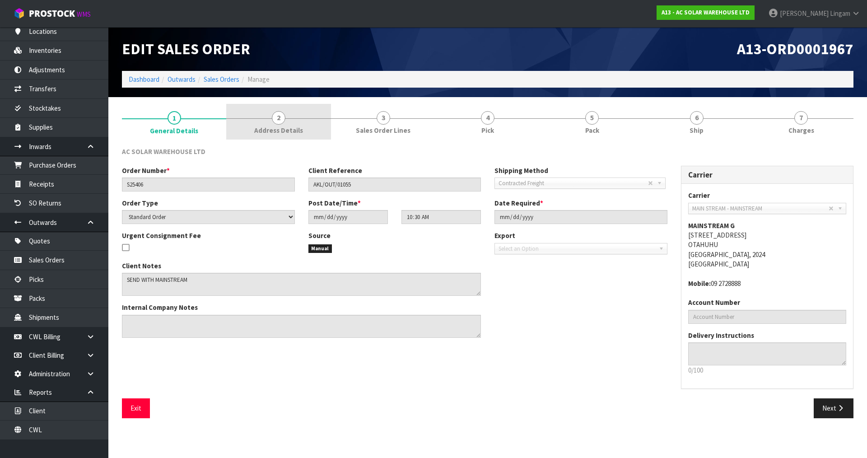
click at [295, 128] on span "Address Details" at bounding box center [278, 129] width 49 height 9
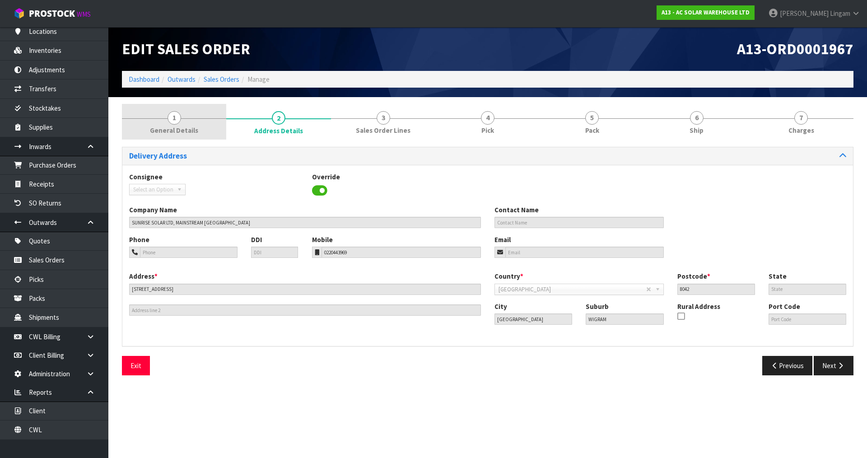
click at [190, 137] on link "1 General Details" at bounding box center [174, 122] width 104 height 36
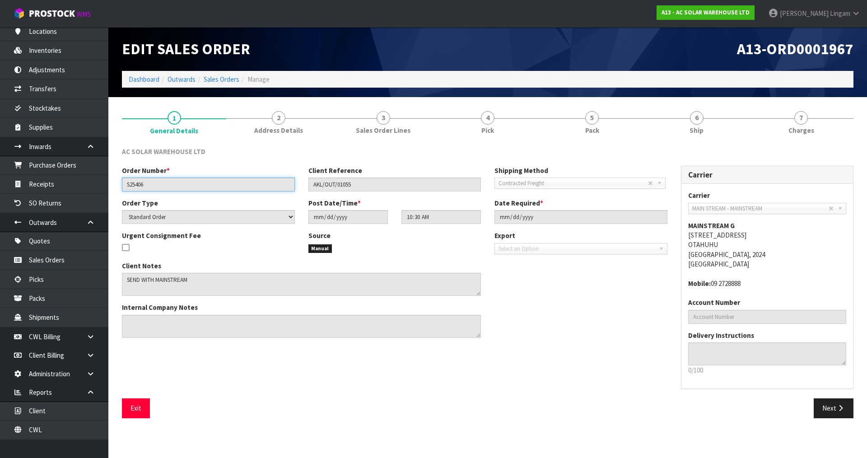
drag, startPoint x: 145, startPoint y: 185, endPoint x: 123, endPoint y: 186, distance: 22.1
click at [123, 186] on input "S25406" at bounding box center [208, 184] width 173 height 14
click at [228, 81] on link "Sales Orders" at bounding box center [222, 79] width 36 height 9
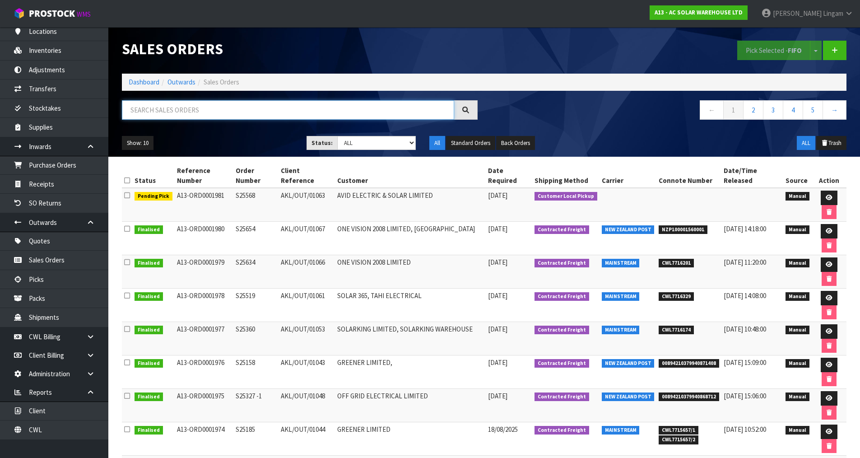
click at [298, 108] on input "text" at bounding box center [288, 109] width 332 height 19
paste input "S25406"
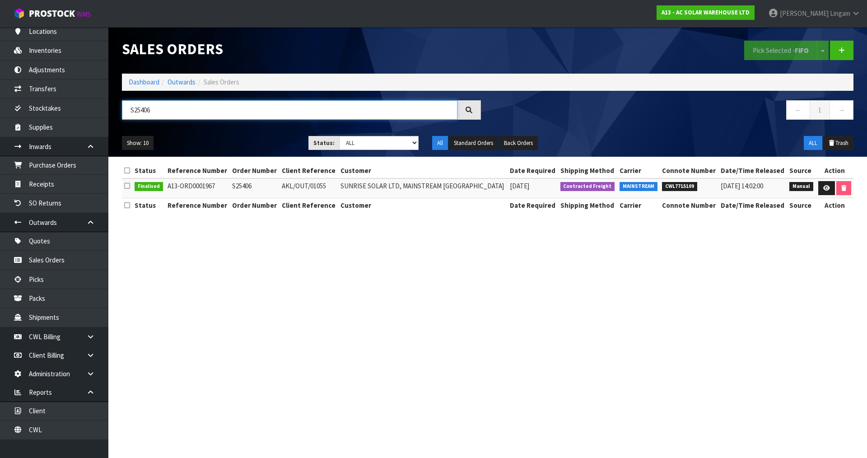
type input "S25406"
click at [241, 185] on td "S25406" at bounding box center [255, 187] width 50 height 19
copy td "S25406"
click at [143, 79] on link "Dashboard" at bounding box center [144, 82] width 31 height 9
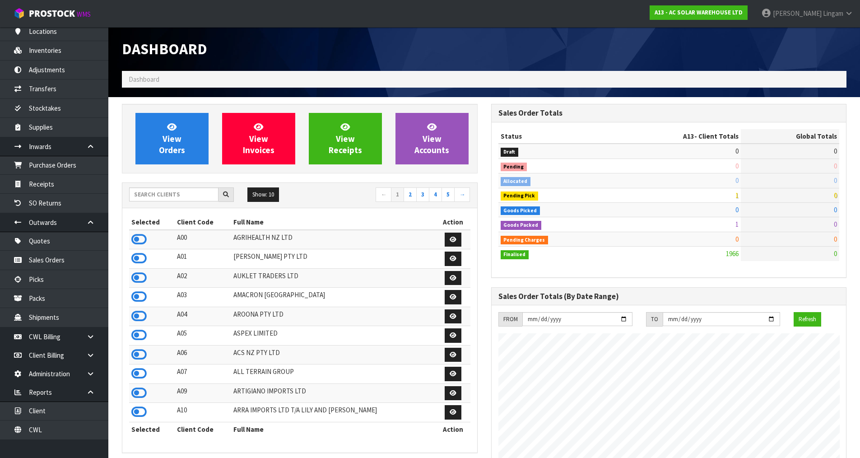
scroll to position [732, 369]
click at [176, 194] on input "text" at bounding box center [173, 194] width 89 height 14
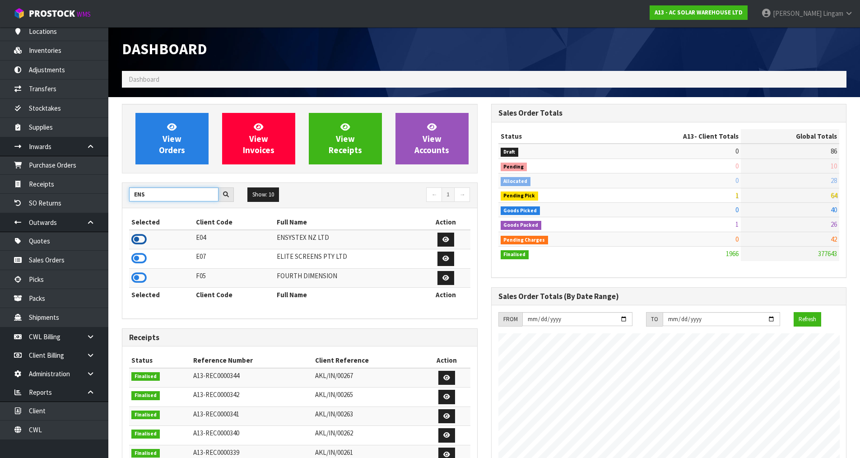
type input "ENS"
click at [135, 234] on icon at bounding box center [138, 239] width 15 height 14
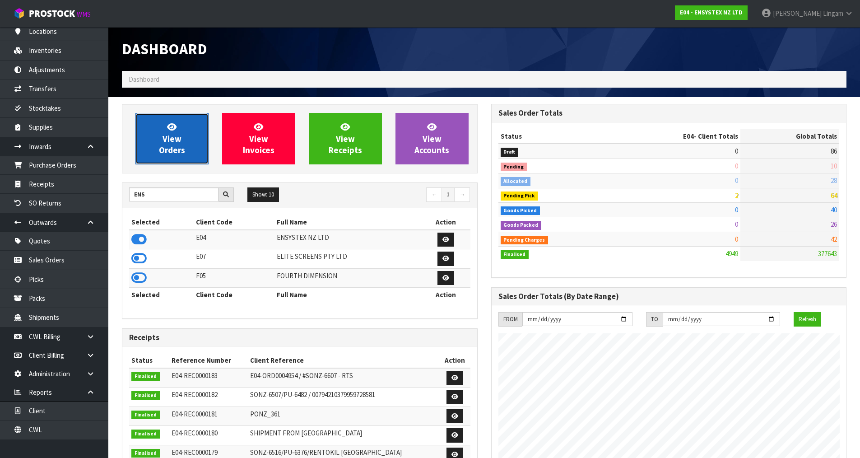
scroll to position [684, 369]
click at [164, 144] on span "View Orders" at bounding box center [172, 138] width 26 height 34
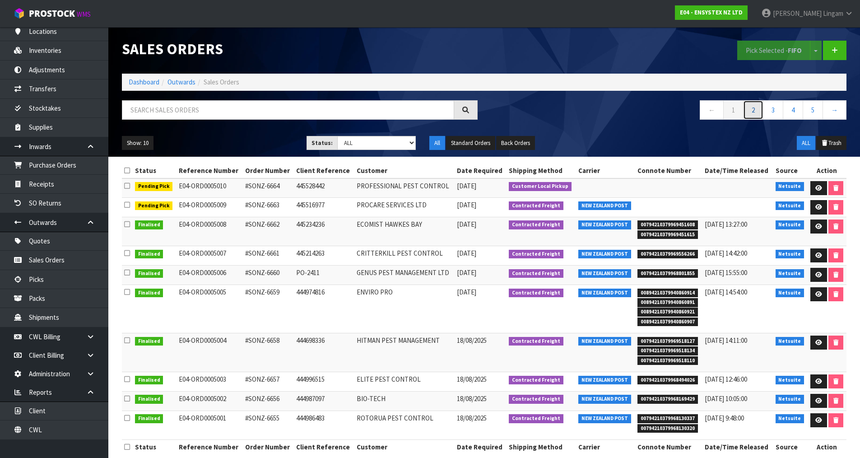
click at [754, 111] on link "2" at bounding box center [753, 109] width 20 height 19
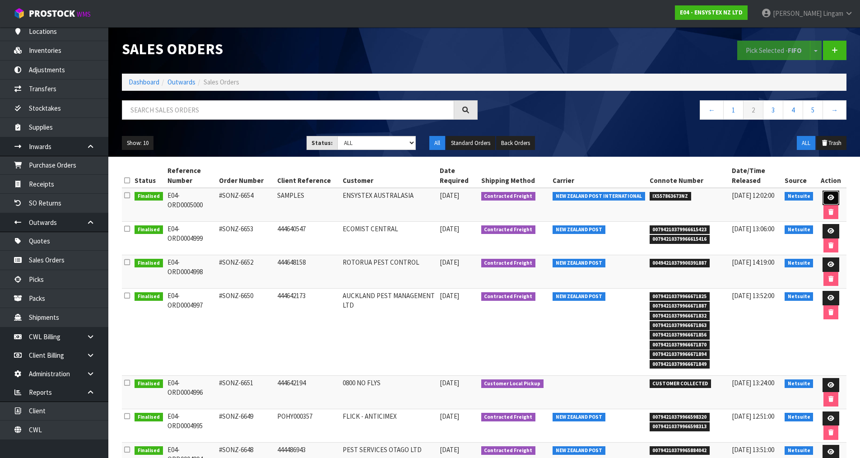
click at [833, 199] on link at bounding box center [830, 197] width 17 height 14
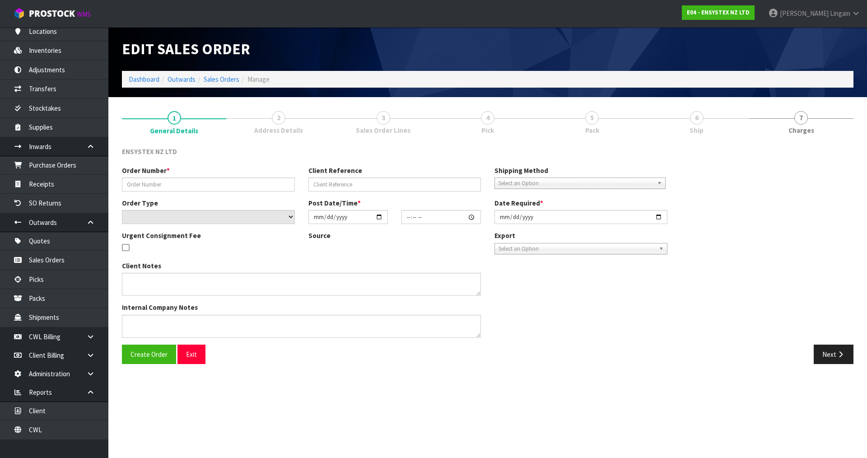
type input "#SONZ-6654"
type input "SAMPLES"
select select "number:0"
type input "2025-08-13"
type input "17:00:19.000"
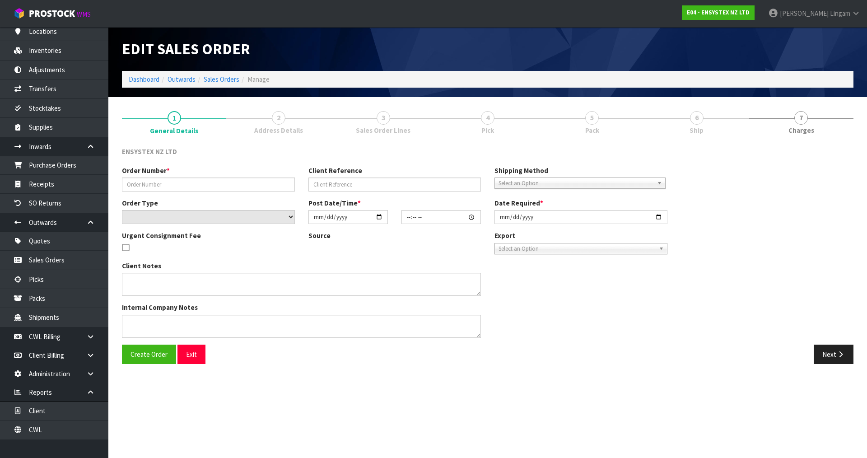
type input "2025-08-14"
type textarea "COULD YOU PLEASE ORGANISE TO SEND THIS VIA COURIER? CAN YOU DO VIA NEW ZEALAND …"
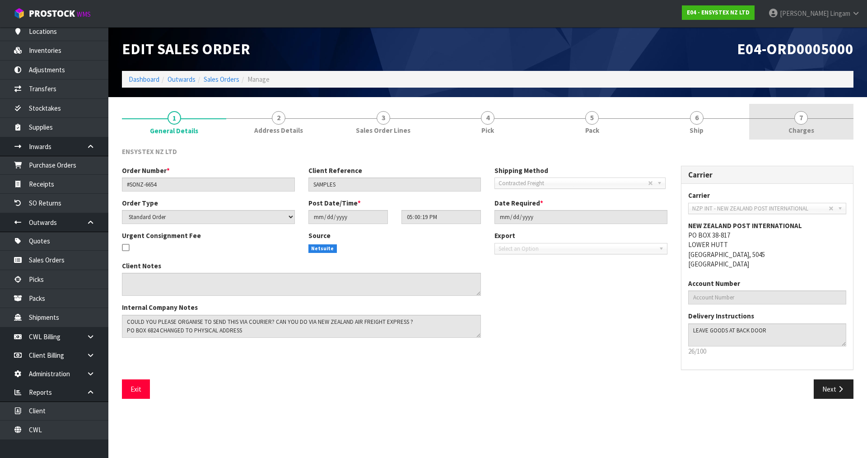
click at [805, 128] on span "Charges" at bounding box center [801, 129] width 26 height 9
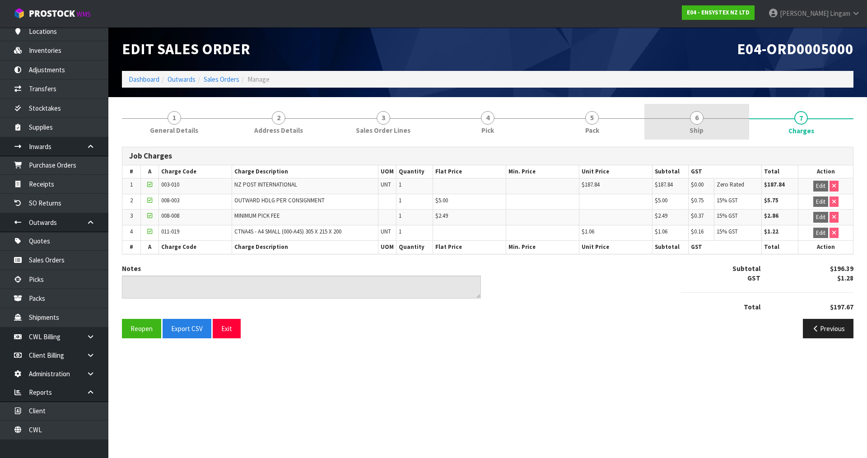
click at [702, 129] on span "Ship" at bounding box center [696, 129] width 14 height 9
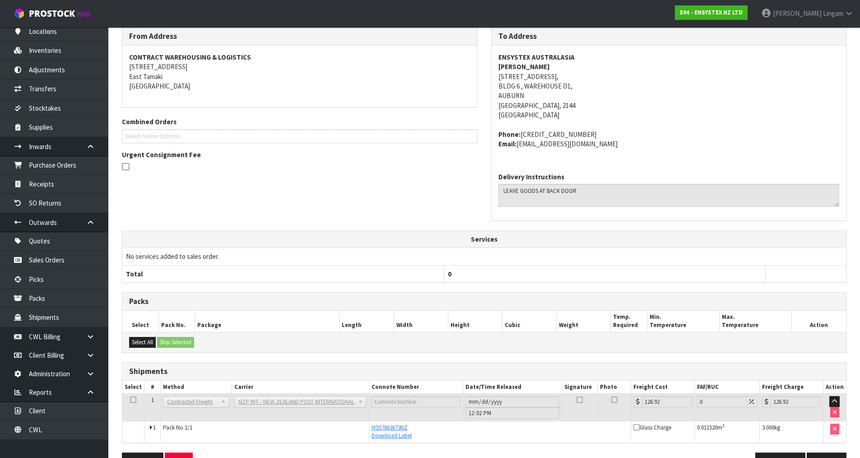
scroll to position [147, 0]
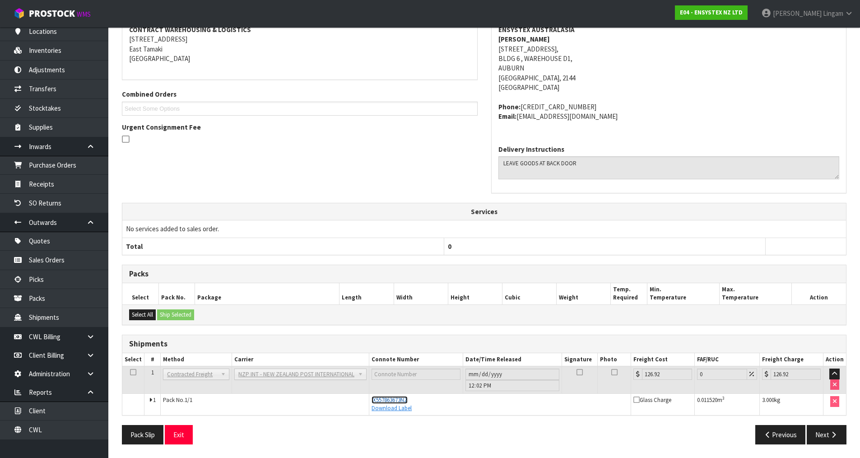
click at [399, 398] on span "IX557863673NZ" at bounding box center [389, 400] width 36 height 8
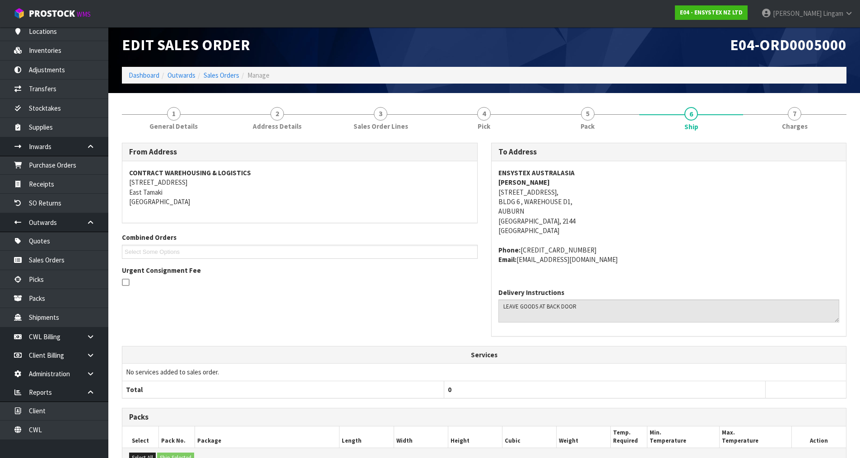
scroll to position [0, 0]
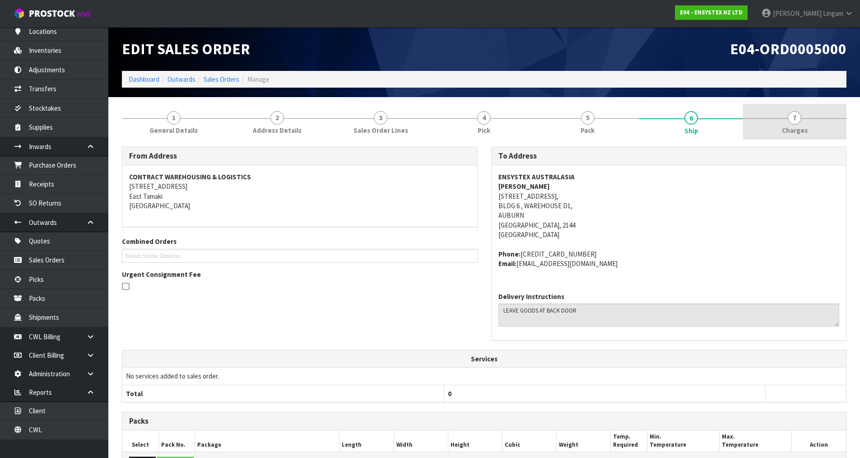
click at [796, 136] on link "7 [GEOGRAPHIC_DATA]" at bounding box center [794, 122] width 103 height 36
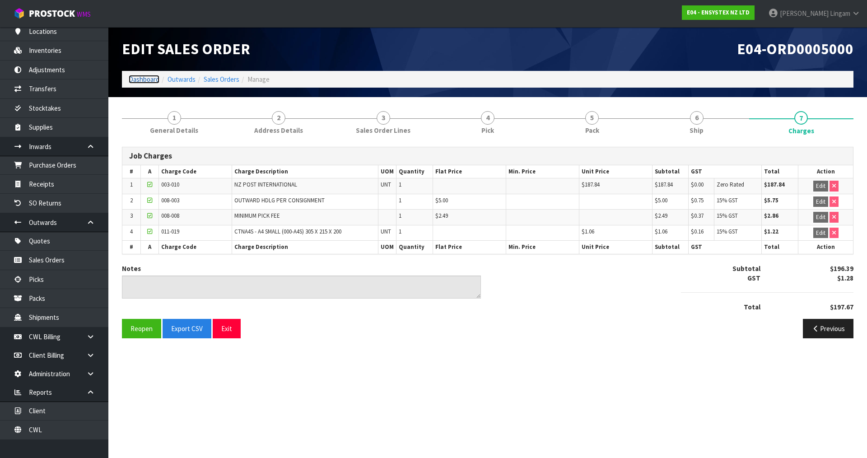
click at [136, 78] on link "Dashboard" at bounding box center [144, 79] width 31 height 9
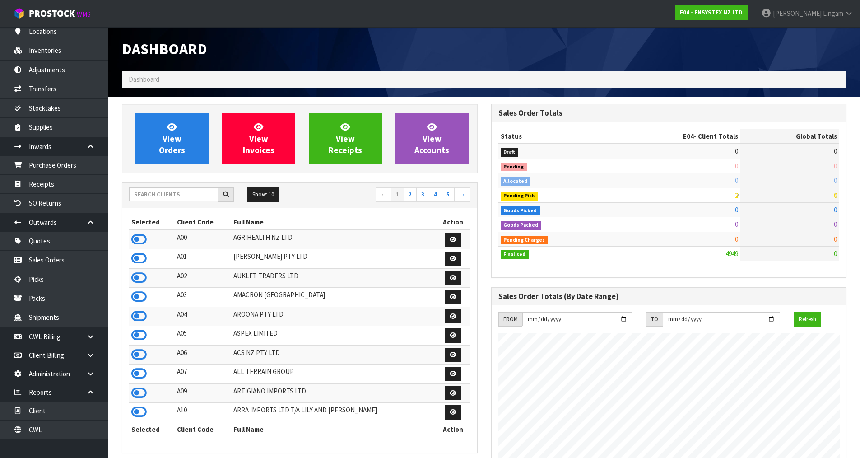
scroll to position [684, 369]
click at [411, 191] on link "2" at bounding box center [409, 194] width 13 height 14
click at [139, 271] on icon at bounding box center [138, 278] width 15 height 14
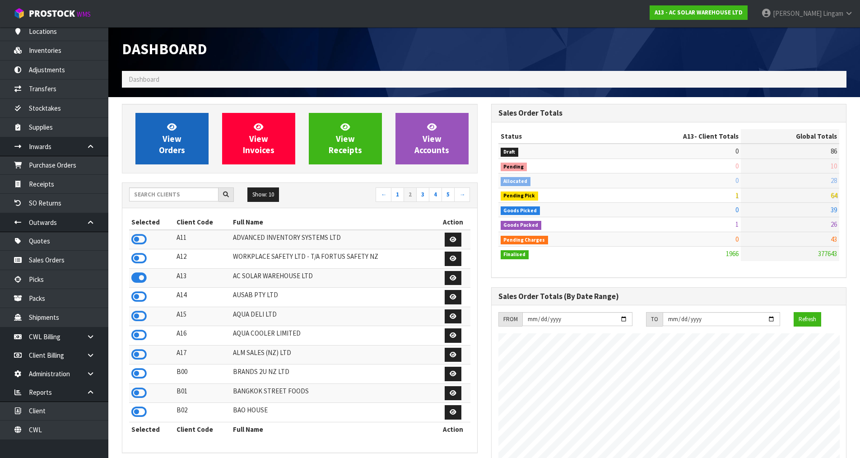
scroll to position [722, 369]
click at [177, 130] on link "View Orders" at bounding box center [171, 138] width 73 height 51
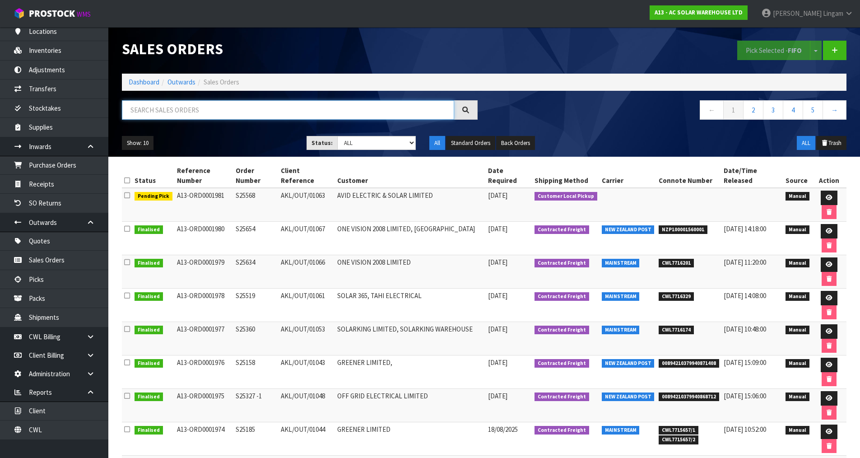
click at [269, 110] on input "text" at bounding box center [288, 109] width 332 height 19
paste input "CWL7715109"
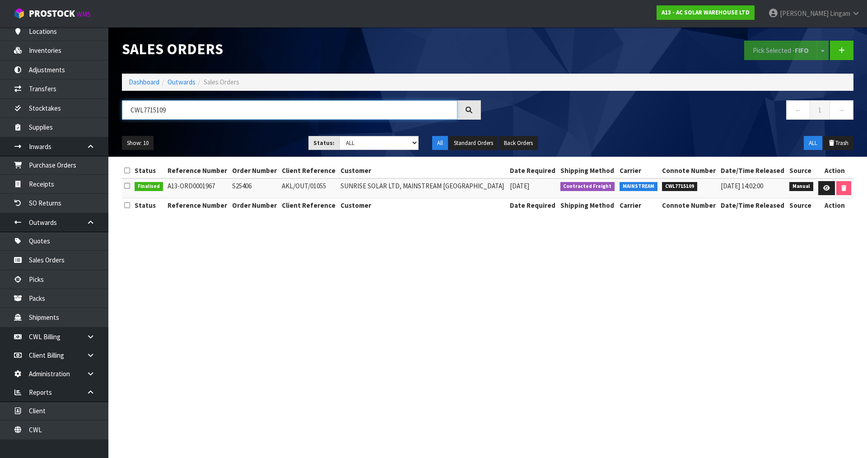
type input "CWL7715109"
drag, startPoint x: 335, startPoint y: 185, endPoint x: 391, endPoint y: 190, distance: 56.2
click at [391, 190] on td "SUNRISE SOLAR LTD, MAINSTREAM CHRISTCHURCH DEPOT" at bounding box center [422, 187] width 169 height 19
copy td "SUNRISE SOLAR LTD"
click at [819, 185] on link at bounding box center [826, 188] width 17 height 14
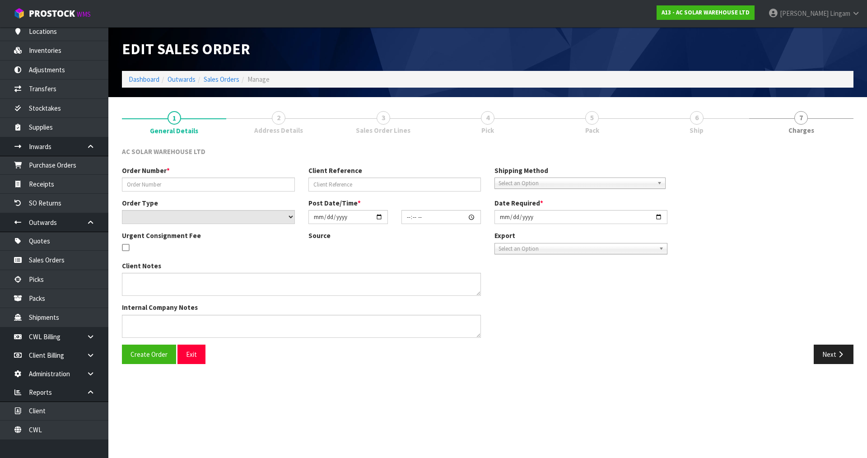
type input "S25406"
type input "AKL/OUT/01055"
select select "number:0"
type input "2025-08-15"
type input "10:30:00.000"
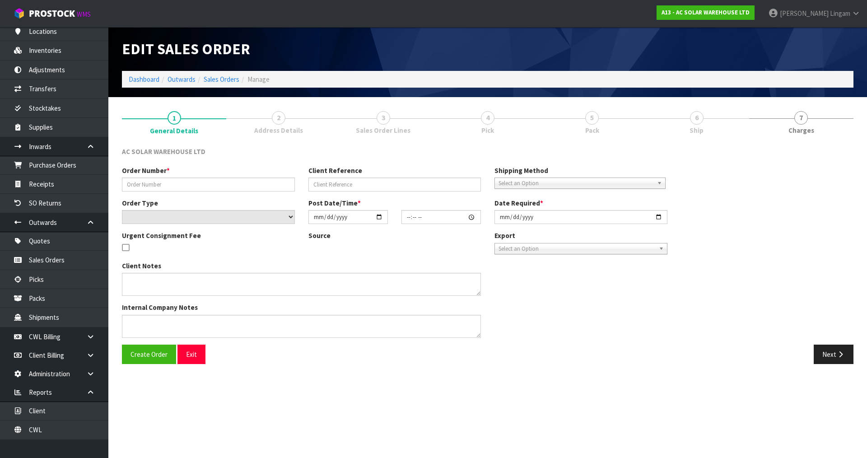
type input "2025-08-15"
type textarea "SEND WITH MAINSTREAM"
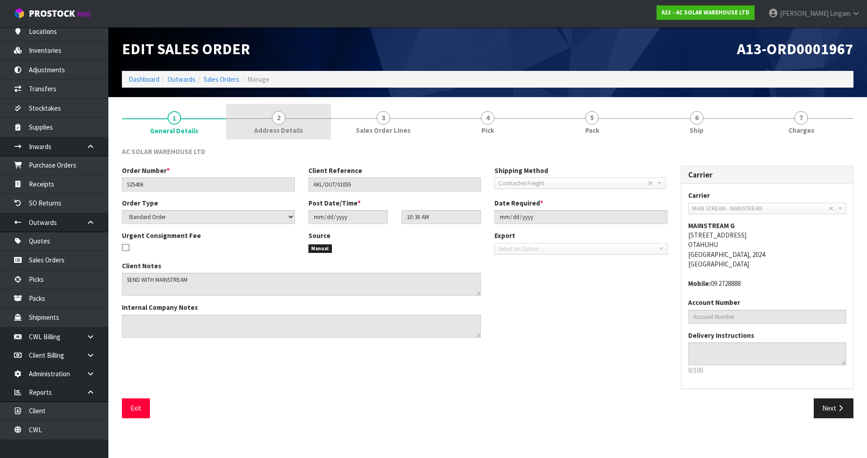
click at [291, 125] on span "Address Details" at bounding box center [278, 129] width 49 height 9
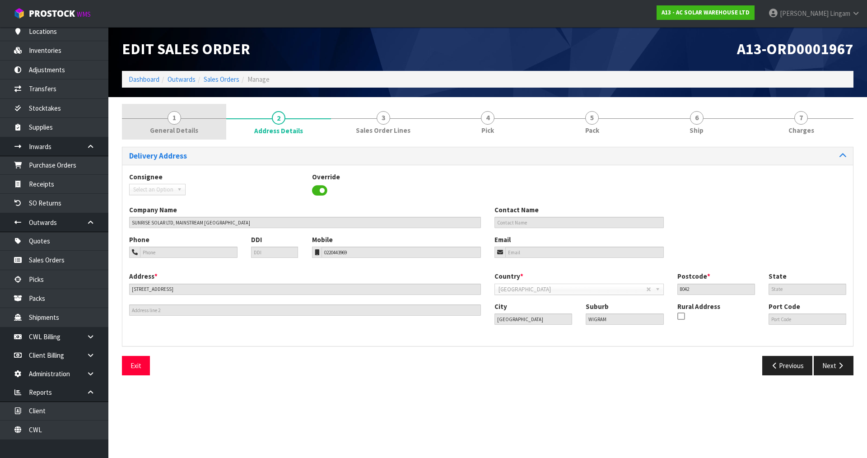
click at [190, 118] on link "1 General Details" at bounding box center [174, 122] width 104 height 36
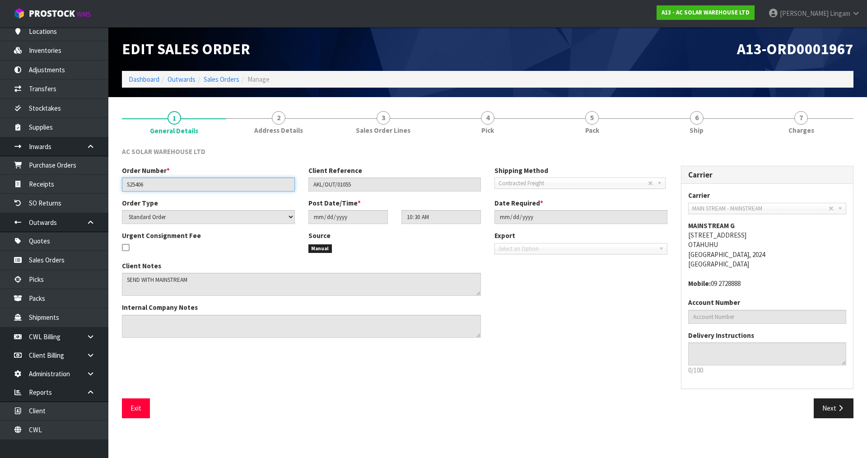
click at [135, 183] on input "S25406" at bounding box center [208, 184] width 173 height 14
click at [233, 79] on link "Sales Orders" at bounding box center [222, 79] width 36 height 9
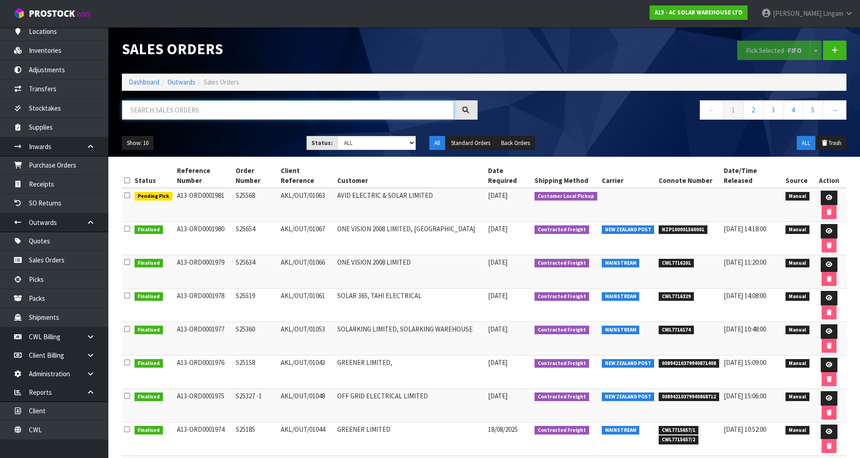
click at [366, 111] on input "text" at bounding box center [288, 109] width 332 height 19
paste input "S25406"
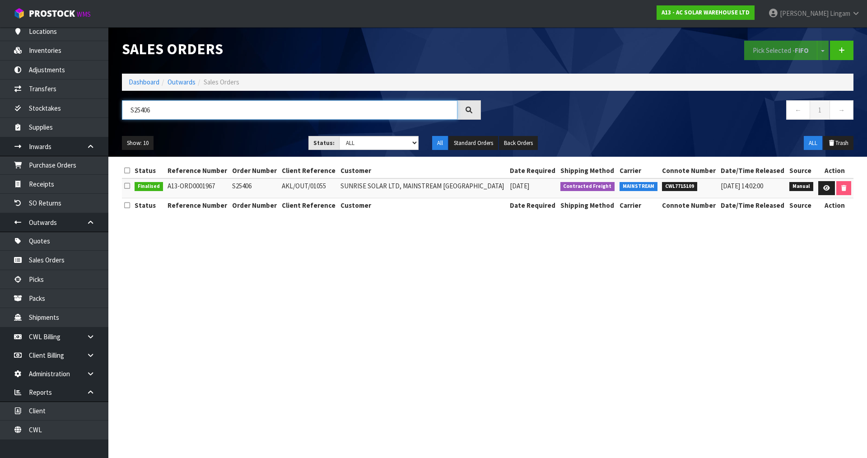
type input "S25406"
click at [825, 190] on icon at bounding box center [826, 188] width 7 height 6
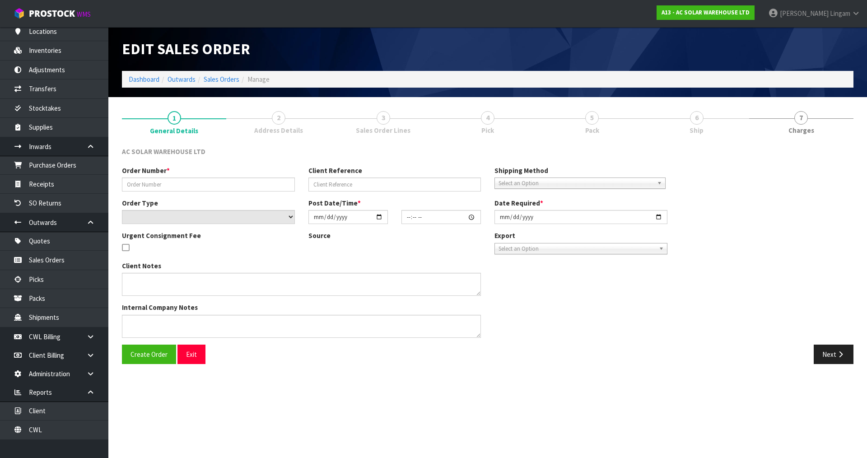
type input "S25406"
type input "AKL/OUT/01055"
select select "number:0"
type input "2025-08-15"
type input "10:30:00.000"
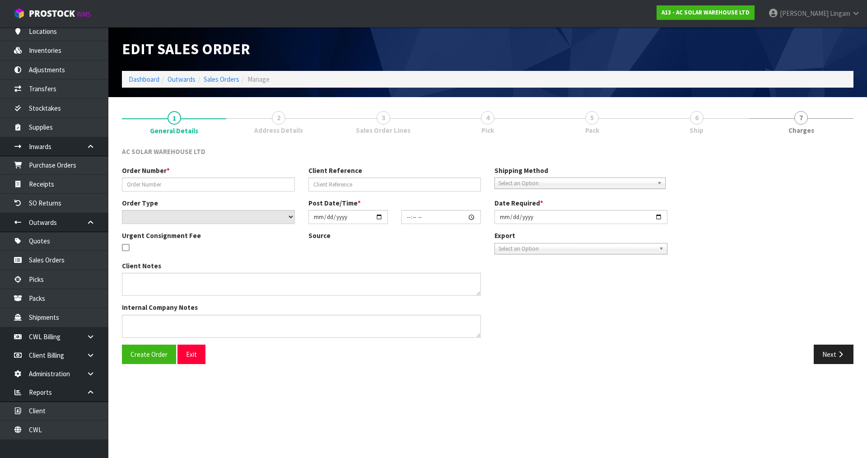
type input "2025-08-15"
type textarea "SEND WITH MAINSTREAM"
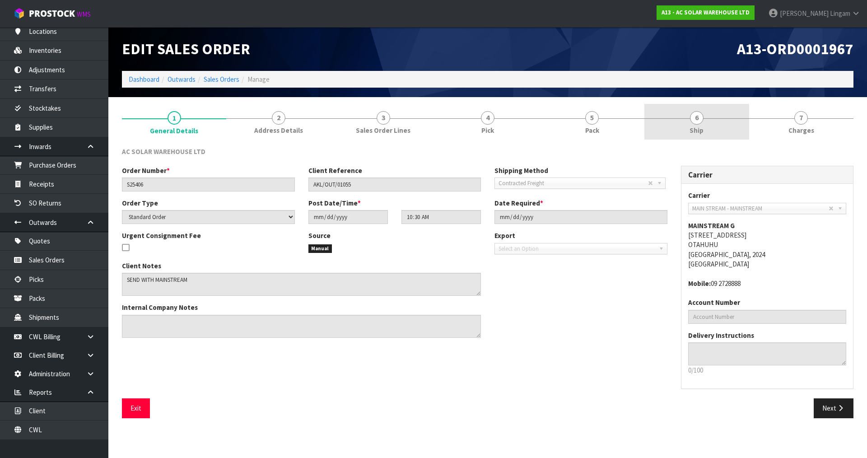
click at [707, 130] on link "6 Ship" at bounding box center [696, 122] width 104 height 36
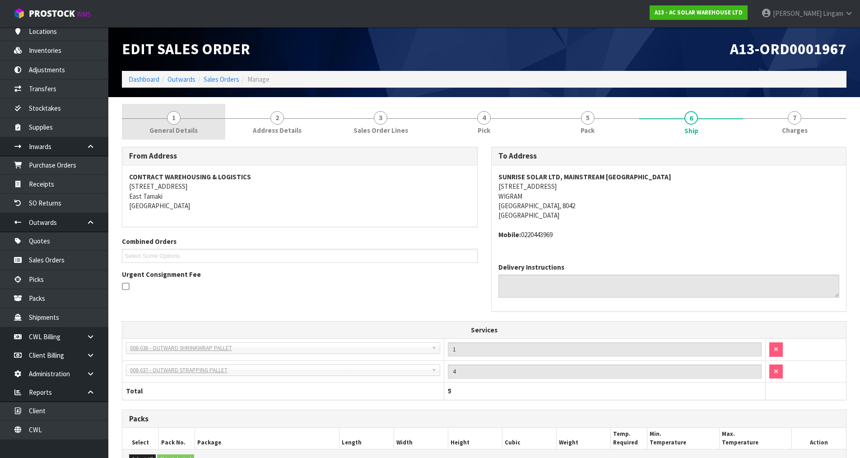
click at [183, 125] on span "General Details" at bounding box center [173, 129] width 48 height 9
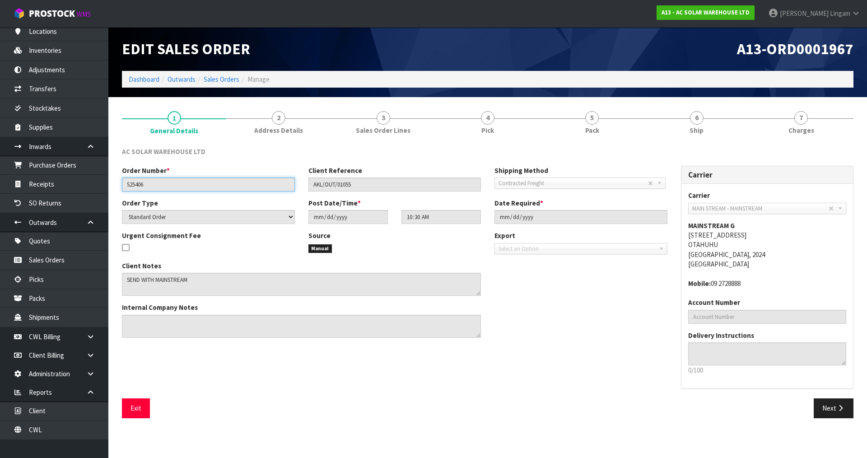
click at [137, 182] on input "S25406" at bounding box center [208, 184] width 173 height 14
click at [139, 78] on link "Dashboard" at bounding box center [144, 79] width 31 height 9
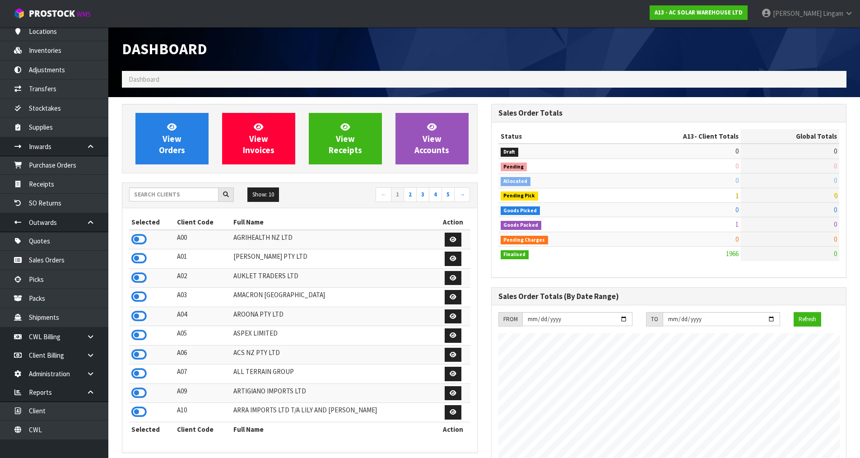
scroll to position [722, 369]
click at [131, 257] on td at bounding box center [152, 258] width 46 height 19
click at [144, 260] on icon at bounding box center [138, 258] width 15 height 14
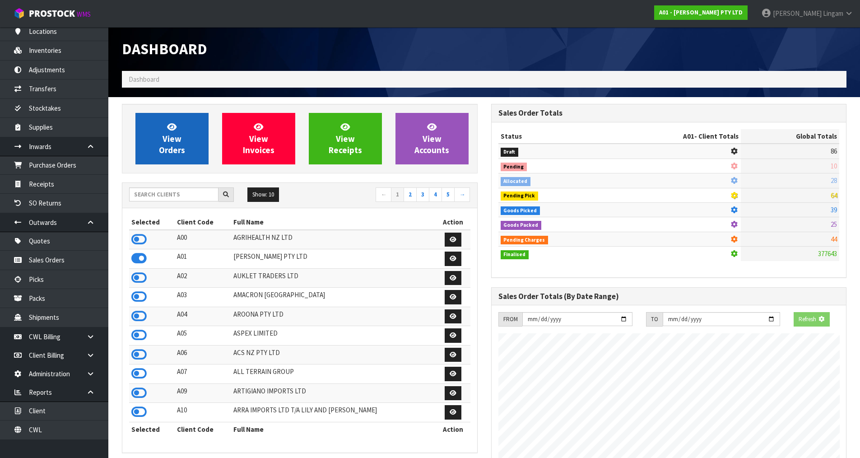
scroll to position [563, 369]
click at [183, 140] on link "View Orders" at bounding box center [171, 138] width 73 height 51
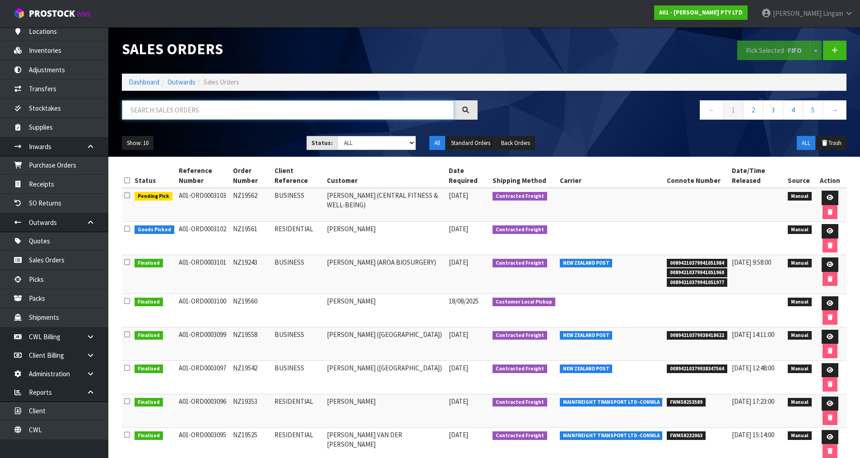
click at [248, 111] on input "text" at bounding box center [288, 109] width 332 height 19
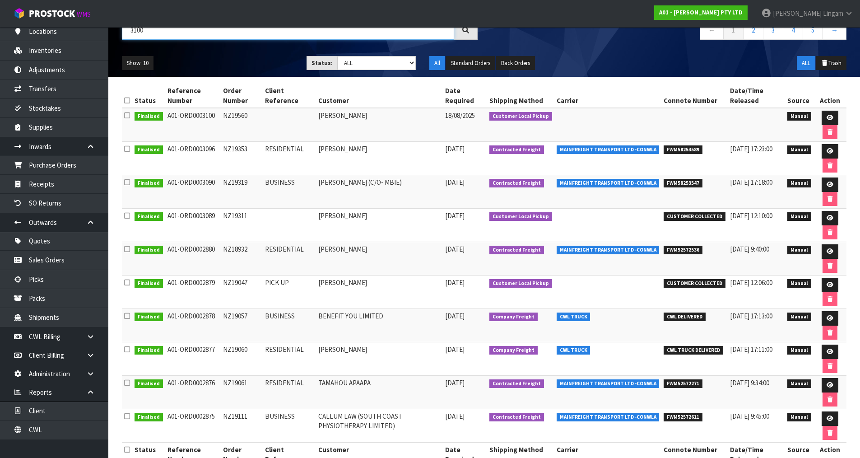
scroll to position [105, 0]
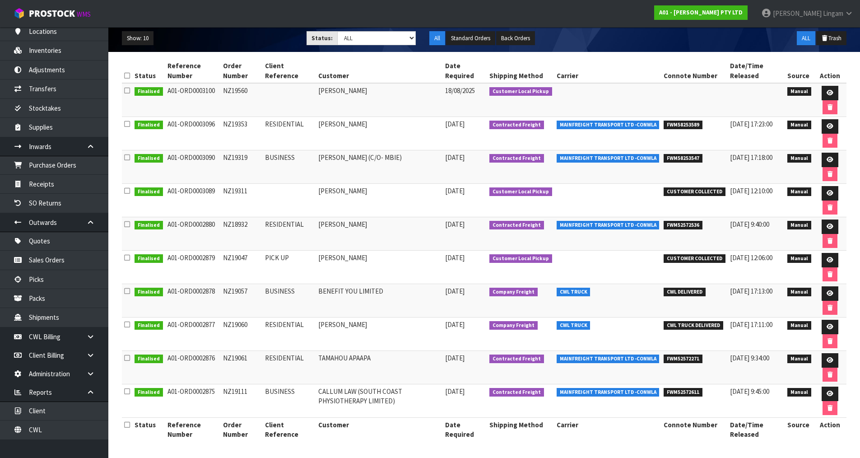
type input "3100"
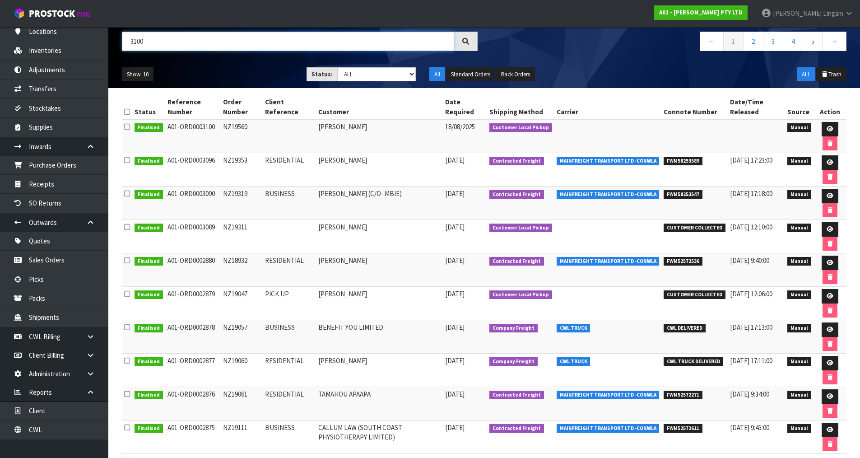
scroll to position [0, 0]
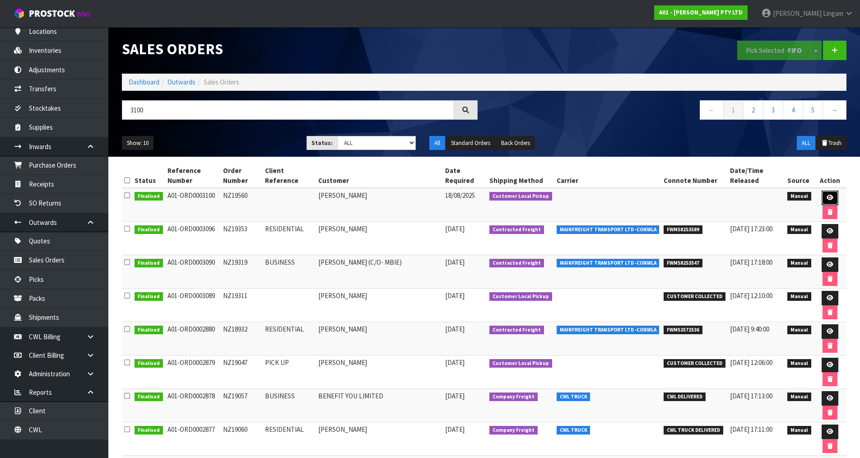
click at [829, 199] on icon at bounding box center [829, 198] width 7 height 6
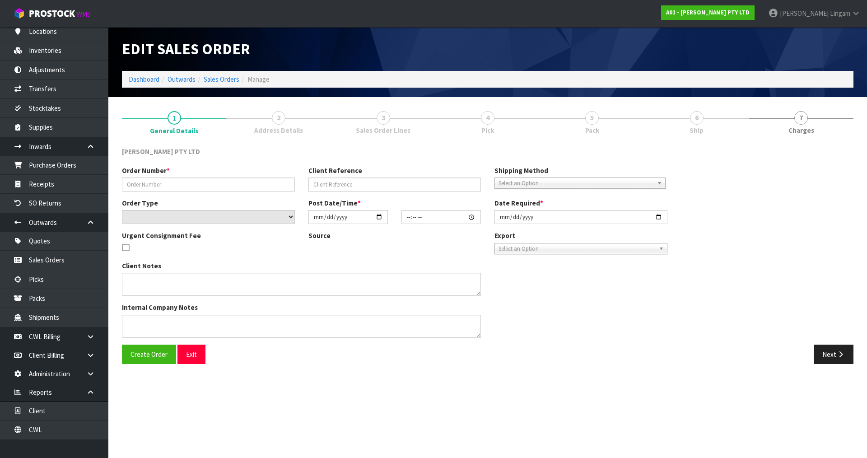
type input "NZ19560"
select select "number:0"
type input "2025-08-15"
type input "13:05:00.000"
type input "[DATE]"
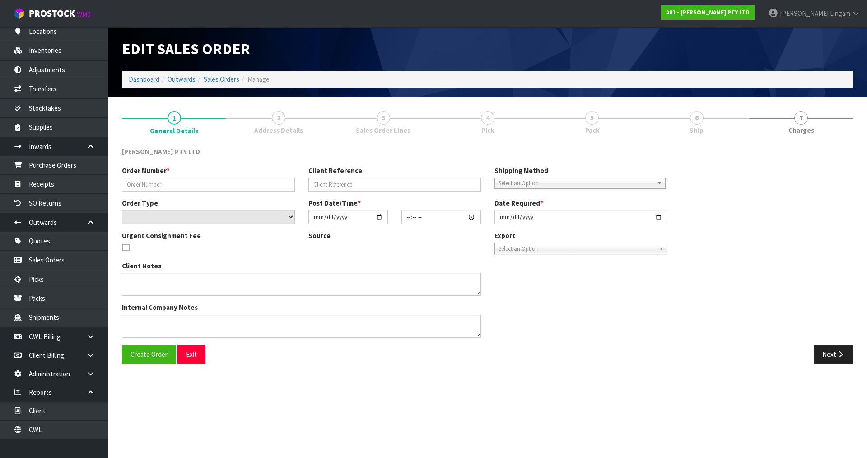
type textarea "CANCELLATION REASON: PLEASE CANCEL THIS ORDER NZ19560 AND PUT BACK TO STOCK THE…"
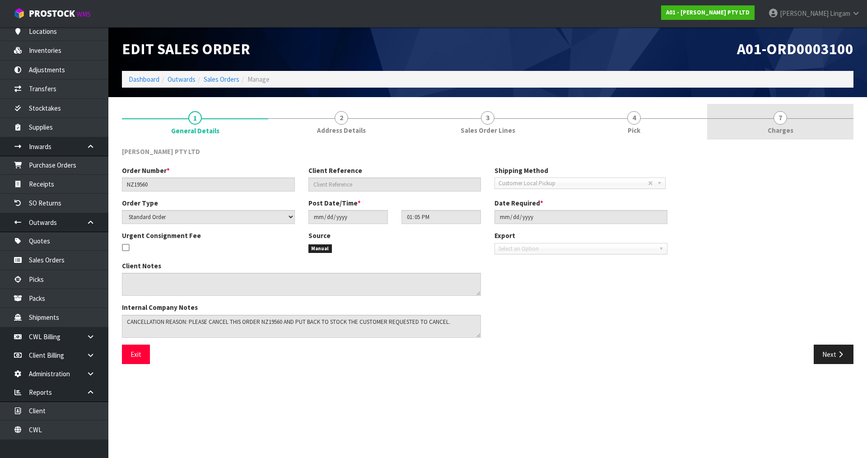
click at [810, 120] on link "7 [GEOGRAPHIC_DATA]" at bounding box center [780, 122] width 146 height 36
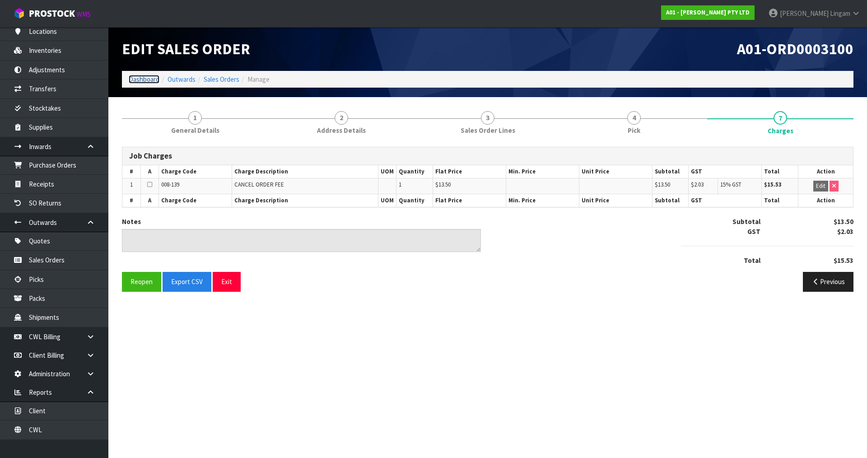
click at [153, 78] on link "Dashboard" at bounding box center [144, 79] width 31 height 9
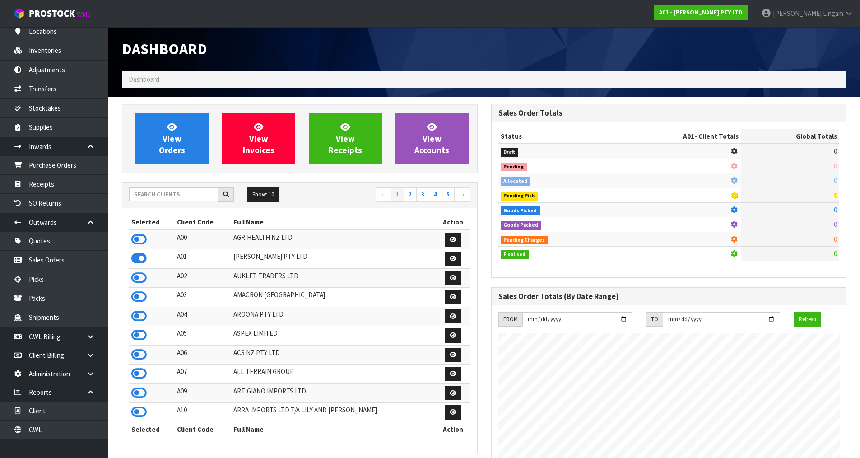
scroll to position [640, 369]
click at [179, 191] on input "text" at bounding box center [173, 194] width 89 height 14
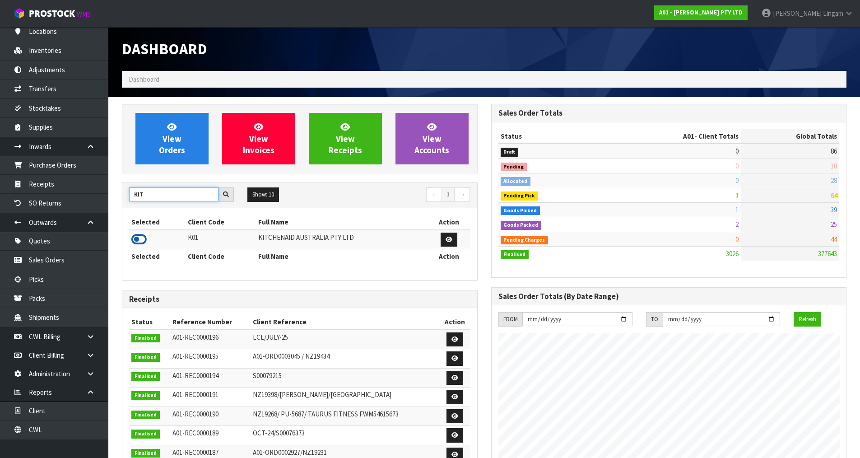
type input "KIT"
click at [139, 238] on icon at bounding box center [138, 239] width 15 height 14
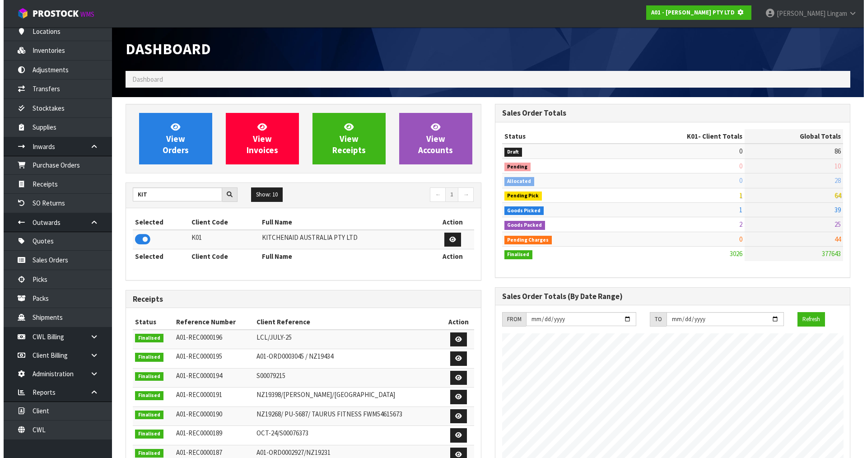
scroll to position [450766, 450959]
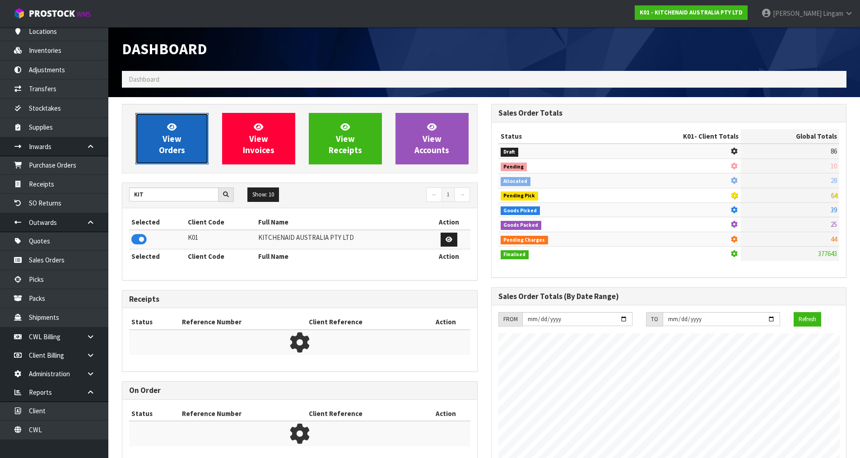
click at [172, 145] on span "View Orders" at bounding box center [172, 138] width 26 height 34
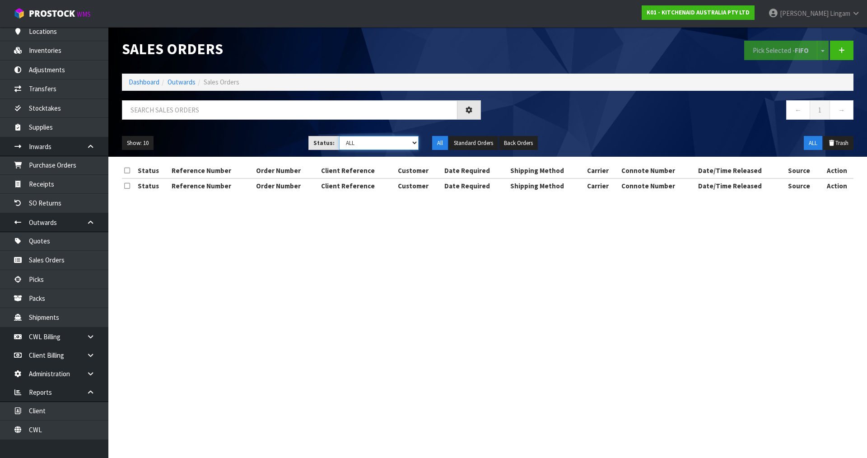
click at [405, 144] on select "Draft Pending Allocated Pending Pick Goods Picked Goods Packed Pending Charges …" at bounding box center [379, 143] width 80 height 14
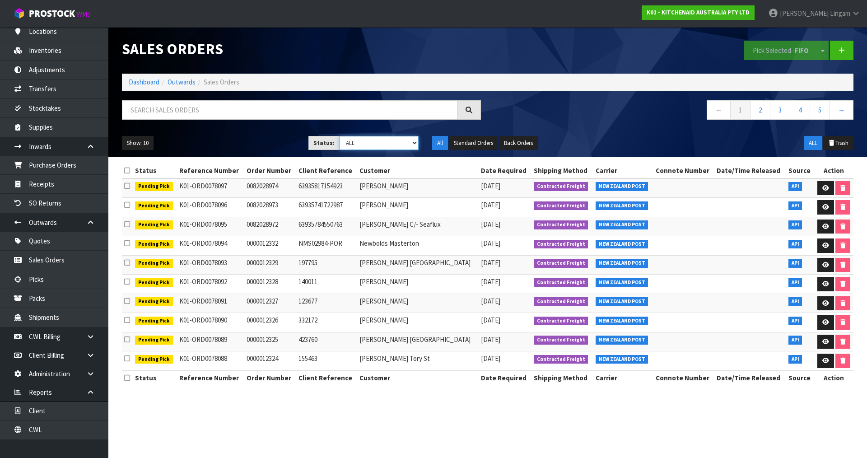
select select "string:6"
click at [339, 136] on select "Draft Pending Allocated Pending Pick Goods Picked Goods Packed Pending Charges …" at bounding box center [379, 143] width 80 height 14
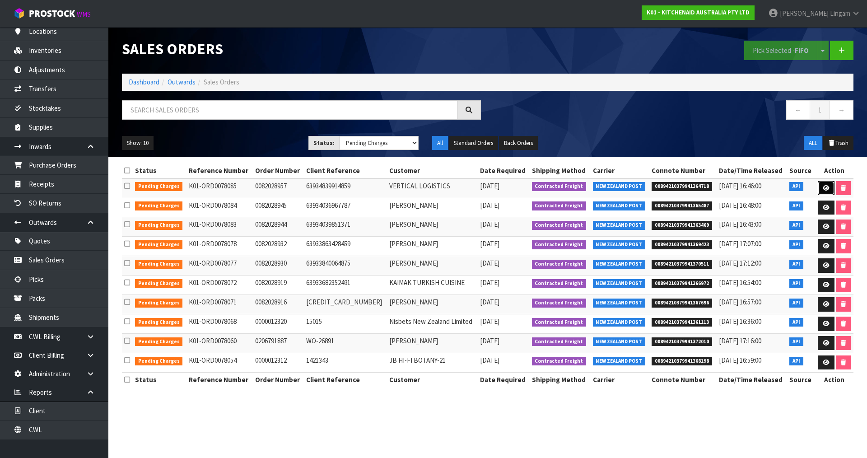
click at [820, 188] on link at bounding box center [825, 188] width 17 height 14
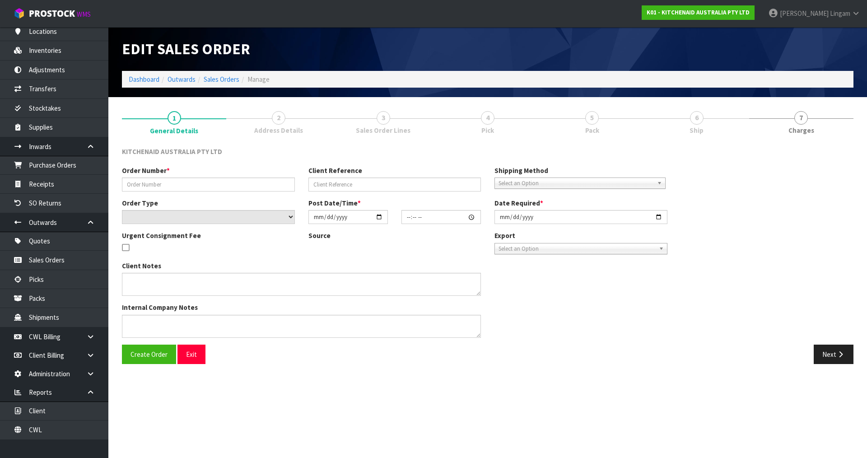
type input "0082028957"
type input "63934839914859"
select select "number:0"
type input "2025-08-20"
type input "07:35:58.000"
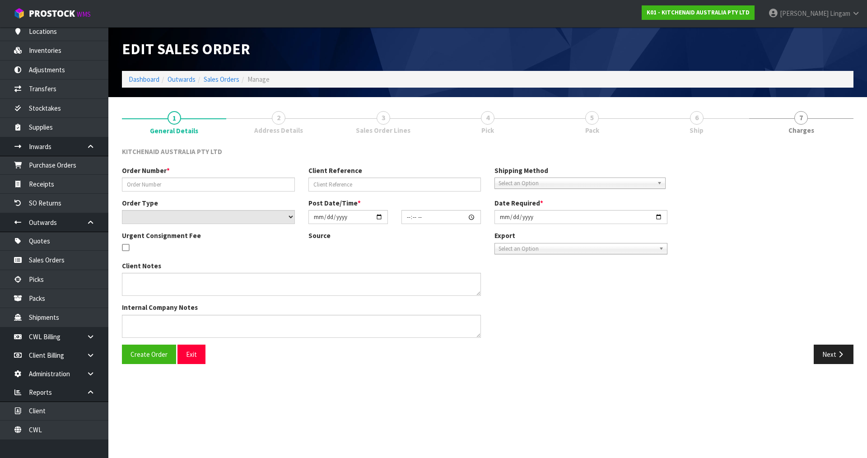
type input "2025-08-20"
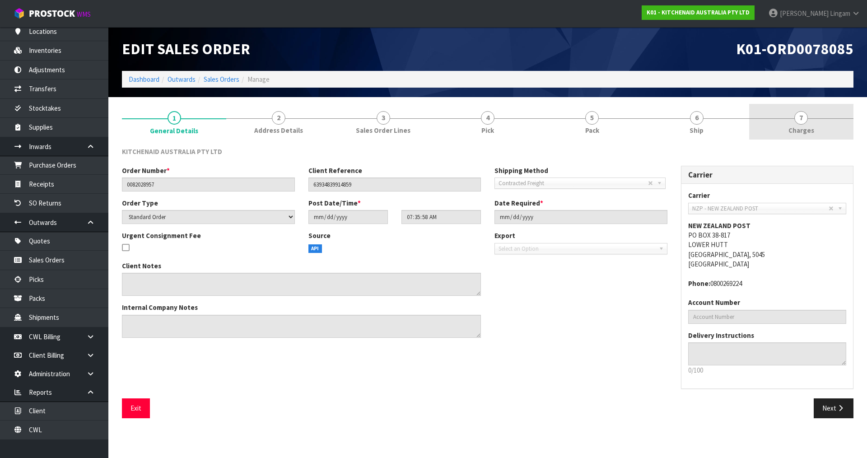
click at [823, 116] on link "7 Charges" at bounding box center [801, 122] width 104 height 36
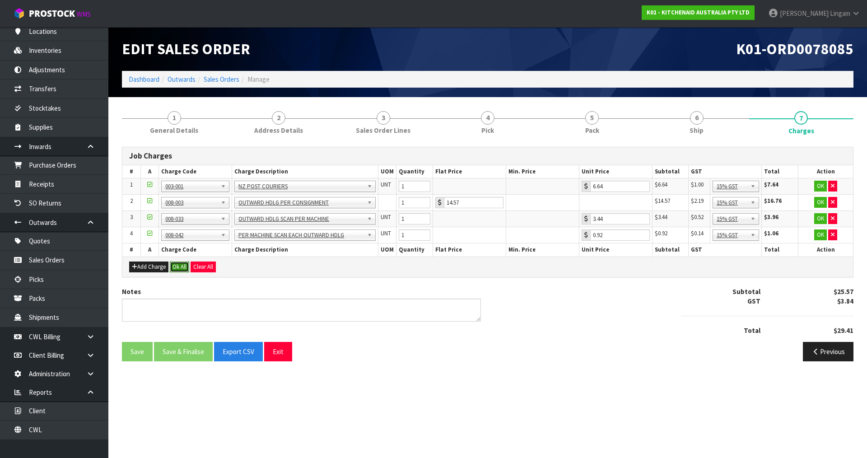
click at [178, 269] on button "Ok All" at bounding box center [179, 266] width 19 height 11
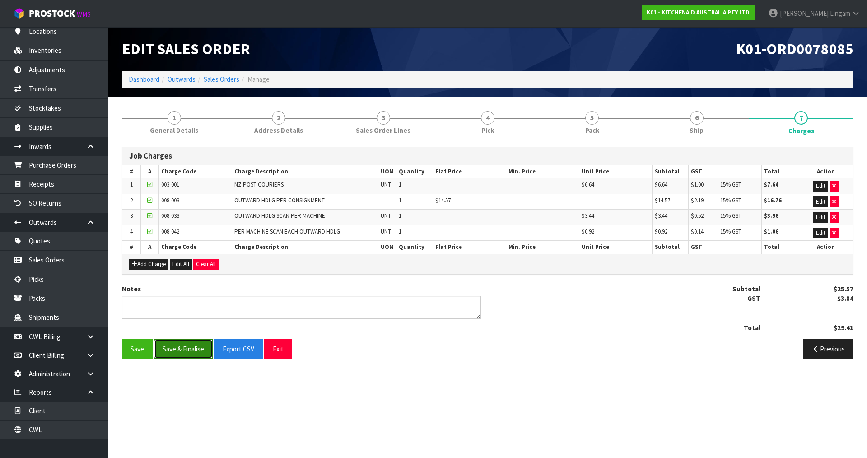
click at [191, 343] on button "Save & Finalise" at bounding box center [183, 348] width 59 height 19
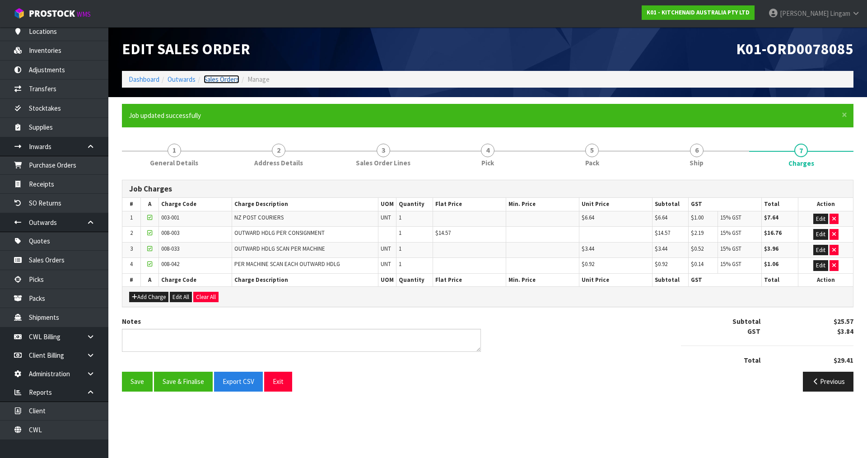
click at [227, 78] on link "Sales Orders" at bounding box center [222, 79] width 36 height 9
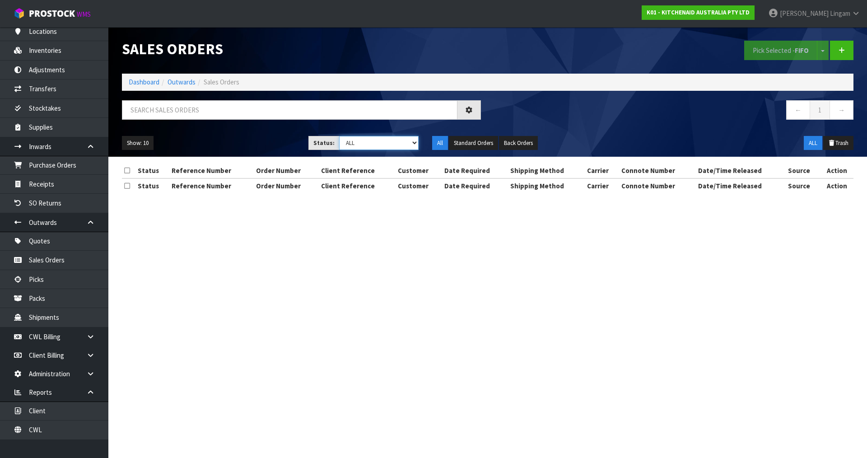
click at [404, 145] on select "Draft Pending Allocated Pending Pick Goods Picked Goods Packed Pending Charges …" at bounding box center [379, 143] width 80 height 14
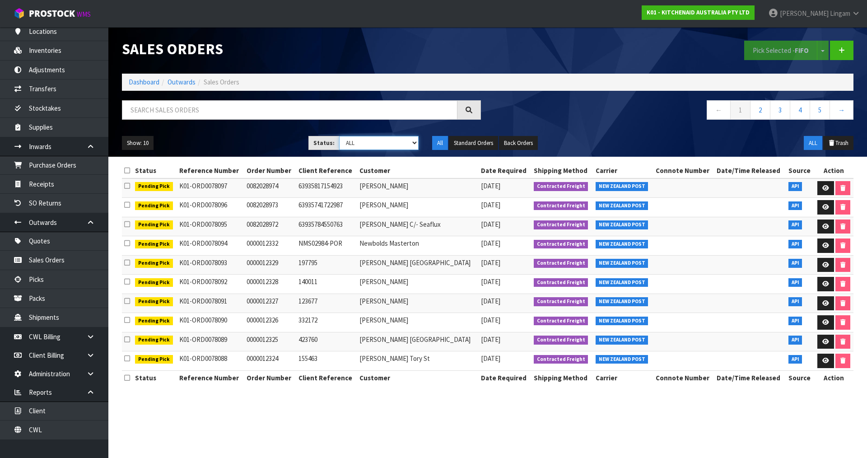
select select "string:6"
click at [339, 136] on select "Draft Pending Allocated Pending Pick Goods Picked Goods Packed Pending Charges …" at bounding box center [379, 143] width 80 height 14
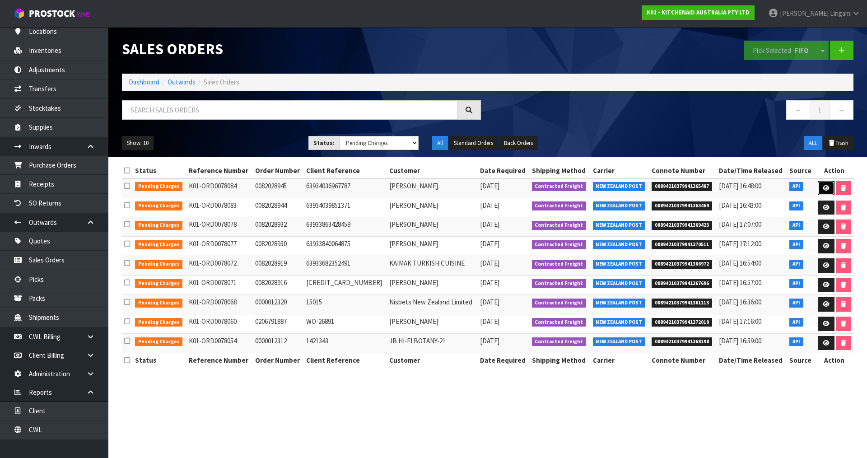
click at [821, 182] on link at bounding box center [825, 188] width 17 height 14
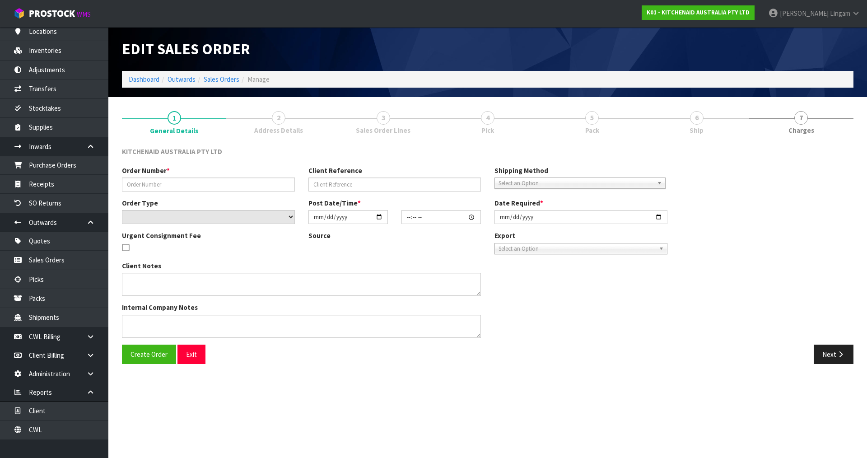
type input "0082028945"
type input "63934036967787"
select select "number:0"
type input "2025-08-19"
type input "23:36:50.000"
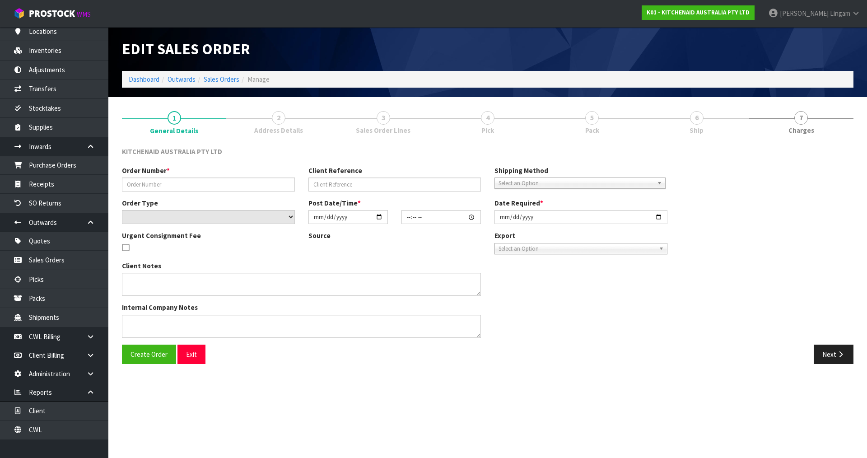
type input "2025-08-19"
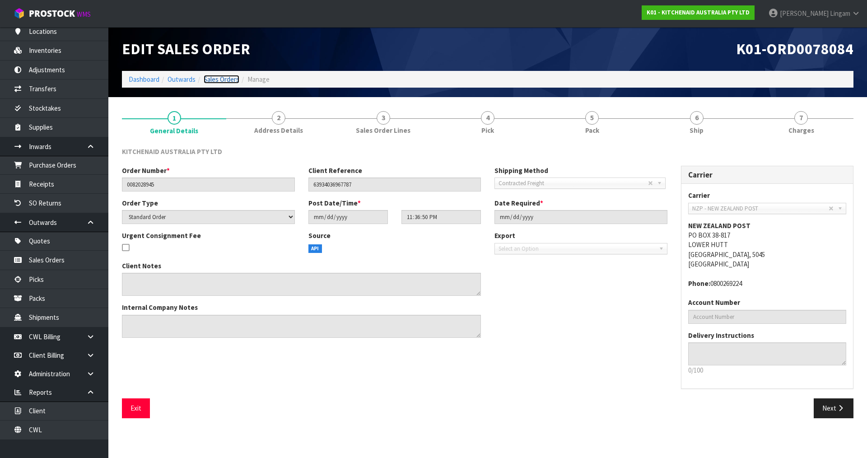
click at [227, 80] on link "Sales Orders" at bounding box center [222, 79] width 36 height 9
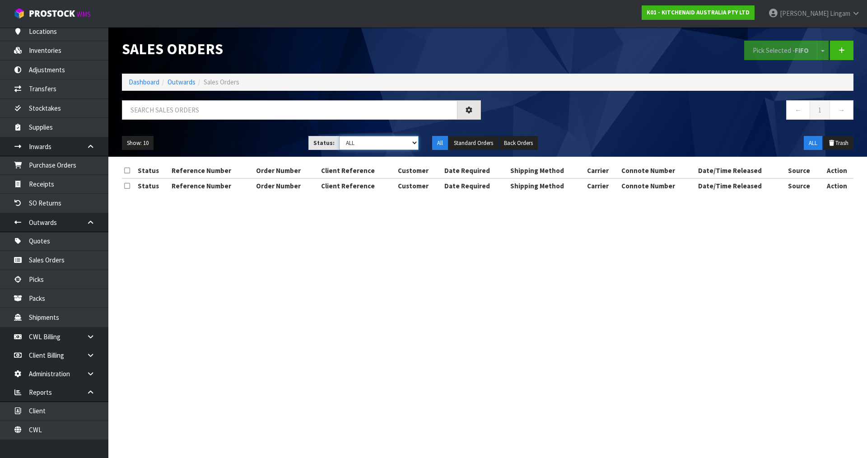
click at [406, 147] on select "Draft Pending Allocated Pending Pick Goods Picked Goods Packed Pending Charges …" at bounding box center [379, 143] width 80 height 14
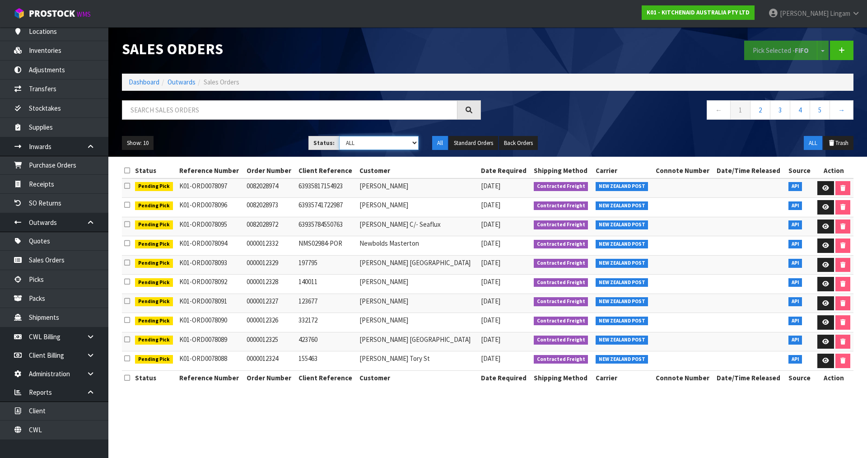
select select "string:6"
click at [339, 136] on select "Draft Pending Allocated Pending Pick Goods Picked Goods Packed Pending Charges …" at bounding box center [379, 143] width 80 height 14
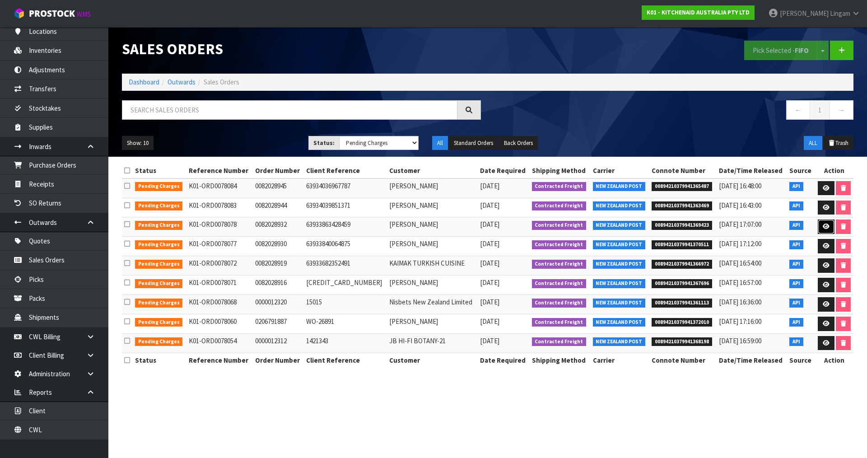
click at [823, 229] on icon at bounding box center [825, 226] width 7 height 6
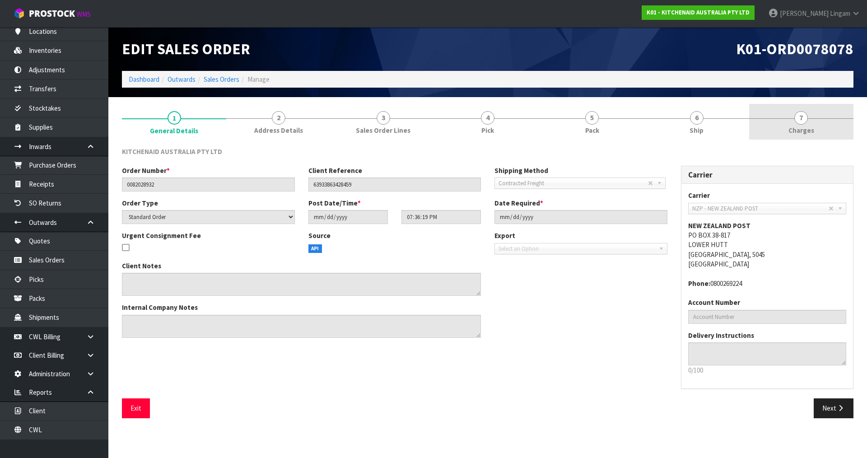
click at [829, 129] on link "7 Charges" at bounding box center [801, 122] width 104 height 36
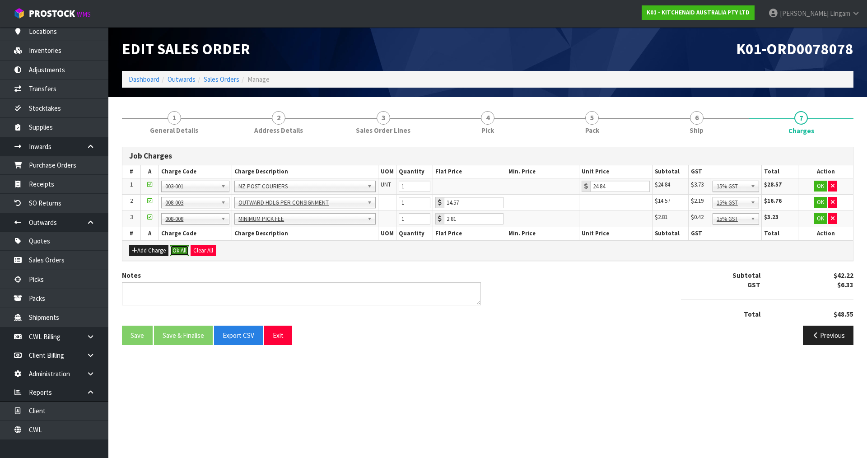
click at [177, 247] on button "Ok All" at bounding box center [179, 250] width 19 height 11
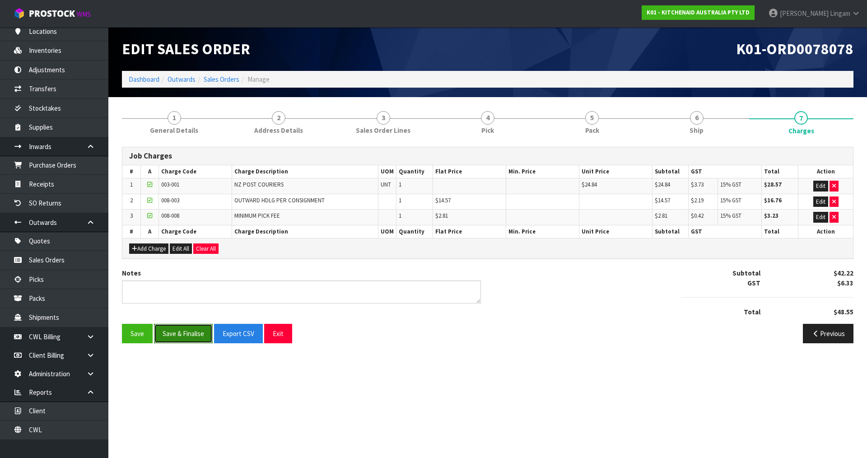
click at [185, 339] on button "Save & Finalise" at bounding box center [183, 333] width 59 height 19
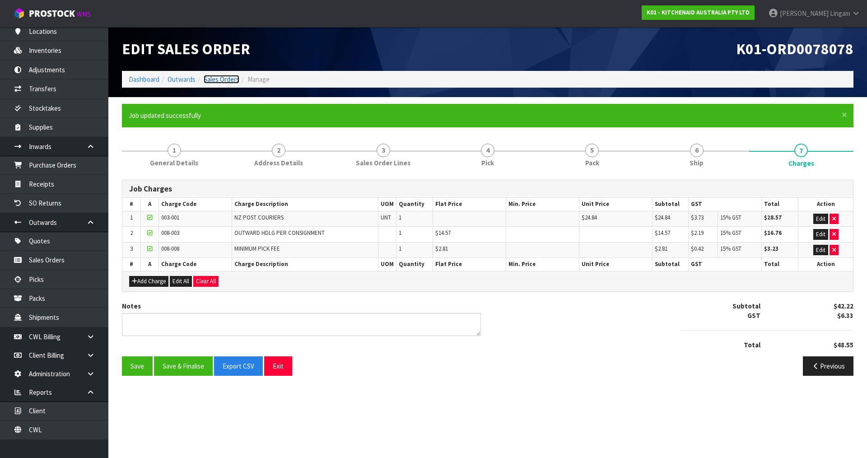
click at [224, 77] on link "Sales Orders" at bounding box center [222, 79] width 36 height 9
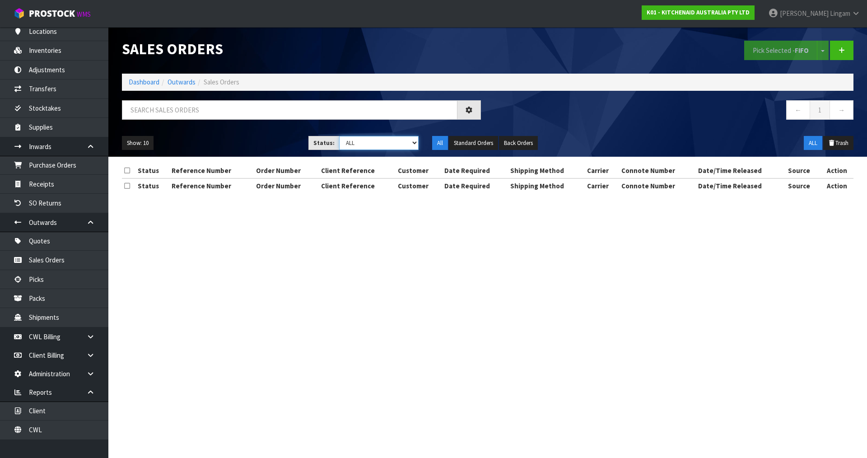
click at [387, 145] on select "Draft Pending Allocated Pending Pick Goods Picked Goods Packed Pending Charges …" at bounding box center [379, 143] width 80 height 14
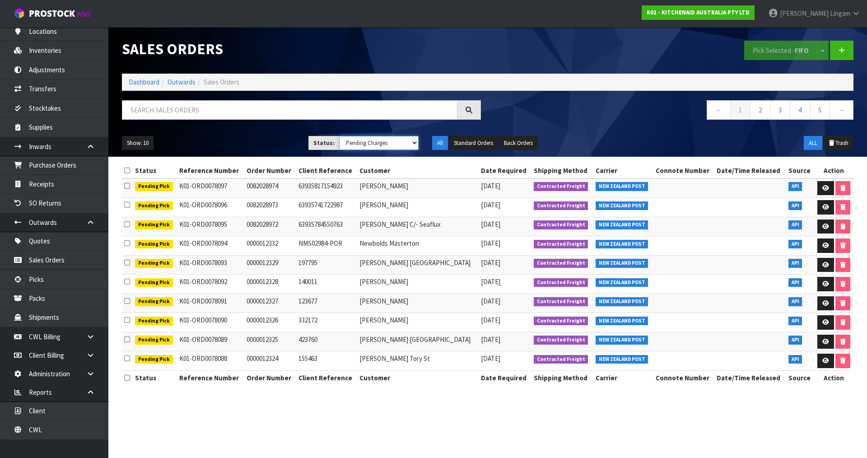
click at [339, 136] on select "Draft Pending Allocated Pending Pick Goods Picked Goods Packed Pending Charges …" at bounding box center [379, 143] width 80 height 14
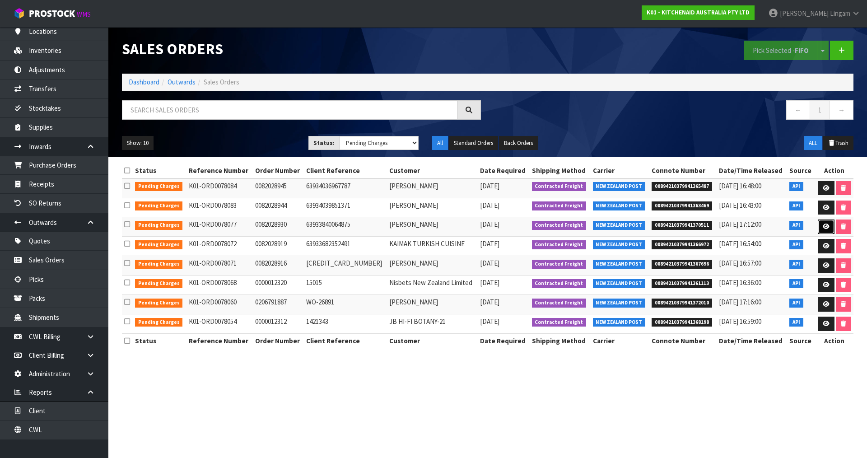
click at [824, 229] on icon at bounding box center [825, 226] width 7 height 6
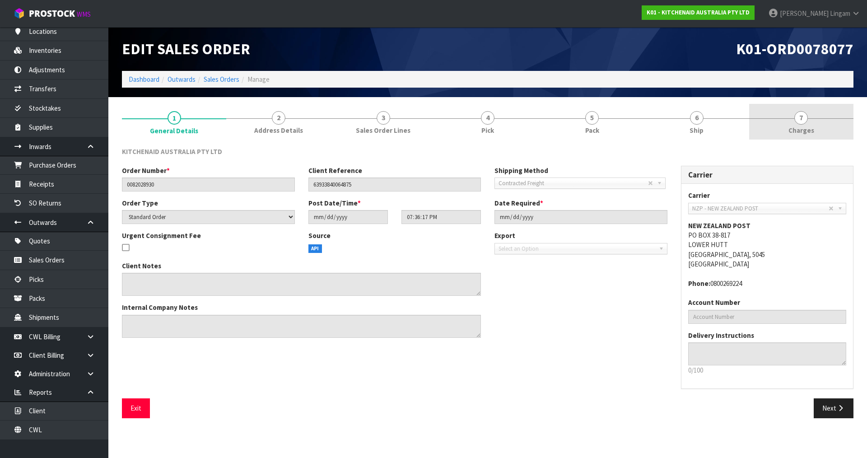
click at [829, 131] on link "7 Charges" at bounding box center [801, 122] width 104 height 36
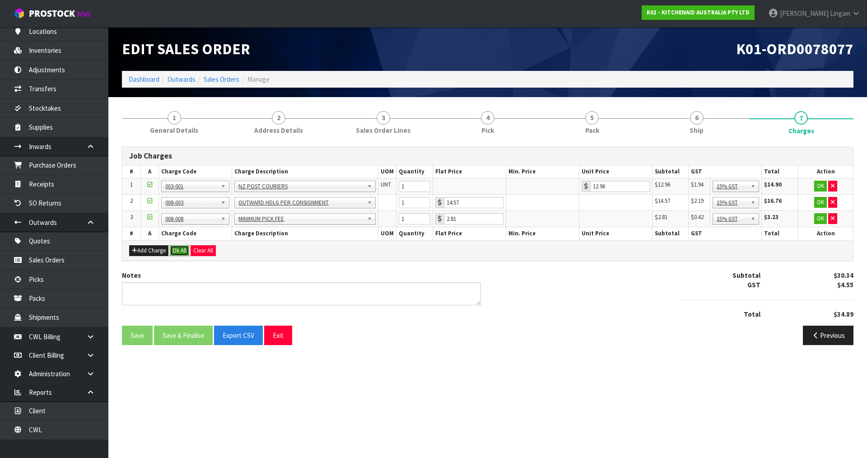
click at [176, 249] on button "Ok All" at bounding box center [179, 250] width 19 height 11
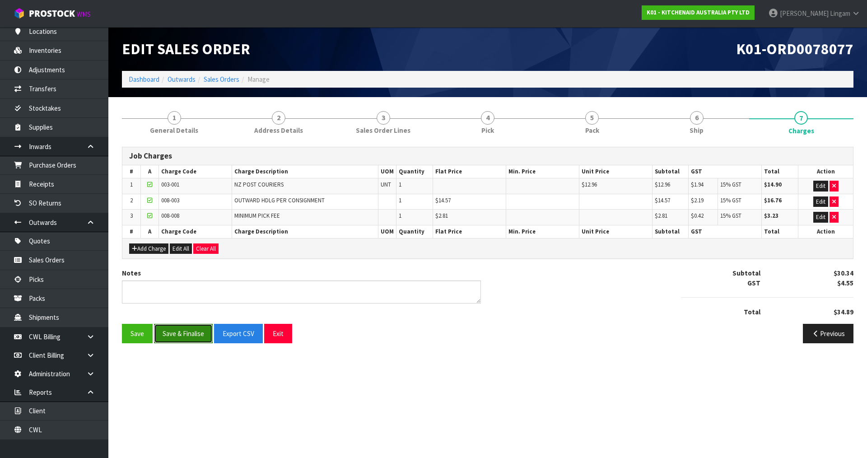
click at [194, 334] on button "Save & Finalise" at bounding box center [183, 333] width 59 height 19
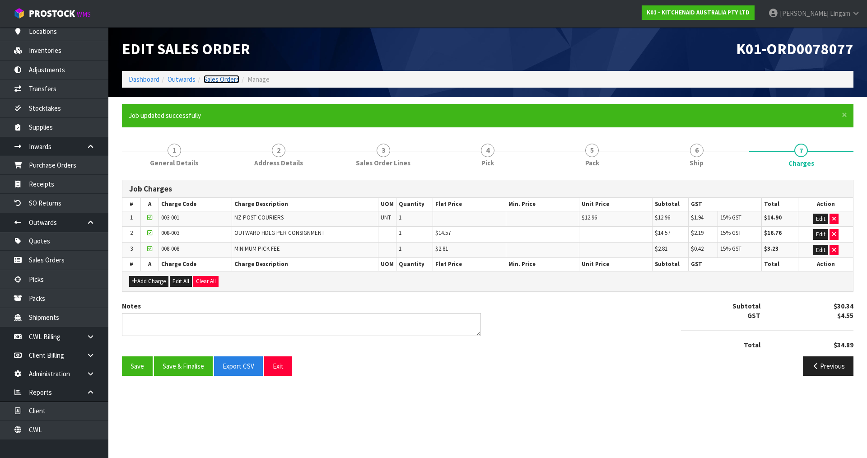
click at [222, 79] on link "Sales Orders" at bounding box center [222, 79] width 36 height 9
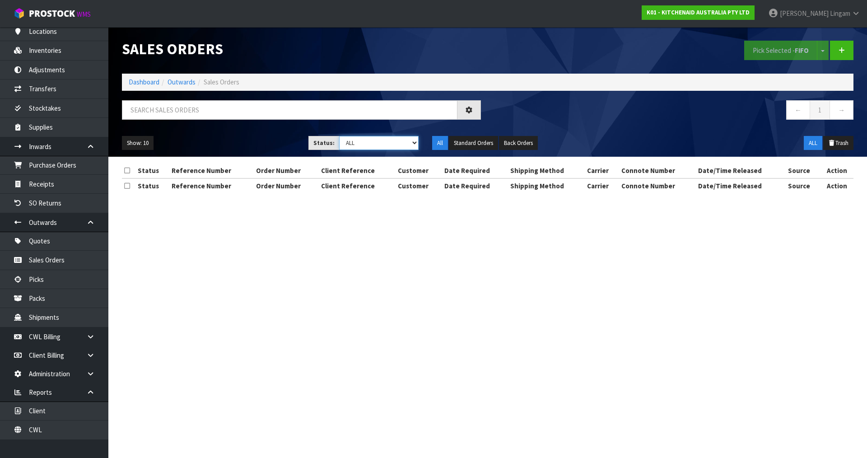
click at [399, 142] on select "Draft Pending Allocated Pending Pick Goods Picked Goods Packed Pending Charges …" at bounding box center [379, 143] width 80 height 14
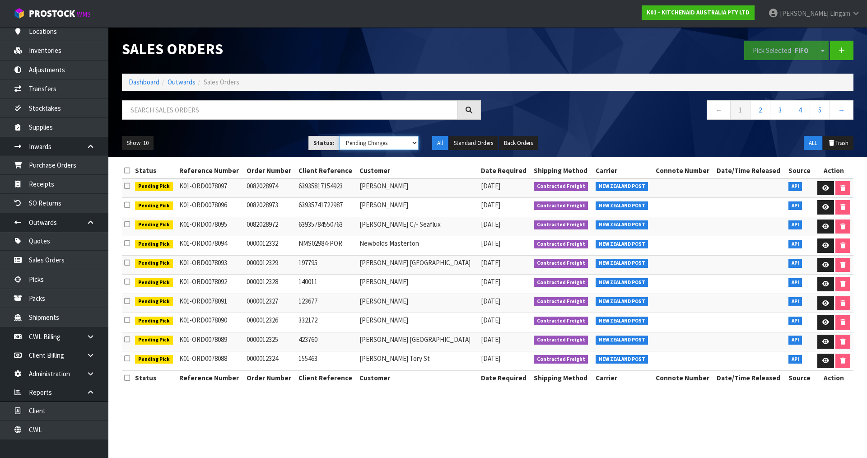
click at [339, 136] on select "Draft Pending Allocated Pending Pick Goods Picked Goods Packed Pending Charges …" at bounding box center [379, 143] width 80 height 14
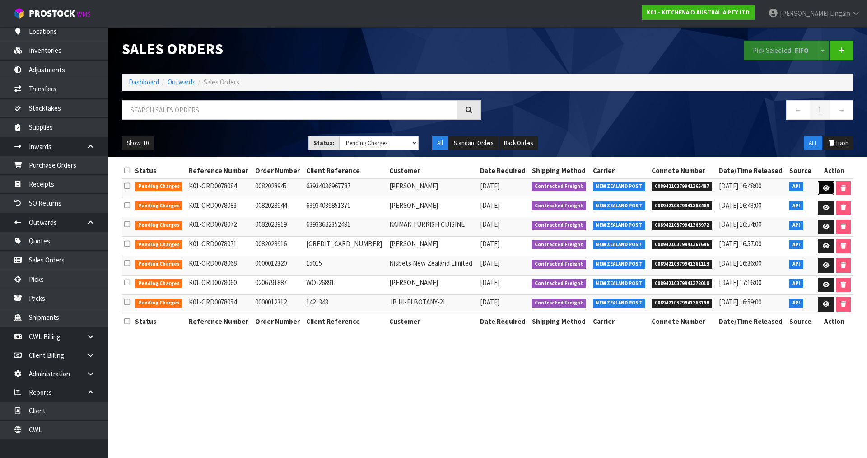
click at [822, 186] on icon at bounding box center [825, 188] width 7 height 6
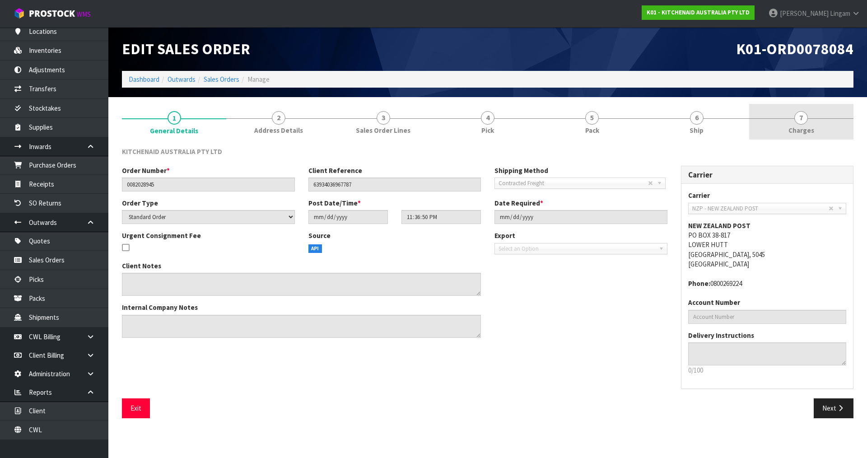
click at [825, 128] on link "7 Charges" at bounding box center [801, 122] width 104 height 36
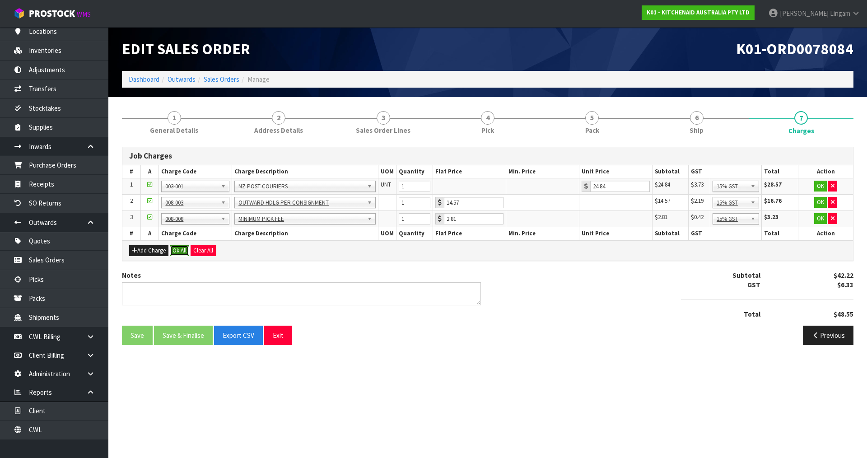
click at [178, 251] on button "Ok All" at bounding box center [179, 250] width 19 height 11
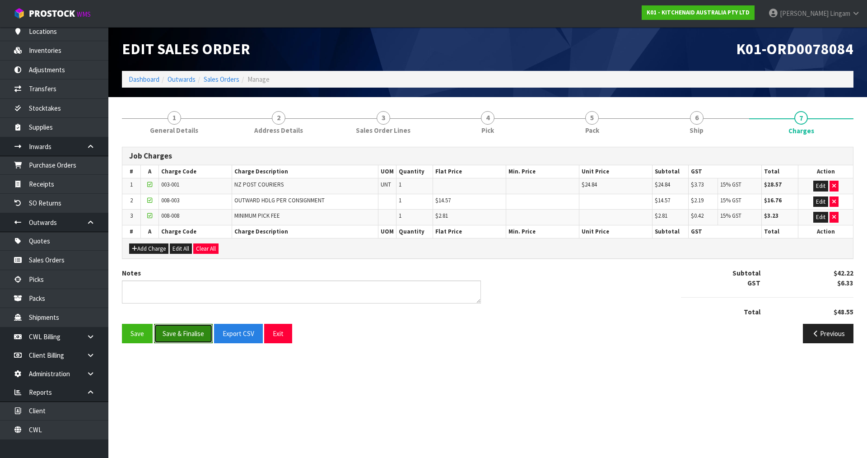
click at [185, 326] on button "Save & Finalise" at bounding box center [183, 333] width 59 height 19
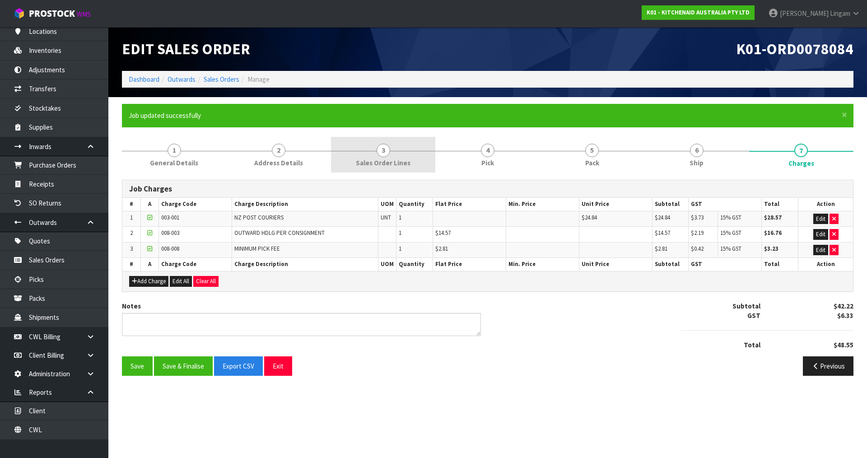
click at [423, 154] on link "3 Sales Order Lines" at bounding box center [383, 155] width 104 height 36
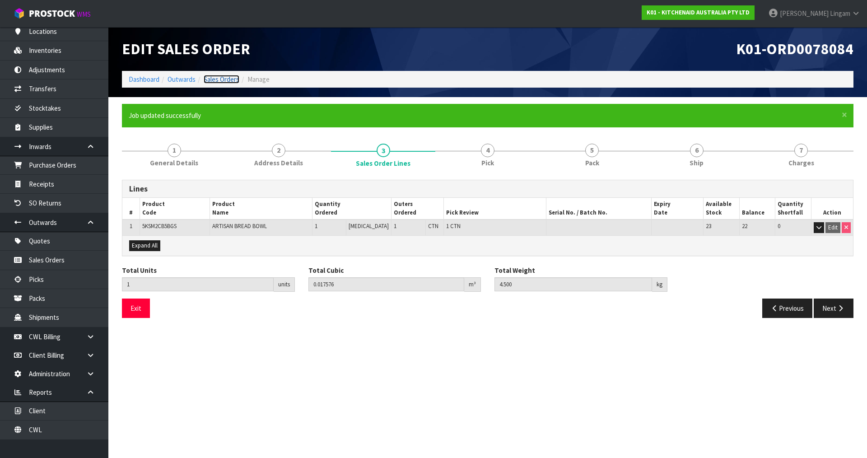
click at [217, 78] on link "Sales Orders" at bounding box center [222, 79] width 36 height 9
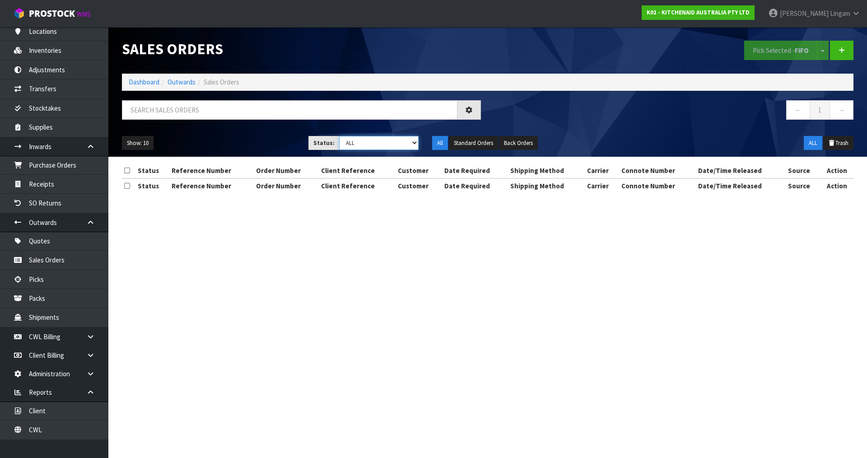
click at [403, 139] on select "Draft Pending Allocated Pending Pick Goods Picked Goods Packed Pending Charges …" at bounding box center [379, 143] width 80 height 14
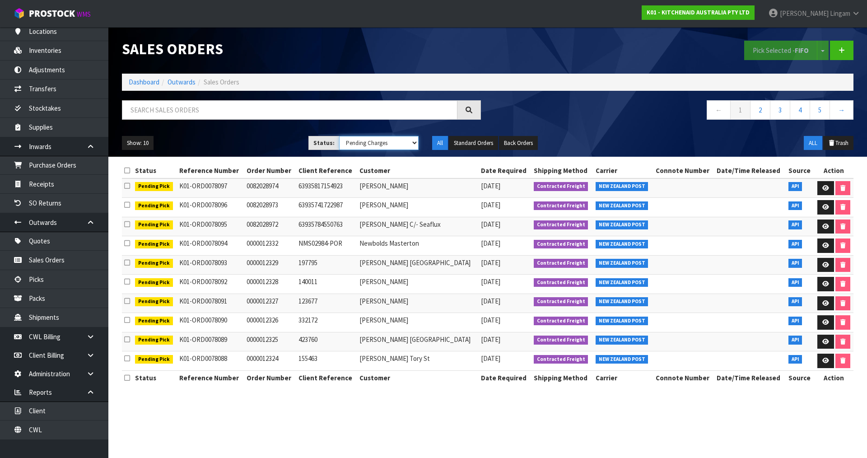
click at [339, 136] on select "Draft Pending Allocated Pending Pick Goods Picked Goods Packed Pending Charges …" at bounding box center [379, 143] width 80 height 14
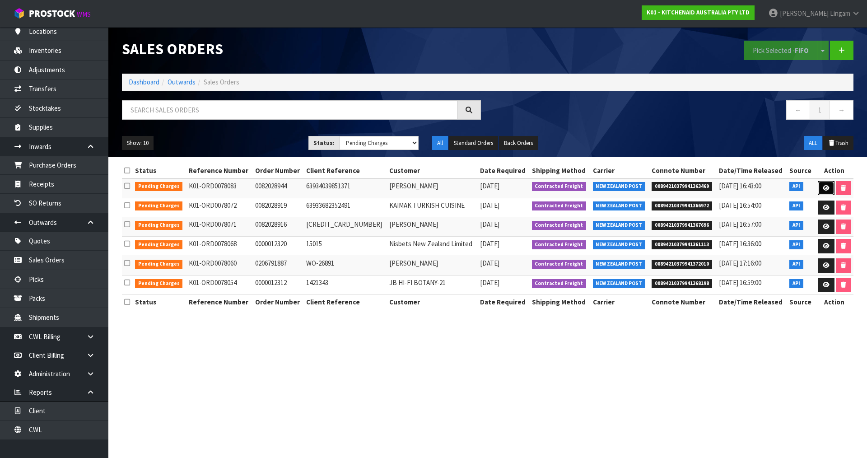
click at [820, 185] on link at bounding box center [825, 188] width 17 height 14
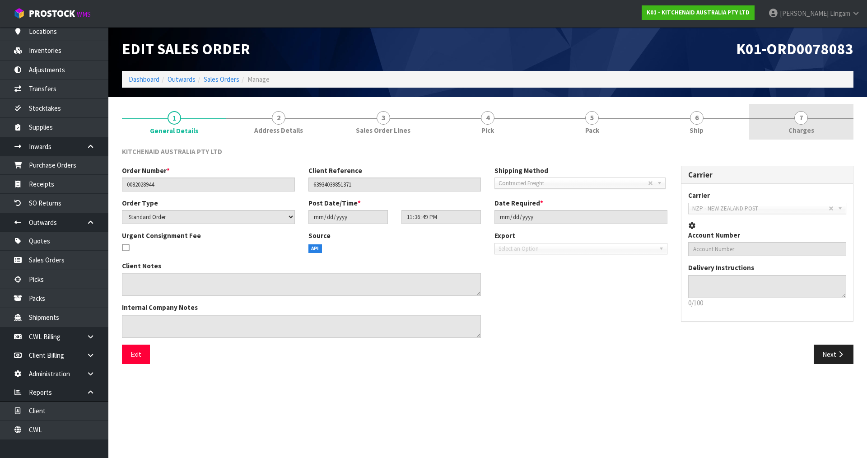
click at [831, 133] on link "7 Charges" at bounding box center [801, 122] width 104 height 36
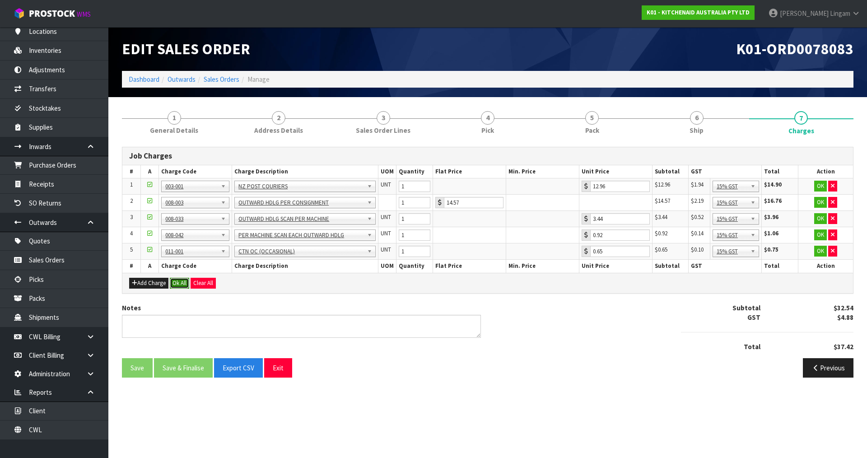
click at [182, 285] on button "Ok All" at bounding box center [179, 283] width 19 height 11
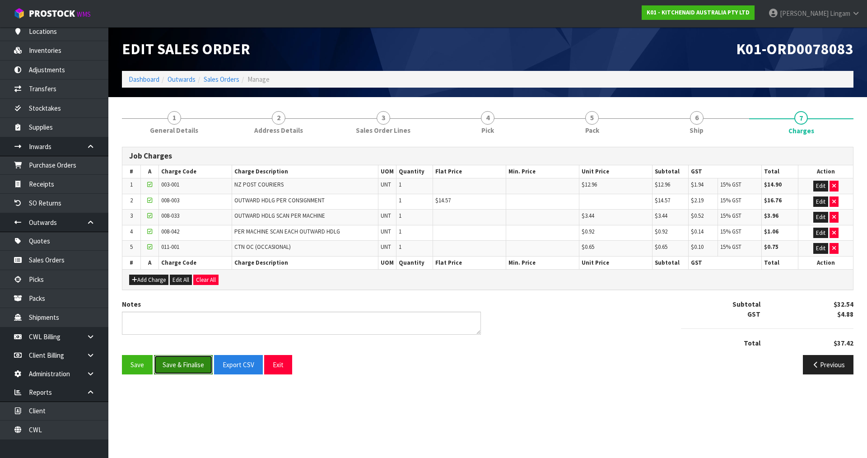
click at [192, 363] on button "Save & Finalise" at bounding box center [183, 364] width 59 height 19
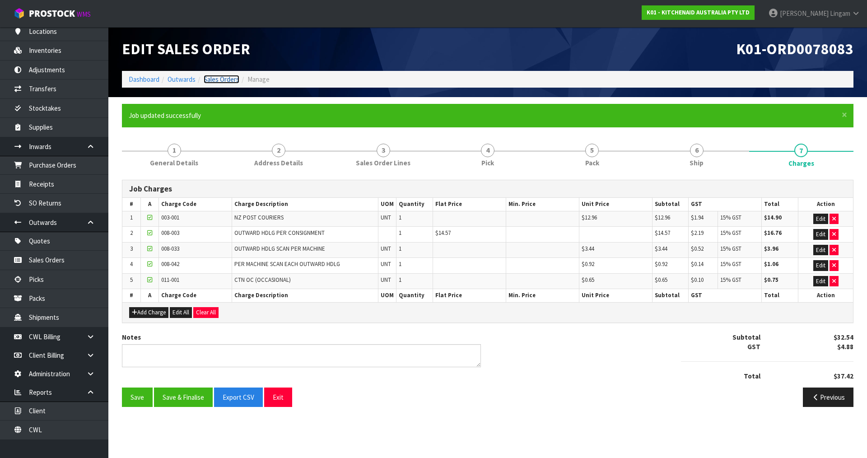
click at [228, 80] on link "Sales Orders" at bounding box center [222, 79] width 36 height 9
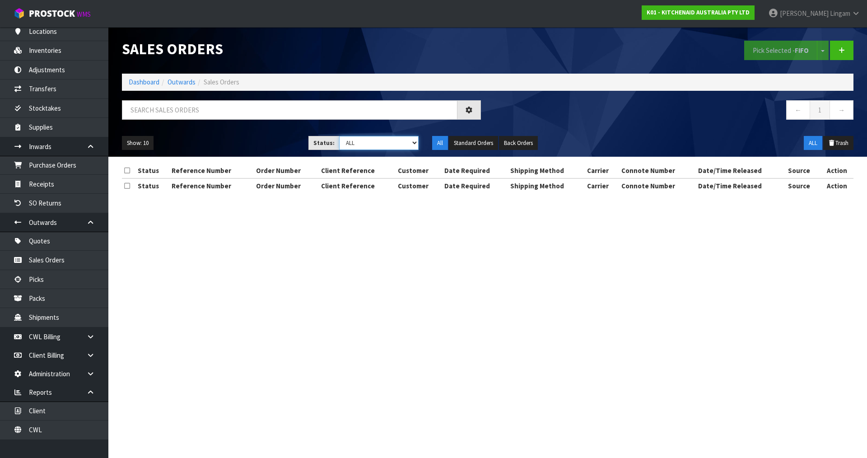
click at [403, 142] on select "Draft Pending Allocated Pending Pick Goods Picked Goods Packed Pending Charges …" at bounding box center [379, 143] width 80 height 14
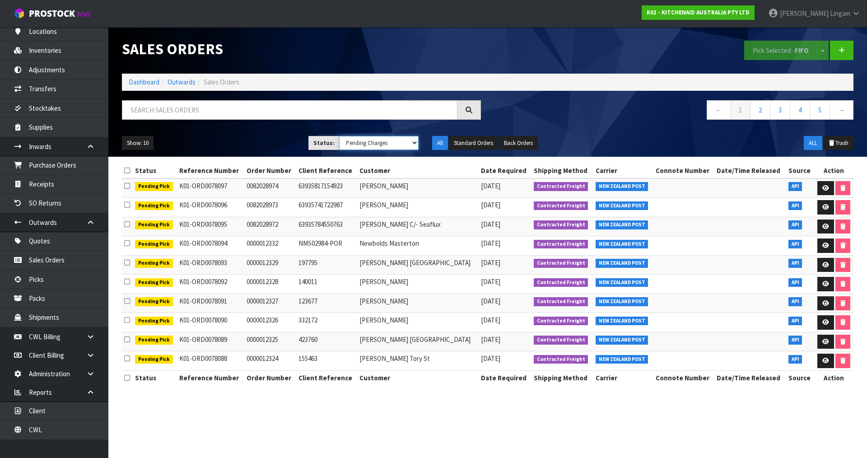
click at [339, 136] on select "Draft Pending Allocated Pending Pick Goods Picked Goods Packed Pending Charges …" at bounding box center [379, 143] width 80 height 14
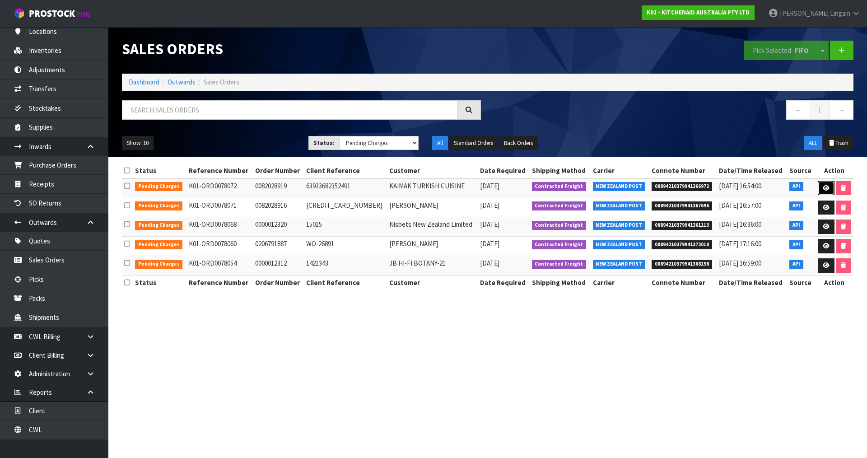
click at [822, 185] on icon at bounding box center [825, 188] width 7 height 6
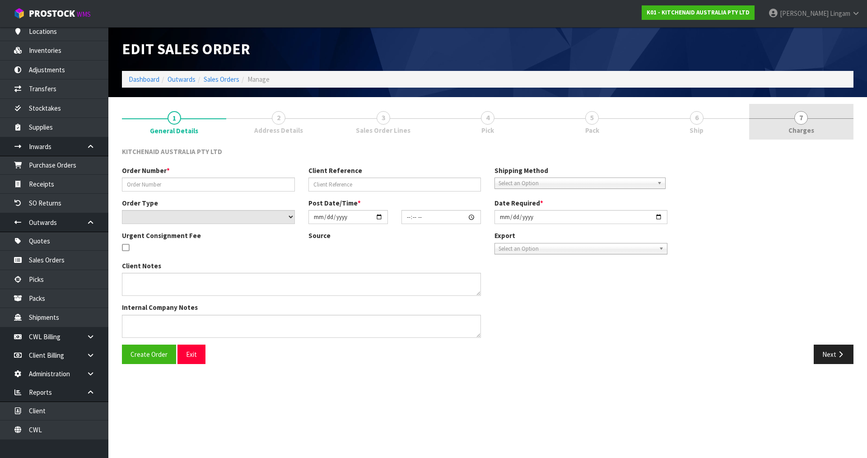
click at [818, 120] on link "7 Charges" at bounding box center [801, 122] width 104 height 36
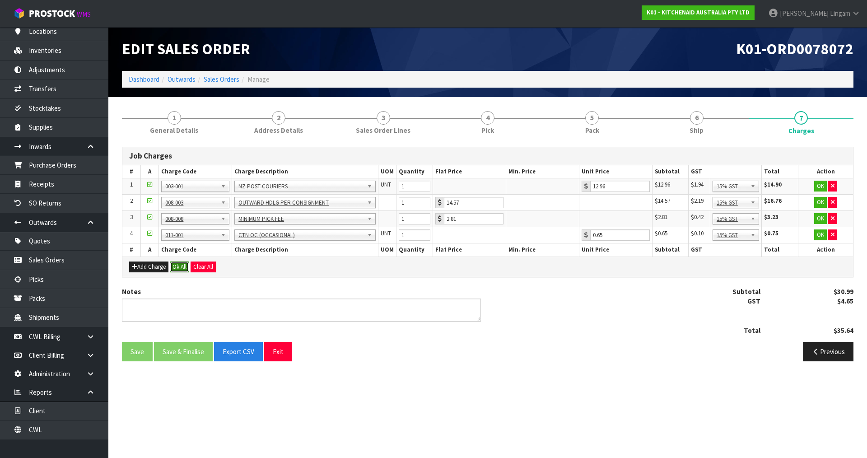
click at [182, 261] on button "Ok All" at bounding box center [179, 266] width 19 height 11
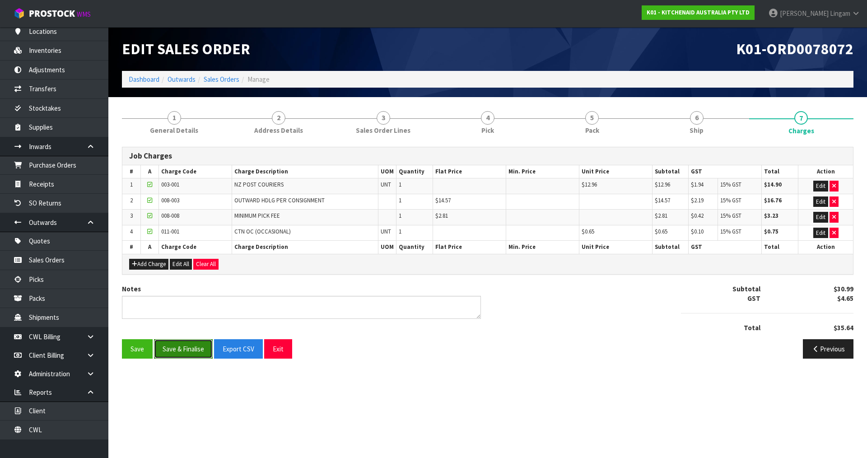
click at [200, 347] on button "Save & Finalise" at bounding box center [183, 348] width 59 height 19
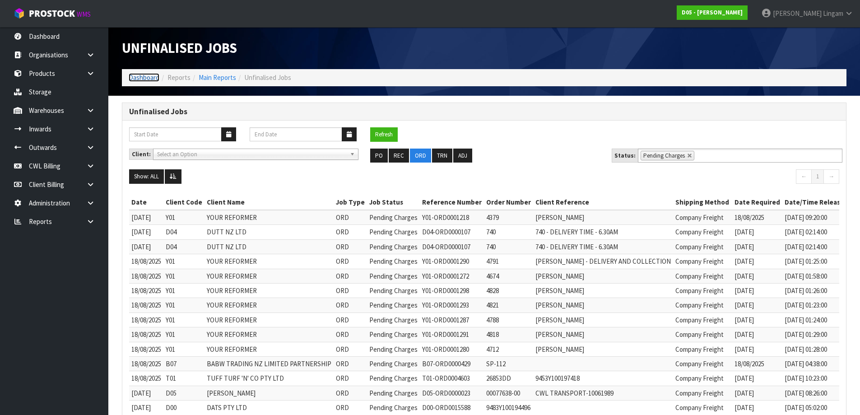
click at [138, 76] on link "Dashboard" at bounding box center [144, 77] width 31 height 9
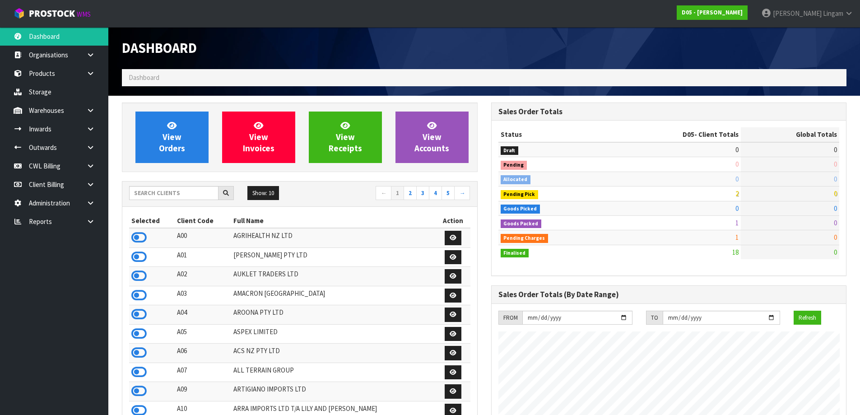
scroll to position [790, 369]
click at [170, 195] on input "text" at bounding box center [173, 193] width 89 height 14
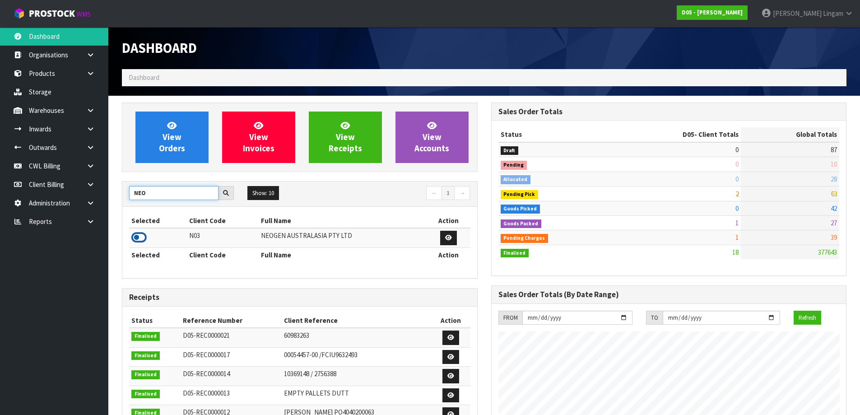
type input "NEO"
click at [137, 234] on icon at bounding box center [138, 238] width 15 height 14
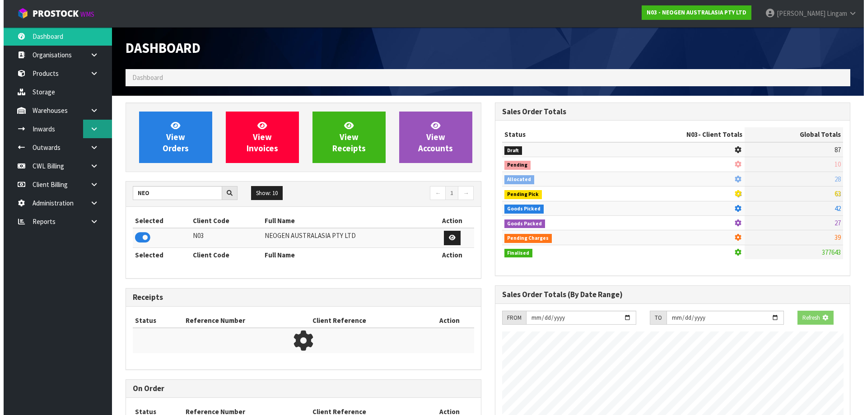
scroll to position [684, 369]
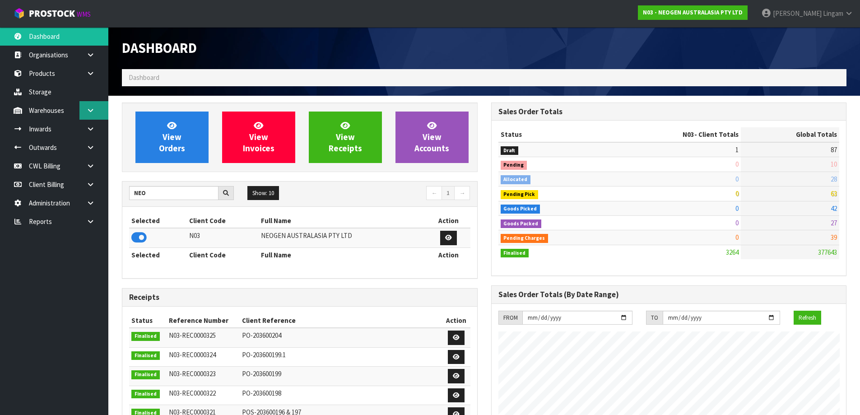
click at [92, 114] on link at bounding box center [93, 110] width 29 height 19
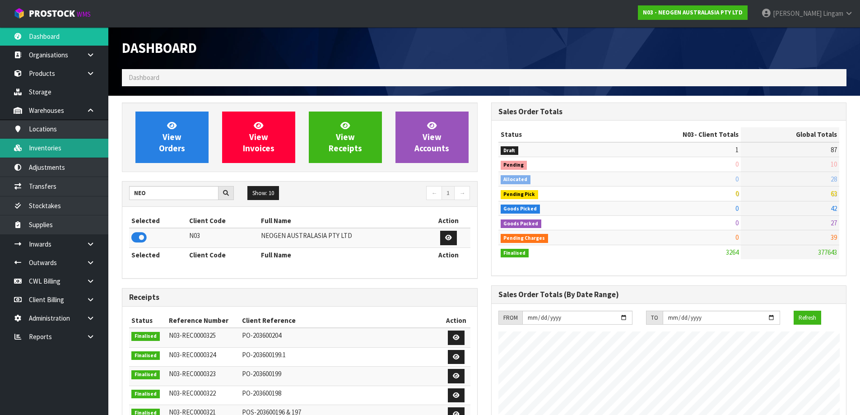
click at [44, 151] on link "Inventories" at bounding box center [54, 148] width 108 height 19
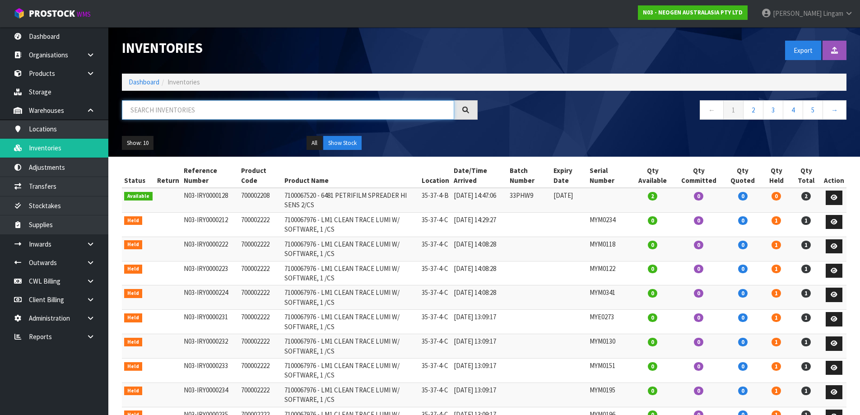
click at [263, 109] on input "text" at bounding box center [288, 109] width 332 height 19
paste input "2"
type input "2"
paste input "2"
type input "2"
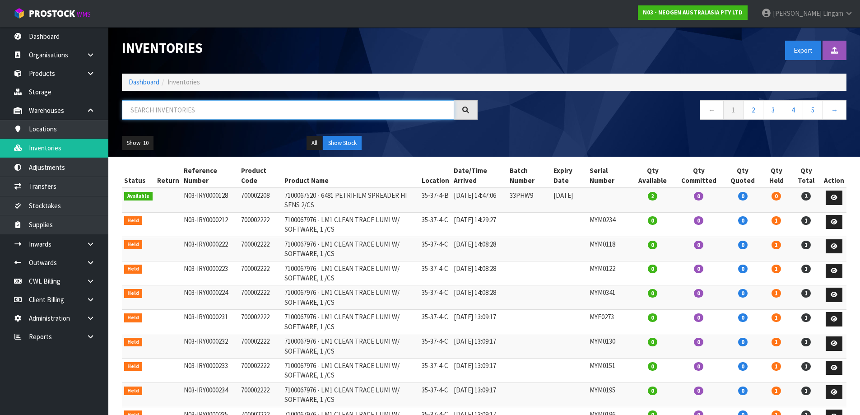
click at [306, 114] on input "text" at bounding box center [288, 109] width 332 height 19
paste input "418325133C"
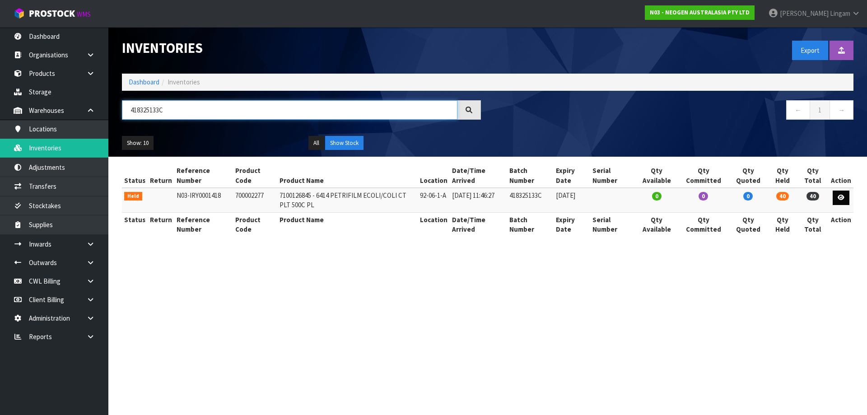
type input "418325133C"
click at [840, 198] on icon at bounding box center [840, 198] width 7 height 6
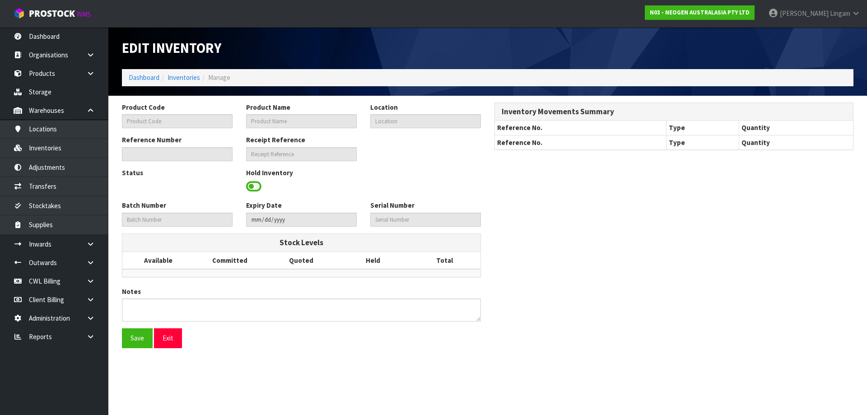
type input "700002277"
type input "7100126845 - 6414 PETRIFILM ECOLI/COLI CT PLT 500C PL"
type input "92-06-1-A"
type input "N03-IRY0001418"
type input "N03-REC0000325"
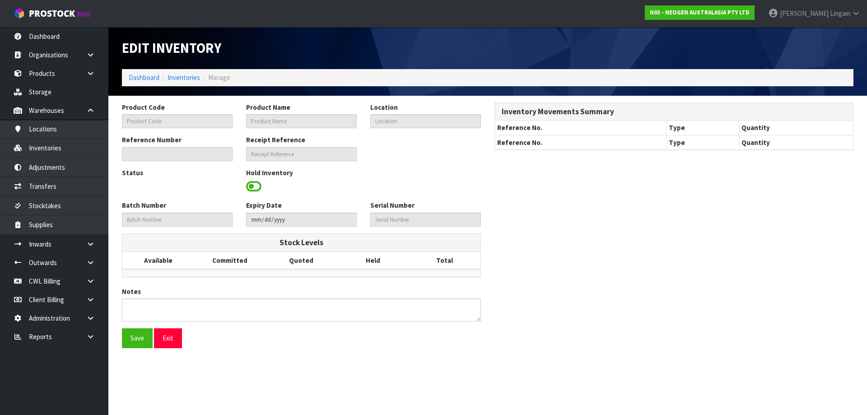
type input "418325133C"
type input "[DATE]"
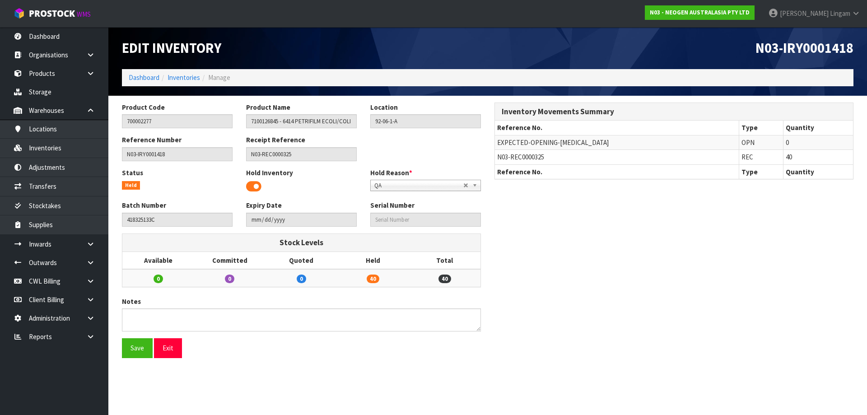
click at [249, 185] on span at bounding box center [253, 187] width 15 height 14
click at [144, 347] on button "Save" at bounding box center [137, 347] width 31 height 19
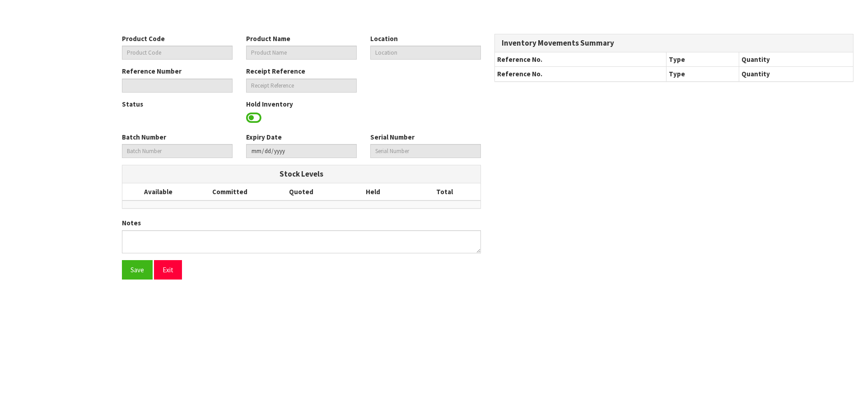
type input "700002277"
type input "7100126845 - 6414 PETRIFILM ECOLI/COLI CT PLT 500C PL"
type input "92-06-1-A"
type input "N03-IRY0001418"
type input "N03-REC0000325"
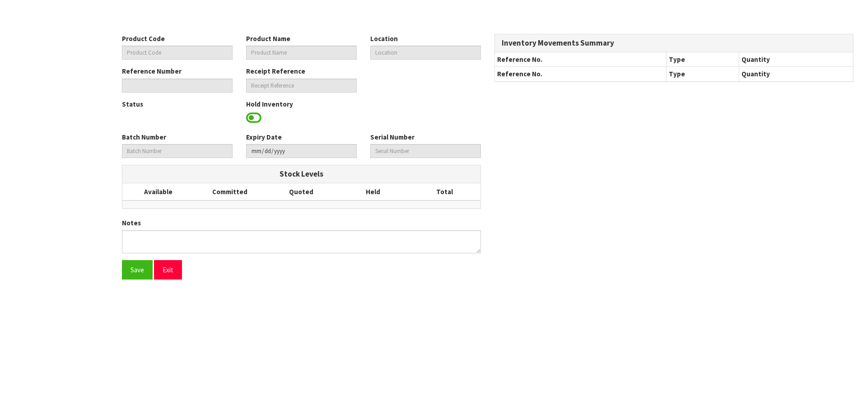
type input "418325133C"
type input "[DATE]"
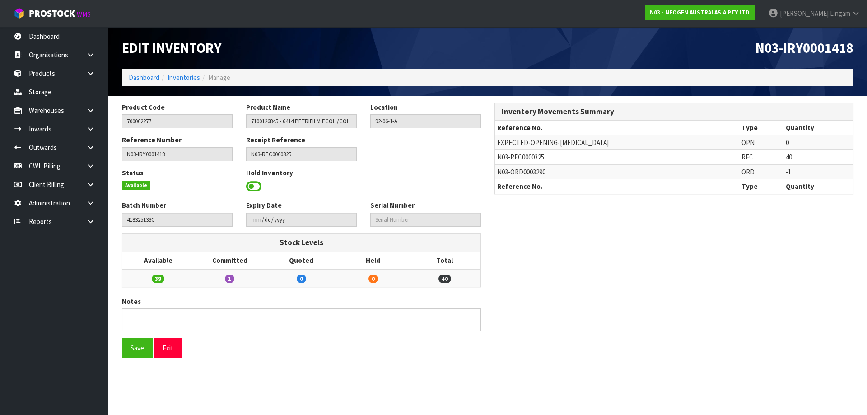
click at [257, 189] on span at bounding box center [253, 187] width 15 height 14
click at [387, 182] on span "Select an Option" at bounding box center [421, 185] width 94 height 11
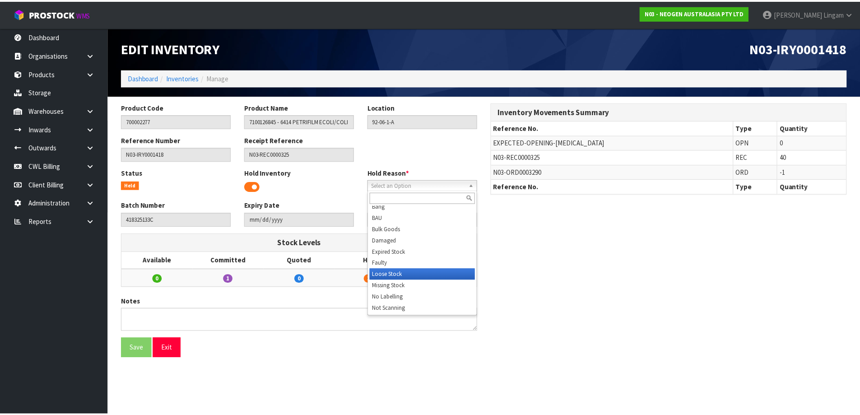
scroll to position [95, 0]
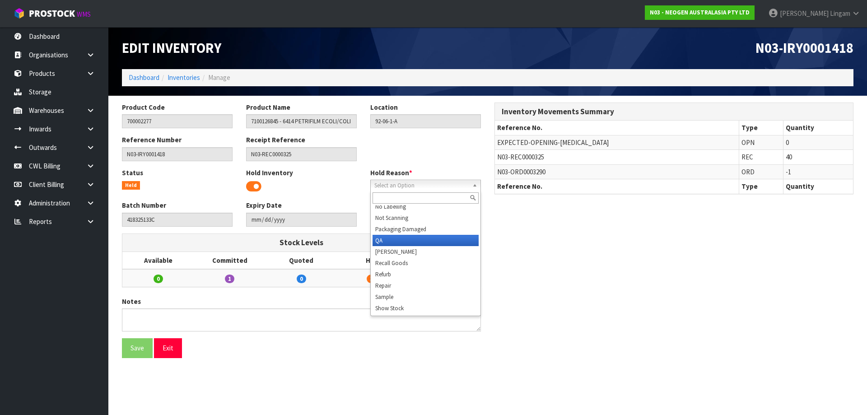
click at [384, 239] on li "QA" at bounding box center [425, 240] width 106 height 11
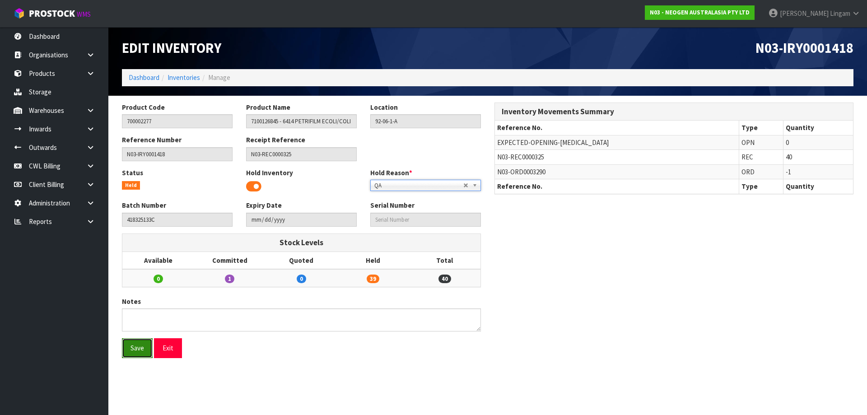
click at [128, 349] on button "Save" at bounding box center [137, 347] width 31 height 19
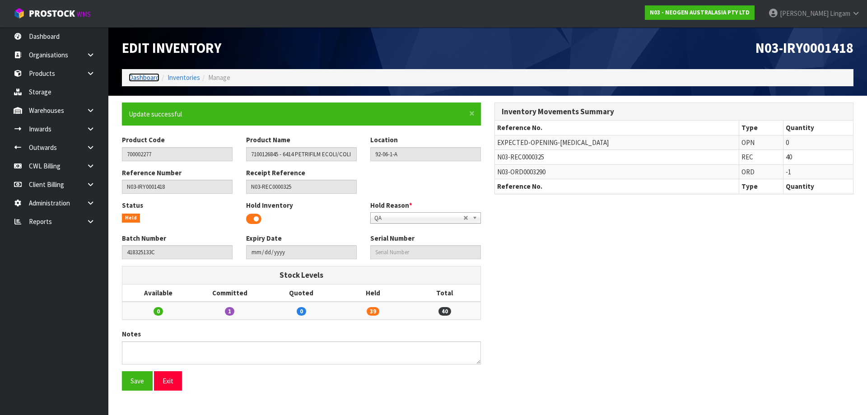
click at [143, 77] on link "Dashboard" at bounding box center [144, 77] width 31 height 9
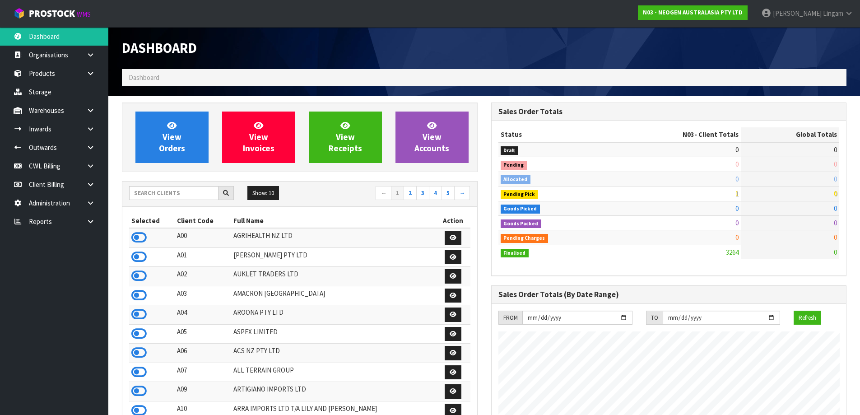
scroll to position [684, 369]
click at [92, 223] on icon at bounding box center [90, 221] width 9 height 7
click at [75, 263] on link "CWL" at bounding box center [54, 259] width 108 height 19
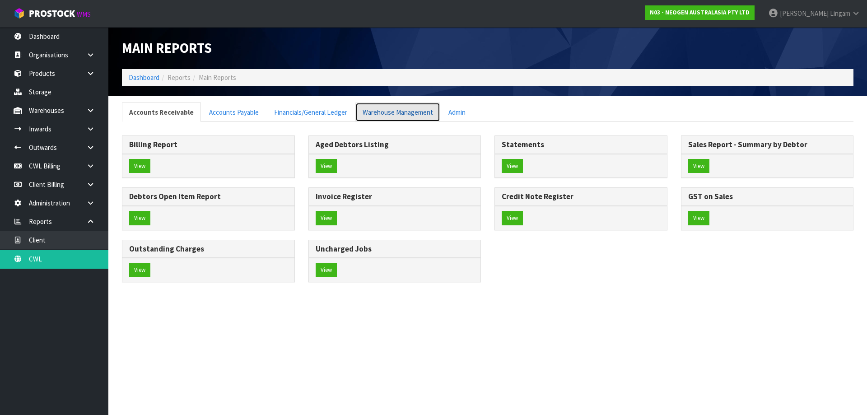
click at [411, 104] on link "Warehouse Management" at bounding box center [397, 111] width 85 height 19
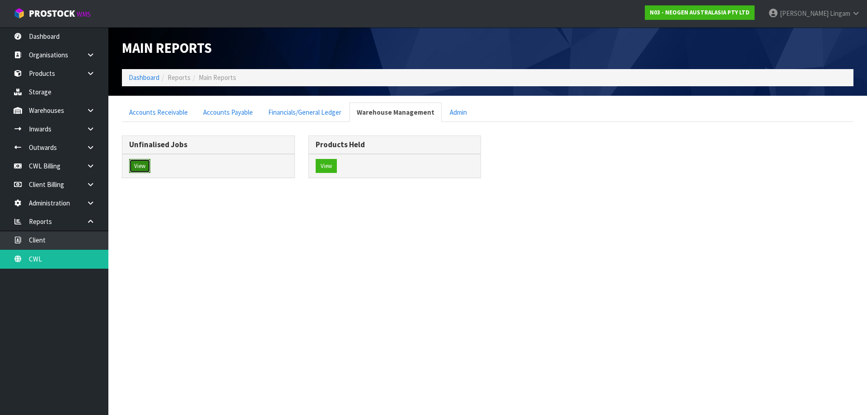
click at [144, 165] on button "View" at bounding box center [139, 166] width 21 height 14
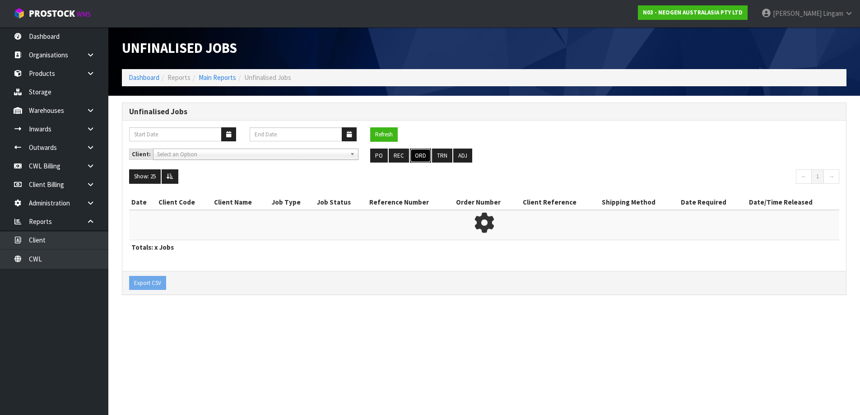
click at [425, 153] on button "ORD" at bounding box center [420, 155] width 21 height 14
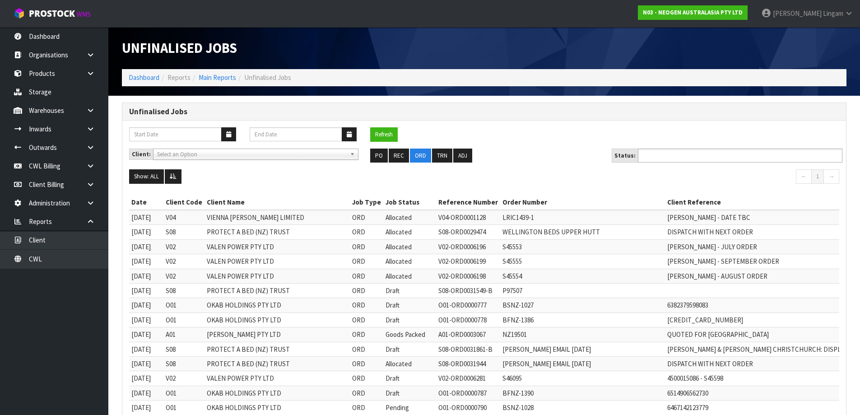
click at [697, 155] on input "text" at bounding box center [673, 155] width 66 height 11
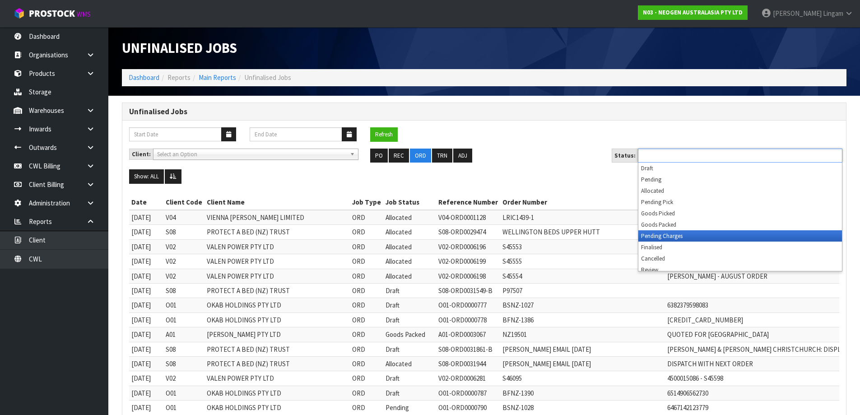
click at [687, 236] on li "Pending Charges" at bounding box center [740, 235] width 204 height 11
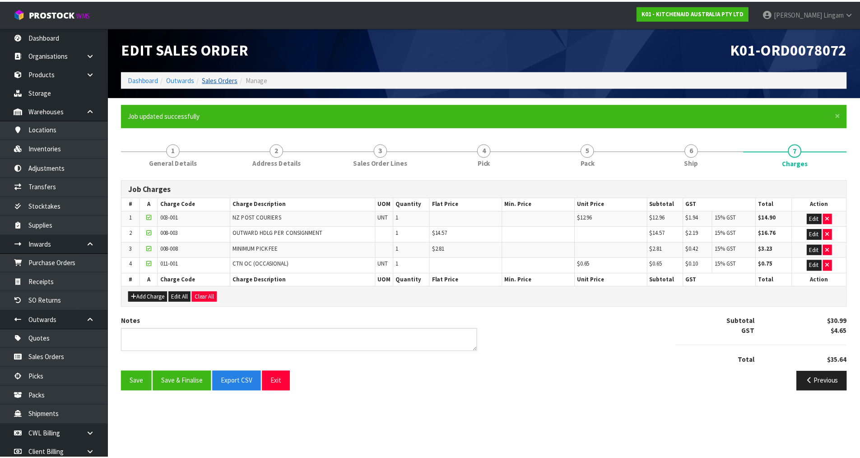
scroll to position [97, 0]
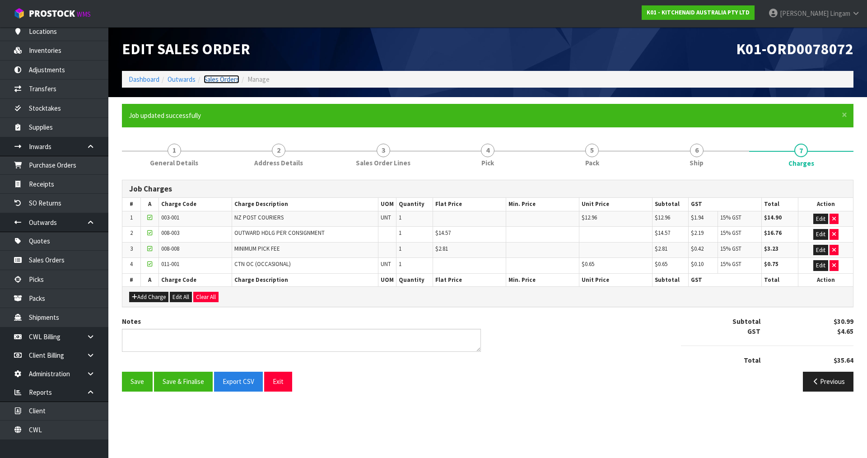
click at [233, 78] on link "Sales Orders" at bounding box center [222, 79] width 36 height 9
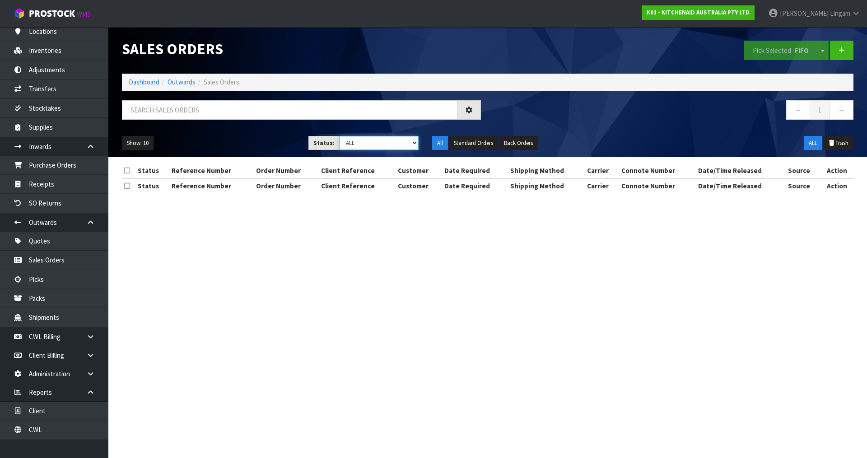
click at [406, 142] on select "Draft Pending Allocated Pending Pick Goods Picked Goods Packed Pending Charges …" at bounding box center [379, 143] width 80 height 14
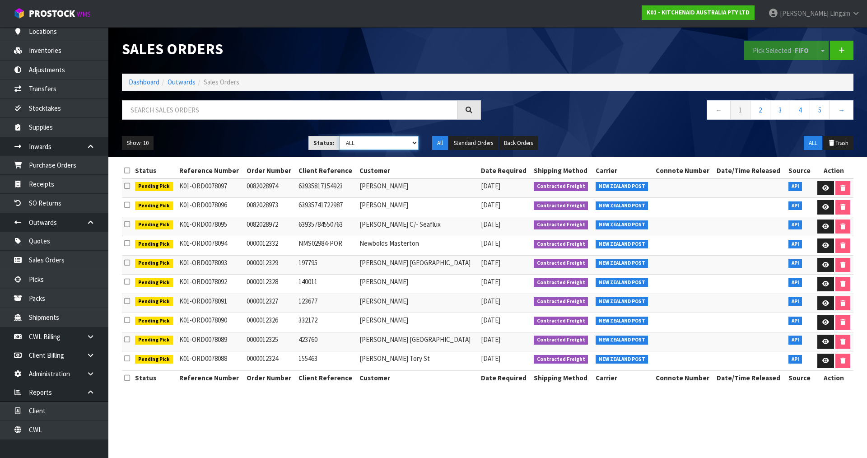
select select "string:6"
click at [339, 136] on select "Draft Pending Allocated Pending Pick Goods Picked Goods Packed Pending Charges …" at bounding box center [379, 143] width 80 height 14
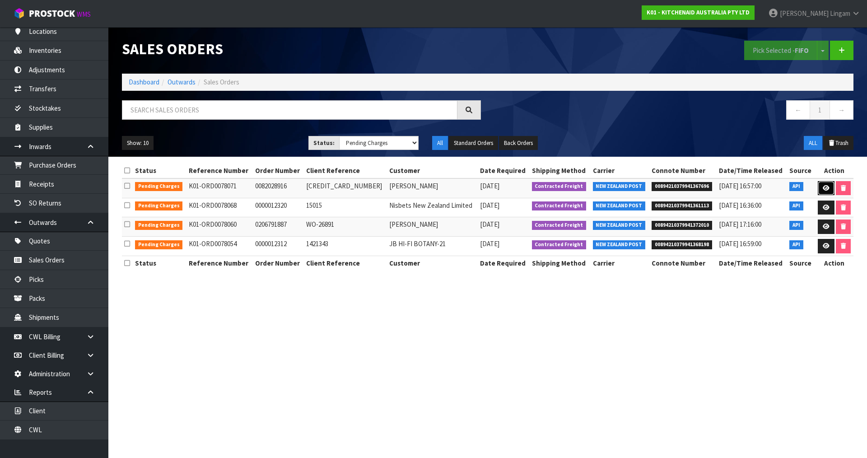
click at [823, 186] on icon at bounding box center [825, 188] width 7 height 6
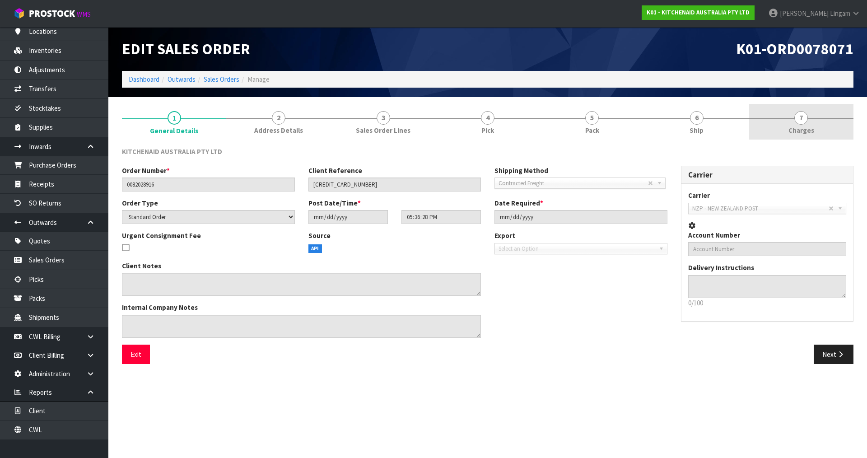
click at [832, 122] on link "7 [GEOGRAPHIC_DATA]" at bounding box center [801, 122] width 104 height 36
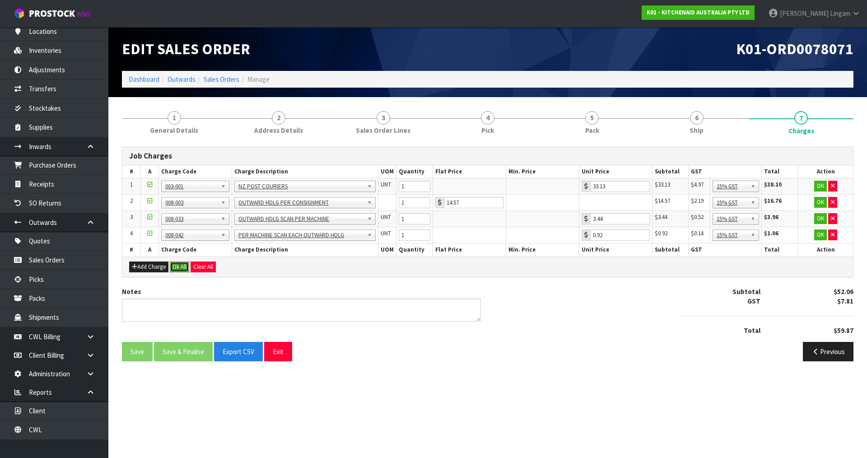
click at [185, 266] on button "Ok All" at bounding box center [179, 266] width 19 height 11
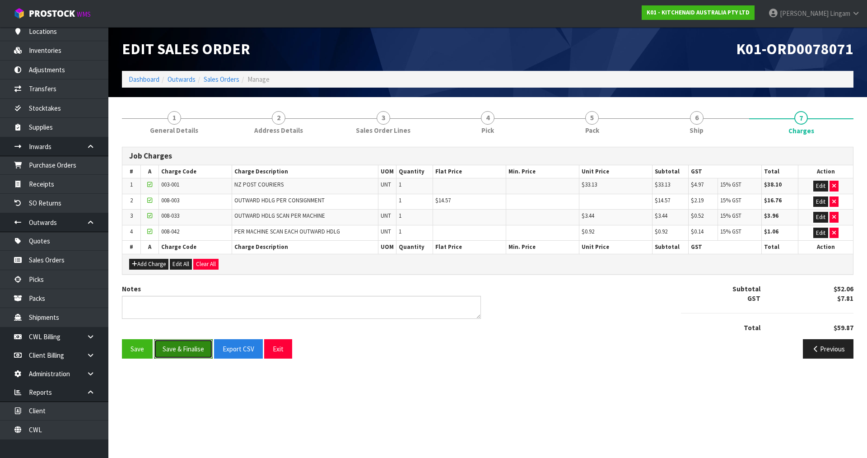
click at [196, 345] on button "Save & Finalise" at bounding box center [183, 348] width 59 height 19
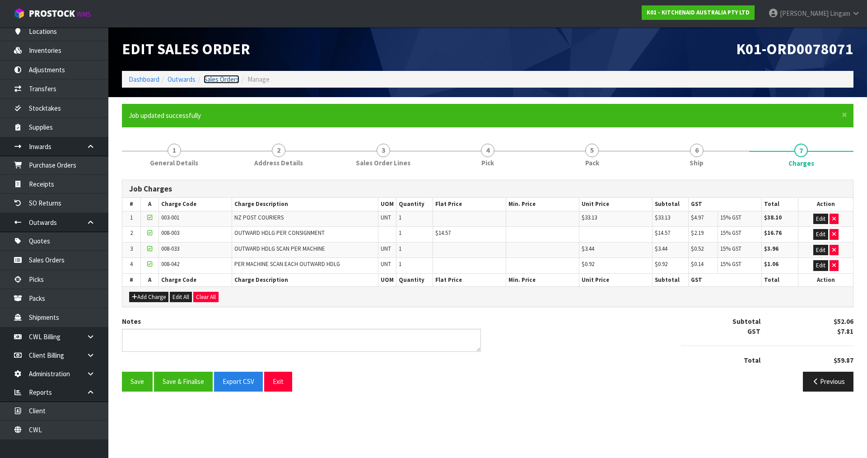
click at [230, 75] on link "Sales Orders" at bounding box center [222, 79] width 36 height 9
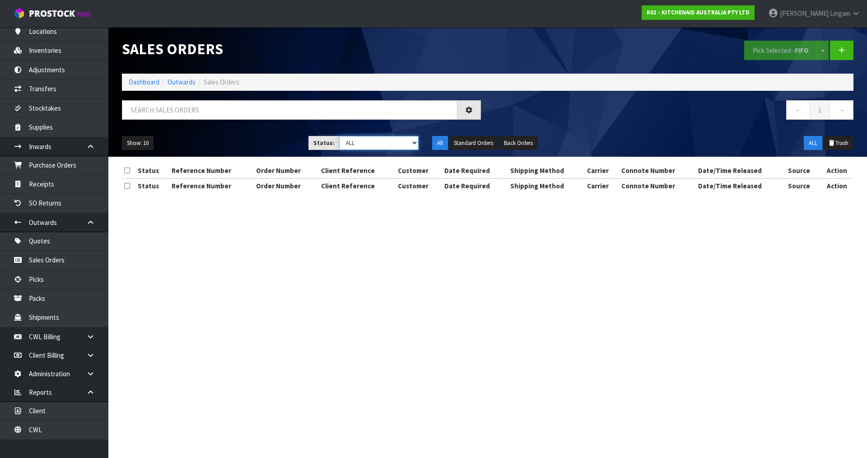
click at [408, 143] on select "Draft Pending Allocated Pending Pick Goods Picked Goods Packed Pending Charges …" at bounding box center [379, 143] width 80 height 14
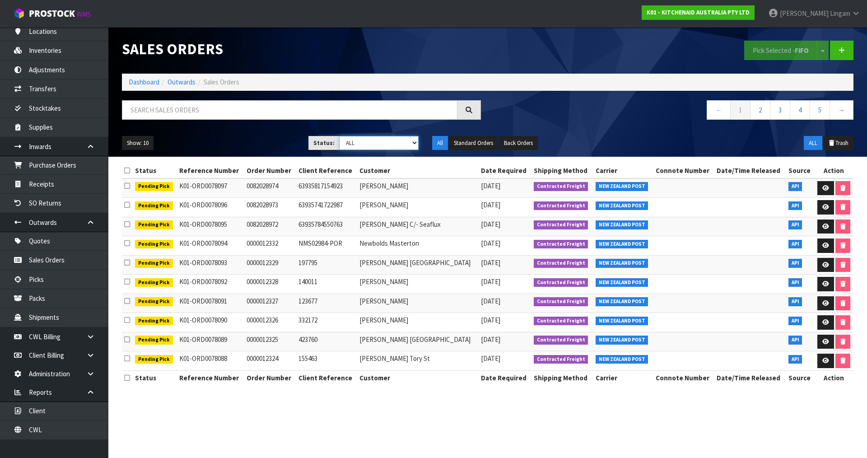
select select "string:6"
click at [339, 136] on select "Draft Pending Allocated Pending Pick Goods Picked Goods Packed Pending Charges …" at bounding box center [379, 143] width 80 height 14
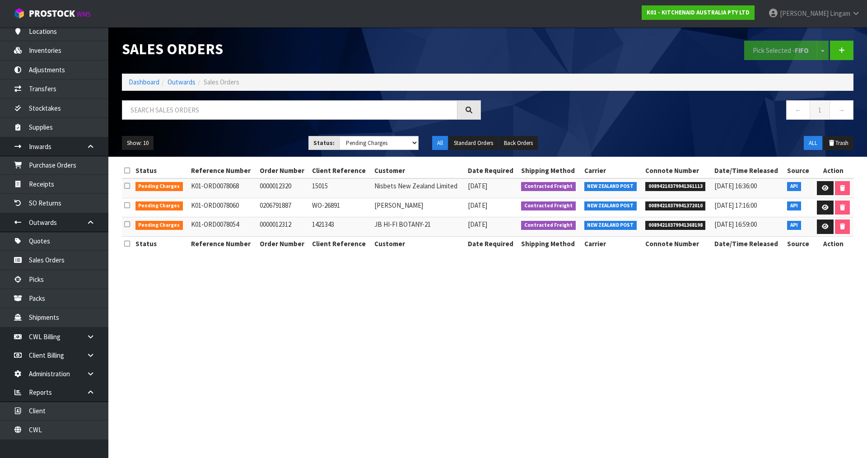
click at [814, 188] on td at bounding box center [833, 187] width 40 height 19
click at [818, 186] on link at bounding box center [824, 188] width 17 height 14
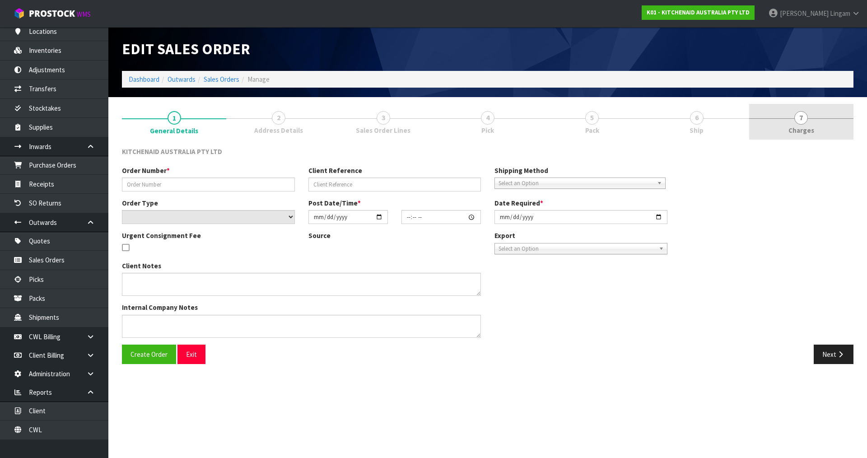
type input "0000012320"
type input "15015"
select select "number:0"
type input "[DATE]"
type input "17:31:25.000"
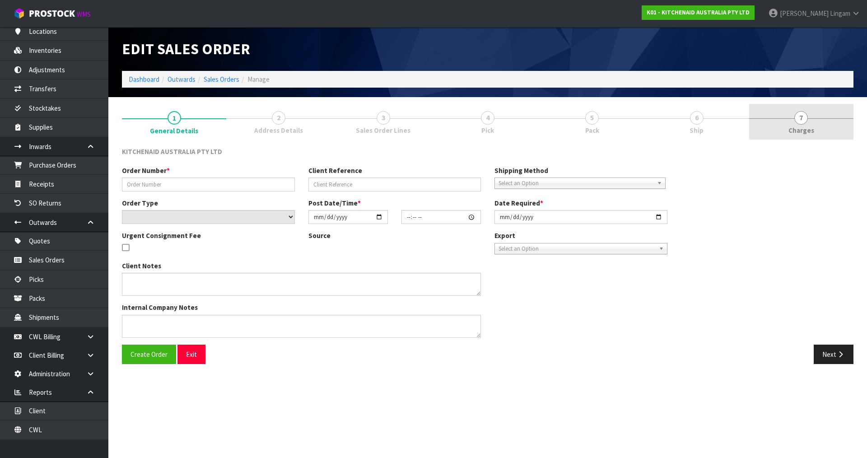
type input "[DATE]"
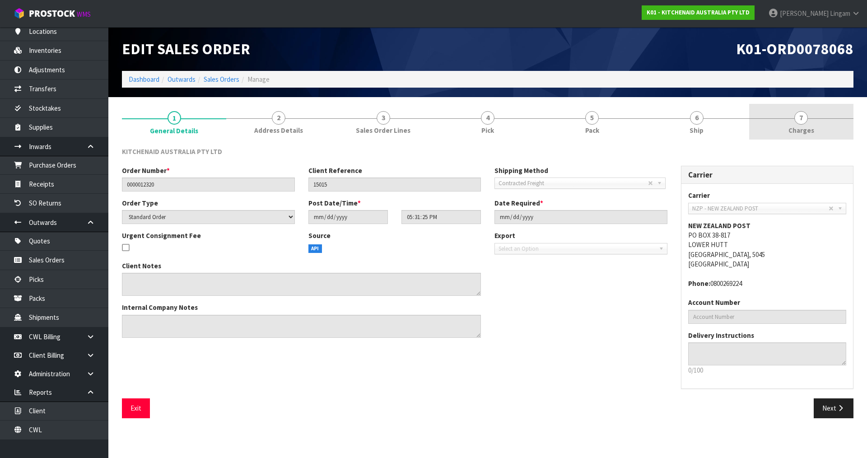
click at [825, 133] on link "7 [GEOGRAPHIC_DATA]" at bounding box center [801, 122] width 104 height 36
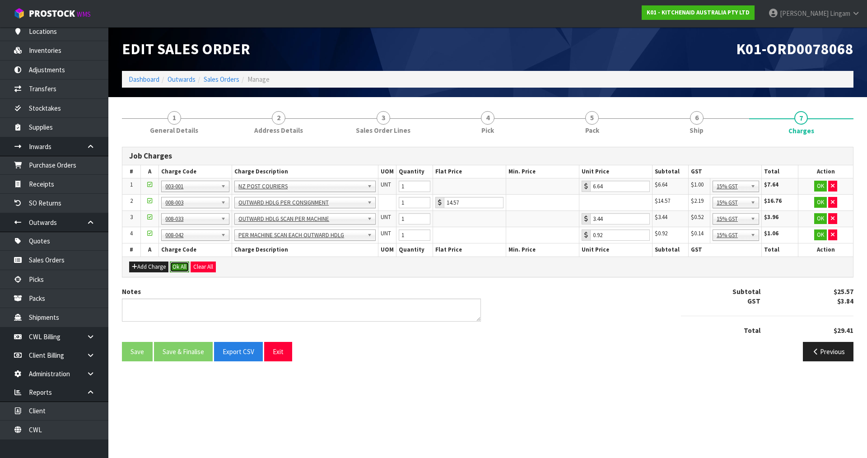
click at [176, 265] on button "Ok All" at bounding box center [179, 266] width 19 height 11
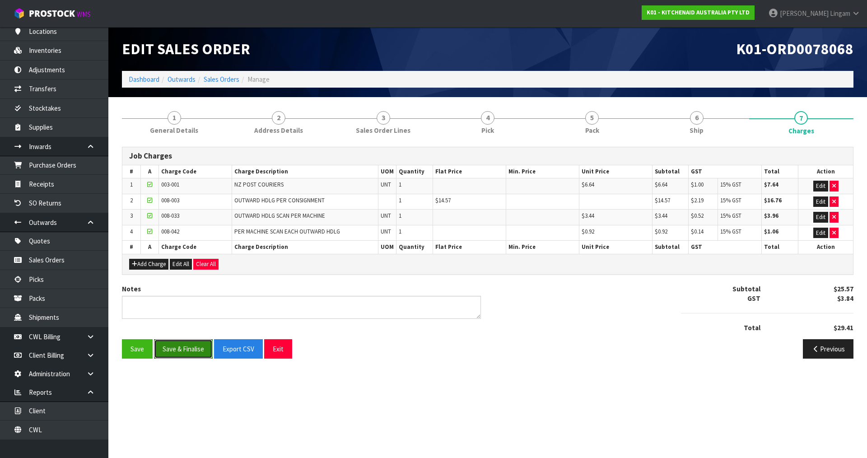
click at [184, 348] on button "Save & Finalise" at bounding box center [183, 348] width 59 height 19
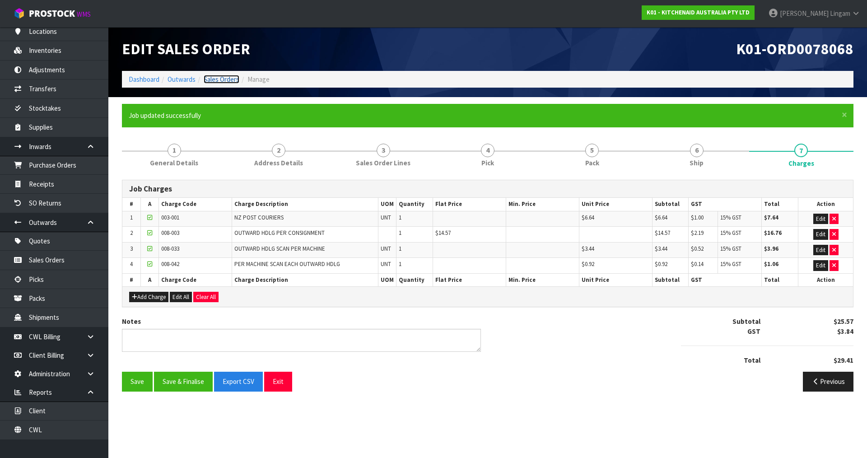
click at [228, 76] on link "Sales Orders" at bounding box center [222, 79] width 36 height 9
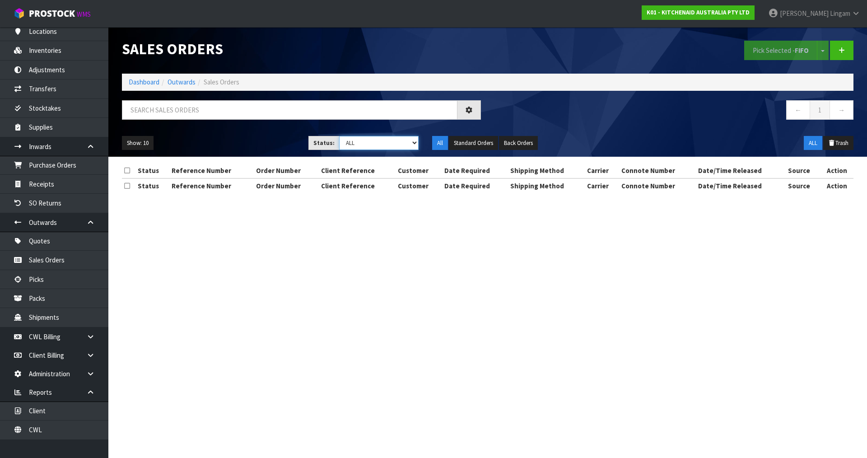
click at [401, 145] on select "Draft Pending Allocated Pending Pick Goods Picked Goods Packed Pending Charges …" at bounding box center [379, 143] width 80 height 14
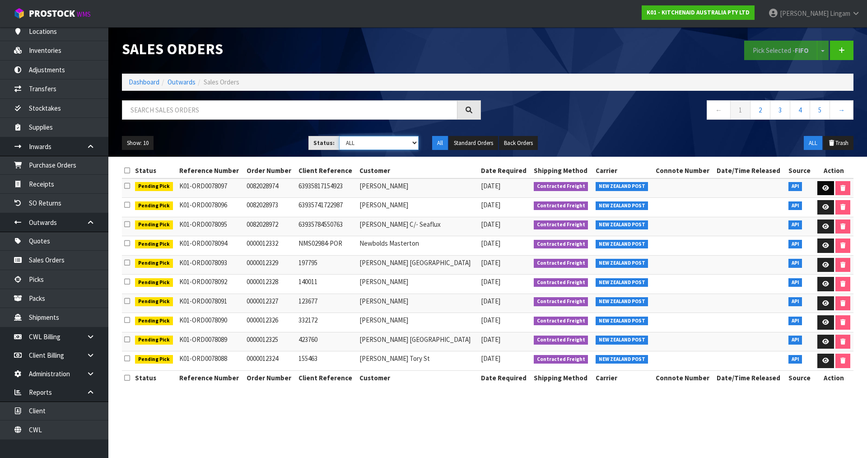
select select "string:6"
click at [339, 136] on select "Draft Pending Allocated Pending Pick Goods Picked Goods Packed Pending Charges …" at bounding box center [379, 143] width 80 height 14
click at [822, 188] on icon at bounding box center [825, 188] width 7 height 6
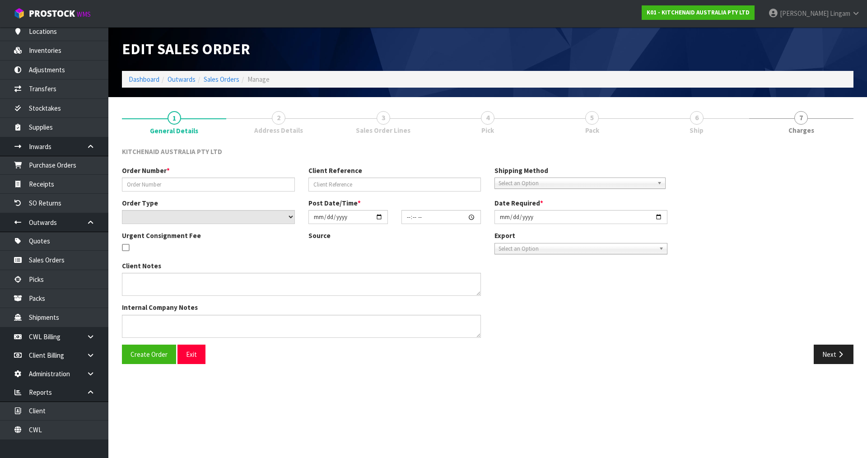
type input "0082028974"
type input "63935817154923"
select select "number:0"
type input "[DATE]"
type input "15:36:49.000"
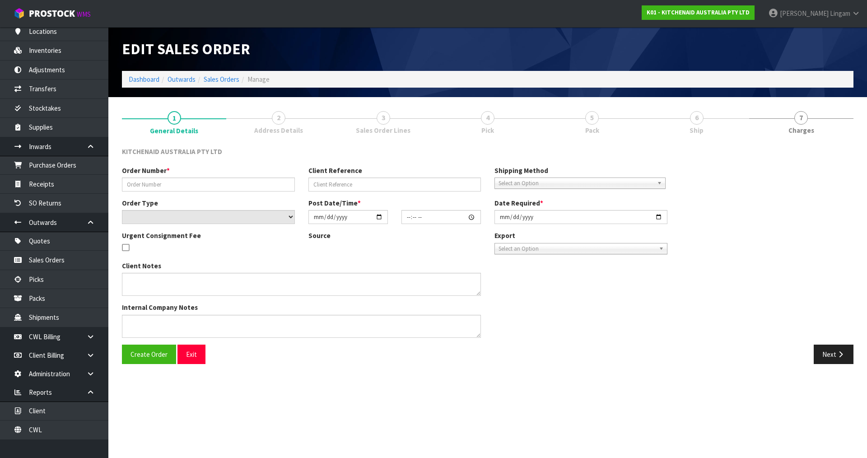
type input "[DATE]"
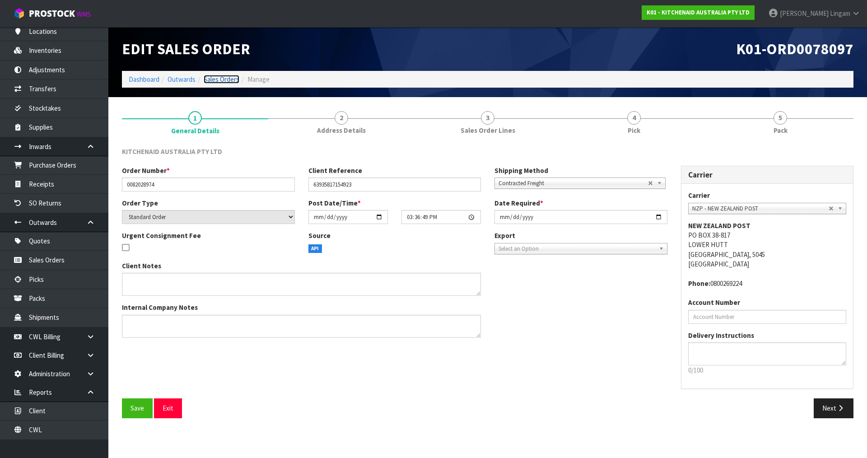
click at [233, 81] on link "Sales Orders" at bounding box center [222, 79] width 36 height 9
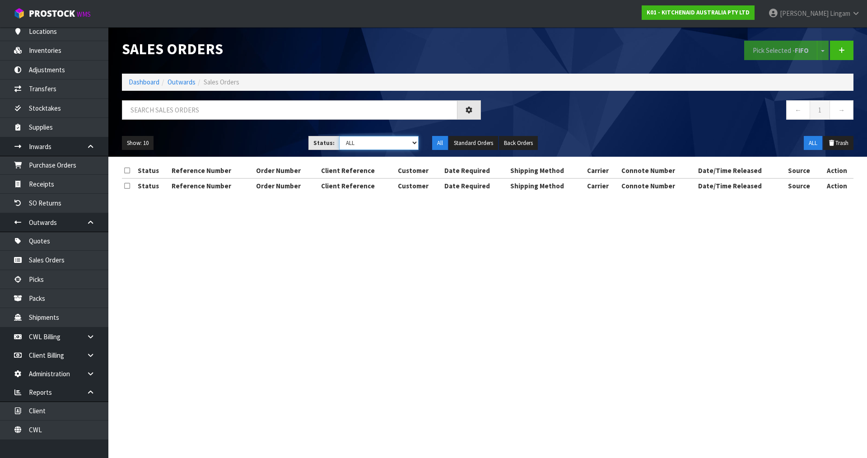
click at [399, 140] on select "Draft Pending Allocated Pending Pick Goods Picked Goods Packed Pending Charges …" at bounding box center [379, 143] width 80 height 14
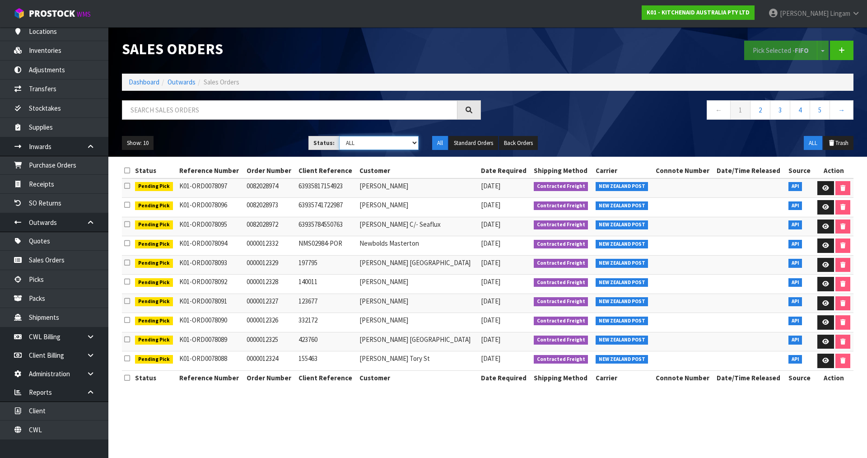
select select "string:6"
click at [339, 136] on select "Draft Pending Allocated Pending Pick Goods Picked Goods Packed Pending Charges …" at bounding box center [379, 143] width 80 height 14
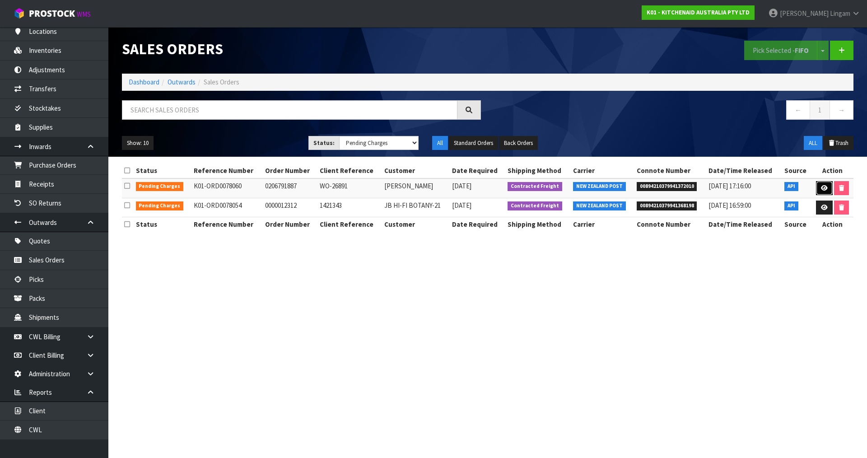
click at [823, 186] on icon at bounding box center [824, 188] width 7 height 6
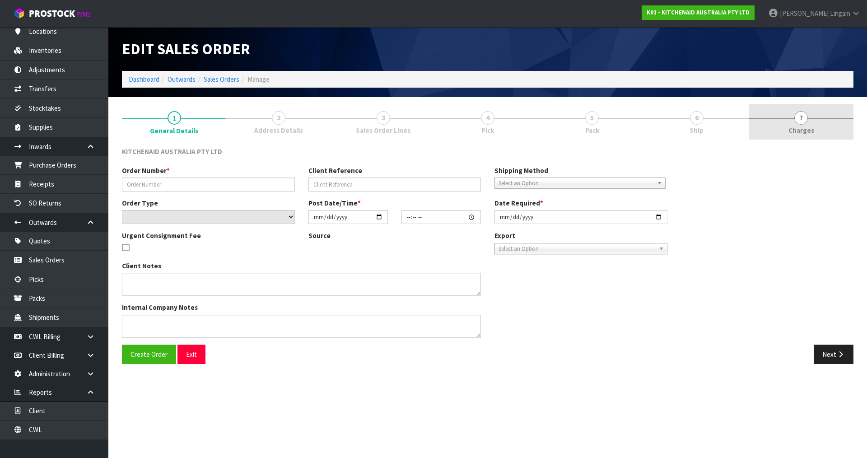
type input "0206791887"
type input "WO-26891"
select select "number:0"
type input "[DATE]"
type input "13:36:22.000"
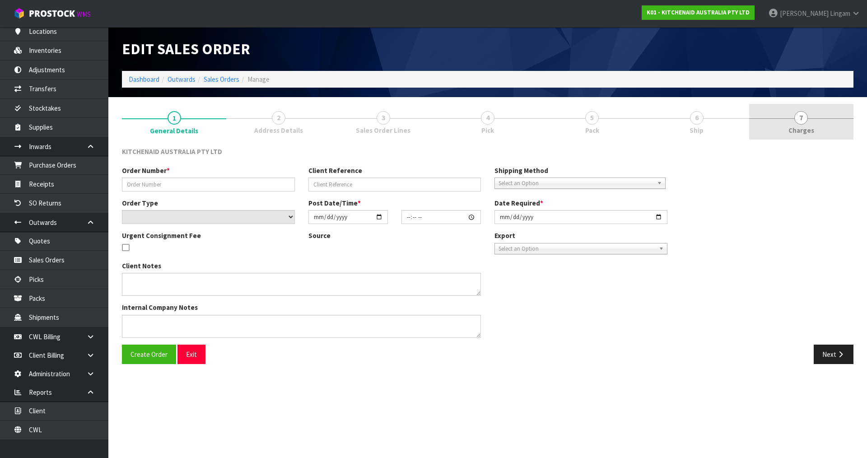
type input "[DATE]"
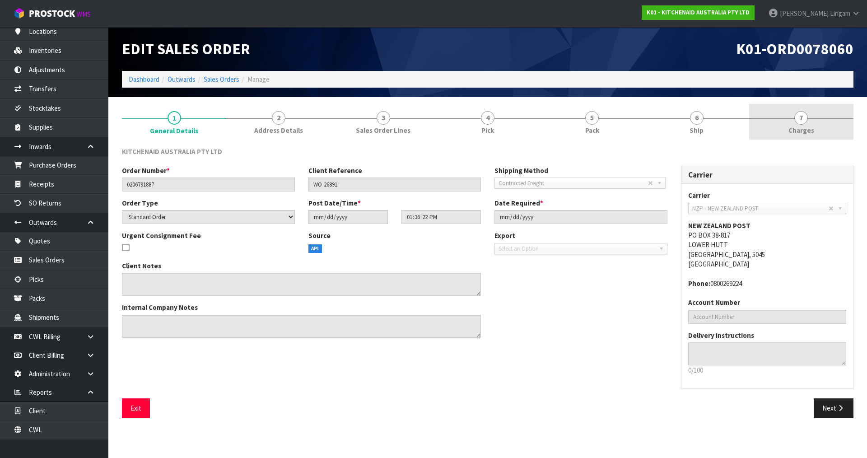
click at [826, 129] on link "7 [GEOGRAPHIC_DATA]" at bounding box center [801, 122] width 104 height 36
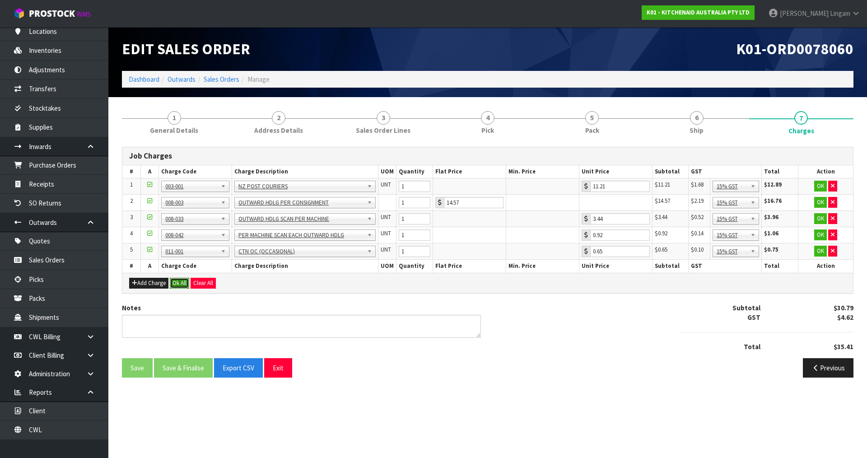
click at [180, 283] on button "Ok All" at bounding box center [179, 283] width 19 height 11
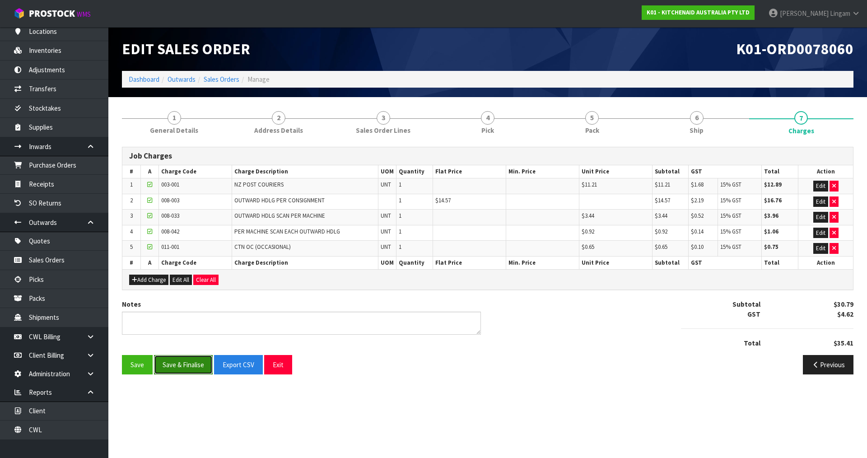
click at [188, 363] on button "Save & Finalise" at bounding box center [183, 364] width 59 height 19
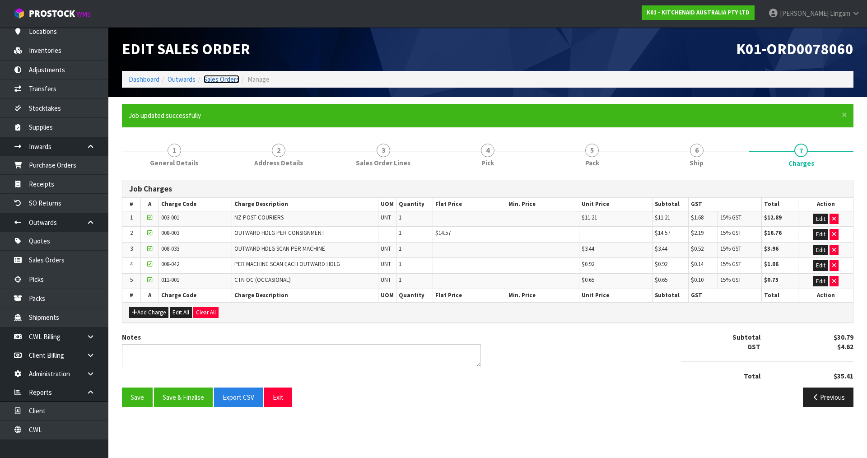
click at [232, 81] on link "Sales Orders" at bounding box center [222, 79] width 36 height 9
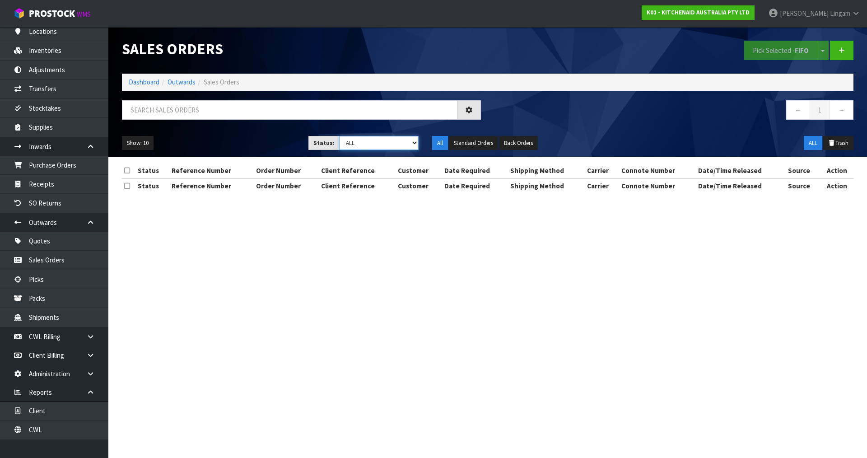
click at [409, 146] on select "Draft Pending Allocated Pending Pick Goods Picked Goods Packed Pending Charges …" at bounding box center [379, 143] width 80 height 14
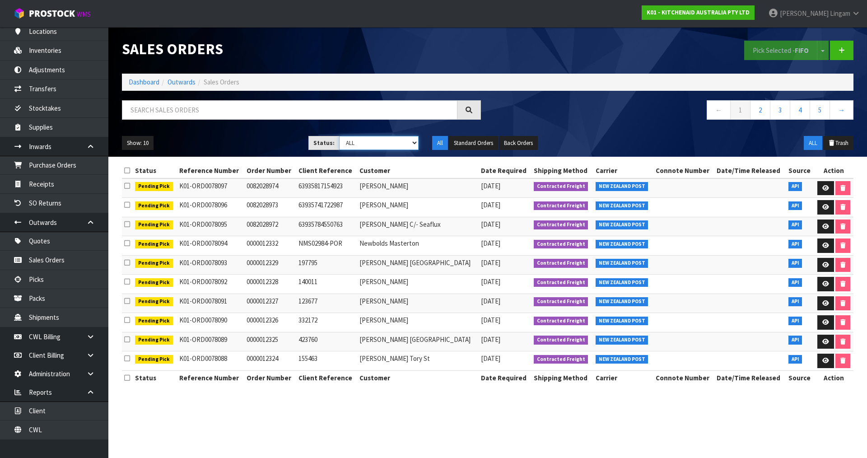
select select "string:6"
click at [339, 136] on select "Draft Pending Allocated Pending Pick Goods Picked Goods Packed Pending Charges …" at bounding box center [379, 143] width 80 height 14
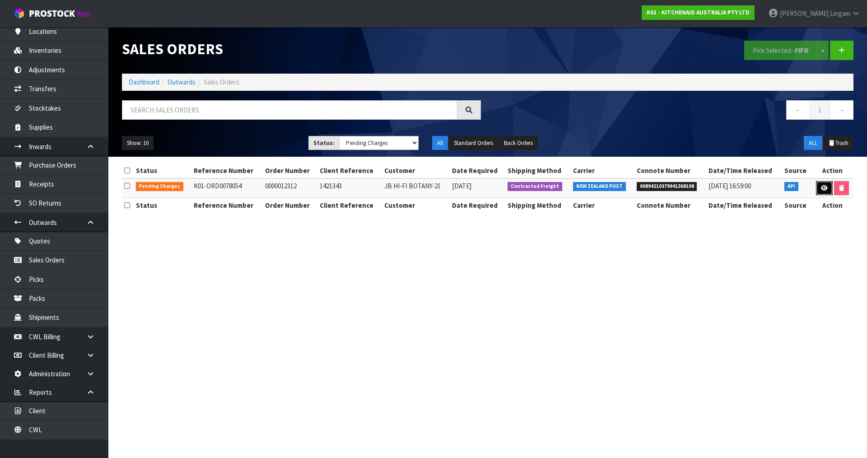
click at [821, 190] on icon at bounding box center [824, 188] width 7 height 6
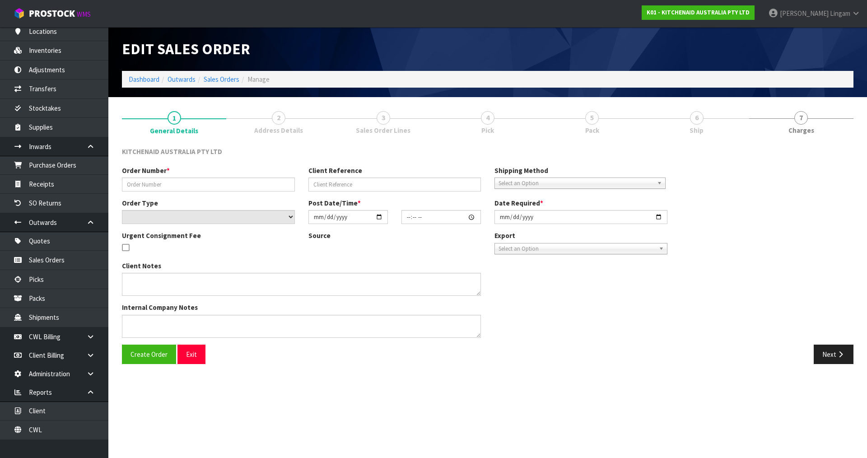
type input "0000012312"
type input "1421343"
select select "number:0"
type input "[DATE]"
type input "13:31:20.000"
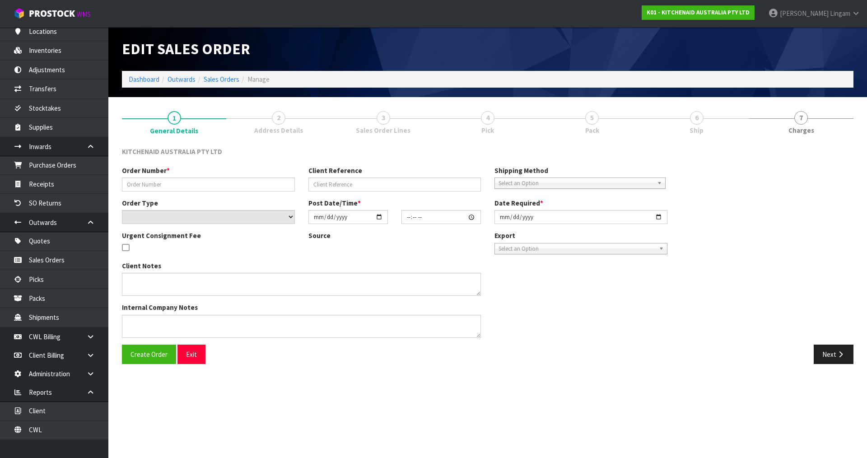
type input "[DATE]"
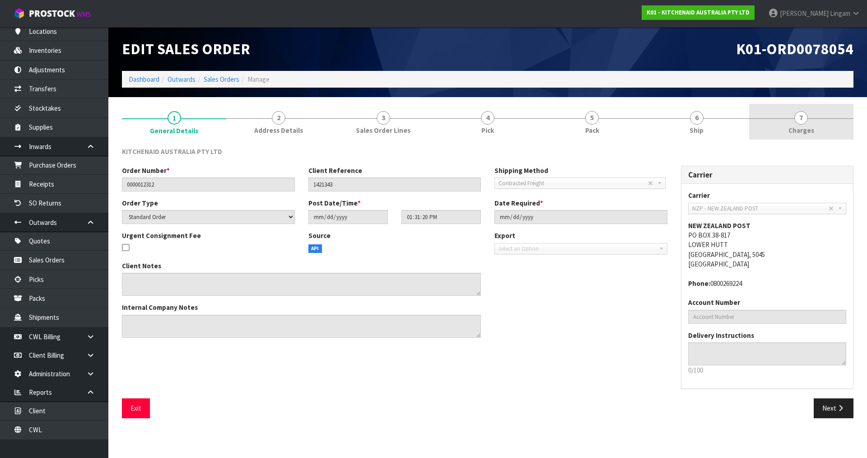
click at [830, 133] on link "7 [GEOGRAPHIC_DATA]" at bounding box center [801, 122] width 104 height 36
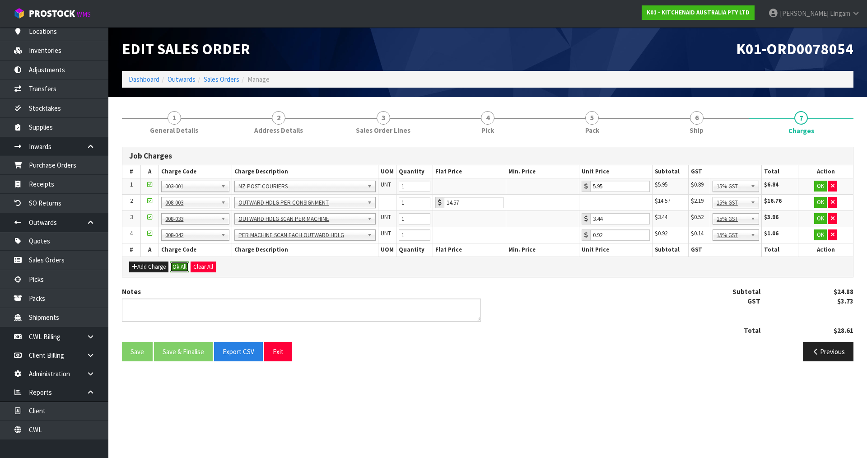
click at [179, 264] on button "Ok All" at bounding box center [179, 266] width 19 height 11
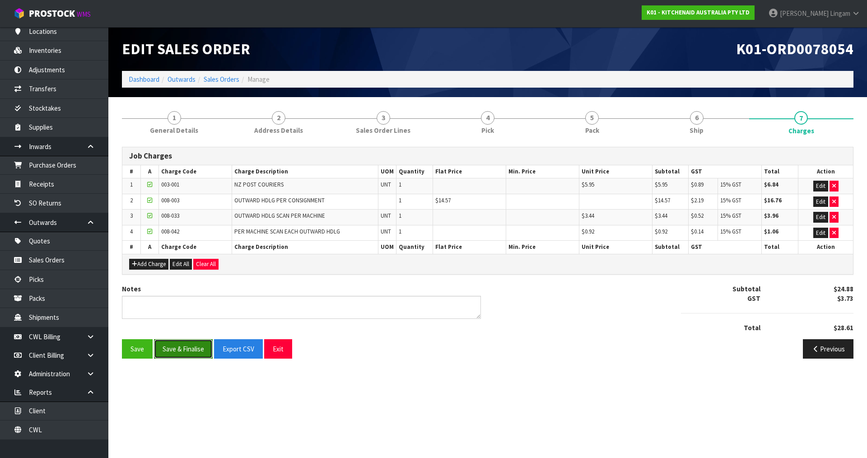
click at [195, 345] on button "Save & Finalise" at bounding box center [183, 348] width 59 height 19
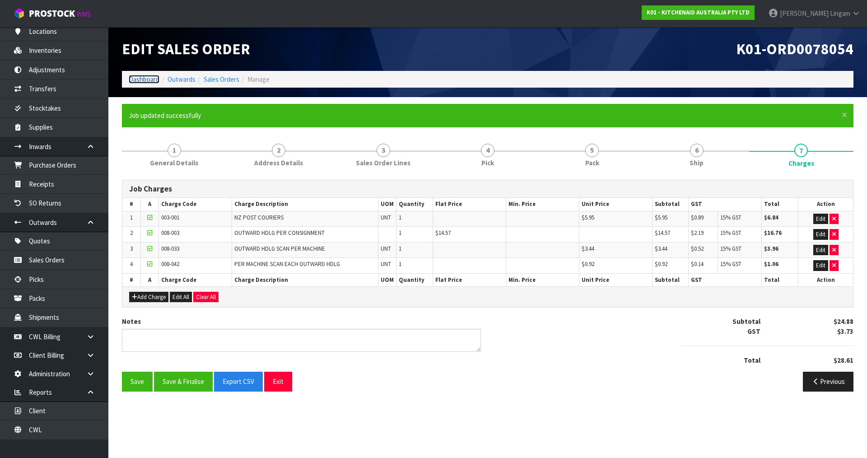
click at [147, 75] on link "Dashboard" at bounding box center [144, 79] width 31 height 9
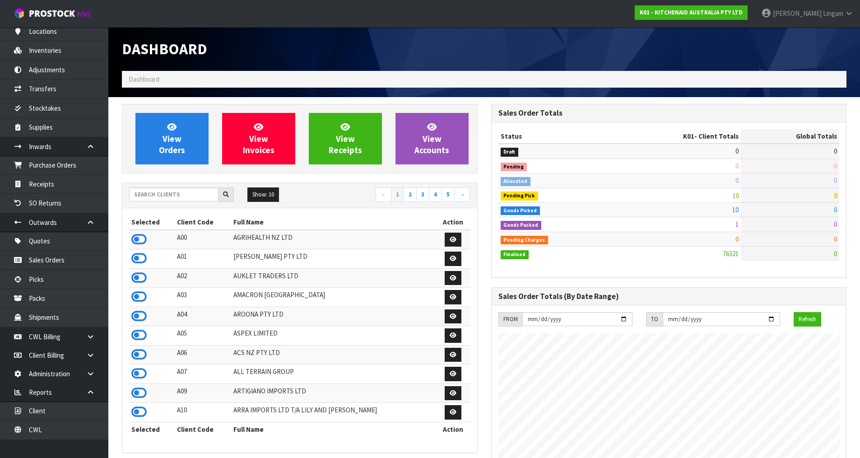
scroll to position [684, 369]
click at [175, 152] on span "View Orders" at bounding box center [172, 138] width 26 height 34
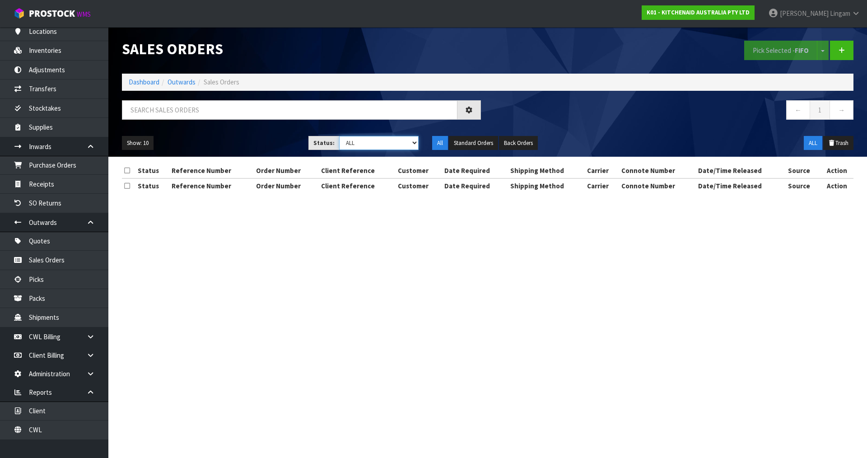
click at [408, 140] on select "Draft Pending Allocated Pending Pick Goods Picked Goods Packed Pending Charges …" at bounding box center [379, 143] width 80 height 14
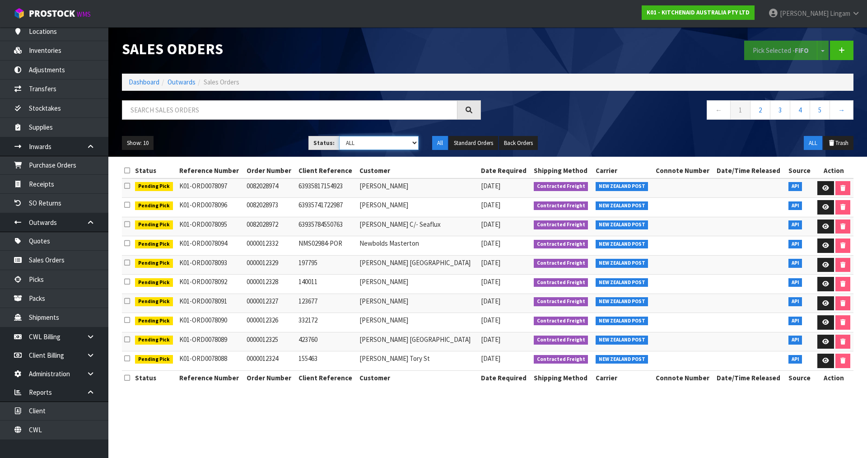
select select "string:5"
click at [339, 136] on select "Draft Pending Allocated Pending Pick Goods Picked Goods Packed Pending Charges …" at bounding box center [379, 143] width 80 height 14
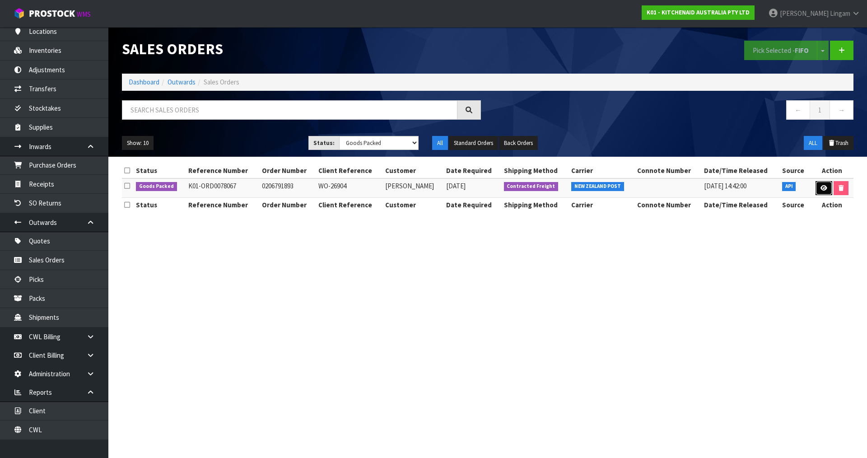
click at [822, 186] on icon at bounding box center [823, 188] width 7 height 6
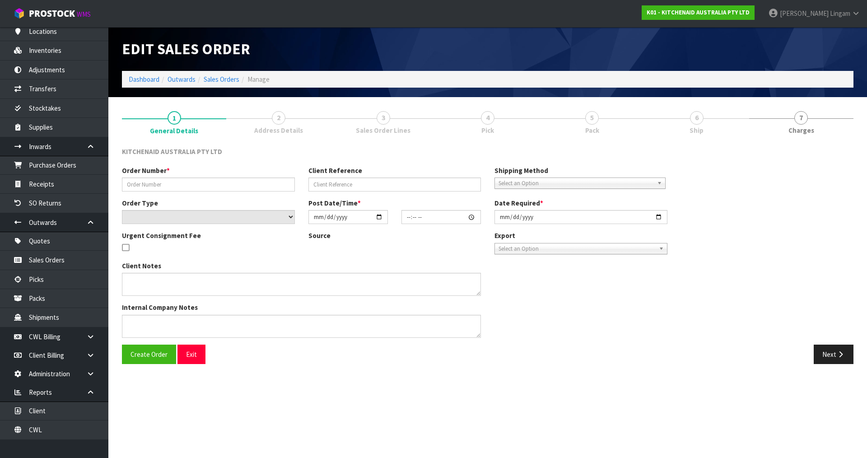
type input "0206791893"
type input "WO-26904"
select select "number:0"
type input "[DATE]"
type input "15:36:56.000"
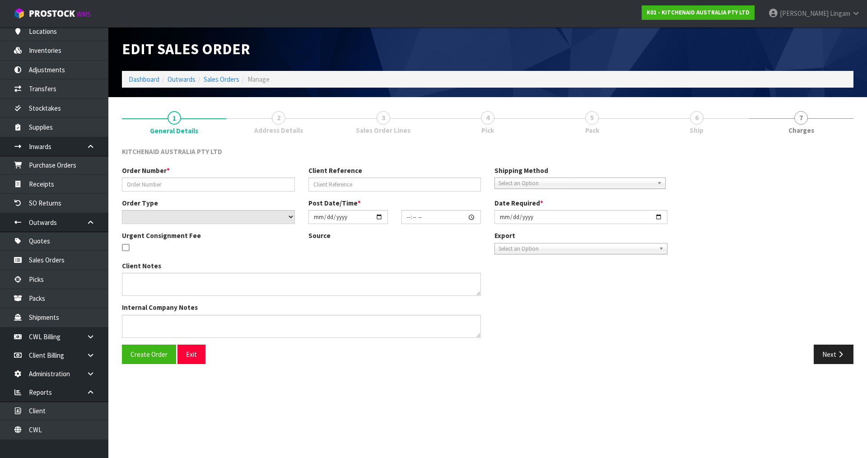
type input "[DATE]"
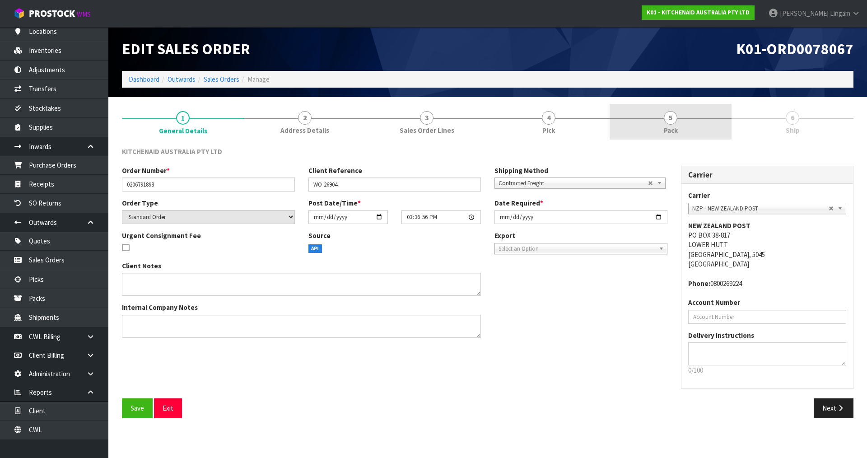
click at [703, 126] on link "5 Pack" at bounding box center [670, 122] width 122 height 36
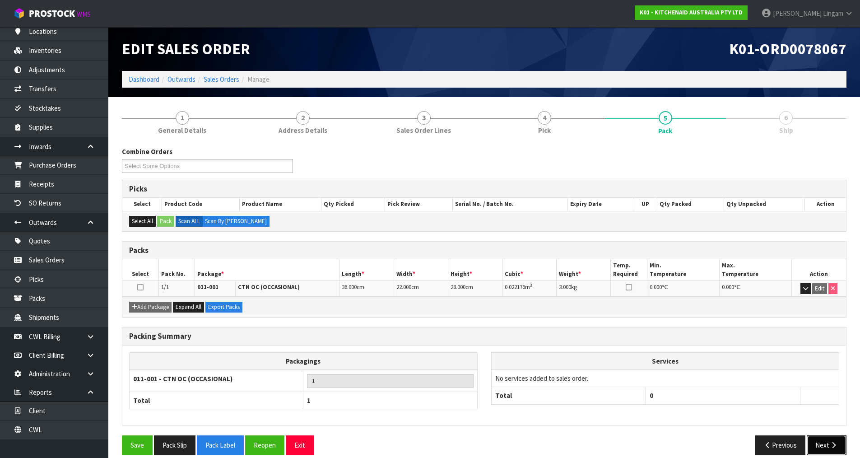
click at [819, 440] on button "Next" at bounding box center [827, 444] width 40 height 19
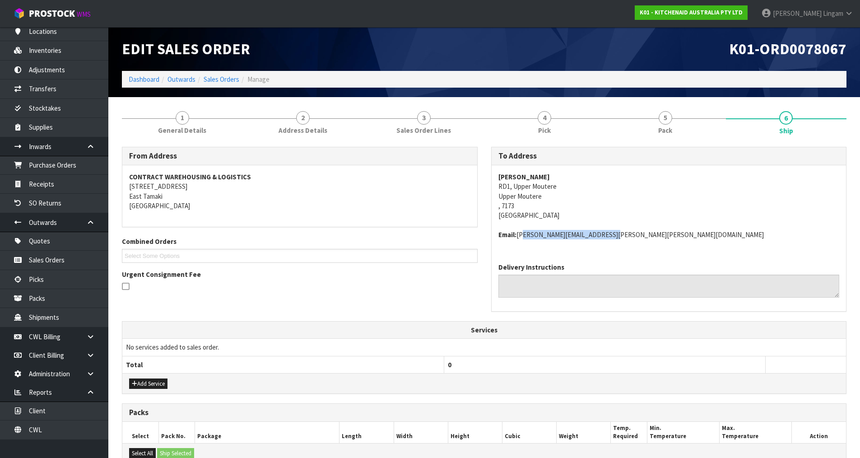
drag, startPoint x: 519, startPoint y: 233, endPoint x: 619, endPoint y: 235, distance: 100.2
click at [619, 235] on address "Email: [PERSON_NAME][EMAIL_ADDRESS][PERSON_NAME][PERSON_NAME][DOMAIN_NAME]" at bounding box center [668, 234] width 341 height 9
copy address "[PERSON_NAME][EMAIL_ADDRESS][PERSON_NAME][PERSON_NAME][DOMAIN_NAME]"
click at [676, 222] on span "[PERSON_NAME] [STREET_ADDRESS] Email: [PERSON_NAME][EMAIL_ADDRESS][PERSON_NAME]…" at bounding box center [668, 206] width 341 height 68
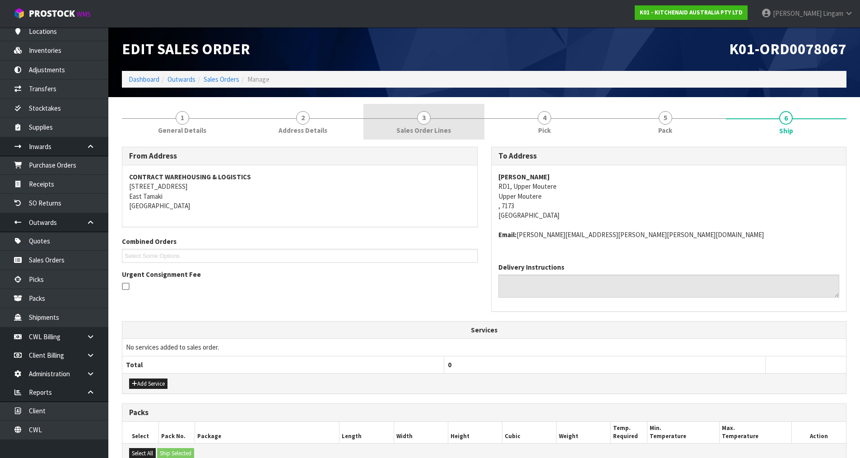
click at [428, 106] on link "3 Sales Order Lines" at bounding box center [423, 122] width 121 height 36
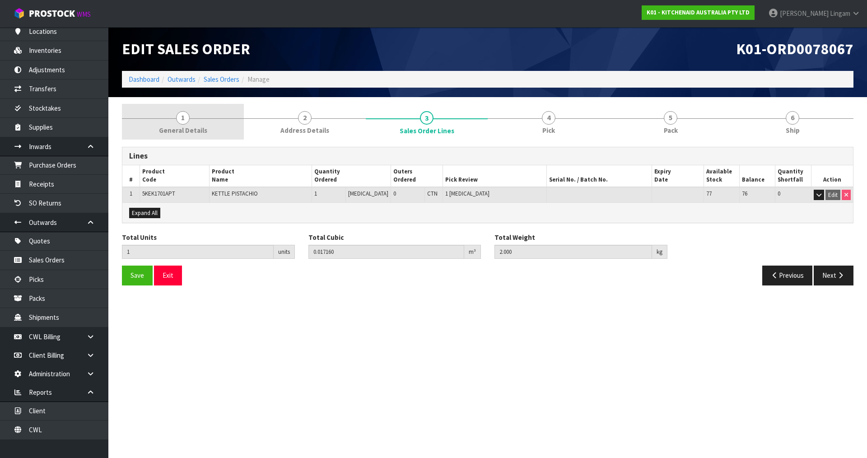
click at [192, 122] on link "1 General Details" at bounding box center [183, 122] width 122 height 36
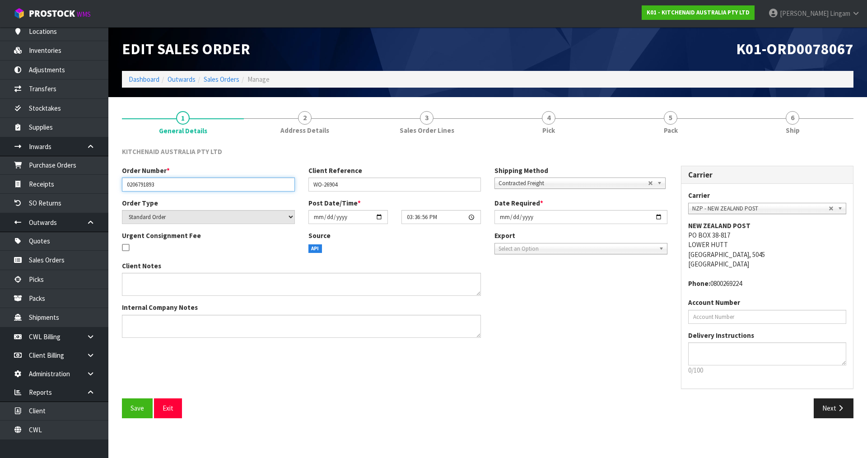
drag, startPoint x: 167, startPoint y: 183, endPoint x: 116, endPoint y: 179, distance: 52.1
click at [116, 179] on div "Order Number * 0206791893" at bounding box center [208, 179] width 186 height 26
click at [141, 78] on link "Dashboard" at bounding box center [144, 79] width 31 height 9
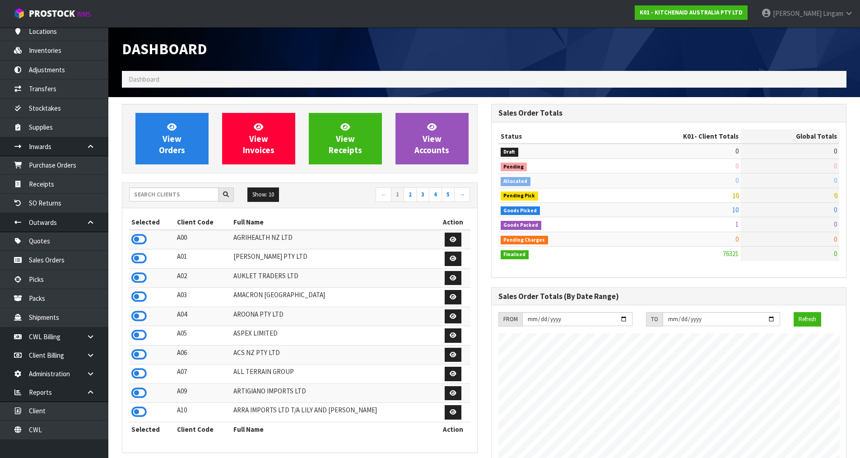
scroll to position [684, 369]
click at [45, 427] on link "CWL" at bounding box center [54, 429] width 108 height 19
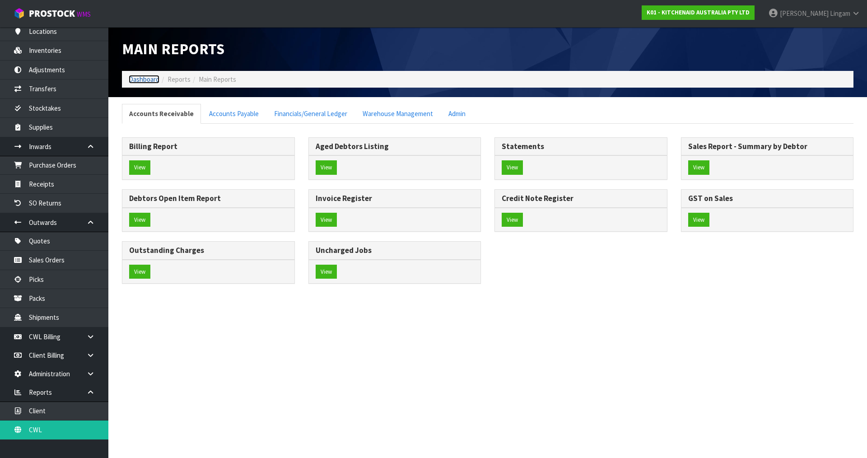
click at [149, 78] on link "Dashboard" at bounding box center [144, 79] width 31 height 9
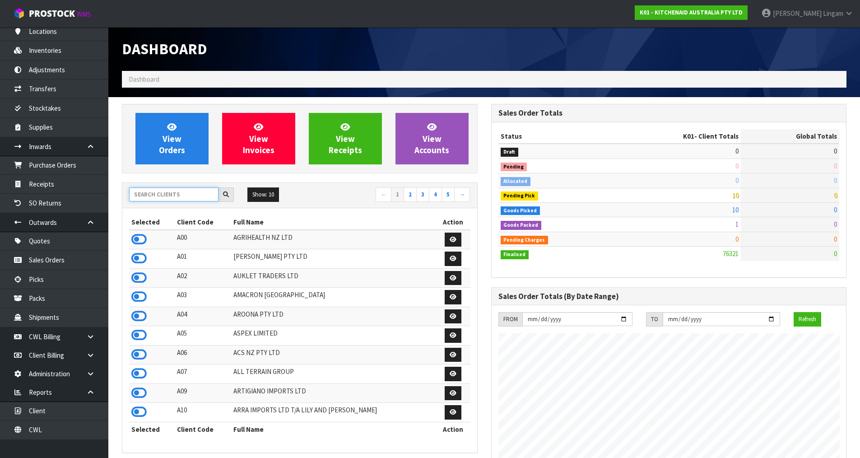
click at [156, 195] on input "text" at bounding box center [173, 194] width 89 height 14
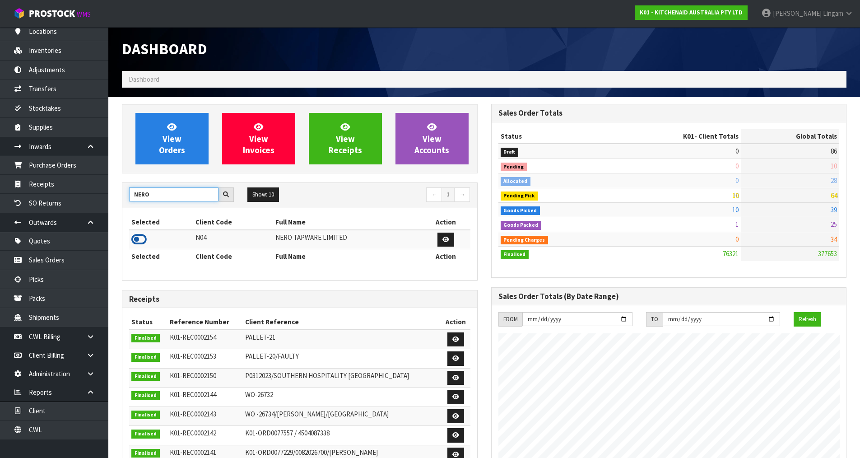
type input "NERO"
click at [133, 236] on icon at bounding box center [138, 239] width 15 height 14
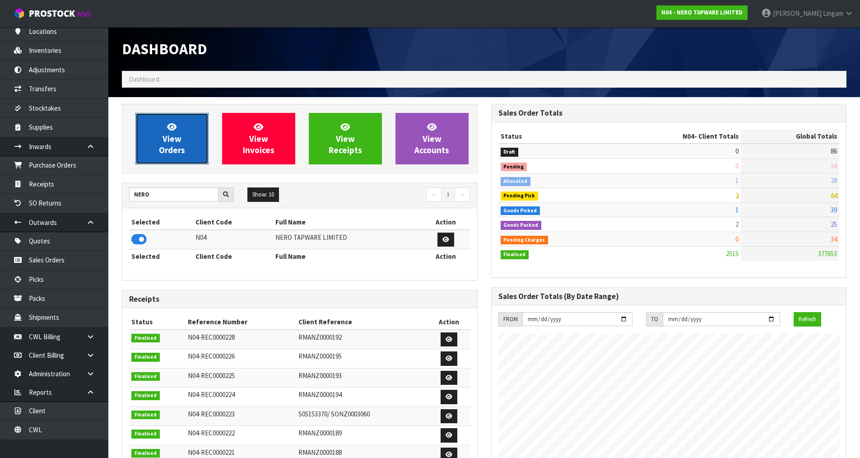
click at [195, 154] on link "View Orders" at bounding box center [171, 138] width 73 height 51
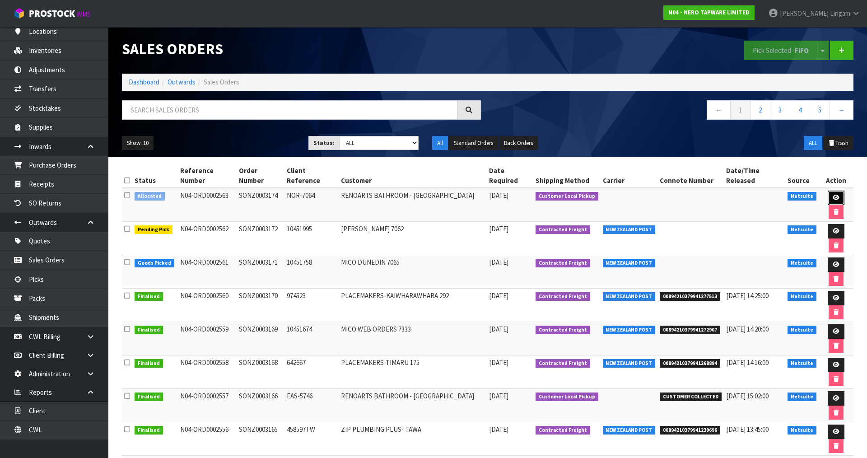
click at [827, 190] on link at bounding box center [835, 197] width 17 height 14
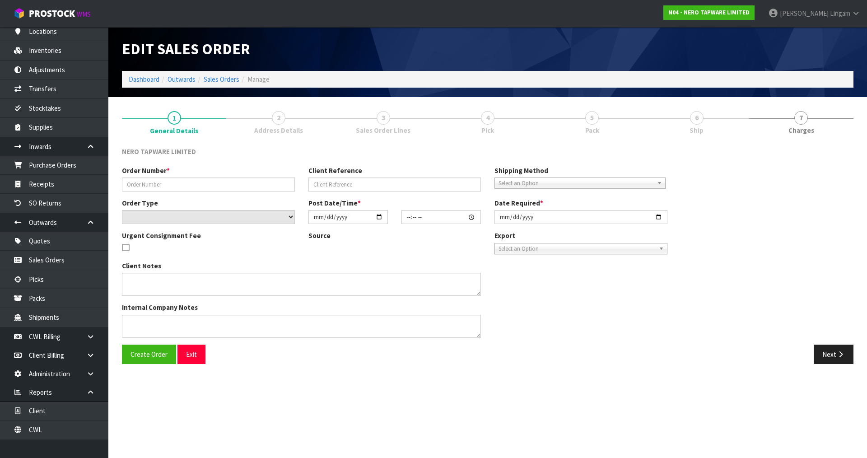
type input "SONZ0003174"
type input "NOR-7064"
select select "number:0"
type input "[DATE]"
type input "16:30:06.000"
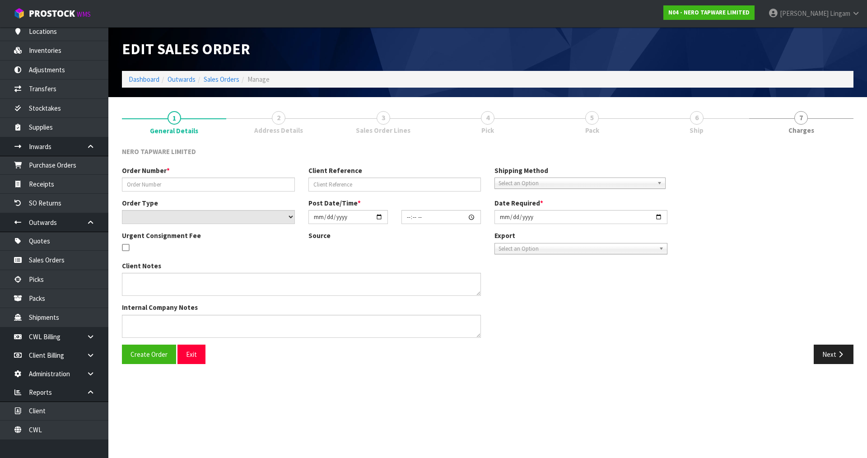
type input "[DATE]"
type textarea "customer pick up"
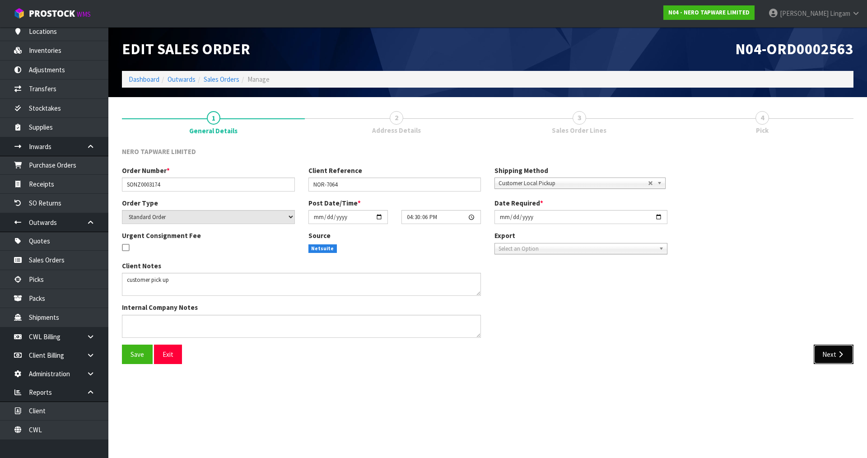
click at [826, 354] on button "Next" at bounding box center [833, 353] width 40 height 19
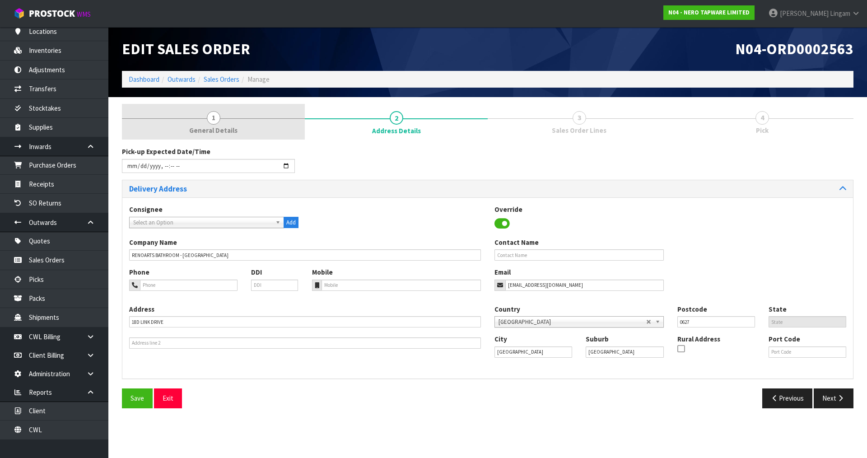
click at [212, 125] on span "General Details" at bounding box center [213, 129] width 48 height 9
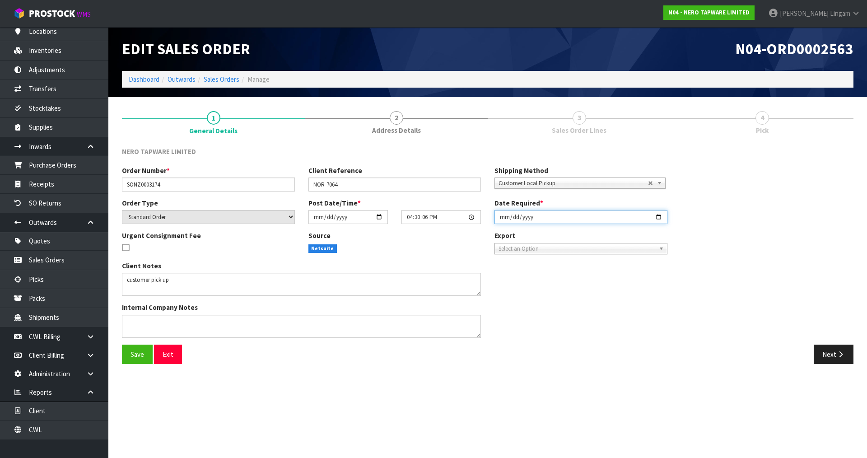
click at [498, 216] on input "[DATE]" at bounding box center [580, 217] width 173 height 14
type input "[DATE]"
click at [137, 351] on span "Save" at bounding box center [137, 354] width 14 height 9
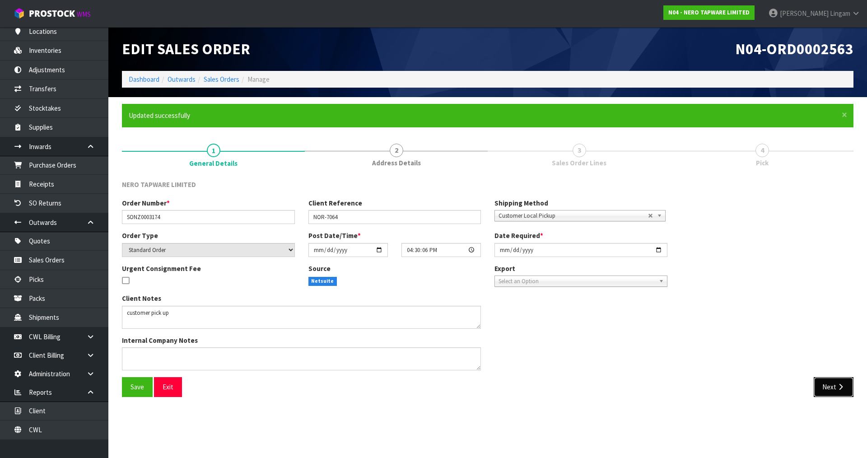
click at [829, 392] on button "Next" at bounding box center [833, 386] width 40 height 19
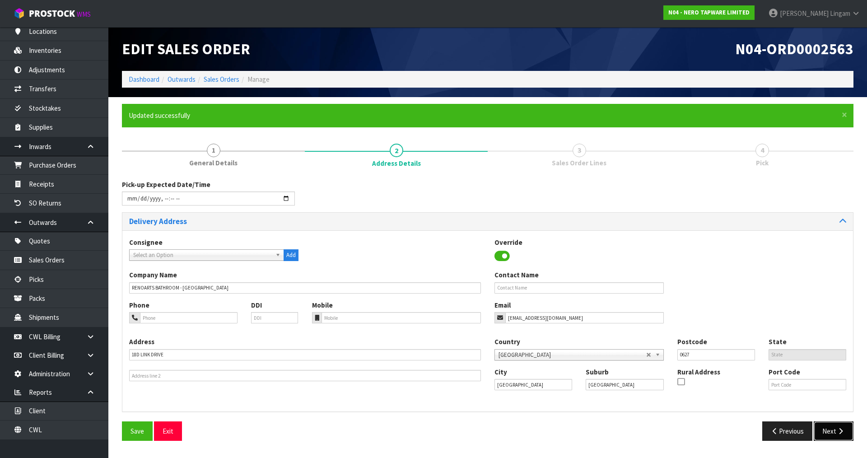
click at [827, 427] on button "Next" at bounding box center [833, 430] width 40 height 19
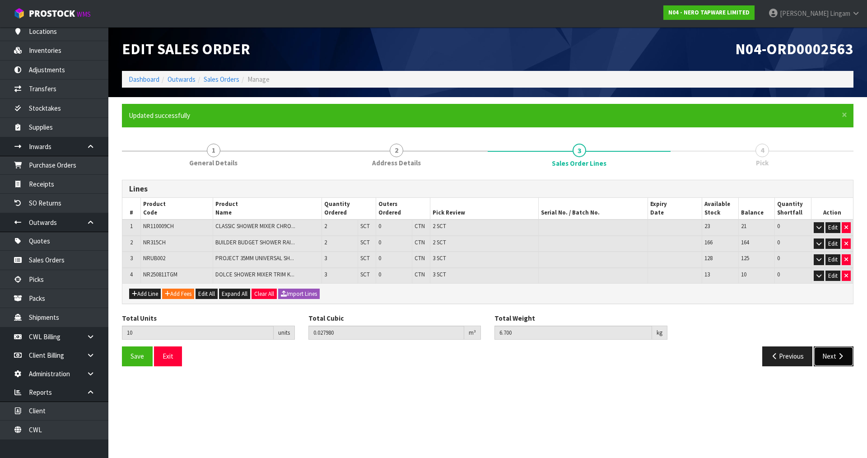
click at [829, 357] on button "Next" at bounding box center [833, 355] width 40 height 19
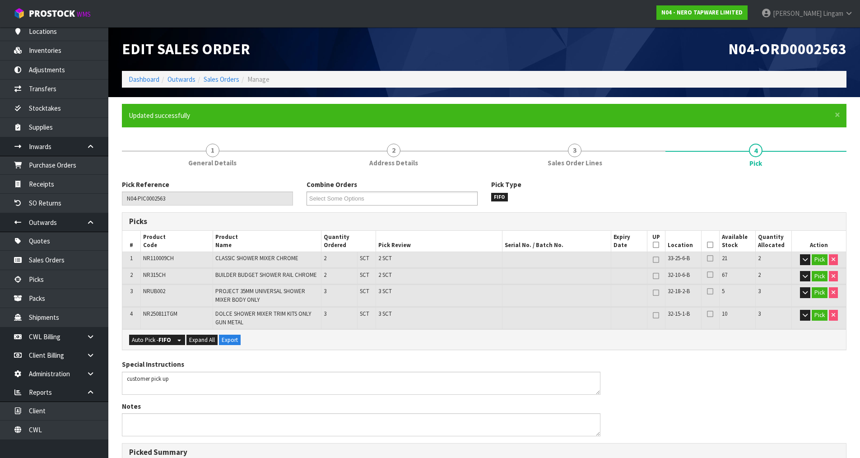
click at [821, 253] on td "Pick" at bounding box center [819, 260] width 54 height 16
click at [816, 266] on td "Pick" at bounding box center [819, 260] width 54 height 16
click at [813, 256] on button "Pick" at bounding box center [819, 259] width 16 height 11
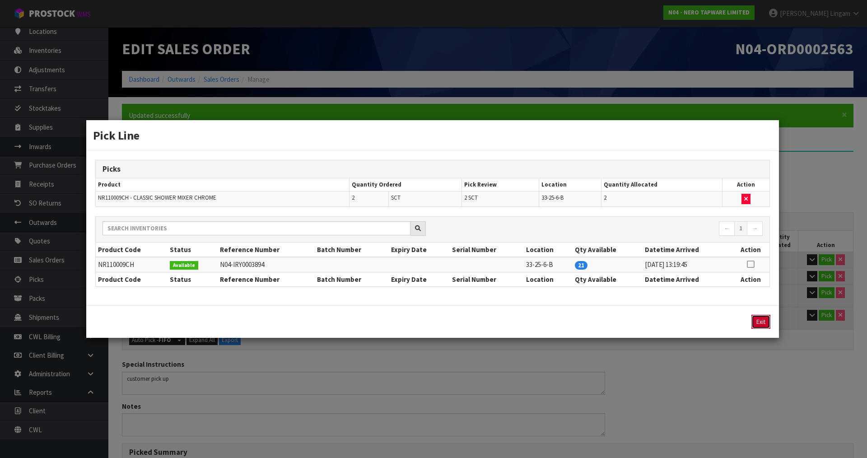
click at [758, 324] on button "Exit" at bounding box center [760, 322] width 19 height 14
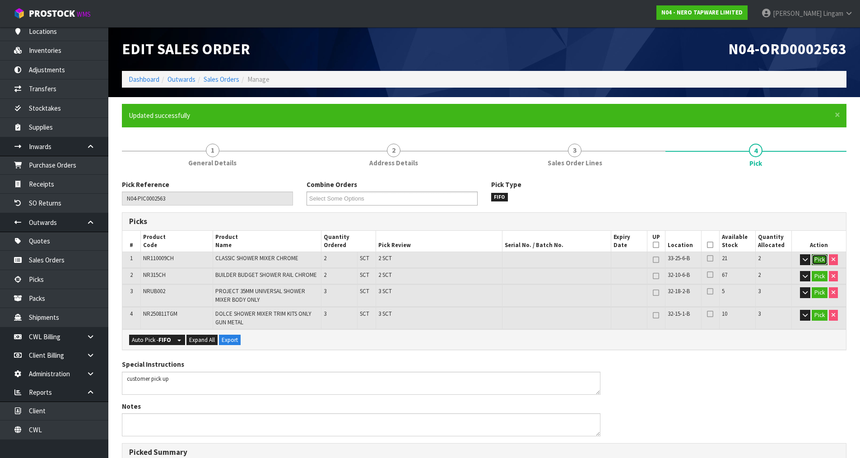
scroll to position [234, 0]
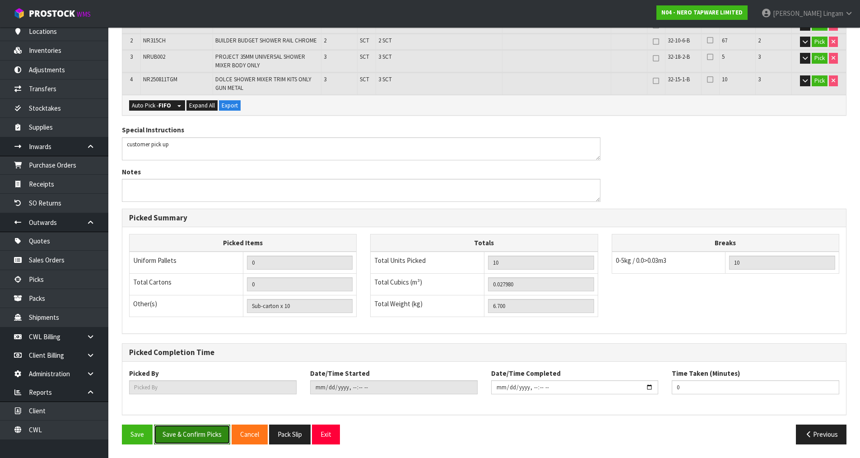
click at [204, 435] on button "Save & Confirm Picks" at bounding box center [192, 433] width 76 height 19
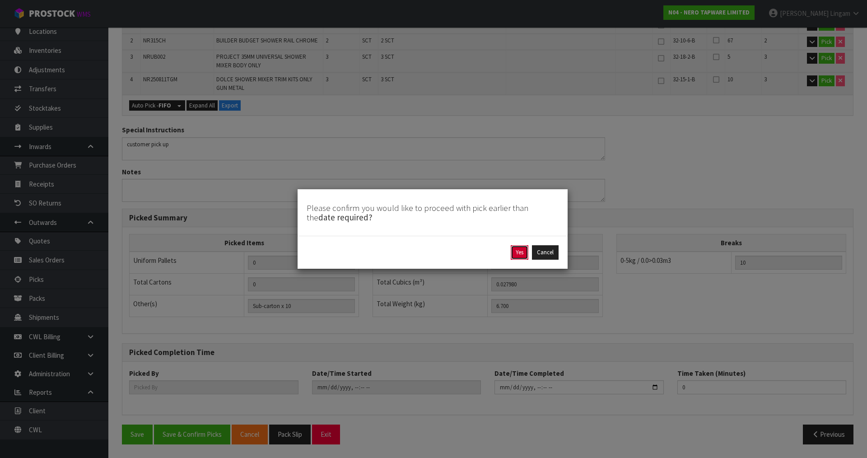
click at [519, 251] on button "Yes" at bounding box center [519, 252] width 18 height 14
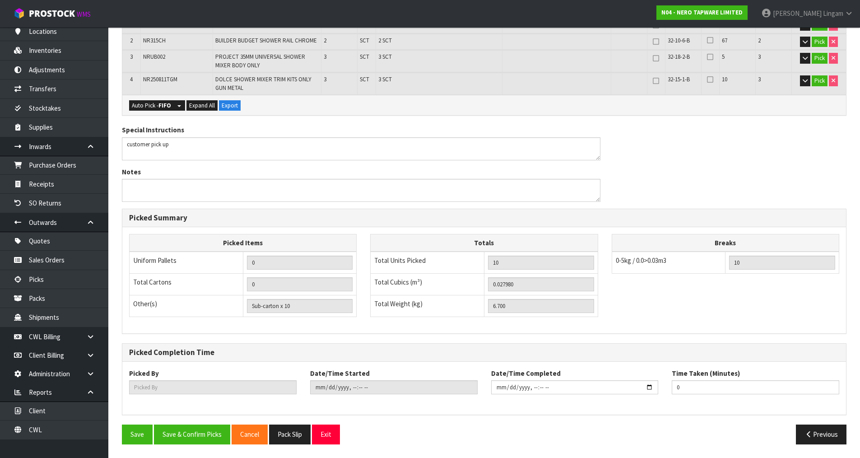
scroll to position [0, 0]
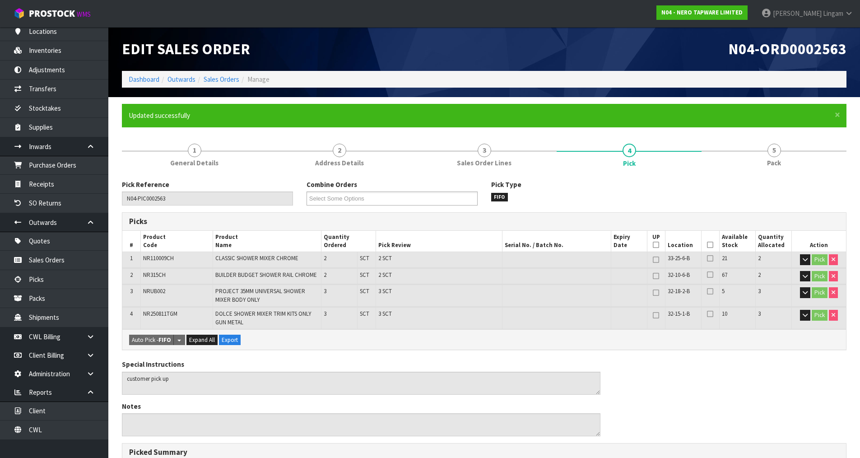
type input "[PERSON_NAME]"
type input "[DATE]T17:35:43"
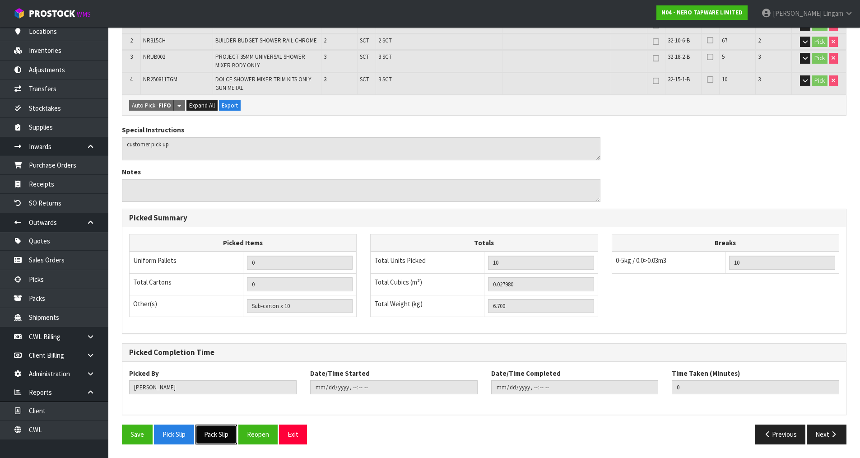
click at [216, 435] on button "Pack Slip" at bounding box center [216, 433] width 42 height 19
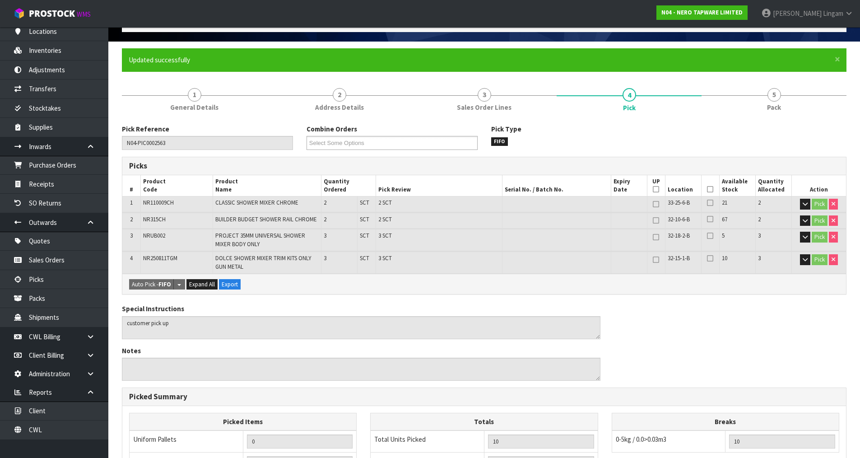
scroll to position [0, 0]
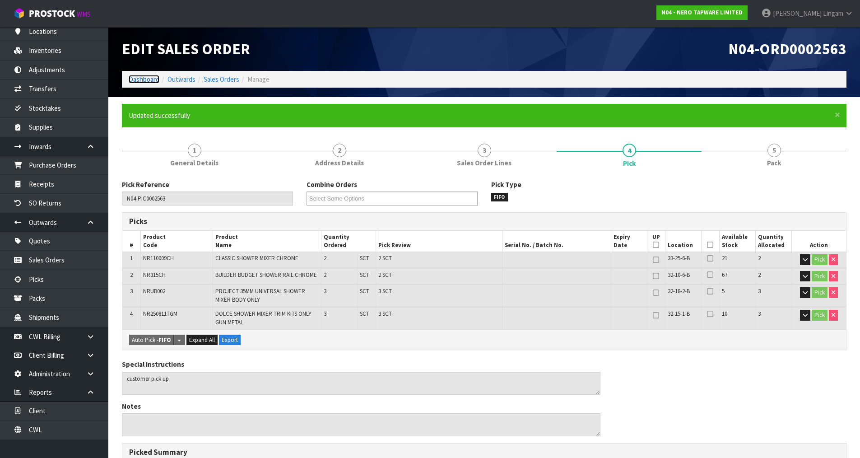
click at [140, 79] on link "Dashboard" at bounding box center [144, 79] width 31 height 9
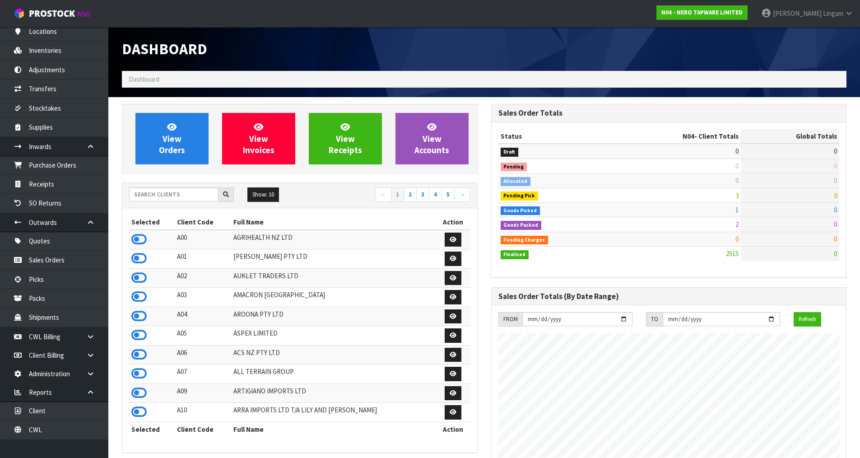
scroll to position [684, 369]
click at [186, 195] on input "text" at bounding box center [173, 194] width 89 height 14
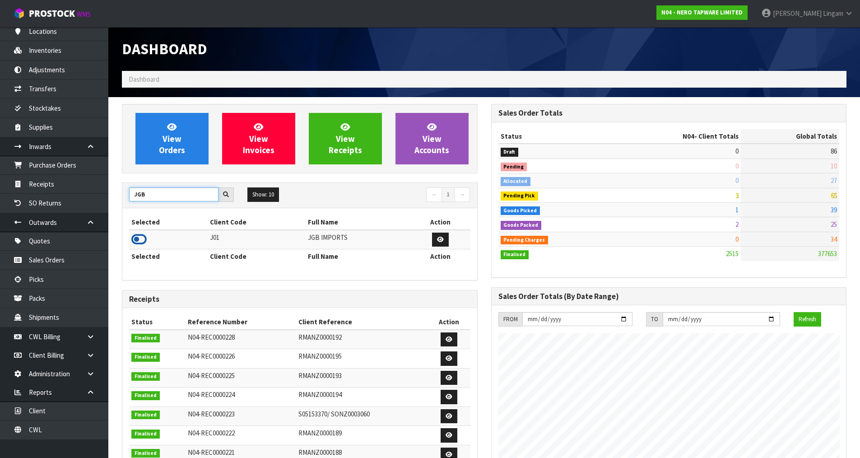
type input "JGB"
click at [140, 237] on icon at bounding box center [138, 239] width 15 height 14
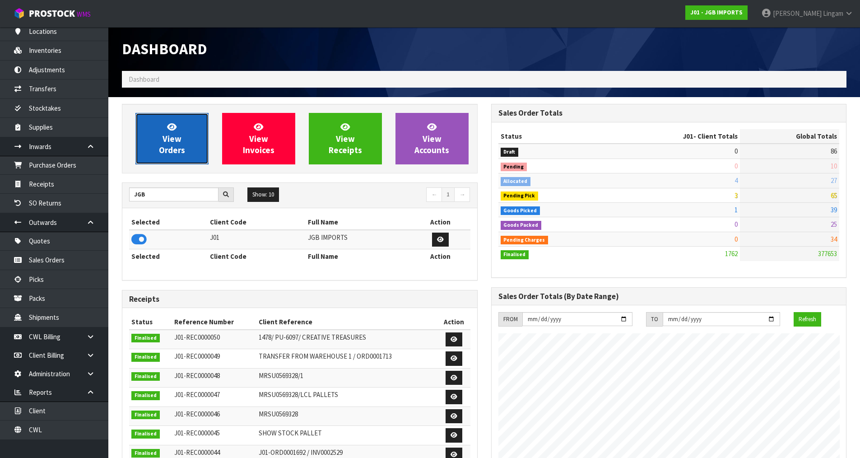
click at [195, 150] on link "View Orders" at bounding box center [171, 138] width 73 height 51
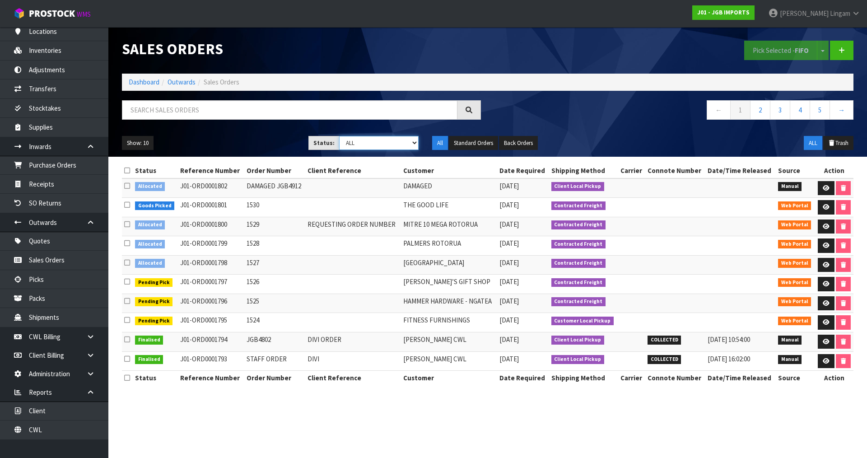
click at [398, 142] on select "Draft Pending Allocated Pending Pick Goods Picked Goods Packed Pending Charges …" at bounding box center [379, 143] width 80 height 14
select select "string:2"
click at [339, 136] on select "Draft Pending Allocated Pending Pick Goods Picked Goods Packed Pending Charges …" at bounding box center [379, 143] width 80 height 14
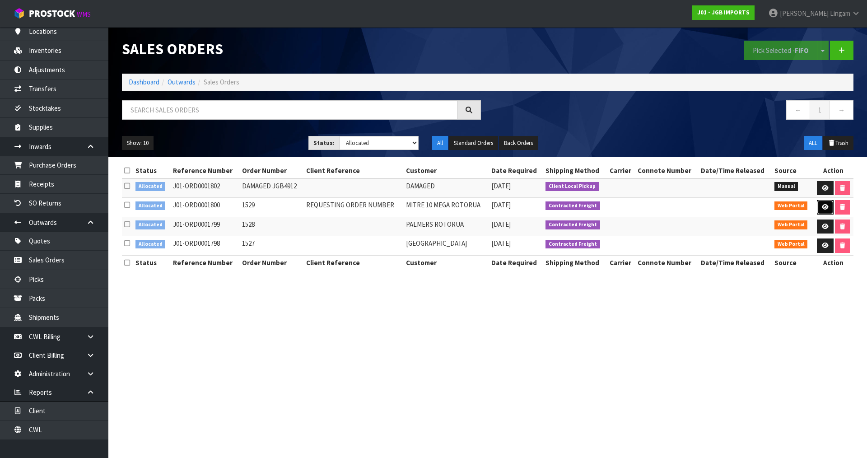
click at [822, 207] on icon at bounding box center [824, 207] width 7 height 6
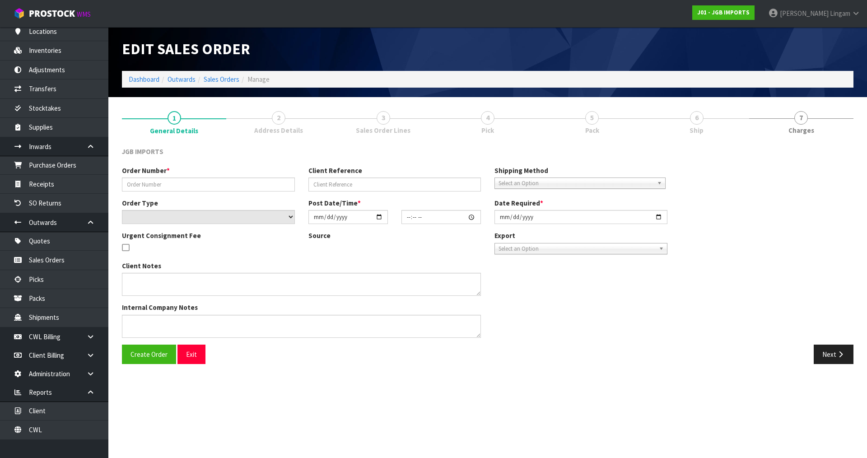
type input "1529"
type input "REQUESTING ORDER NUMBER"
select select "number:0"
type input "[DATE]"
type input "15:39:00.000"
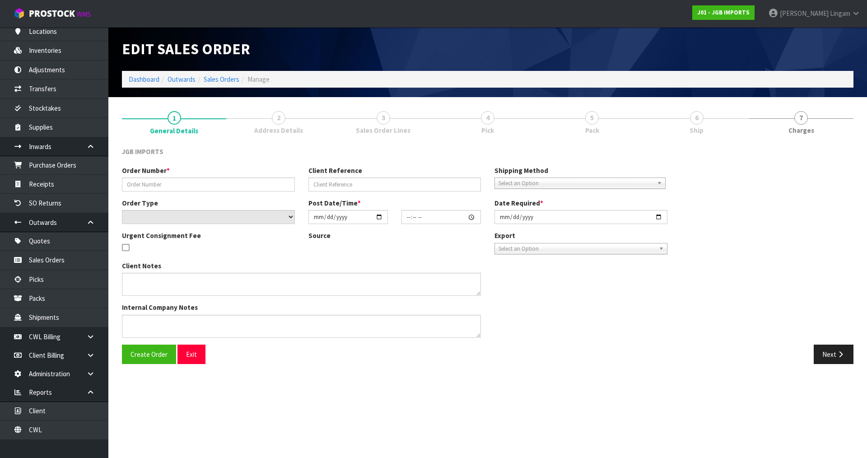
type input "[DATE]"
type textarea "PLEASE EMAIL PRO-FORMA INVOICE, REQUESTING ORDER NUMBER, TO: [EMAIL_ADDRESS][DO…"
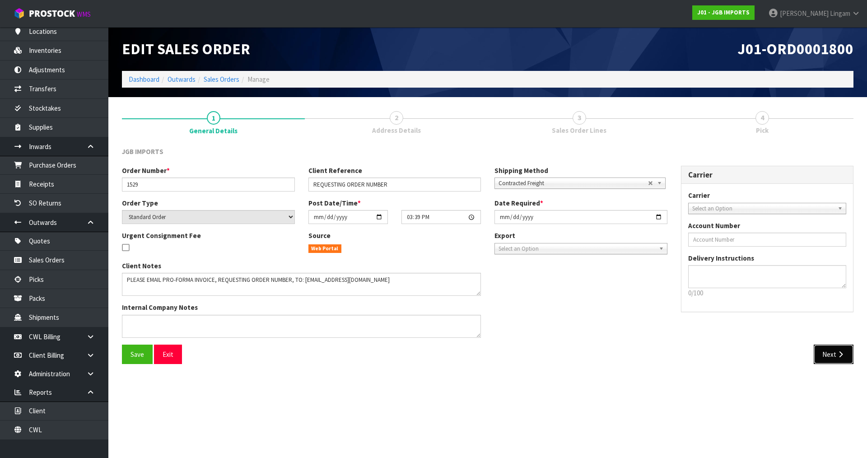
click at [830, 349] on button "Next" at bounding box center [833, 353] width 40 height 19
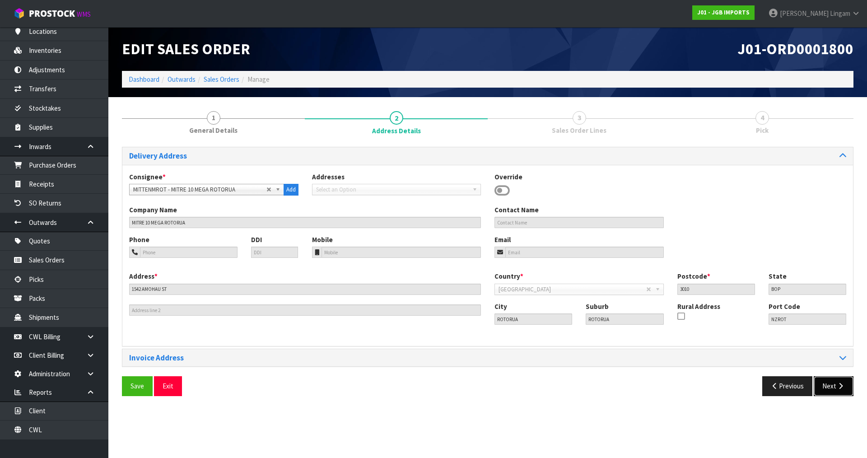
click at [820, 389] on button "Next" at bounding box center [833, 385] width 40 height 19
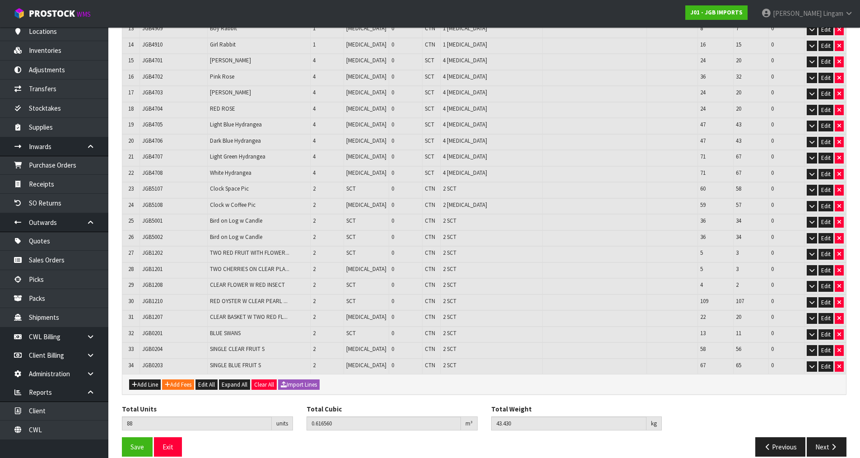
scroll to position [370, 0]
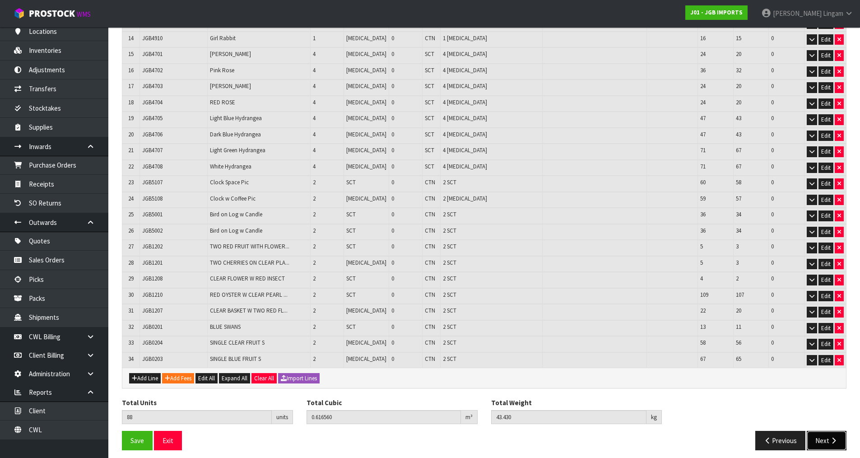
click at [821, 431] on button "Next" at bounding box center [827, 440] width 40 height 19
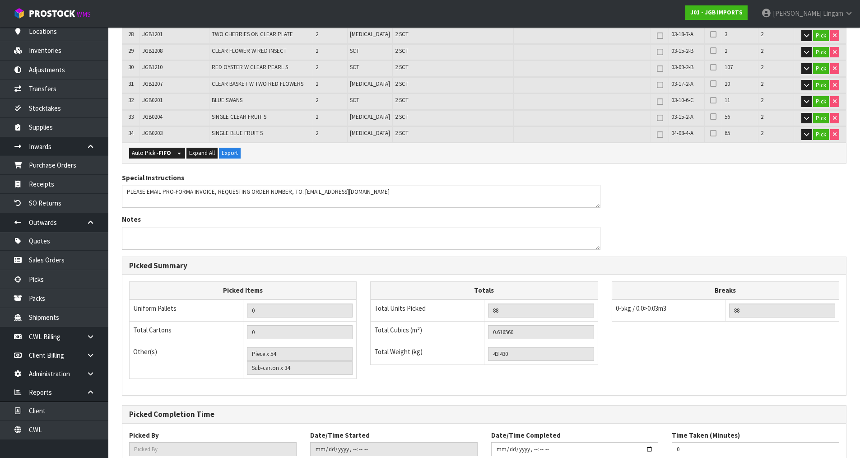
scroll to position [728, 0]
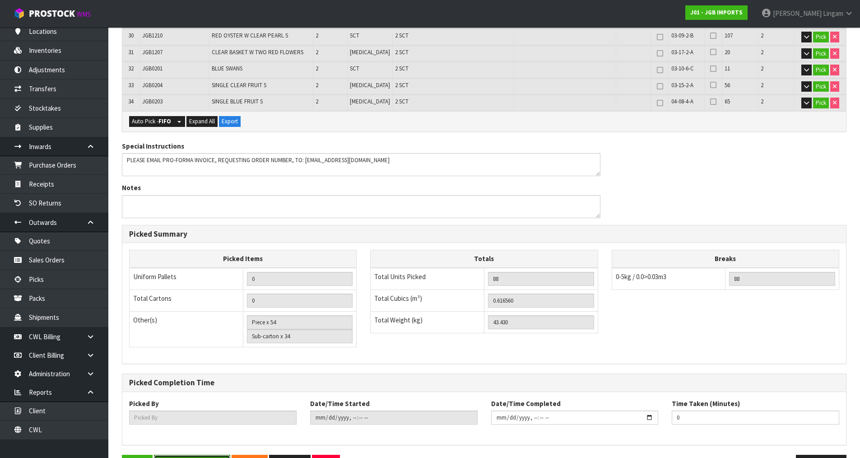
click at [198, 454] on button "Save & Confirm Picks" at bounding box center [192, 463] width 76 height 19
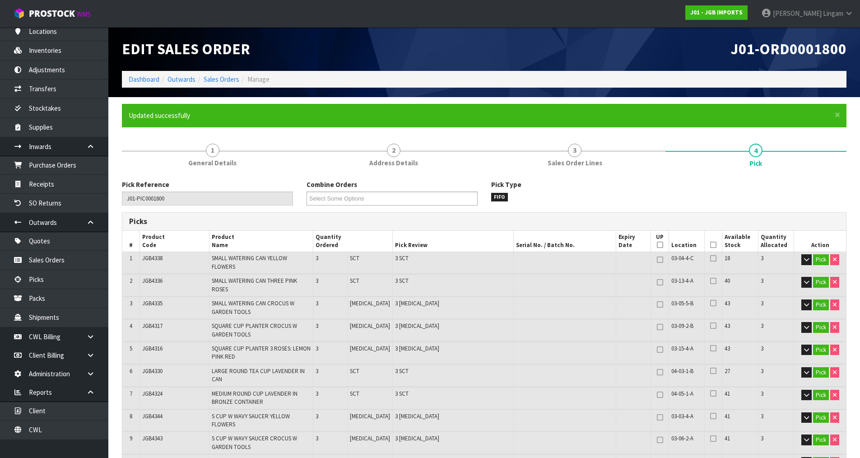
type input "[PERSON_NAME]"
type input "[DATE]T17:36:48"
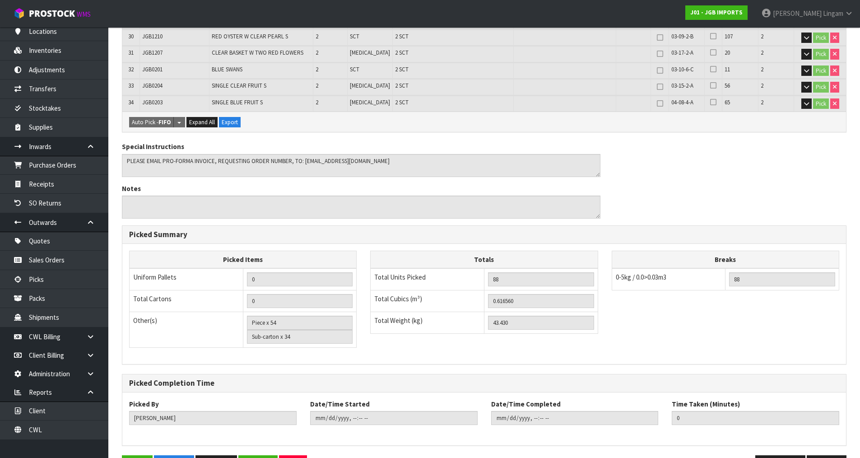
scroll to position [760, 0]
click at [220, 454] on button "Pack Slip" at bounding box center [216, 463] width 42 height 19
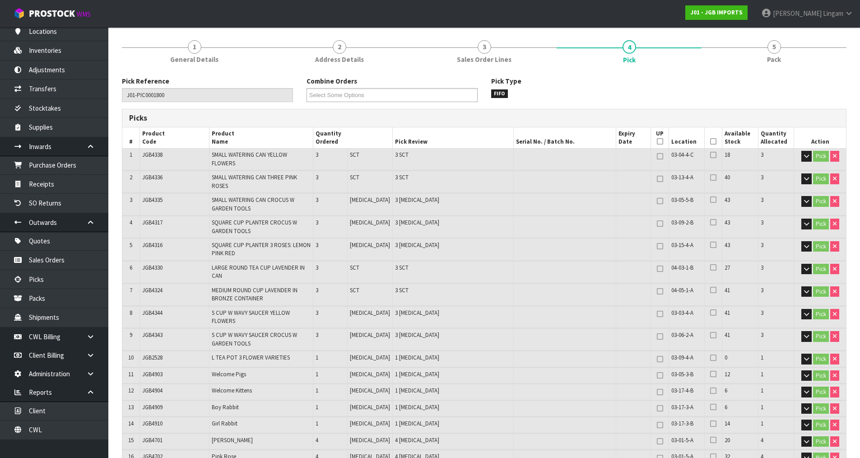
scroll to position [0, 0]
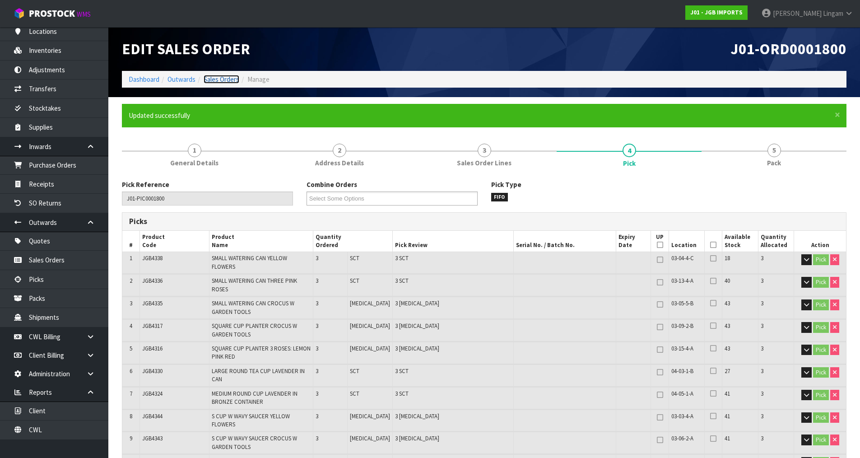
click at [230, 79] on link "Sales Orders" at bounding box center [222, 79] width 36 height 9
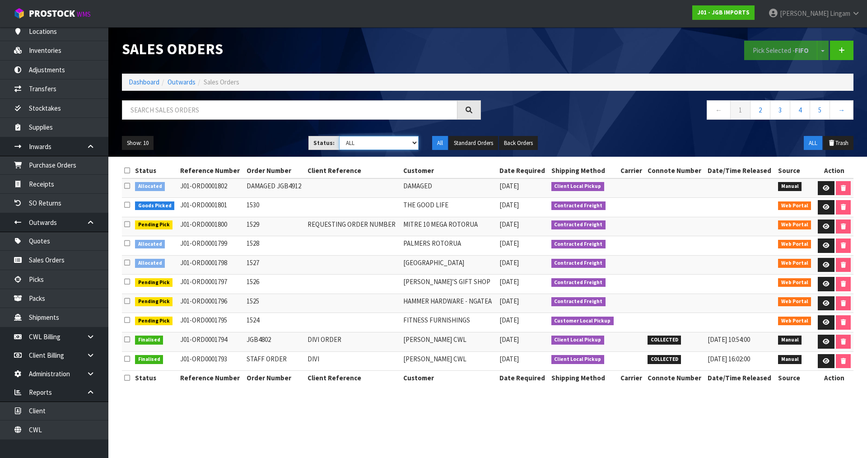
click at [404, 144] on select "Draft Pending Allocated Pending Pick Goods Picked Goods Packed Pending Charges …" at bounding box center [379, 143] width 80 height 14
select select "string:2"
click at [339, 136] on select "Draft Pending Allocated Pending Pick Goods Picked Goods Packed Pending Charges …" at bounding box center [379, 143] width 80 height 14
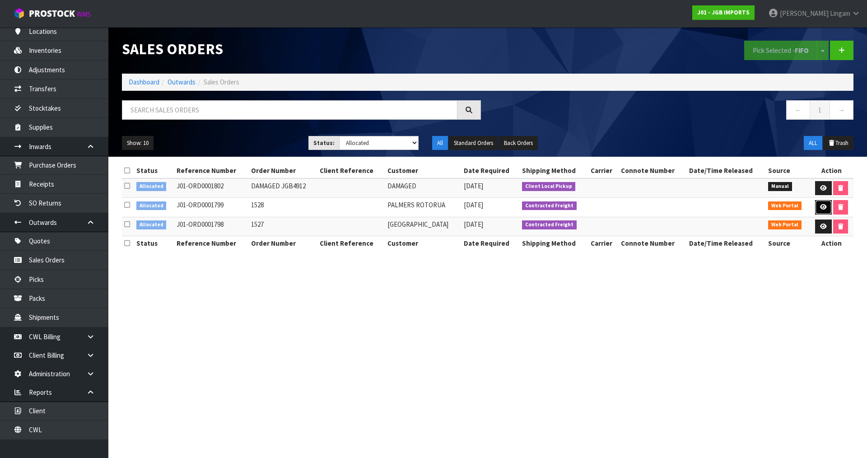
click at [821, 209] on icon at bounding box center [823, 207] width 7 height 6
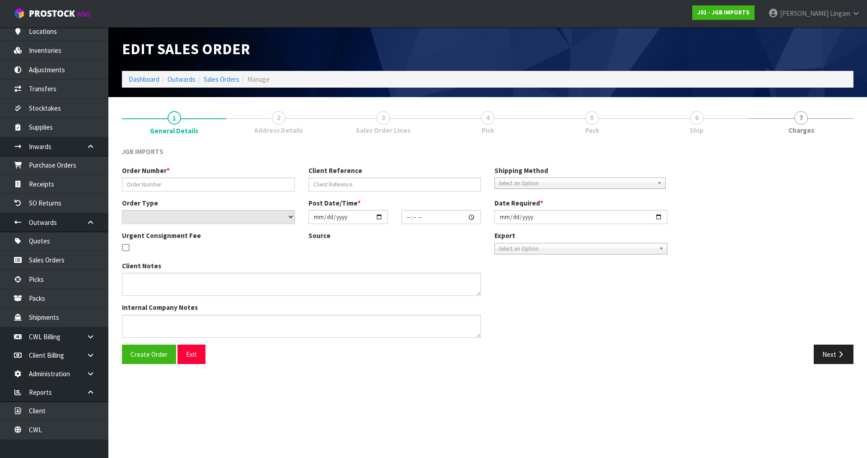
type input "1528"
select select "number:0"
type input "[DATE]"
type input "15:22:00.000"
type input "[DATE]"
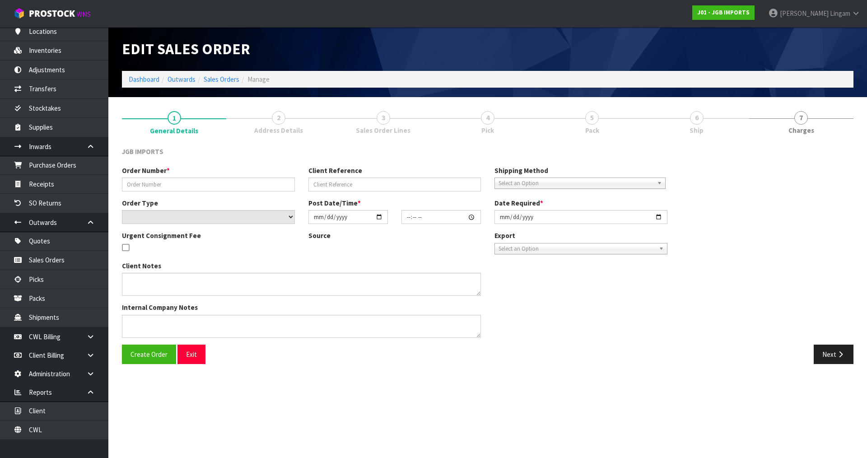
type textarea "SEPTEMBER INVOICE & DELIVERY"
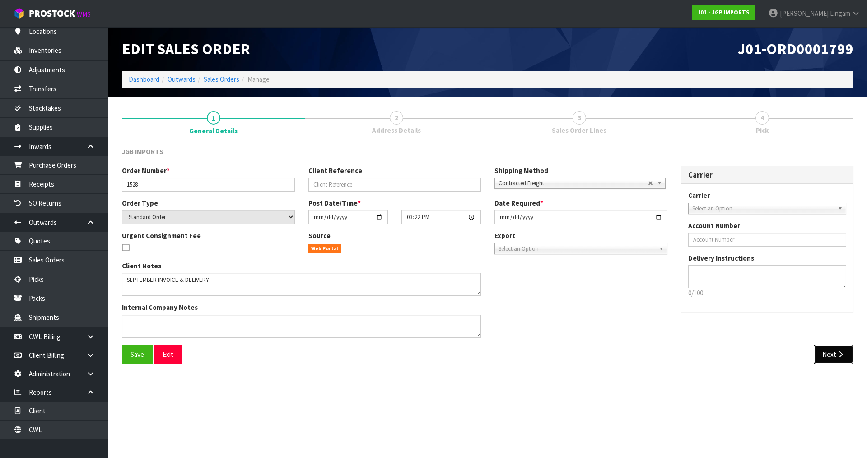
click at [828, 357] on button "Next" at bounding box center [833, 353] width 40 height 19
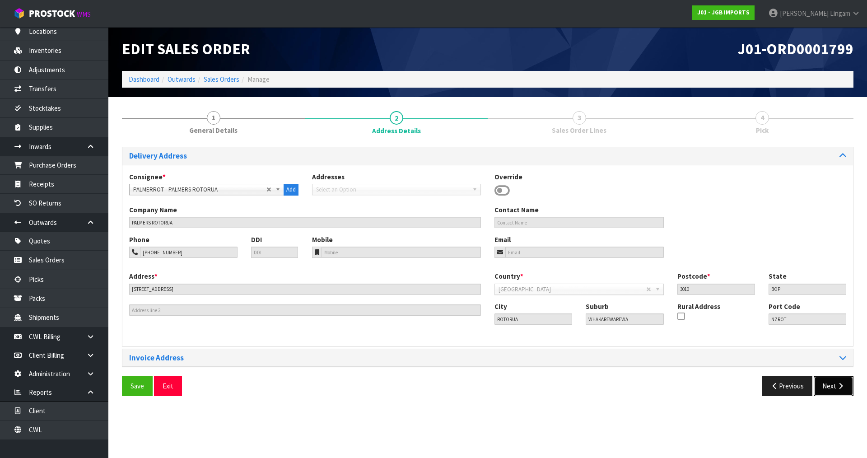
click at [830, 387] on button "Next" at bounding box center [833, 385] width 40 height 19
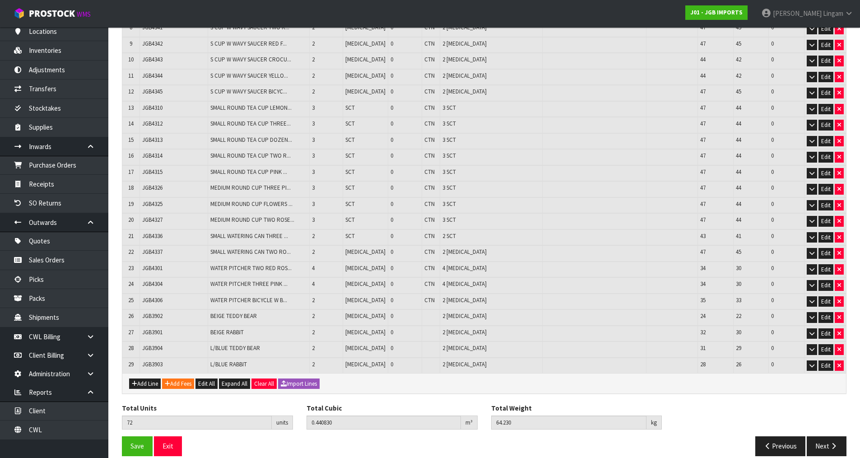
scroll to position [290, 0]
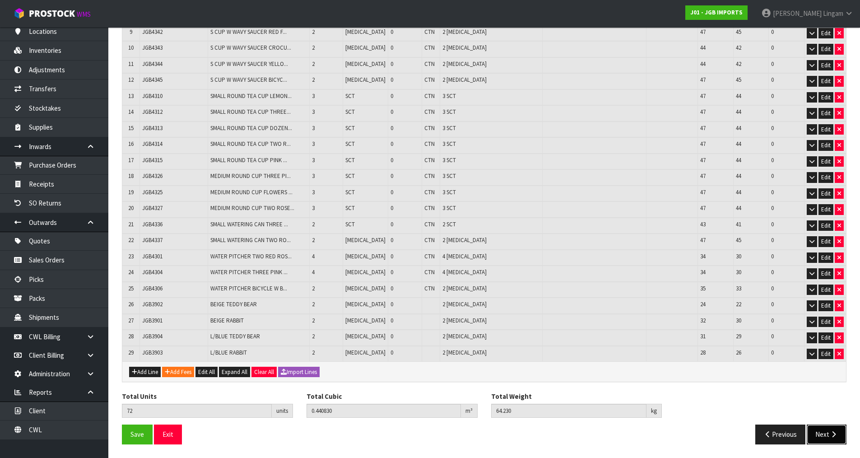
click at [829, 433] on button "Next" at bounding box center [827, 433] width 40 height 19
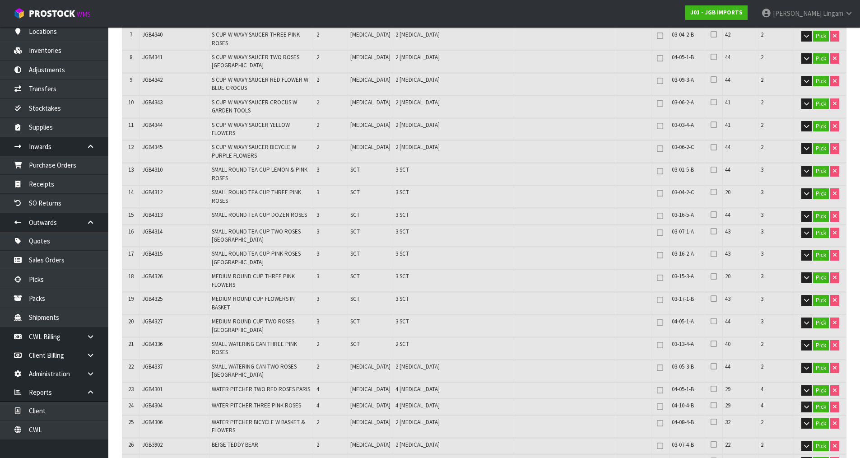
scroll to position [0, 0]
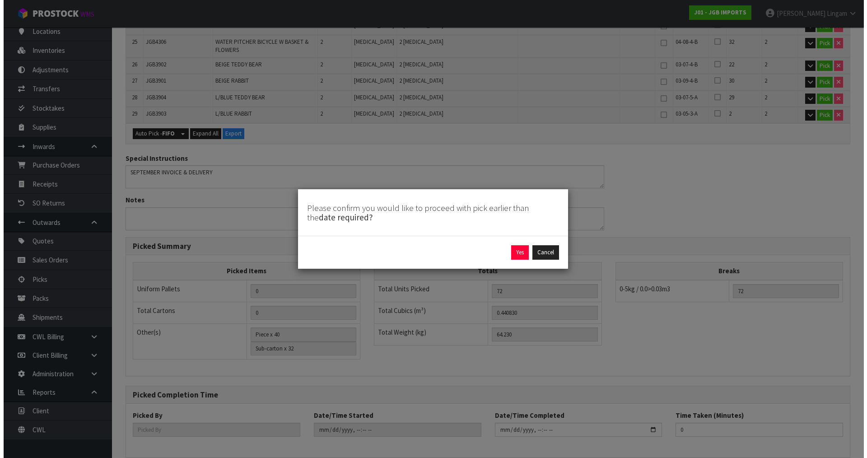
scroll to position [658, 0]
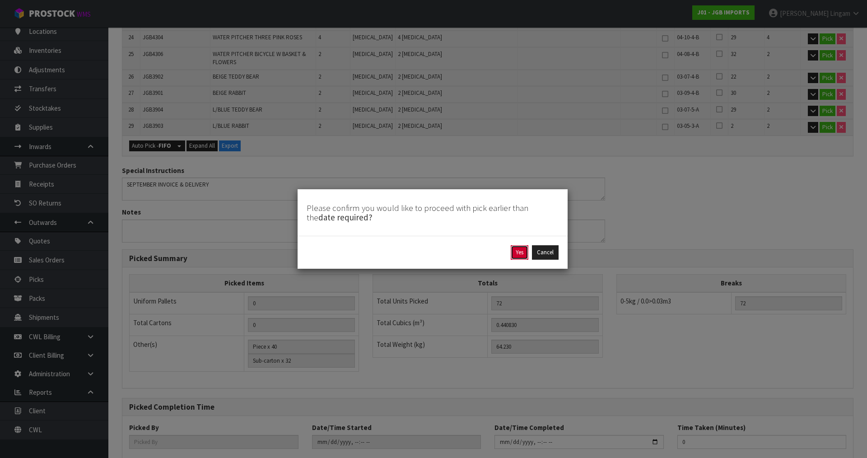
drag, startPoint x: 515, startPoint y: 250, endPoint x: 518, endPoint y: 246, distance: 4.6
click at [515, 250] on button "Yes" at bounding box center [519, 252] width 18 height 14
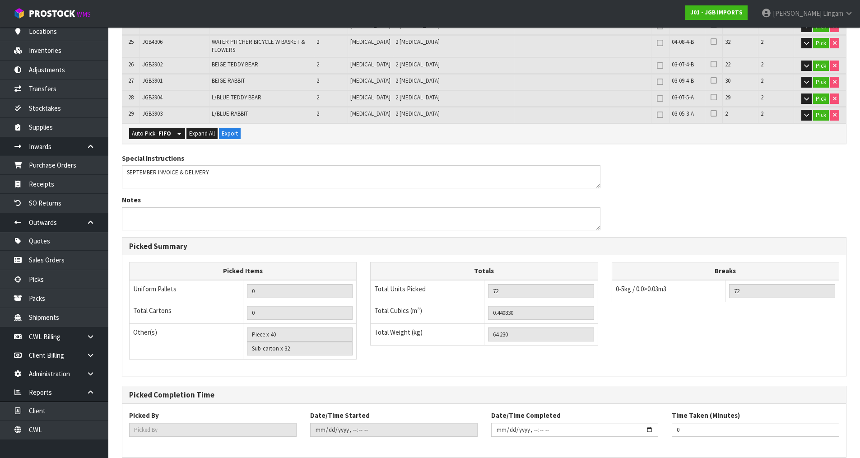
scroll to position [0, 0]
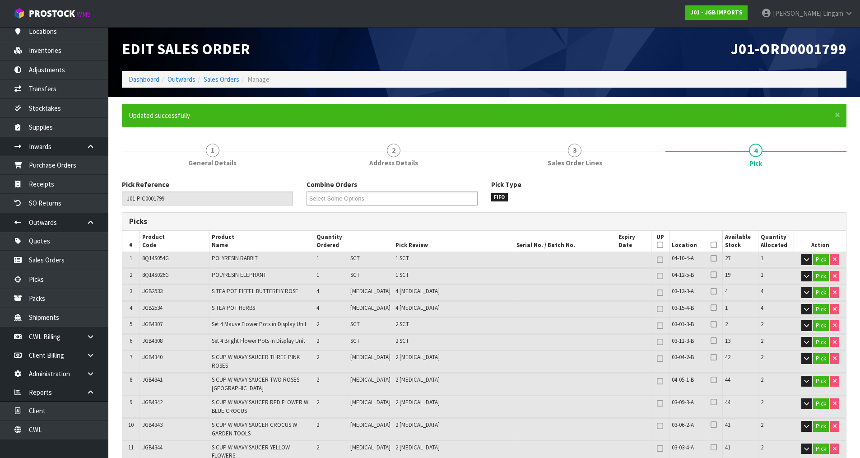
type input "[PERSON_NAME]"
type input "[DATE]T17:37:54"
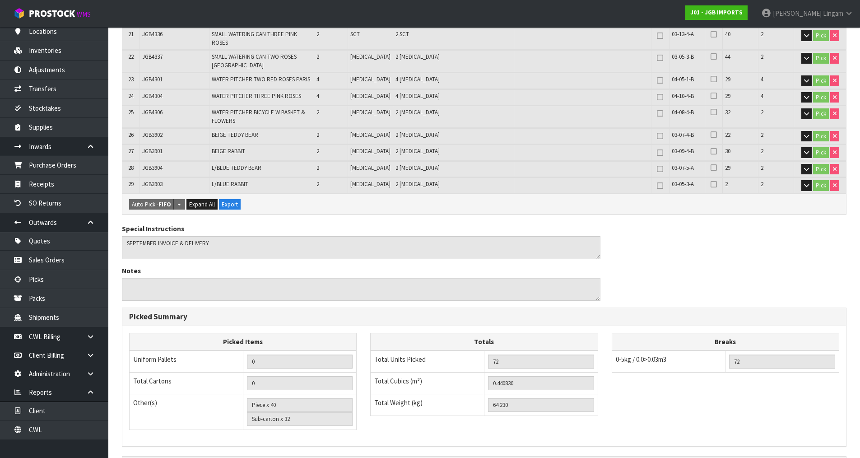
scroll to position [702, 0]
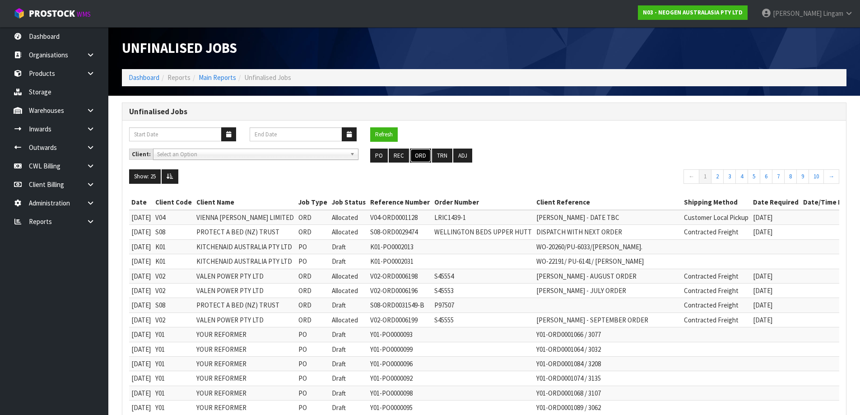
click at [415, 155] on button "ORD" at bounding box center [420, 155] width 21 height 14
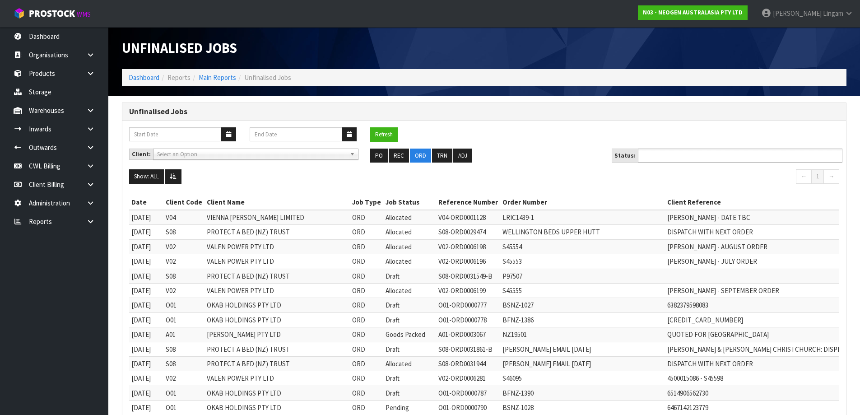
click at [670, 155] on input "text" at bounding box center [673, 155] width 66 height 11
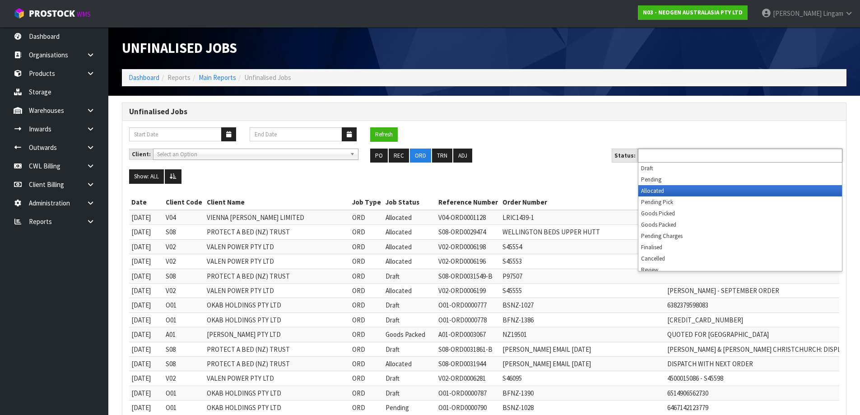
click at [671, 188] on li "Allocated" at bounding box center [740, 190] width 204 height 11
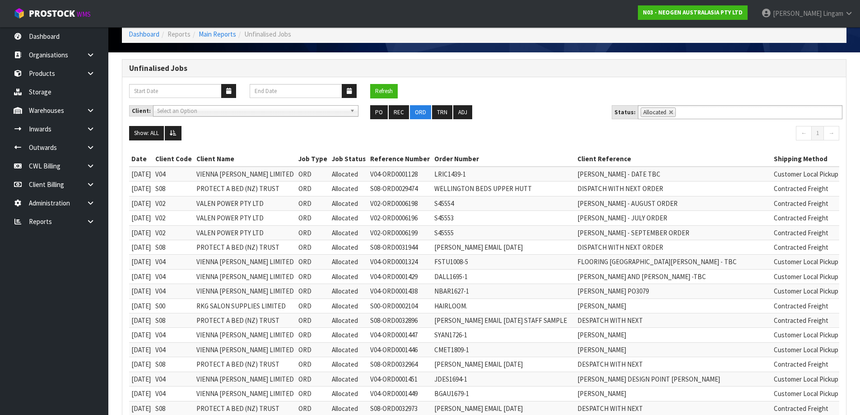
scroll to position [12, 0]
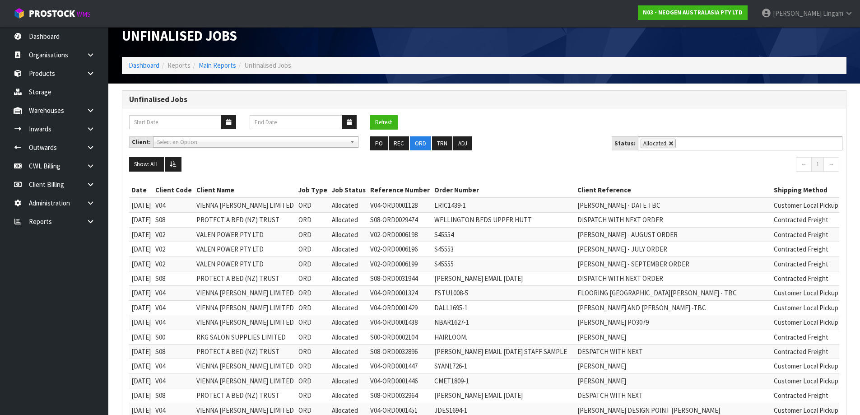
click at [668, 143] on link at bounding box center [670, 143] width 5 height 5
type input "Select Some Options"
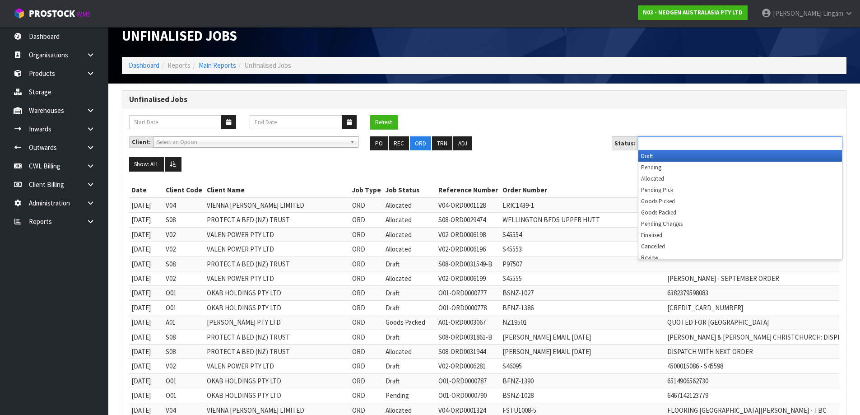
click at [668, 143] on input "text" at bounding box center [673, 143] width 66 height 11
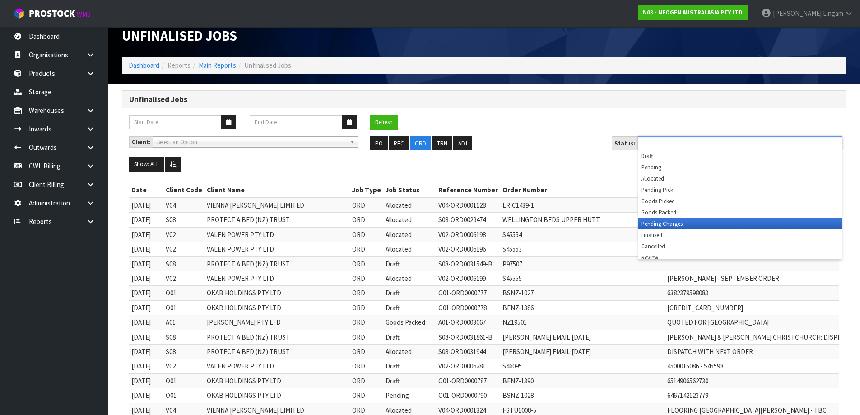
click at [674, 223] on li "Pending Charges" at bounding box center [740, 223] width 204 height 11
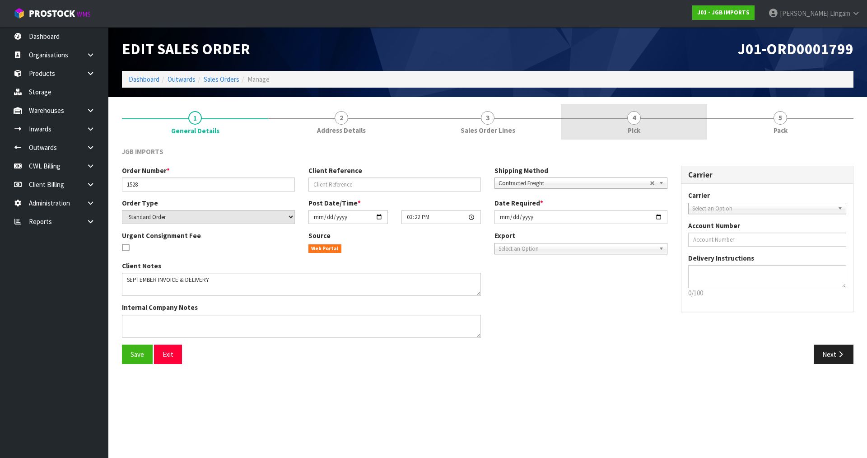
click at [654, 126] on link "4 Pick" at bounding box center [634, 122] width 146 height 36
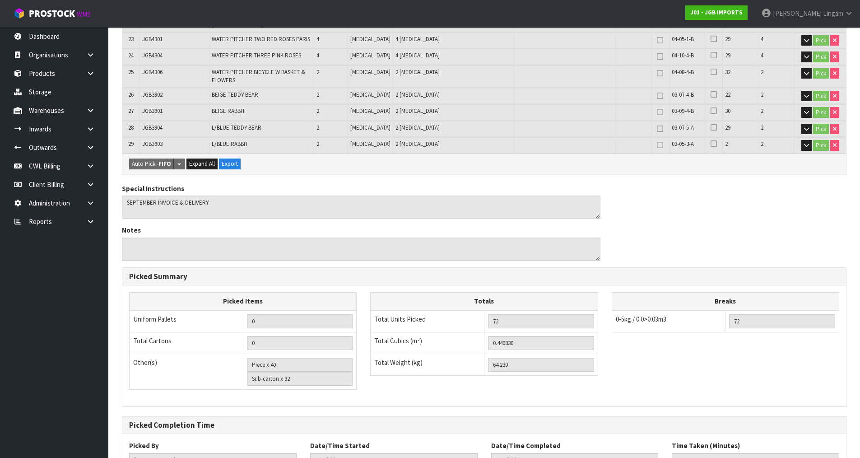
scroll to position [670, 0]
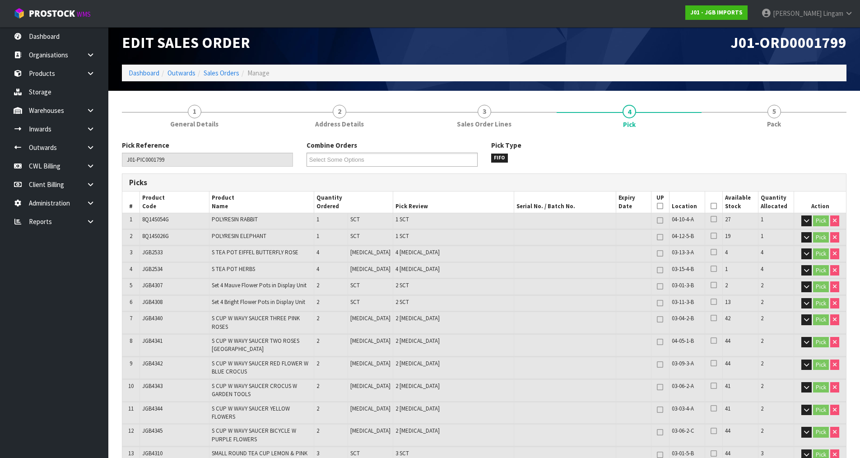
scroll to position [0, 0]
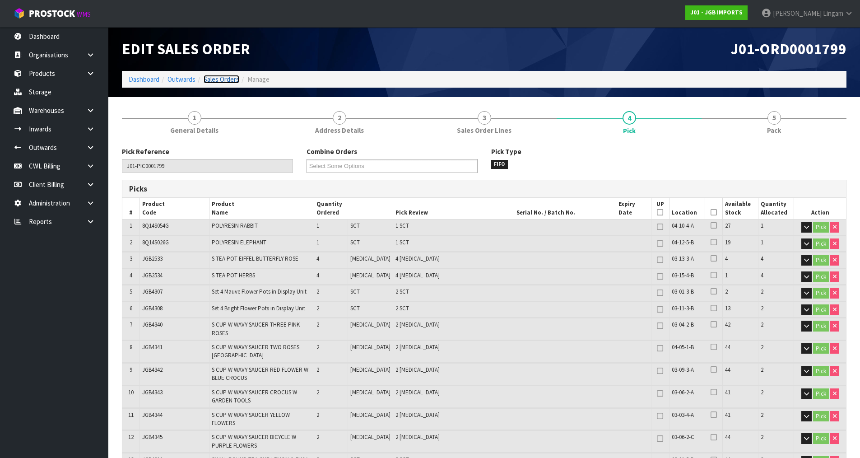
click at [228, 80] on link "Sales Orders" at bounding box center [222, 79] width 36 height 9
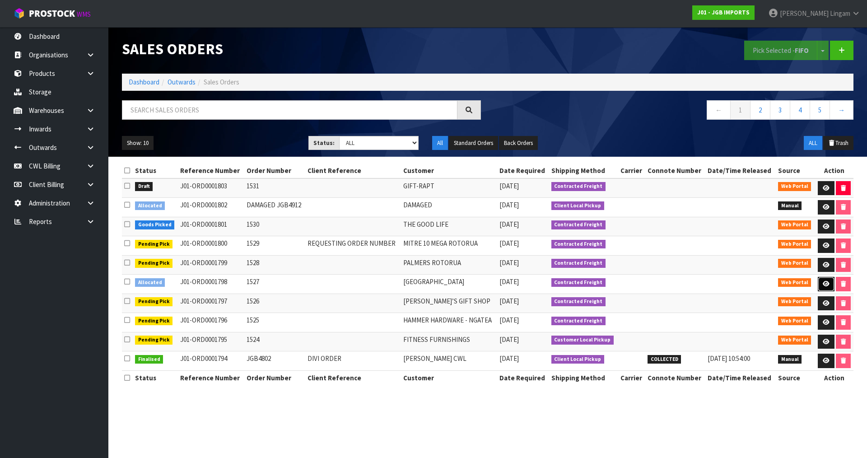
click at [820, 279] on link at bounding box center [825, 284] width 17 height 14
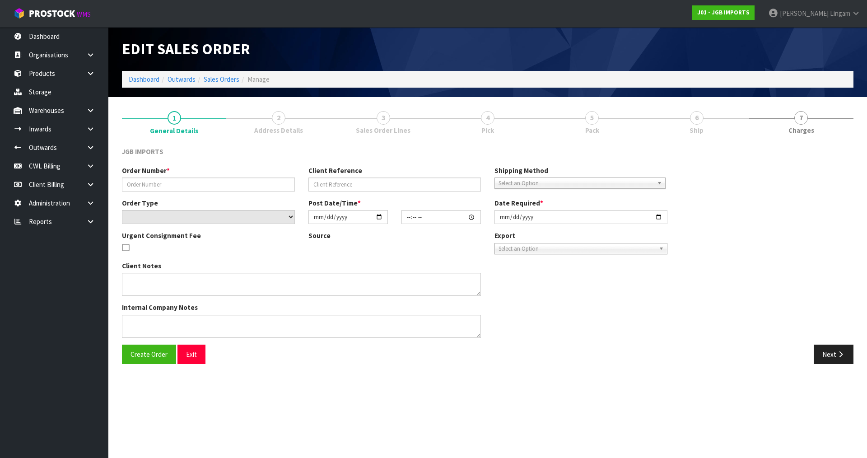
type input "1527"
select select "number:0"
type input "2025-08-18"
type input "19:12:00.000"
type input "2025-09-03"
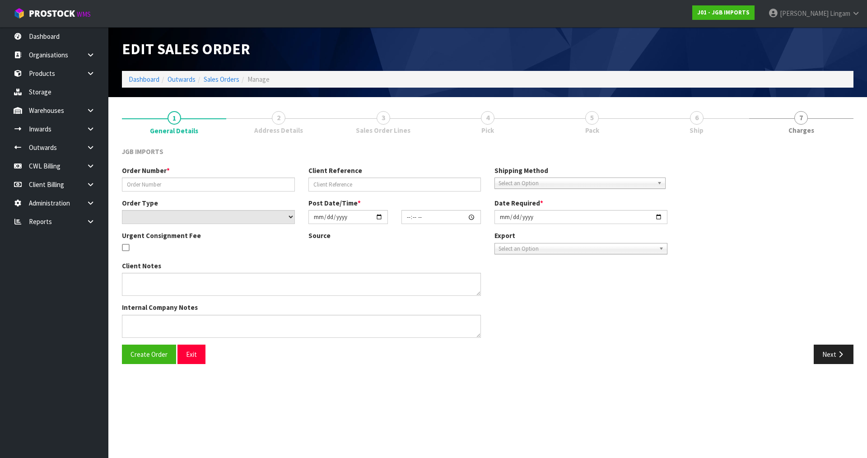
type textarea "TO BE DISPACTHED IN SEPTEMBER. PLEASE GET IT PICK PACKED WHEN EVER POSSIBLE. DO…"
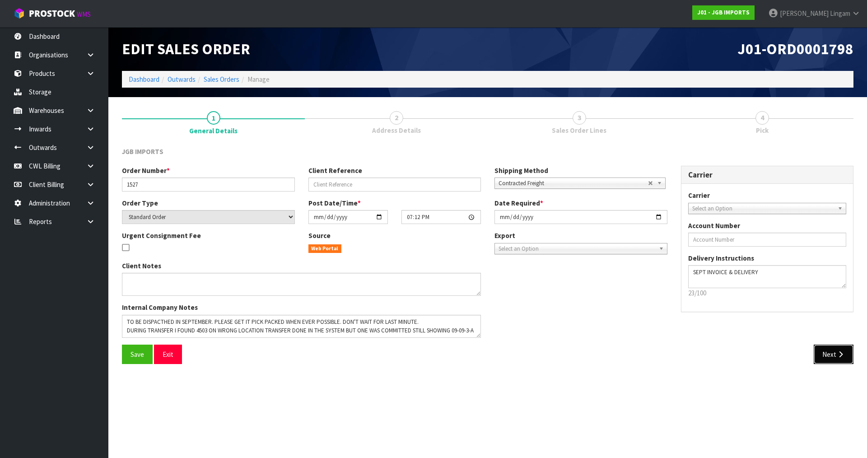
click at [827, 352] on button "Next" at bounding box center [833, 353] width 40 height 19
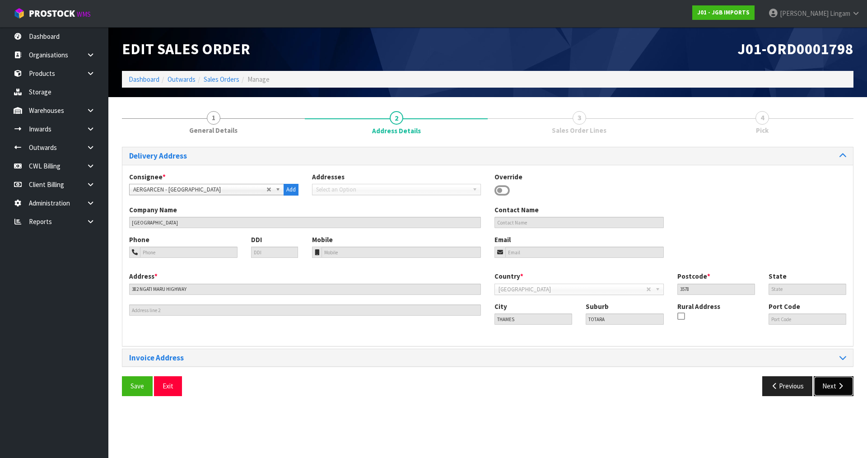
click at [830, 388] on button "Next" at bounding box center [833, 385] width 40 height 19
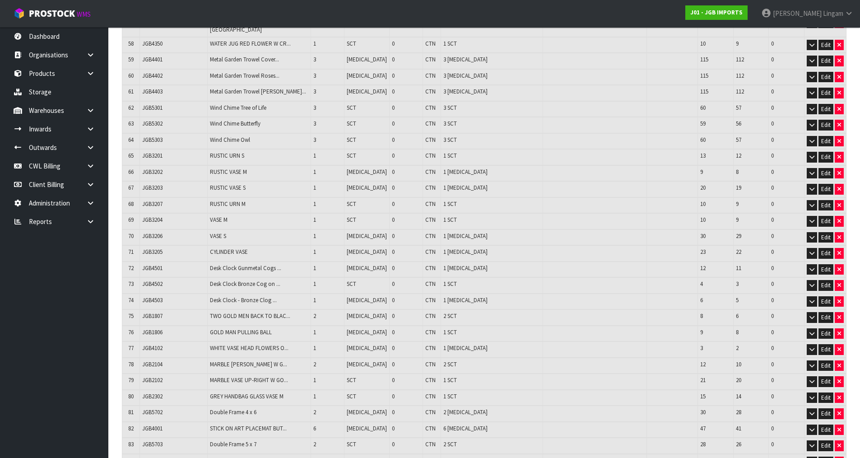
scroll to position [1219, 0]
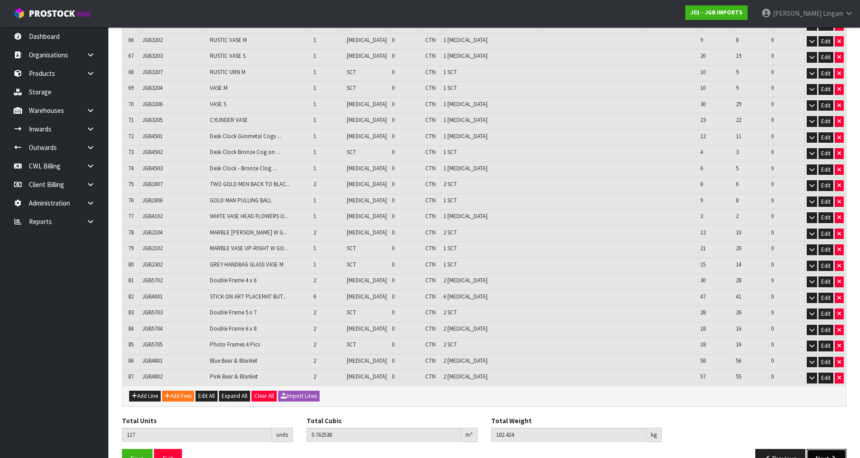
click at [819, 449] on button "Next" at bounding box center [827, 458] width 40 height 19
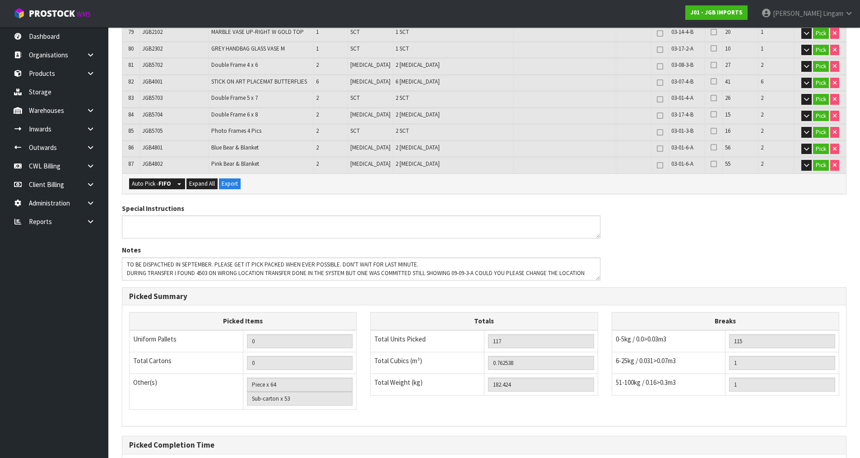
scroll to position [1715, 0]
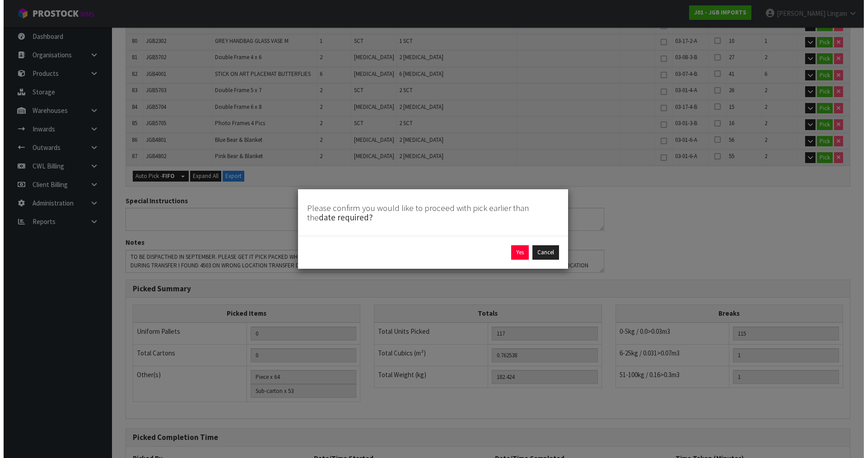
scroll to position [1703, 0]
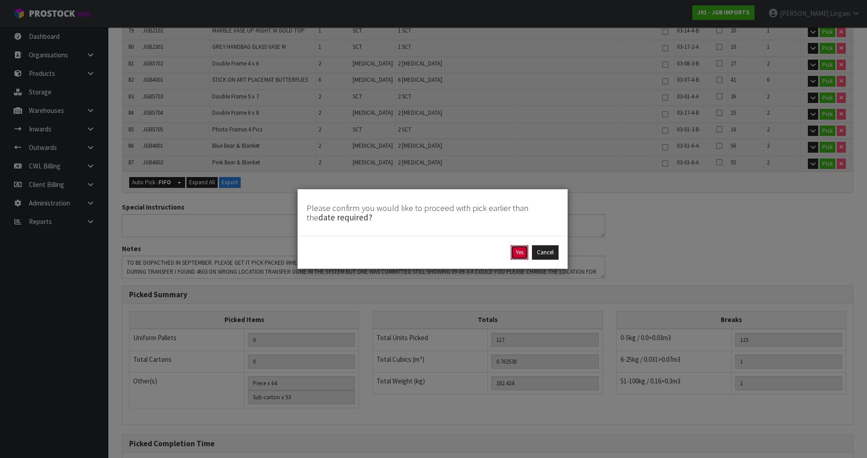
click at [515, 251] on button "Yes" at bounding box center [519, 252] width 18 height 14
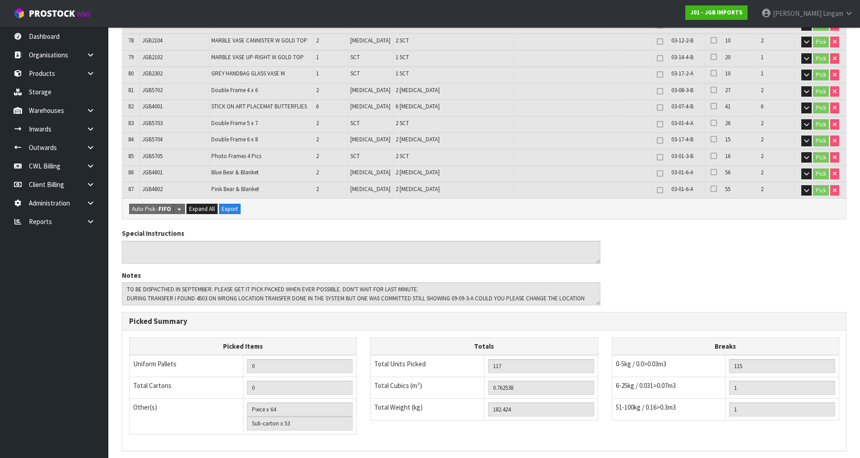
scroll to position [0, 0]
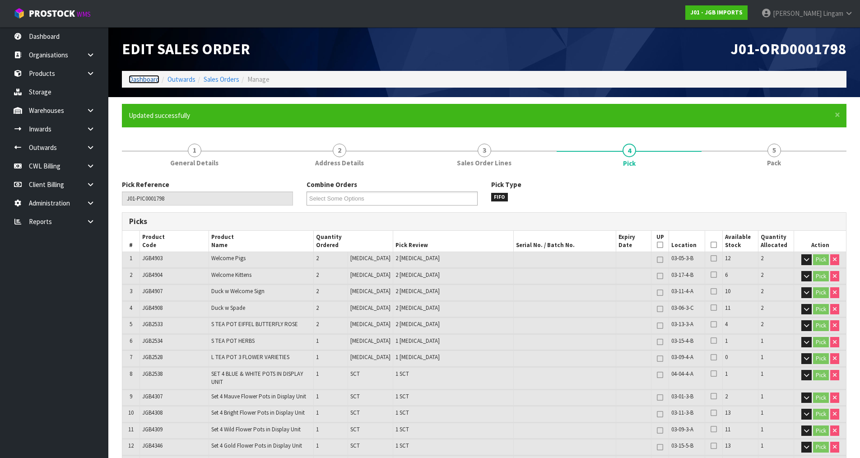
click at [145, 80] on link "Dashboard" at bounding box center [144, 79] width 31 height 9
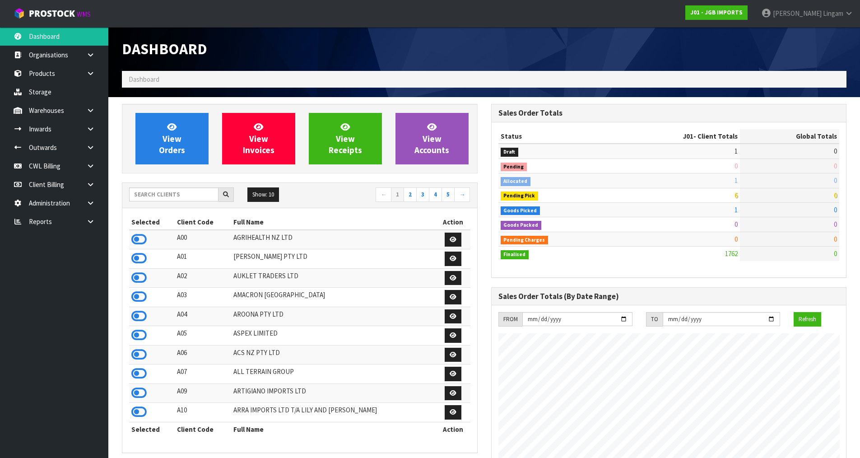
scroll to position [684, 369]
click at [195, 195] on input "text" at bounding box center [173, 194] width 89 height 14
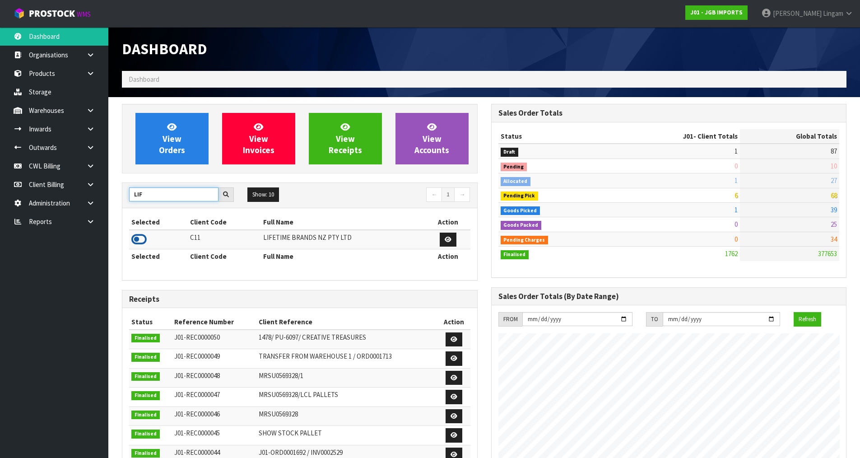
type input "LIF"
click at [137, 240] on icon at bounding box center [138, 239] width 15 height 14
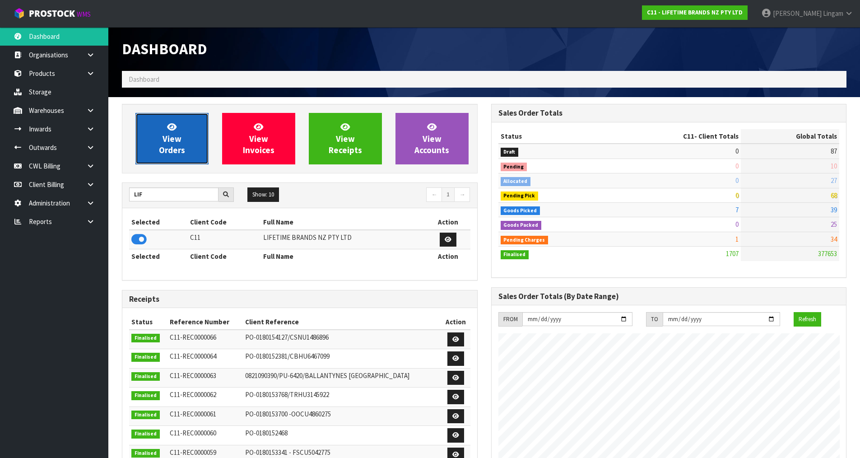
click at [176, 143] on span "View Orders" at bounding box center [172, 138] width 26 height 34
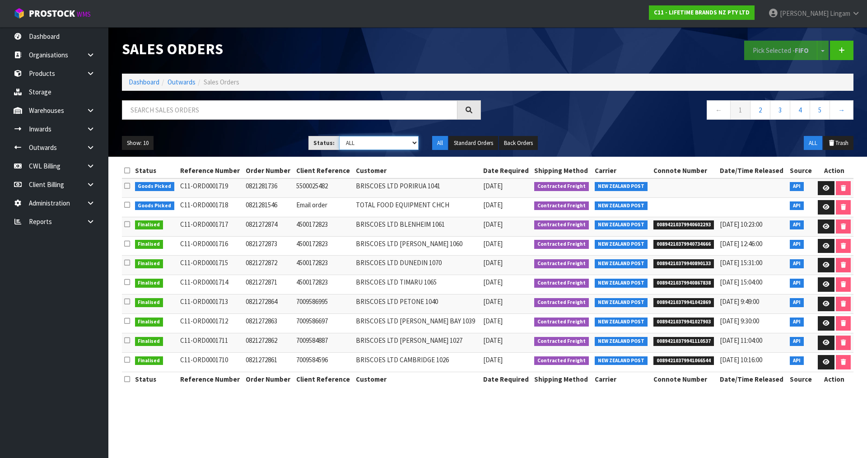
click at [391, 143] on select "Draft Pending Allocated Pending Pick Goods Picked Goods Packed Pending Charges …" at bounding box center [379, 143] width 80 height 14
select select "string:6"
click at [339, 136] on select "Draft Pending Allocated Pending Pick Goods Picked Goods Packed Pending Charges …" at bounding box center [379, 143] width 80 height 14
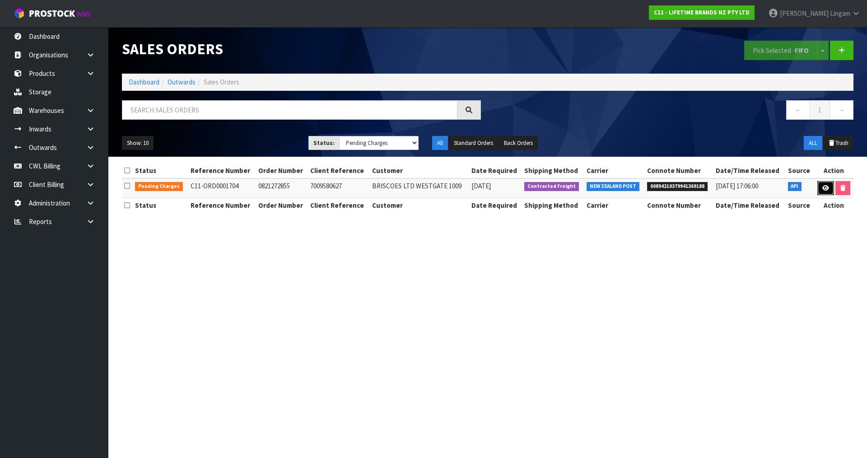
click at [819, 184] on link at bounding box center [825, 188] width 17 height 14
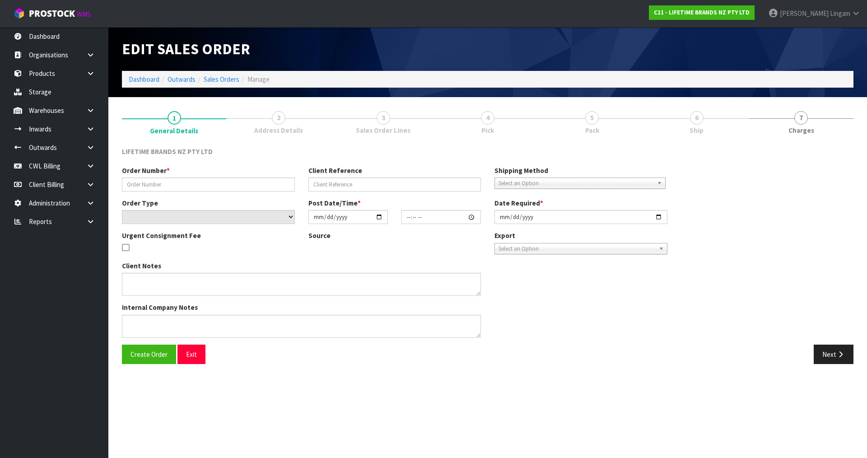
type input "0821272855"
type input "7009580627"
select select "number:0"
type input "[DATE]"
type input "13:03:25.000"
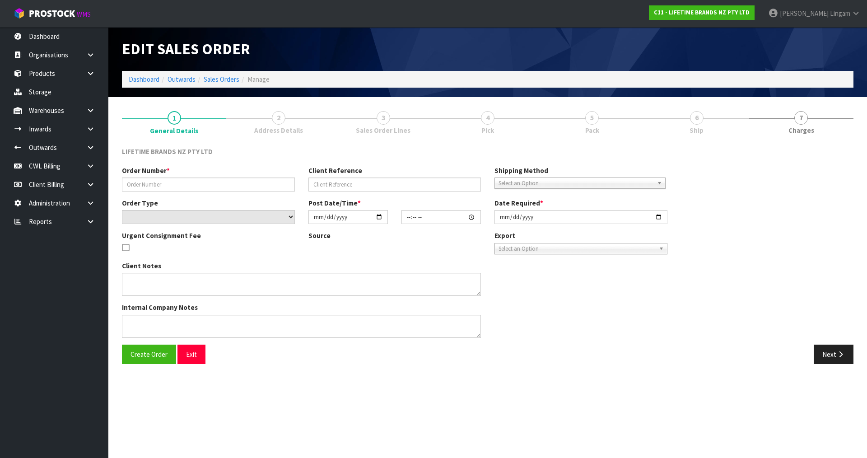
type input "2025-08-19"
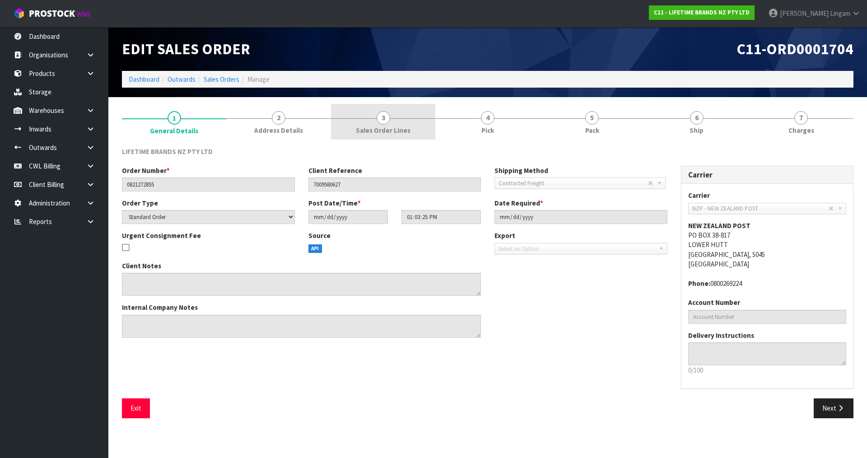
click at [428, 128] on link "3 Sales Order Lines" at bounding box center [383, 122] width 104 height 36
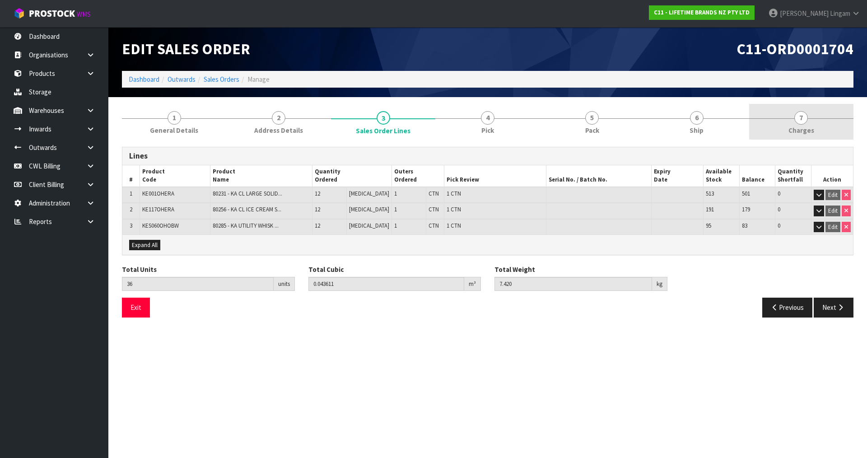
click at [797, 122] on span "7" at bounding box center [801, 118] width 14 height 14
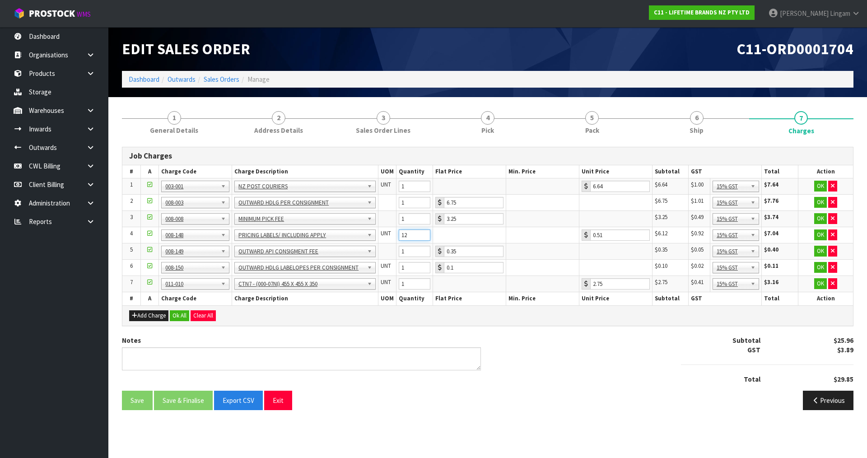
drag, startPoint x: 406, startPoint y: 235, endPoint x: 393, endPoint y: 239, distance: 13.7
click at [393, 239] on tr "4 001-001 001-002 001-003 001-004 001-005 001-006 001-007 001-008 001-009 001-0…" at bounding box center [487, 235] width 730 height 16
type input "24"
click at [181, 312] on button "Ok All" at bounding box center [179, 315] width 19 height 11
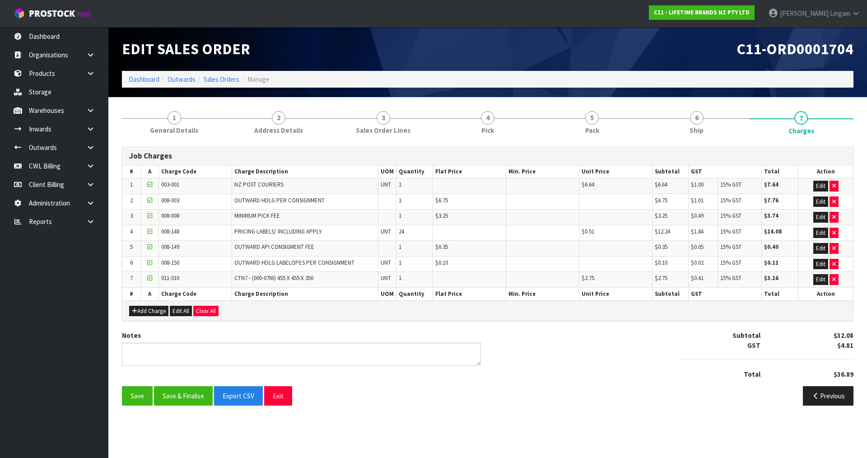
click at [193, 385] on div "Notes Subtotal $32.08 GST $4.81 Total $36.89" at bounding box center [487, 357] width 745 height 55
click at [190, 391] on button "Save & Finalise" at bounding box center [183, 395] width 59 height 19
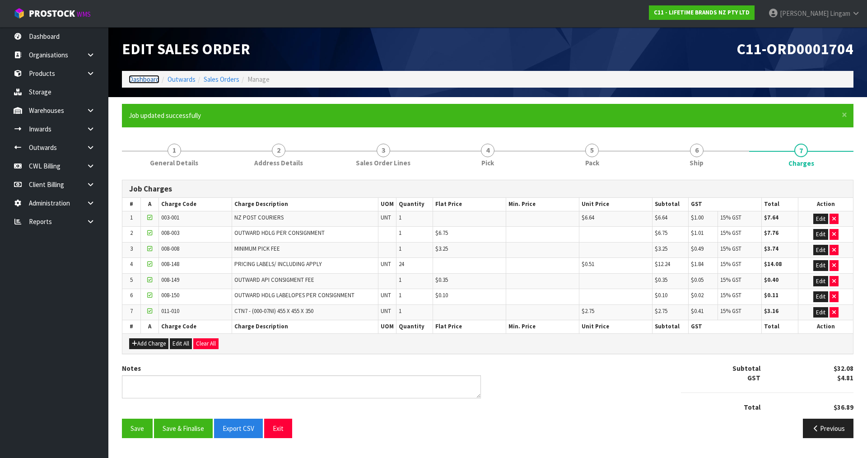
click at [153, 80] on link "Dashboard" at bounding box center [144, 79] width 31 height 9
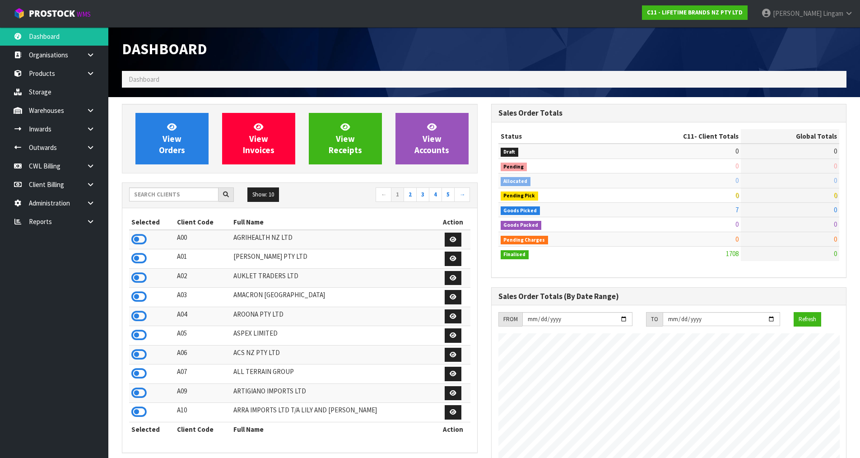
scroll to position [684, 369]
click at [196, 198] on input "text" at bounding box center [173, 194] width 89 height 14
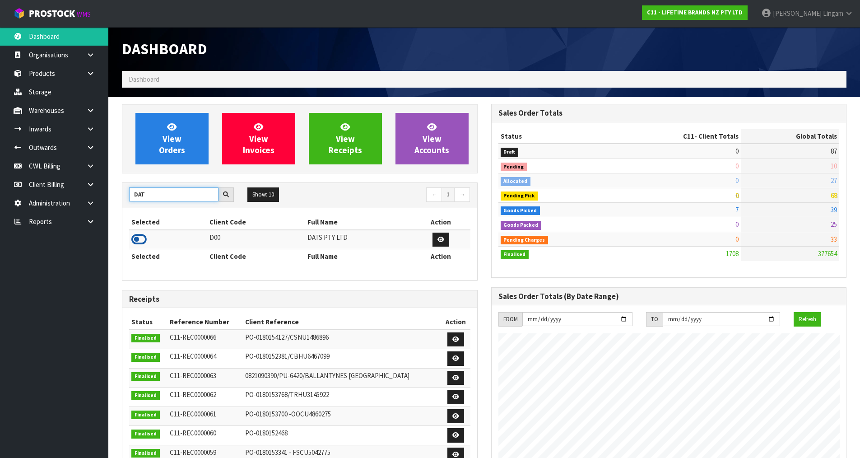
type input "DAT"
click at [139, 240] on icon at bounding box center [138, 239] width 15 height 14
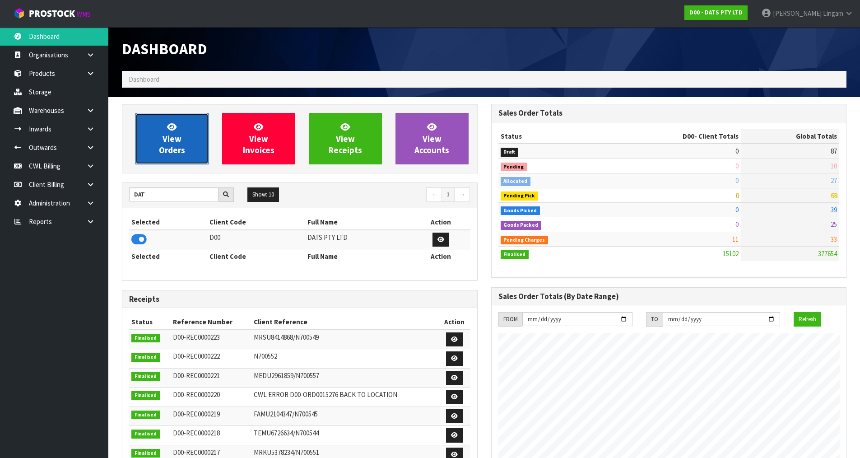
click at [173, 149] on span "View Orders" at bounding box center [172, 138] width 26 height 34
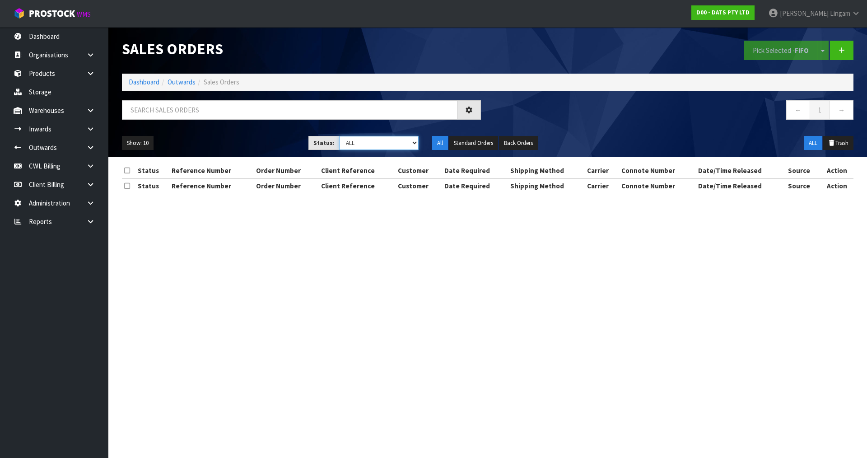
click at [404, 145] on select "Draft Pending Allocated Pending Pick Goods Picked Goods Packed Pending Charges …" at bounding box center [379, 143] width 80 height 14
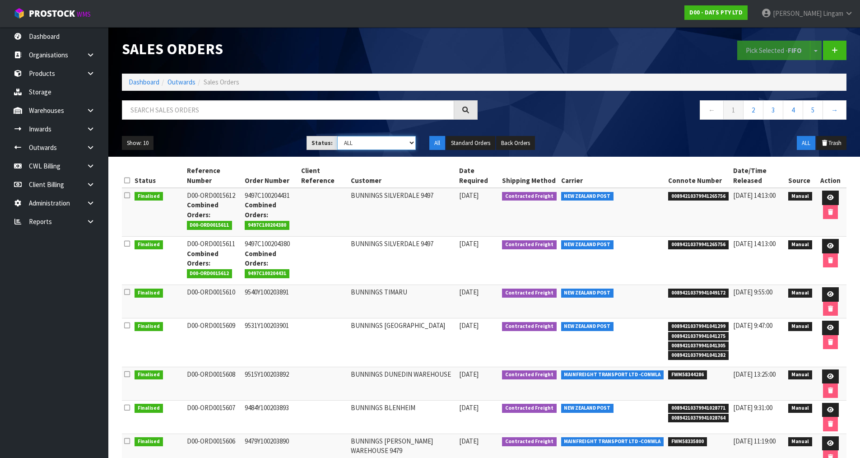
select select "string:6"
click at [337, 136] on select "Draft Pending Allocated Pending Pick Goods Picked Goods Packed Pending Charges …" at bounding box center [376, 143] width 79 height 14
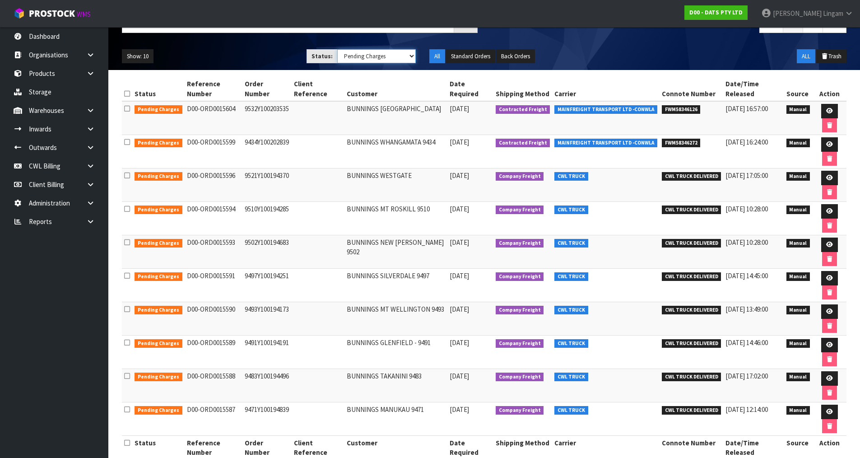
scroll to position [90, 0]
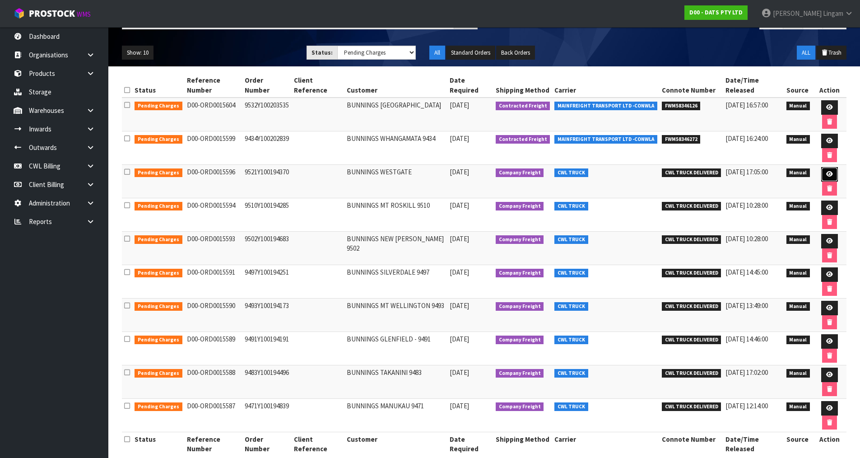
click at [829, 172] on icon at bounding box center [829, 174] width 7 height 6
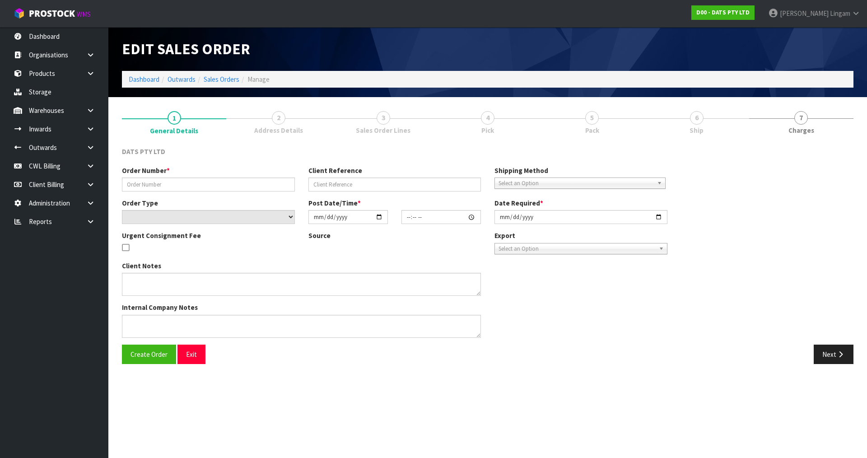
type input "9521Y100194370"
select select "number:0"
type input "2025-08-15"
type input "09:37:00.000"
type input "2025-08-15"
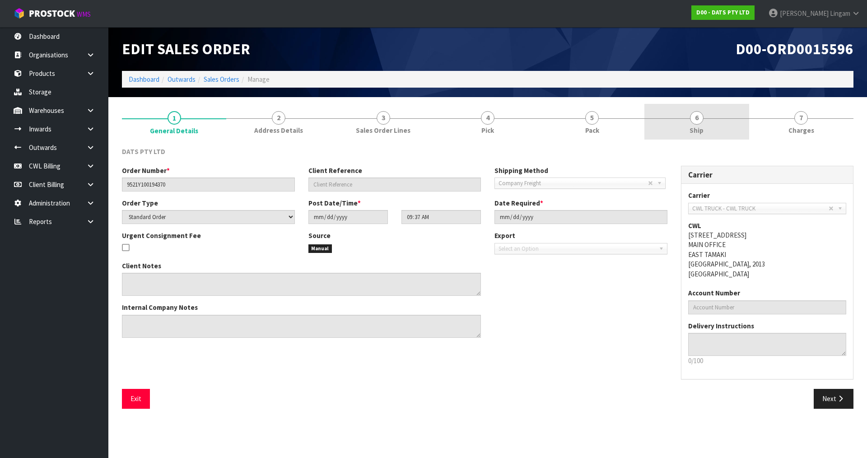
click at [710, 125] on link "6 Ship" at bounding box center [696, 122] width 104 height 36
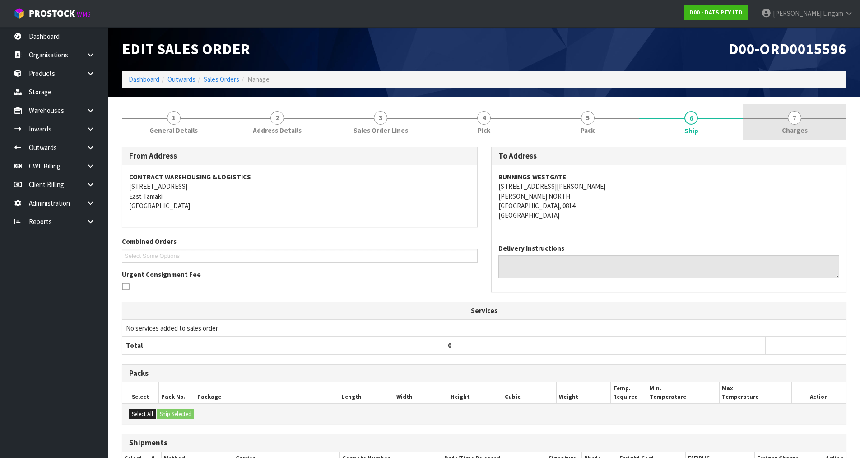
click at [819, 122] on link "7 [GEOGRAPHIC_DATA]" at bounding box center [794, 122] width 103 height 36
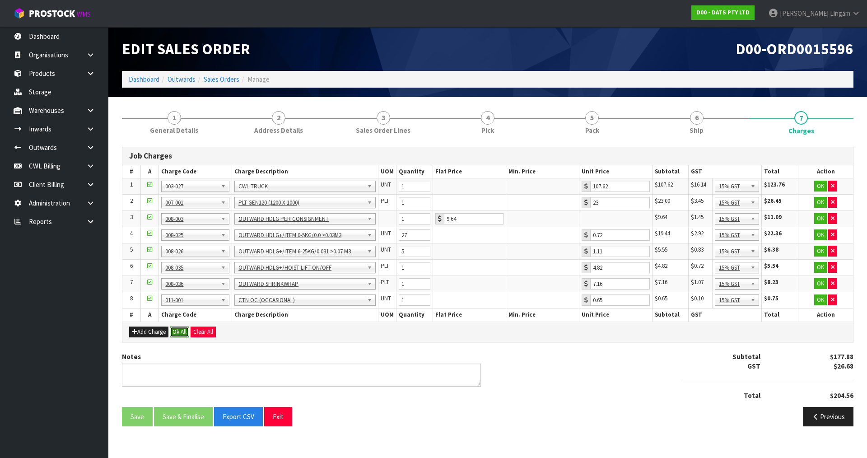
drag, startPoint x: 182, startPoint y: 327, endPoint x: 174, endPoint y: 366, distance: 39.1
click at [181, 327] on button "Ok All" at bounding box center [179, 331] width 19 height 11
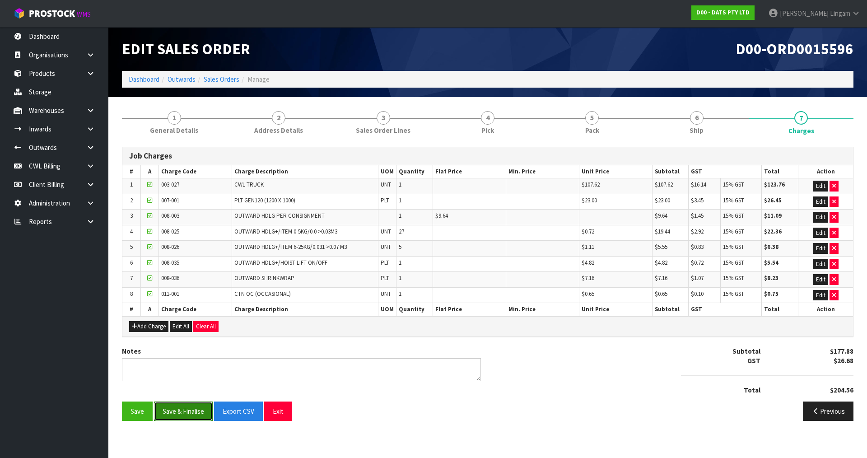
click at [194, 407] on button "Save & Finalise" at bounding box center [183, 410] width 59 height 19
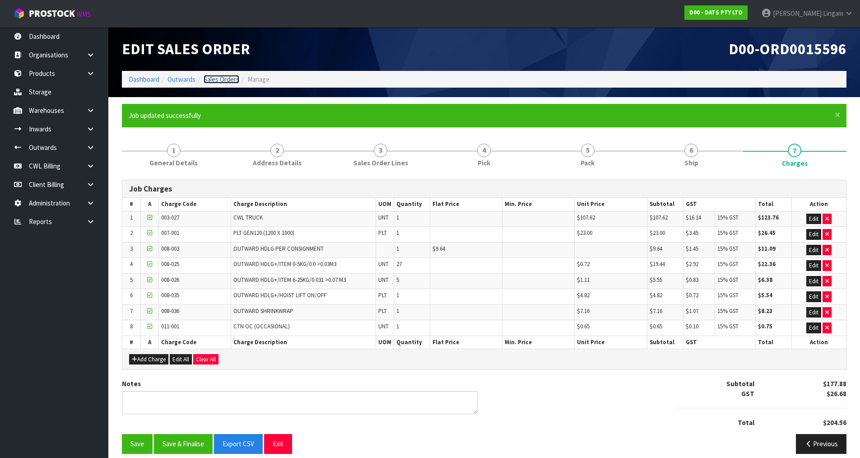
click at [215, 81] on link "Sales Orders" at bounding box center [222, 79] width 36 height 9
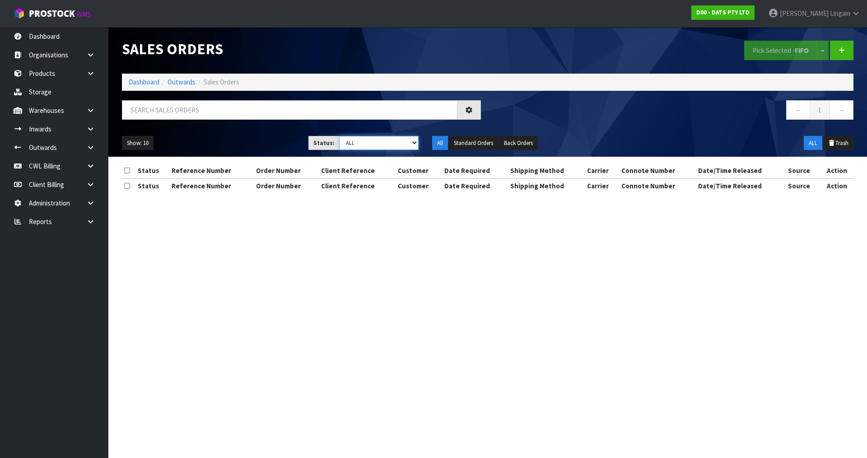
click at [389, 141] on select "Draft Pending Allocated Pending Pick Goods Picked Goods Packed Pending Charges …" at bounding box center [379, 143] width 80 height 14
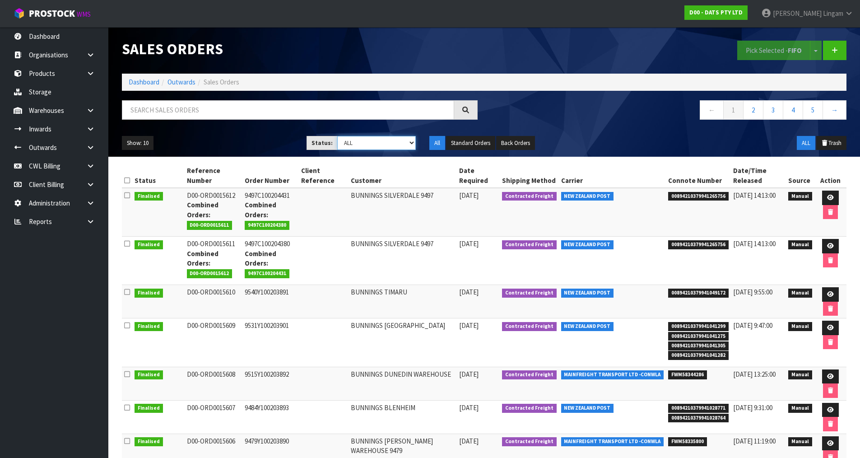
select select "string:6"
click at [337, 136] on select "Draft Pending Allocated Pending Pick Goods Picked Goods Packed Pending Charges …" at bounding box center [376, 143] width 79 height 14
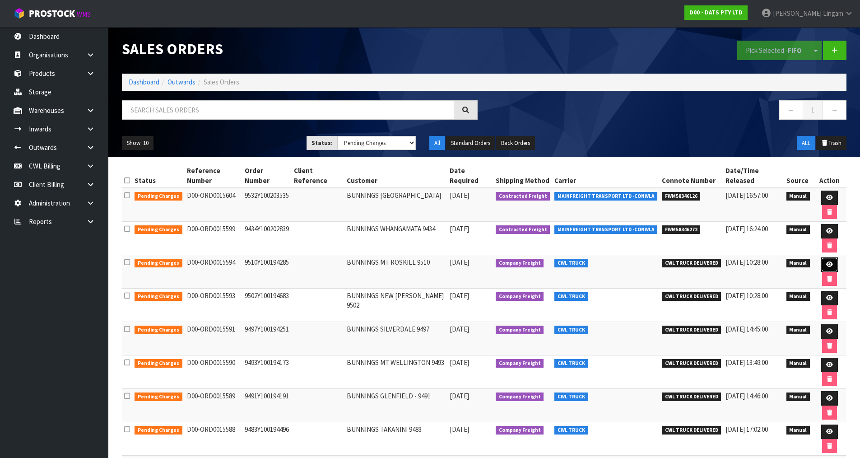
click at [826, 262] on icon at bounding box center [829, 264] width 7 height 6
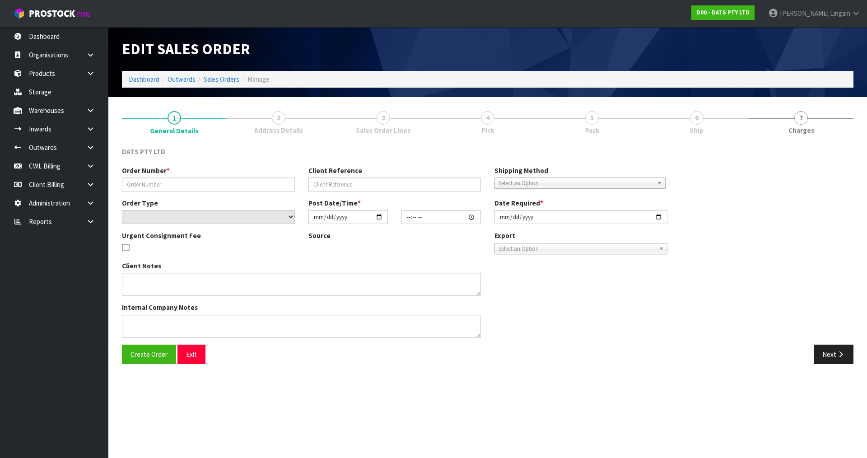
type input "9510Y100194285"
select select "number:0"
type input "2025-08-15"
type input "09:32:00.000"
type input "2025-08-15"
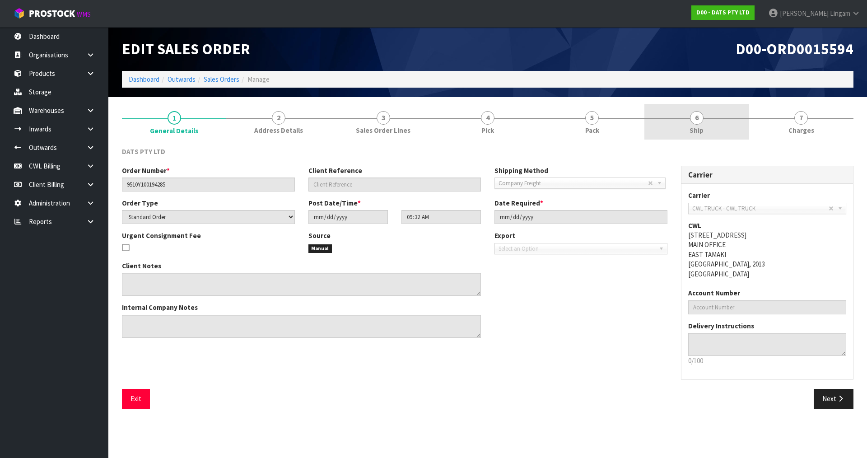
click at [714, 124] on link "6 Ship" at bounding box center [696, 122] width 104 height 36
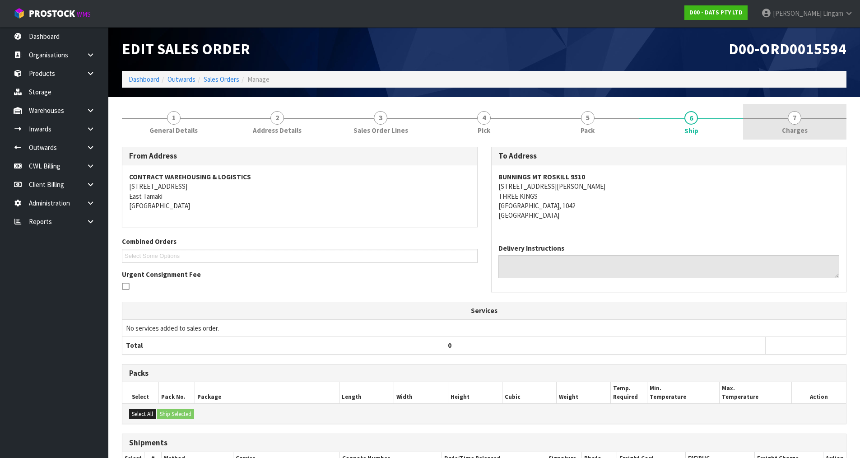
click at [802, 133] on span "Charges" at bounding box center [795, 129] width 26 height 9
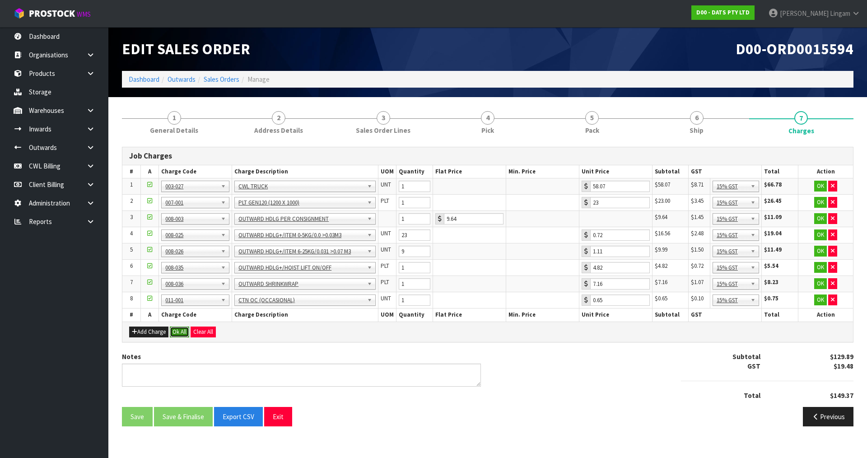
click at [174, 333] on button "Ok All" at bounding box center [179, 331] width 19 height 11
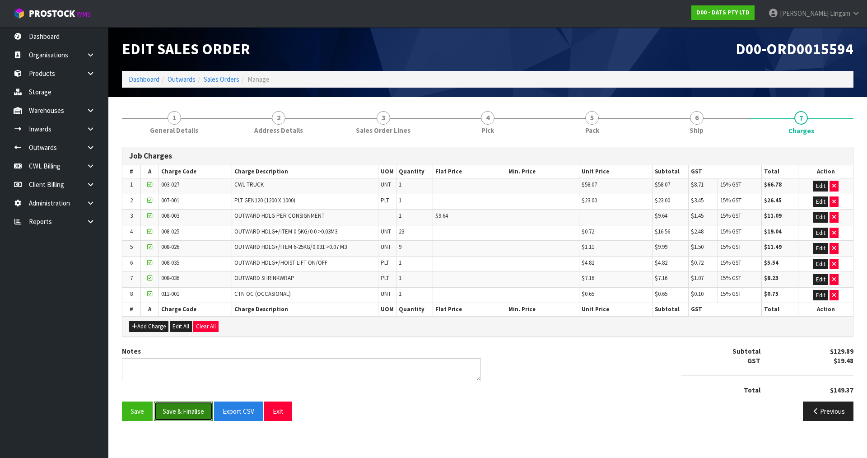
click at [188, 413] on button "Save & Finalise" at bounding box center [183, 410] width 59 height 19
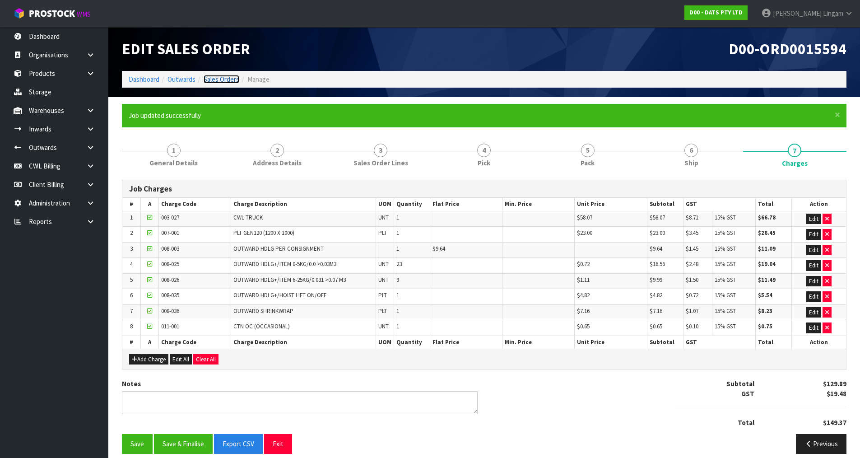
click at [231, 78] on link "Sales Orders" at bounding box center [222, 79] width 36 height 9
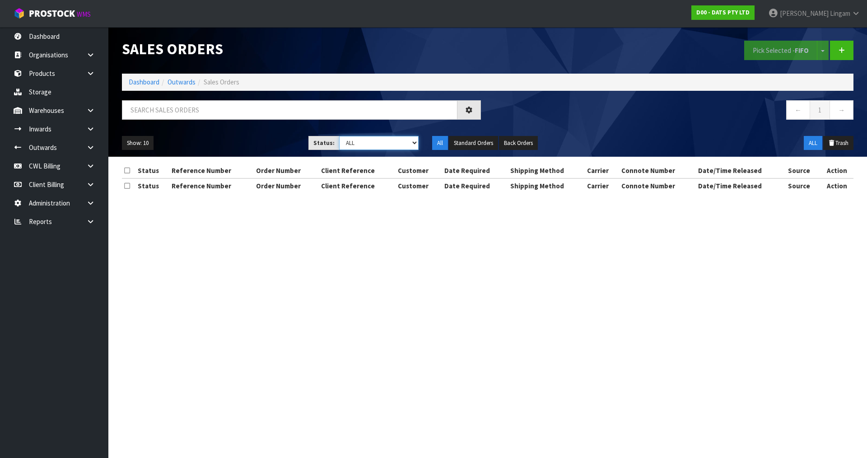
click at [405, 142] on select "Draft Pending Allocated Pending Pick Goods Picked Goods Packed Pending Charges …" at bounding box center [379, 143] width 80 height 14
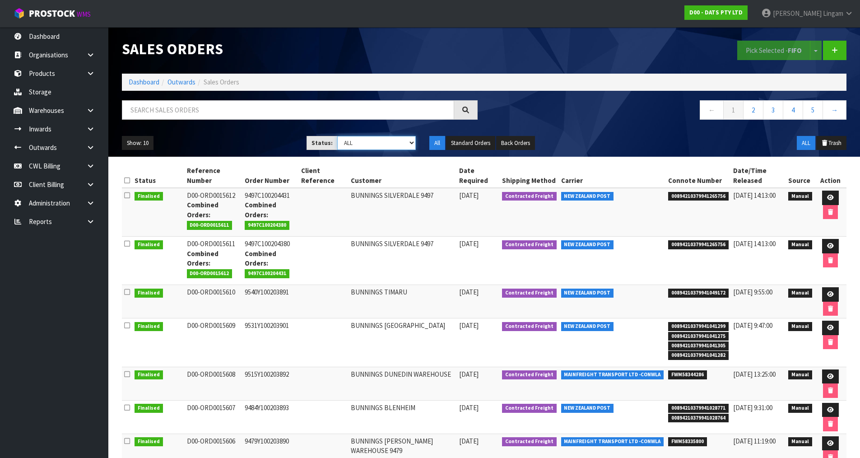
select select "string:6"
click at [337, 136] on select "Draft Pending Allocated Pending Pick Goods Picked Goods Packed Pending Charges …" at bounding box center [376, 143] width 79 height 14
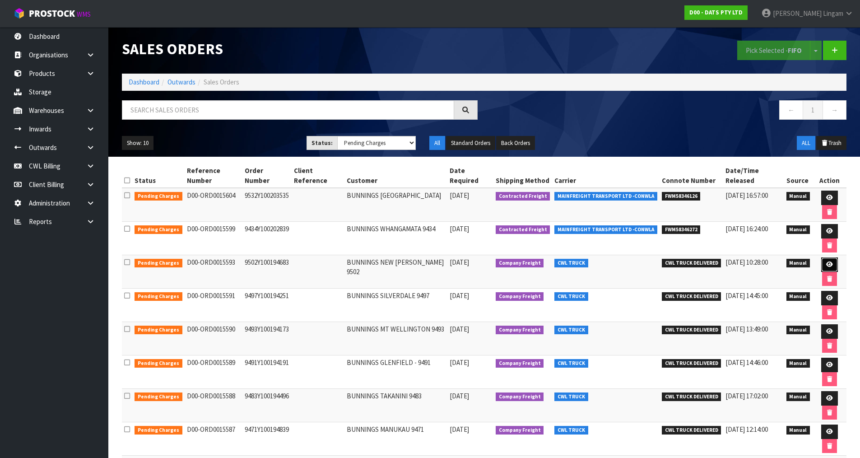
click at [826, 260] on link at bounding box center [829, 264] width 17 height 14
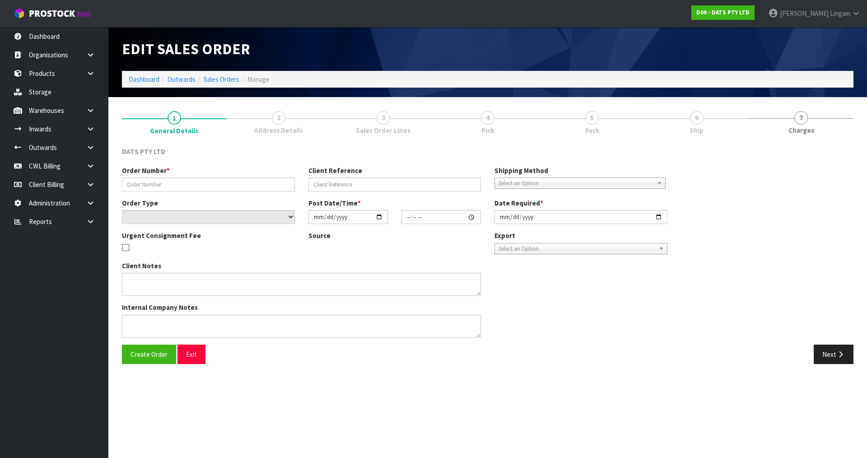
type input "9502Y100194683"
select select "number:0"
type input "2025-08-15"
type input "09:26:00.000"
type input "2025-08-15"
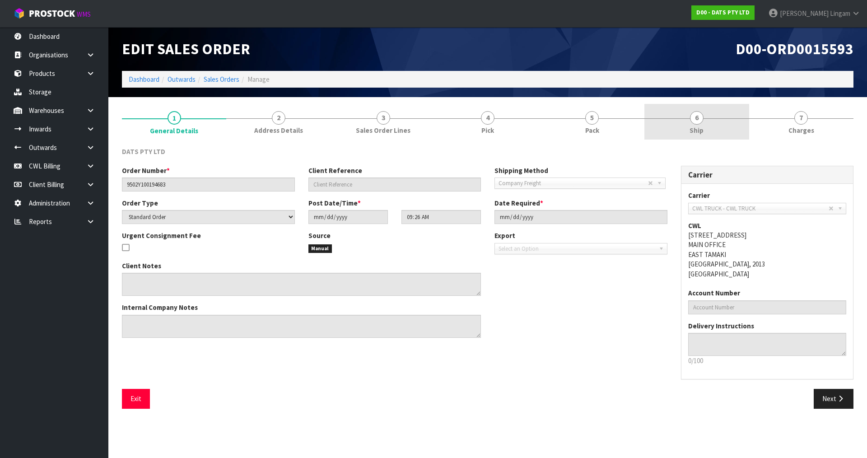
click at [732, 137] on link "6 Ship" at bounding box center [696, 122] width 104 height 36
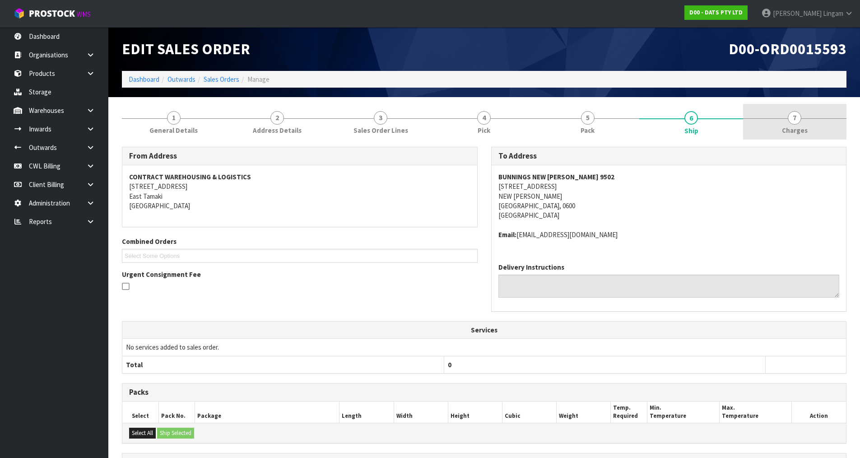
click at [807, 132] on link "7 [GEOGRAPHIC_DATA]" at bounding box center [794, 122] width 103 height 36
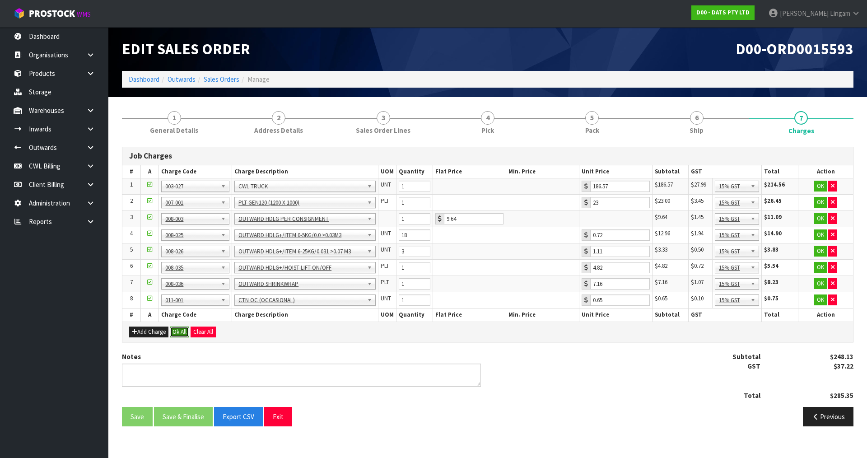
click at [183, 332] on button "Ok All" at bounding box center [179, 331] width 19 height 11
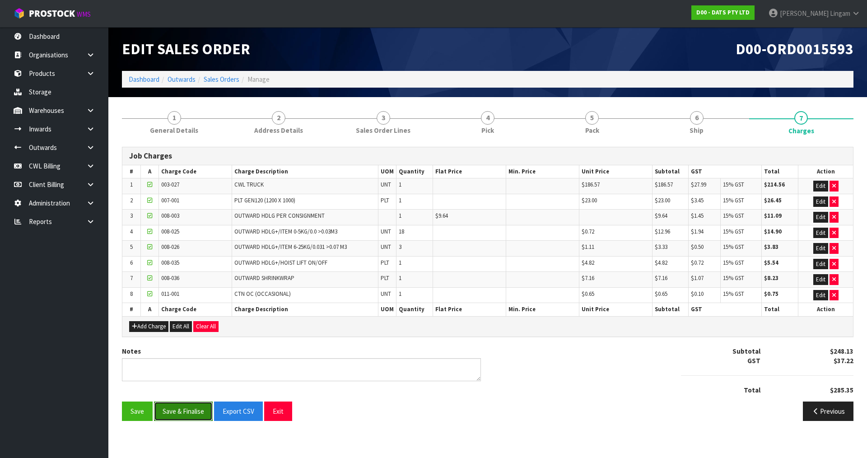
click at [199, 413] on button "Save & Finalise" at bounding box center [183, 410] width 59 height 19
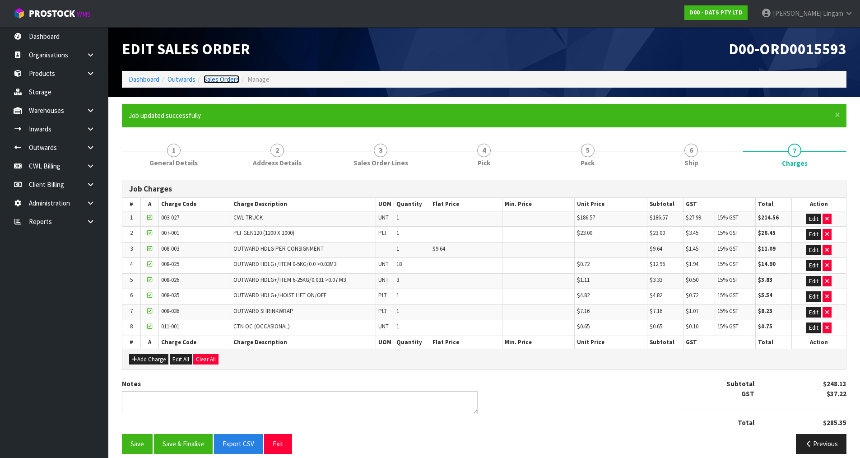
click at [231, 81] on link "Sales Orders" at bounding box center [222, 79] width 36 height 9
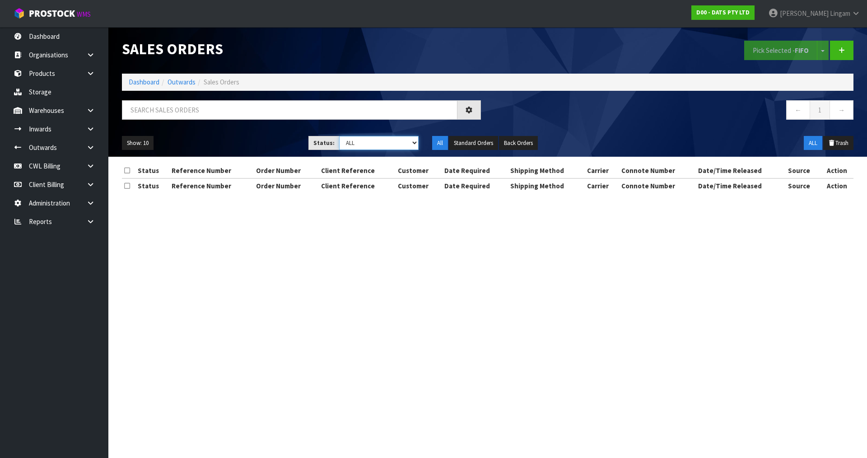
click at [408, 146] on select "Draft Pending Allocated Pending Pick Goods Picked Goods Packed Pending Charges …" at bounding box center [379, 143] width 80 height 14
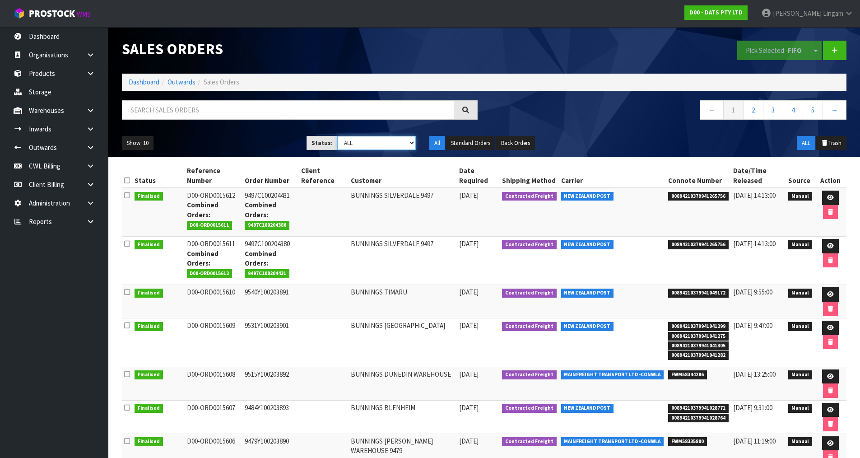
select select "string:6"
click at [337, 136] on select "Draft Pending Allocated Pending Pick Goods Picked Goods Packed Pending Charges …" at bounding box center [376, 143] width 79 height 14
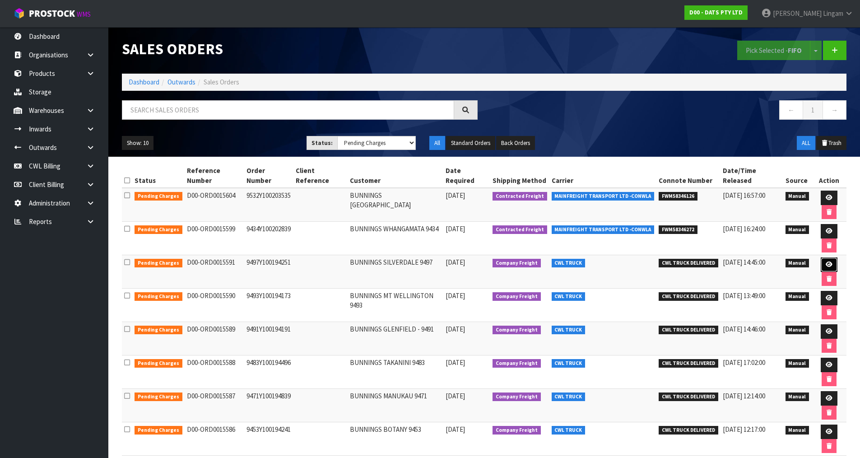
click at [830, 265] on icon at bounding box center [828, 264] width 7 height 6
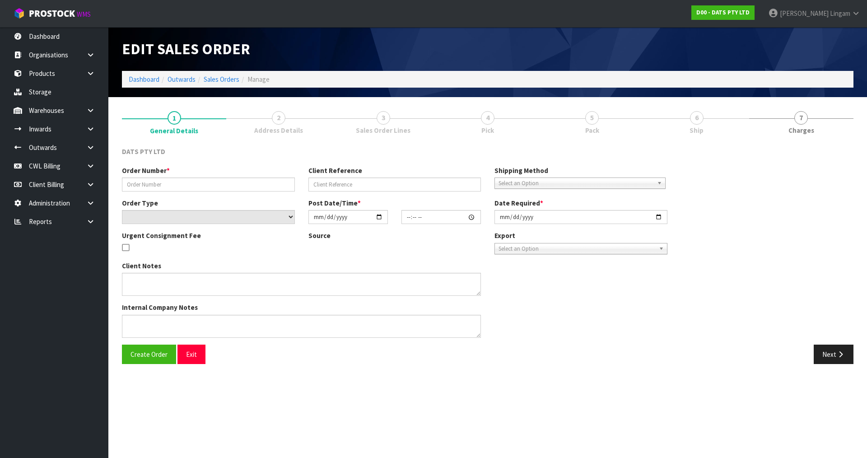
type input "9497Y100194251"
select select "number:0"
type input "2025-08-15"
type input "09:22:00.000"
type input "2025-08-15"
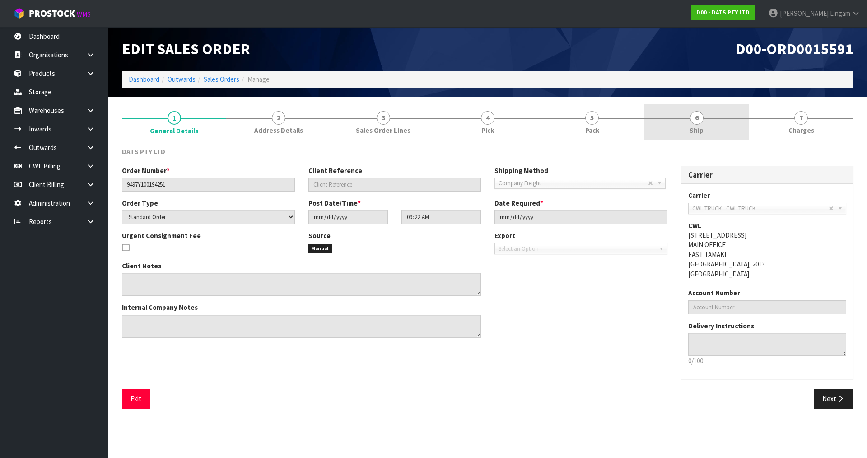
click at [721, 128] on link "6 Ship" at bounding box center [696, 122] width 104 height 36
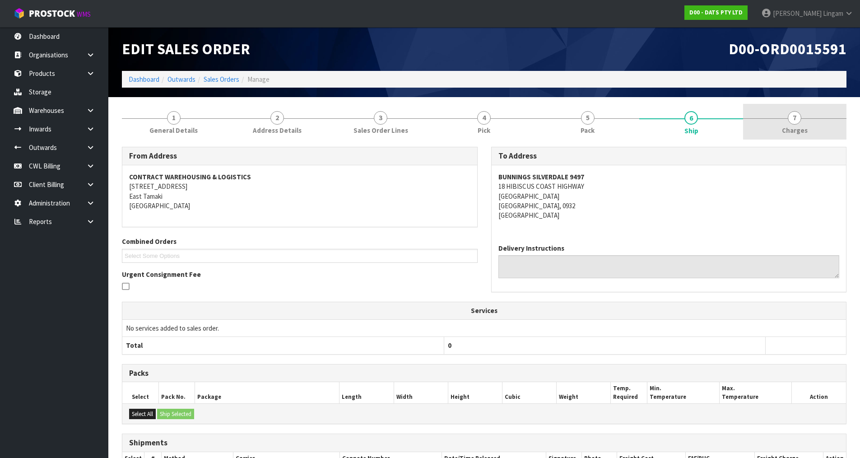
click at [829, 120] on link "7 [GEOGRAPHIC_DATA]" at bounding box center [794, 122] width 103 height 36
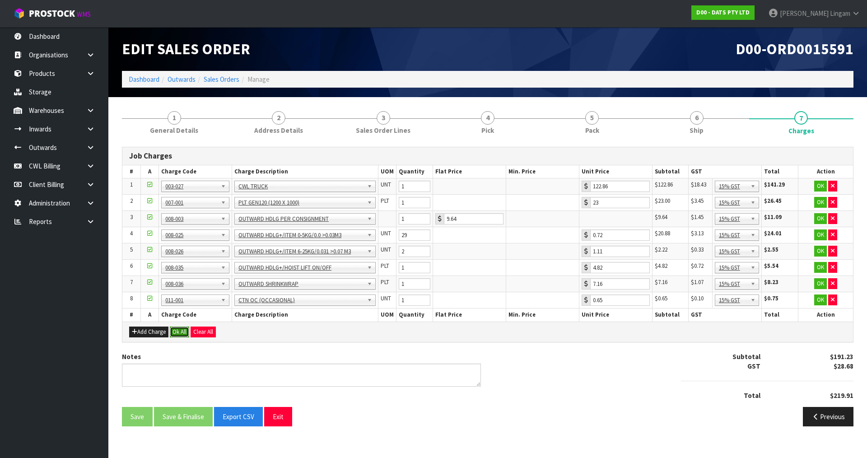
click at [180, 329] on button "Ok All" at bounding box center [179, 331] width 19 height 11
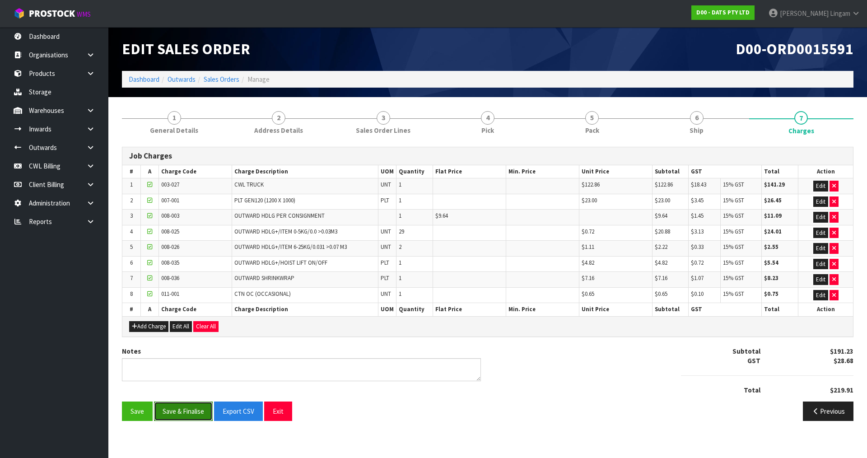
click at [197, 413] on button "Save & Finalise" at bounding box center [183, 410] width 59 height 19
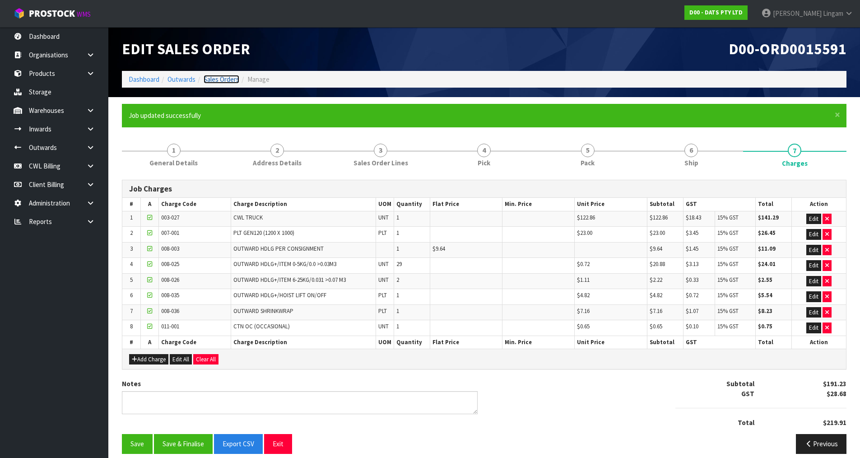
click at [233, 79] on link "Sales Orders" at bounding box center [222, 79] width 36 height 9
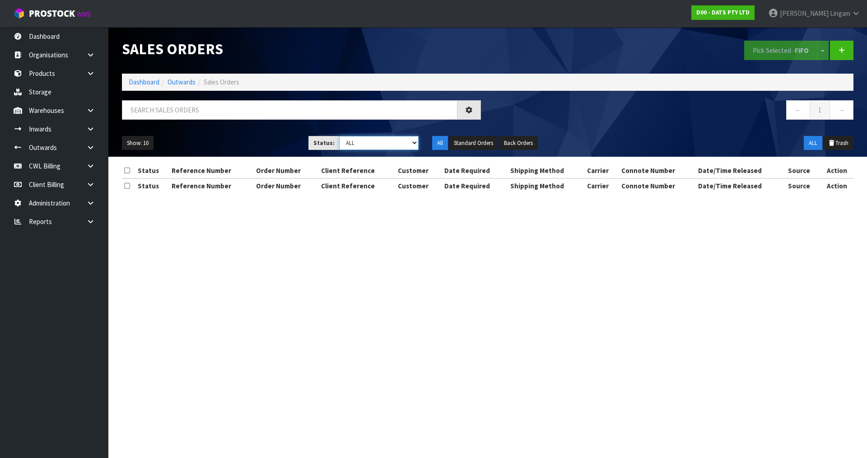
click at [408, 143] on select "Draft Pending Allocated Pending Pick Goods Picked Goods Packed Pending Charges …" at bounding box center [379, 143] width 80 height 14
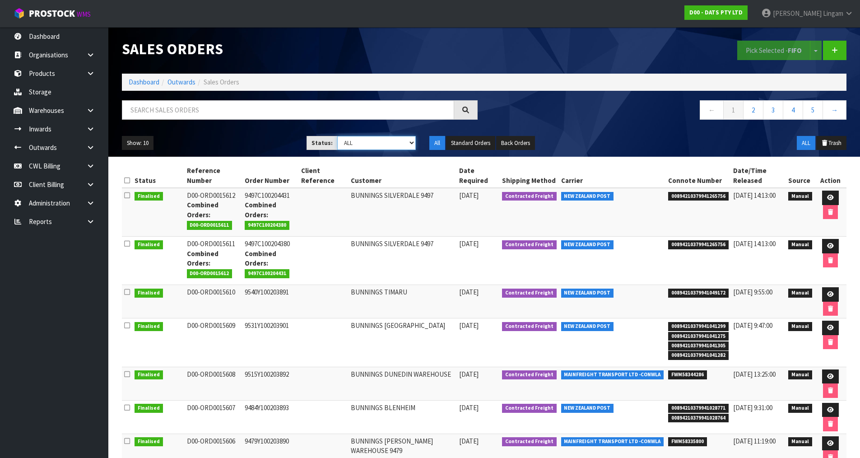
select select "string:6"
click at [337, 136] on select "Draft Pending Allocated Pending Pick Goods Picked Goods Packed Pending Charges …" at bounding box center [376, 143] width 79 height 14
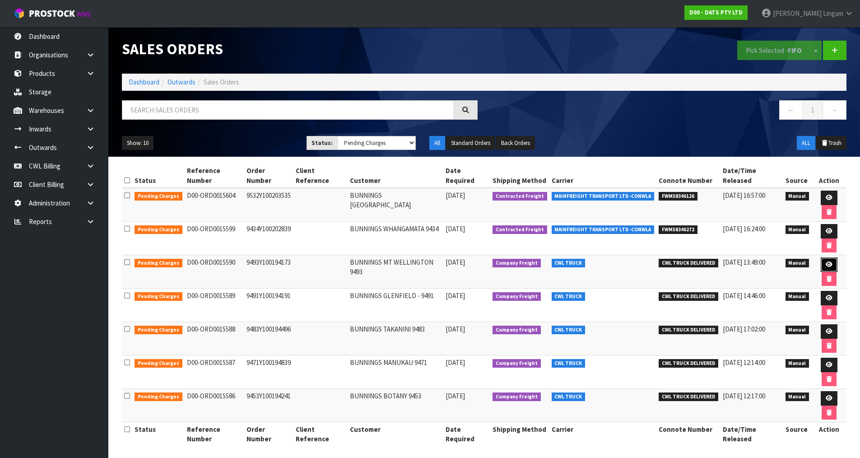
click at [829, 260] on link at bounding box center [829, 264] width 17 height 14
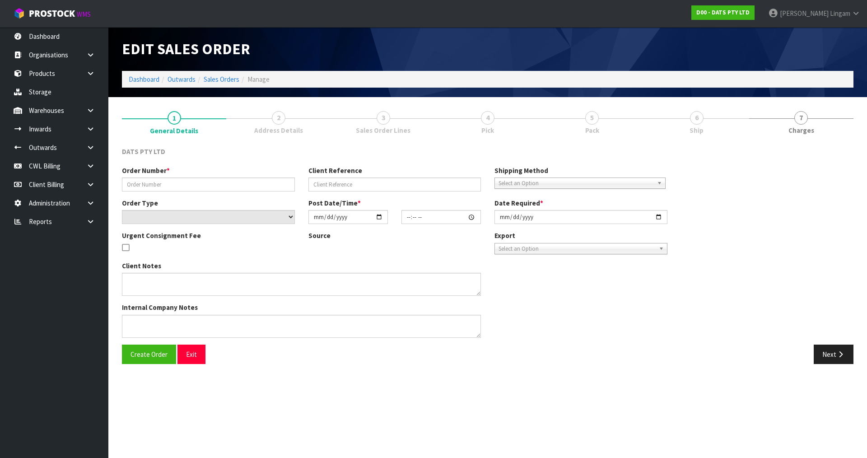
type input "9493Y100194173"
select select "number:0"
type input "2025-08-15"
type input "09:19:00.000"
type input "2025-08-15"
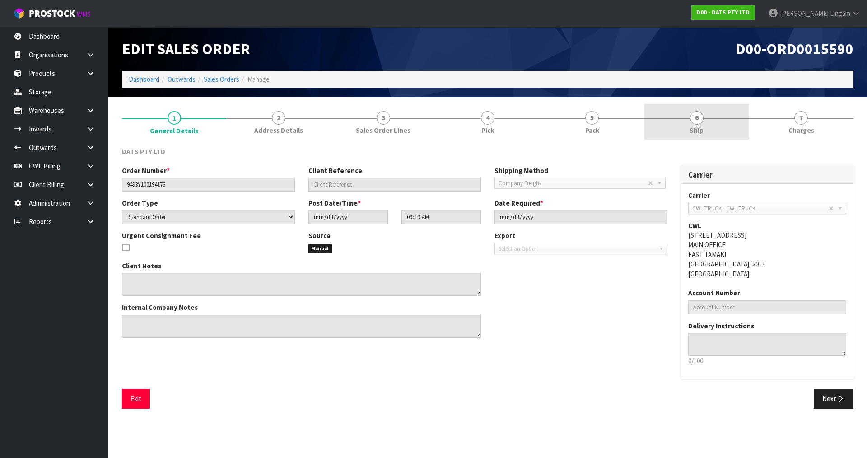
click at [697, 125] on span "Ship" at bounding box center [696, 129] width 14 height 9
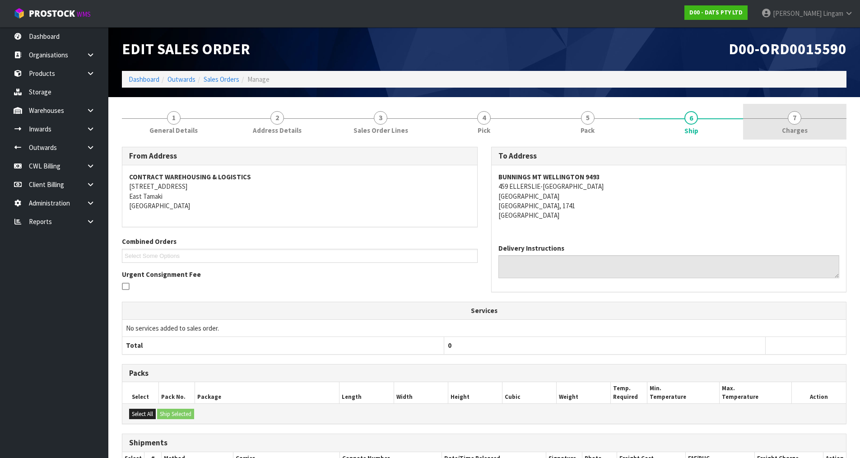
click at [820, 130] on link "7 [GEOGRAPHIC_DATA]" at bounding box center [794, 122] width 103 height 36
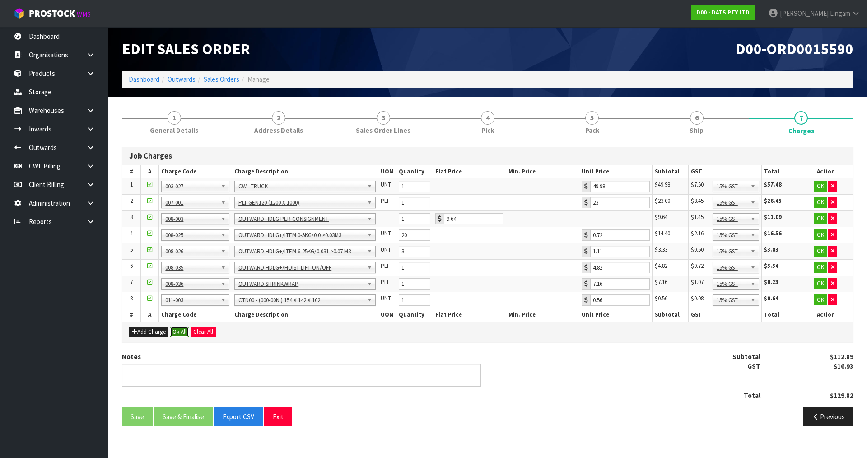
click at [181, 329] on button "Ok All" at bounding box center [179, 331] width 19 height 11
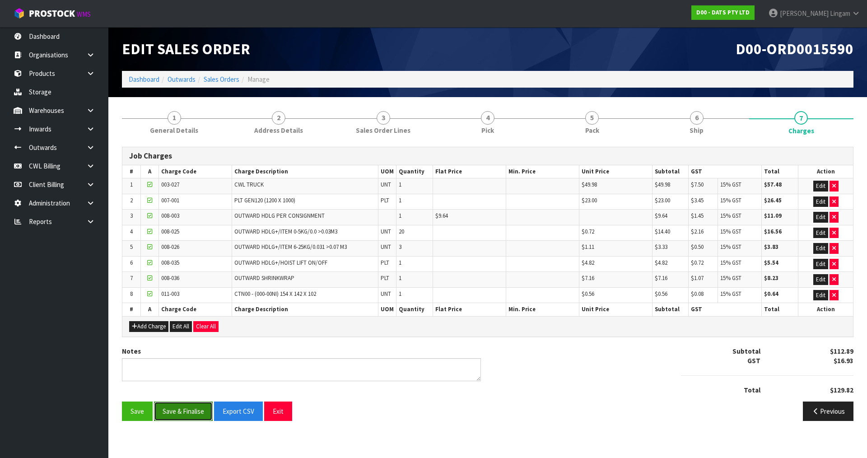
click at [190, 413] on button "Save & Finalise" at bounding box center [183, 410] width 59 height 19
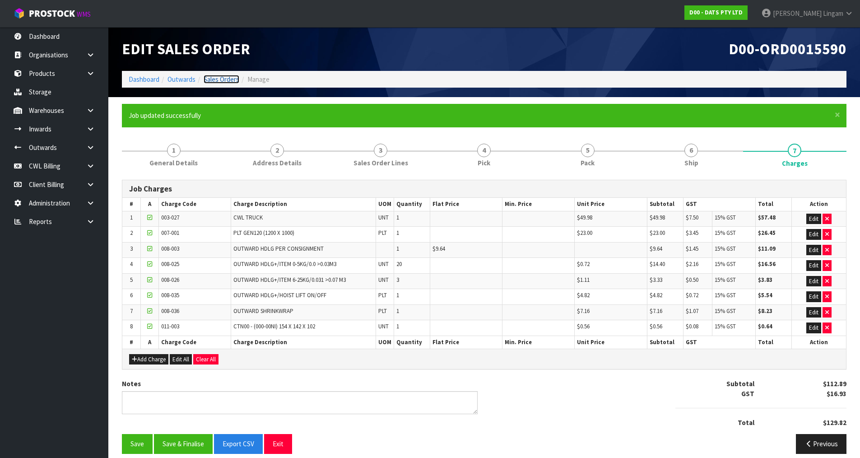
click at [225, 79] on link "Sales Orders" at bounding box center [222, 79] width 36 height 9
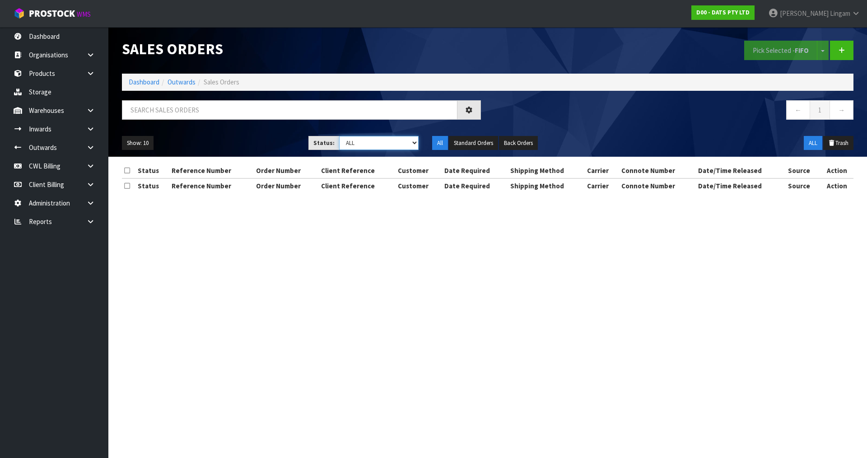
click at [408, 145] on select "Draft Pending Allocated Pending Pick Goods Picked Goods Packed Pending Charges …" at bounding box center [379, 143] width 80 height 14
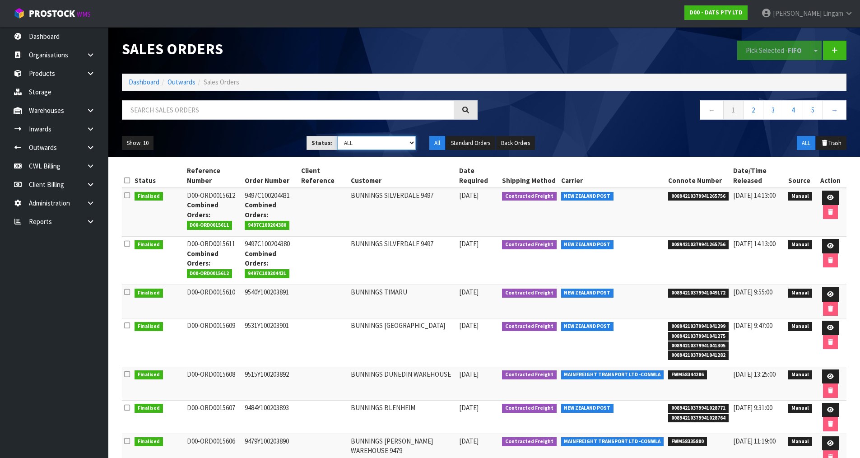
select select "string:6"
click at [337, 136] on select "Draft Pending Allocated Pending Pick Goods Picked Goods Packed Pending Charges …" at bounding box center [376, 143] width 79 height 14
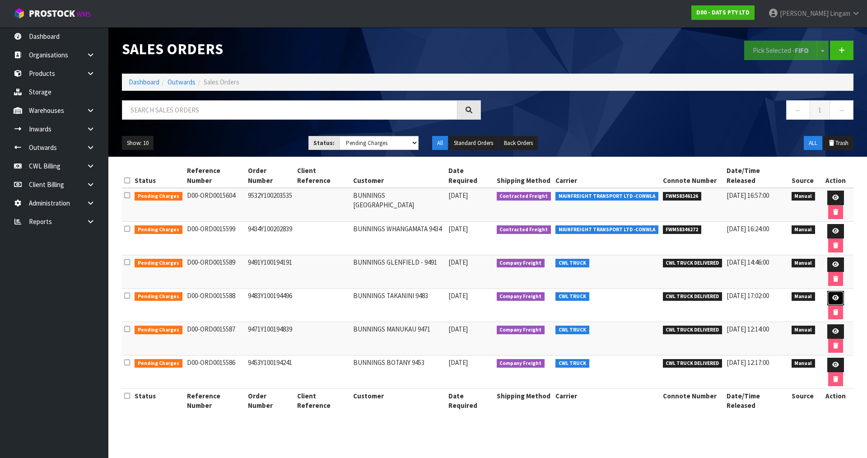
click at [837, 295] on link at bounding box center [835, 298] width 17 height 14
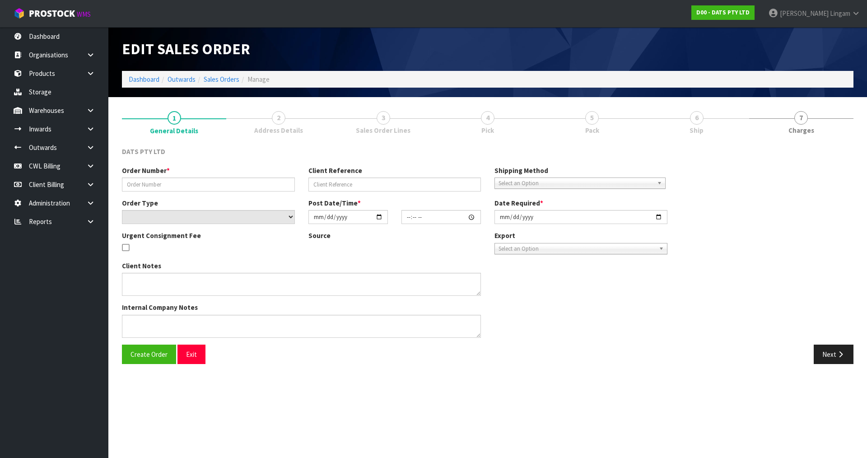
type input "9483Y100194496"
select select "number:0"
type input "2025-08-15"
type input "08:50:00.000"
type input "2025-08-15"
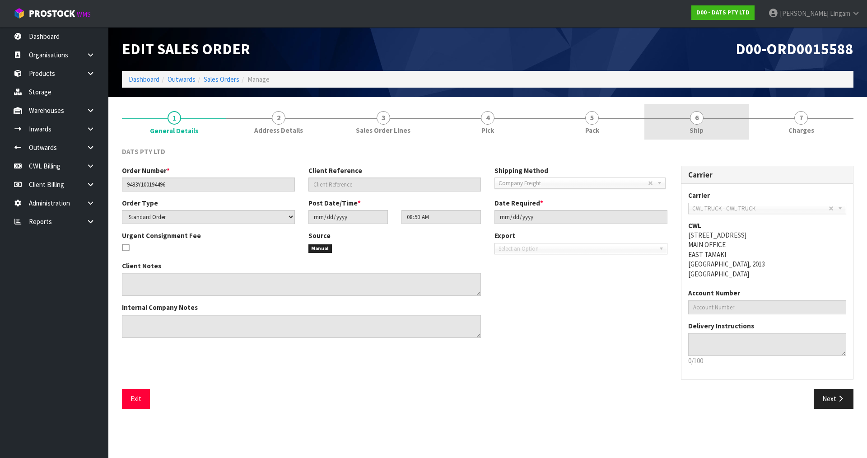
click at [723, 126] on link "6 Ship" at bounding box center [696, 122] width 104 height 36
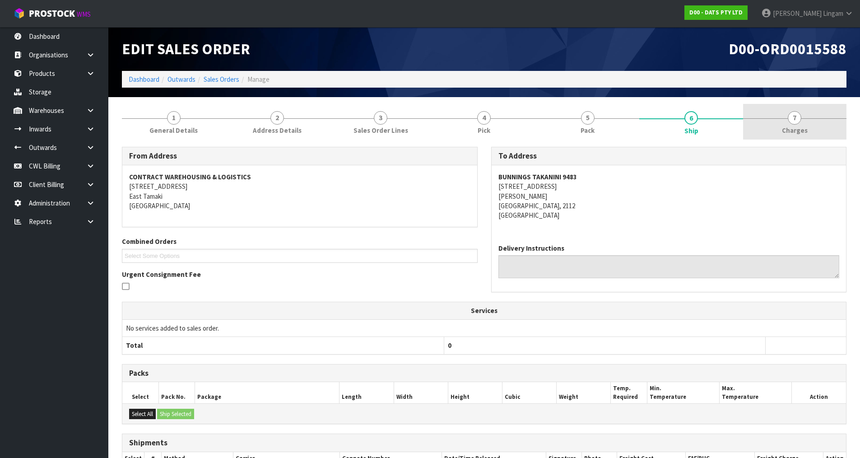
click at [808, 131] on link "7 [GEOGRAPHIC_DATA]" at bounding box center [794, 122] width 103 height 36
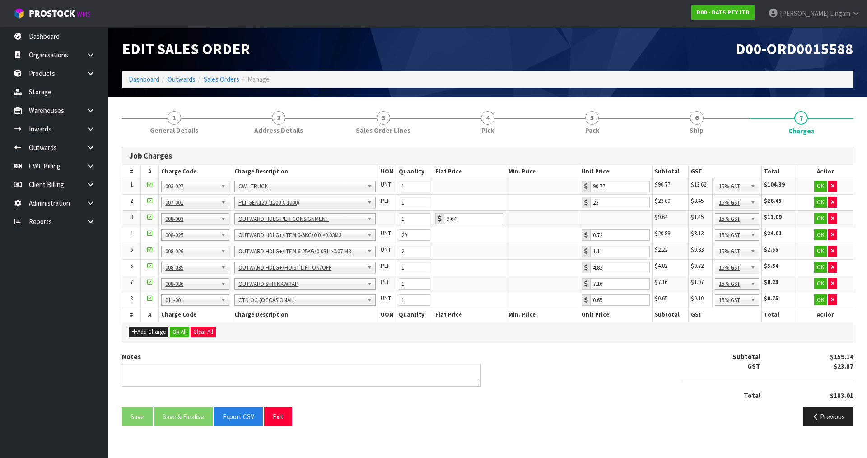
click at [177, 324] on div "Add Charge Ok All Clear All" at bounding box center [487, 331] width 730 height 20
click at [175, 331] on button "Ok All" at bounding box center [179, 331] width 19 height 11
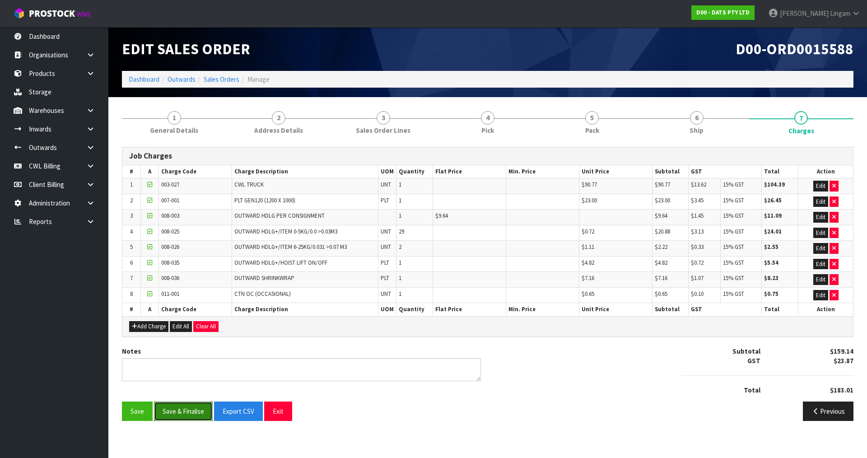
click at [191, 410] on button "Save & Finalise" at bounding box center [183, 410] width 59 height 19
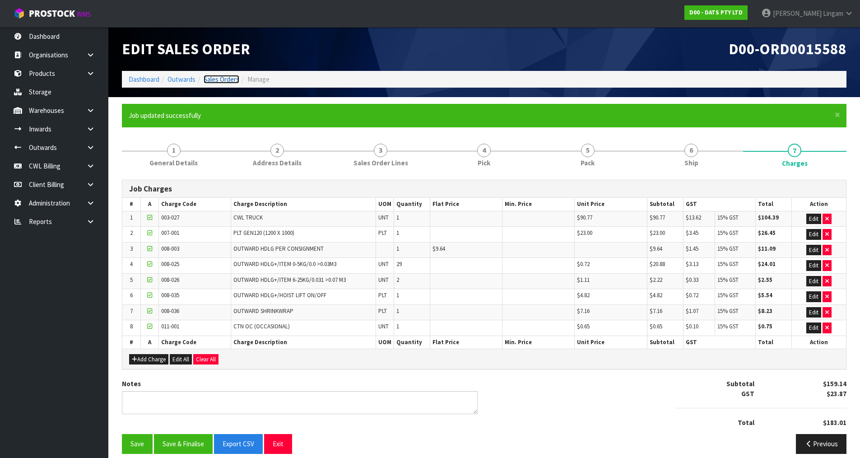
click at [225, 80] on link "Sales Orders" at bounding box center [222, 79] width 36 height 9
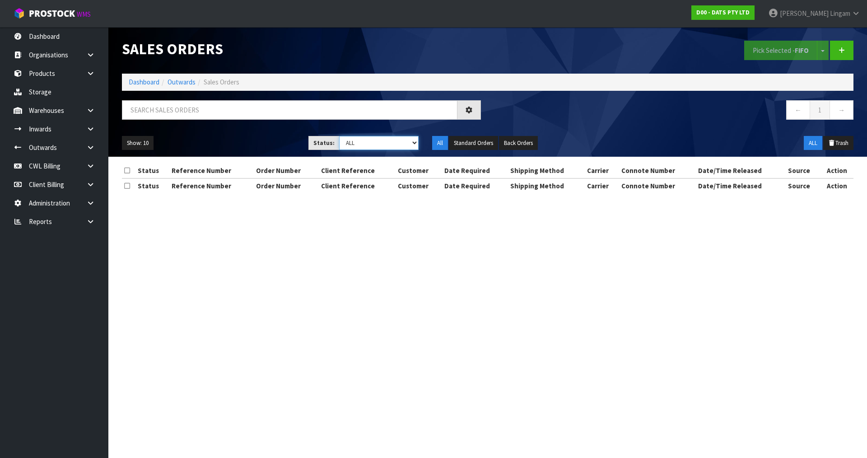
click at [411, 144] on select "Draft Pending Allocated Pending Pick Goods Picked Goods Packed Pending Charges …" at bounding box center [379, 143] width 80 height 14
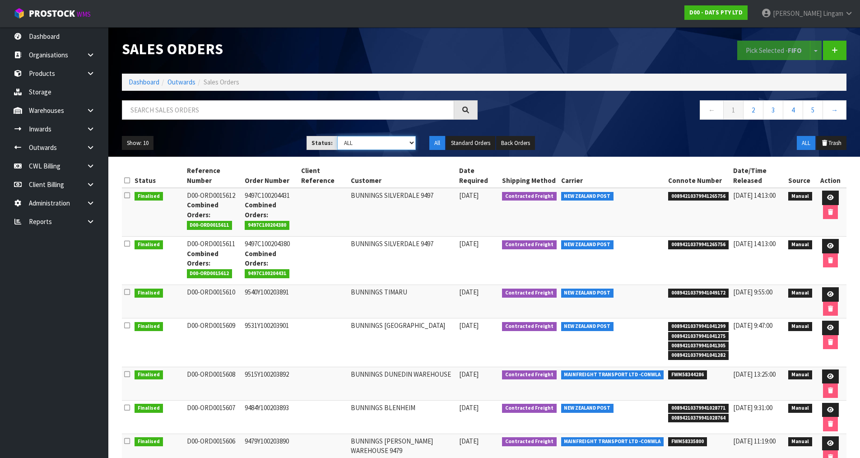
select select "string:6"
click at [337, 136] on select "Draft Pending Allocated Pending Pick Goods Picked Goods Packed Pending Charges …" at bounding box center [376, 143] width 79 height 14
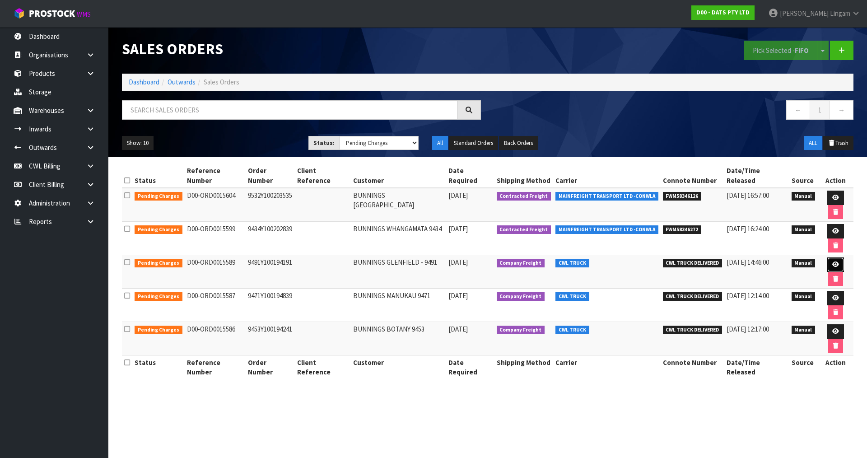
click at [835, 262] on icon at bounding box center [835, 264] width 7 height 6
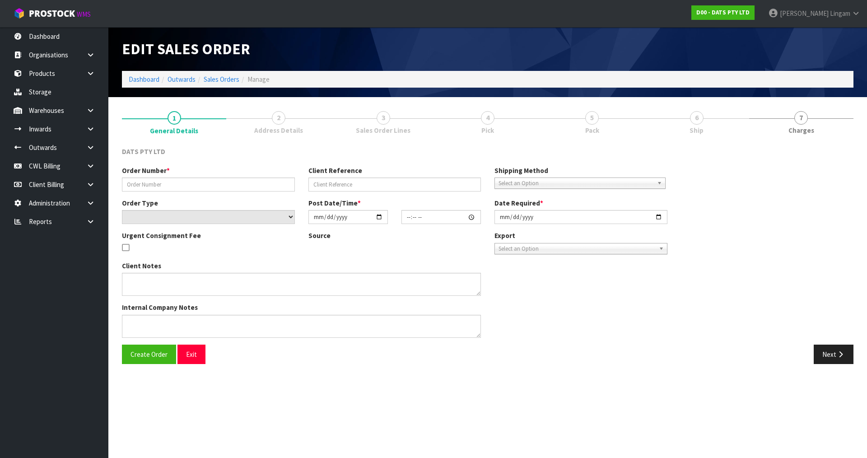
type input "9491Y100194191"
select select "number:0"
type input "2025-08-15"
type input "08:53:00.000"
type input "2025-08-15"
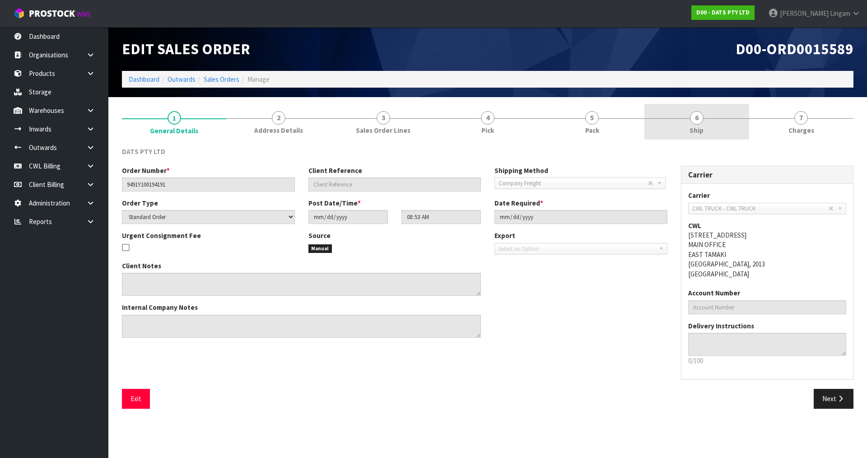
click at [701, 130] on span "Ship" at bounding box center [696, 129] width 14 height 9
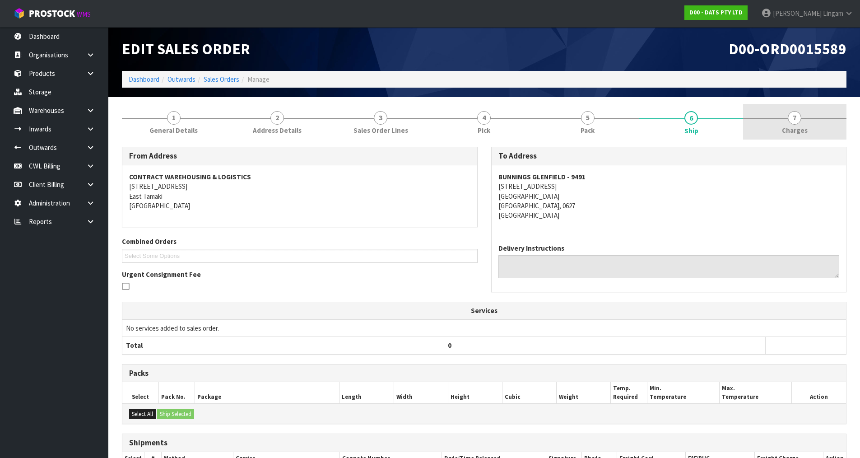
click at [818, 130] on link "7 Charges" at bounding box center [794, 122] width 103 height 36
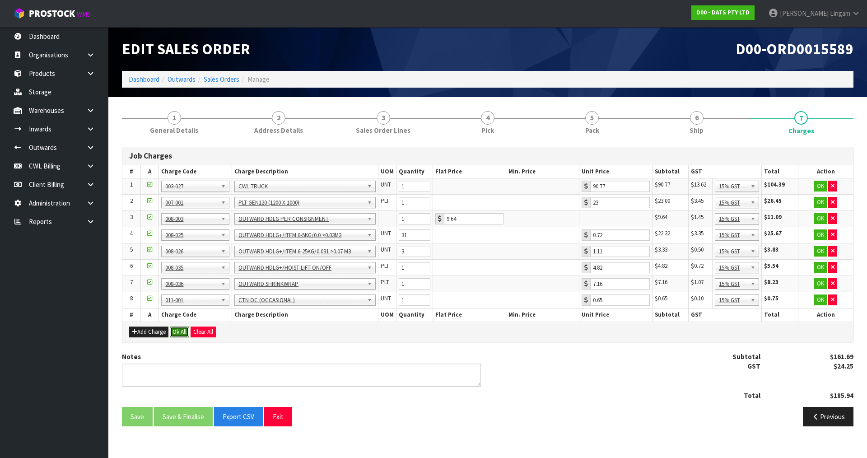
click at [176, 327] on button "Ok All" at bounding box center [179, 331] width 19 height 11
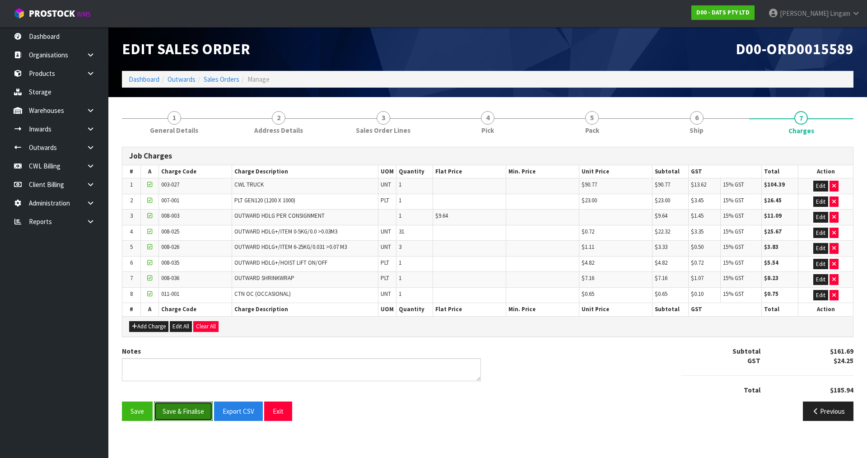
click at [179, 407] on button "Save & Finalise" at bounding box center [183, 410] width 59 height 19
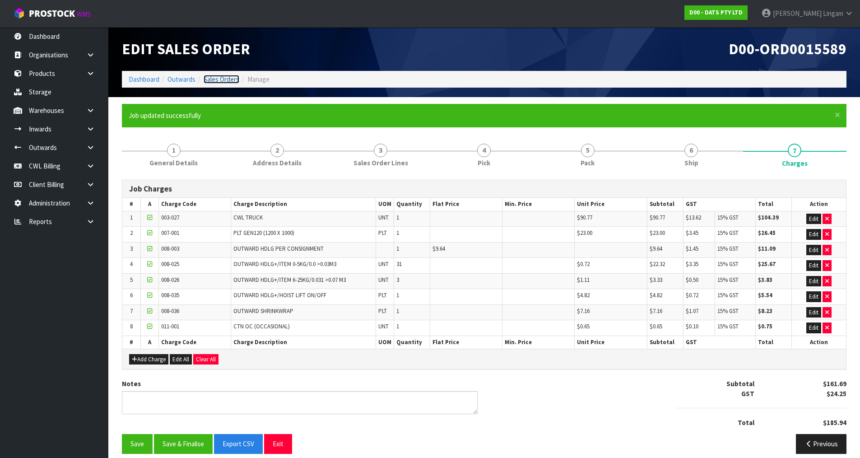
click at [232, 79] on link "Sales Orders" at bounding box center [222, 79] width 36 height 9
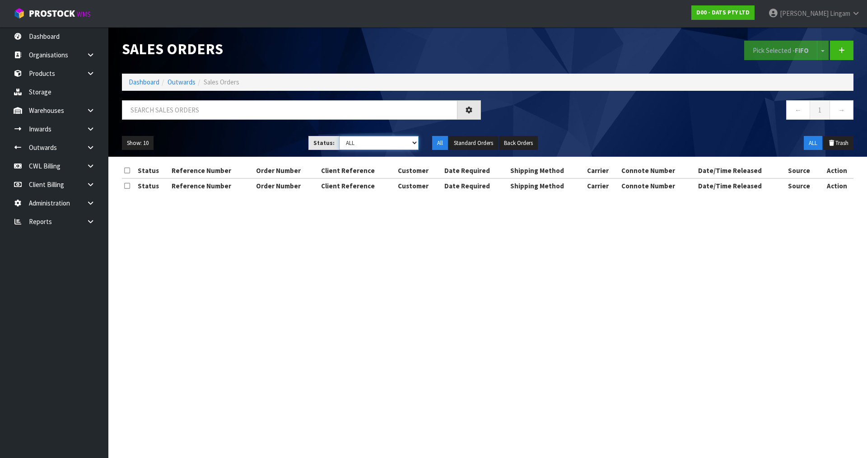
click at [406, 144] on select "Draft Pending Allocated Pending Pick Goods Picked Goods Packed Pending Charges …" at bounding box center [379, 143] width 80 height 14
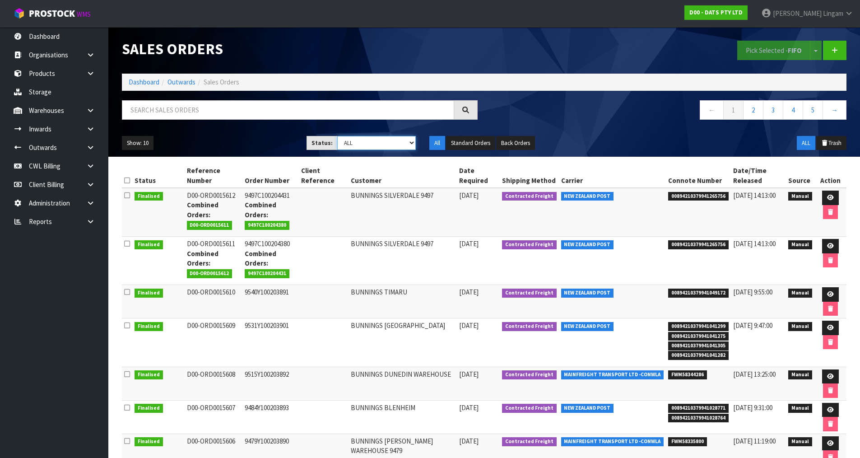
select select "string:6"
click at [337, 136] on select "Draft Pending Allocated Pending Pick Goods Picked Goods Packed Pending Charges …" at bounding box center [376, 143] width 79 height 14
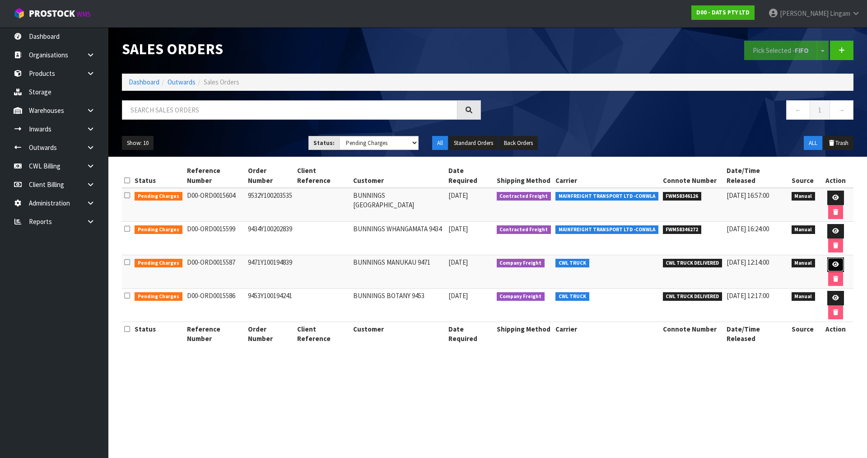
click at [833, 266] on icon at bounding box center [835, 264] width 7 height 6
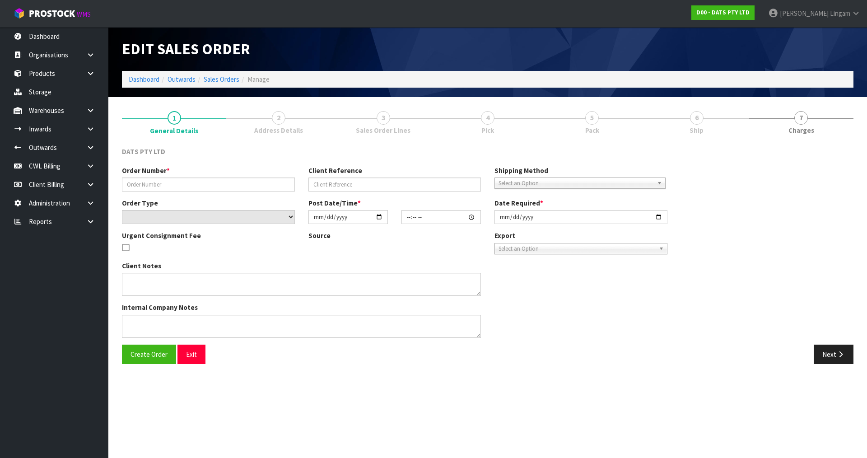
type input "9471Y100194839"
select select "number:0"
type input "2025-08-15"
type input "08:47:00.000"
type input "2025-08-15"
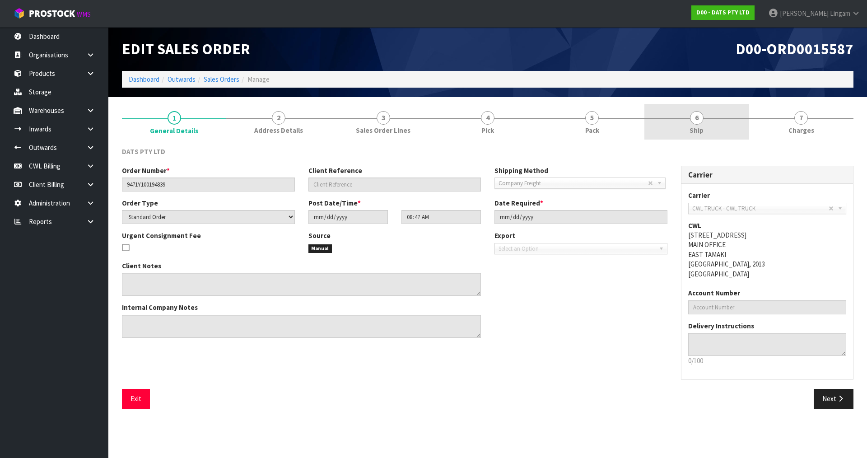
click at [723, 127] on link "6 Ship" at bounding box center [696, 122] width 104 height 36
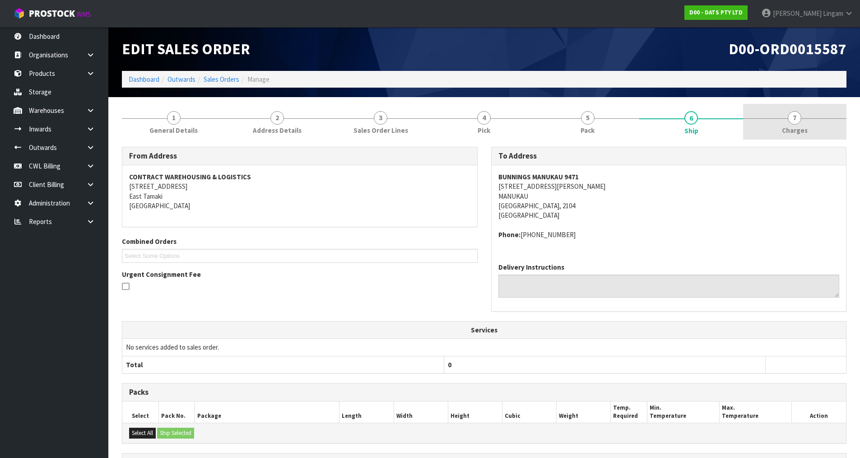
click at [819, 129] on link "7 Charges" at bounding box center [794, 122] width 103 height 36
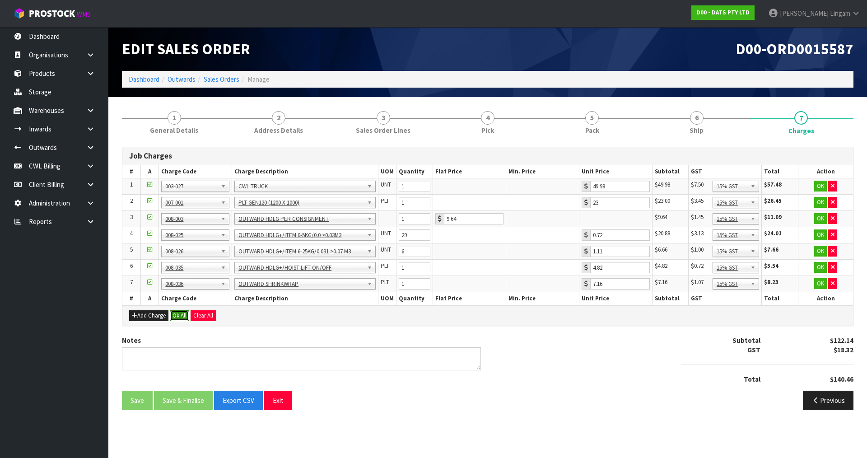
click at [181, 316] on button "Ok All" at bounding box center [179, 315] width 19 height 11
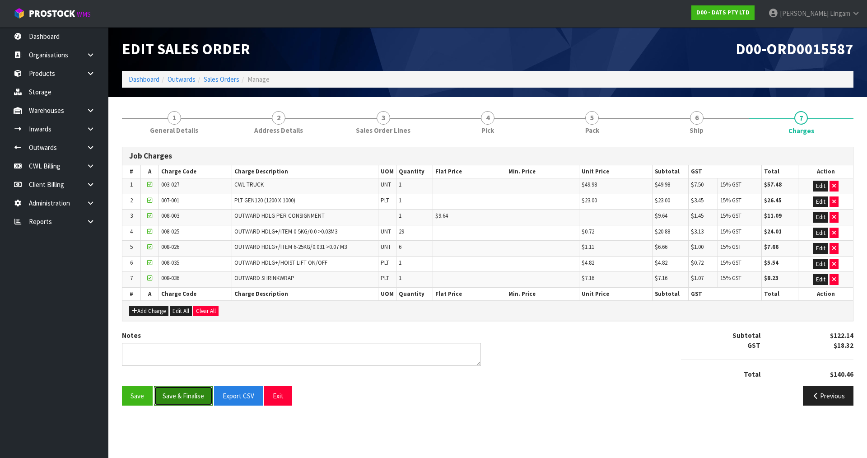
click at [196, 399] on button "Save & Finalise" at bounding box center [183, 395] width 59 height 19
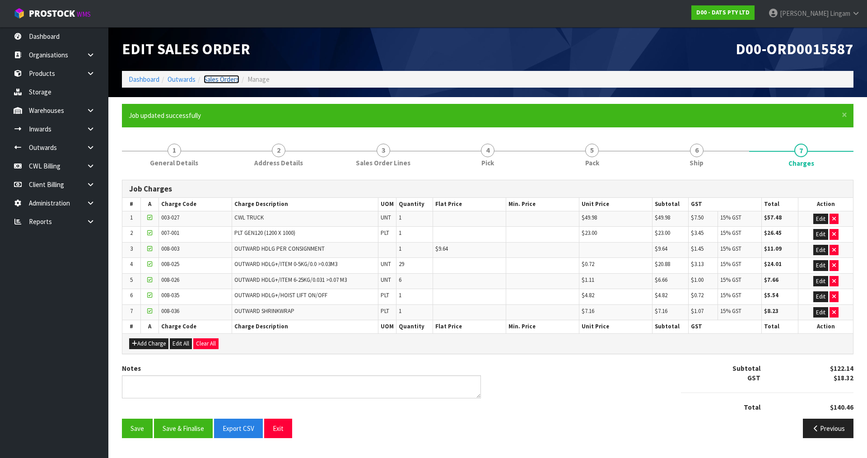
click at [230, 79] on link "Sales Orders" at bounding box center [222, 79] width 36 height 9
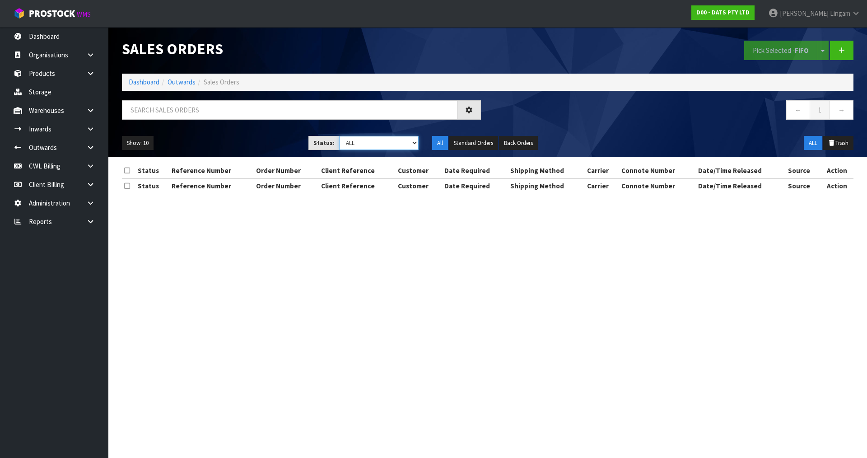
click at [403, 141] on select "Draft Pending Allocated Pending Pick Goods Picked Goods Packed Pending Charges …" at bounding box center [379, 143] width 80 height 14
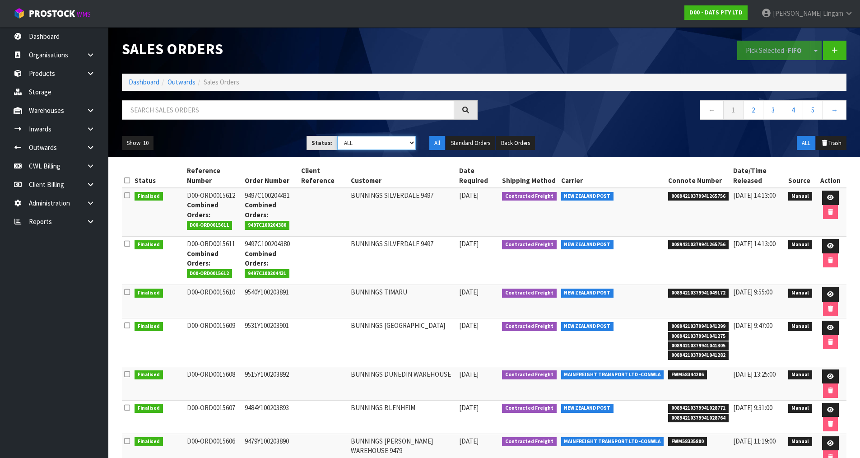
select select "string:6"
click at [337, 136] on select "Draft Pending Allocated Pending Pick Goods Picked Goods Packed Pending Charges …" at bounding box center [376, 143] width 79 height 14
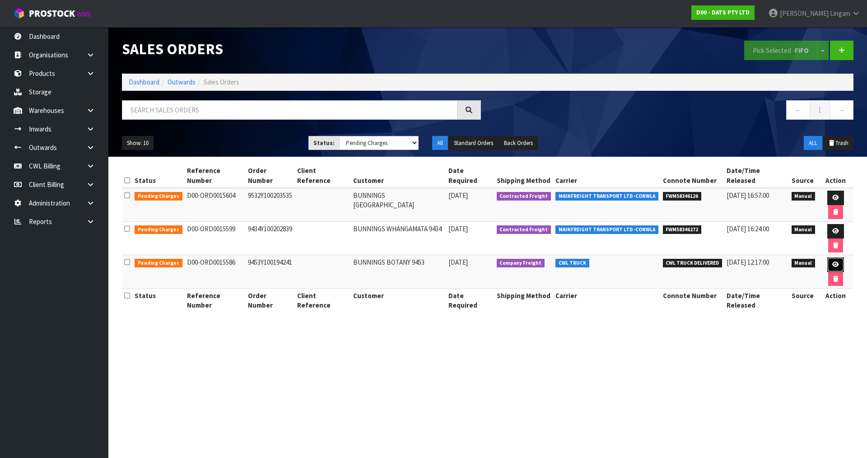
click at [840, 264] on link at bounding box center [835, 264] width 17 height 14
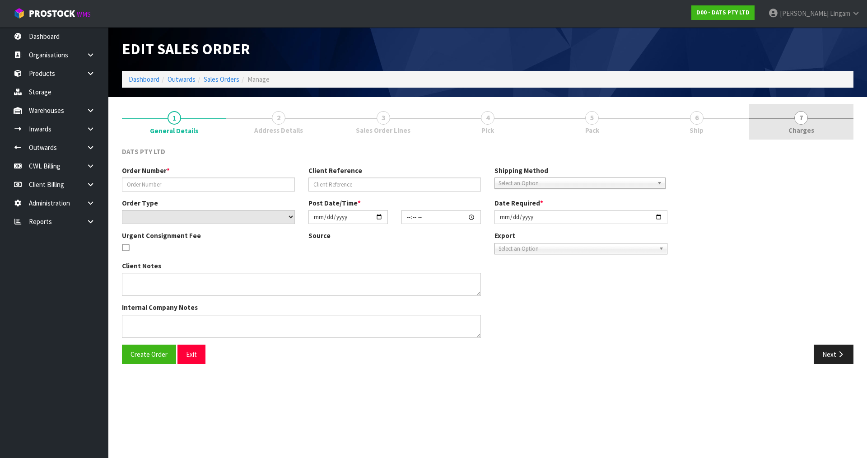
type input "9453Y100194241"
select select "number:0"
type input "2025-08-15"
type input "08:44:00.000"
type input "2025-08-15"
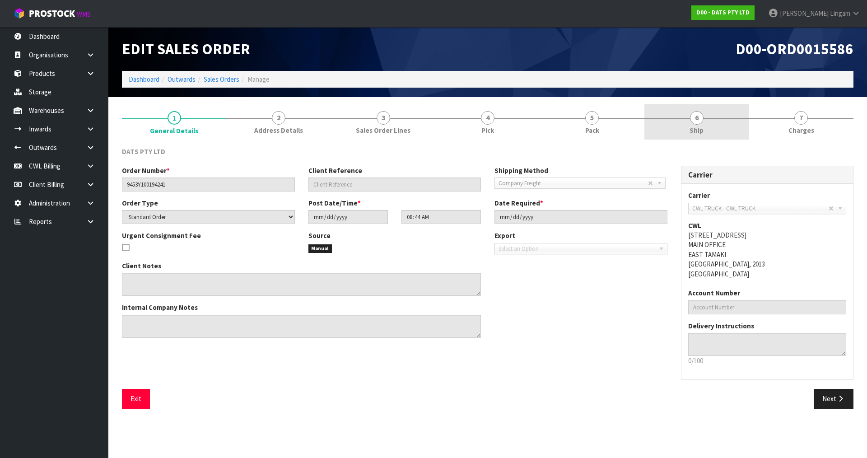
click at [731, 129] on link "6 Ship" at bounding box center [696, 122] width 104 height 36
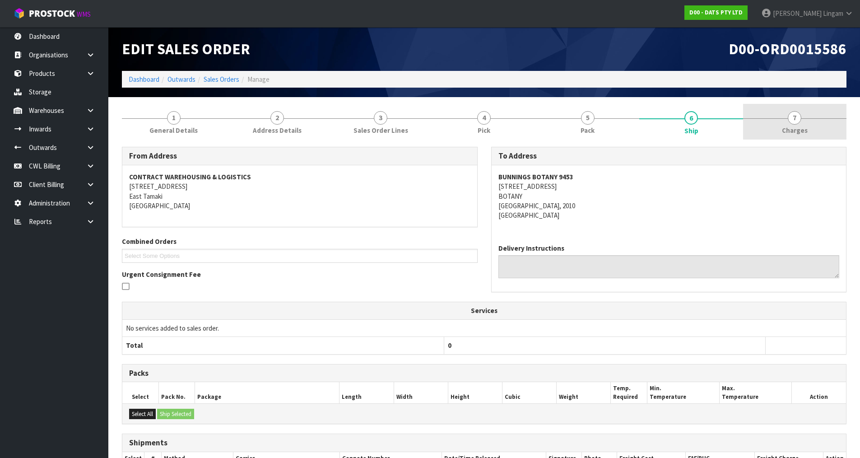
click at [802, 131] on span "Charges" at bounding box center [795, 129] width 26 height 9
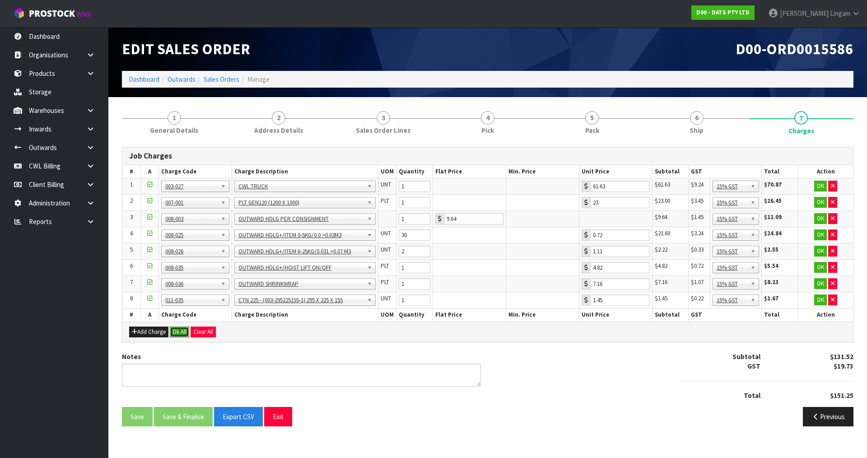
click at [178, 333] on button "Ok All" at bounding box center [179, 331] width 19 height 11
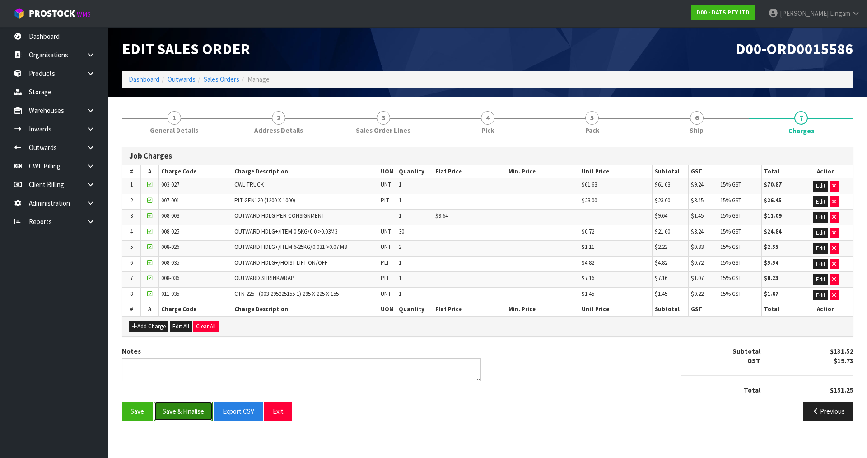
click at [188, 413] on button "Save & Finalise" at bounding box center [183, 410] width 59 height 19
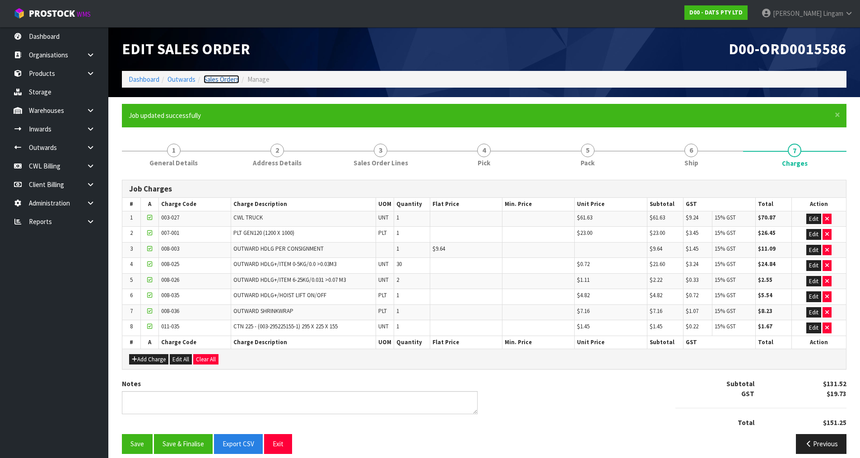
click at [230, 80] on link "Sales Orders" at bounding box center [222, 79] width 36 height 9
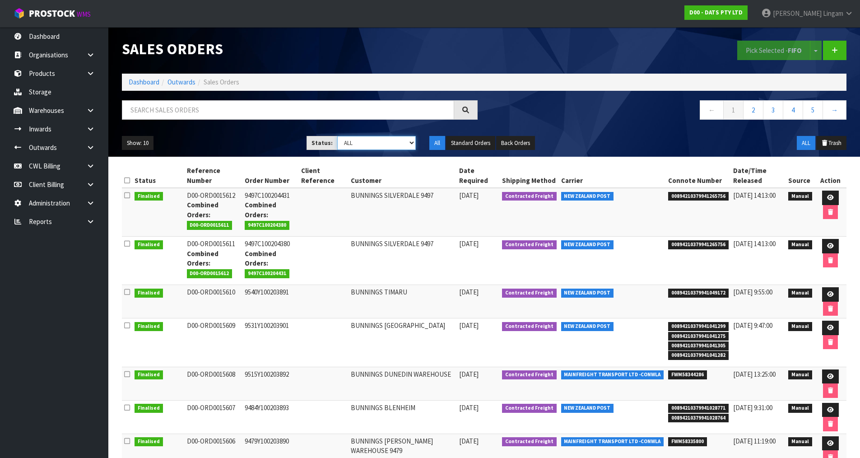
click at [403, 143] on select "Draft Pending Allocated Pending Pick Goods Picked Goods Packed Pending Charges …" at bounding box center [376, 143] width 79 height 14
select select "string:6"
click at [337, 136] on select "Draft Pending Allocated Pending Pick Goods Picked Goods Packed Pending Charges …" at bounding box center [376, 143] width 79 height 14
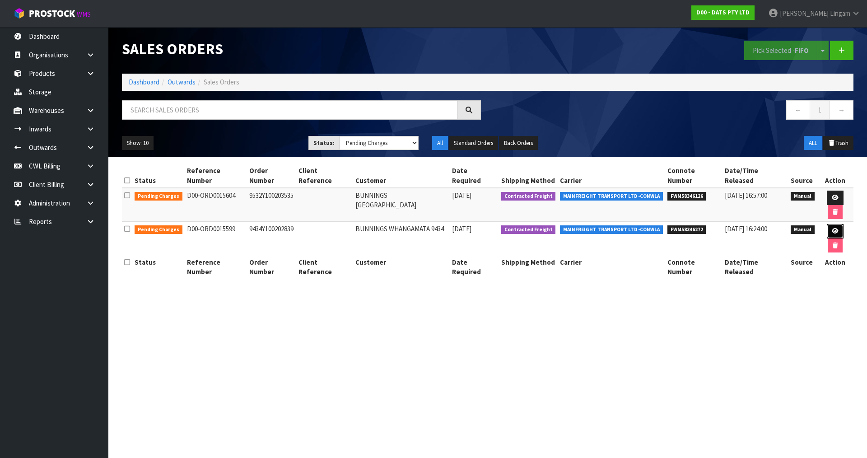
click at [835, 230] on icon at bounding box center [834, 231] width 7 height 6
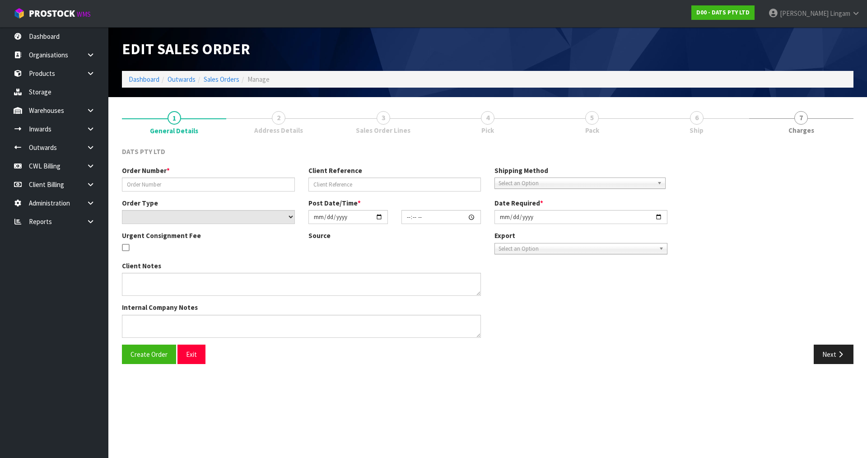
type input "9434Y100202839"
select select "number:0"
type input "2025-08-19"
type input "08:45:00.000"
type input "2025-08-19"
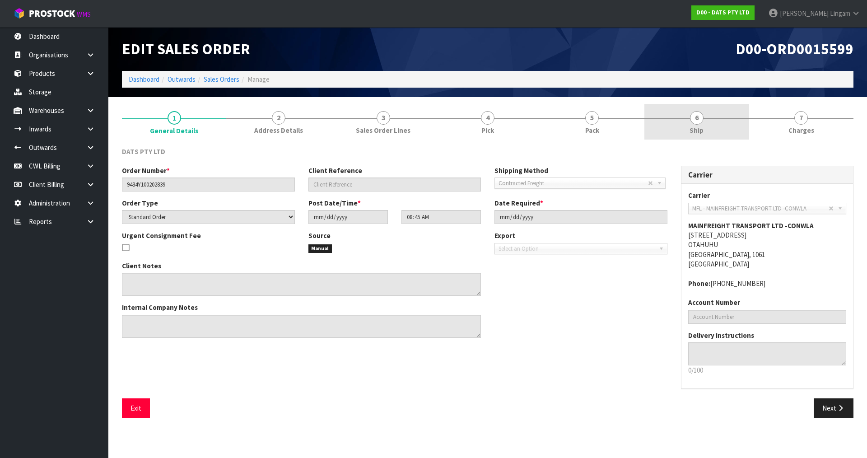
click at [720, 135] on link "6 Ship" at bounding box center [696, 122] width 104 height 36
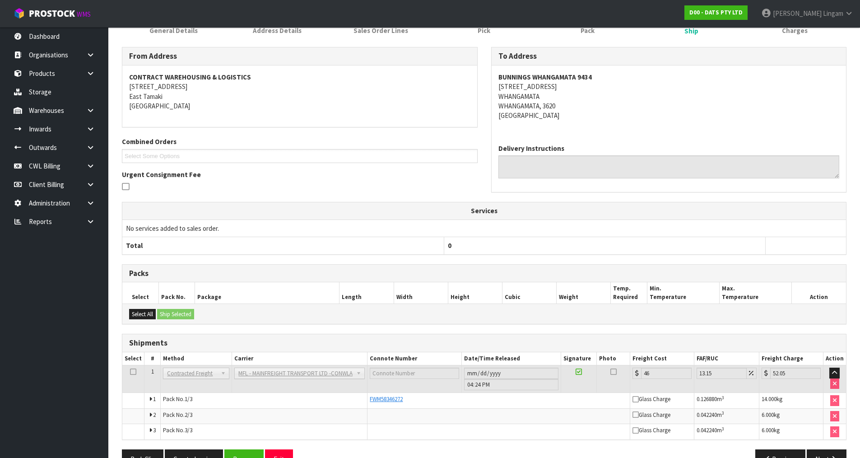
scroll to position [124, 0]
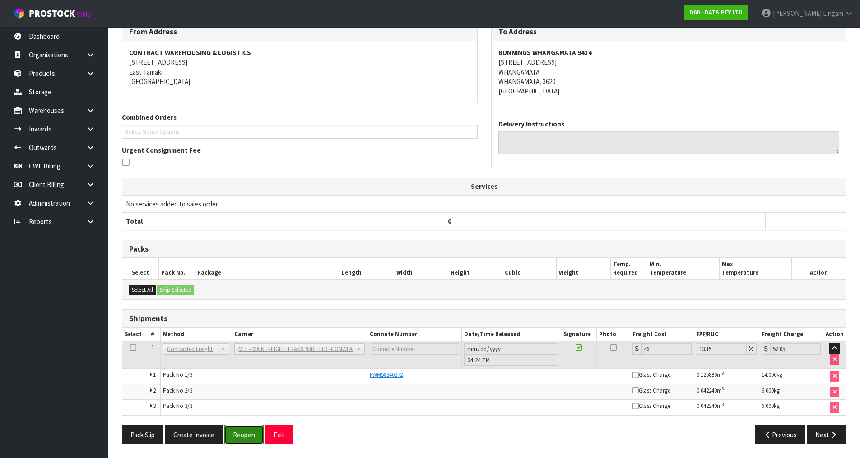
click at [255, 431] on button "Reopen" at bounding box center [243, 434] width 39 height 19
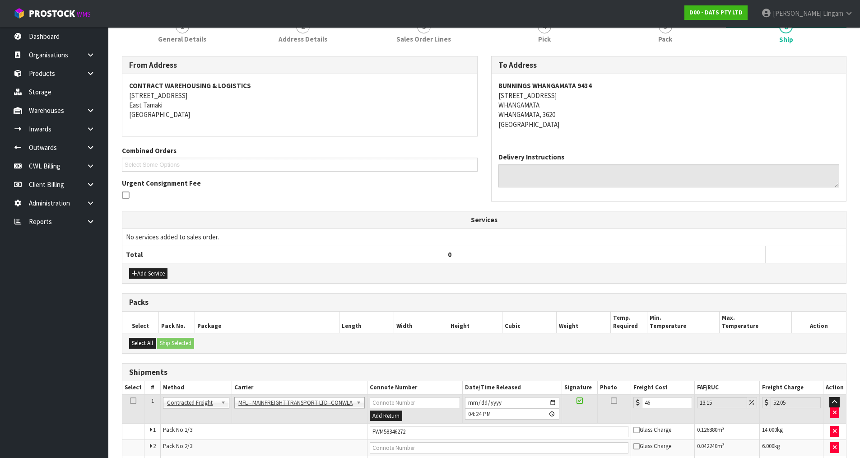
scroll to position [181, 0]
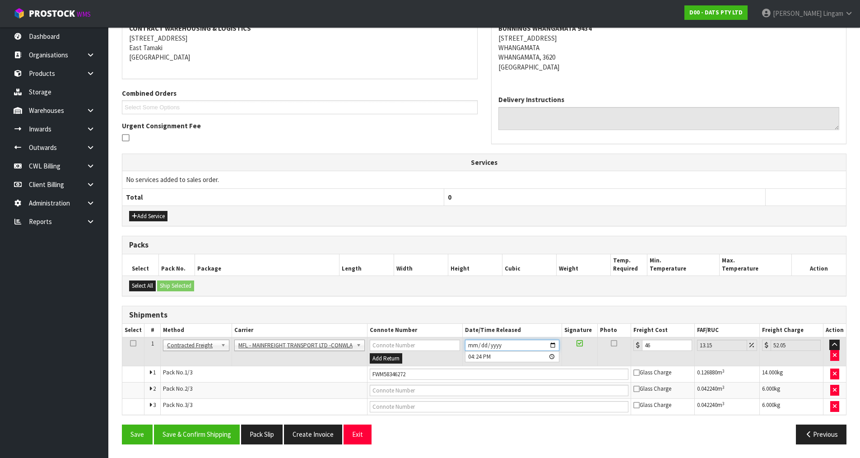
click at [471, 344] on input "2025-08-20" at bounding box center [512, 344] width 94 height 11
type input "2025-08-21"
click at [208, 434] on button "Save & Confirm Shipping" at bounding box center [197, 433] width 86 height 19
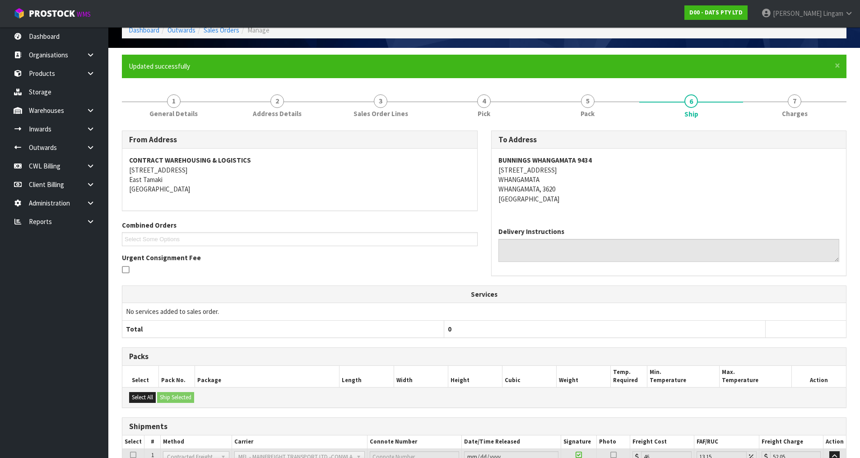
scroll to position [157, 0]
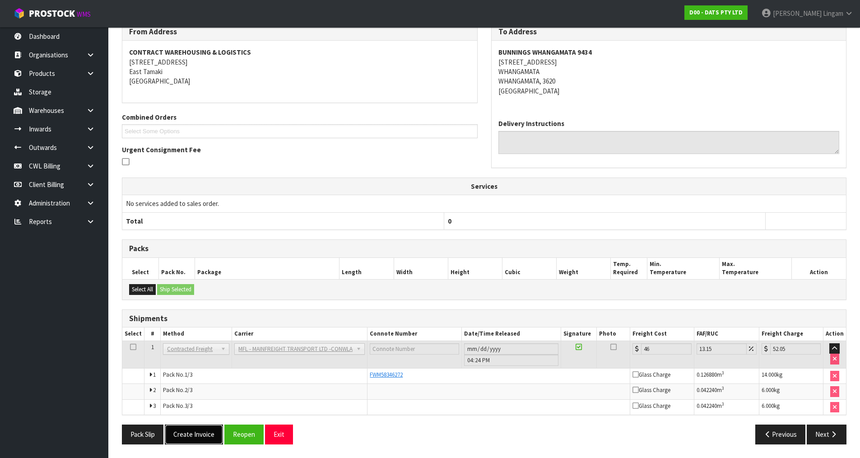
click at [194, 438] on button "Create Invoice" at bounding box center [194, 433] width 58 height 19
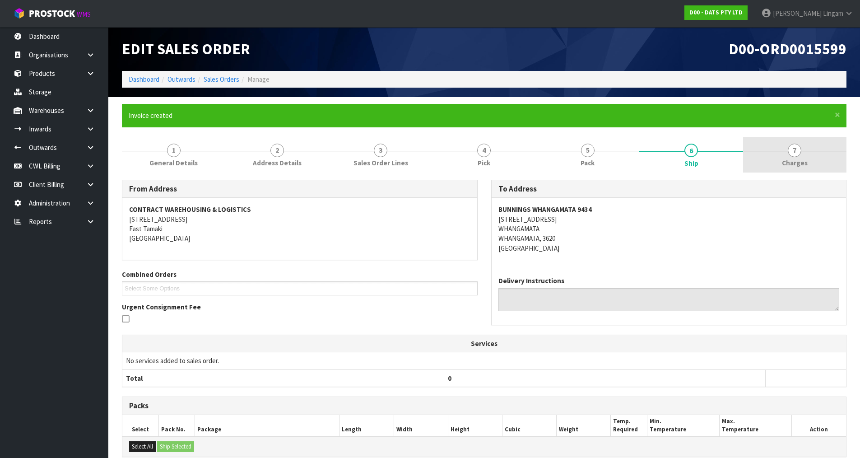
click at [806, 165] on span "Charges" at bounding box center [795, 162] width 26 height 9
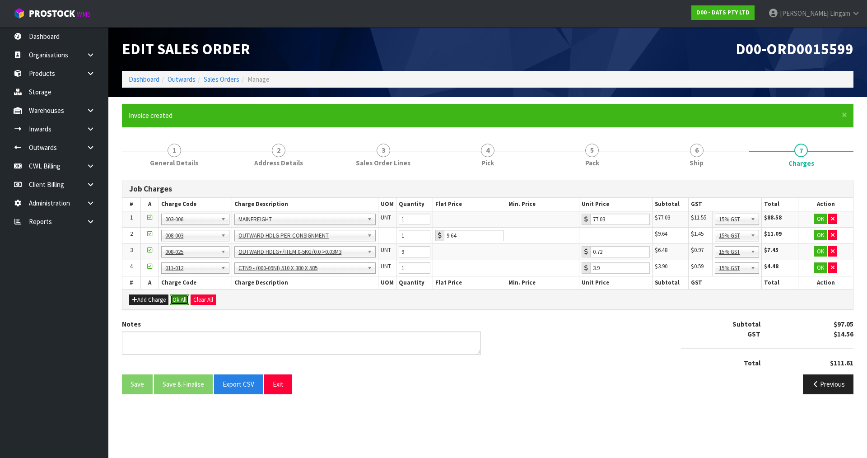
click at [172, 300] on button "Ok All" at bounding box center [179, 299] width 19 height 11
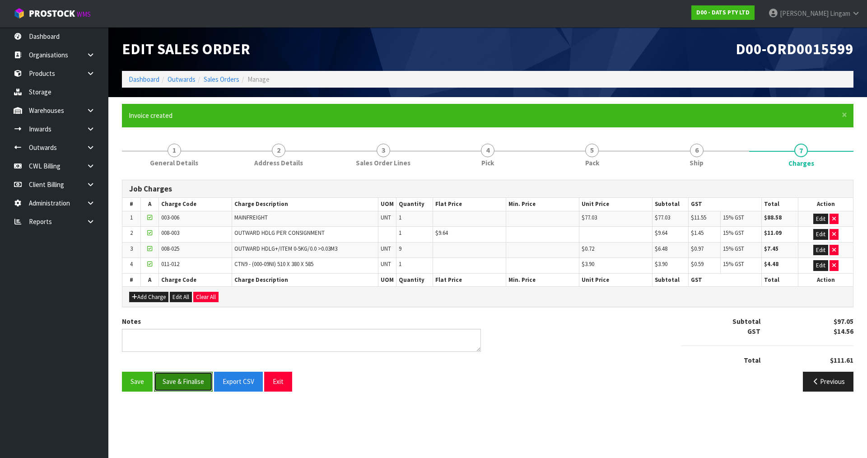
click at [188, 378] on button "Save & Finalise" at bounding box center [183, 380] width 59 height 19
click at [230, 76] on link "Sales Orders" at bounding box center [222, 79] width 36 height 9
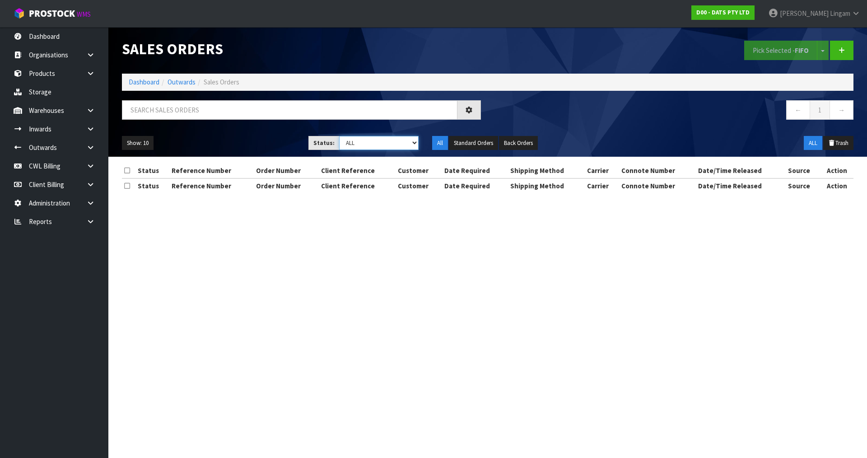
click at [409, 137] on select "Draft Pending Allocated Pending Pick Goods Picked Goods Packed Pending Charges …" at bounding box center [379, 143] width 80 height 14
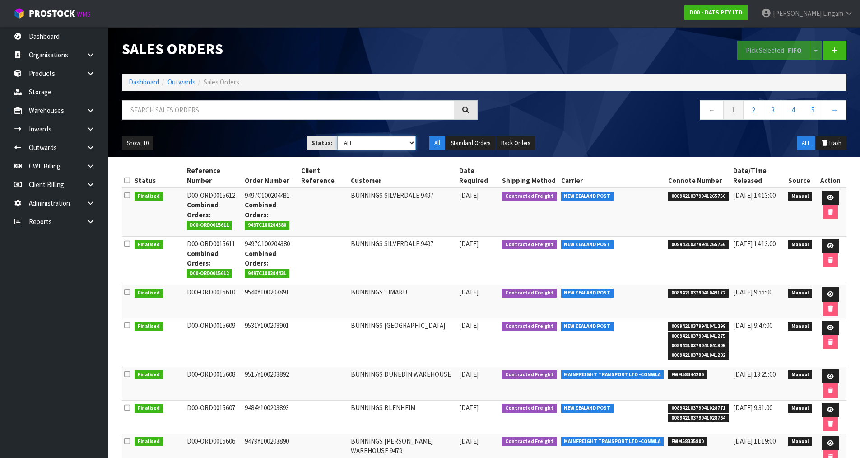
select select "string:6"
click at [337, 136] on select "Draft Pending Allocated Pending Pick Goods Picked Goods Packed Pending Charges …" at bounding box center [376, 143] width 79 height 14
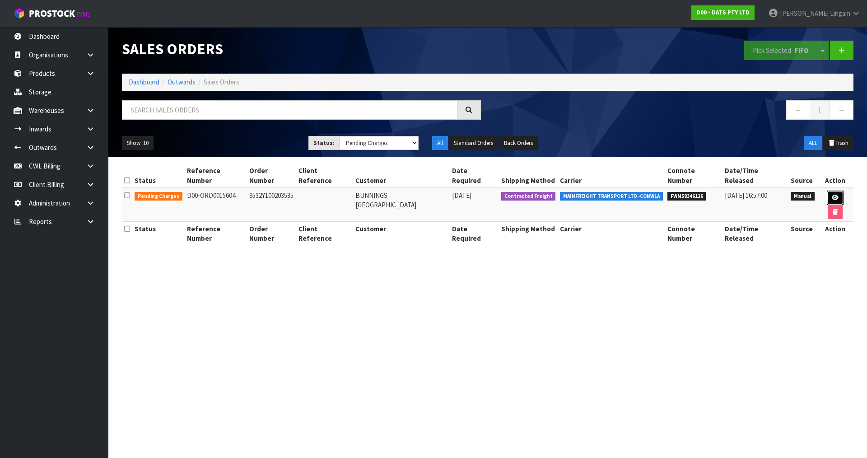
click at [835, 197] on icon at bounding box center [834, 198] width 7 height 6
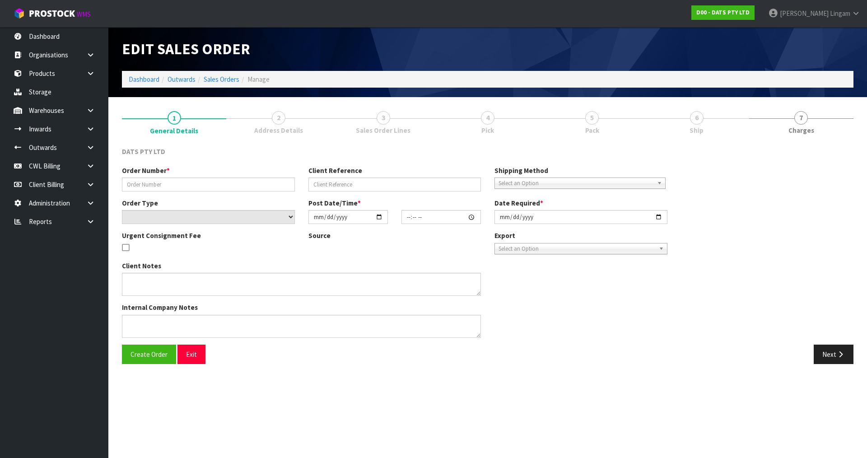
type input "9532Y100203535"
select select "number:0"
type input "2025-08-19"
type input "09:05:00.000"
type input "2025-08-19"
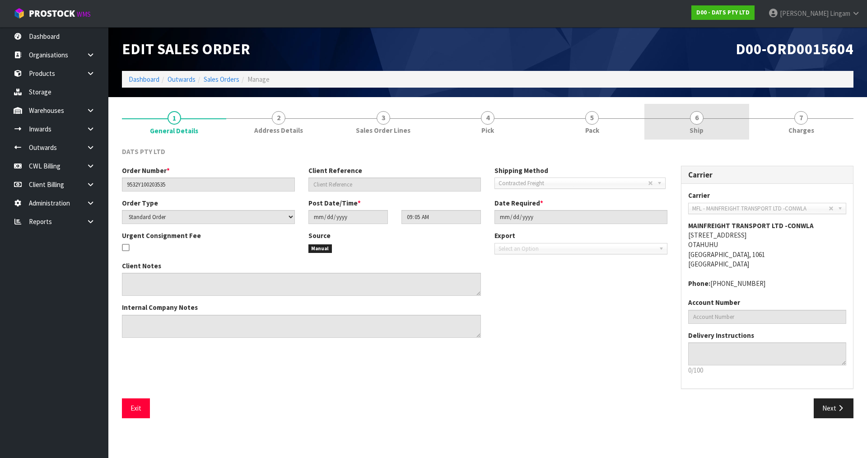
click at [724, 133] on link "6 Ship" at bounding box center [696, 122] width 104 height 36
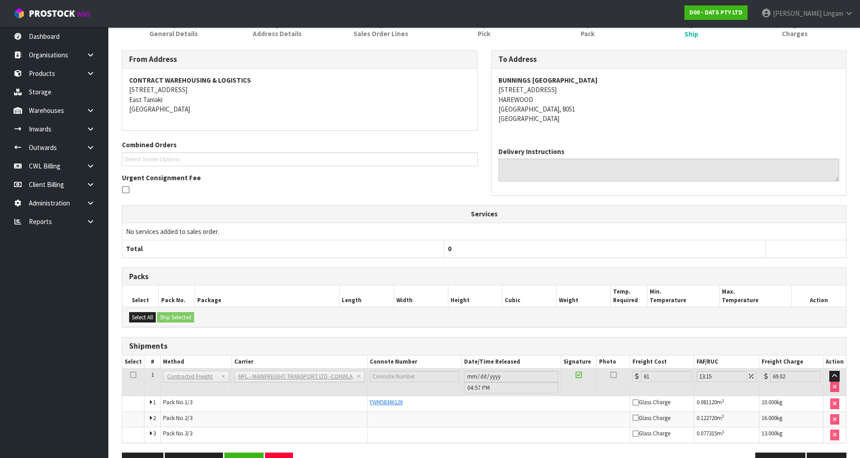
scroll to position [124, 0]
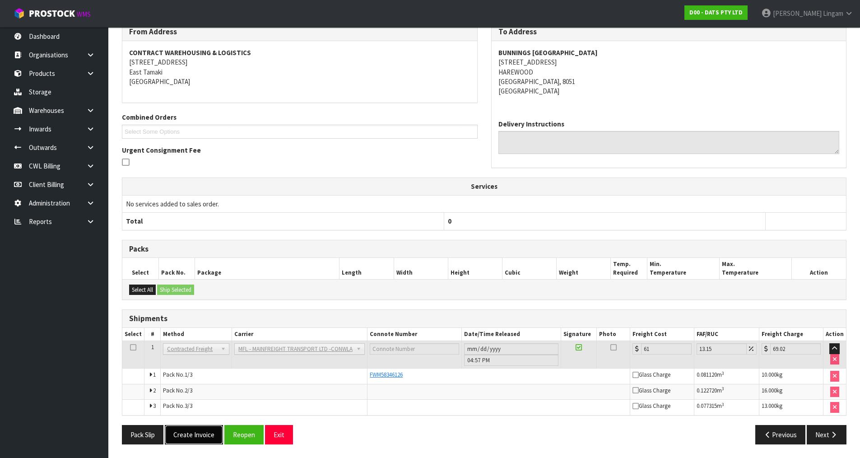
click at [198, 435] on button "Create Invoice" at bounding box center [194, 434] width 58 height 19
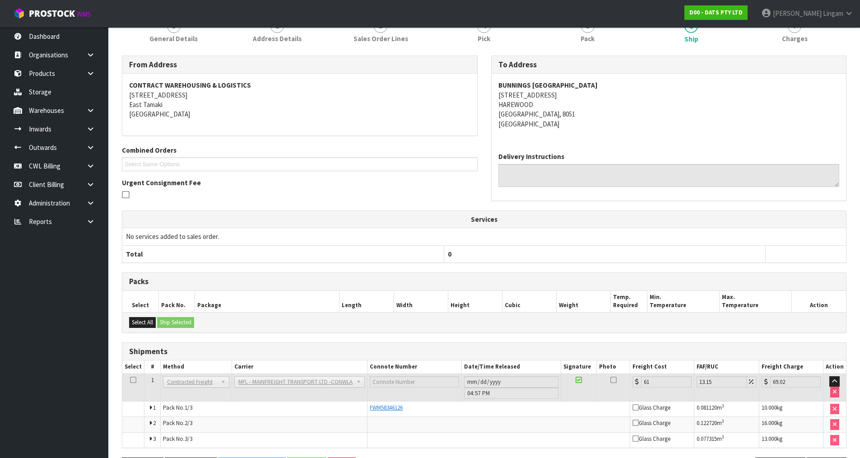
scroll to position [0, 0]
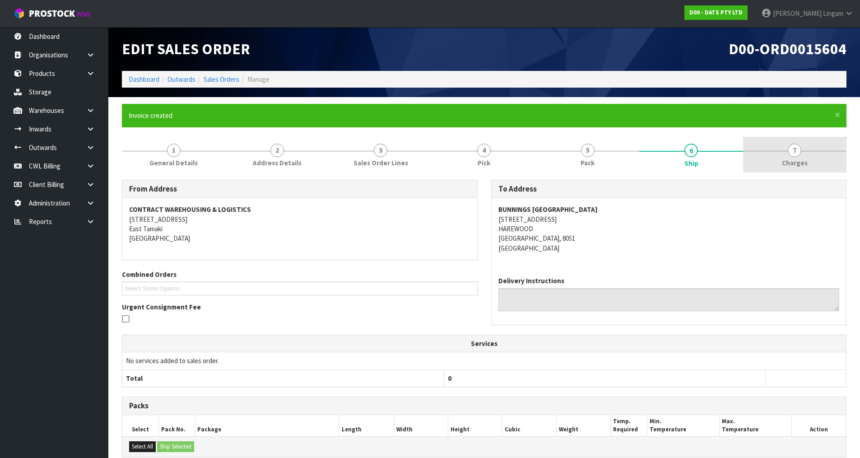
click at [815, 161] on link "7 Charges" at bounding box center [794, 155] width 103 height 36
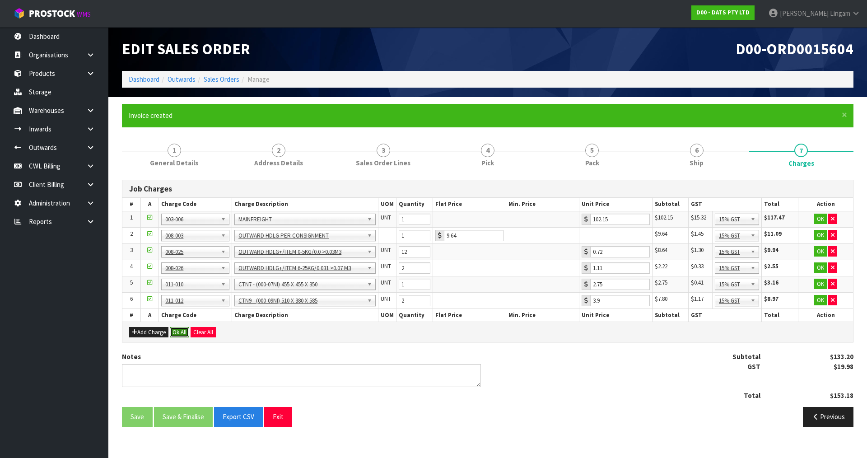
click at [183, 331] on button "Ok All" at bounding box center [179, 332] width 19 height 11
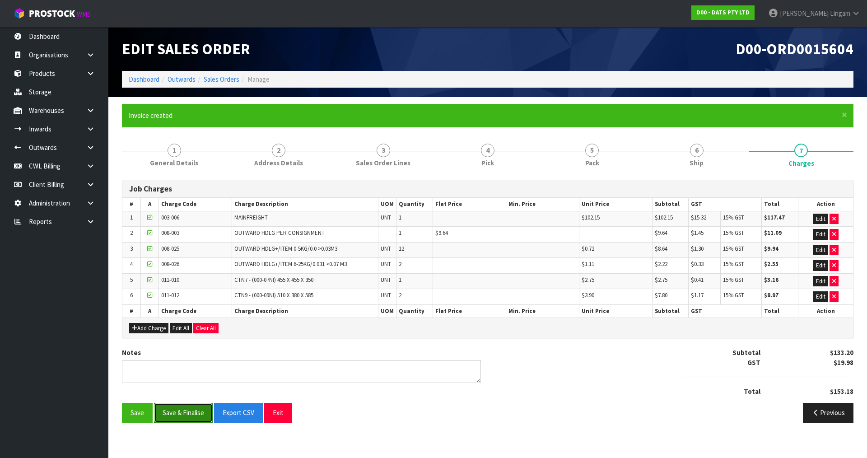
click at [193, 413] on button "Save & Finalise" at bounding box center [183, 412] width 59 height 19
click at [150, 79] on link "Dashboard" at bounding box center [144, 79] width 31 height 9
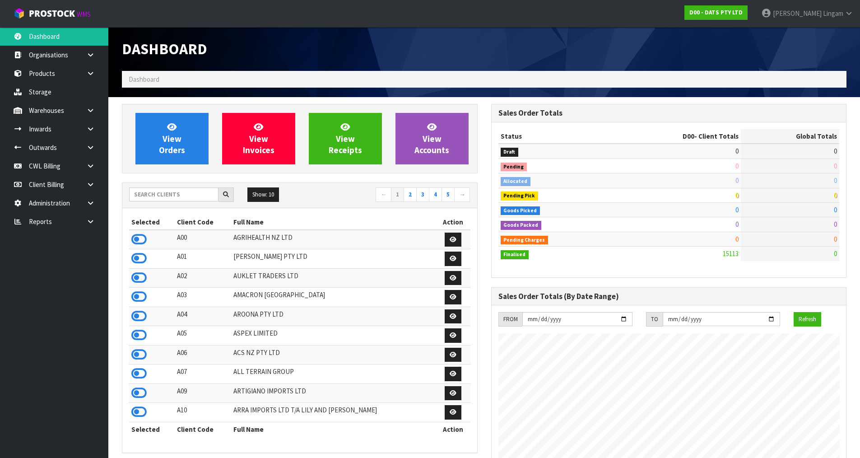
scroll to position [684, 369]
click at [204, 195] on input "text" at bounding box center [173, 194] width 89 height 14
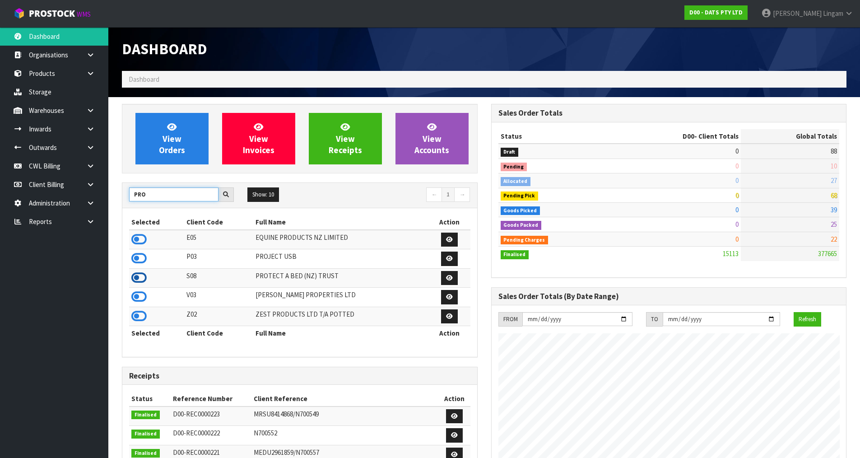
type input "PRO"
click at [143, 277] on icon at bounding box center [138, 278] width 15 height 14
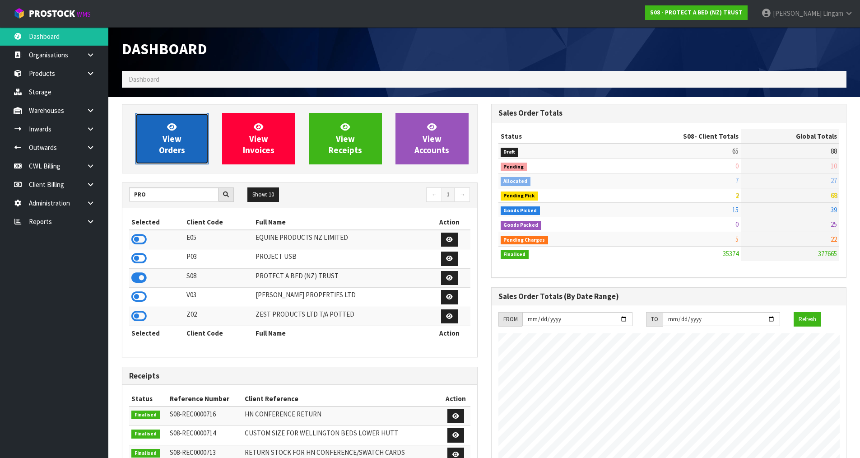
click at [183, 138] on link "View Orders" at bounding box center [171, 138] width 73 height 51
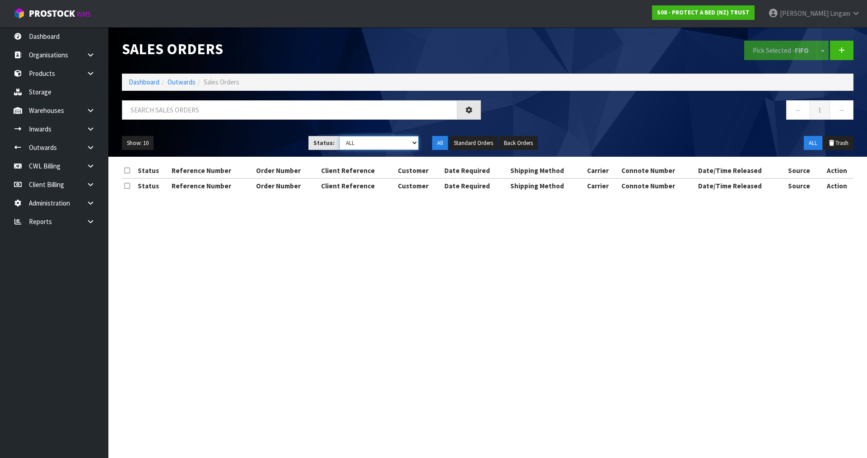
click at [408, 147] on select "Draft Pending Allocated Pending Pick Goods Picked Goods Packed Pending Charges …" at bounding box center [379, 143] width 80 height 14
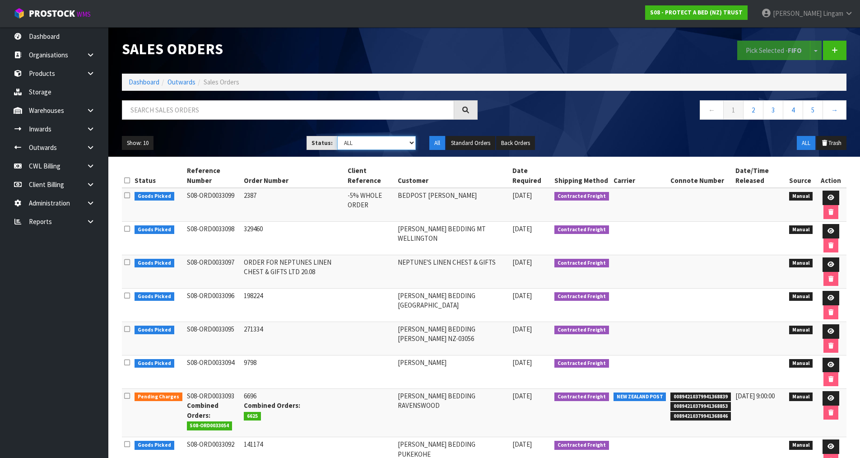
select select "string:6"
click at [337, 136] on select "Draft Pending Allocated Pending Pick Goods Picked Goods Packed Pending Charges …" at bounding box center [376, 143] width 79 height 14
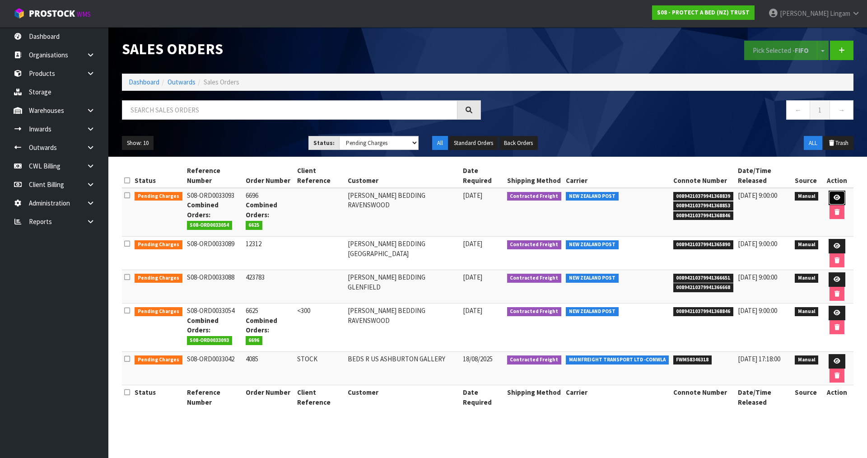
click at [838, 194] on link at bounding box center [836, 197] width 17 height 14
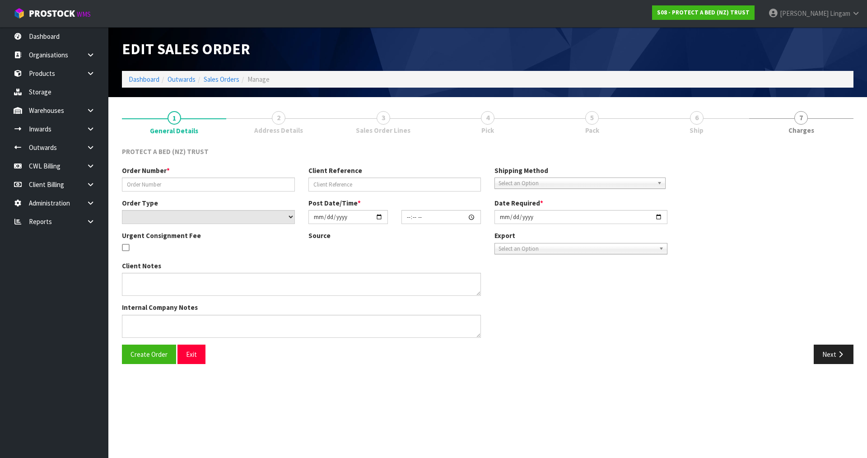
type input "6696"
select select "number:0"
type input "2025-08-20"
type input "10:13:00.000"
type input "2025-08-20"
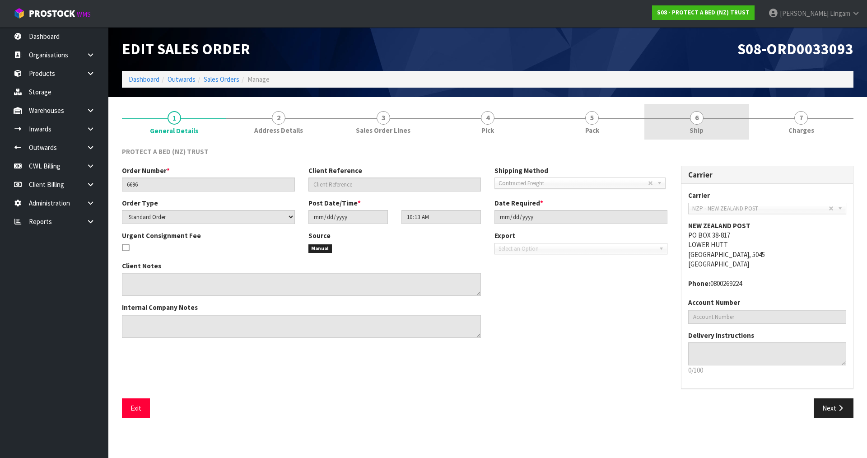
click at [724, 126] on link "6 Ship" at bounding box center [696, 122] width 104 height 36
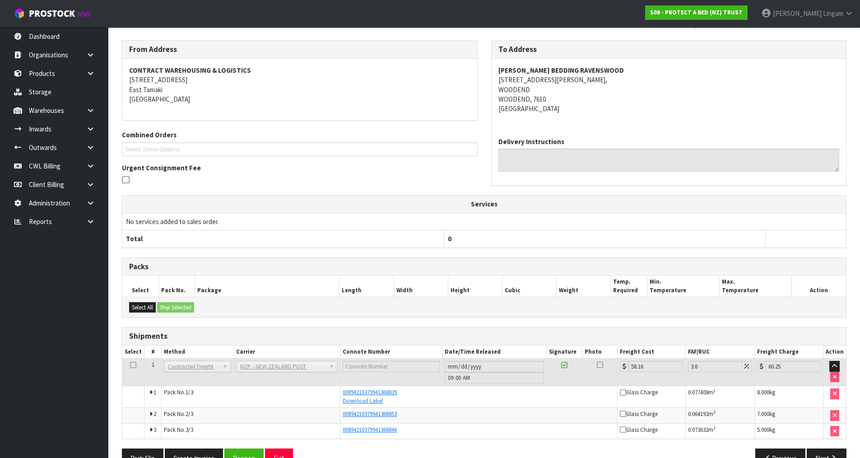
scroll to position [130, 0]
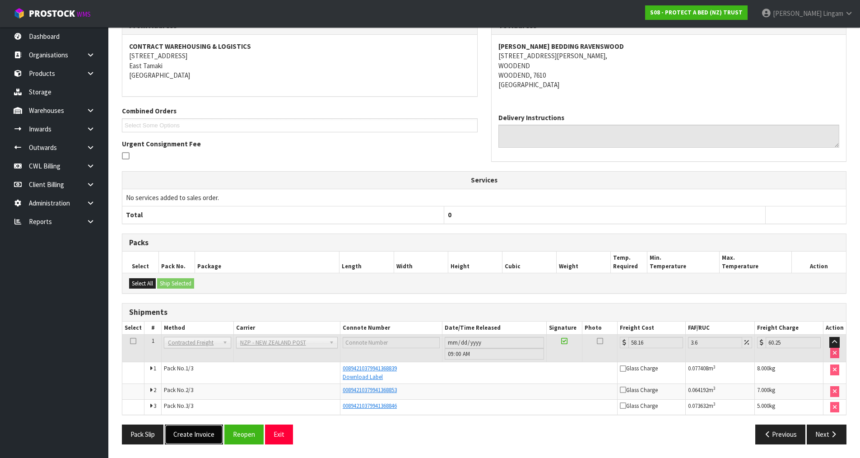
click at [202, 432] on button "Create Invoice" at bounding box center [194, 433] width 58 height 19
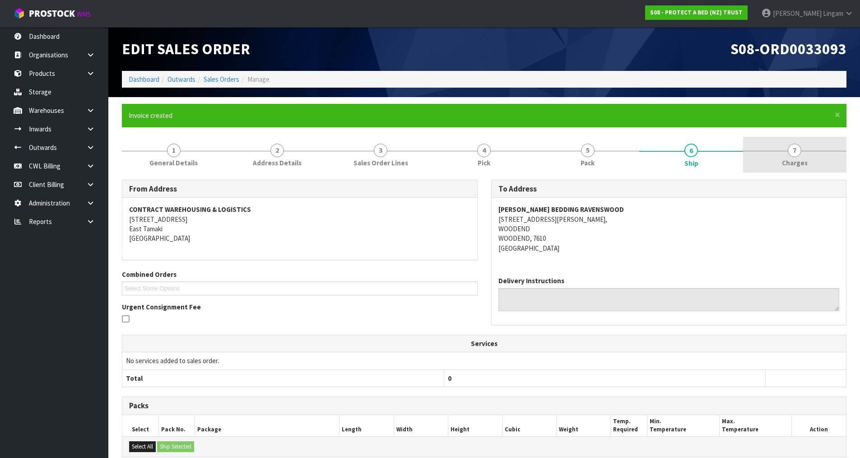
click at [811, 153] on link "7 Charges" at bounding box center [794, 155] width 103 height 36
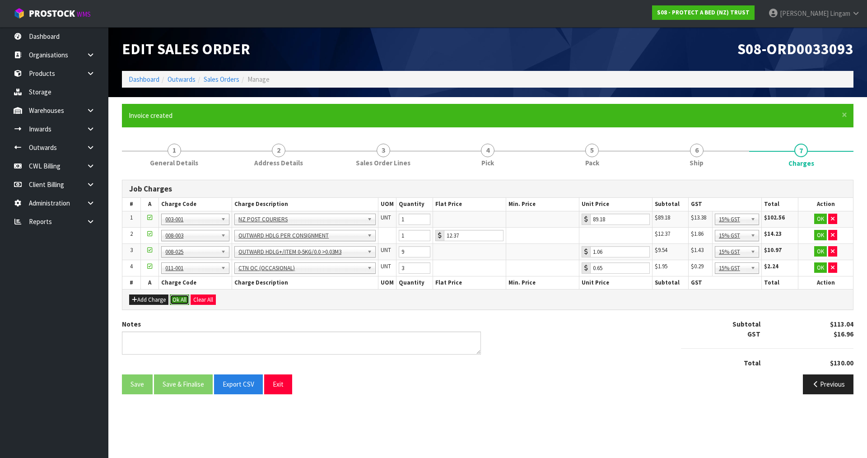
click at [183, 299] on button "Ok All" at bounding box center [179, 299] width 19 height 11
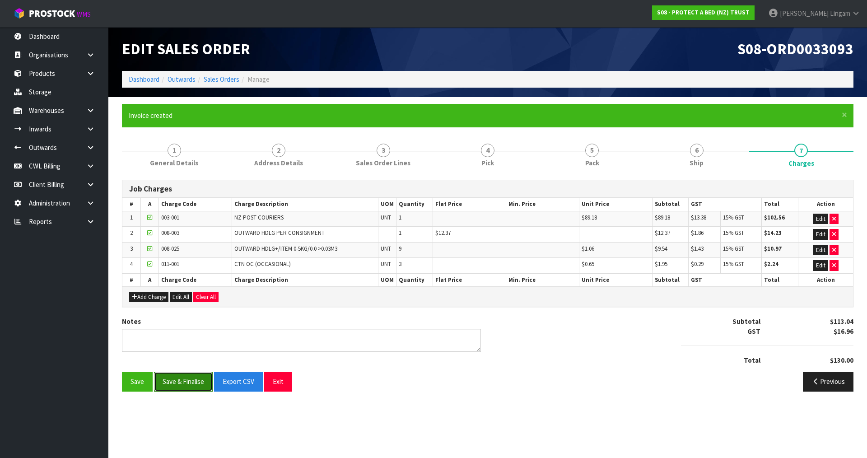
click at [187, 378] on button "Save & Finalise" at bounding box center [183, 380] width 59 height 19
click at [229, 76] on link "Sales Orders" at bounding box center [222, 79] width 36 height 9
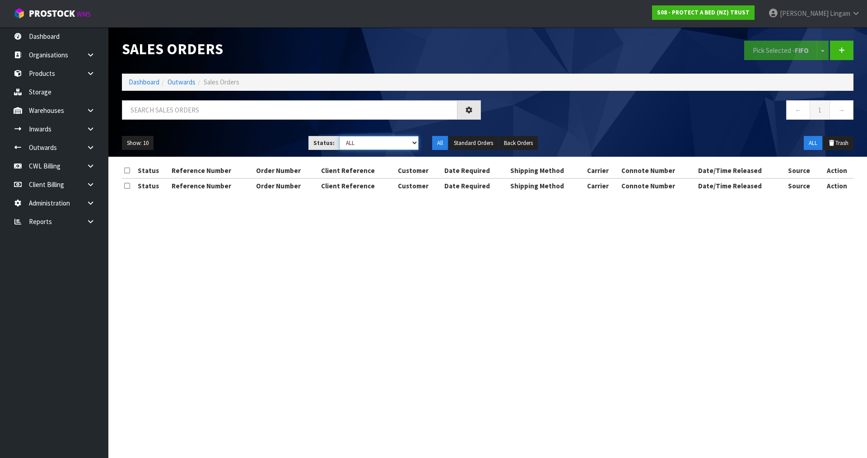
click at [403, 142] on select "Draft Pending Allocated Pending Pick Goods Picked Goods Packed Pending Charges …" at bounding box center [379, 143] width 80 height 14
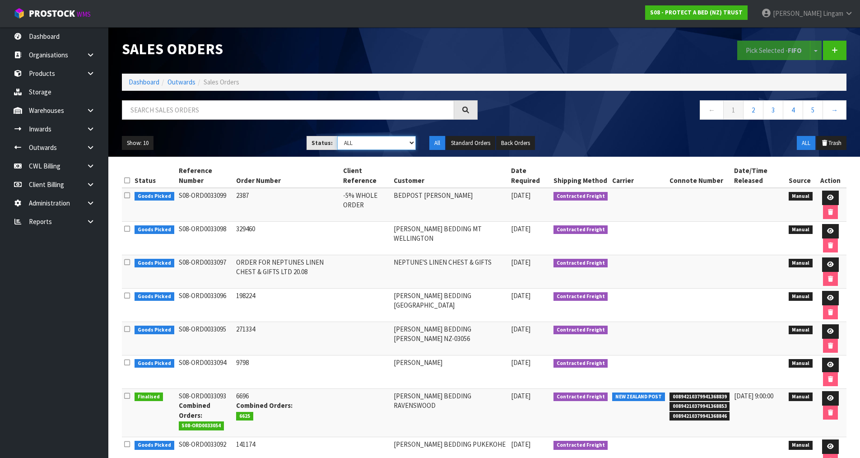
select select "string:6"
click at [337, 136] on select "Draft Pending Allocated Pending Pick Goods Picked Goods Packed Pending Charges …" at bounding box center [376, 143] width 79 height 14
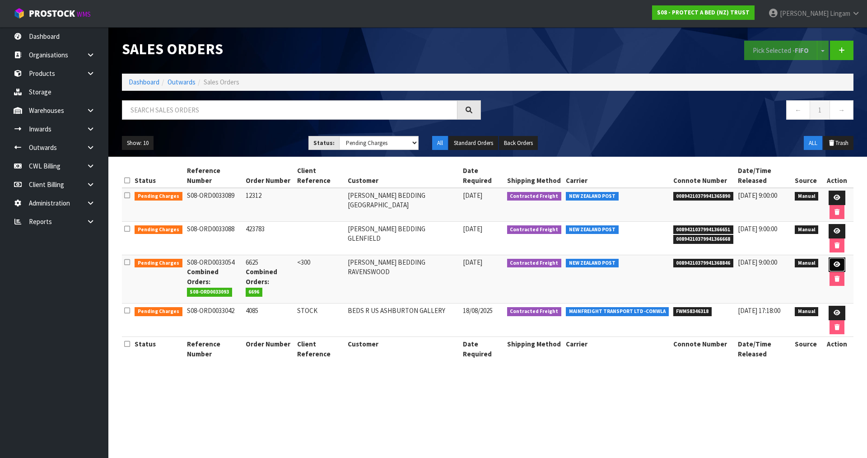
click at [833, 264] on icon at bounding box center [836, 264] width 7 height 6
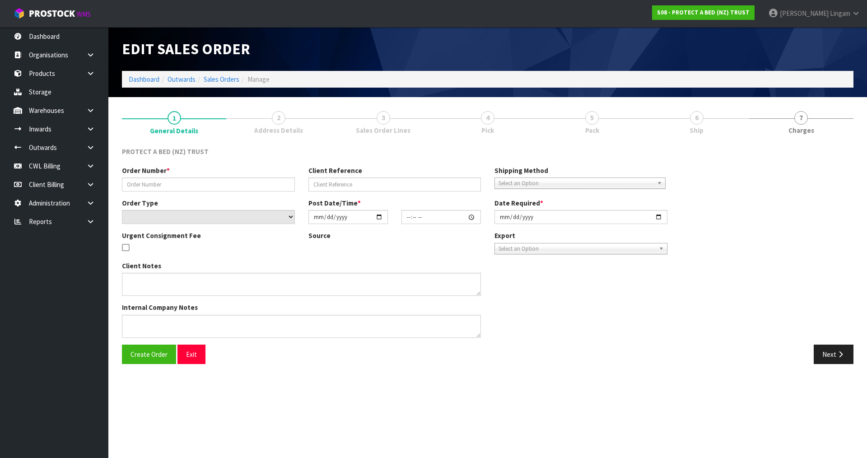
type input "6625"
type input "<300"
select select "number:0"
type input "2025-08-18"
type input "11:28:00.000"
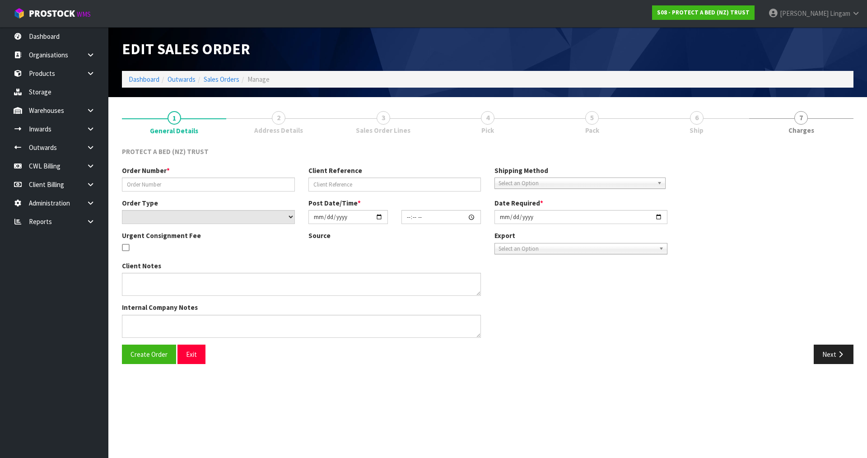
type input "2025-08-20"
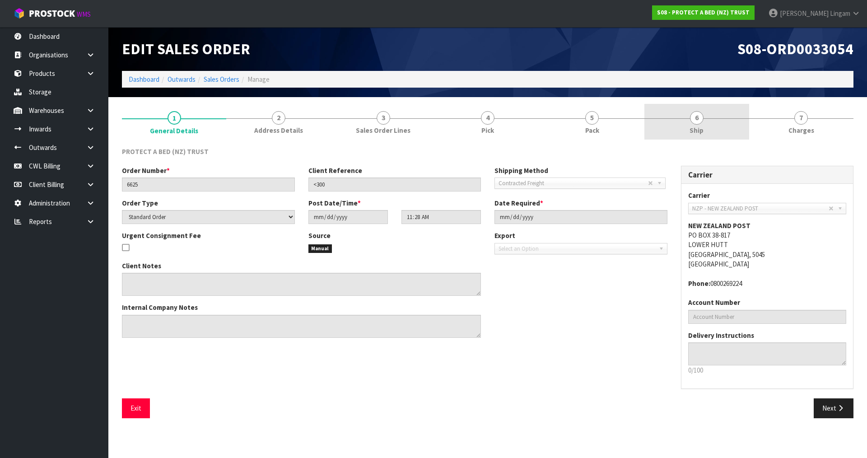
click at [724, 130] on link "6 Ship" at bounding box center [696, 122] width 104 height 36
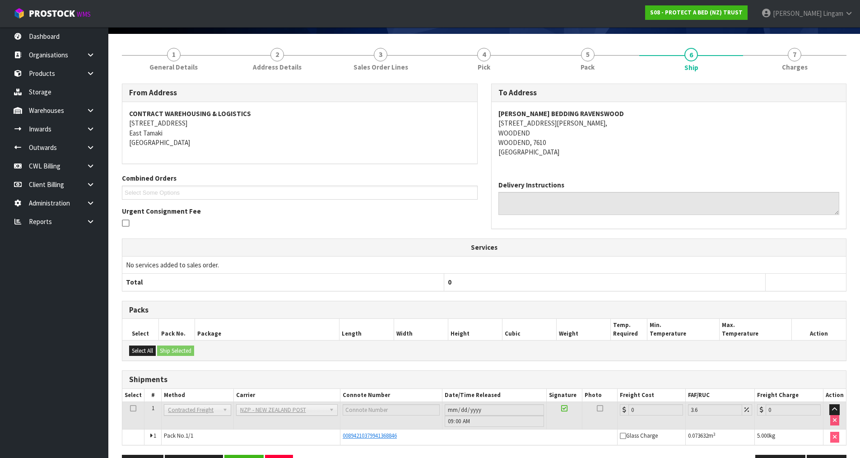
scroll to position [93, 0]
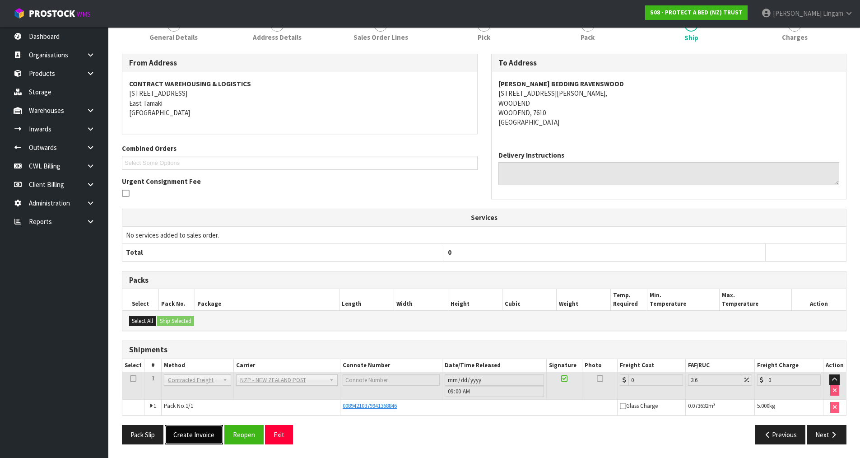
click at [199, 434] on button "Create Invoice" at bounding box center [194, 434] width 58 height 19
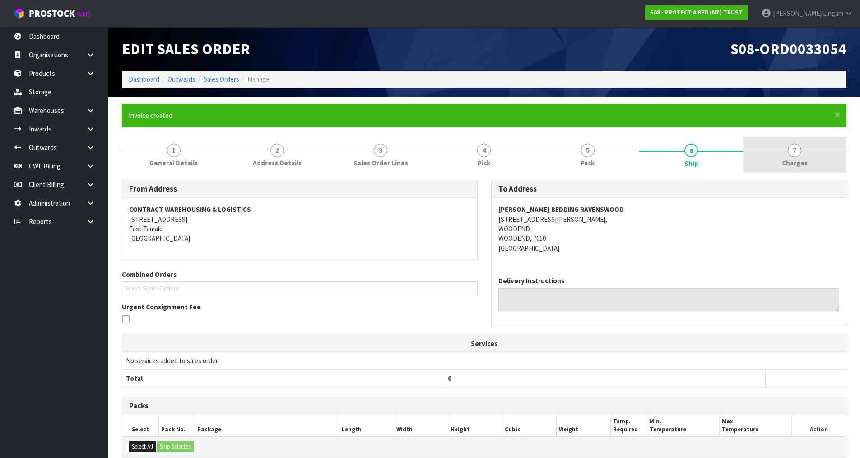
click at [822, 156] on link "7 Charges" at bounding box center [794, 155] width 103 height 36
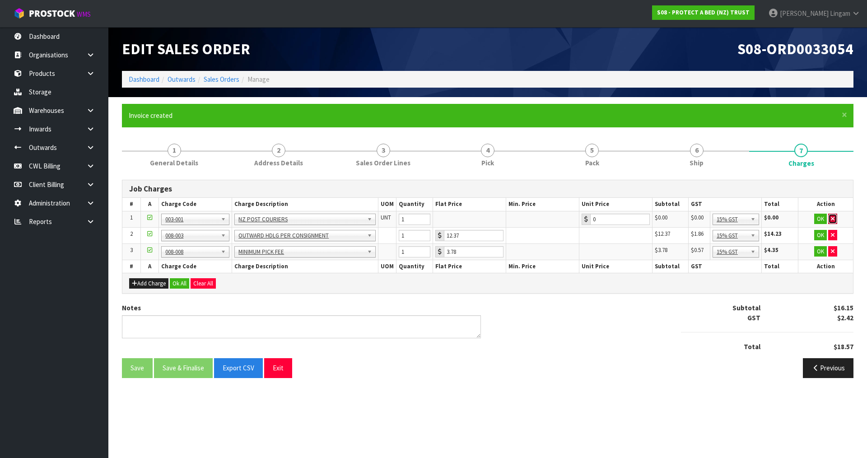
click at [835, 215] on button "button" at bounding box center [832, 218] width 9 height 11
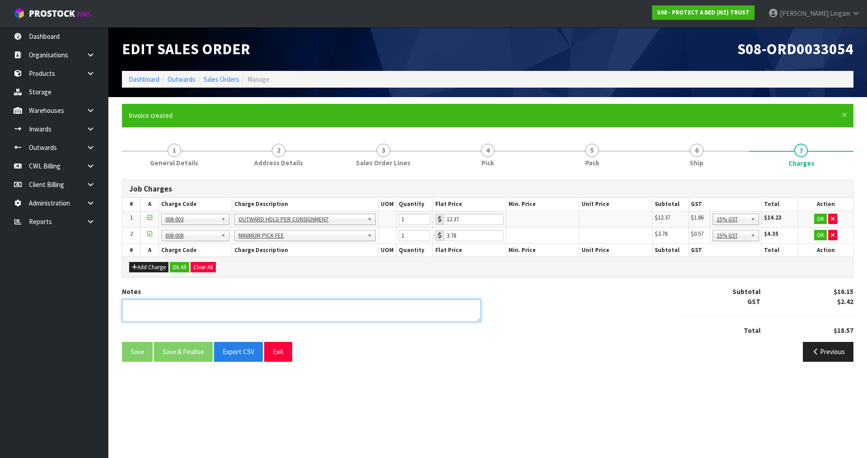
click at [392, 313] on textarea at bounding box center [301, 310] width 359 height 23
type textarea "COMBINE"
click at [180, 264] on button "Ok All" at bounding box center [179, 267] width 19 height 11
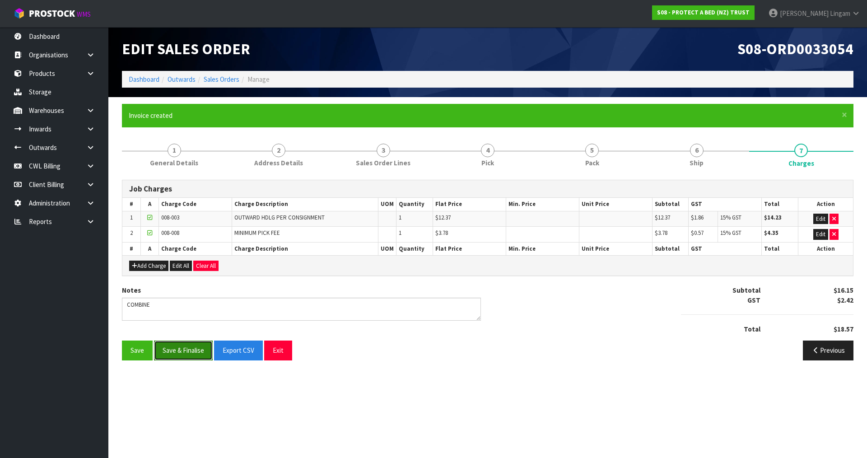
click at [183, 349] on button "Save & Finalise" at bounding box center [183, 349] width 59 height 19
click at [230, 79] on link "Sales Orders" at bounding box center [222, 79] width 36 height 9
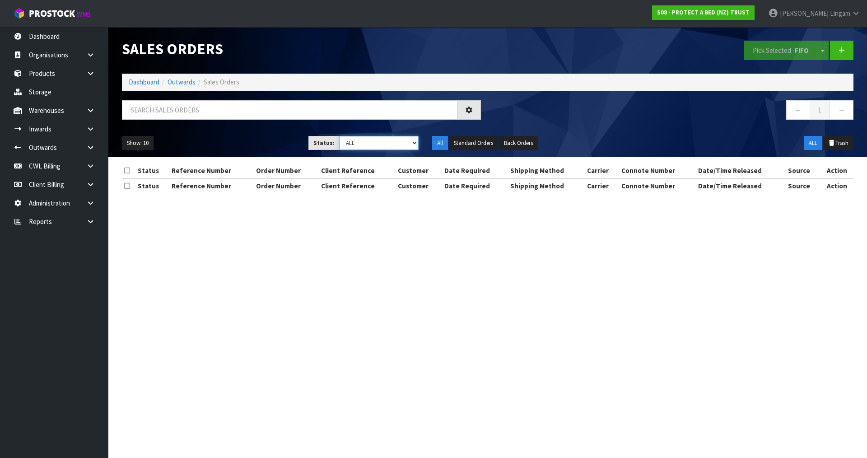
click at [396, 139] on select "Draft Pending Allocated Pending Pick Goods Picked Goods Packed Pending Charges …" at bounding box center [379, 143] width 80 height 14
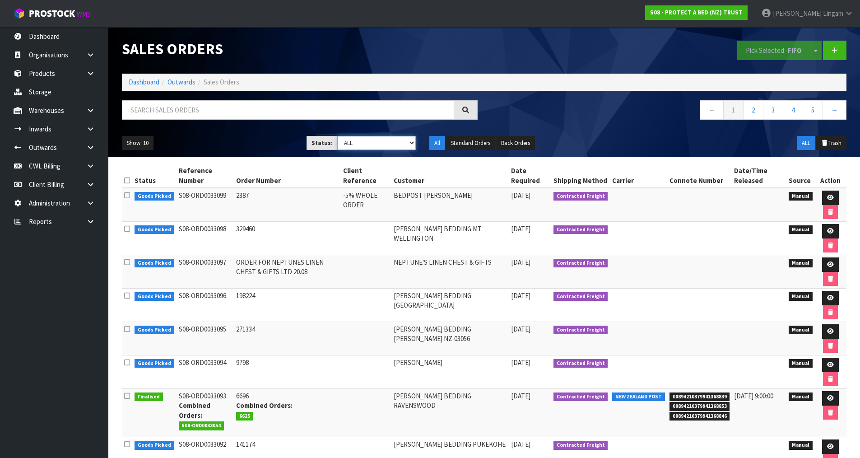
select select "string:6"
click at [337, 136] on select "Draft Pending Allocated Pending Pick Goods Picked Goods Packed Pending Charges …" at bounding box center [376, 143] width 79 height 14
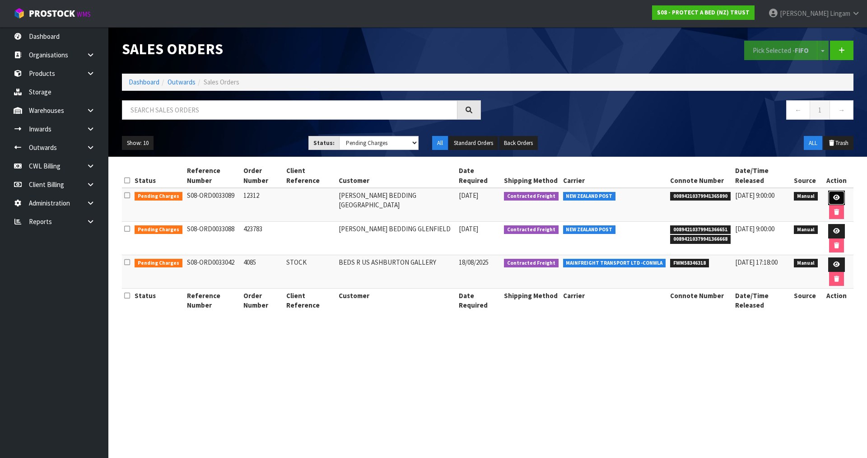
click at [833, 195] on icon at bounding box center [836, 198] width 7 height 6
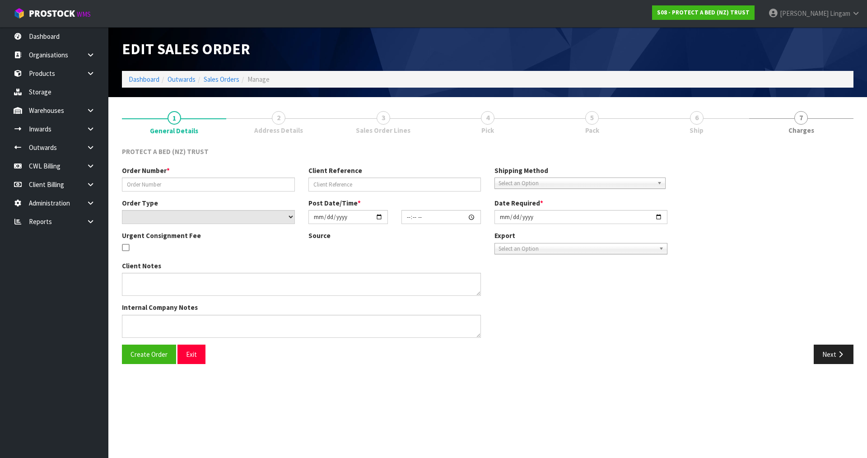
type input "12312"
select select "number:0"
type input "2025-08-20"
type input "10:06:00.000"
type input "2025-08-20"
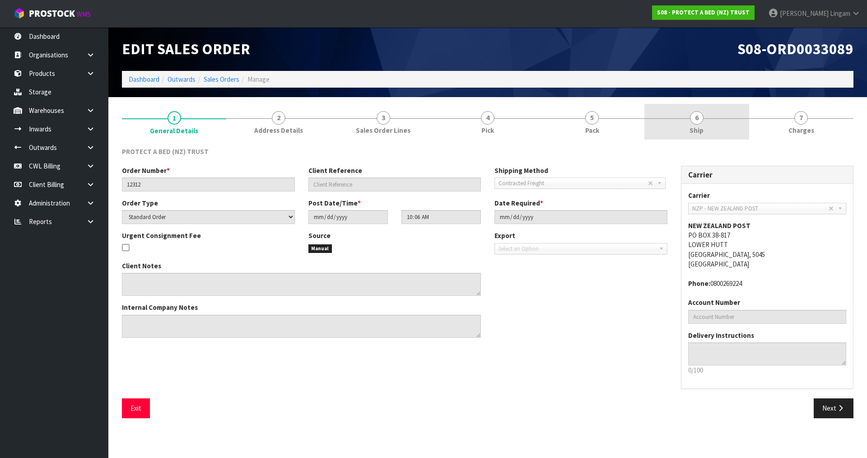
click at [722, 127] on link "6 Ship" at bounding box center [696, 122] width 104 height 36
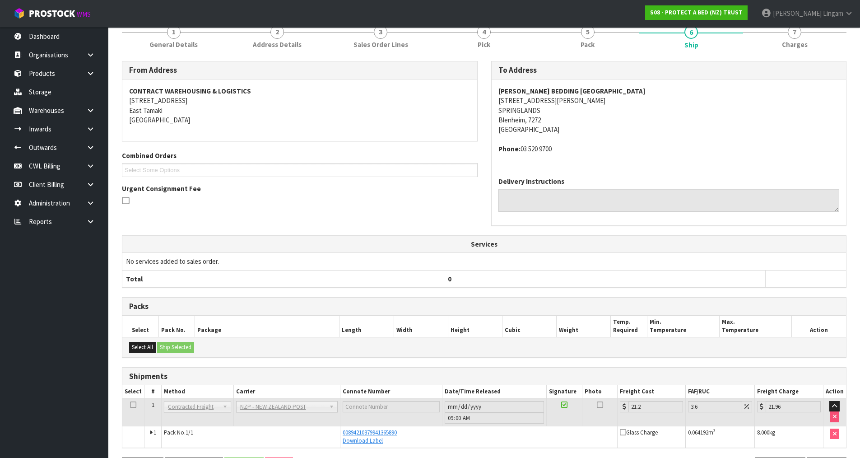
scroll to position [118, 0]
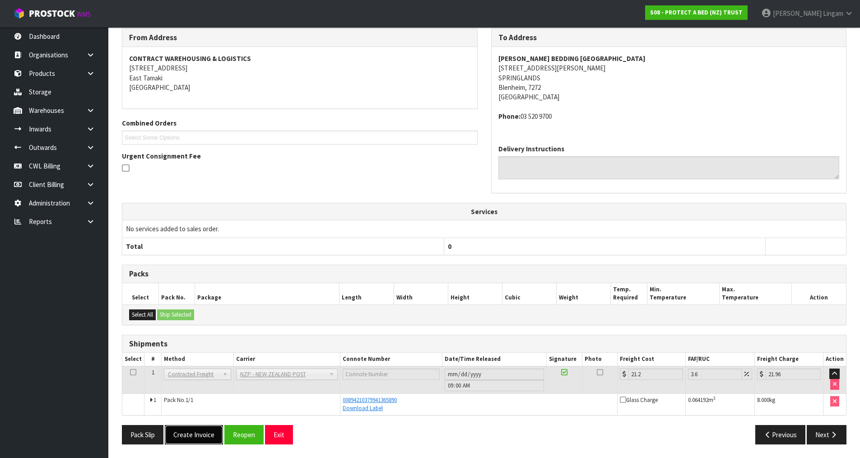
click at [195, 435] on button "Create Invoice" at bounding box center [194, 434] width 58 height 19
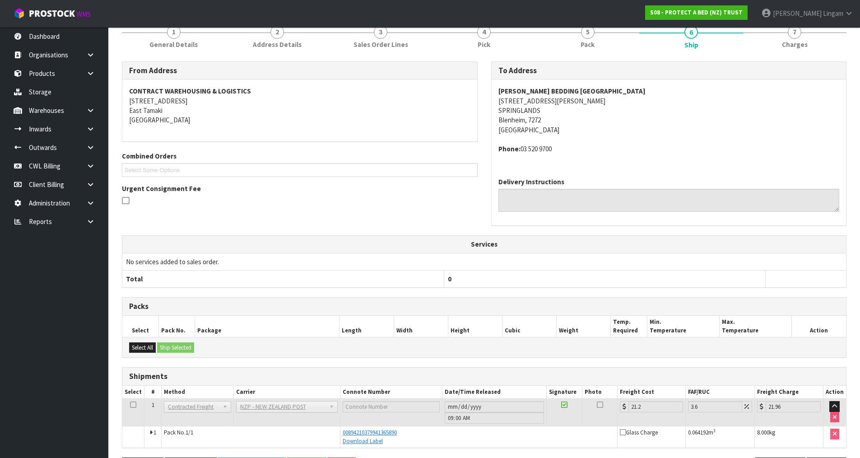
scroll to position [0, 0]
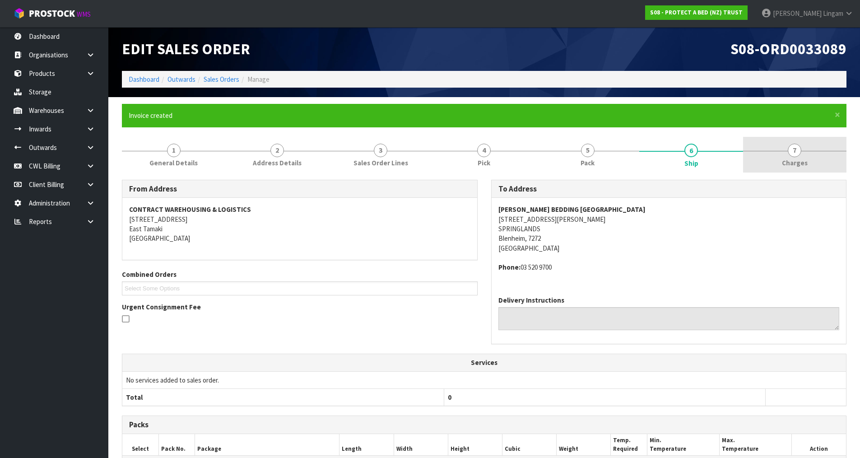
click at [809, 163] on link "7 Charges" at bounding box center [794, 155] width 103 height 36
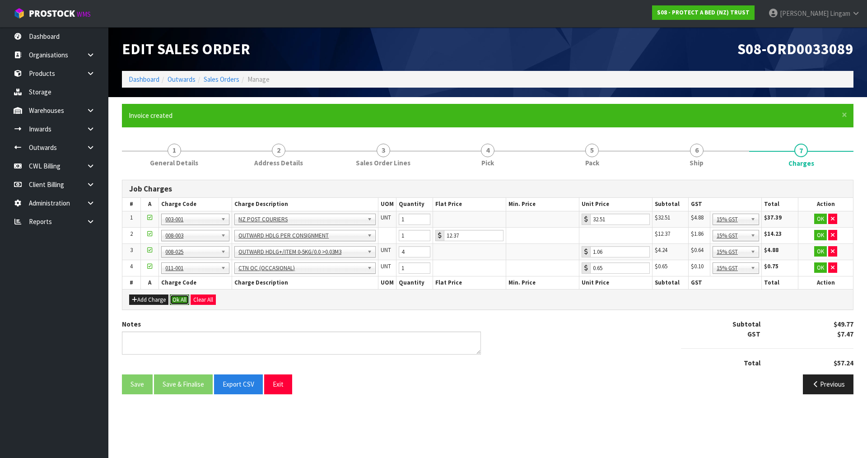
drag, startPoint x: 183, startPoint y: 300, endPoint x: 177, endPoint y: 310, distance: 11.3
click at [183, 299] on button "Ok All" at bounding box center [179, 299] width 19 height 11
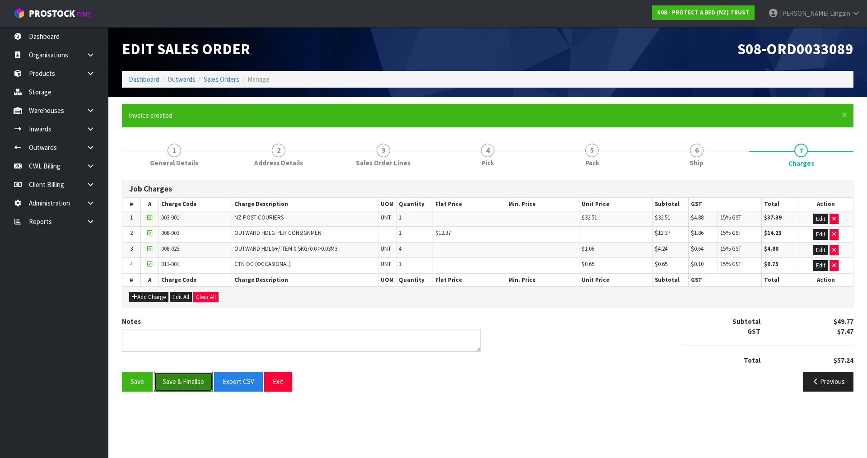
click at [197, 376] on button "Save & Finalise" at bounding box center [183, 380] width 59 height 19
click at [224, 79] on link "Sales Orders" at bounding box center [222, 79] width 36 height 9
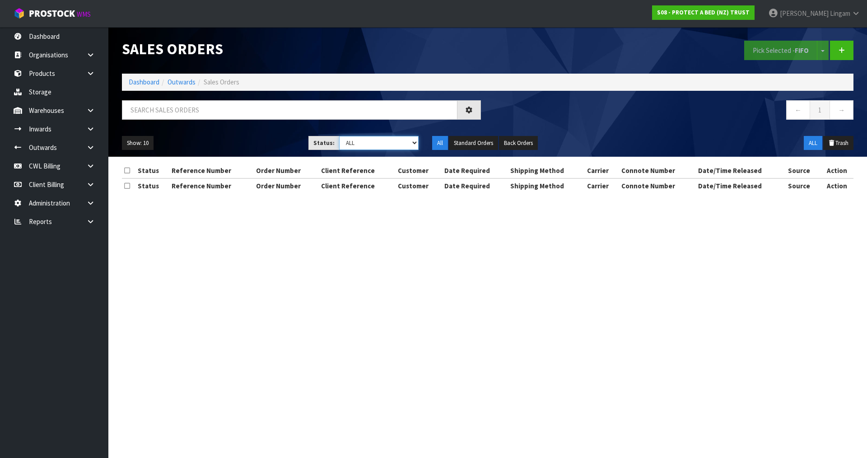
click at [409, 145] on select "Draft Pending Allocated Pending Pick Goods Picked Goods Packed Pending Charges …" at bounding box center [379, 143] width 80 height 14
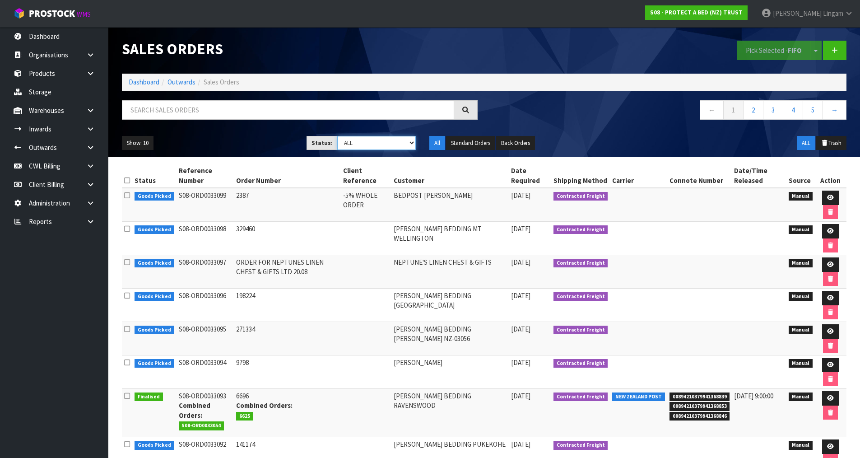
select select "string:6"
click at [337, 136] on select "Draft Pending Allocated Pending Pick Goods Picked Goods Packed Pending Charges …" at bounding box center [376, 143] width 79 height 14
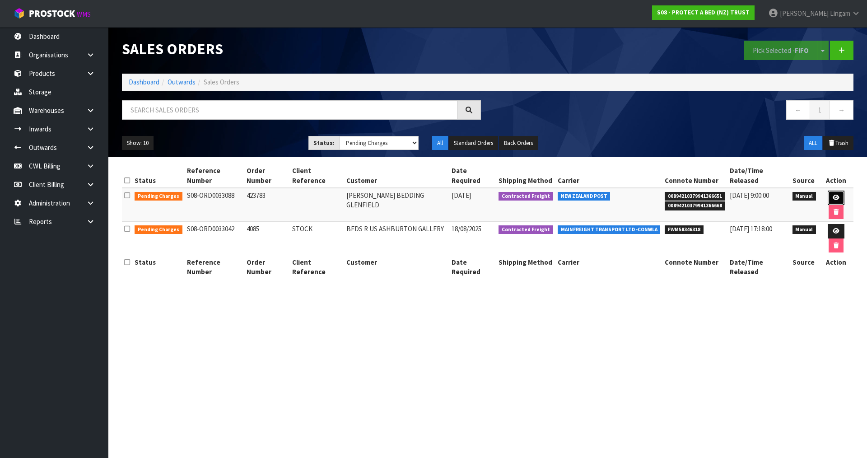
click at [832, 195] on icon at bounding box center [835, 198] width 7 height 6
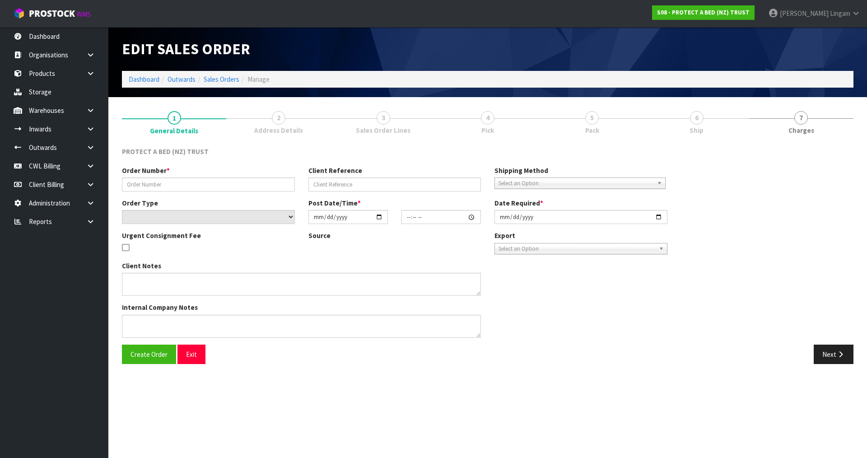
type input "423783"
select select "number:0"
type input "2025-08-20"
type input "10:03:00.000"
type input "2025-08-20"
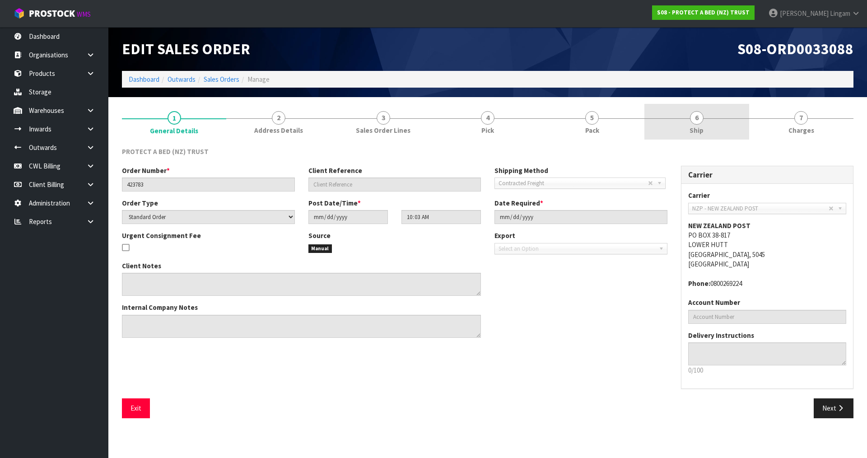
click at [710, 125] on link "6 Ship" at bounding box center [696, 122] width 104 height 36
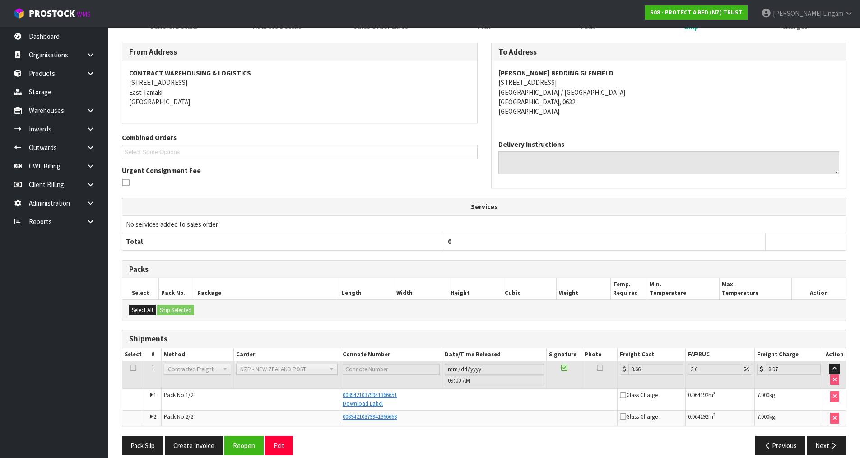
scroll to position [115, 0]
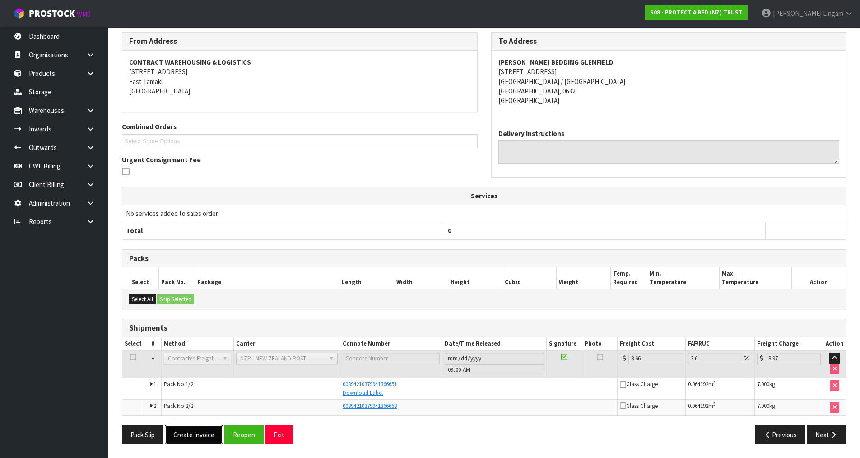
click at [204, 430] on button "Create Invoice" at bounding box center [194, 434] width 58 height 19
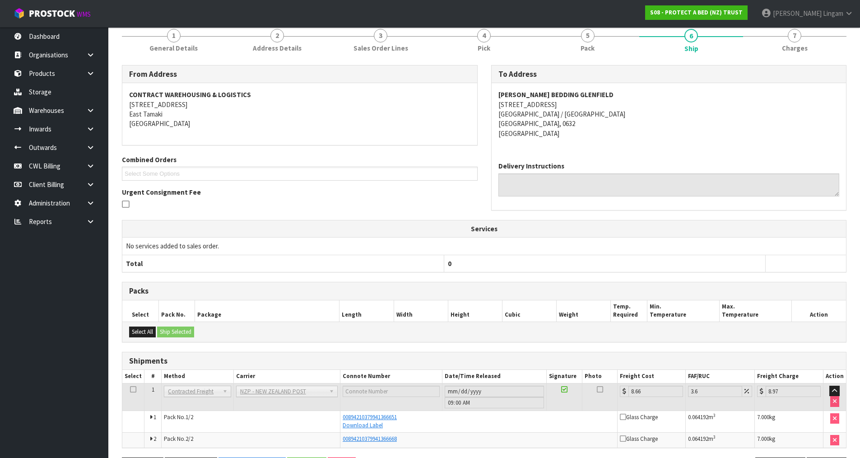
scroll to position [0, 0]
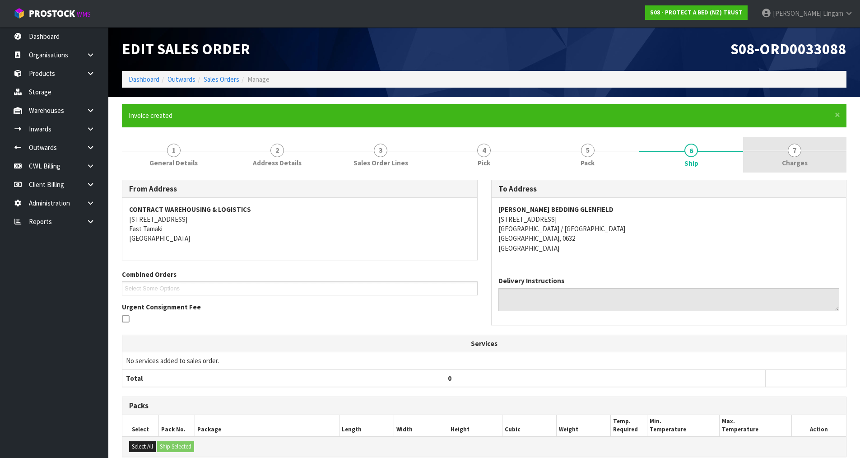
click at [822, 156] on link "7 Charges" at bounding box center [794, 155] width 103 height 36
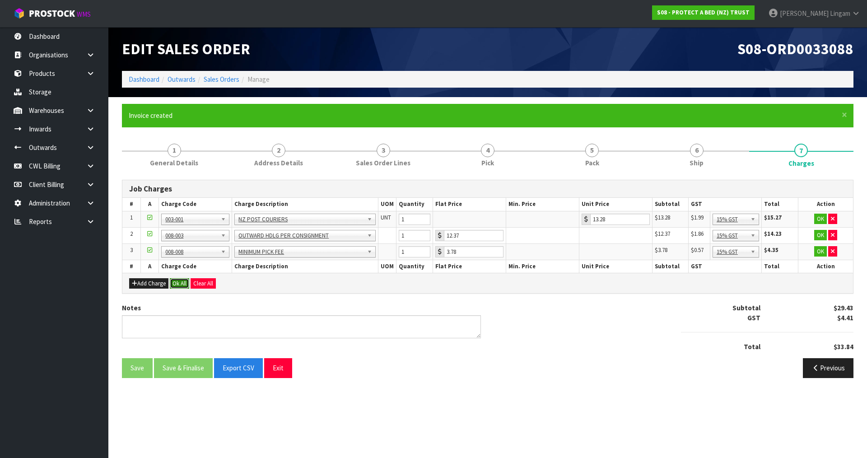
click at [175, 285] on button "Ok All" at bounding box center [179, 283] width 19 height 11
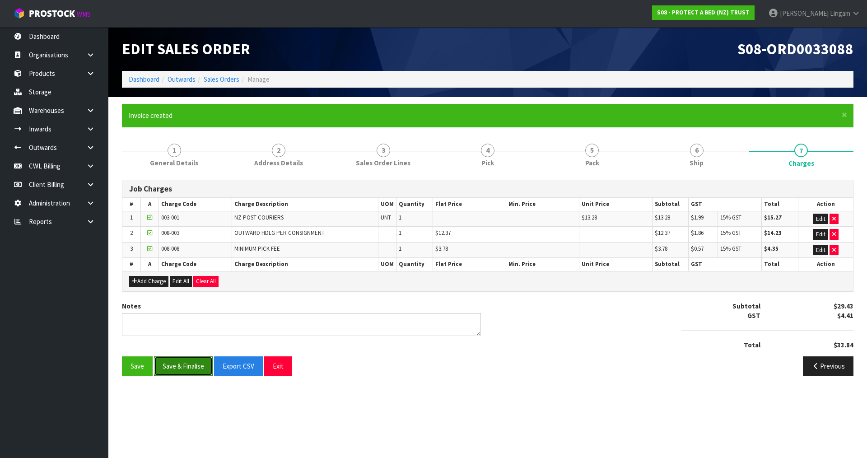
click at [195, 361] on button "Save & Finalise" at bounding box center [183, 365] width 59 height 19
click at [223, 80] on link "Sales Orders" at bounding box center [222, 79] width 36 height 9
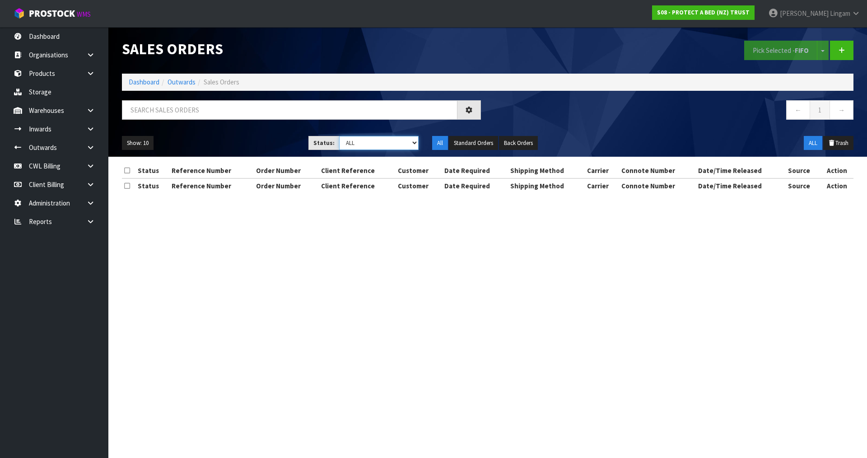
click at [411, 140] on select "Draft Pending Allocated Pending Pick Goods Picked Goods Packed Pending Charges …" at bounding box center [379, 143] width 80 height 14
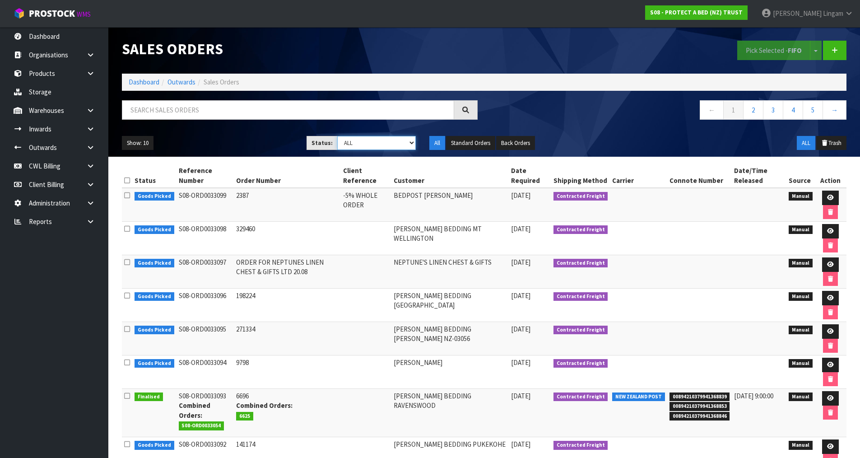
select select "string:6"
click at [337, 136] on select "Draft Pending Allocated Pending Pick Goods Picked Goods Packed Pending Charges …" at bounding box center [376, 143] width 79 height 14
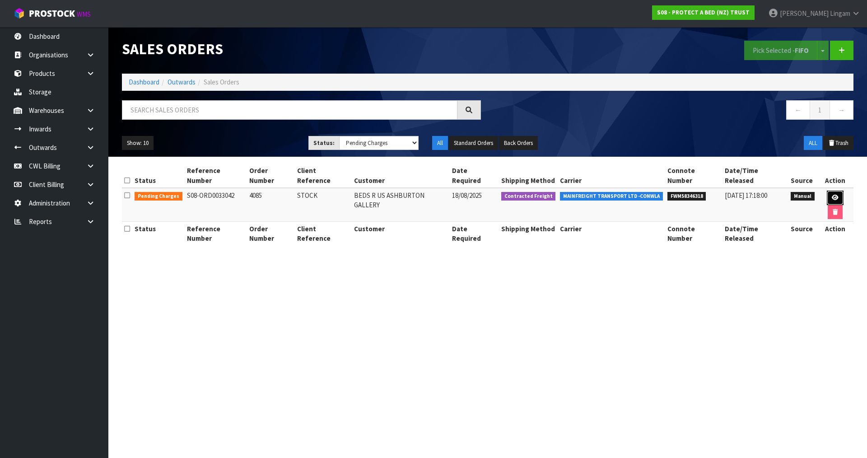
click at [831, 195] on icon at bounding box center [834, 198] width 7 height 6
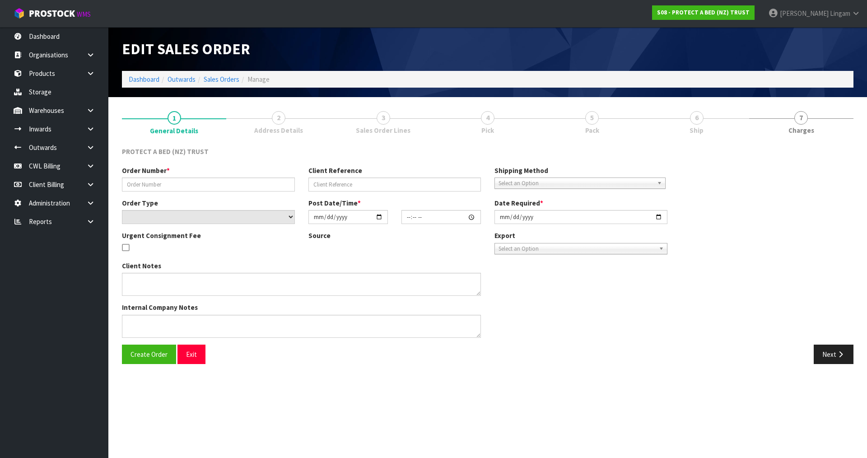
type input "4085"
type input "STOCK"
select select "number:0"
type input "2025-08-18"
type input "08:57:00.000"
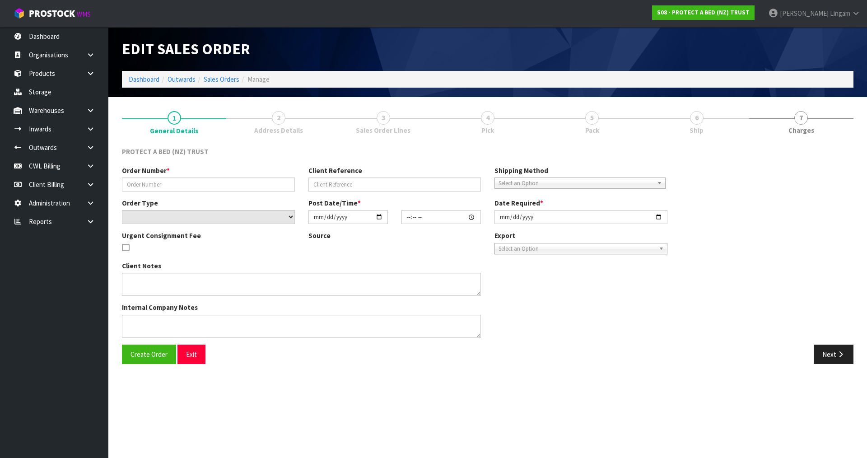
type input "2025-08-18"
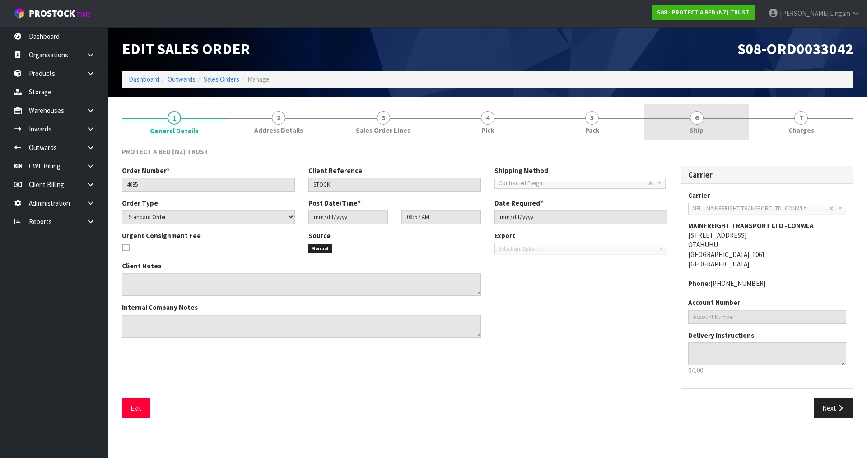
click at [705, 124] on link "6 Ship" at bounding box center [696, 122] width 104 height 36
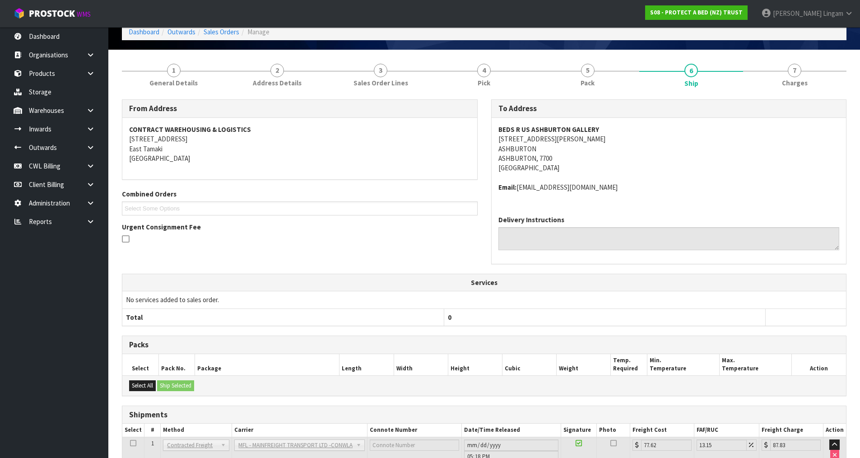
scroll to position [128, 0]
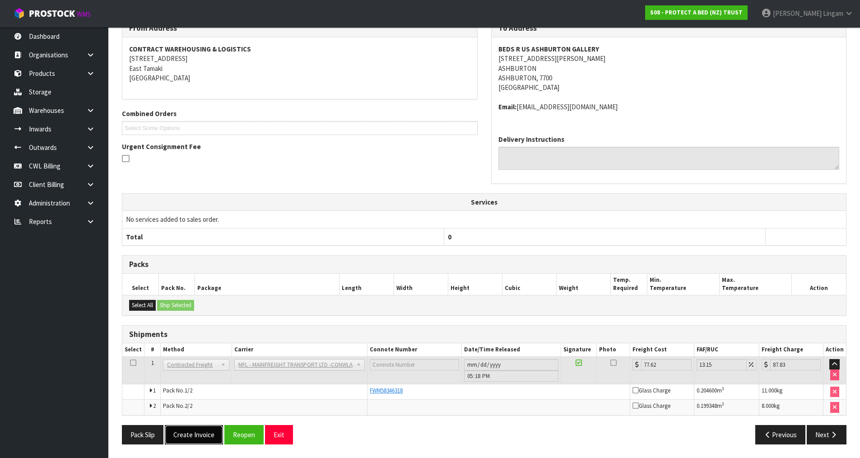
click at [200, 434] on button "Create Invoice" at bounding box center [194, 434] width 58 height 19
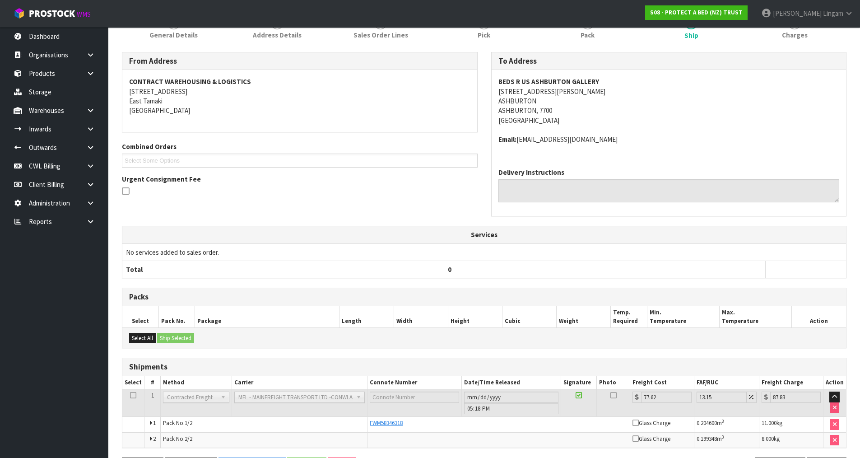
scroll to position [0, 0]
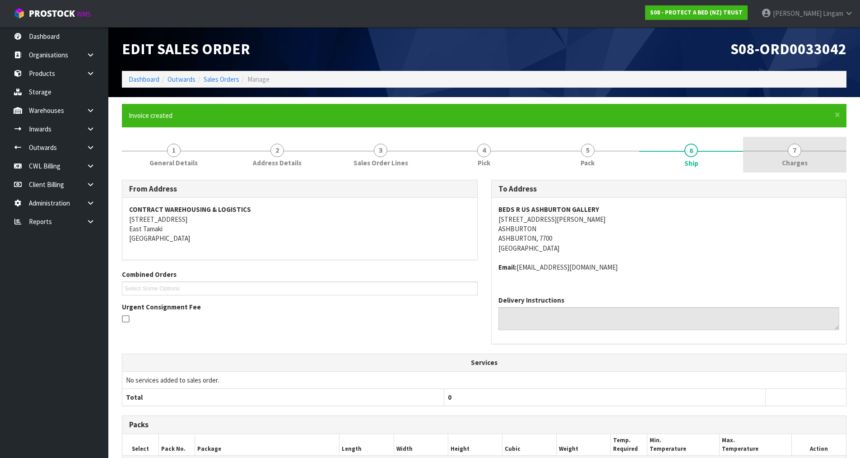
click at [798, 158] on span "Charges" at bounding box center [795, 162] width 26 height 9
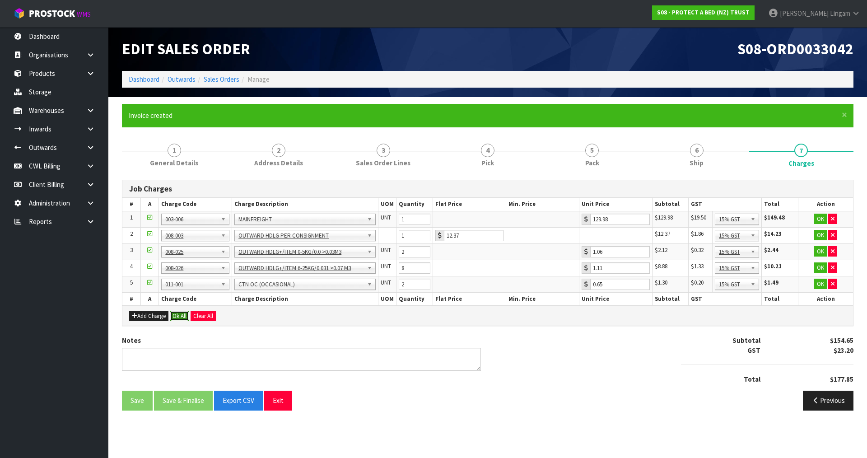
click at [182, 312] on button "Ok All" at bounding box center [179, 316] width 19 height 11
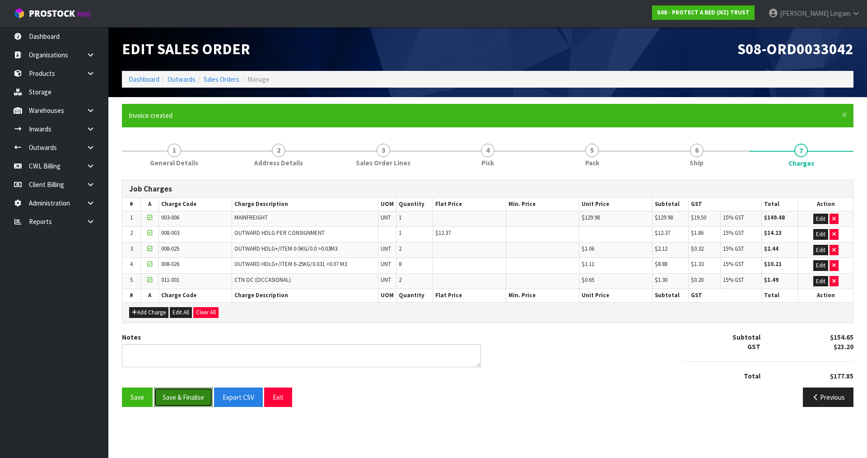
click at [193, 396] on button "Save & Finalise" at bounding box center [183, 396] width 59 height 19
click at [148, 78] on link "Dashboard" at bounding box center [144, 79] width 31 height 9
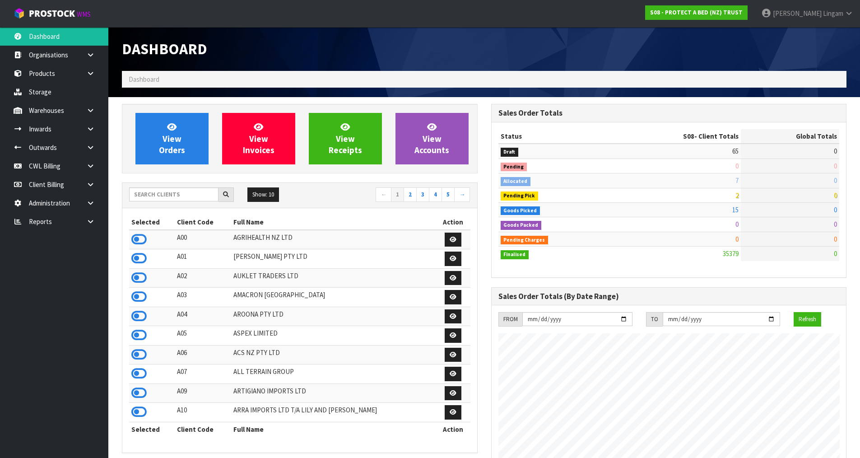
scroll to position [684, 369]
click at [186, 198] on input "text" at bounding box center [173, 194] width 89 height 14
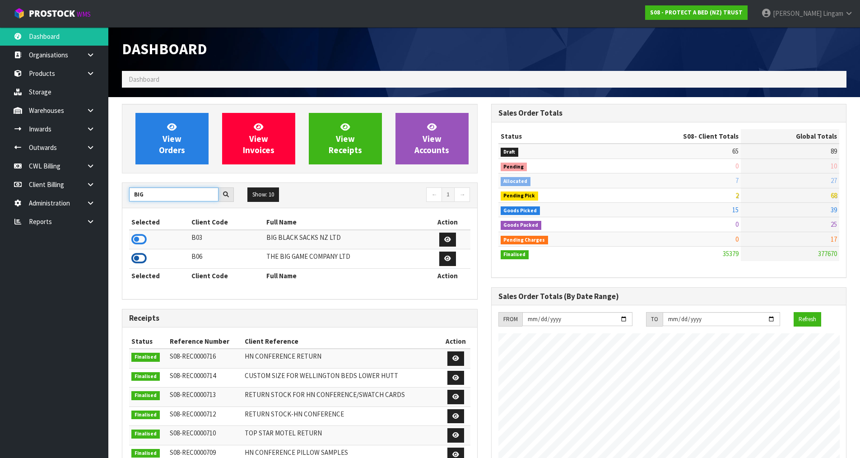
type input "BIG"
click at [138, 258] on icon at bounding box center [138, 258] width 15 height 14
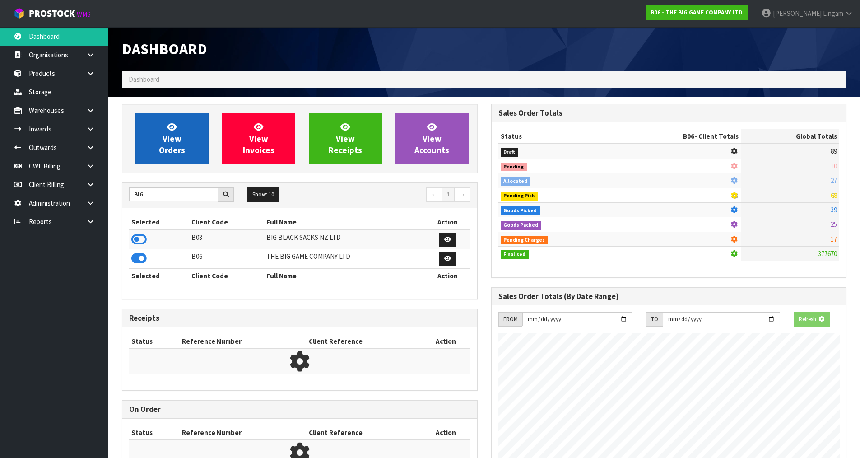
scroll to position [722, 369]
click at [178, 152] on span "View Orders" at bounding box center [172, 138] width 26 height 34
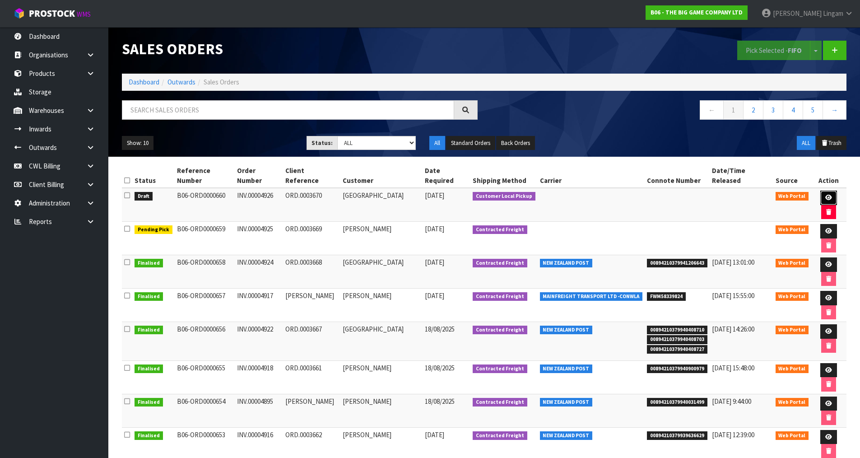
click at [830, 194] on link at bounding box center [828, 197] width 17 height 14
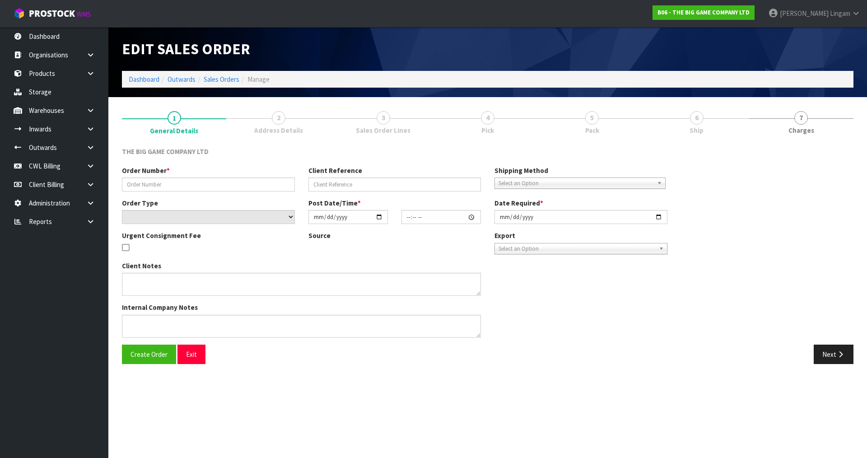
type input "INV.00004926"
type input "ORD.0003670"
select select "number:0"
type input "2025-08-20"
type input "17:42:00.000"
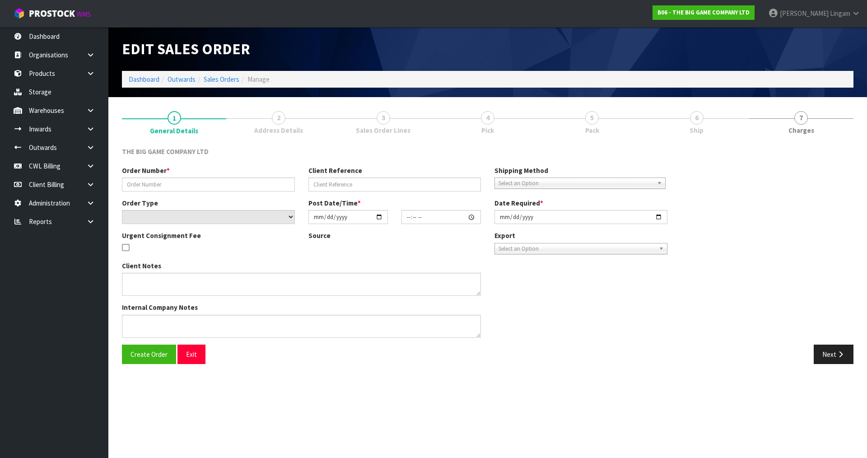
type input "2025-08-21"
type textarea "CUSTOMER TO COLLECT THE ORDER FROM RUBY DRIVE WAREHOUSE"
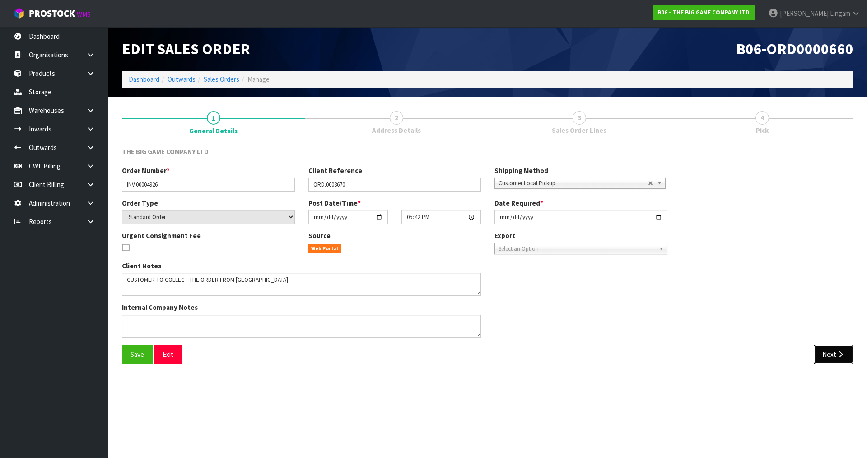
click at [829, 352] on button "Next" at bounding box center [833, 353] width 40 height 19
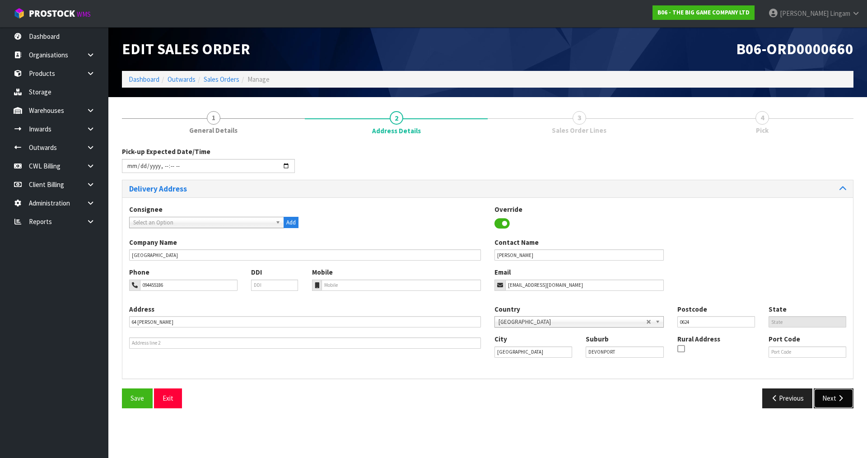
click at [826, 397] on button "Next" at bounding box center [833, 397] width 40 height 19
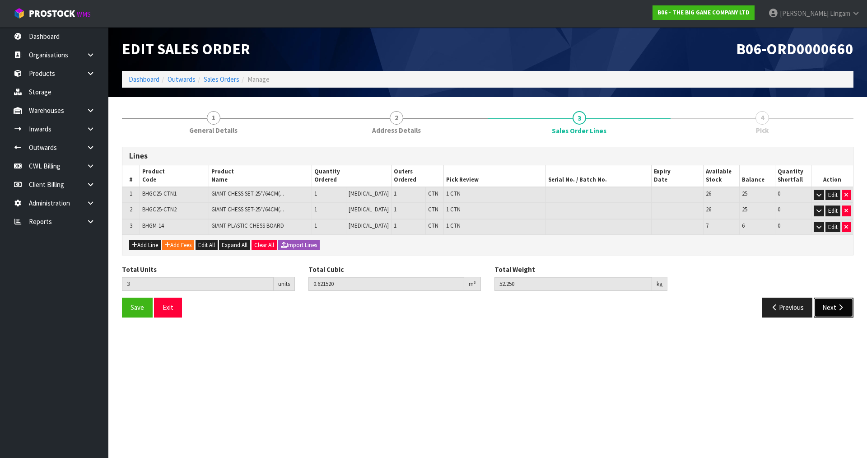
drag, startPoint x: 824, startPoint y: 306, endPoint x: 828, endPoint y: 303, distance: 4.6
click at [825, 306] on button "Next" at bounding box center [833, 306] width 40 height 19
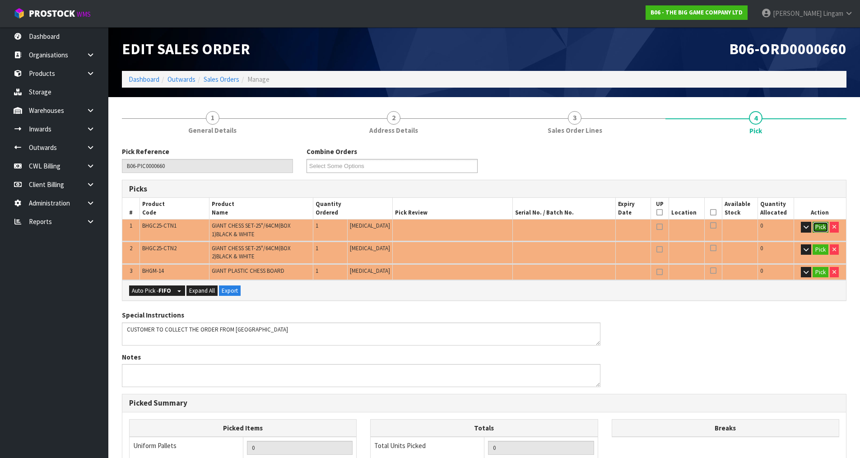
click at [821, 224] on button "Pick" at bounding box center [820, 227] width 16 height 11
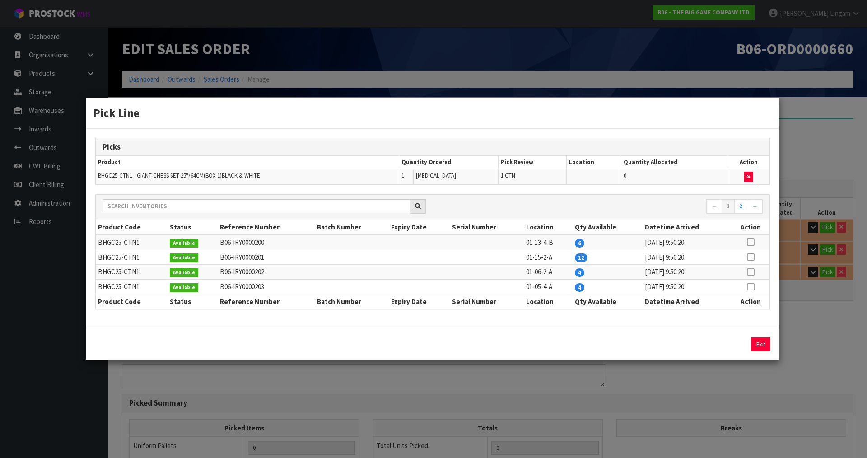
click at [751, 272] on icon at bounding box center [749, 272] width 7 height 0
click at [728, 342] on button "Assign Pick" at bounding box center [729, 344] width 37 height 14
type input "1"
type input "0.26257"
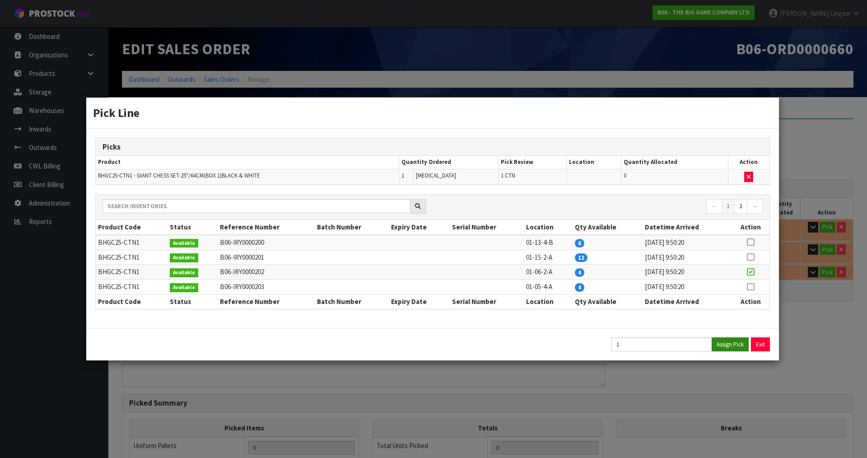
type input "15.25"
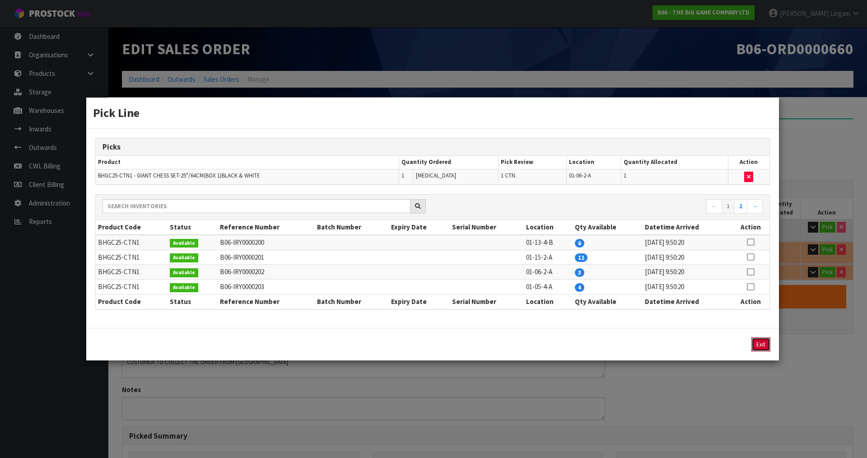
drag, startPoint x: 758, startPoint y: 344, endPoint x: 809, endPoint y: 301, distance: 66.9
click at [758, 344] on button "Exit" at bounding box center [760, 344] width 19 height 14
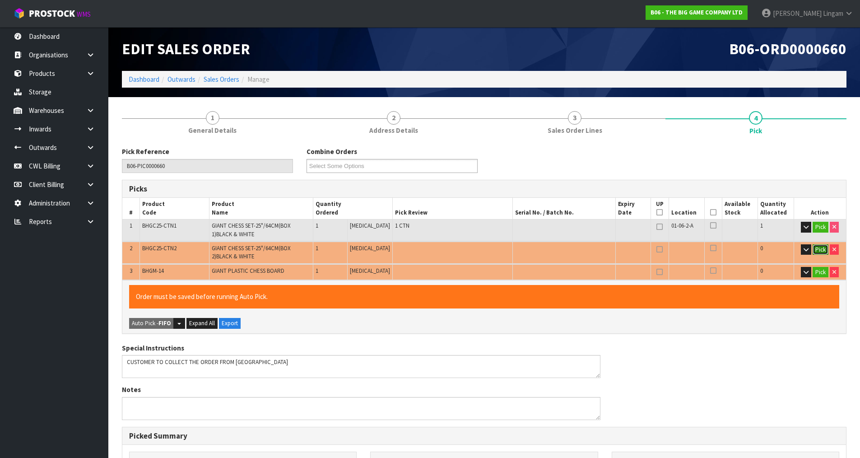
click at [821, 248] on button "Pick" at bounding box center [820, 249] width 16 height 11
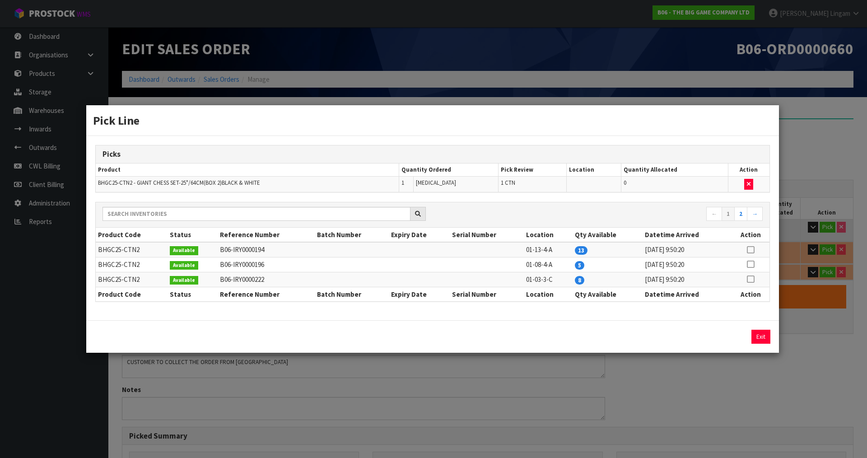
click at [749, 264] on icon at bounding box center [749, 264] width 7 height 0
click at [734, 333] on button "Assign Pick" at bounding box center [729, 336] width 37 height 14
type input "2"
type input "0.51217"
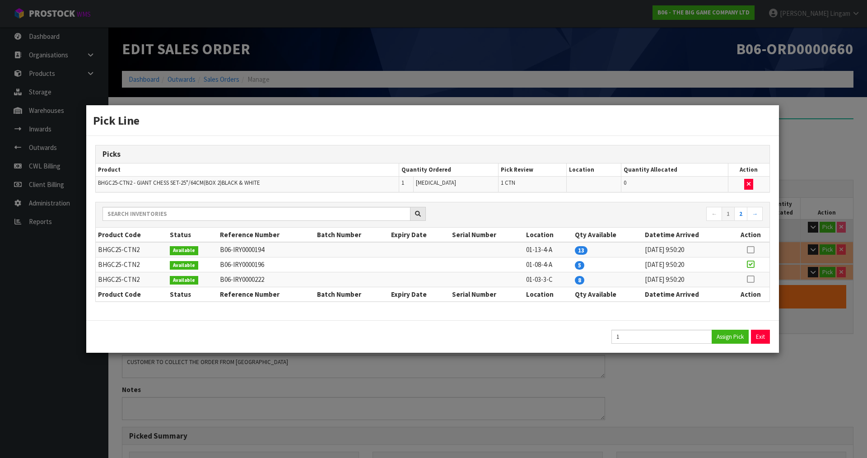
type input "30.25"
click at [757, 336] on button "Exit" at bounding box center [760, 336] width 19 height 14
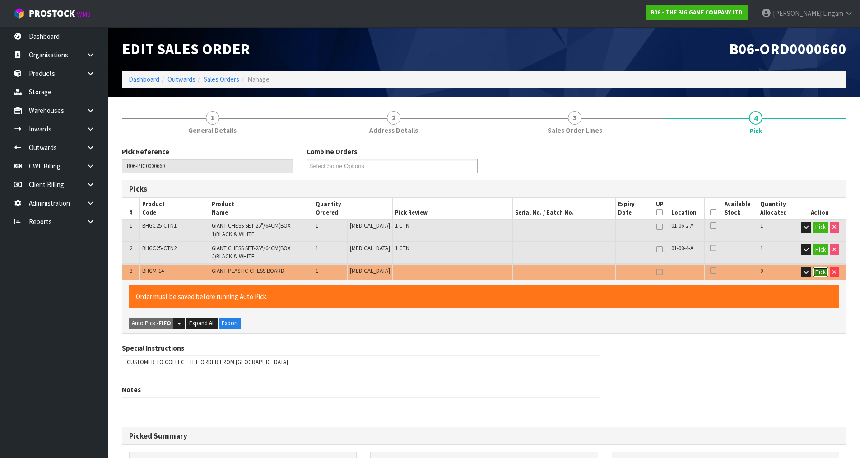
click at [821, 274] on button "Pick" at bounding box center [820, 272] width 16 height 11
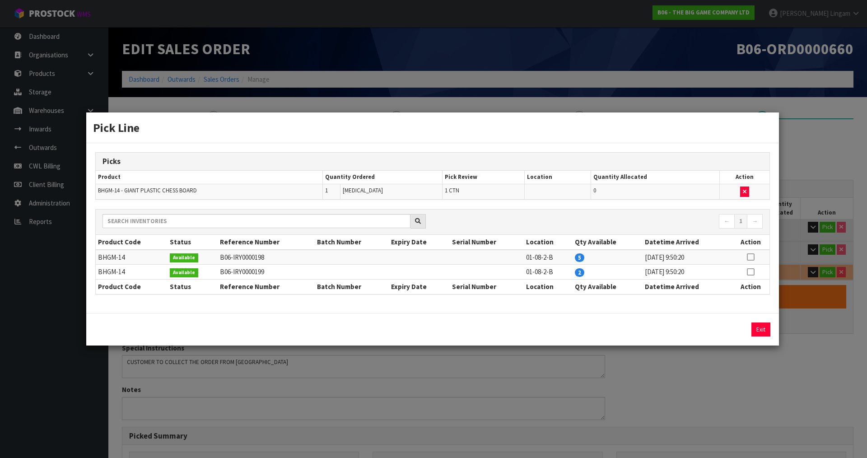
click at [749, 272] on icon at bounding box center [749, 272] width 7 height 0
click at [731, 331] on button "Assign Pick" at bounding box center [729, 329] width 37 height 14
type input "3"
type input "0.62152"
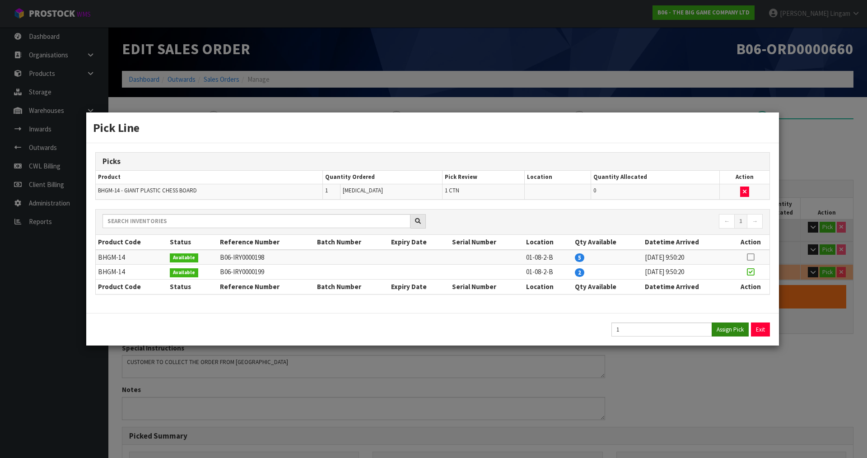
type input "52.25"
click at [765, 333] on button "Exit" at bounding box center [760, 329] width 19 height 14
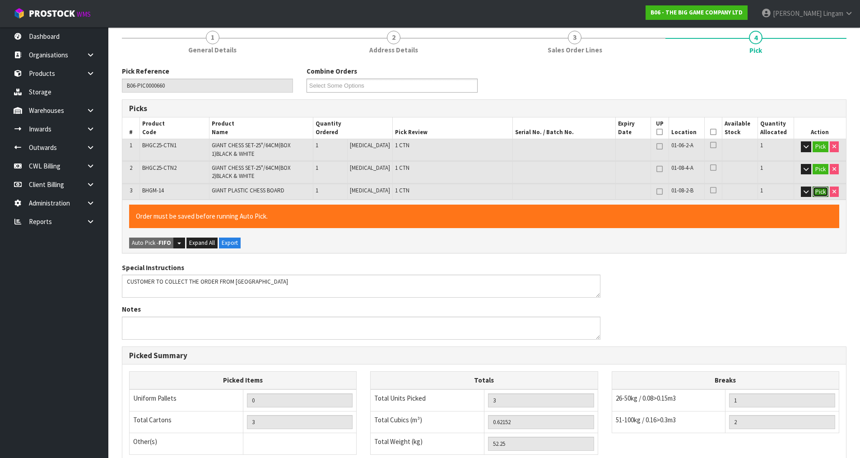
scroll to position [218, 0]
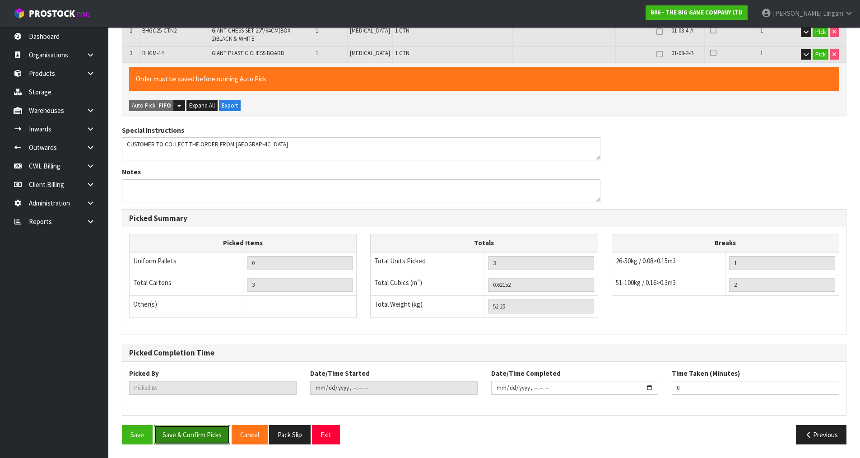
click at [220, 434] on button "Save & Confirm Picks" at bounding box center [192, 434] width 76 height 19
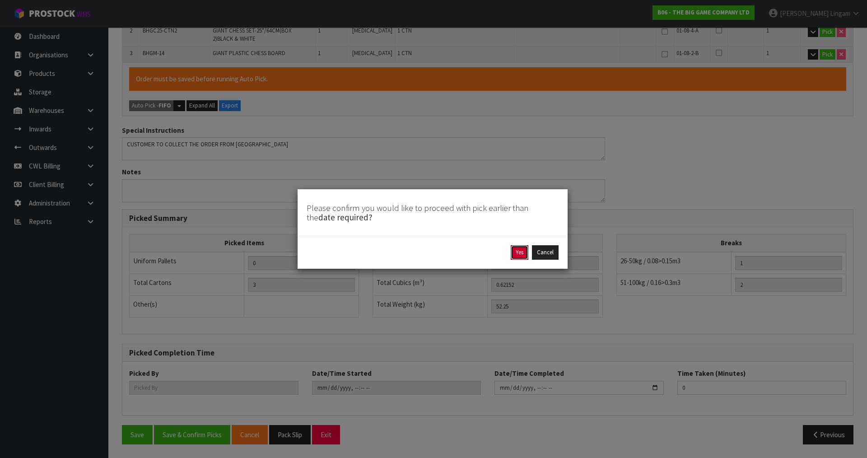
click at [515, 252] on button "Yes" at bounding box center [519, 252] width 18 height 14
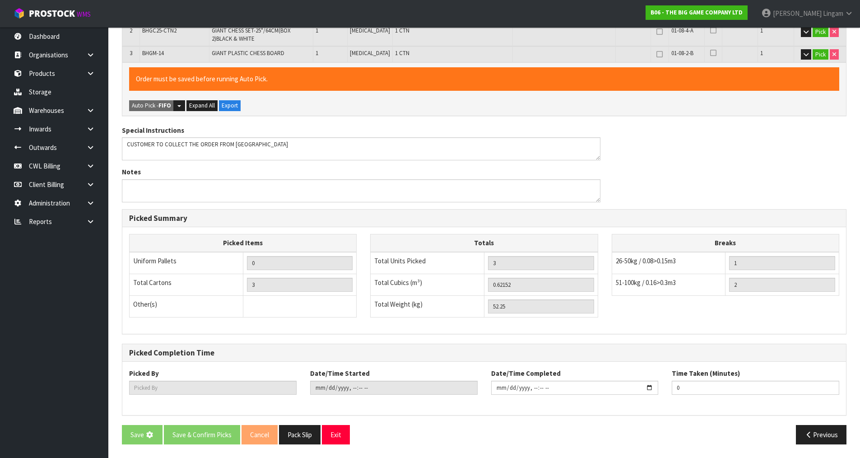
scroll to position [0, 0]
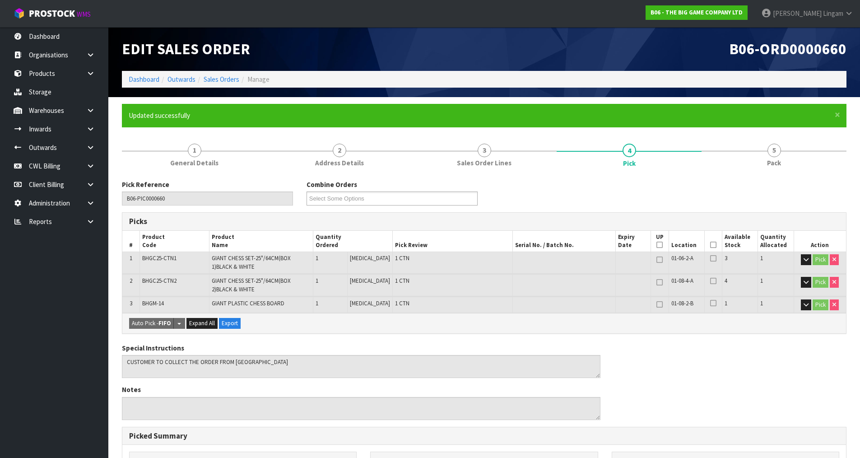
type input "Vineeta Lingam"
type input "2025-08-20T17:52:28"
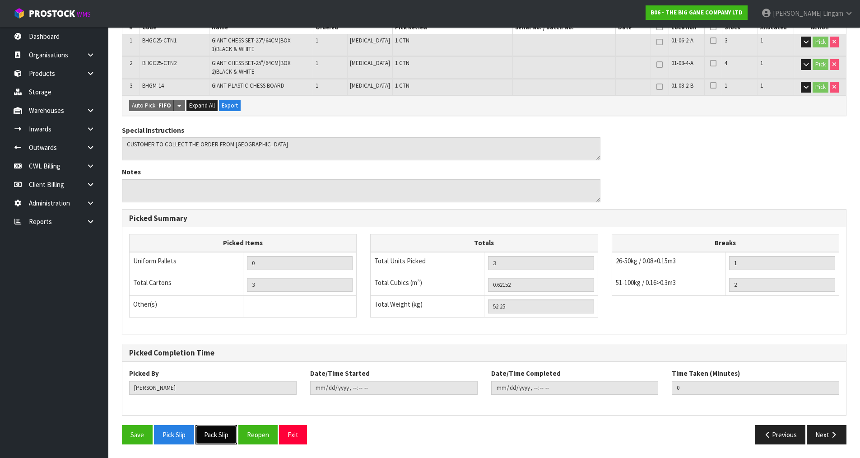
click at [225, 430] on button "Pack Slip" at bounding box center [216, 434] width 42 height 19
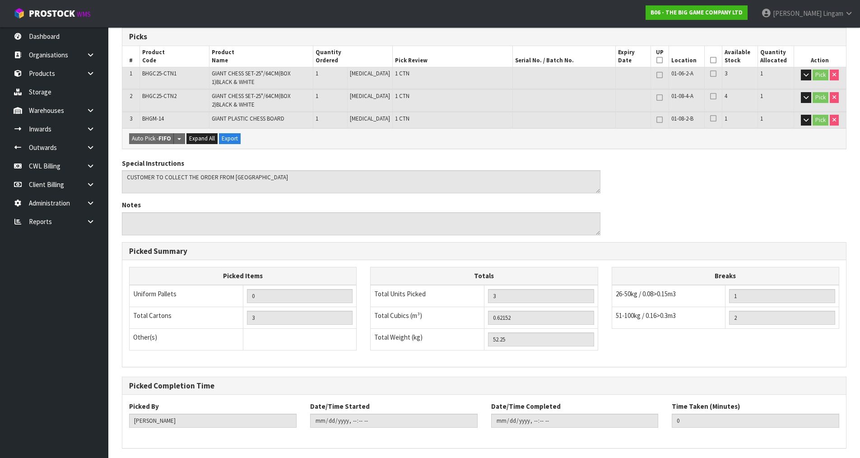
scroll to position [0, 0]
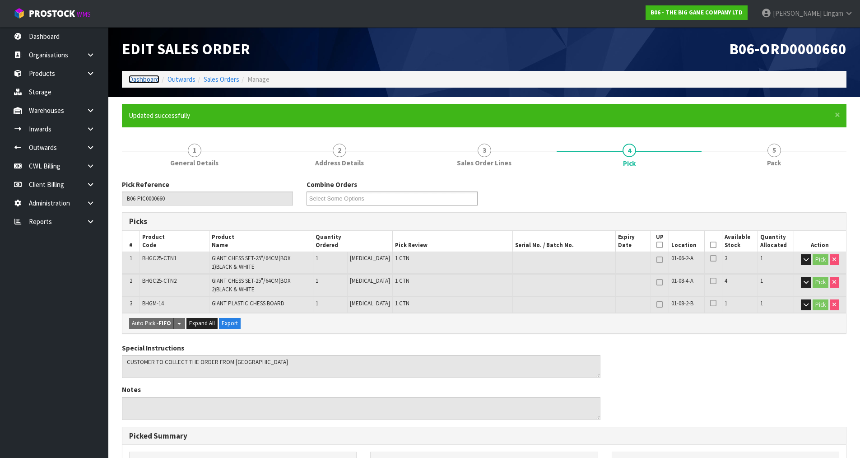
click at [139, 78] on link "Dashboard" at bounding box center [144, 79] width 31 height 9
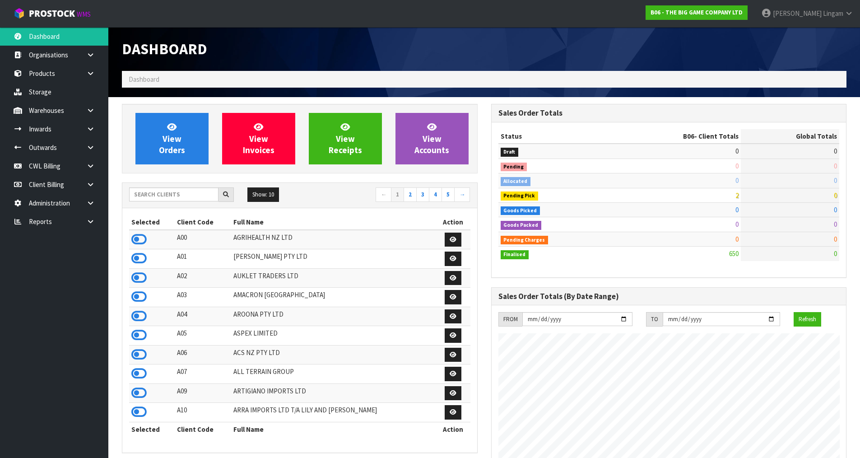
scroll to position [684, 369]
click at [190, 194] on input "text" at bounding box center [173, 194] width 89 height 14
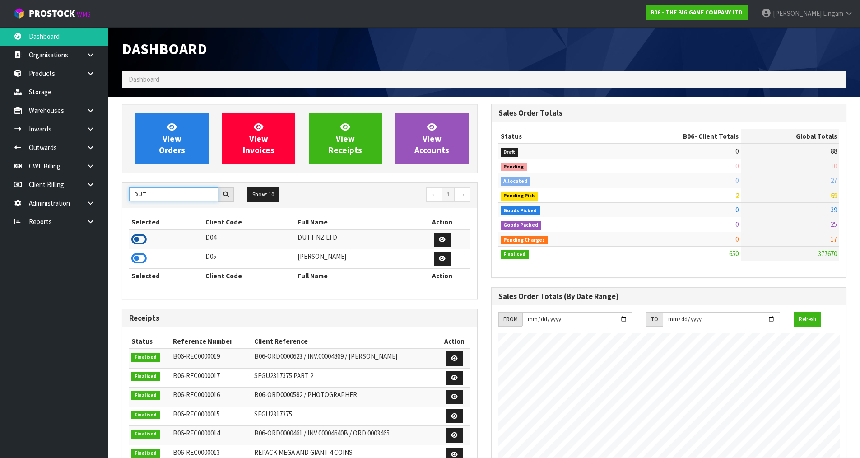
type input "DUT"
click at [142, 236] on icon at bounding box center [138, 239] width 15 height 14
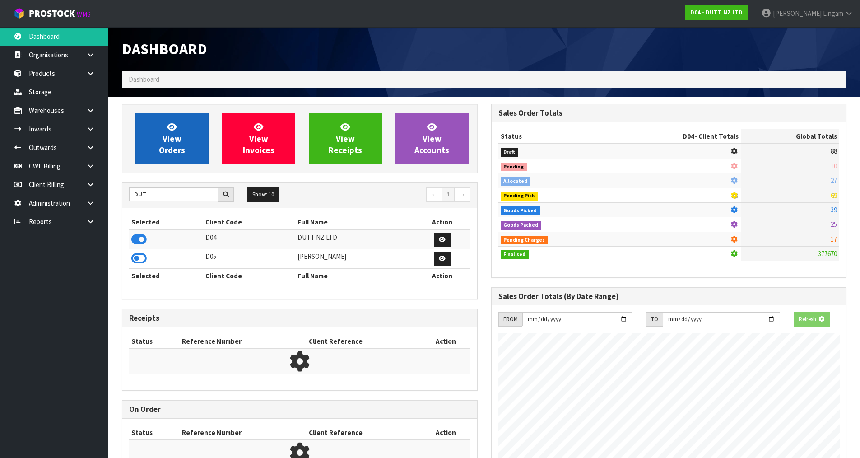
scroll to position [703, 369]
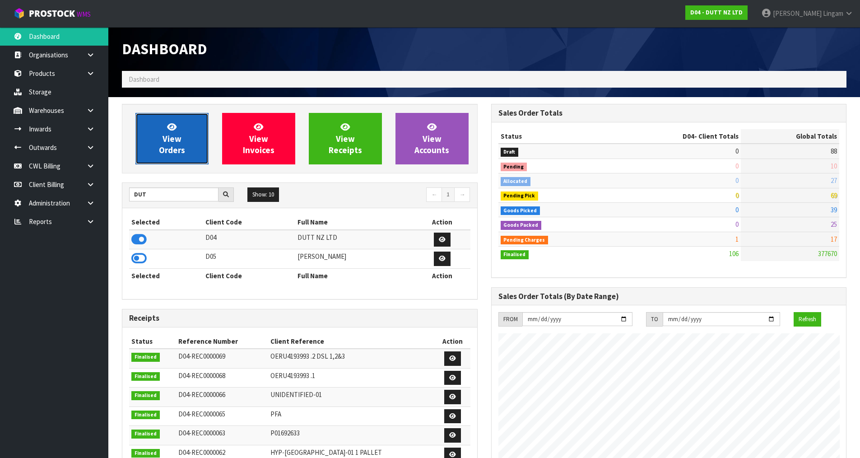
click at [191, 150] on link "View Orders" at bounding box center [171, 138] width 73 height 51
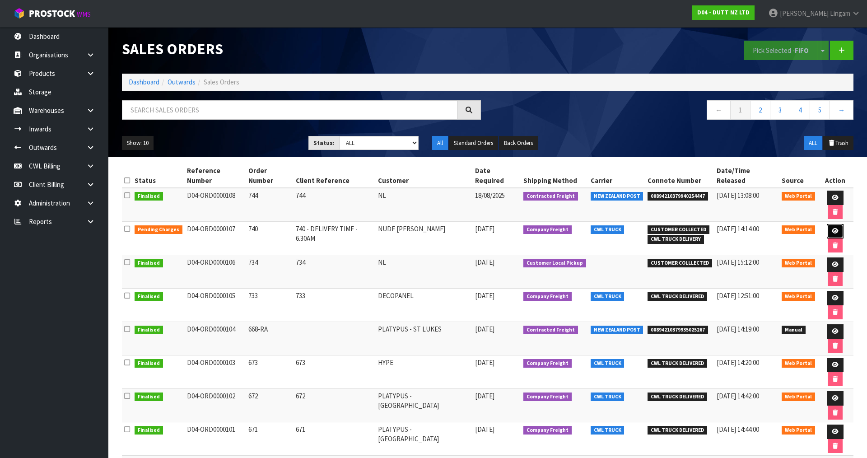
click at [831, 228] on icon at bounding box center [834, 231] width 7 height 6
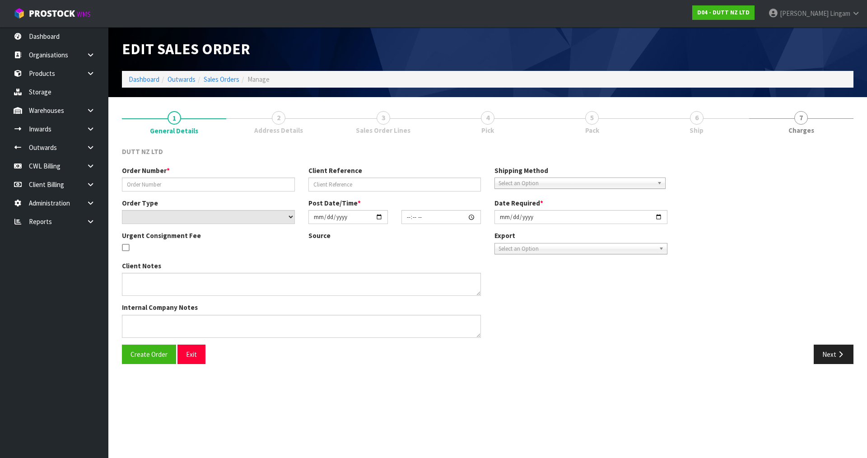
type input "740"
type input "740 - DELIVERY TIME - 6.30AM"
select select "number:0"
type input "2025-08-15"
type input "10:23:00.000"
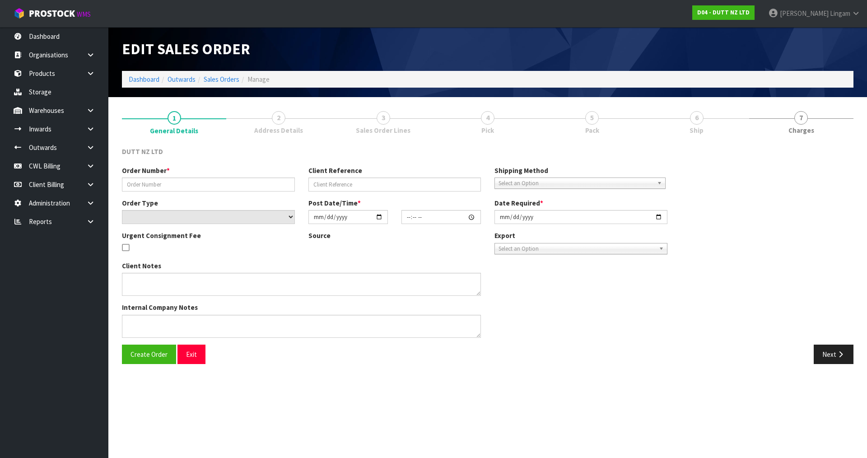
type input "2025-08-20"
type textarea "TAILGATE/ PALLET JACK DELIVERY TO STORE PLEASE CONTACT THE SITE CONTACT ON ARRI…"
type textarea "REPRINTED - AFTER UOM IS CHANGED"
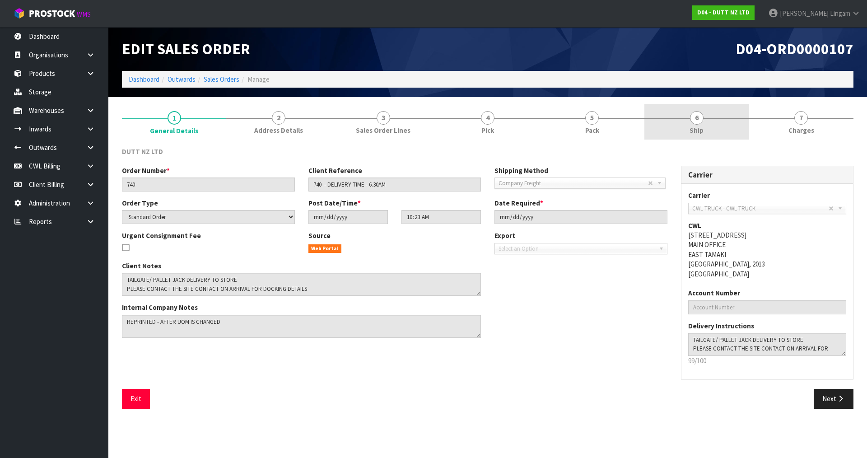
click at [701, 119] on span "6" at bounding box center [697, 118] width 14 height 14
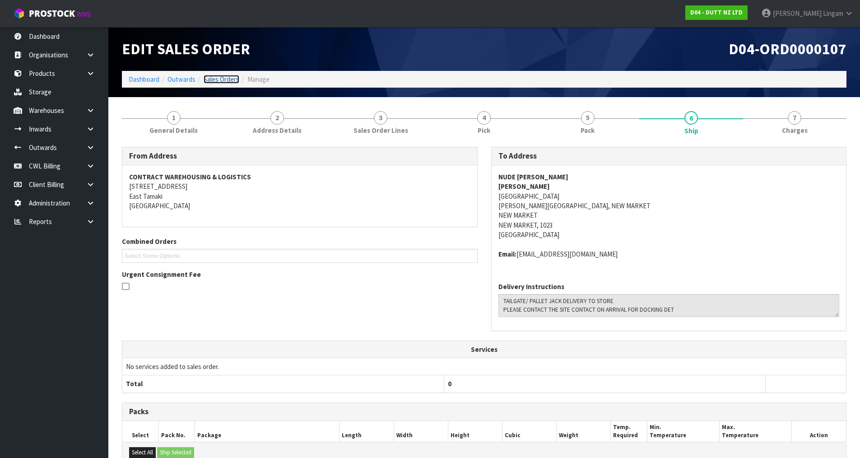
click at [232, 78] on link "Sales Orders" at bounding box center [222, 79] width 36 height 9
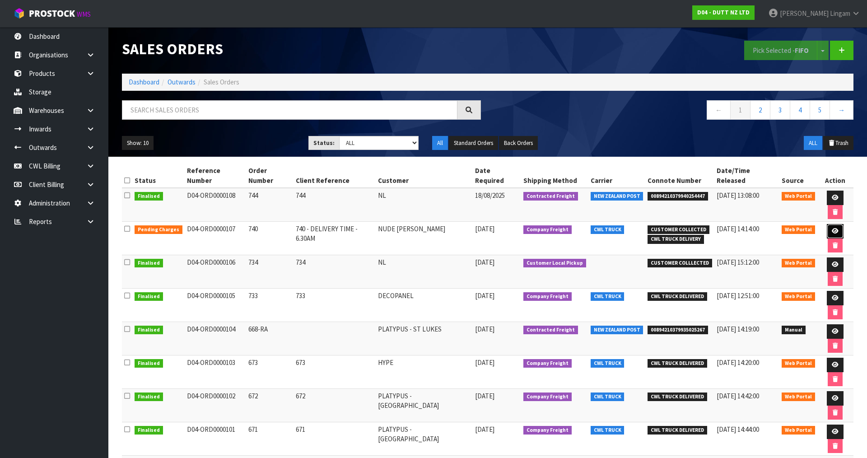
click at [831, 228] on icon at bounding box center [834, 231] width 7 height 6
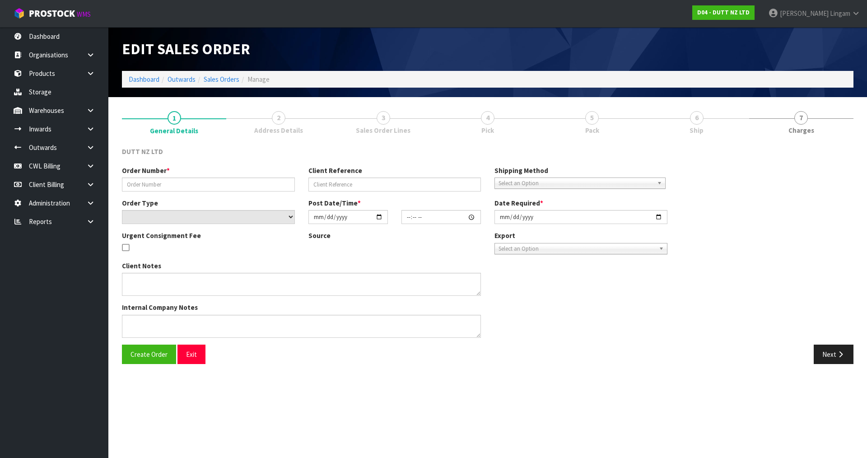
type input "740"
type input "740 - DELIVERY TIME - 6.30AM"
select select "number:0"
type input "2025-08-15"
type input "10:23:00.000"
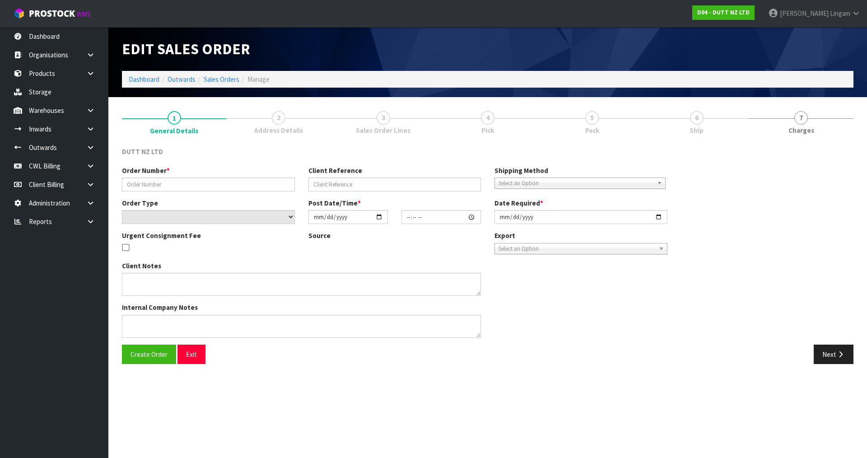
type input "2025-08-20"
type textarea "TAILGATE/ PALLET JACK DELIVERY TO STORE PLEASE CONTACT THE SITE CONTACT ON ARRI…"
type textarea "REPRINTED - AFTER UOM IS CHANGED"
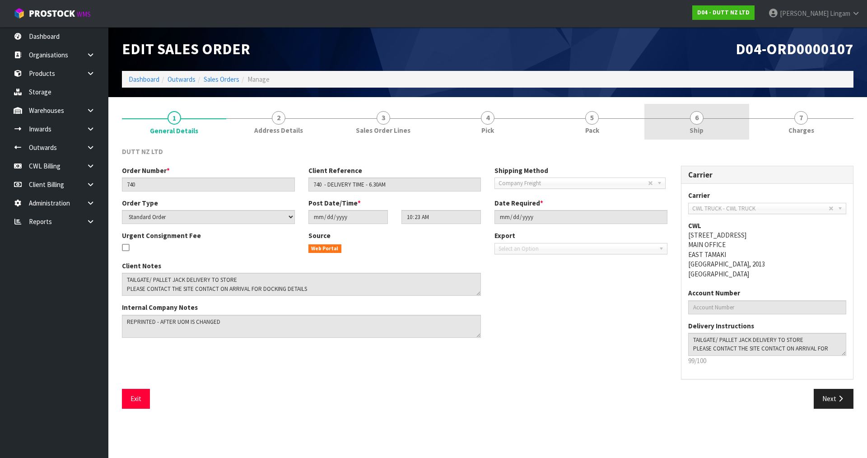
click at [706, 133] on link "6 Ship" at bounding box center [696, 122] width 104 height 36
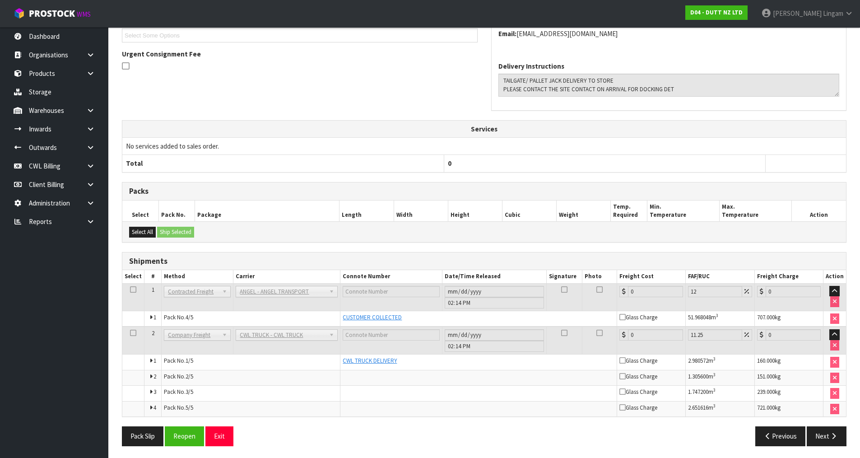
scroll to position [222, 0]
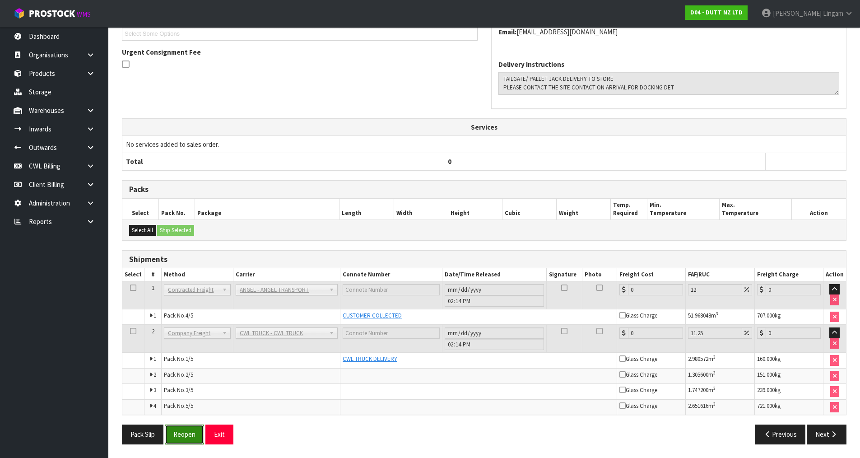
click at [176, 432] on button "Reopen" at bounding box center [184, 433] width 39 height 19
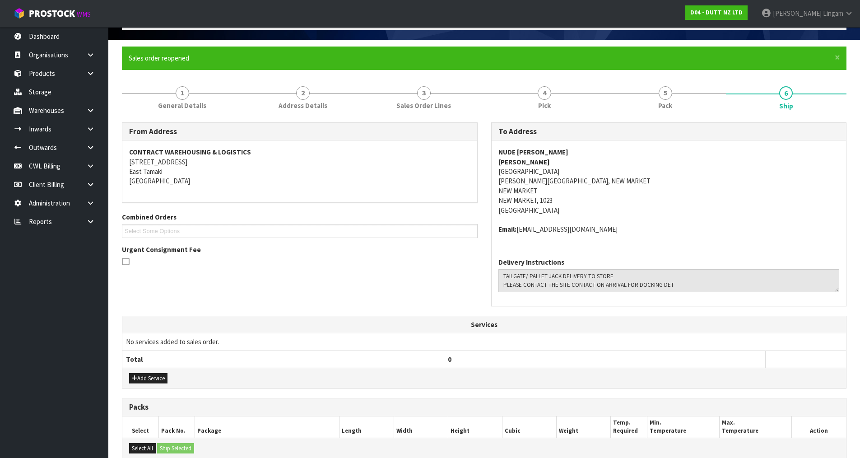
scroll to position [181, 0]
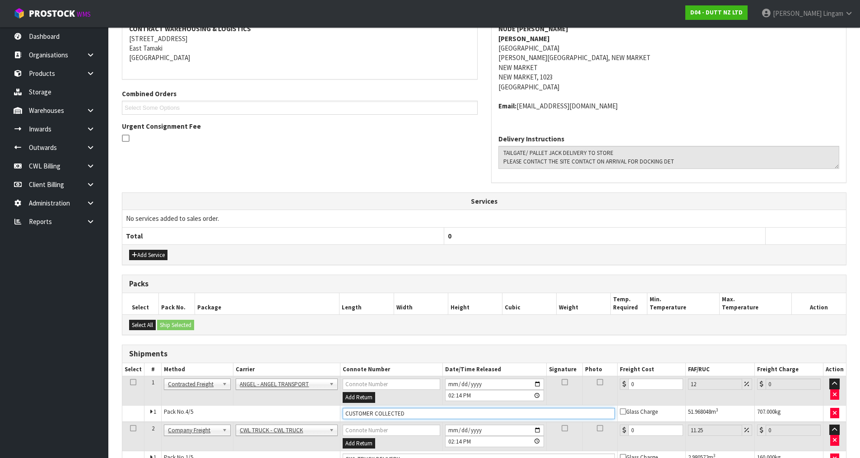
drag, startPoint x: 385, startPoint y: 413, endPoint x: 333, endPoint y: 416, distance: 52.9
click at [333, 416] on tr "1 Pack No. 4/5 CUSTOMER COLLECTED Glass Charge 51.968048 m 3 707.000 kg" at bounding box center [483, 413] width 723 height 17
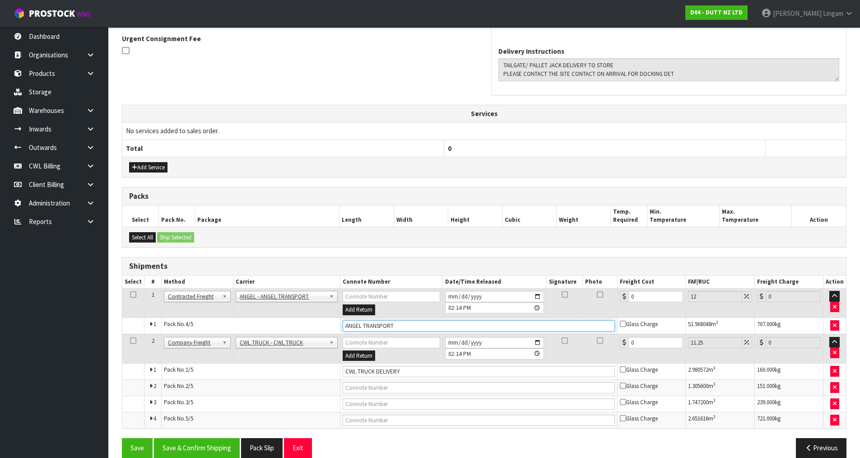
scroll to position [282, 0]
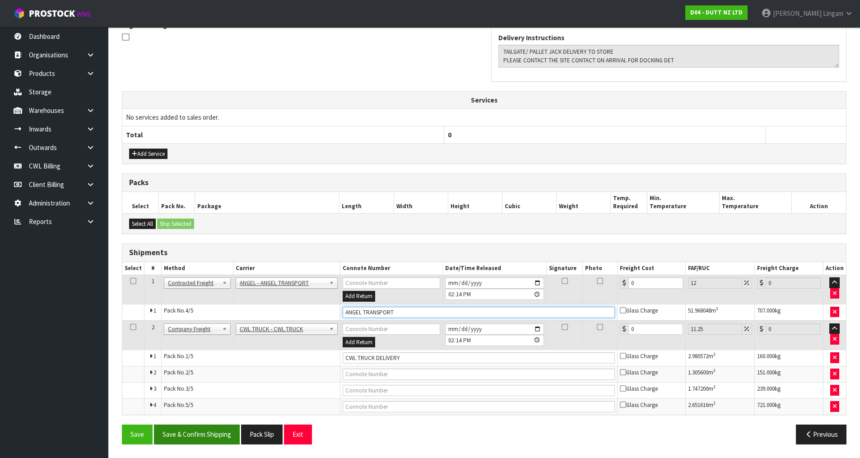
type input "ANGEL TRANSPORT"
click at [191, 430] on button "Save & Confirm Shipping" at bounding box center [197, 433] width 86 height 19
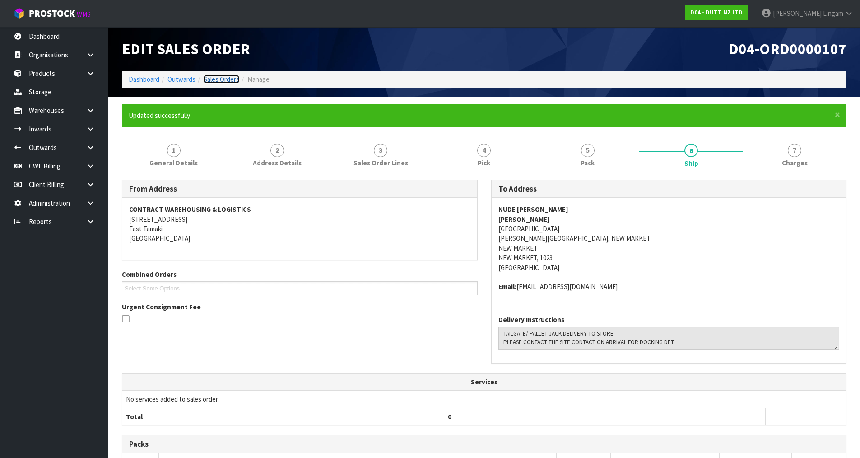
click at [225, 78] on link "Sales Orders" at bounding box center [222, 79] width 36 height 9
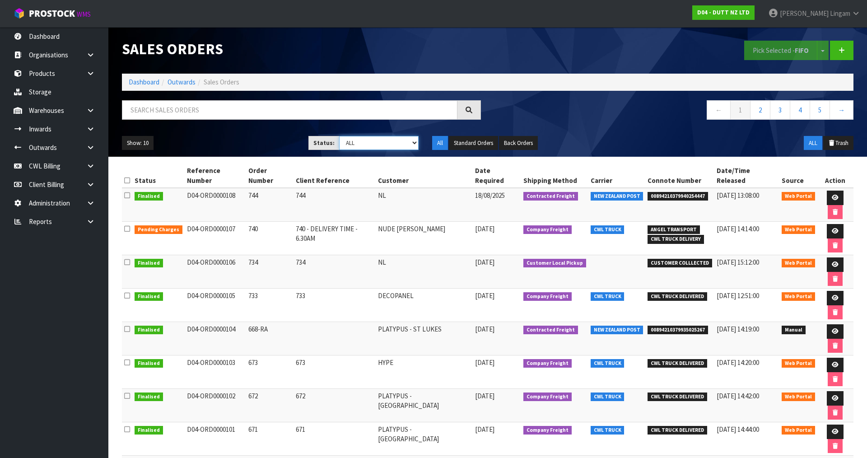
drag, startPoint x: 393, startPoint y: 139, endPoint x: 391, endPoint y: 146, distance: 7.0
click at [393, 139] on select "Draft Pending Allocated Pending Pick Goods Picked Goods Packed Pending Charges …" at bounding box center [379, 143] width 80 height 14
select select "string:6"
click at [339, 136] on select "Draft Pending Allocated Pending Pick Goods Picked Goods Packed Pending Charges …" at bounding box center [379, 143] width 80 height 14
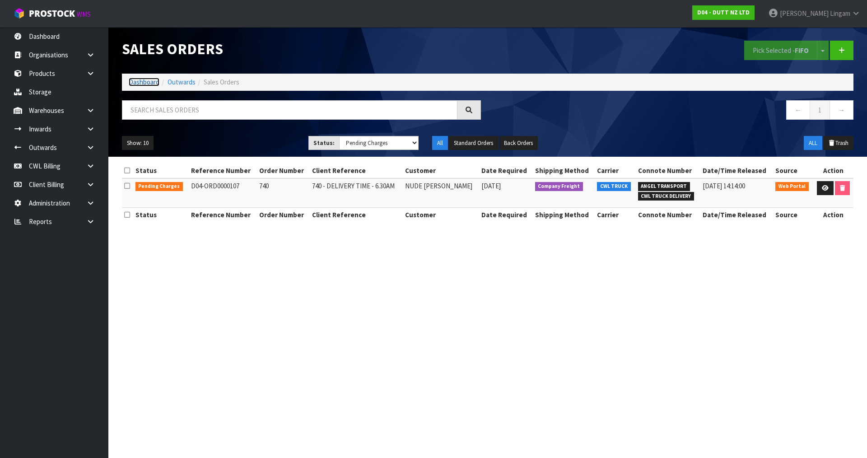
click at [146, 82] on link "Dashboard" at bounding box center [144, 82] width 31 height 9
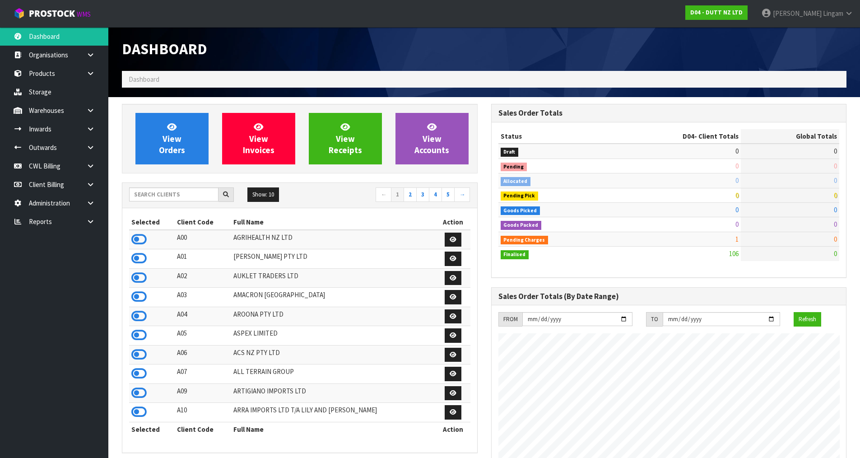
scroll to position [703, 369]
click at [185, 194] on input "text" at bounding box center [173, 194] width 89 height 14
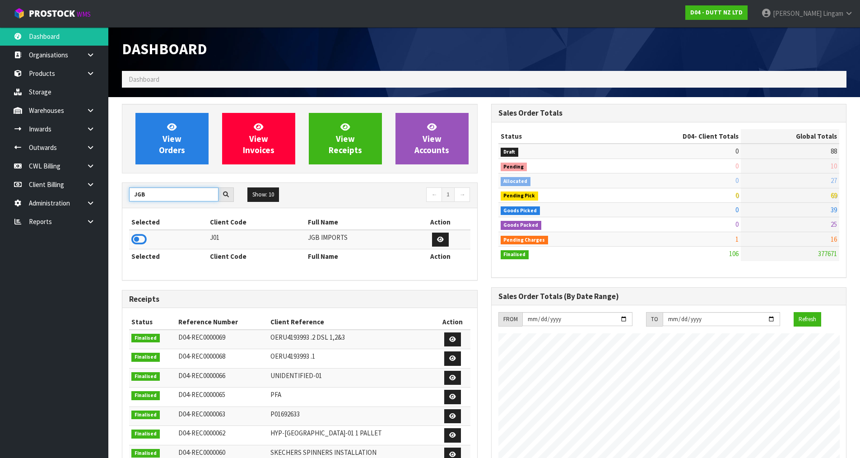
type input "JGB"
click at [140, 234] on icon at bounding box center [138, 239] width 15 height 14
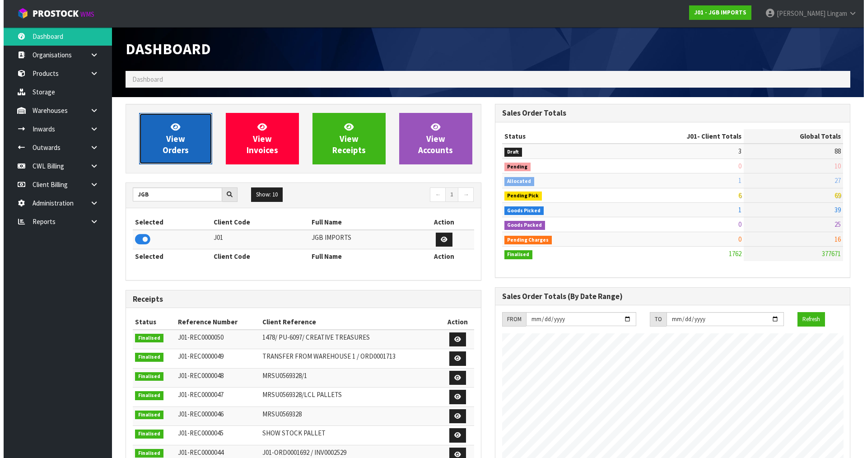
scroll to position [684, 369]
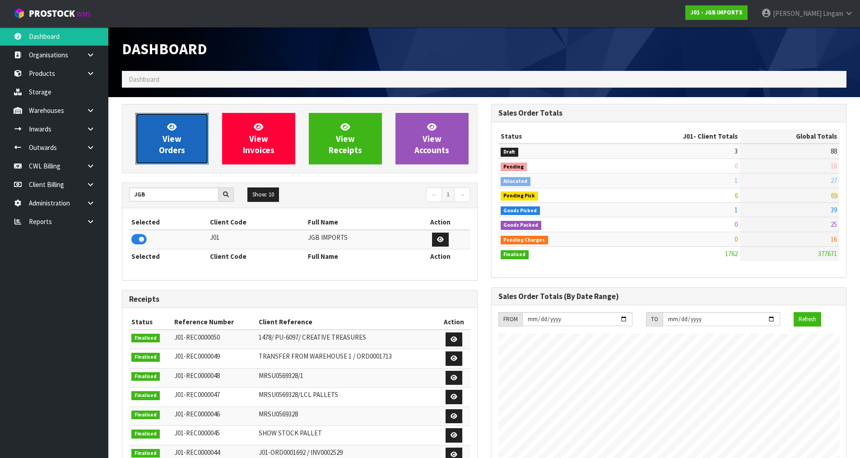
click at [159, 151] on span "View Orders" at bounding box center [172, 138] width 26 height 34
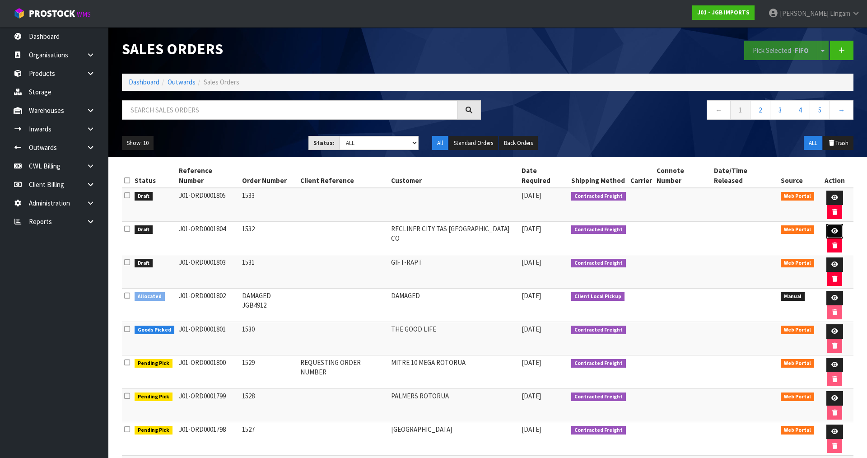
click at [831, 228] on icon at bounding box center [834, 231] width 7 height 6
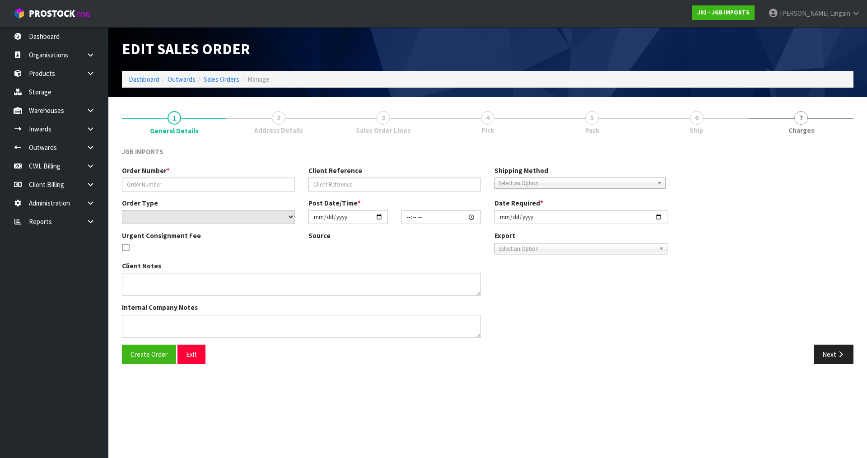
type input "1532"
select select "number:0"
type input "2025-08-20"
type input "17:47:00.000"
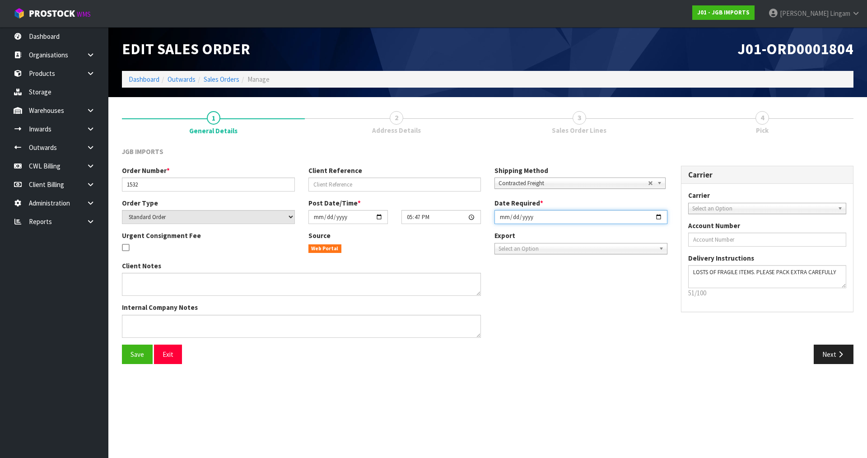
click at [501, 216] on input "2025-08-20" at bounding box center [580, 217] width 173 height 14
type input "2025-08-21"
click at [139, 357] on span "Save" at bounding box center [137, 354] width 14 height 9
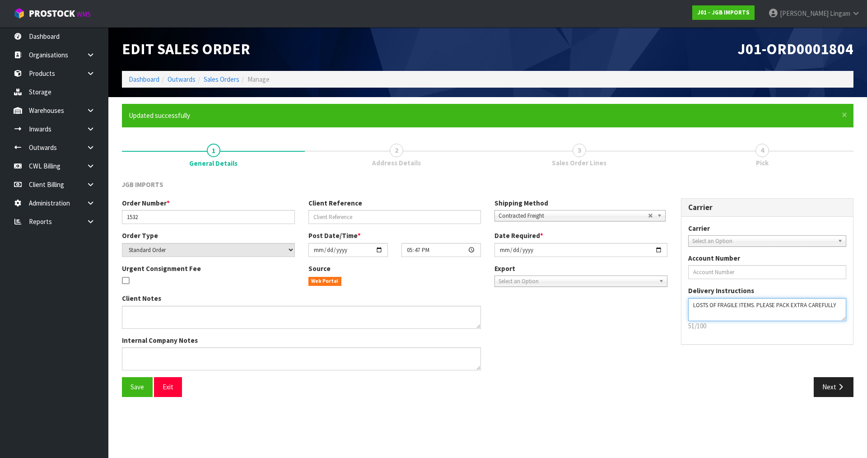
drag, startPoint x: 833, startPoint y: 304, endPoint x: 690, endPoint y: 312, distance: 143.3
click at [690, 312] on textarea at bounding box center [767, 309] width 158 height 23
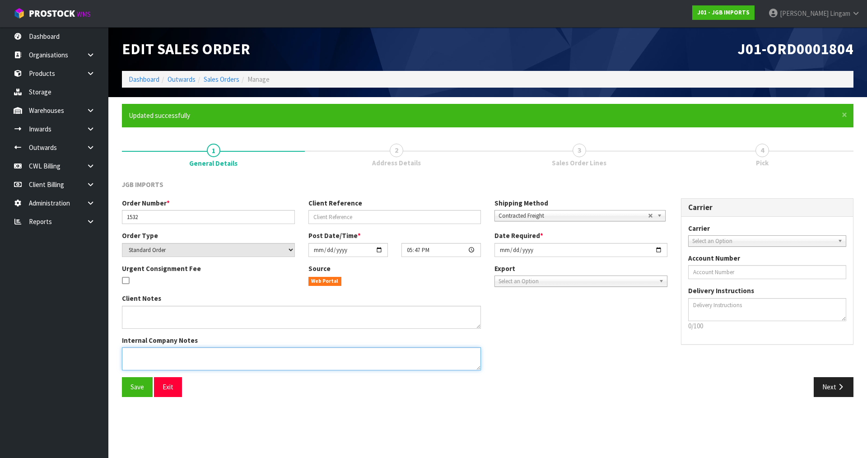
click at [246, 357] on textarea at bounding box center [301, 358] width 359 height 23
paste textarea "LOSTS OF FRAGILE ITEMS. PLEASE PACK EXTRA CAREFULLY"
type textarea "LOSTS OF FRAGILE ITEMS. PLEASE PACK EXTRA CAREFULLY"
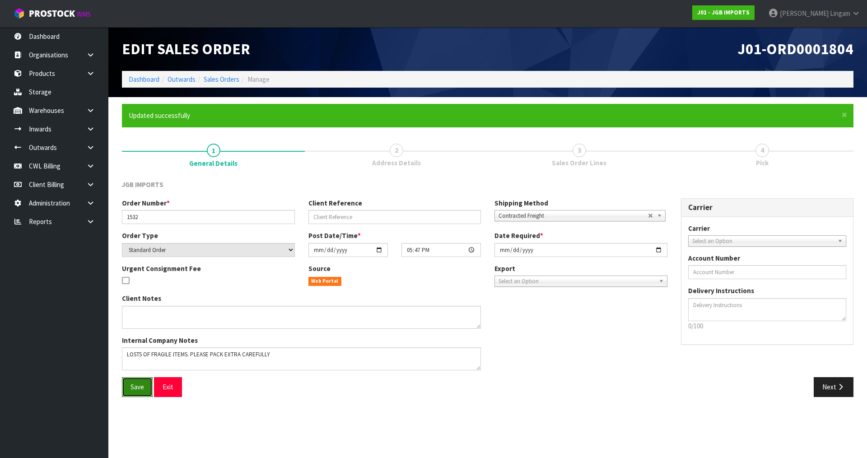
click at [141, 386] on span "Save" at bounding box center [137, 386] width 14 height 9
click at [834, 389] on button "Next" at bounding box center [833, 386] width 40 height 19
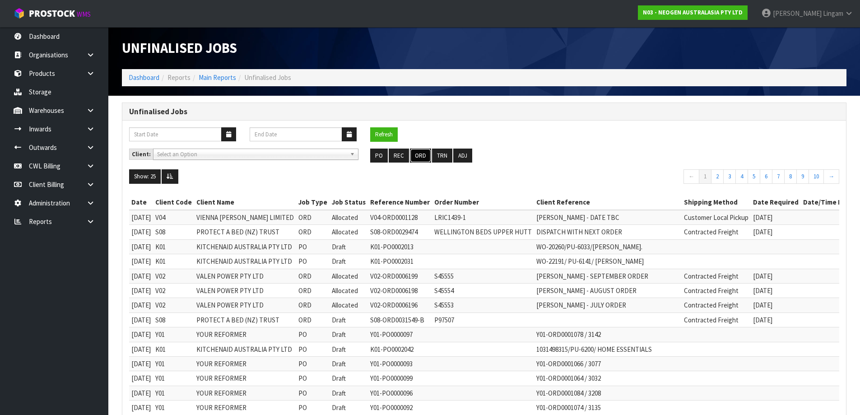
click at [414, 156] on button "ORD" at bounding box center [420, 155] width 21 height 14
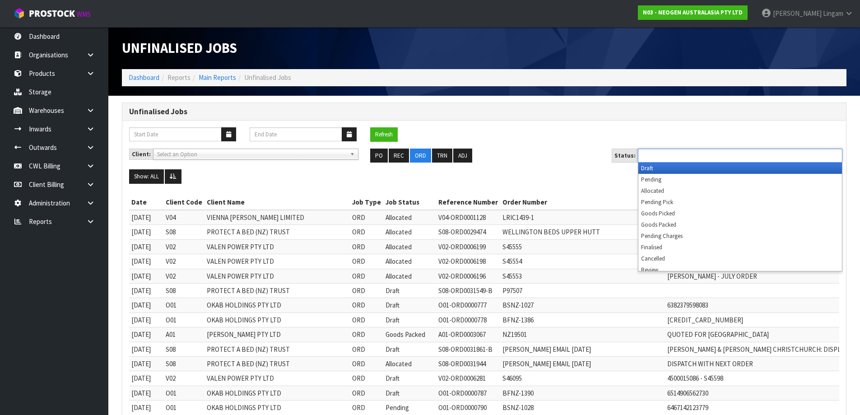
click at [688, 153] on input "text" at bounding box center [673, 155] width 66 height 11
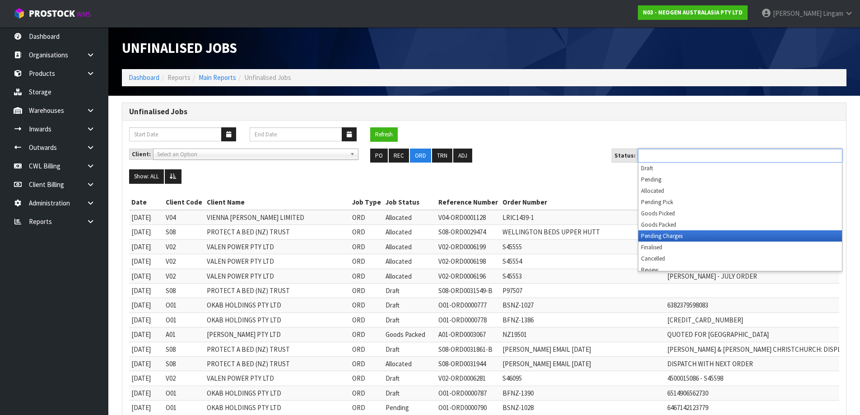
click at [694, 237] on li "Pending Charges" at bounding box center [740, 235] width 204 height 11
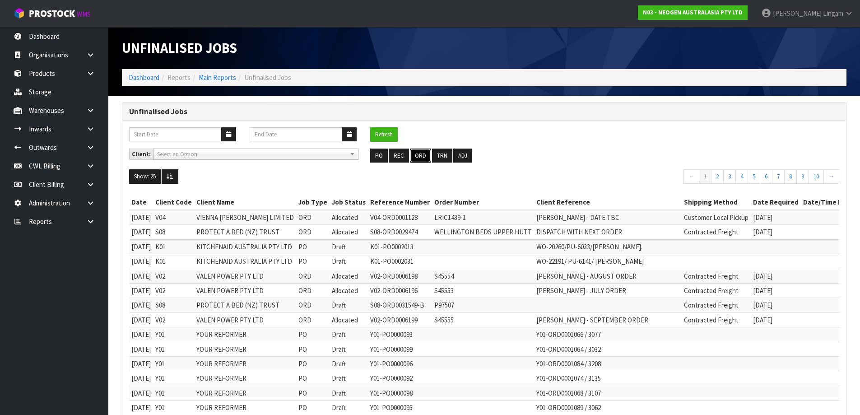
click at [422, 155] on button "ORD" at bounding box center [420, 155] width 21 height 14
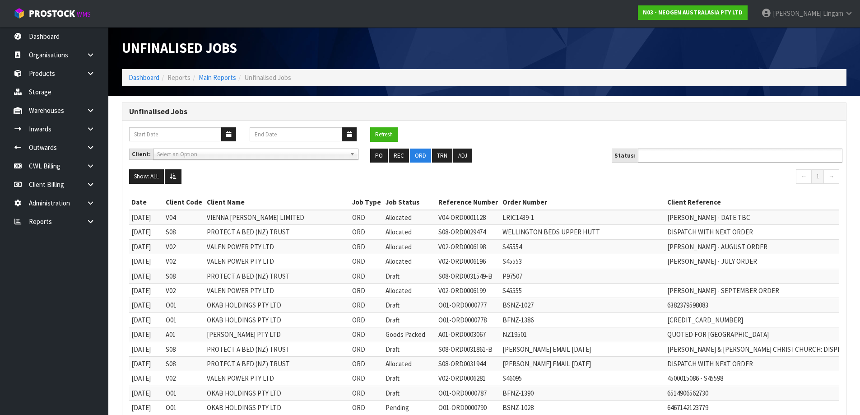
click at [679, 158] on input "text" at bounding box center [673, 155] width 66 height 11
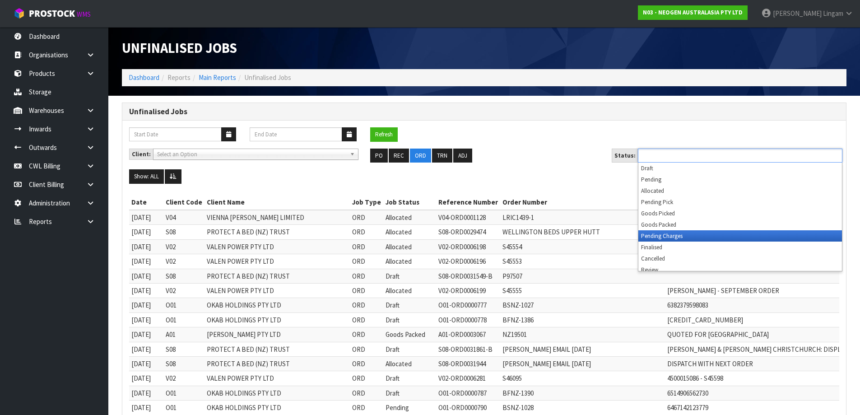
click at [676, 235] on li "Pending Charges" at bounding box center [740, 235] width 204 height 11
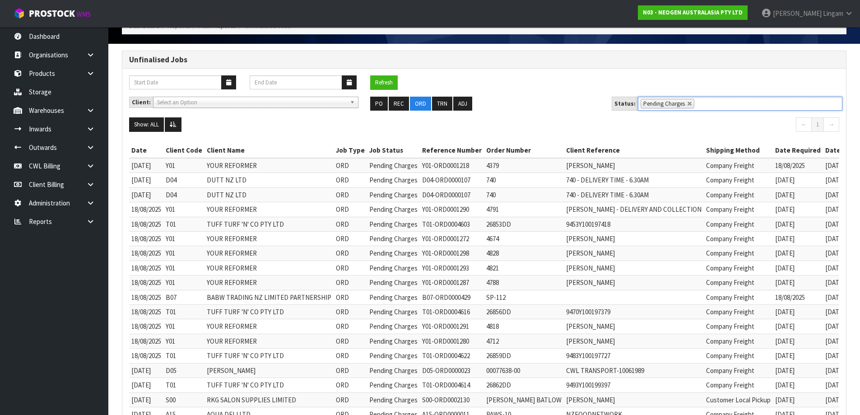
scroll to position [39, 0]
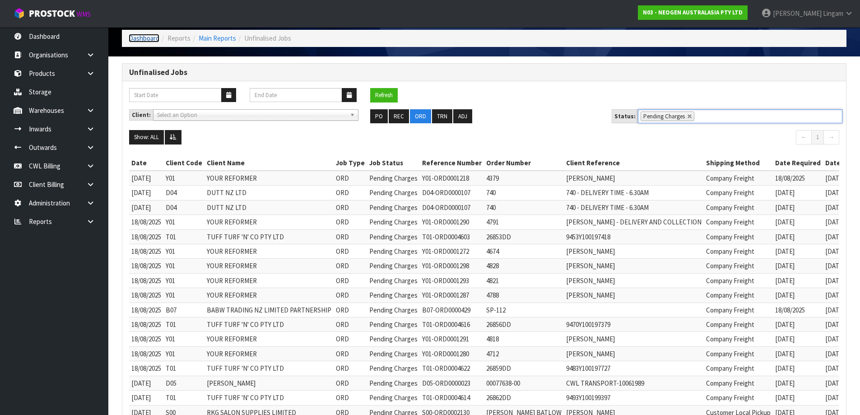
click at [154, 35] on link "Dashboard" at bounding box center [144, 38] width 31 height 9
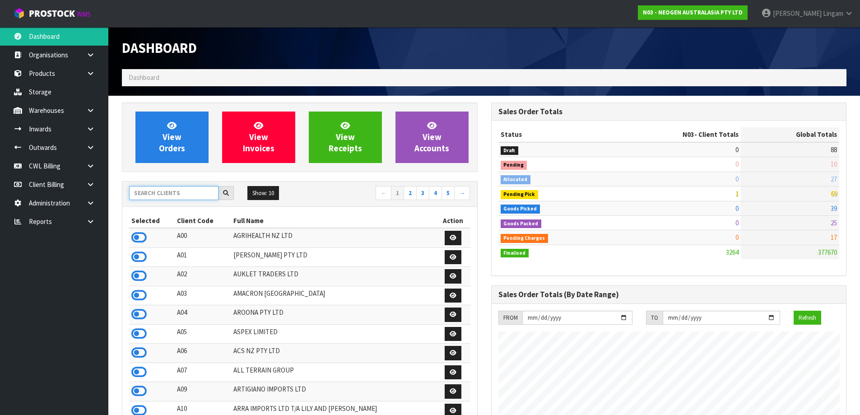
click at [177, 193] on input "text" at bounding box center [173, 193] width 89 height 14
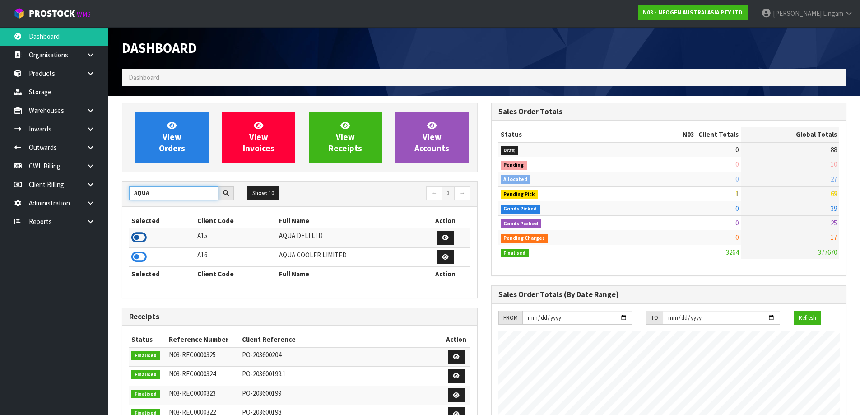
type input "AQUA"
click at [144, 236] on icon at bounding box center [138, 238] width 15 height 14
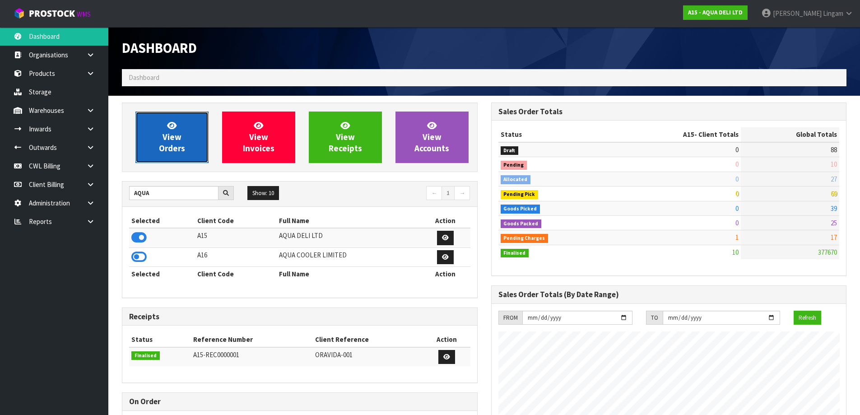
scroll to position [450777, 450959]
click at [187, 148] on link "View Orders" at bounding box center [171, 136] width 73 height 51
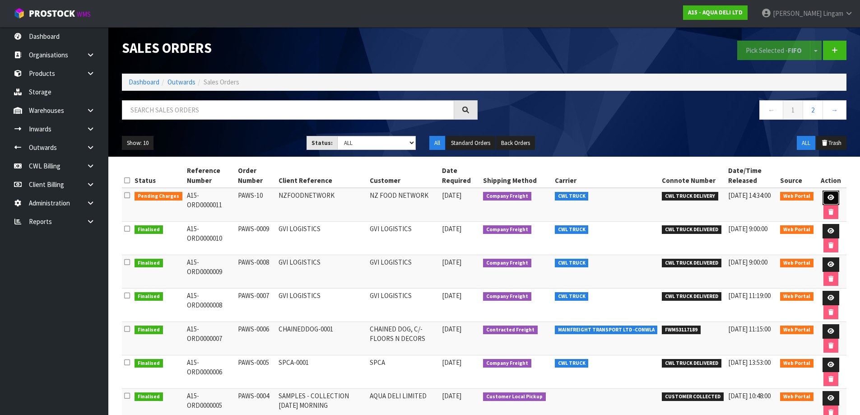
click at [829, 195] on icon at bounding box center [830, 198] width 7 height 6
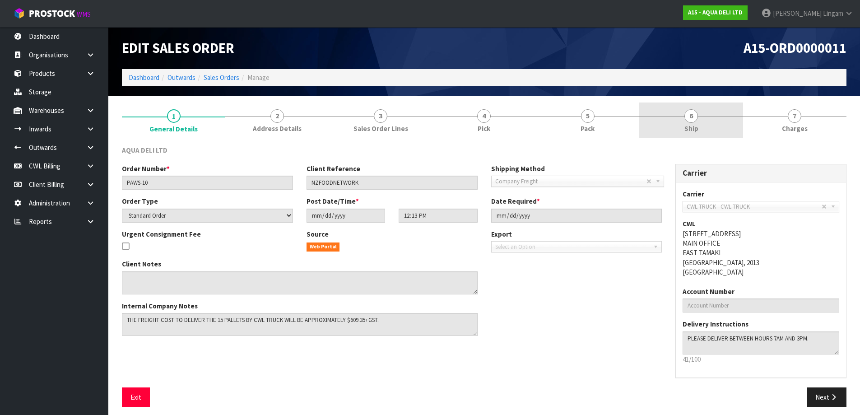
click at [730, 122] on link "6 Ship" at bounding box center [690, 120] width 103 height 36
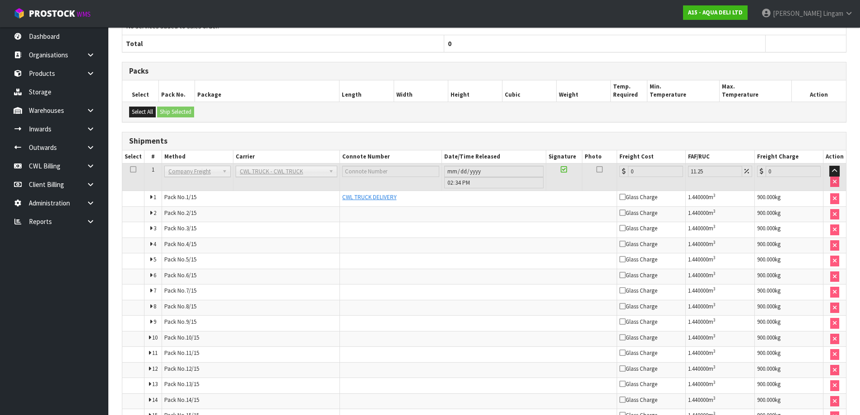
scroll to position [410, 0]
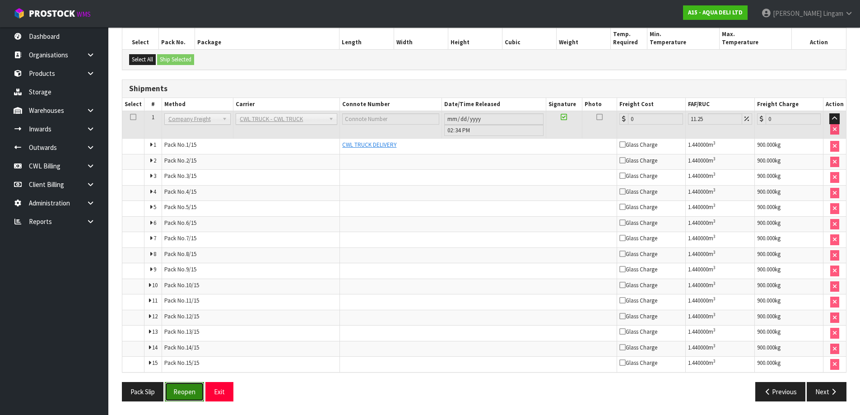
click at [192, 393] on button "Reopen" at bounding box center [184, 391] width 39 height 19
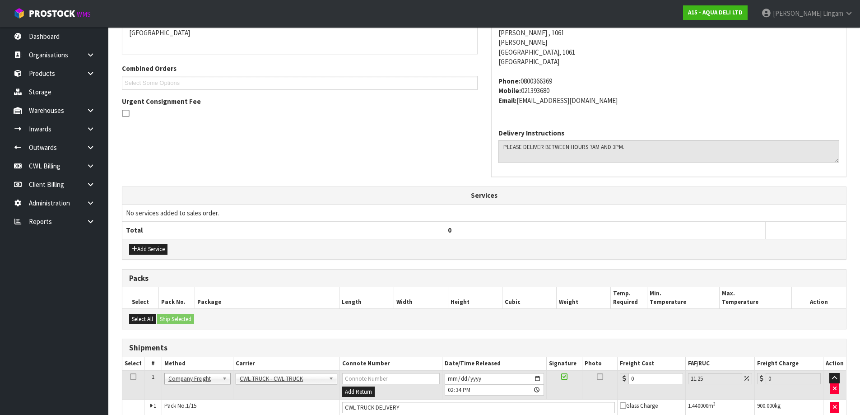
scroll to position [226, 0]
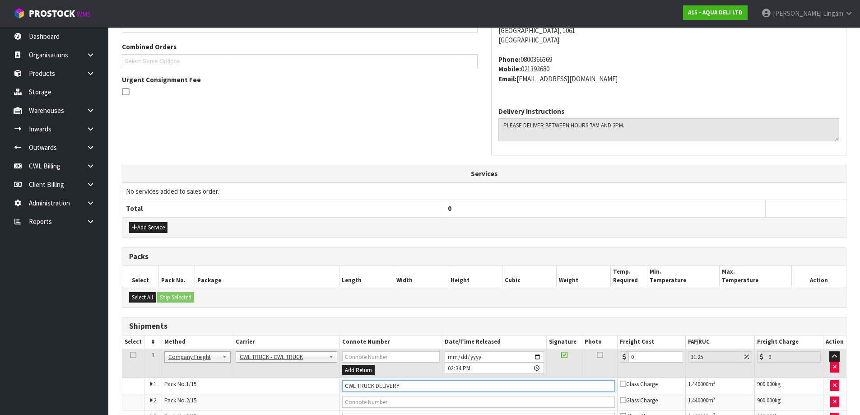
click at [403, 382] on input "CWL TRUCK DELIVERY" at bounding box center [478, 385] width 273 height 11
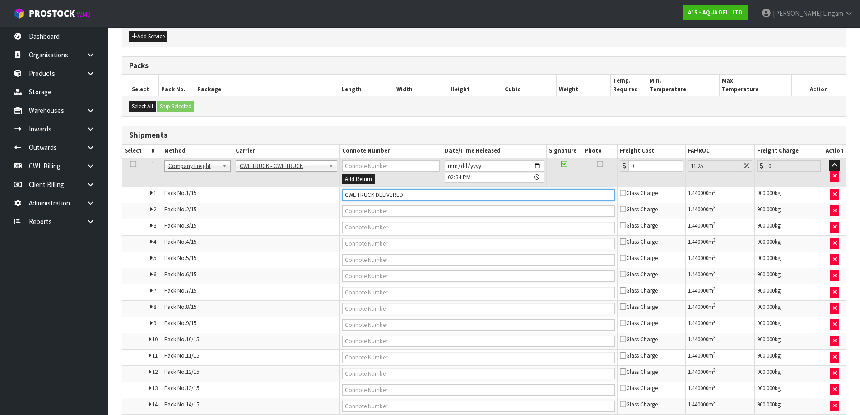
scroll to position [475, 0]
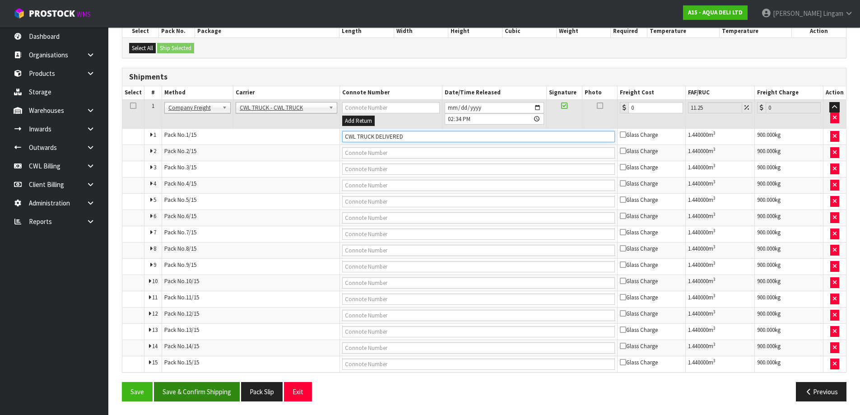
type input "CWL TRUCK DELIVERED"
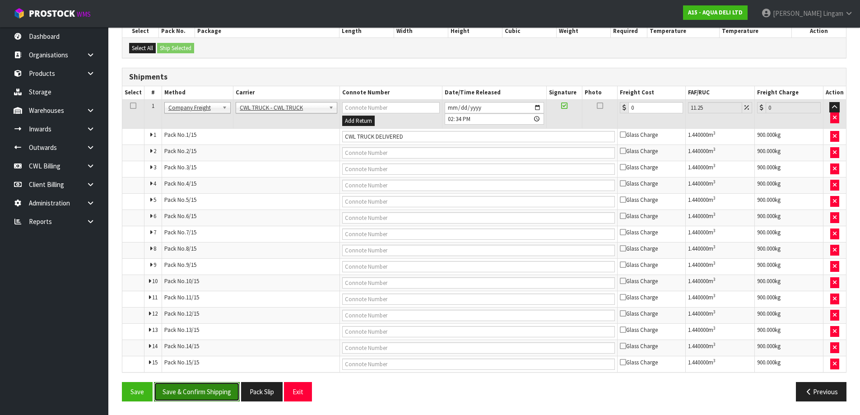
drag, startPoint x: 222, startPoint y: 388, endPoint x: 225, endPoint y: 378, distance: 10.9
click at [222, 386] on button "Save & Confirm Shipping" at bounding box center [197, 391] width 86 height 19
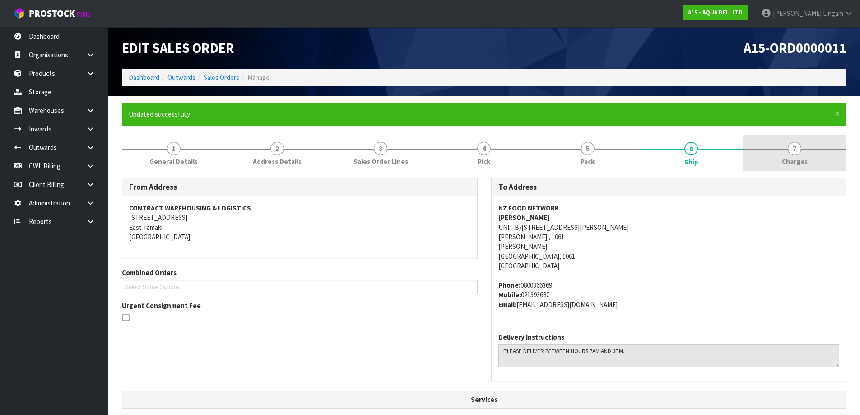
click at [801, 166] on span "Charges" at bounding box center [795, 161] width 26 height 9
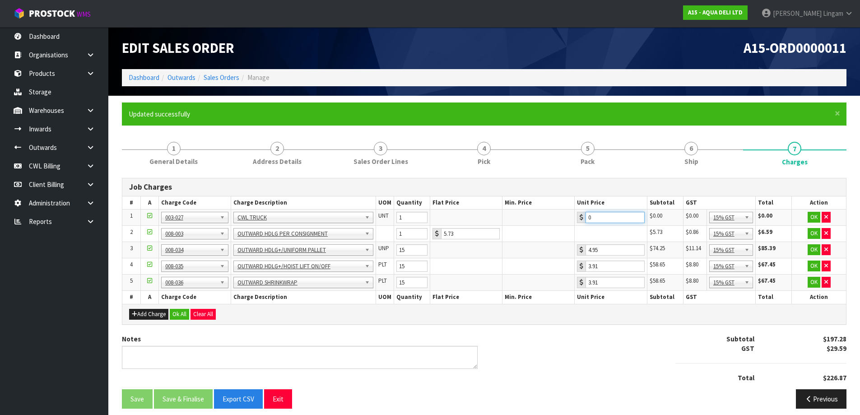
drag, startPoint x: 595, startPoint y: 216, endPoint x: 581, endPoint y: 217, distance: 14.0
click at [581, 217] on div "0" at bounding box center [610, 217] width 67 height 11
type input "609.35"
click at [178, 313] on button "Ok All" at bounding box center [179, 314] width 19 height 11
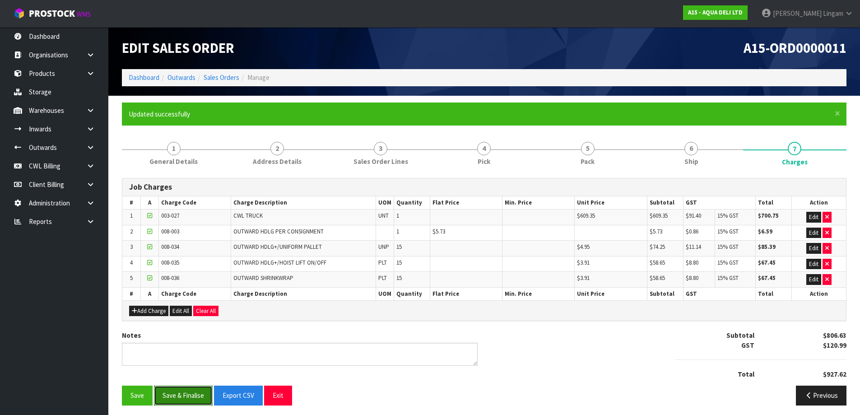
click at [191, 397] on button "Save & Finalise" at bounding box center [183, 394] width 59 height 19
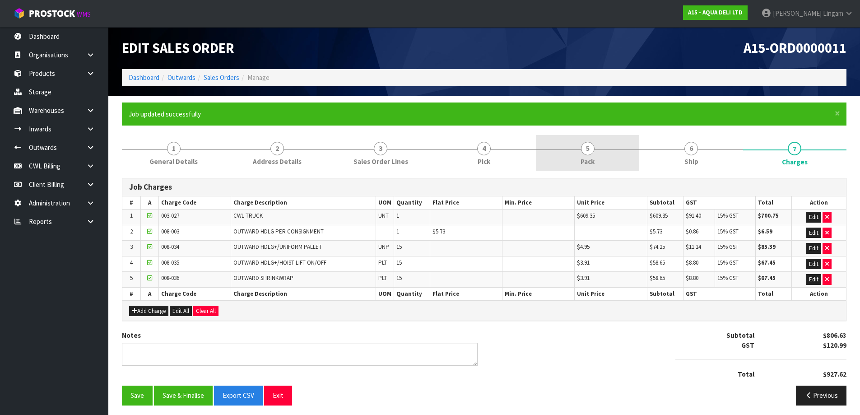
click at [599, 162] on link "5 Pack" at bounding box center [587, 153] width 103 height 36
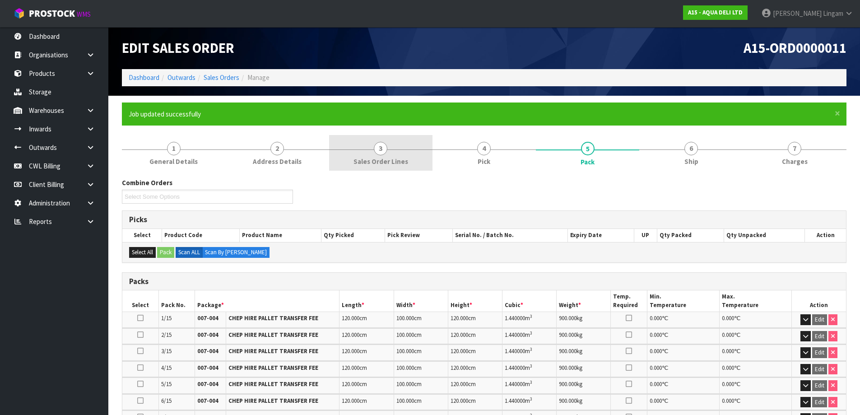
click at [408, 160] on link "3 Sales Order Lines" at bounding box center [380, 153] width 103 height 36
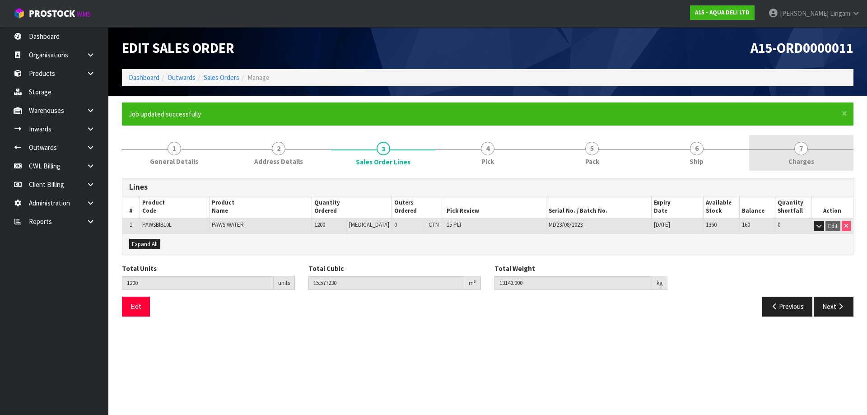
click at [820, 158] on link "7 [GEOGRAPHIC_DATA]" at bounding box center [801, 153] width 104 height 36
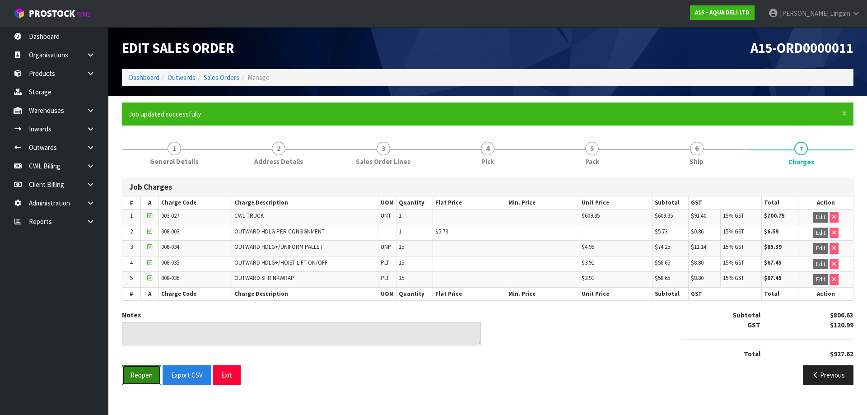
click at [146, 376] on button "Reopen" at bounding box center [141, 374] width 39 height 19
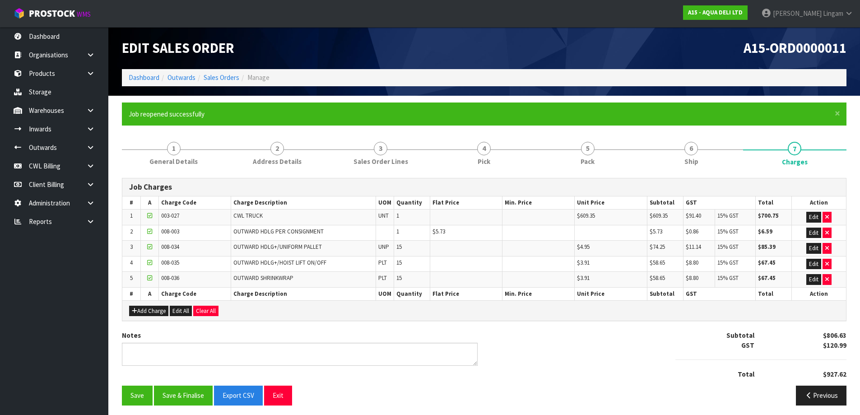
click at [137, 375] on div "Notes Subtotal $806.63 GST $120.99 Total $927.62" at bounding box center [484, 357] width 738 height 55
click at [826, 278] on icon "button" at bounding box center [827, 279] width 4 height 6
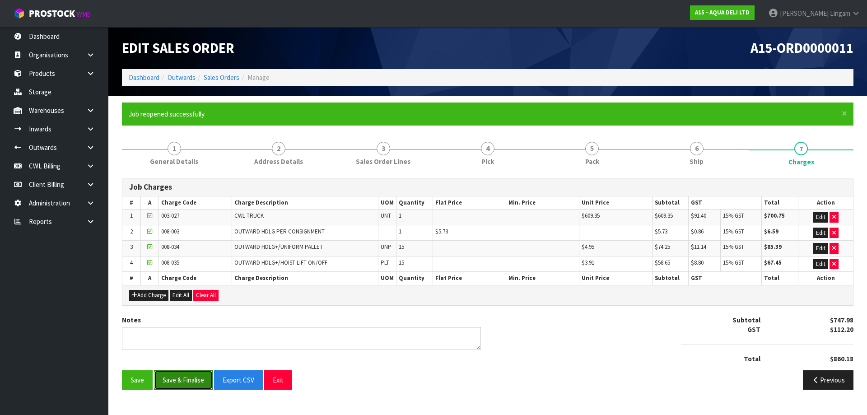
click at [185, 379] on button "Save & Finalise" at bounding box center [183, 379] width 59 height 19
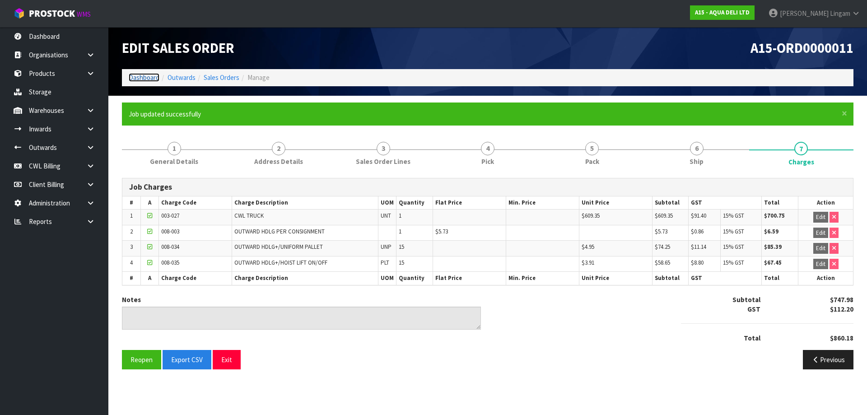
click at [149, 75] on link "Dashboard" at bounding box center [144, 77] width 31 height 9
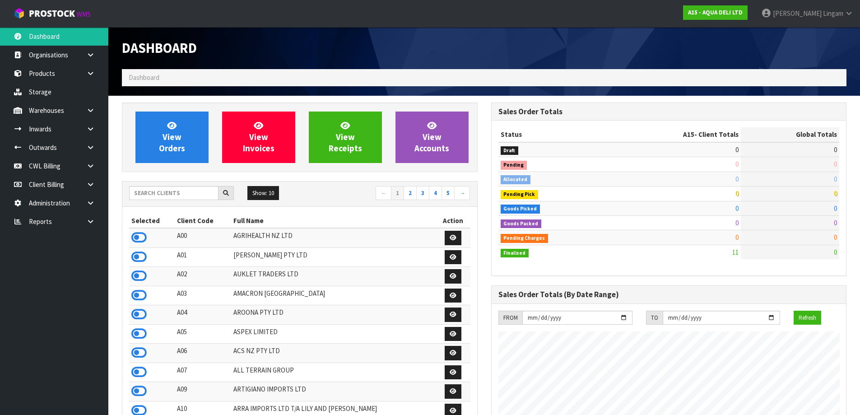
scroll to position [552, 369]
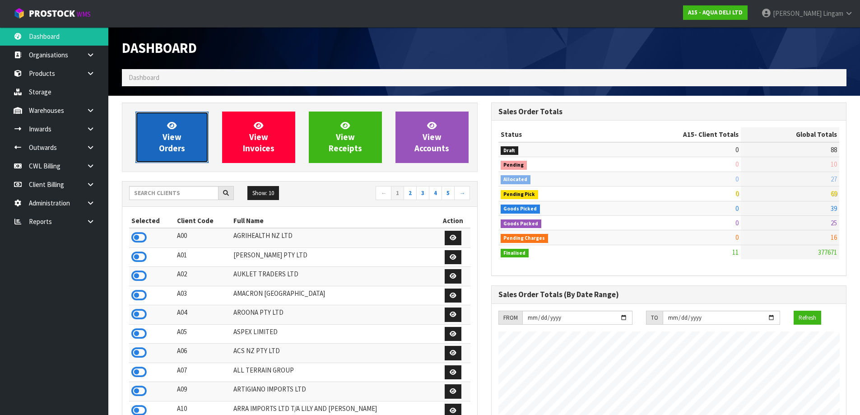
click at [176, 151] on span "View Orders" at bounding box center [172, 137] width 26 height 34
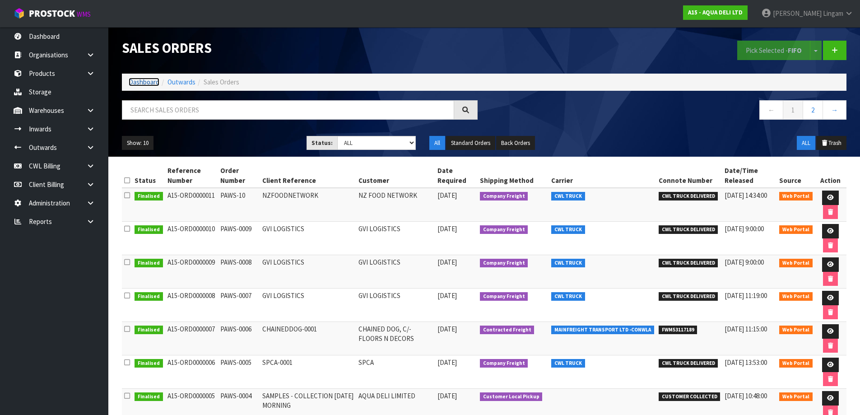
click at [143, 79] on link "Dashboard" at bounding box center [144, 82] width 31 height 9
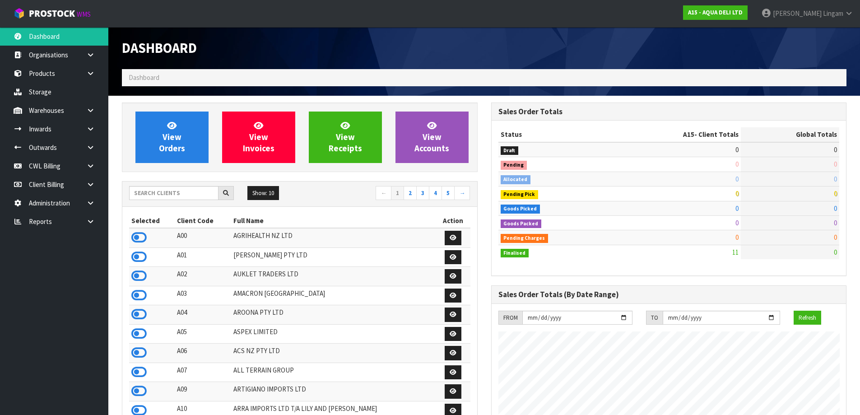
scroll to position [552, 369]
click at [171, 192] on input "text" at bounding box center [173, 193] width 89 height 14
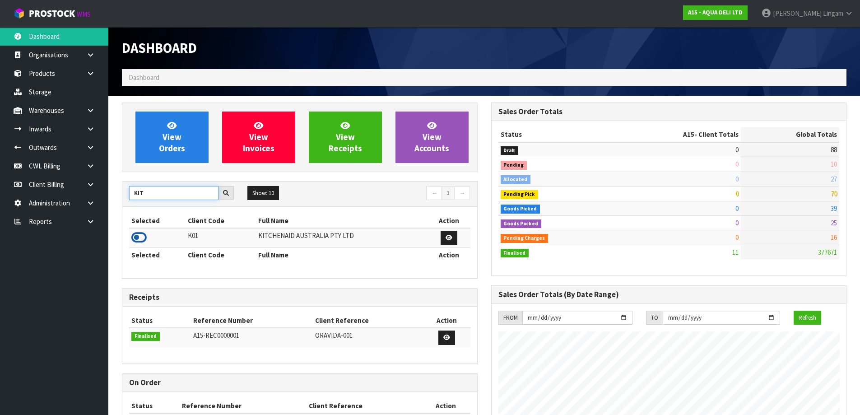
type input "KIT"
click at [138, 238] on icon at bounding box center [138, 238] width 15 height 14
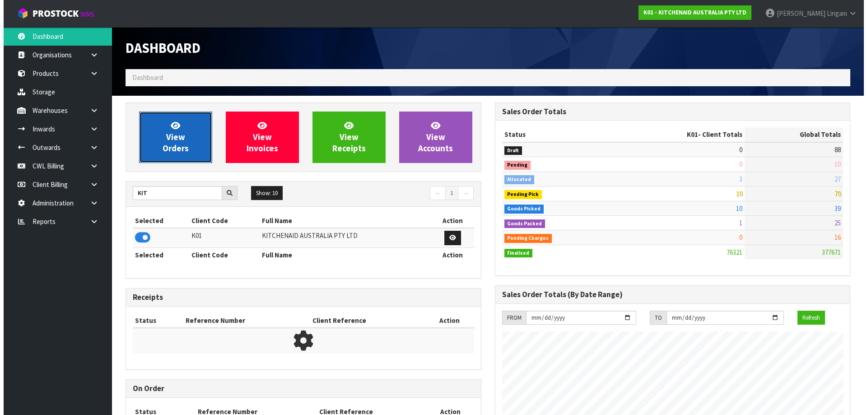
scroll to position [684, 369]
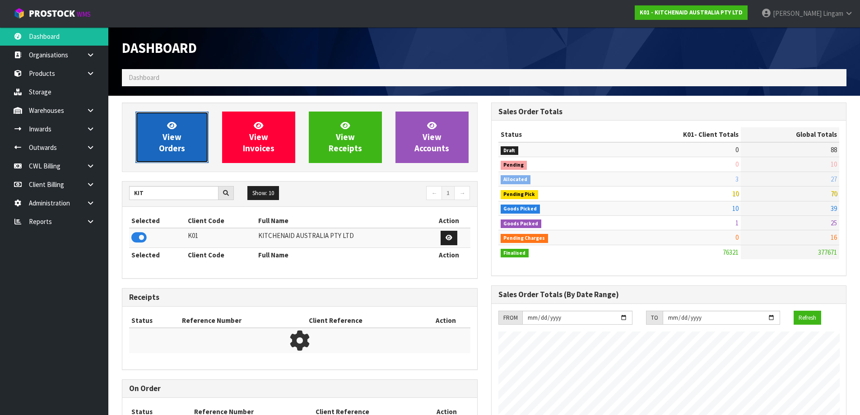
click at [183, 143] on span "View Orders" at bounding box center [172, 137] width 26 height 34
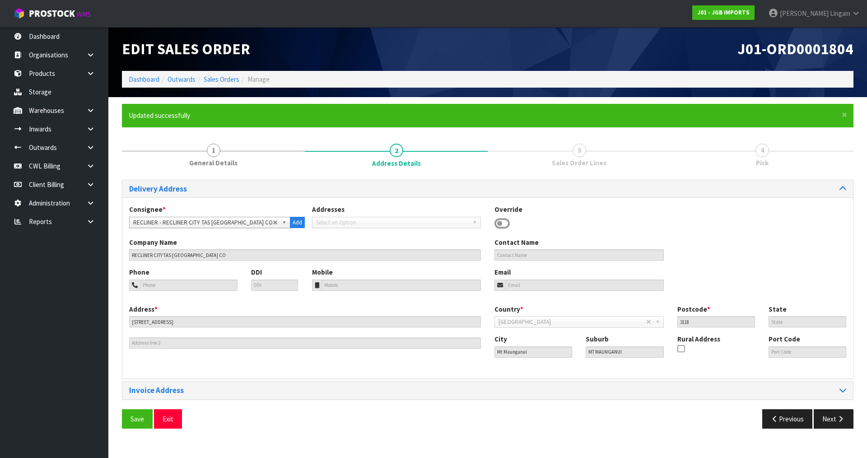
click at [831, 417] on button "Next" at bounding box center [833, 418] width 40 height 19
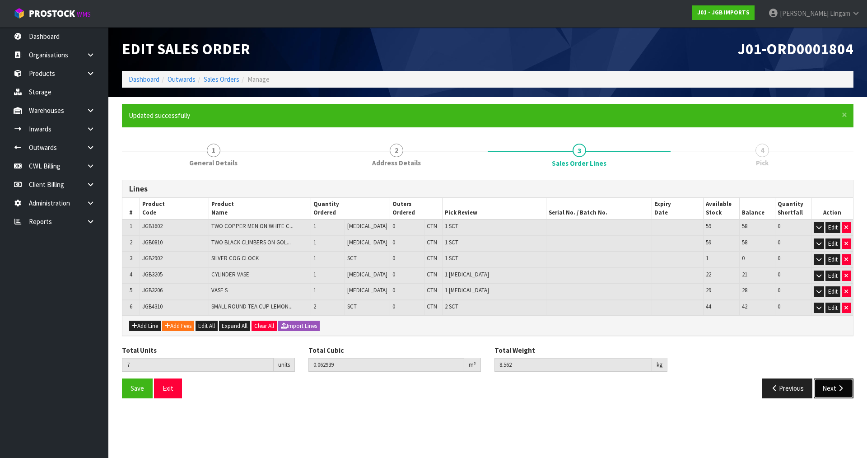
click at [836, 387] on icon "button" at bounding box center [840, 388] width 9 height 7
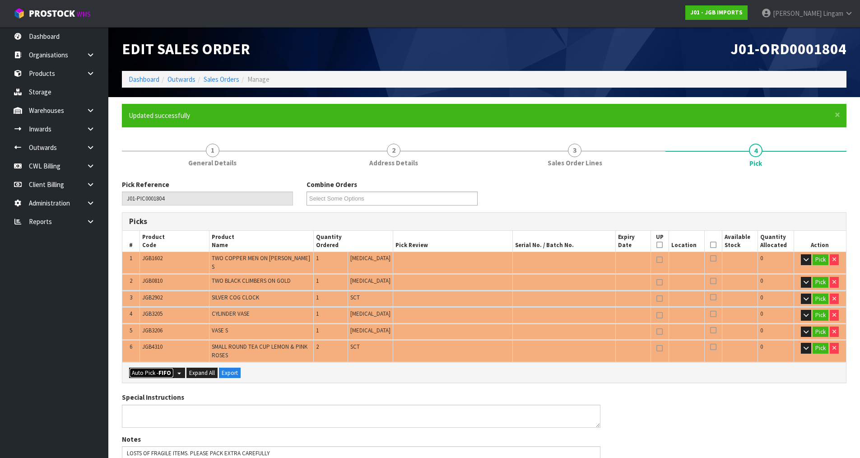
click at [161, 369] on strong "FIFO" at bounding box center [164, 373] width 13 height 8
type input "Piece x 2"
type input "Sub-carton x 5"
type input "7"
type input "0.062939"
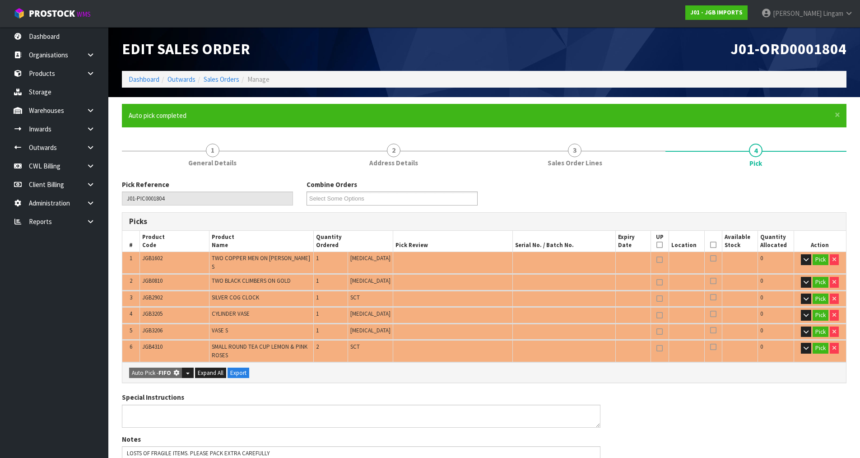
type input "8.562"
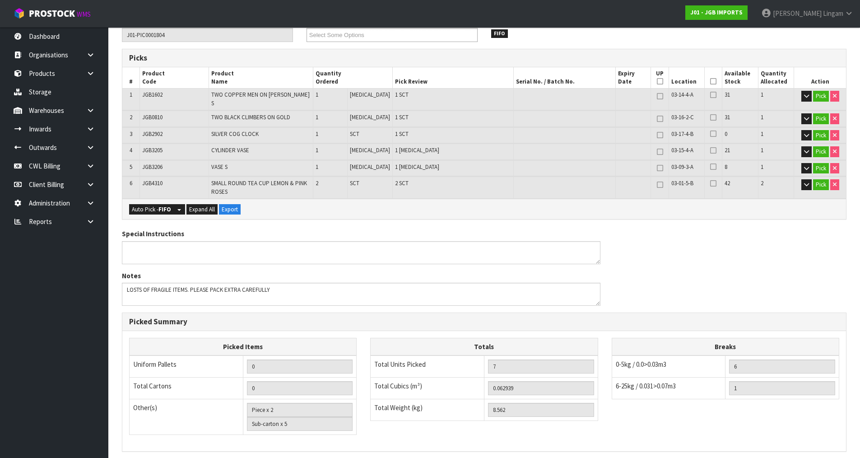
scroll to position [275, 0]
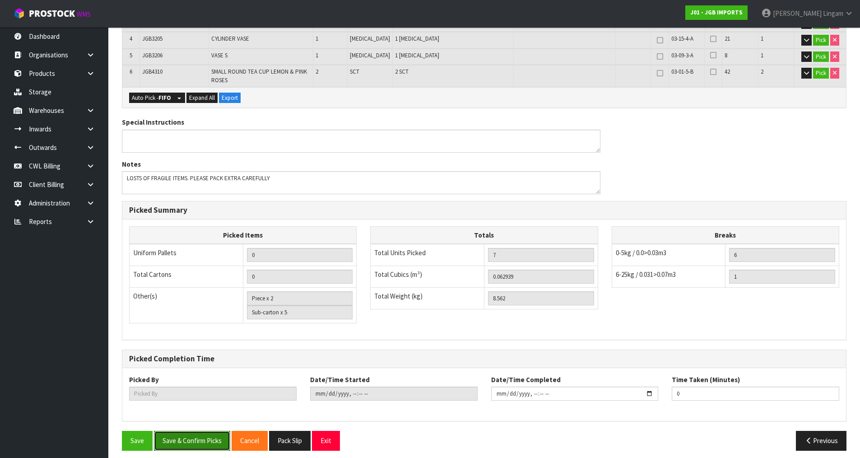
click at [207, 433] on button "Save & Confirm Picks" at bounding box center [192, 440] width 76 height 19
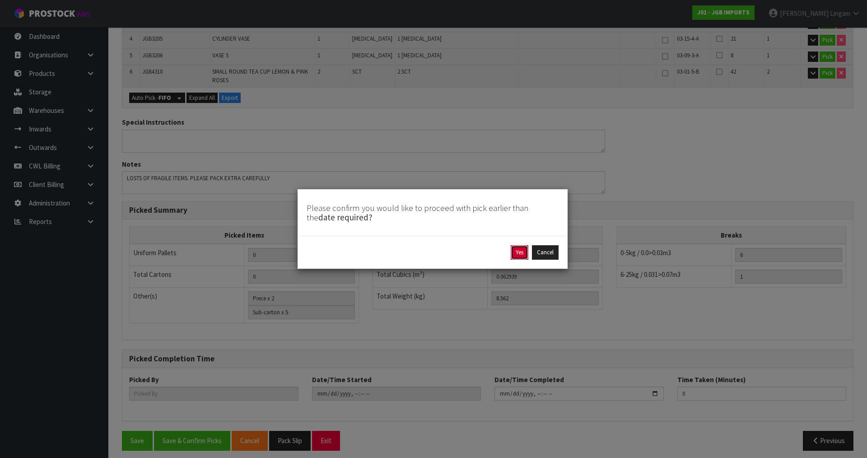
click at [518, 253] on button "Yes" at bounding box center [519, 252] width 18 height 14
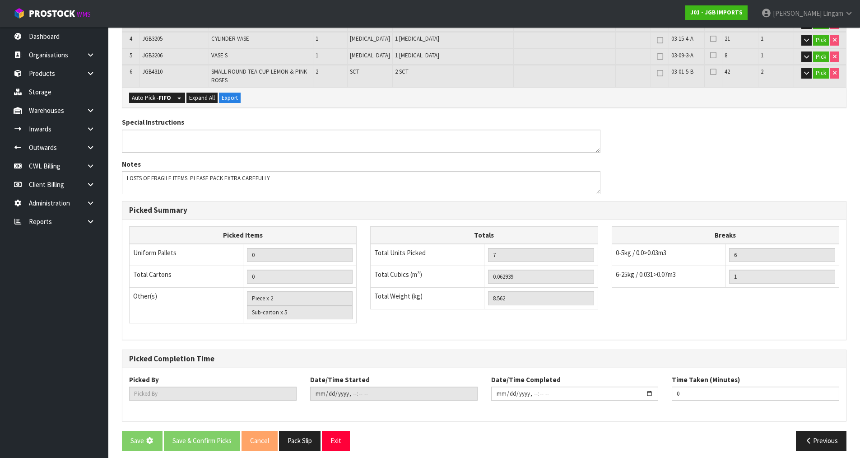
scroll to position [0, 0]
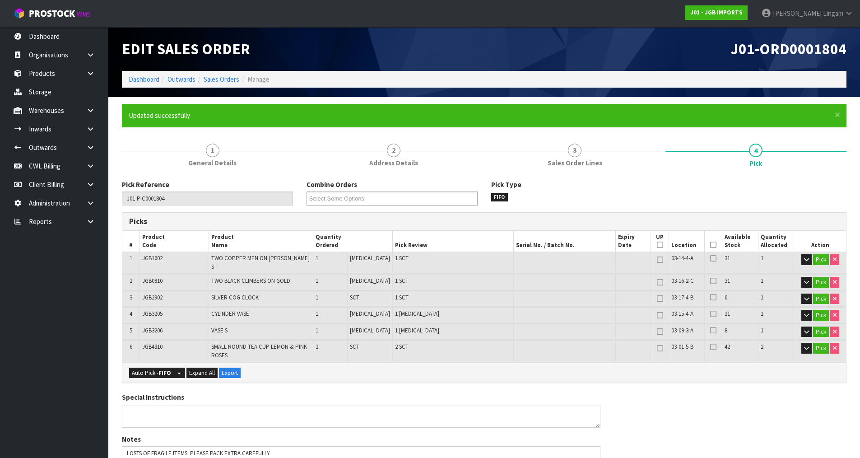
type input "[PERSON_NAME]"
type input "[DATE]T17:57:30"
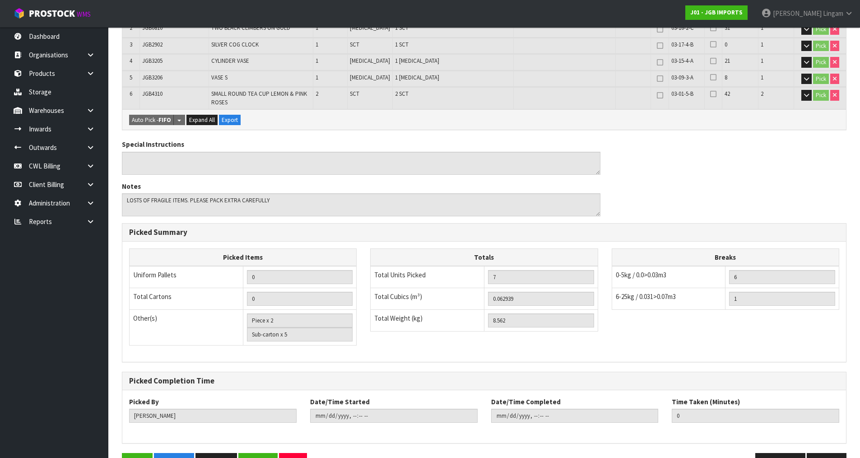
scroll to position [275, 0]
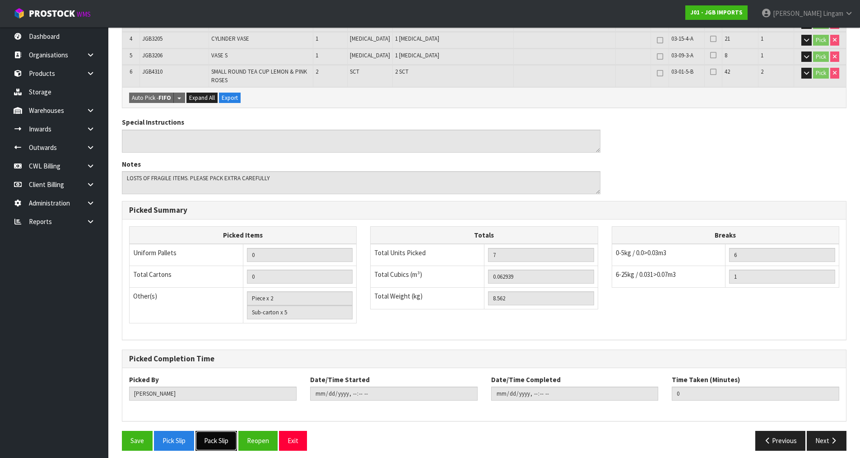
click at [222, 434] on button "Pack Slip" at bounding box center [216, 440] width 42 height 19
click at [178, 431] on button "Pick Slip" at bounding box center [174, 440] width 40 height 19
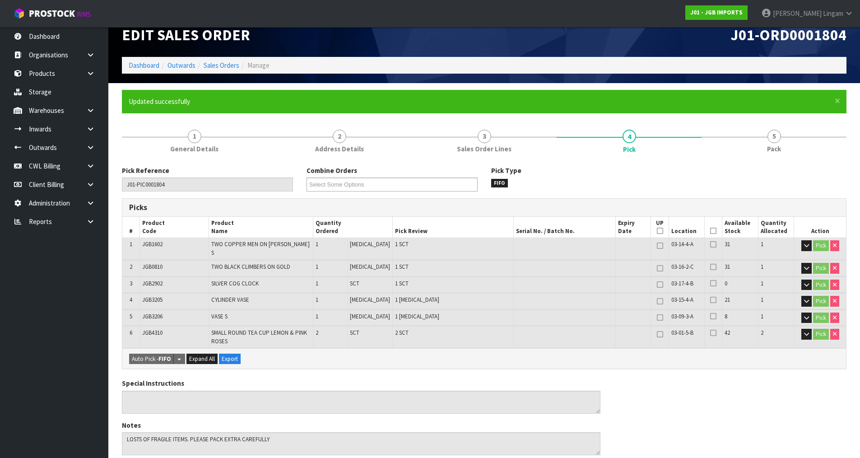
scroll to position [4, 0]
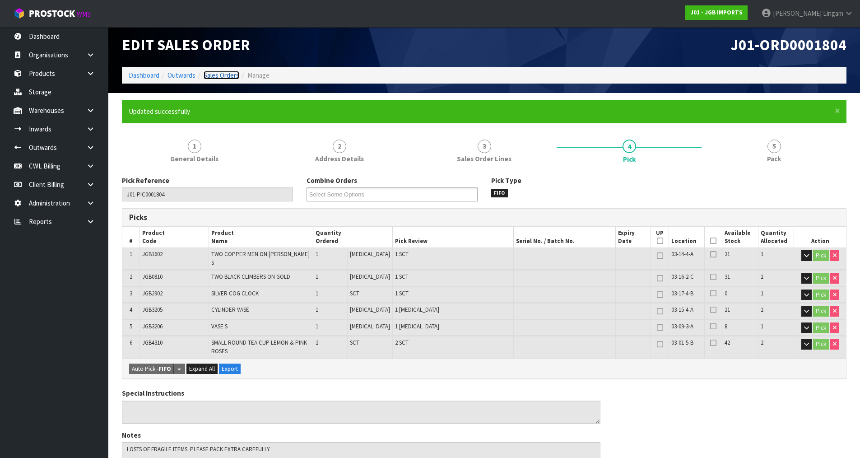
click at [233, 76] on link "Sales Orders" at bounding box center [222, 75] width 36 height 9
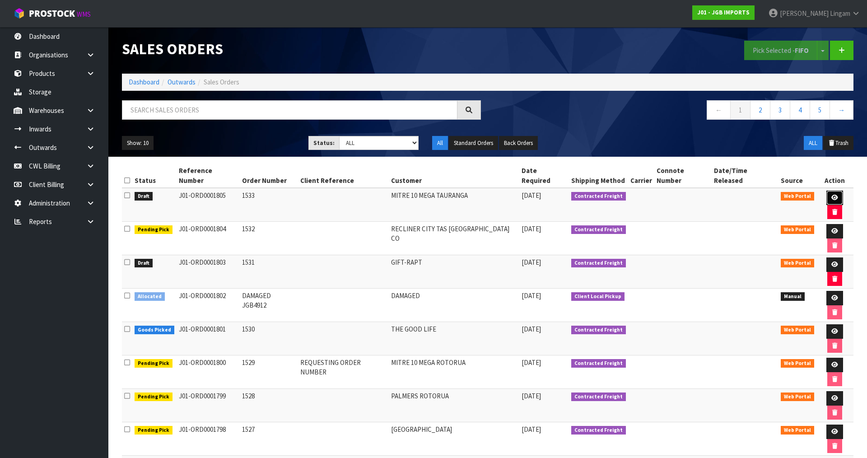
click at [831, 195] on icon at bounding box center [834, 198] width 7 height 6
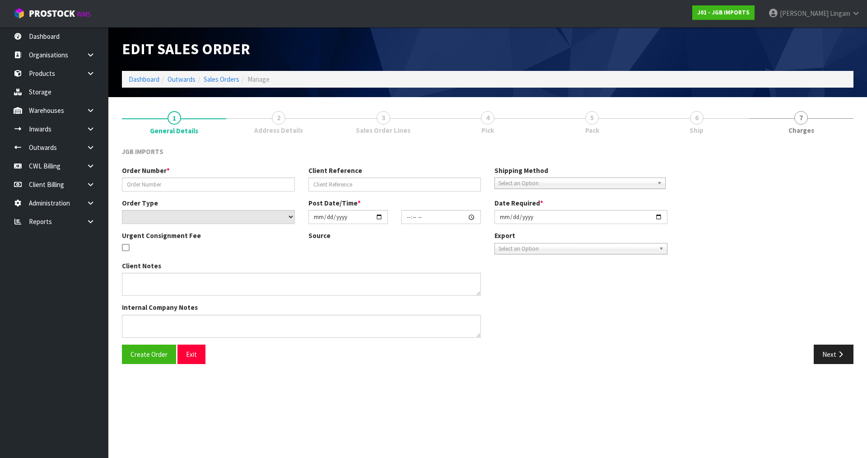
type input "1533"
select select "number:0"
type input "[DATE]"
type input "17:53:00.000"
type input "[DATE]"
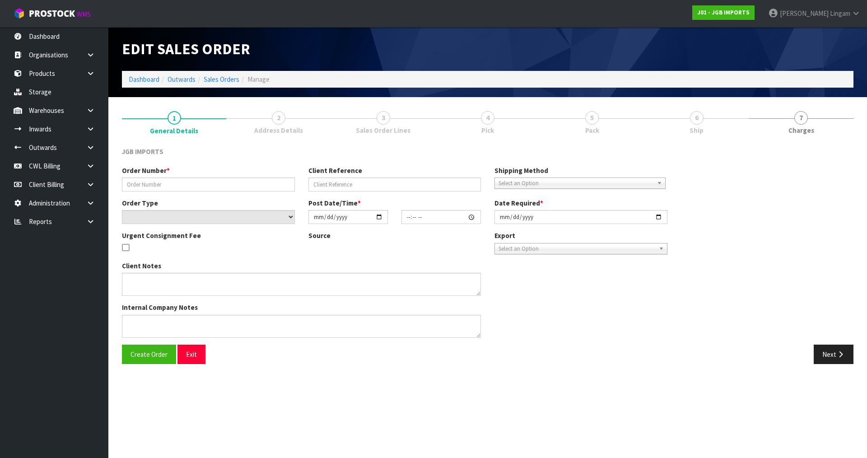
type textarea "PLEASE EMAIL PRO-FORMA INVOICE REQUESTING ORDER NUMBER BEFORE SENDING TO: [PERS…"
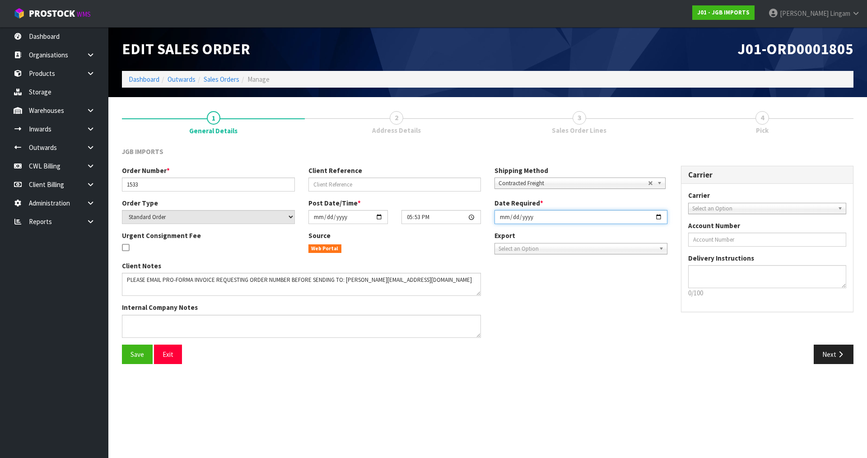
click at [500, 216] on input "[DATE]" at bounding box center [580, 217] width 173 height 14
type input "[DATE]"
click at [139, 356] on span "Save" at bounding box center [137, 354] width 14 height 9
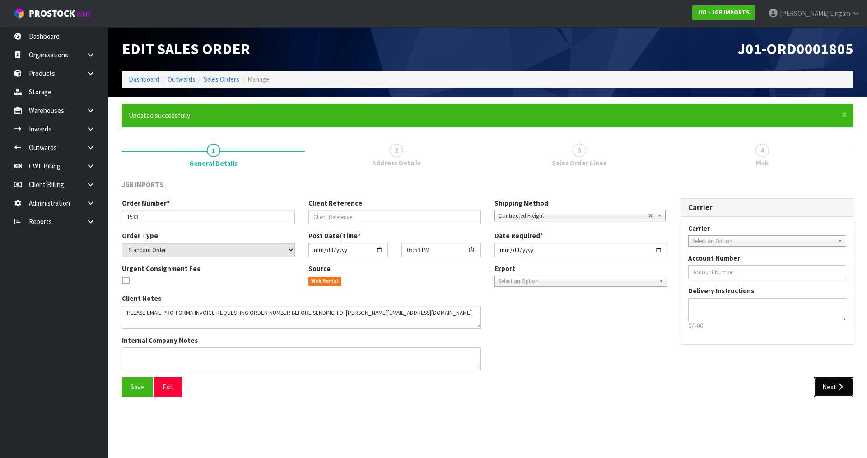
drag, startPoint x: 830, startPoint y: 390, endPoint x: 830, endPoint y: 385, distance: 5.0
click at [830, 388] on button "Next" at bounding box center [833, 386] width 40 height 19
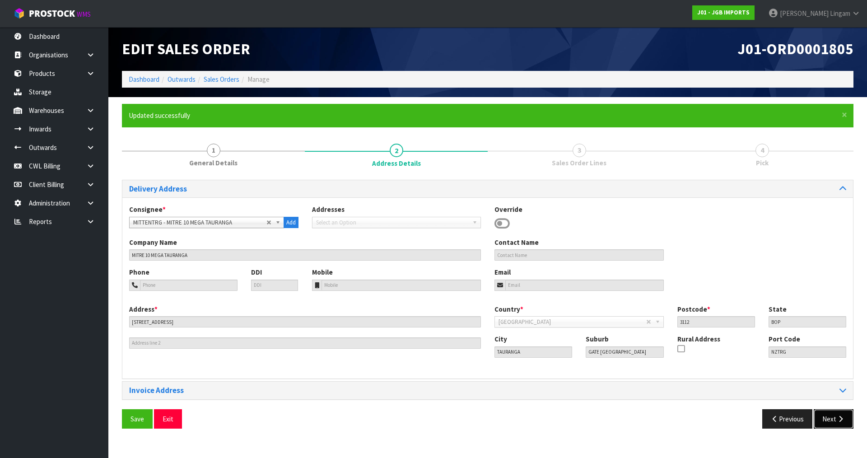
click at [826, 419] on button "Next" at bounding box center [833, 418] width 40 height 19
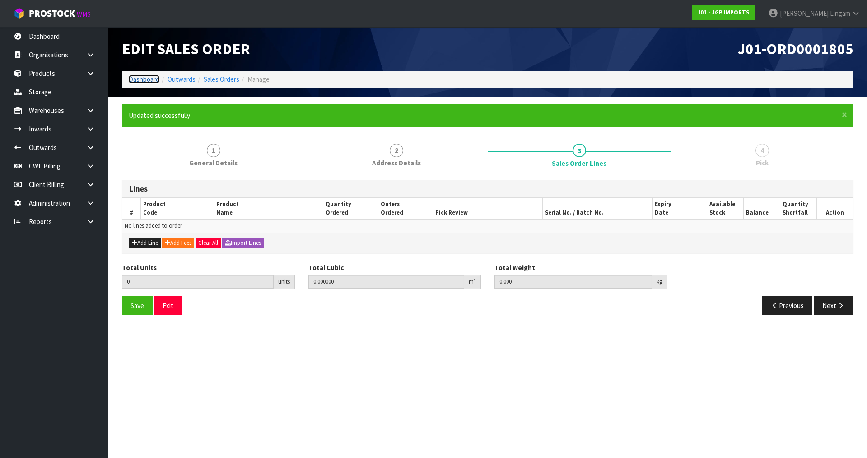
click at [145, 79] on link "Dashboard" at bounding box center [144, 79] width 31 height 9
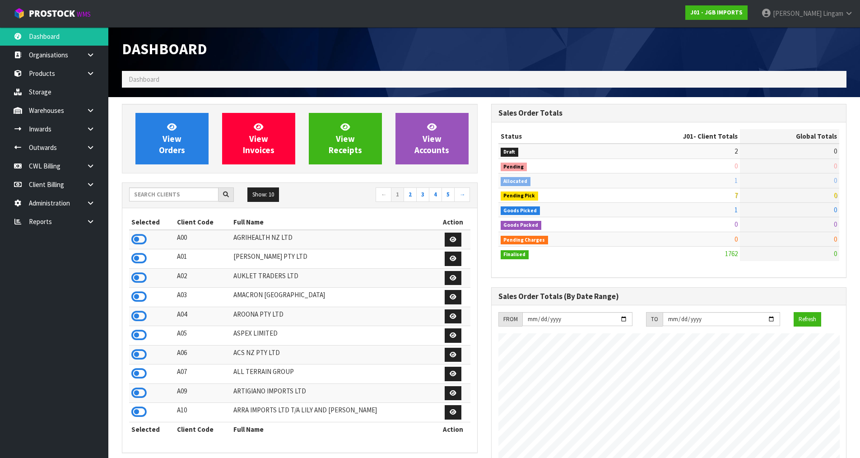
scroll to position [684, 369]
click at [140, 241] on icon at bounding box center [138, 239] width 15 height 14
click at [90, 224] on icon at bounding box center [90, 221] width 9 height 7
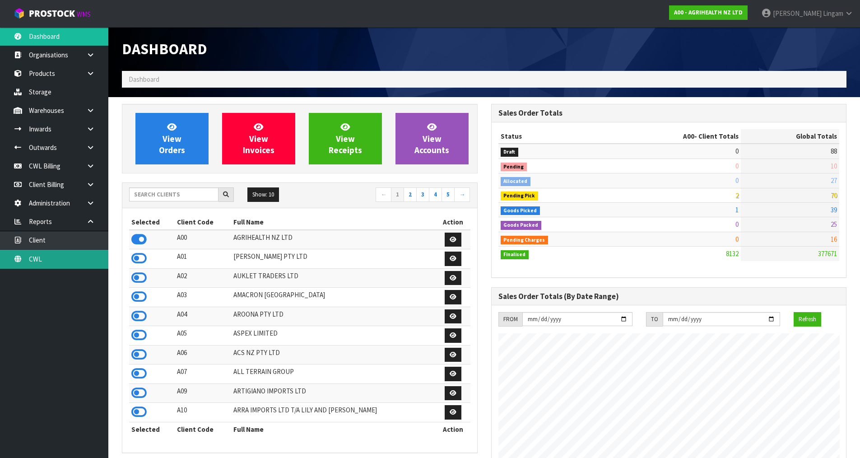
click at [92, 253] on link "CWL" at bounding box center [54, 259] width 108 height 19
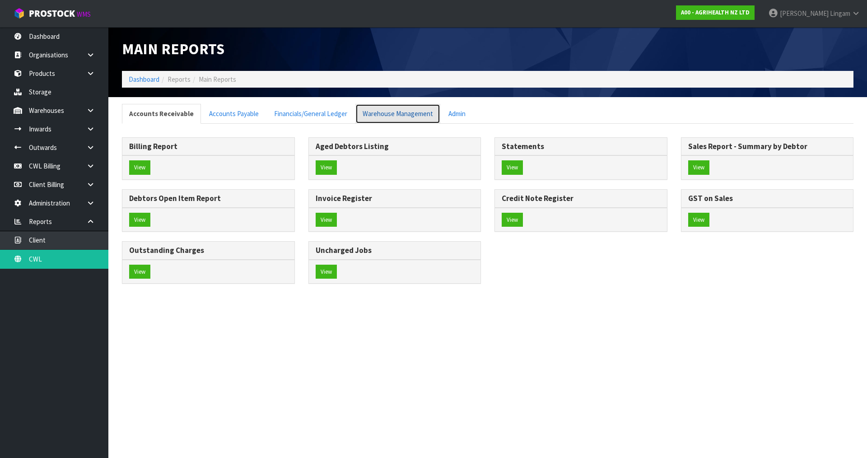
click at [387, 113] on link "Warehouse Management" at bounding box center [397, 113] width 85 height 19
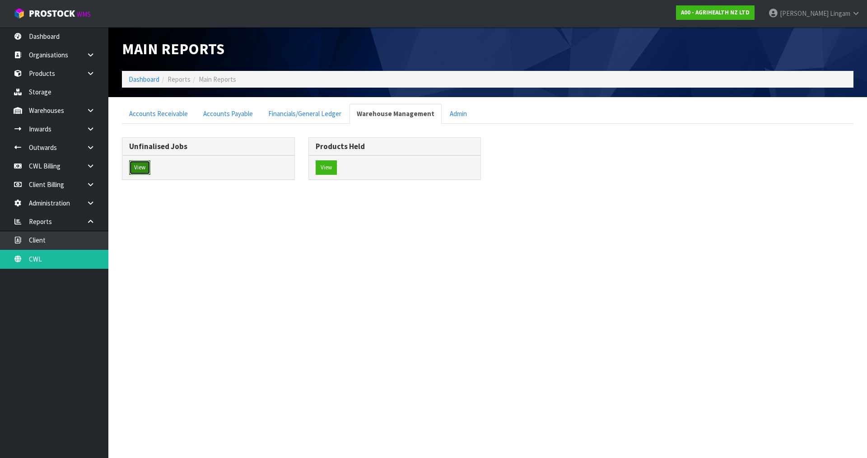
click at [143, 170] on button "View" at bounding box center [139, 167] width 21 height 14
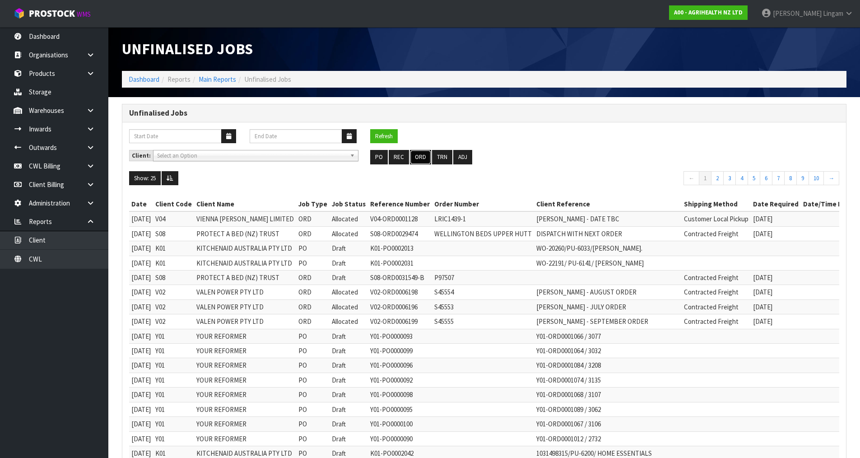
click at [420, 158] on button "ORD" at bounding box center [420, 157] width 21 height 14
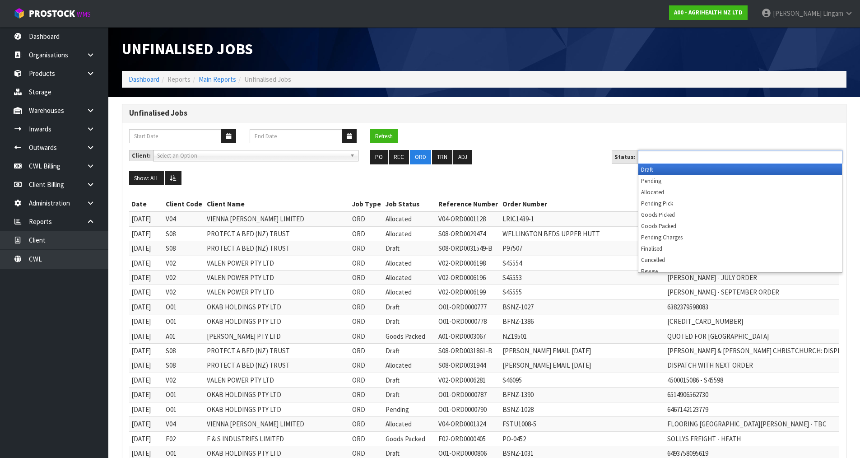
click at [694, 153] on input "text" at bounding box center [673, 156] width 66 height 11
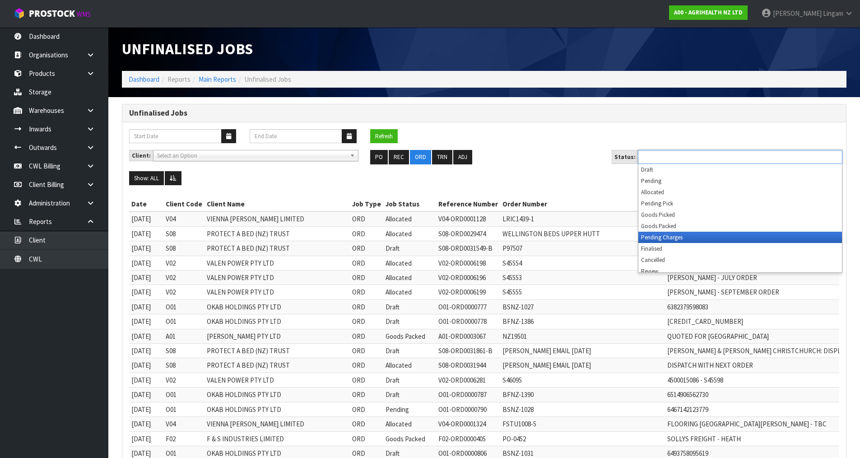
click at [725, 239] on li "Pending Charges" at bounding box center [740, 237] width 204 height 11
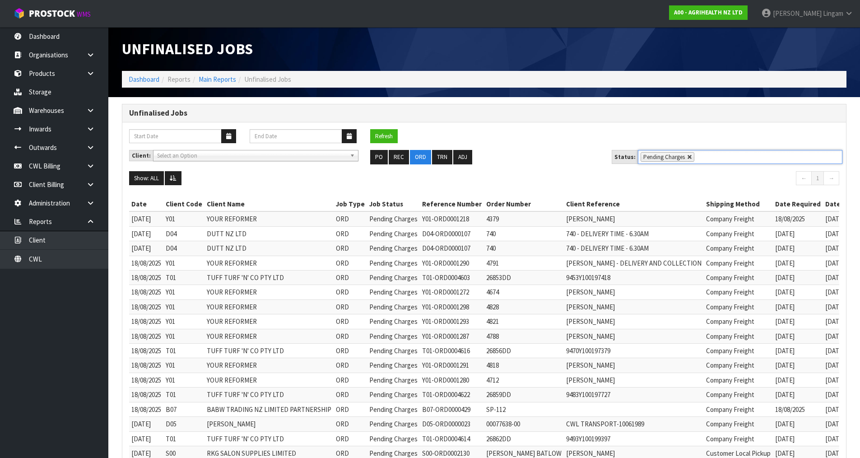
click at [687, 158] on link at bounding box center [689, 156] width 5 height 5
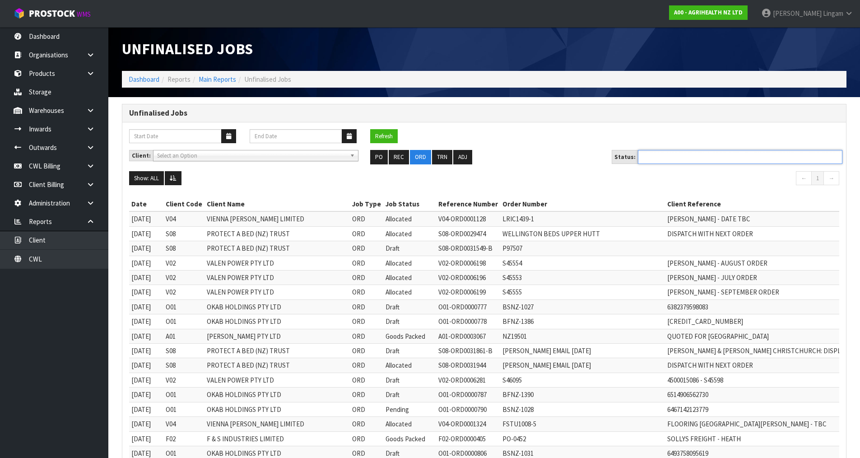
click at [686, 159] on ul at bounding box center [740, 157] width 204 height 14
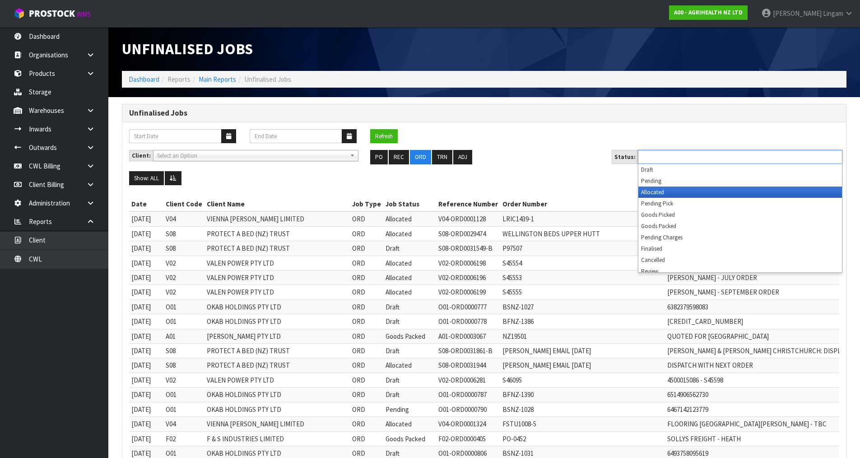
click at [649, 192] on li "Allocated" at bounding box center [740, 191] width 204 height 11
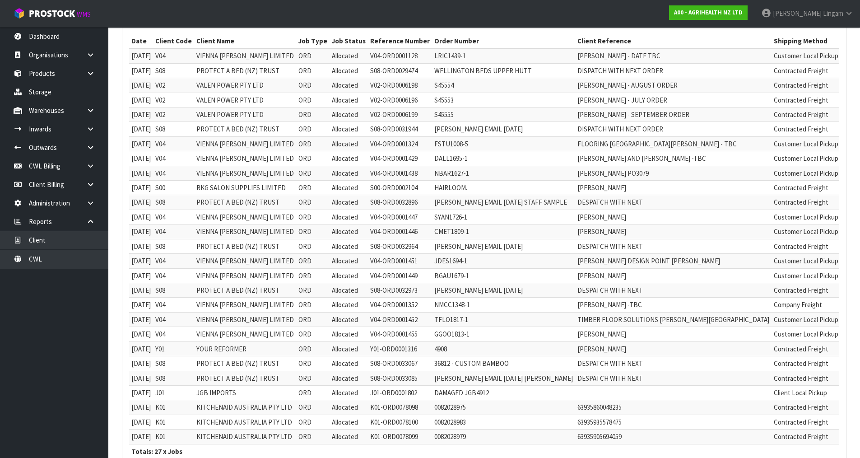
scroll to position [227, 0]
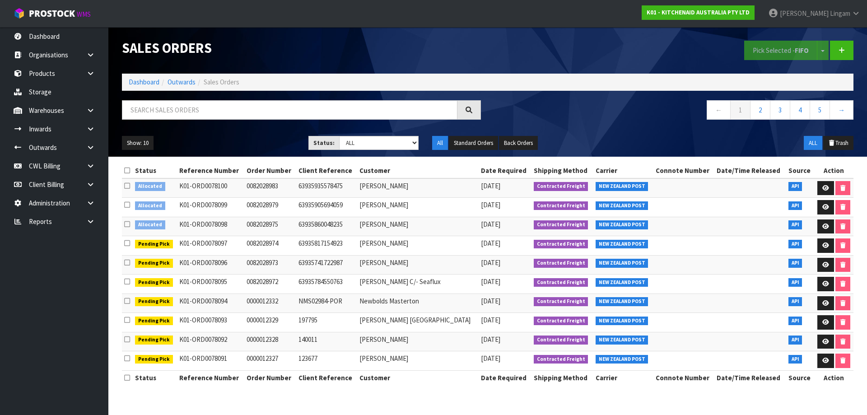
click at [129, 169] on icon at bounding box center [127, 170] width 6 height 7
click at [767, 52] on button "Pick Selected - FIFO" at bounding box center [780, 50] width 73 height 19
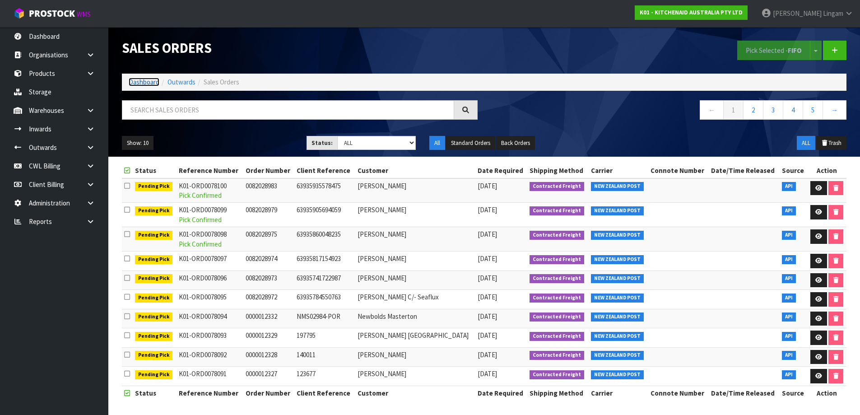
click at [147, 81] on link "Dashboard" at bounding box center [144, 82] width 31 height 9
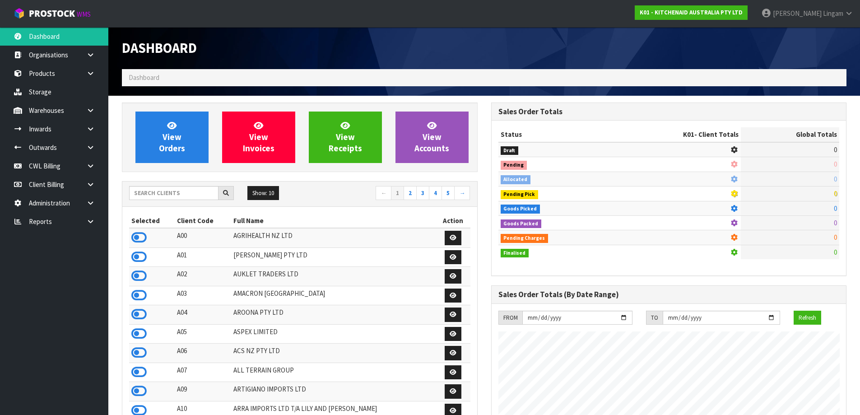
scroll to position [684, 369]
